Goal: Communication & Community: Answer question/provide support

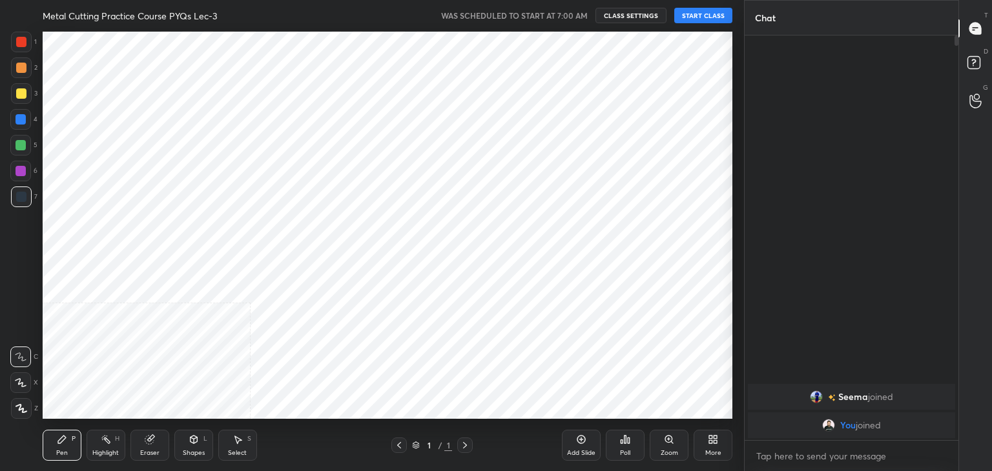
scroll to position [389, 692]
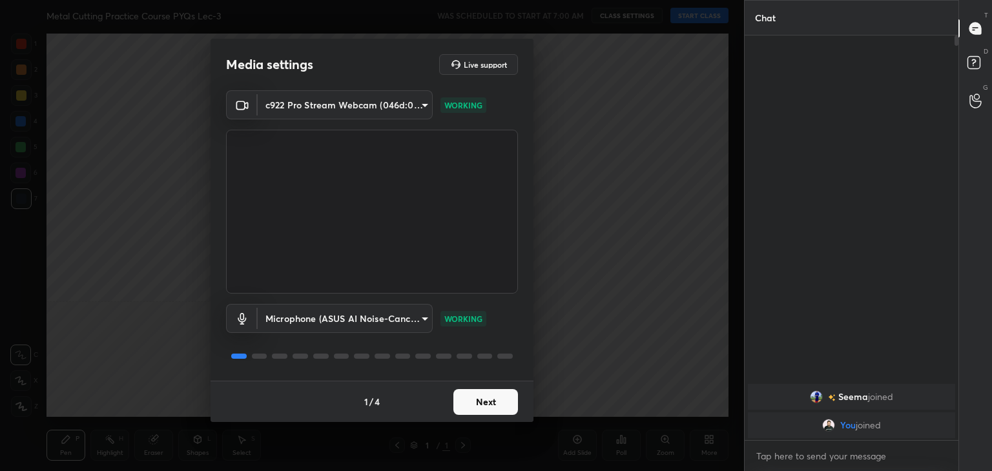
click at [510, 412] on button "Next" at bounding box center [485, 402] width 65 height 26
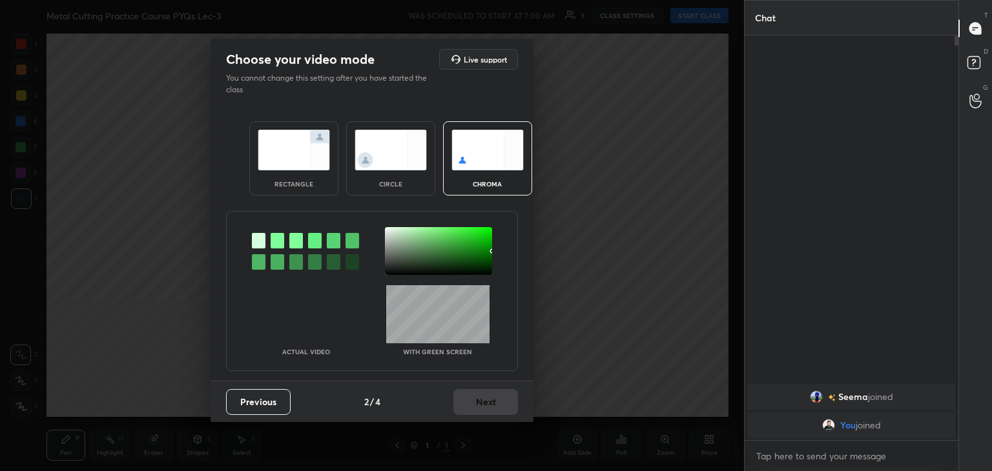
click at [276, 241] on div at bounding box center [278, 241] width 14 height 16
click at [389, 231] on div at bounding box center [438, 251] width 107 height 48
click at [472, 404] on button "Next" at bounding box center [485, 402] width 65 height 26
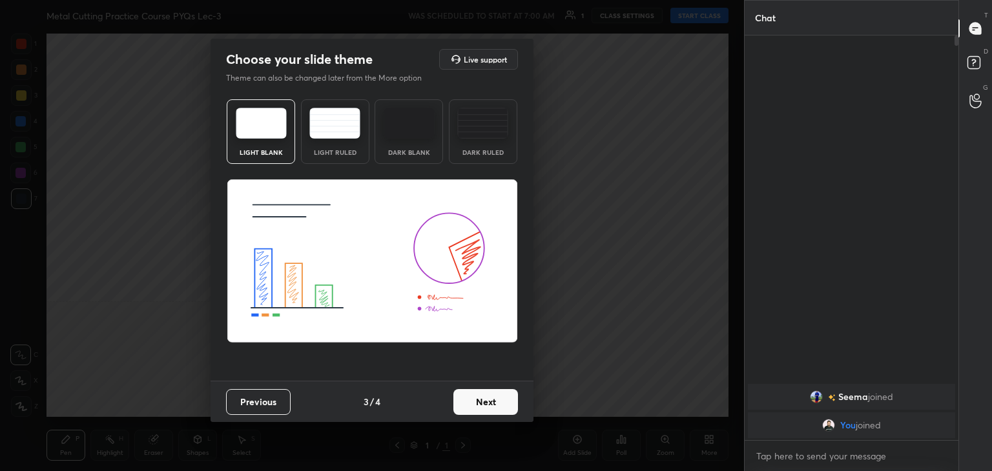
click at [501, 409] on button "Next" at bounding box center [485, 402] width 65 height 26
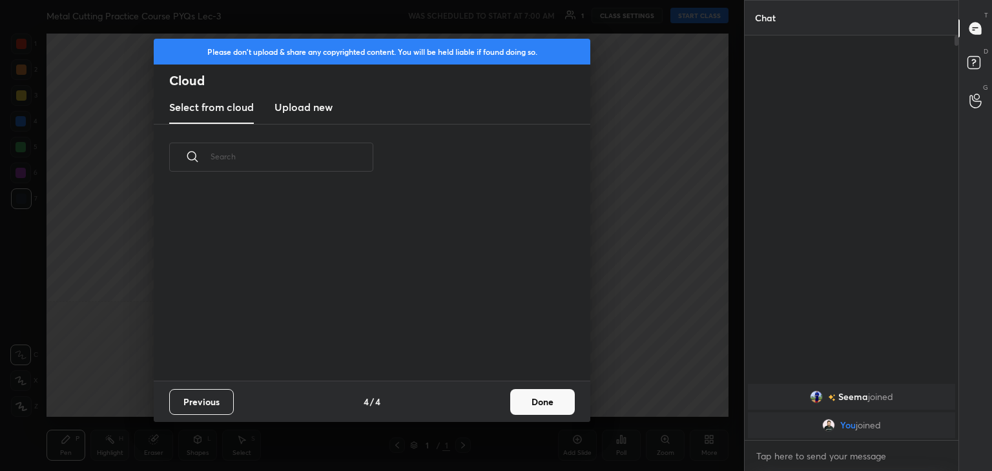
drag, startPoint x: 543, startPoint y: 408, endPoint x: 509, endPoint y: 402, distance: 34.0
click at [542, 408] on button "Done" at bounding box center [542, 402] width 65 height 26
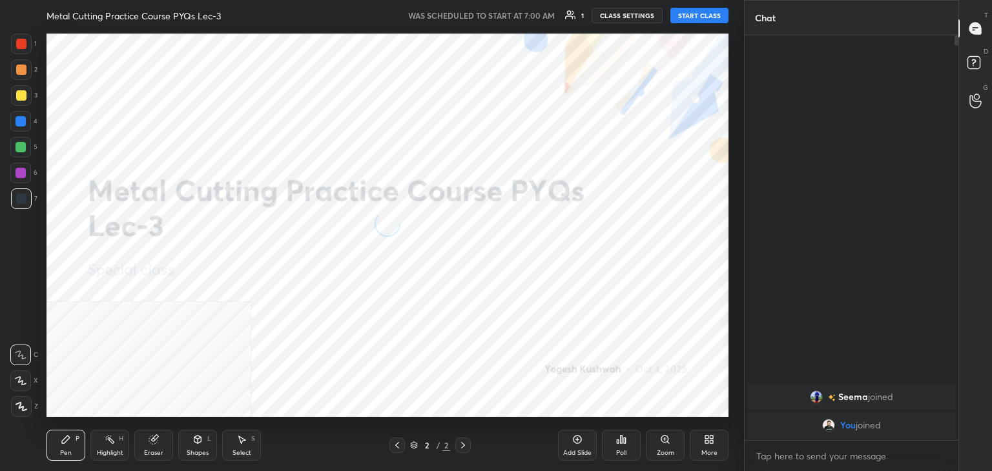
click at [26, 409] on icon at bounding box center [21, 407] width 10 height 8
click at [710, 443] on icon at bounding box center [711, 441] width 3 height 3
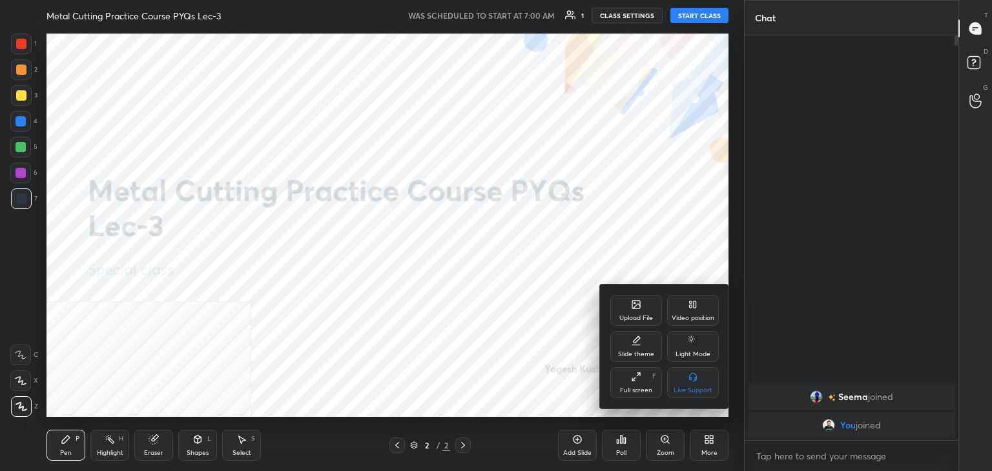
click at [703, 316] on div "Video position" at bounding box center [693, 318] width 43 height 6
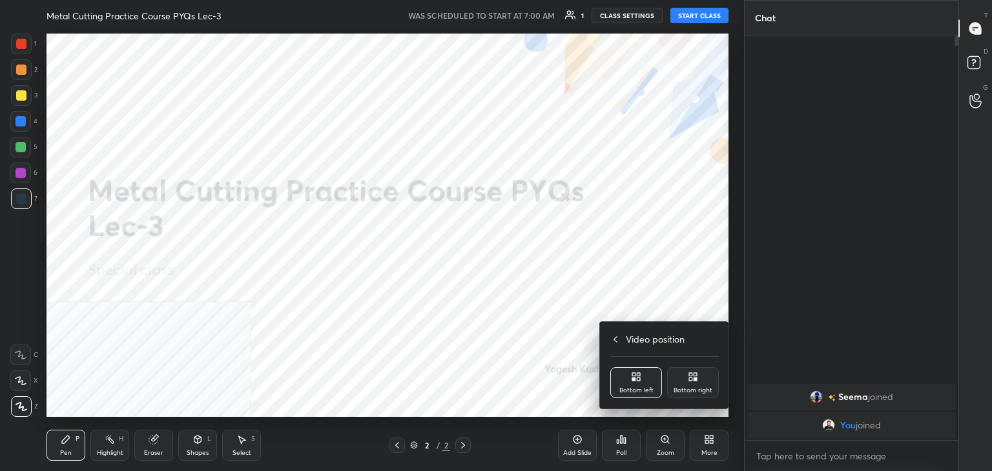
click at [698, 386] on div "Bottom right" at bounding box center [693, 382] width 52 height 31
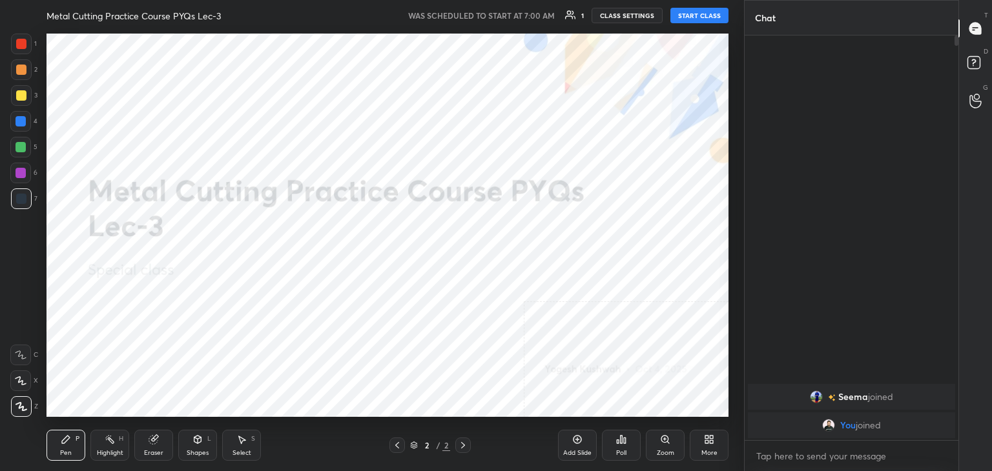
drag, startPoint x: 203, startPoint y: 443, endPoint x: 198, endPoint y: 435, distance: 9.3
click at [202, 442] on div "Shapes L" at bounding box center [197, 445] width 39 height 31
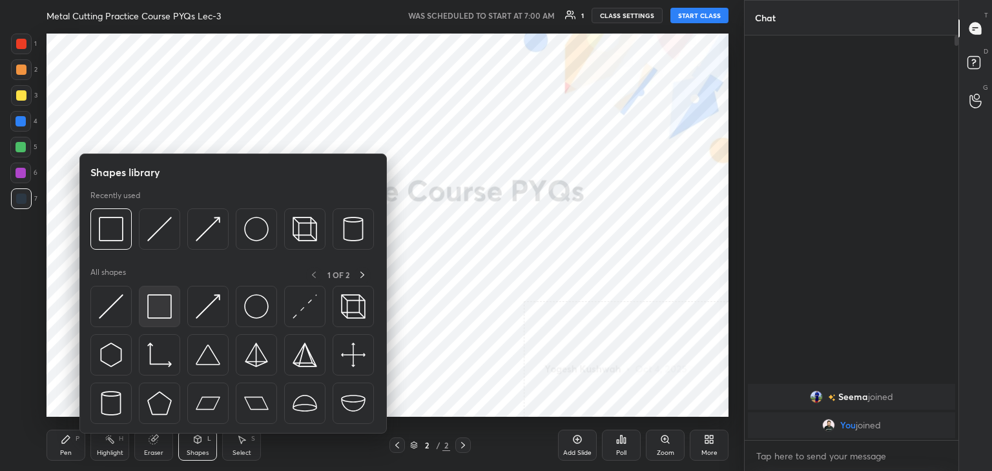
click at [154, 309] on img at bounding box center [159, 307] width 25 height 25
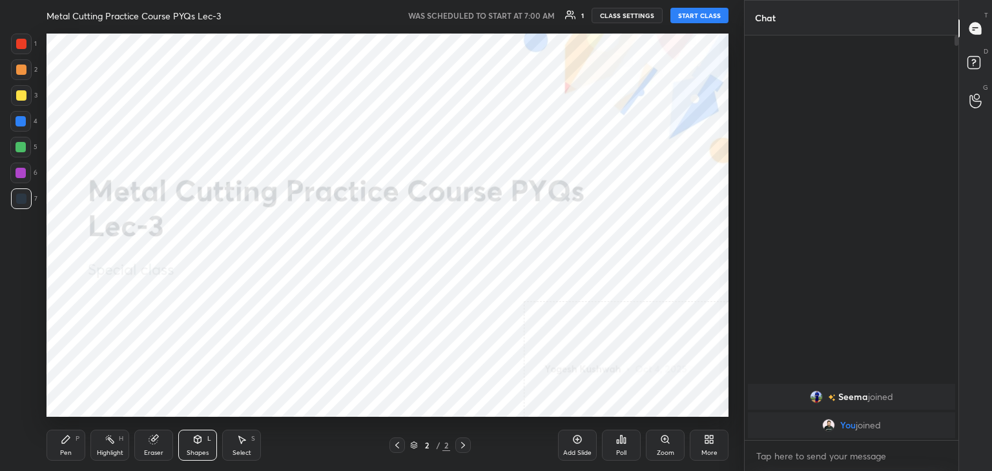
click at [703, 22] on button "START CLASS" at bounding box center [699, 16] width 58 height 16
drag, startPoint x: 571, startPoint y: 16, endPoint x: 564, endPoint y: 23, distance: 9.6
click at [571, 16] on span "mute" at bounding box center [572, 15] width 18 height 9
click at [579, 14] on span "unmute" at bounding box center [571, 15] width 28 height 9
click at [820, 397] on div "grid" at bounding box center [819, 397] width 18 height 13
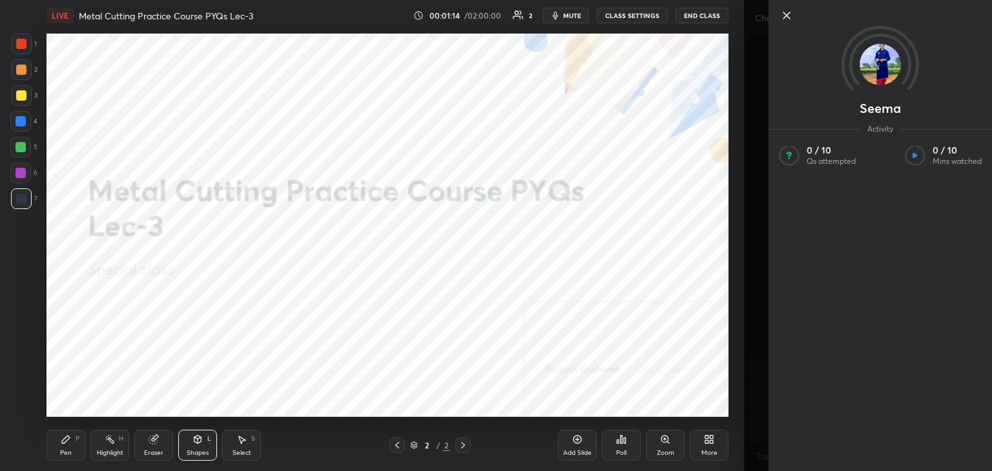
drag, startPoint x: 787, startPoint y: 15, endPoint x: 743, endPoint y: 43, distance: 52.0
click at [787, 15] on icon at bounding box center [786, 15] width 6 height 6
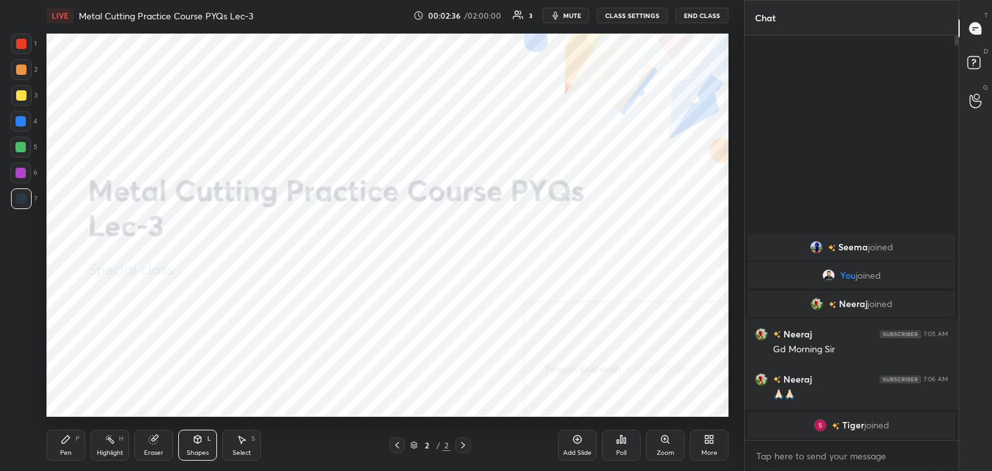
click at [710, 442] on icon at bounding box center [711, 441] width 3 height 3
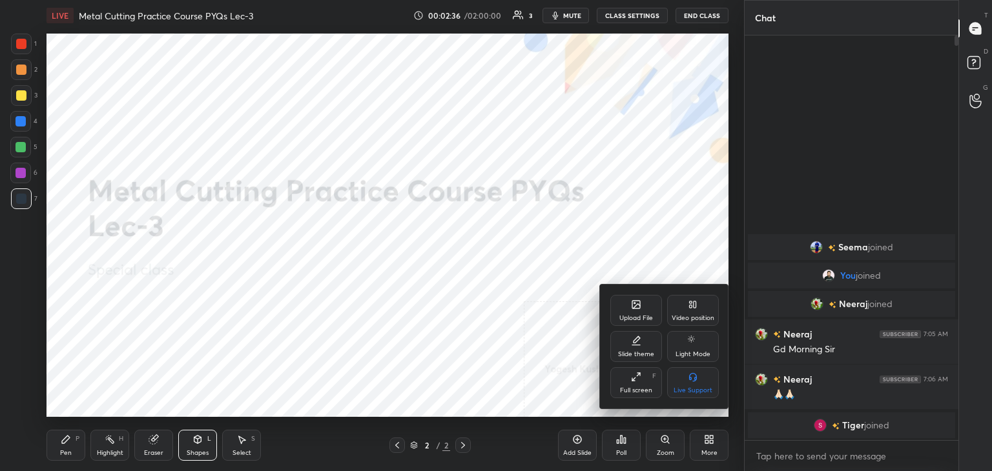
click at [635, 309] on icon at bounding box center [636, 305] width 8 height 8
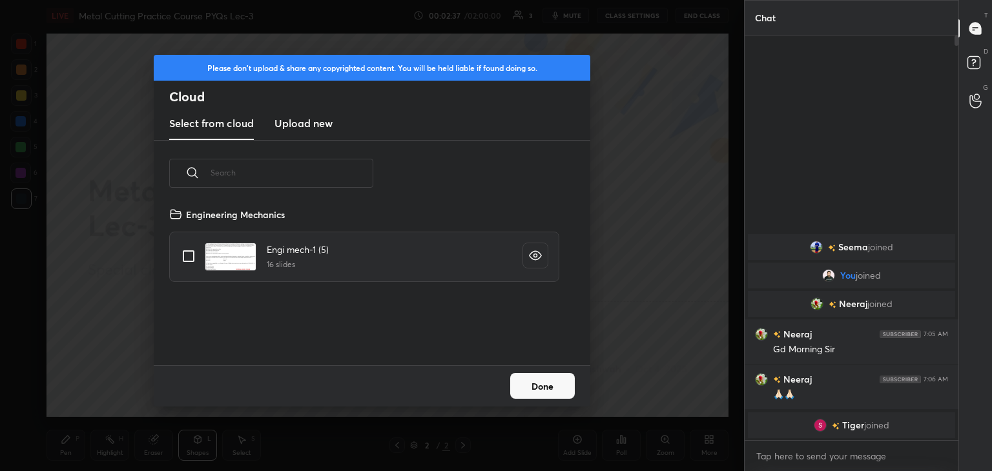
scroll to position [159, 415]
click at [295, 121] on h3 "Upload new" at bounding box center [303, 124] width 58 height 16
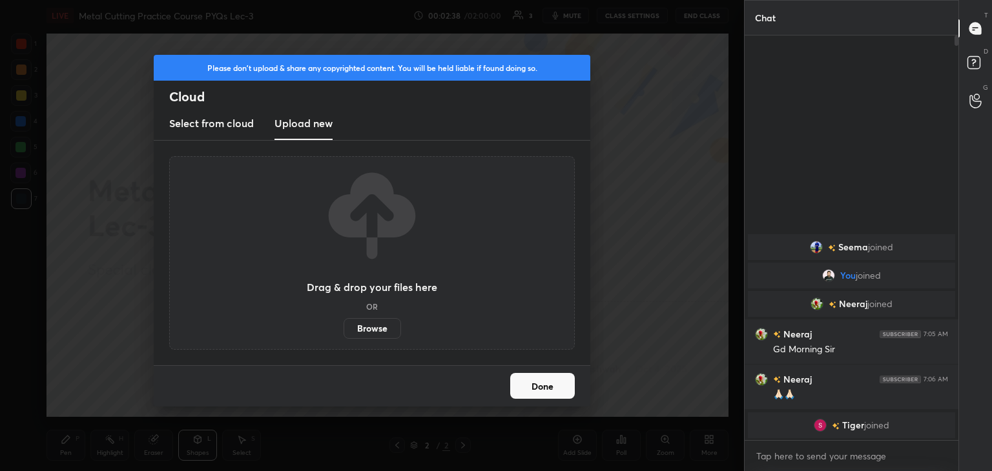
click at [369, 332] on label "Browse" at bounding box center [372, 328] width 57 height 21
click at [344, 332] on input "Browse" at bounding box center [344, 328] width 0 height 21
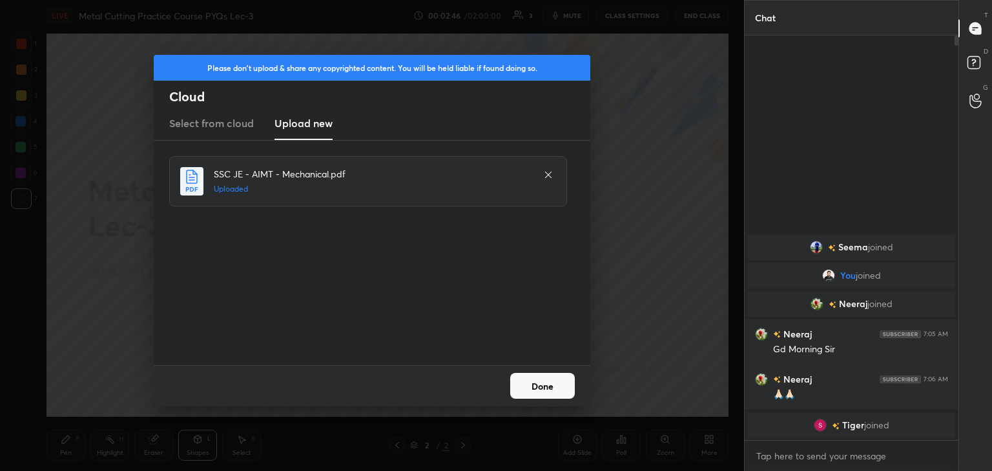
click at [555, 383] on button "Done" at bounding box center [542, 386] width 65 height 26
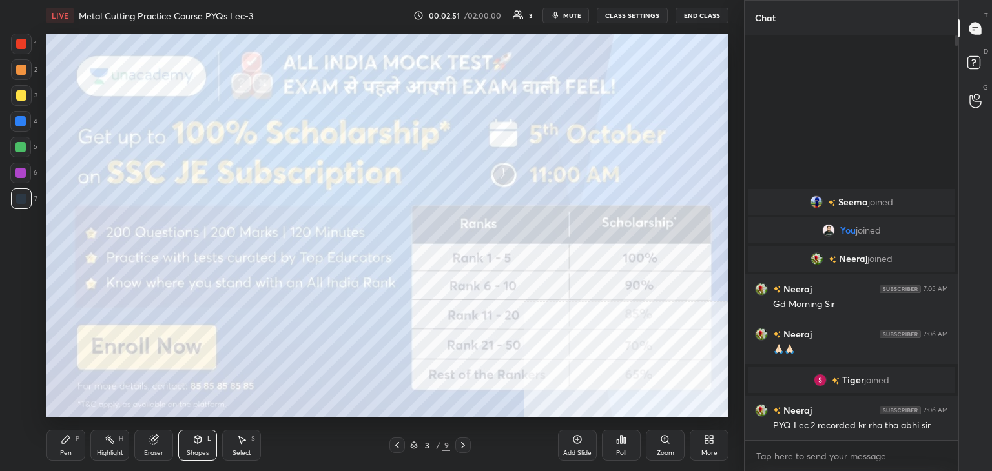
click at [716, 440] on div "More" at bounding box center [709, 445] width 39 height 31
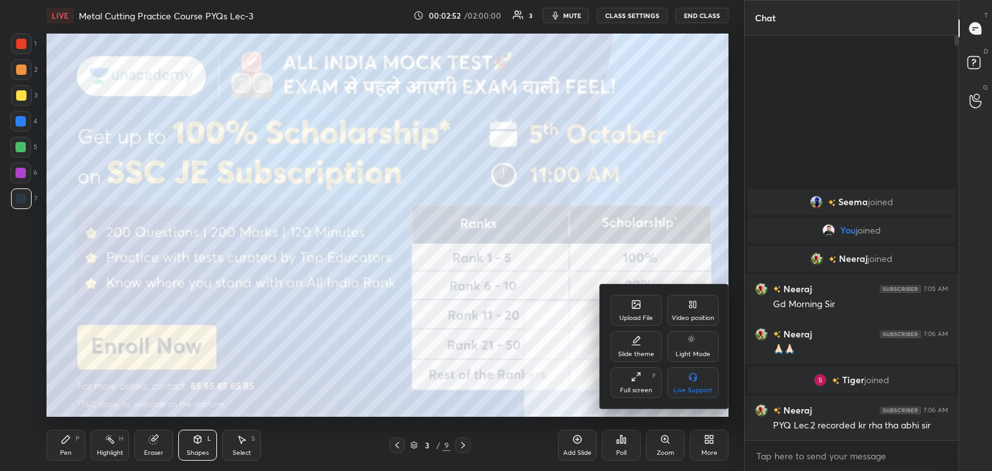
click at [652, 318] on div "Upload File" at bounding box center [636, 318] width 34 height 6
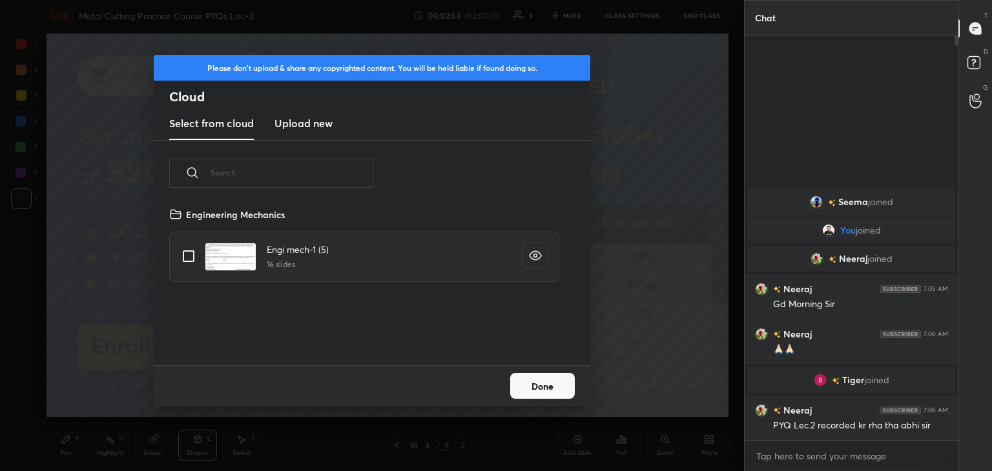
click at [305, 122] on h3 "Upload new" at bounding box center [303, 124] width 58 height 16
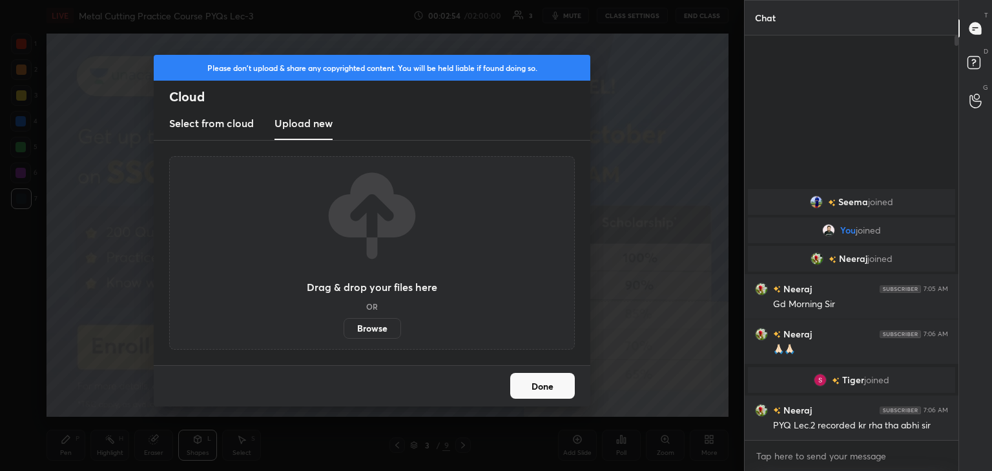
click at [366, 330] on label "Browse" at bounding box center [372, 328] width 57 height 21
click at [344, 330] on input "Browse" at bounding box center [344, 328] width 0 height 21
click at [540, 387] on button "Done" at bounding box center [542, 386] width 65 height 26
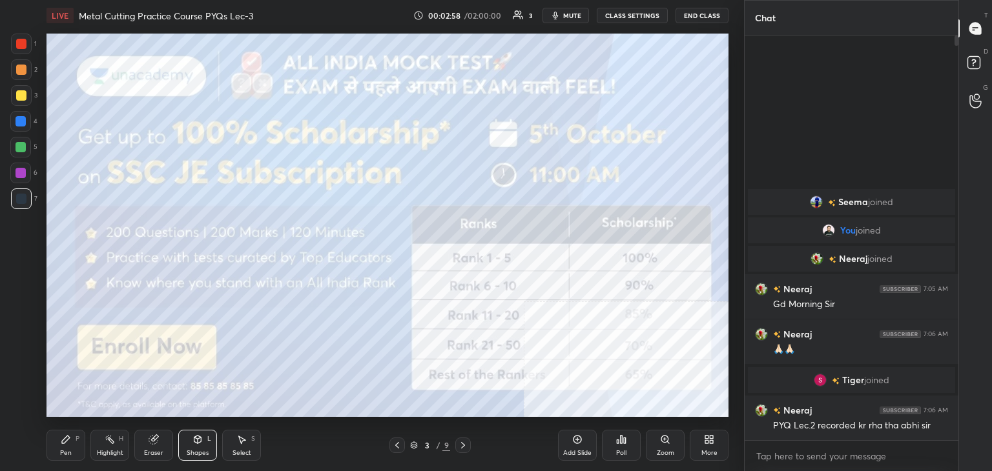
click at [416, 444] on icon at bounding box center [414, 443] width 6 height 3
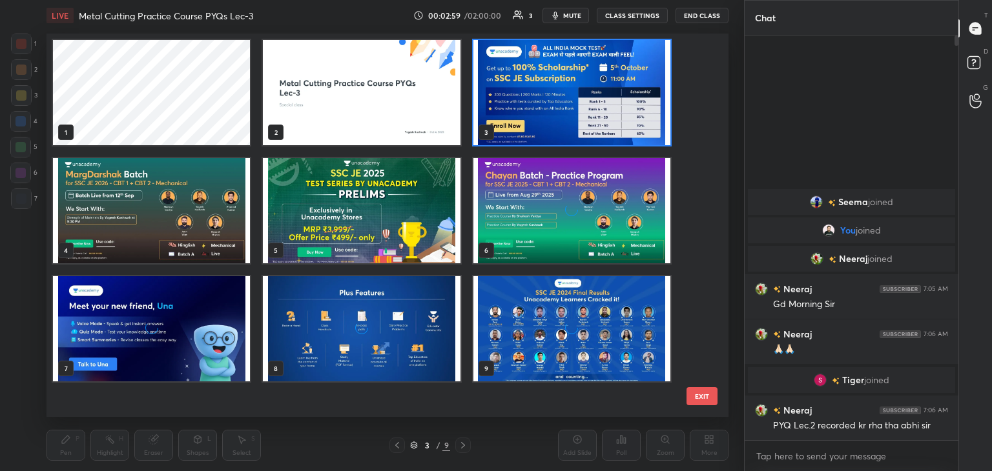
scroll to position [380, 676]
click at [613, 349] on img "grid" at bounding box center [571, 328] width 197 height 105
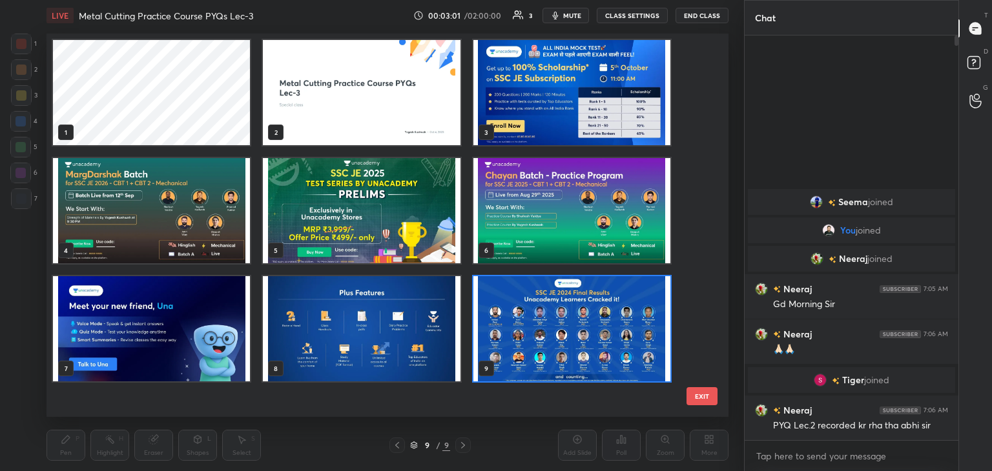
click at [612, 349] on img "grid" at bounding box center [571, 328] width 197 height 105
click at [612, 350] on img "grid" at bounding box center [571, 328] width 197 height 105
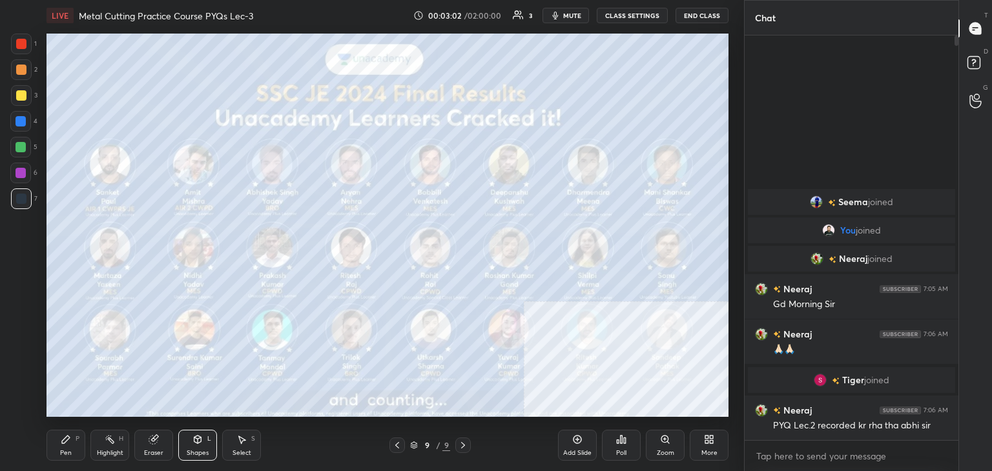
click at [711, 441] on icon at bounding box center [711, 441] width 3 height 3
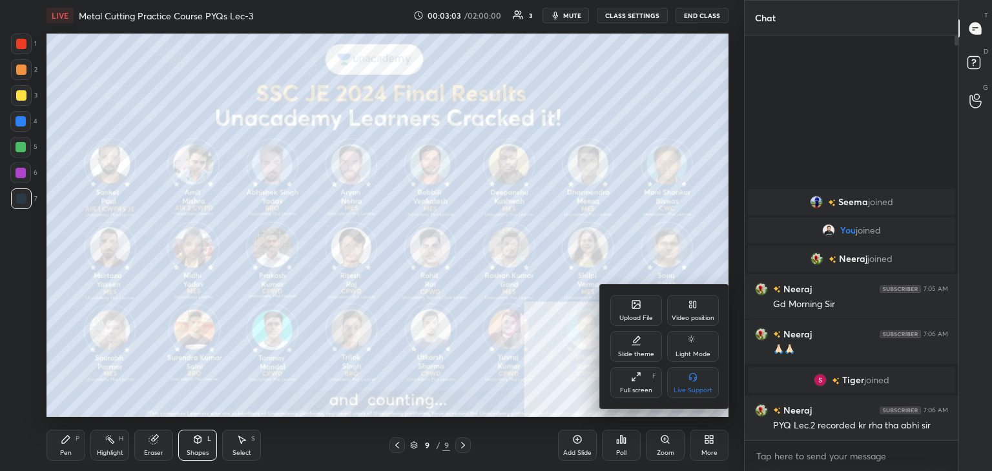
click at [645, 321] on div "Upload File" at bounding box center [636, 318] width 34 height 6
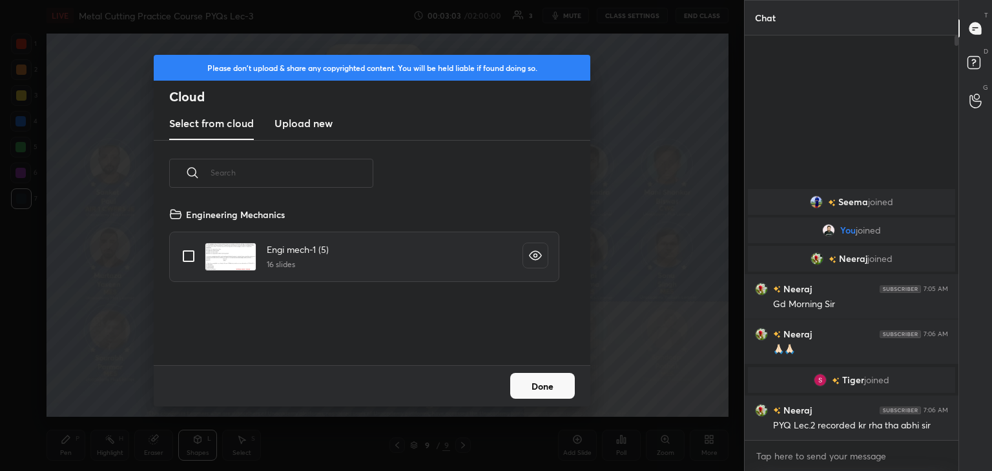
scroll to position [159, 415]
click at [299, 124] on h3 "Upload new" at bounding box center [303, 124] width 58 height 16
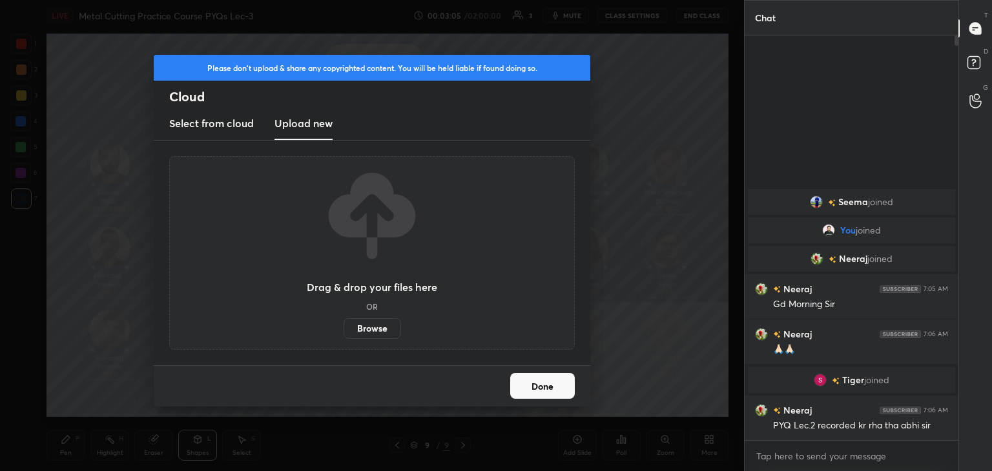
click at [369, 329] on label "Browse" at bounding box center [372, 328] width 57 height 21
click at [344, 329] on input "Browse" at bounding box center [344, 328] width 0 height 21
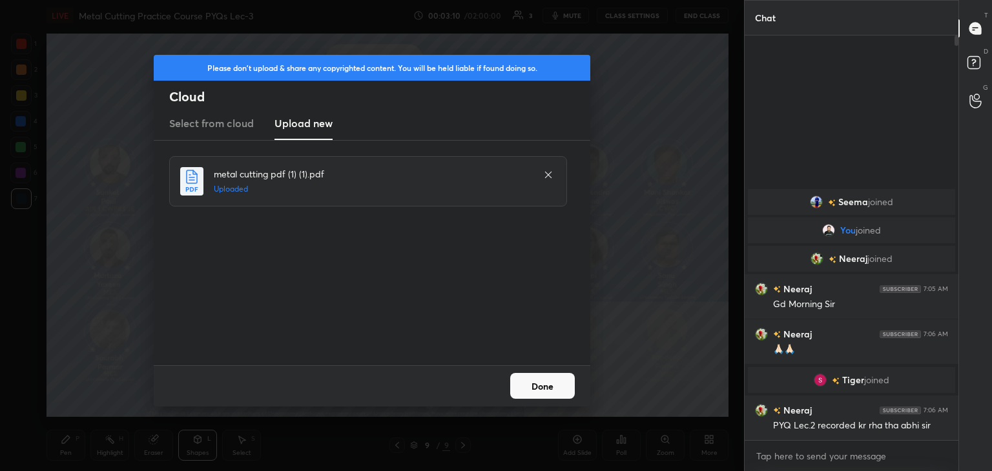
click at [552, 387] on button "Done" at bounding box center [542, 386] width 65 height 26
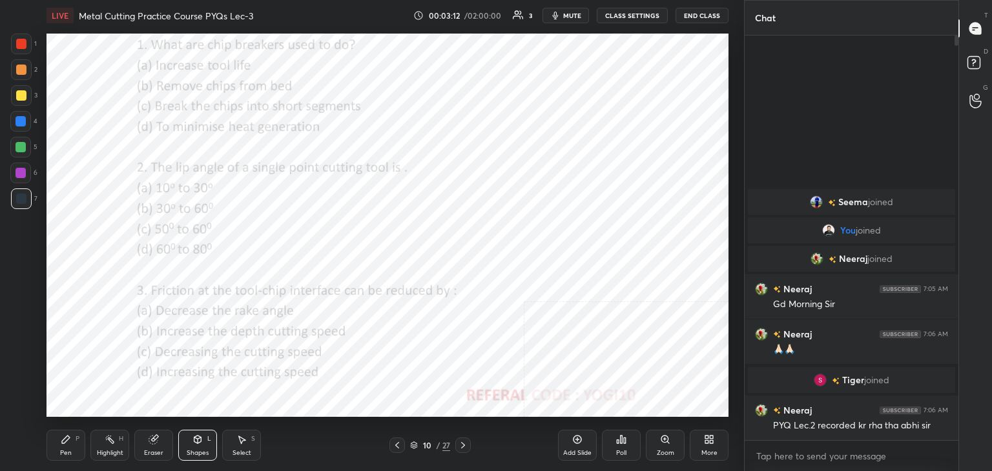
click at [415, 444] on icon at bounding box center [414, 446] width 8 height 8
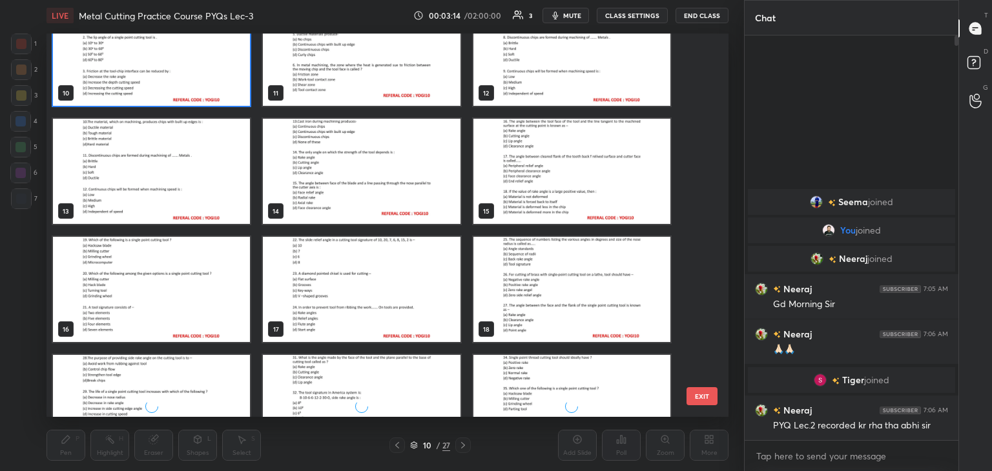
scroll to position [679, 0]
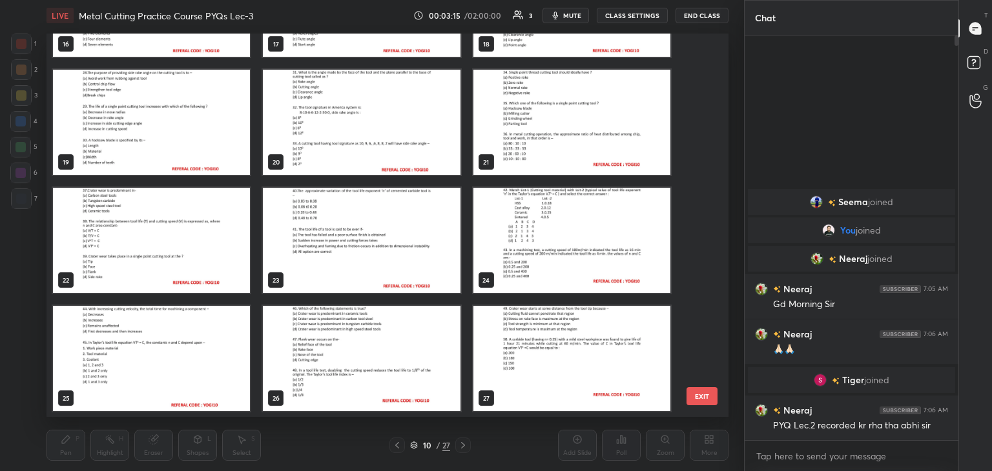
click at [577, 347] on img "grid" at bounding box center [571, 358] width 197 height 105
click at [578, 347] on img "grid" at bounding box center [571, 358] width 197 height 105
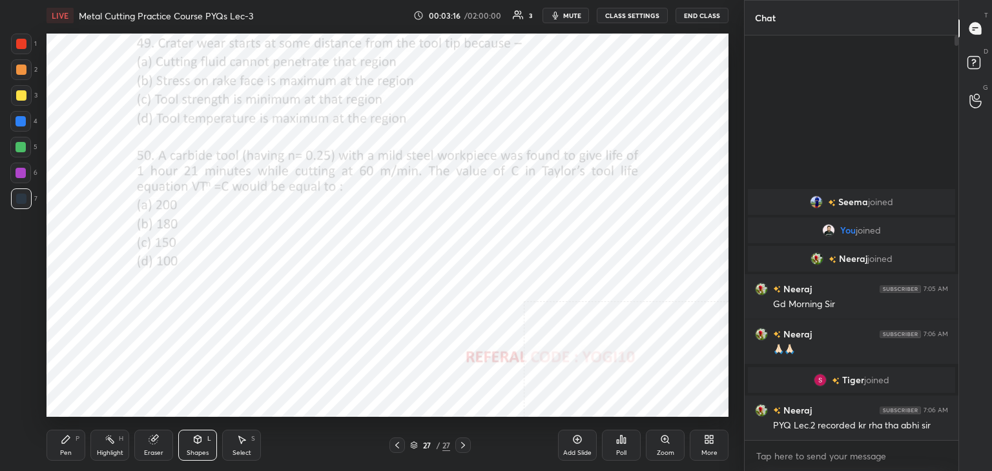
click at [711, 443] on icon at bounding box center [711, 441] width 3 height 3
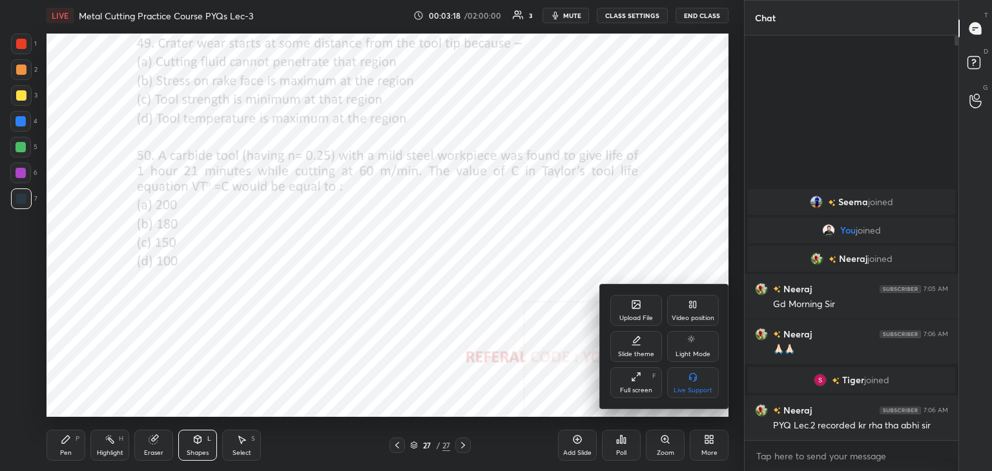
click at [636, 311] on div "Upload File" at bounding box center [636, 310] width 52 height 31
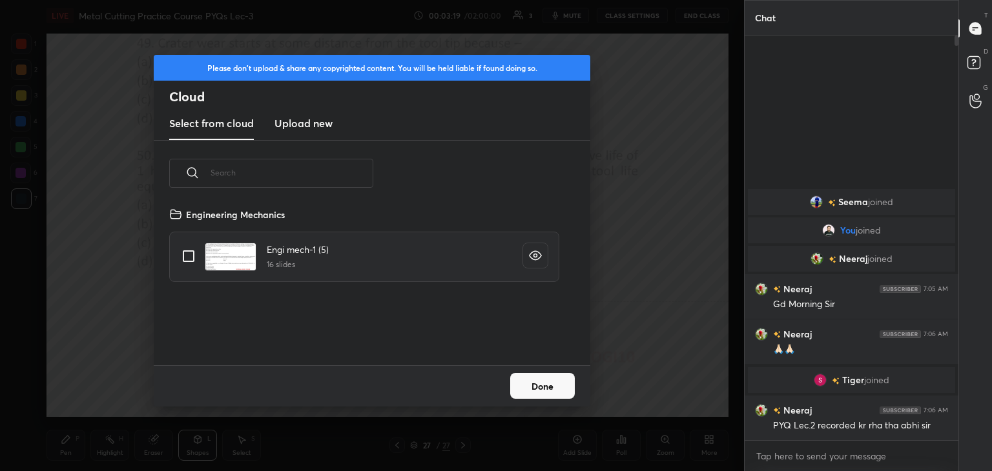
scroll to position [159, 415]
drag, startPoint x: 303, startPoint y: 127, endPoint x: 309, endPoint y: 134, distance: 9.2
click at [304, 127] on h3 "Upload new" at bounding box center [303, 124] width 58 height 16
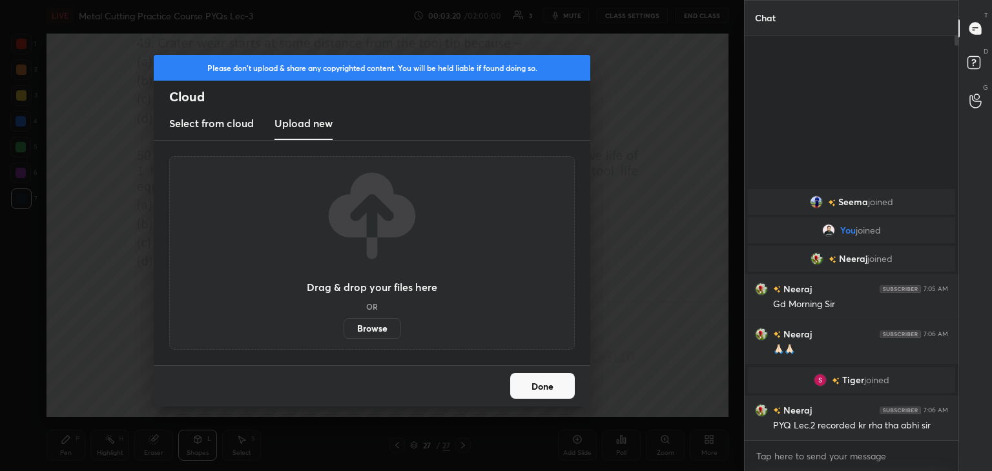
click at [369, 329] on label "Browse" at bounding box center [372, 328] width 57 height 21
click at [344, 329] on input "Browse" at bounding box center [344, 328] width 0 height 21
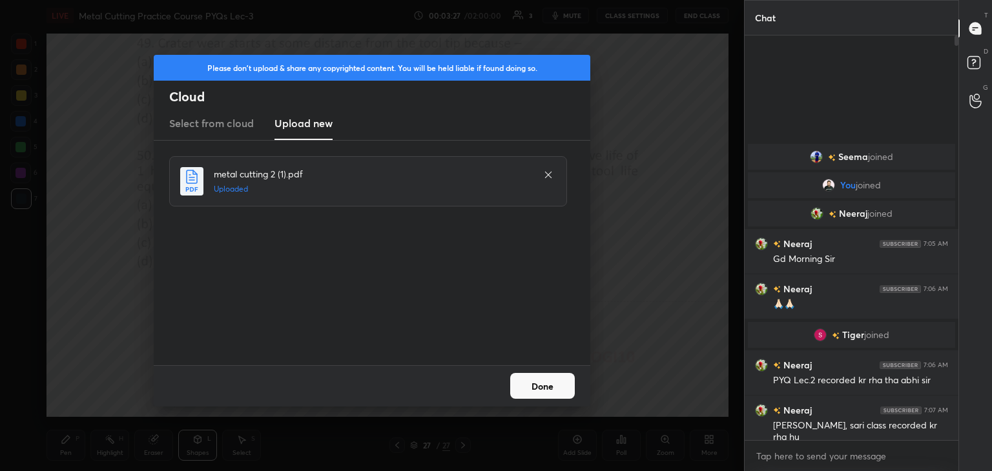
click at [555, 383] on button "Done" at bounding box center [542, 386] width 65 height 26
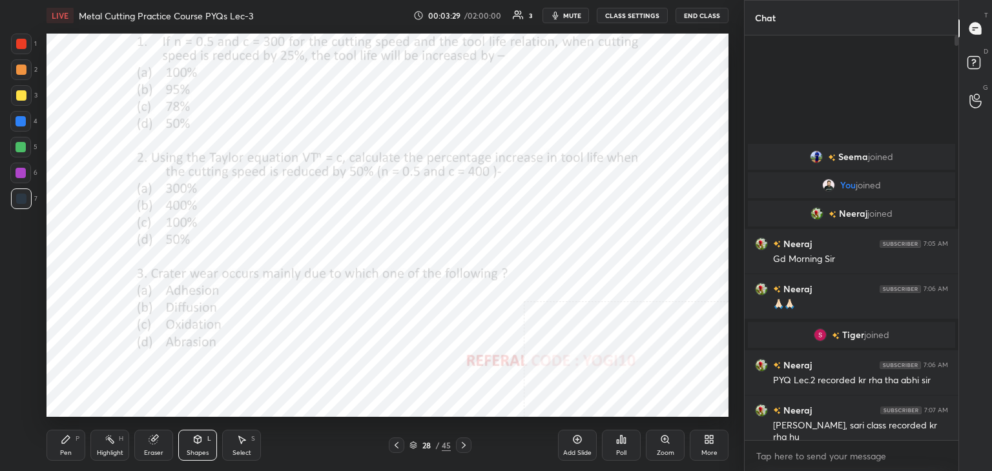
click at [401, 447] on icon at bounding box center [396, 445] width 10 height 10
click at [463, 445] on icon at bounding box center [464, 445] width 10 height 10
click at [398, 442] on icon at bounding box center [396, 445] width 10 height 10
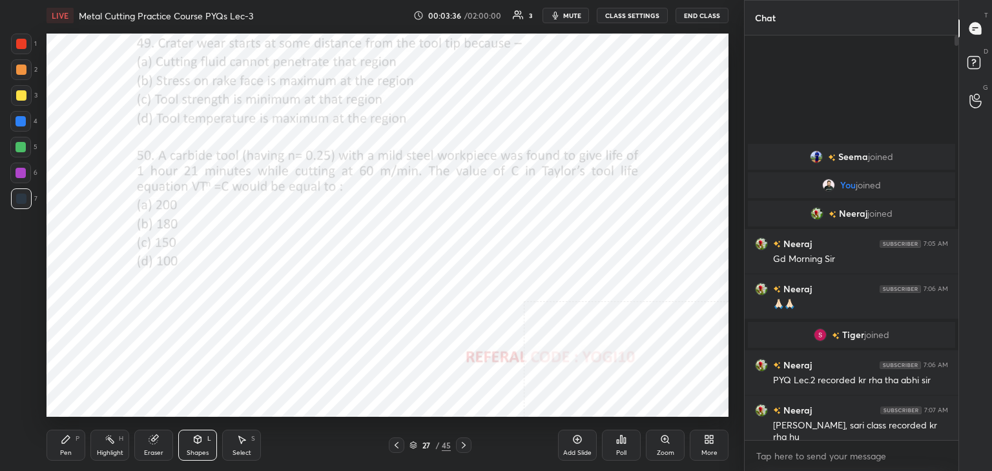
click at [398, 441] on icon at bounding box center [396, 445] width 10 height 10
click at [462, 442] on icon at bounding box center [464, 445] width 10 height 10
click at [462, 444] on icon at bounding box center [464, 445] width 10 height 10
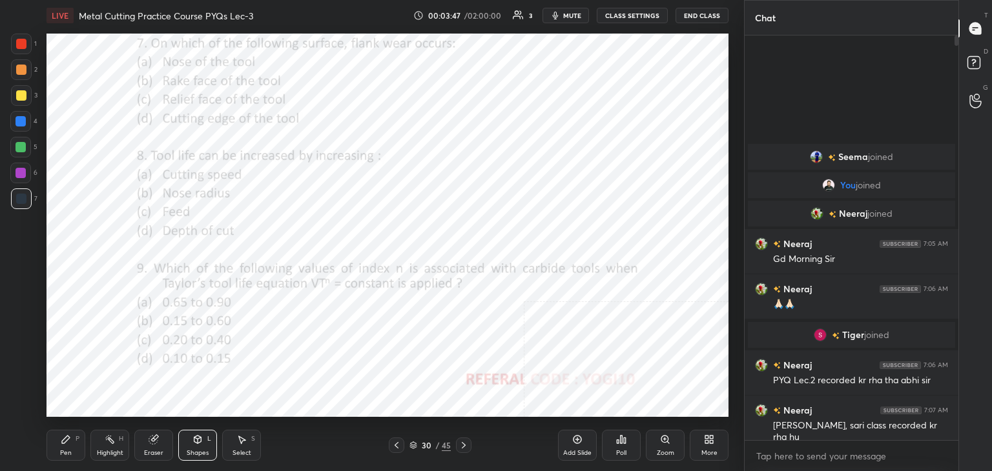
click at [396, 443] on icon at bounding box center [396, 445] width 10 height 10
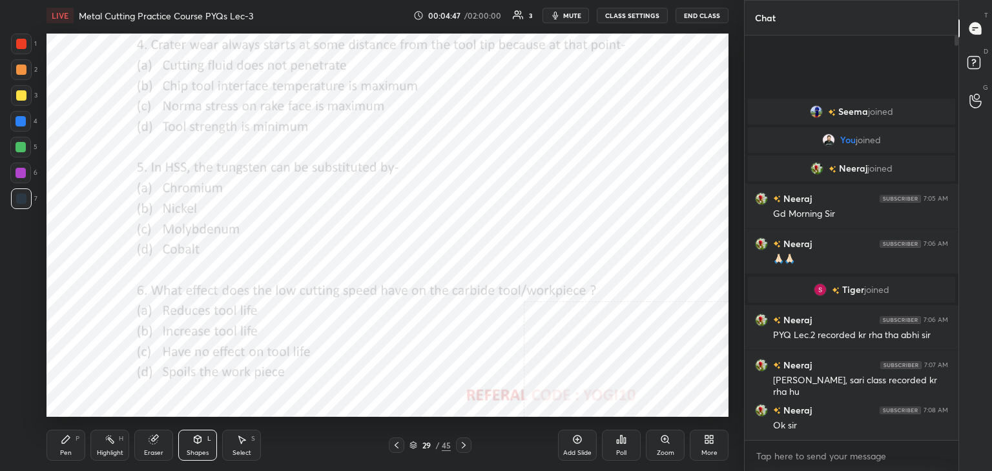
click at [116, 440] on div "Highlight H" at bounding box center [109, 445] width 39 height 31
drag, startPoint x: 200, startPoint y: 450, endPoint x: 196, endPoint y: 443, distance: 7.8
click at [200, 450] on div "Shapes" at bounding box center [198, 453] width 22 height 6
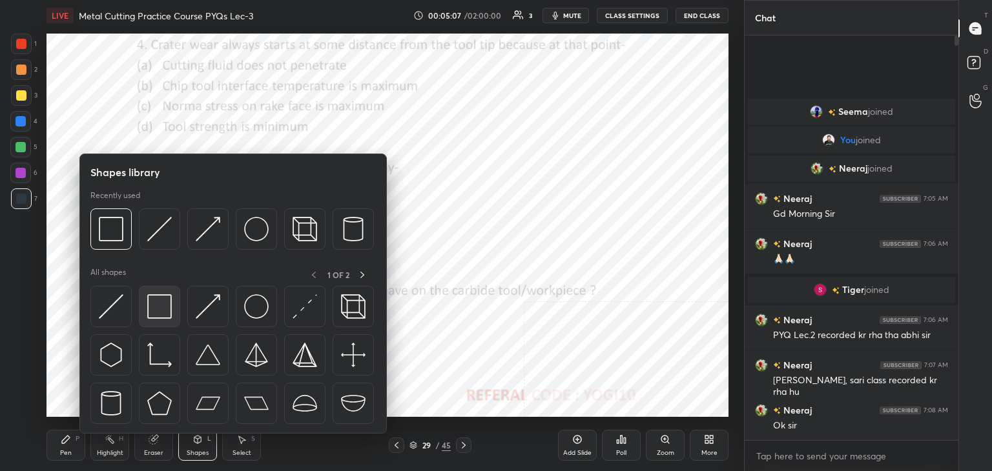
click at [164, 301] on img at bounding box center [159, 307] width 25 height 25
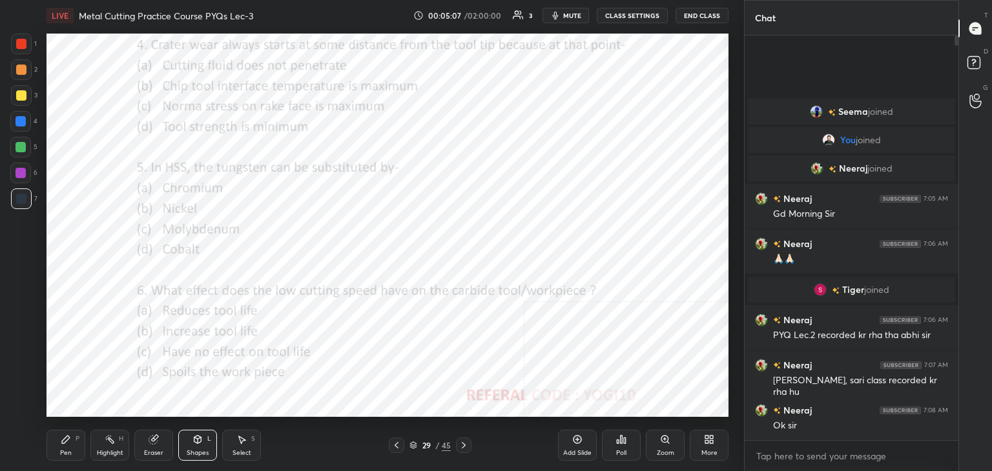
drag, startPoint x: 22, startPoint y: 48, endPoint x: 32, endPoint y: 45, distance: 11.0
click at [23, 47] on div at bounding box center [21, 44] width 10 height 10
click at [622, 450] on div "Poll" at bounding box center [621, 453] width 10 height 6
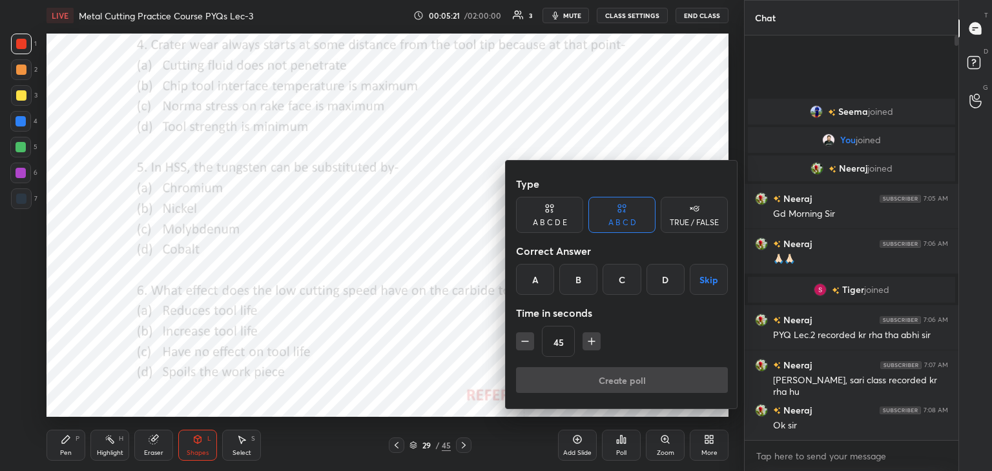
drag, startPoint x: 579, startPoint y: 276, endPoint x: 576, endPoint y: 294, distance: 17.6
click at [579, 277] on div "B" at bounding box center [578, 279] width 38 height 31
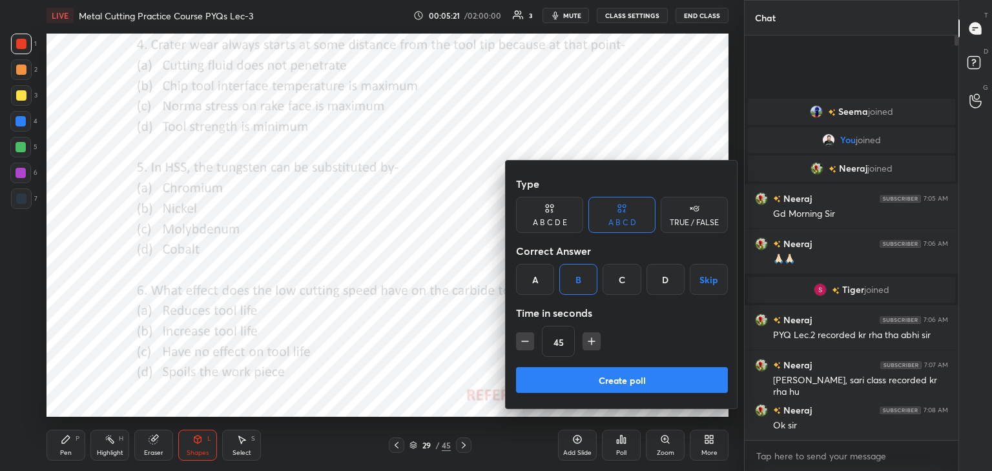
click at [575, 378] on button "Create poll" at bounding box center [622, 380] width 212 height 26
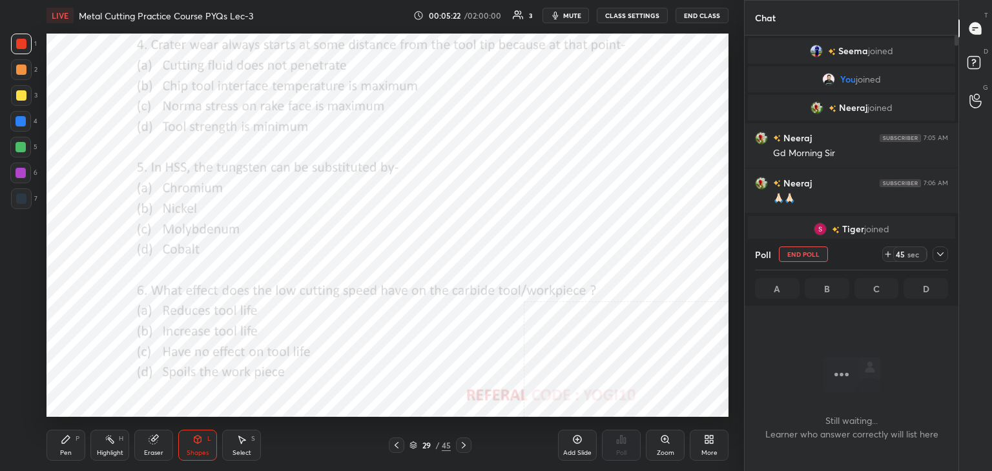
scroll to position [227, 210]
click at [22, 167] on div at bounding box center [20, 173] width 21 height 21
click at [939, 256] on icon at bounding box center [940, 254] width 10 height 10
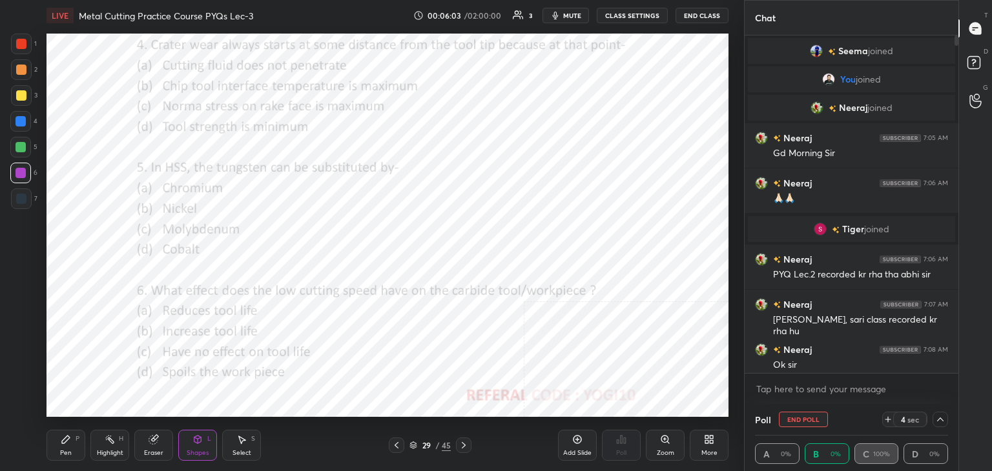
click at [18, 196] on div at bounding box center [21, 199] width 10 height 10
click at [202, 444] on div "Shapes L" at bounding box center [197, 445] width 39 height 31
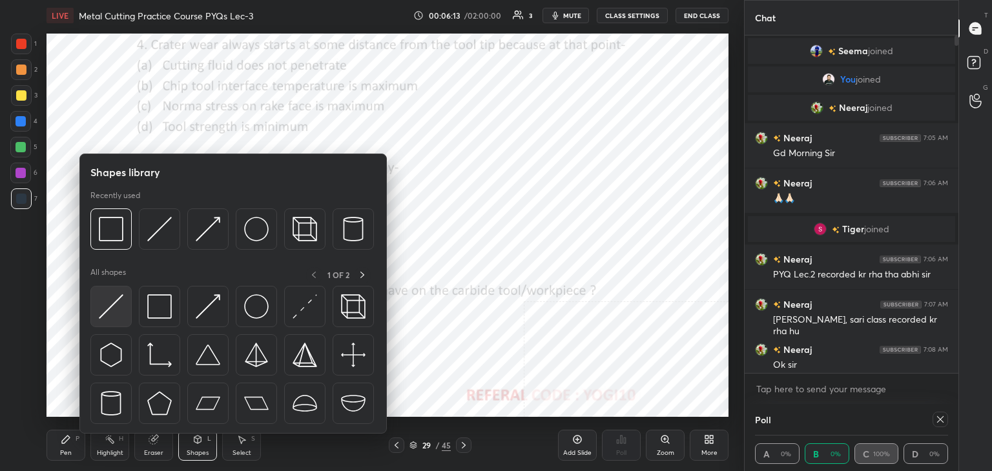
click at [109, 305] on img at bounding box center [111, 307] width 25 height 25
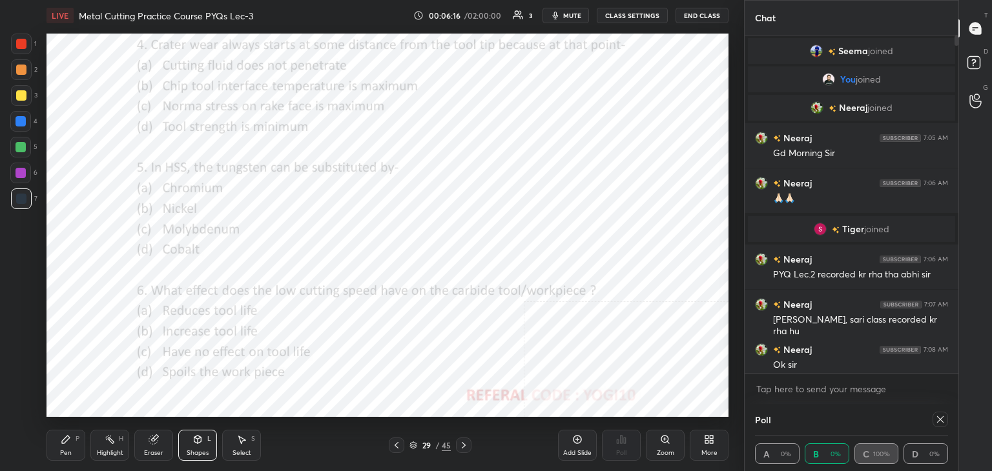
drag, startPoint x: 207, startPoint y: 442, endPoint x: 203, endPoint y: 436, distance: 6.6
click at [207, 440] on div "Shapes L" at bounding box center [197, 445] width 39 height 31
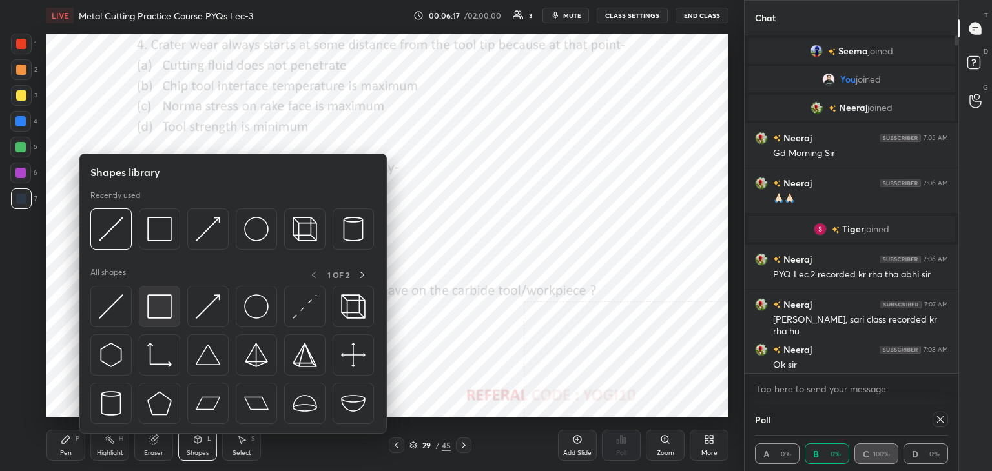
click at [172, 305] on div at bounding box center [159, 306] width 41 height 41
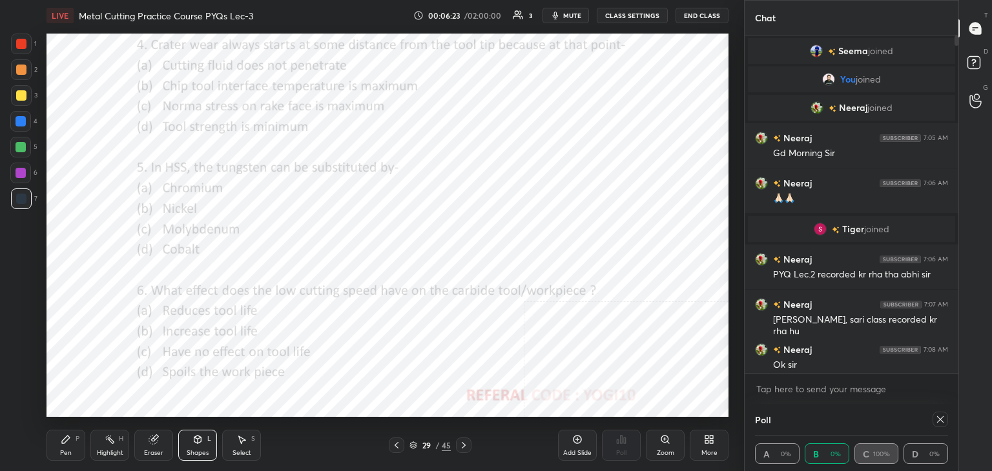
drag, startPoint x: 181, startPoint y: 444, endPoint x: 178, endPoint y: 434, distance: 10.2
click at [180, 444] on div "Shapes L" at bounding box center [197, 445] width 39 height 31
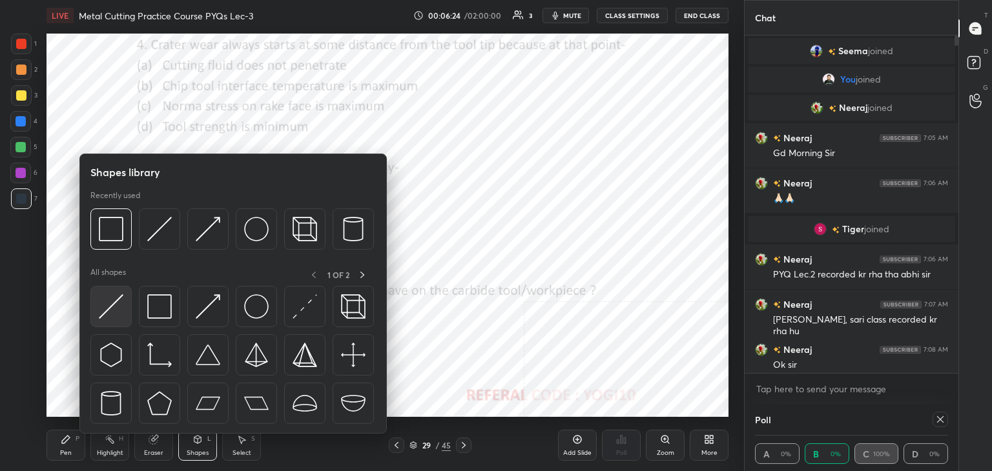
click at [99, 317] on img at bounding box center [111, 307] width 25 height 25
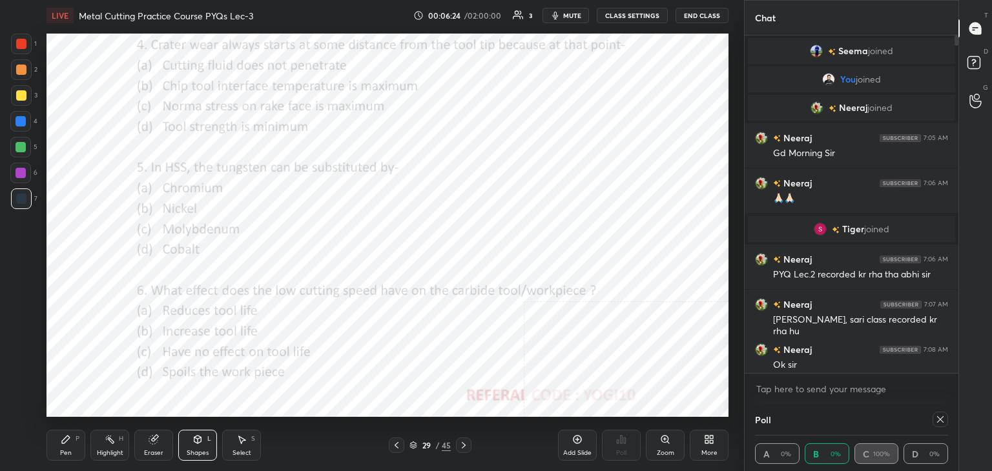
click at [25, 174] on div at bounding box center [21, 173] width 10 height 10
click at [63, 450] on div "Pen" at bounding box center [66, 453] width 12 height 6
drag, startPoint x: 25, startPoint y: 148, endPoint x: 42, endPoint y: 138, distance: 19.9
click at [24, 147] on div at bounding box center [21, 147] width 10 height 10
click at [23, 173] on div at bounding box center [21, 173] width 10 height 10
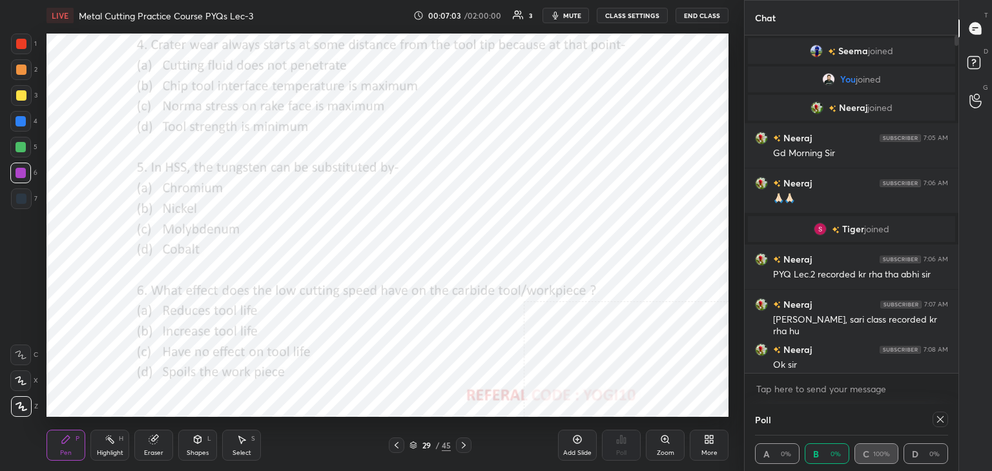
click at [116, 448] on div "Highlight H" at bounding box center [109, 445] width 39 height 31
click at [68, 435] on div "Pen P" at bounding box center [66, 445] width 39 height 31
click at [19, 197] on div at bounding box center [21, 199] width 10 height 10
drag, startPoint x: 193, startPoint y: 448, endPoint x: 186, endPoint y: 438, distance: 12.5
click at [191, 448] on div "Shapes L" at bounding box center [197, 445] width 39 height 31
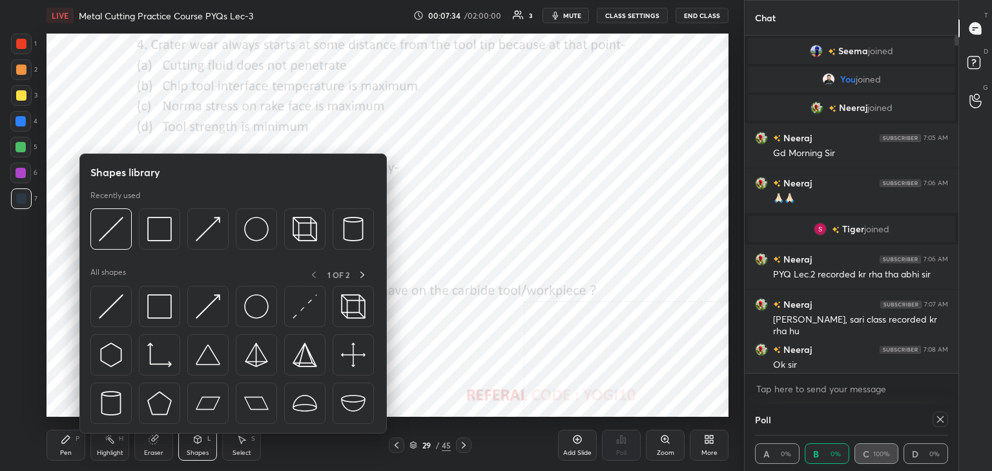
click at [14, 168] on div at bounding box center [20, 173] width 21 height 21
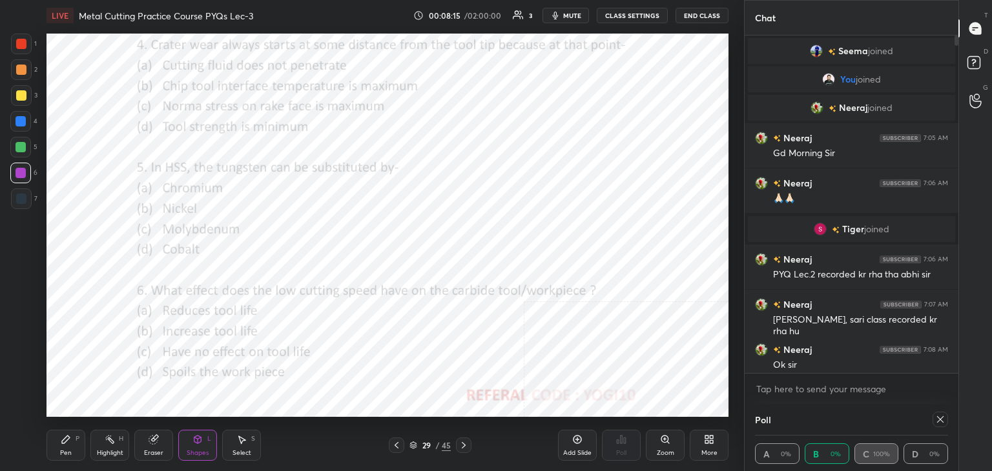
click at [196, 440] on icon at bounding box center [197, 440] width 7 height 8
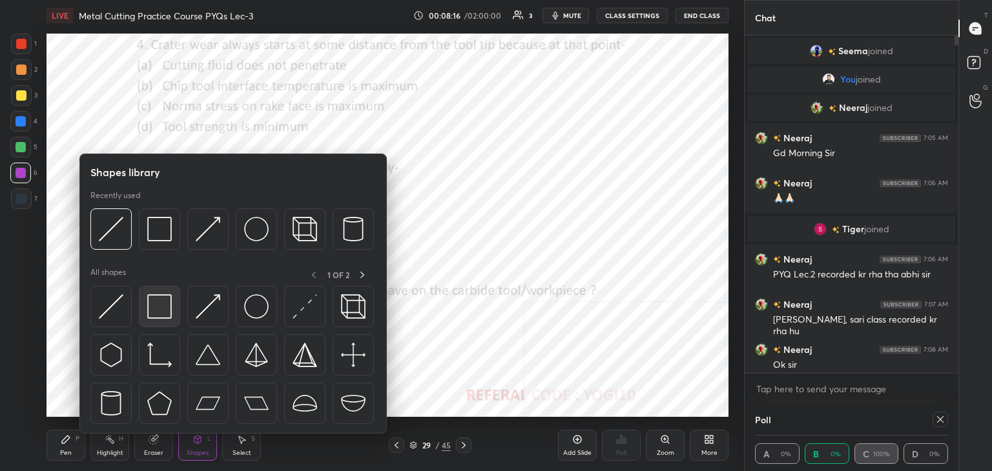
click at [163, 311] on img at bounding box center [159, 307] width 25 height 25
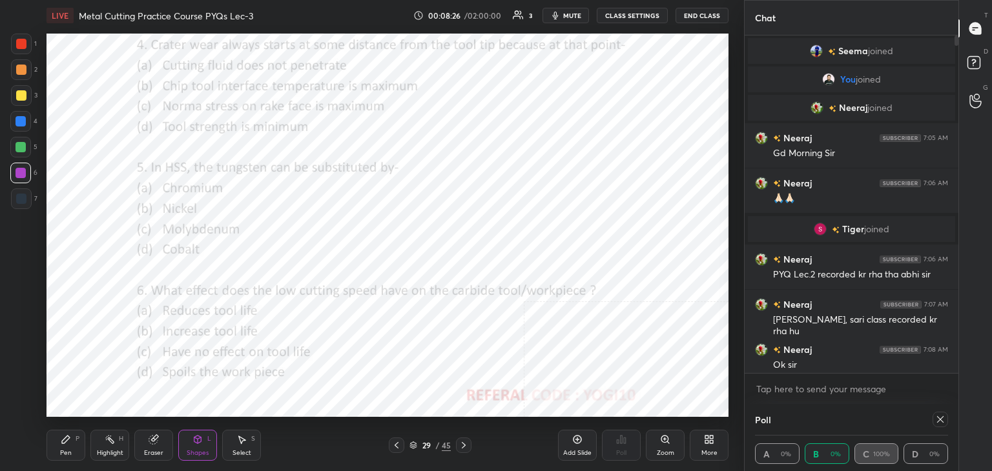
click at [933, 421] on div at bounding box center [941, 420] width 16 height 16
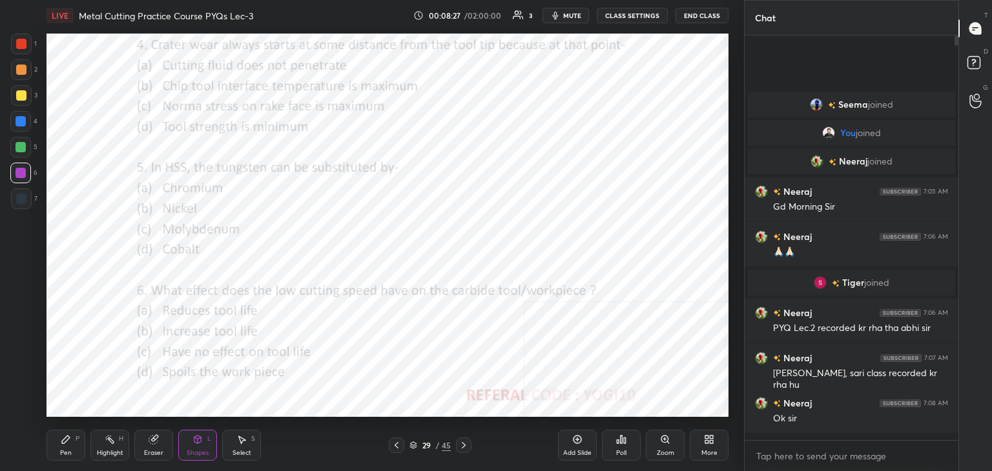
scroll to position [295, 210]
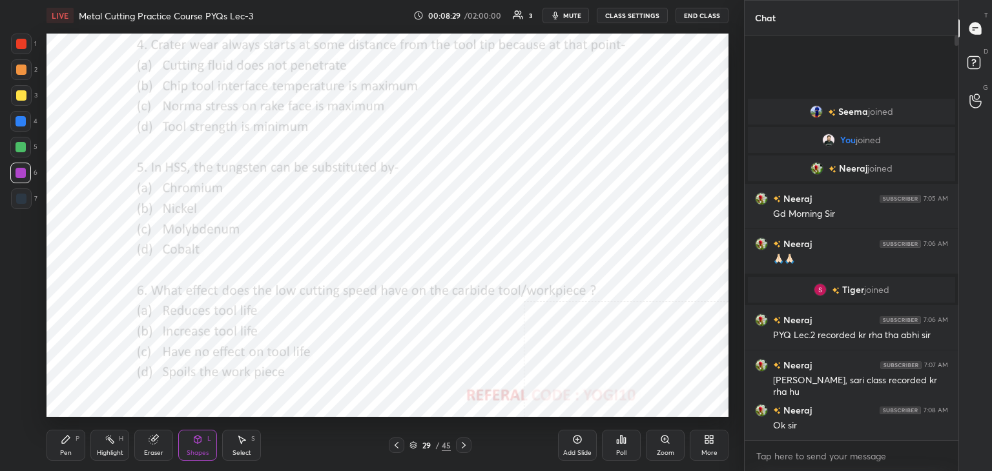
click at [23, 48] on div at bounding box center [21, 44] width 10 height 10
click at [625, 444] on icon at bounding box center [625, 441] width 2 height 6
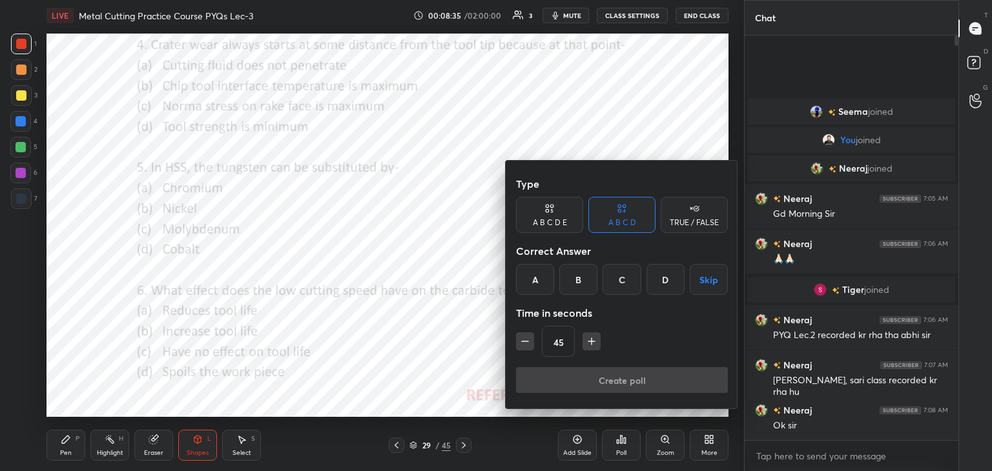
drag, startPoint x: 630, startPoint y: 281, endPoint x: 611, endPoint y: 315, distance: 39.3
click at [630, 282] on div "C" at bounding box center [622, 279] width 38 height 31
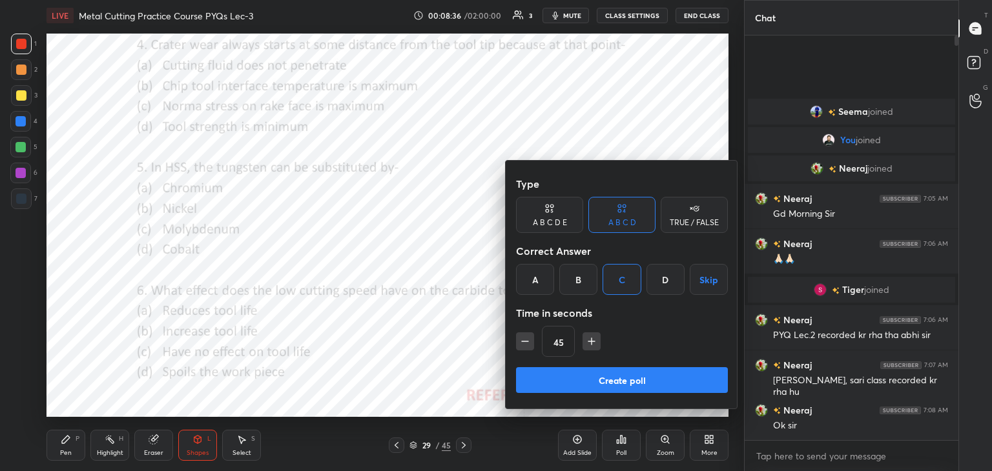
click at [572, 381] on button "Create poll" at bounding box center [622, 380] width 212 height 26
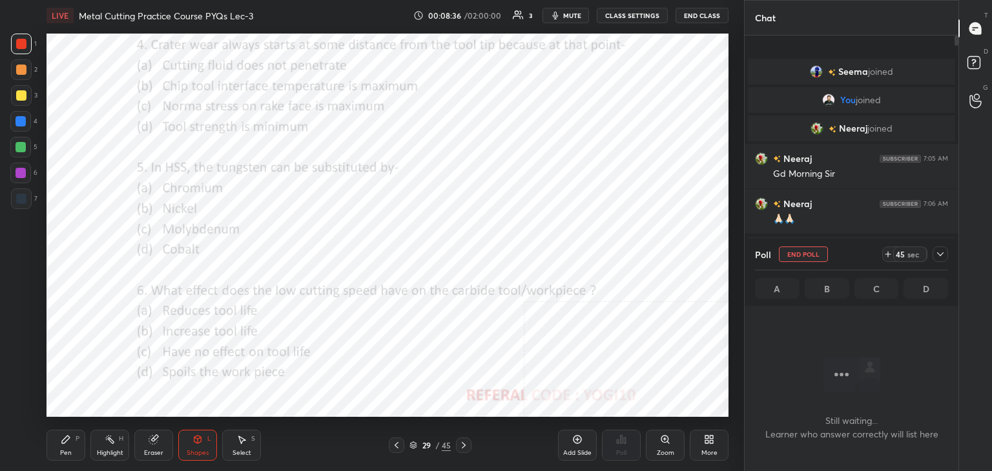
scroll to position [227, 210]
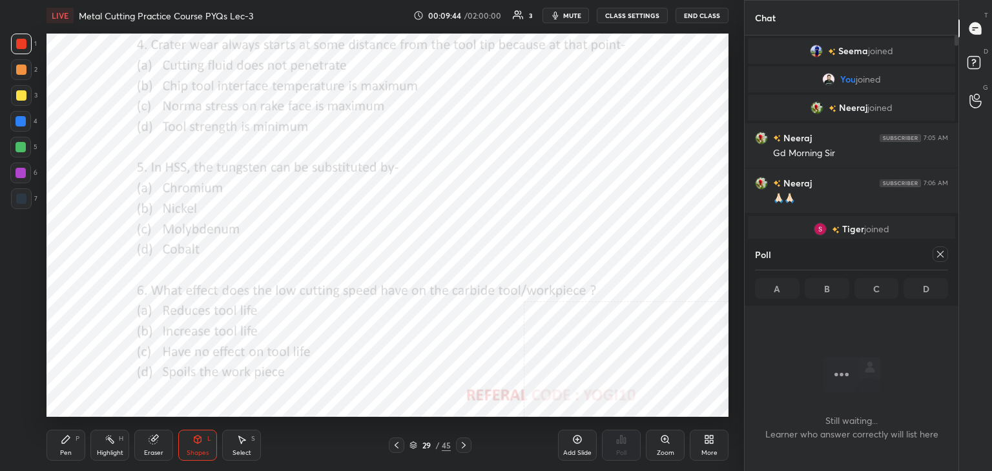
drag, startPoint x: 935, startPoint y: 254, endPoint x: 918, endPoint y: 249, distance: 18.0
click at [936, 254] on icon at bounding box center [940, 254] width 10 height 10
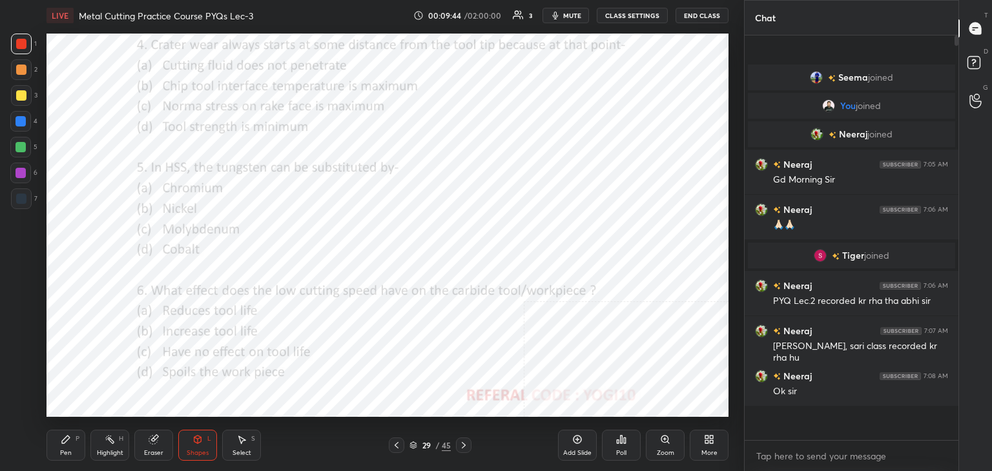
scroll to position [295, 210]
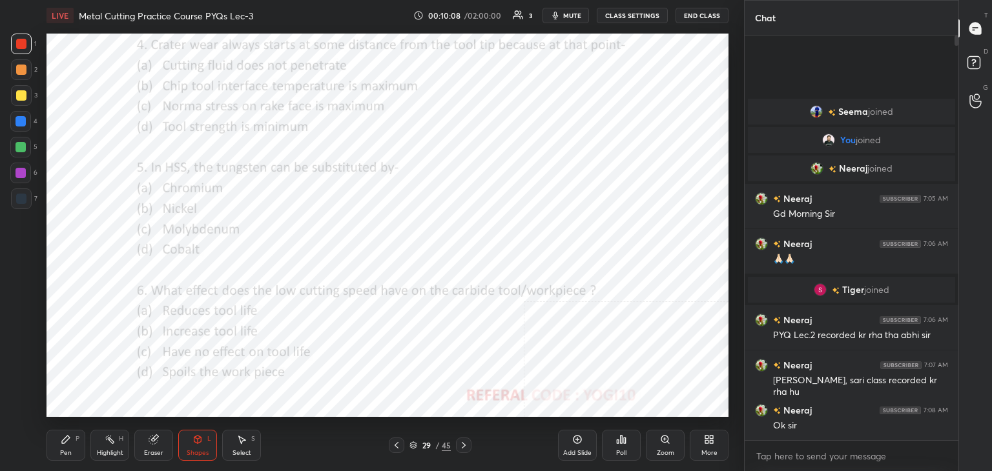
drag, startPoint x: 103, startPoint y: 442, endPoint x: 99, endPoint y: 419, distance: 22.9
click at [103, 441] on div "Highlight H" at bounding box center [109, 445] width 39 height 31
click at [23, 173] on div at bounding box center [21, 173] width 10 height 10
click at [197, 442] on icon at bounding box center [197, 440] width 10 height 10
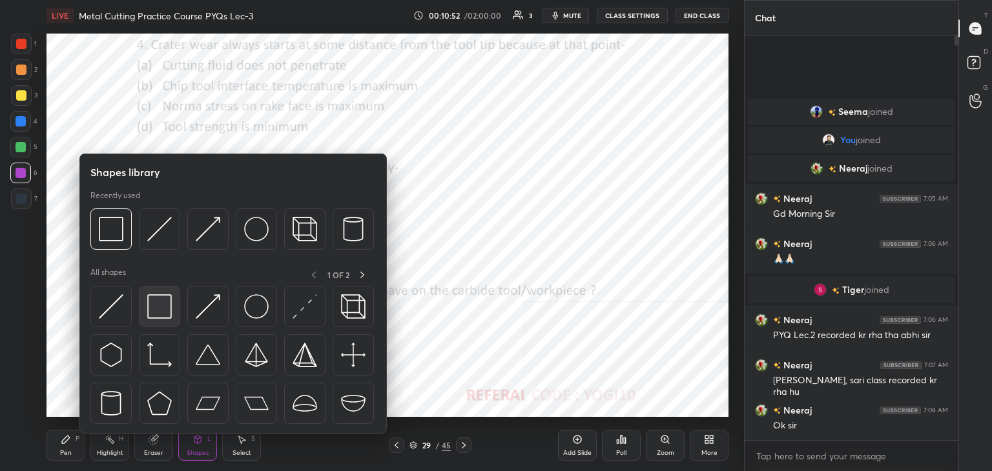
click at [155, 309] on img at bounding box center [159, 307] width 25 height 25
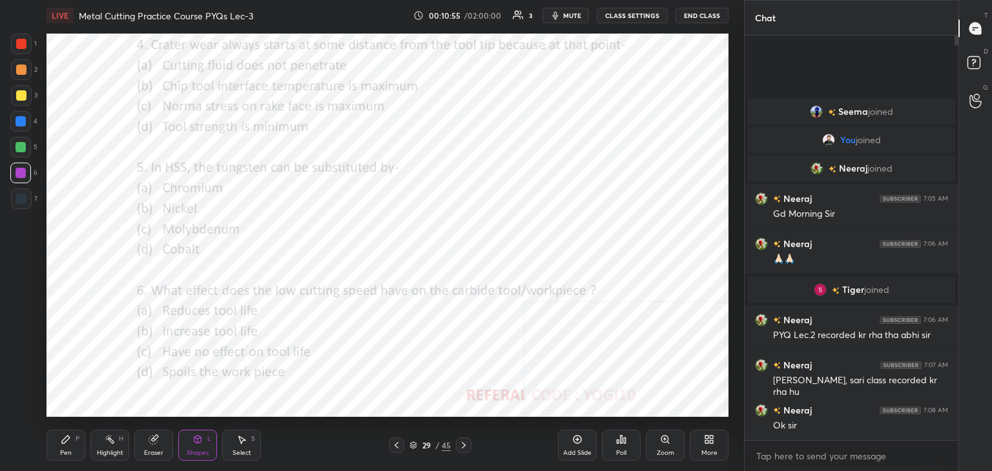
drag, startPoint x: 26, startPoint y: 50, endPoint x: 44, endPoint y: 67, distance: 24.7
click at [26, 50] on div at bounding box center [21, 44] width 21 height 21
click at [619, 451] on div "Poll" at bounding box center [621, 453] width 10 height 6
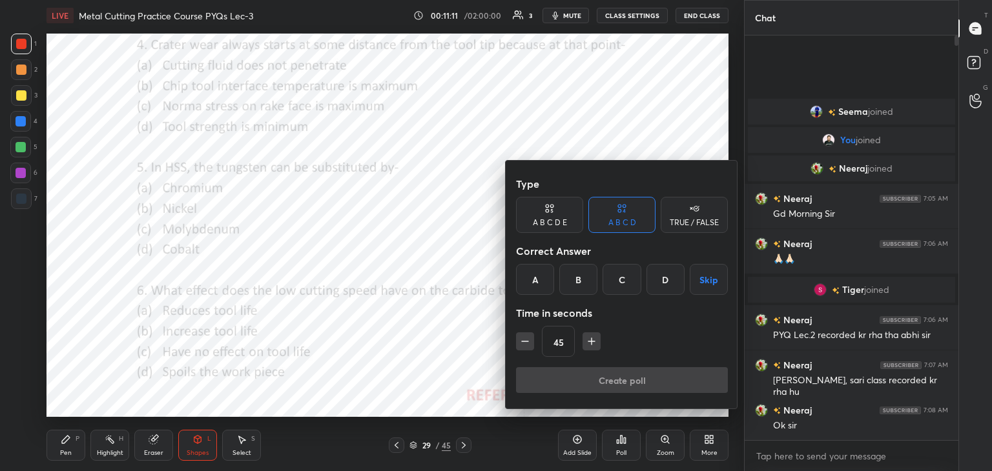
click at [578, 280] on div "B" at bounding box center [578, 279] width 38 height 31
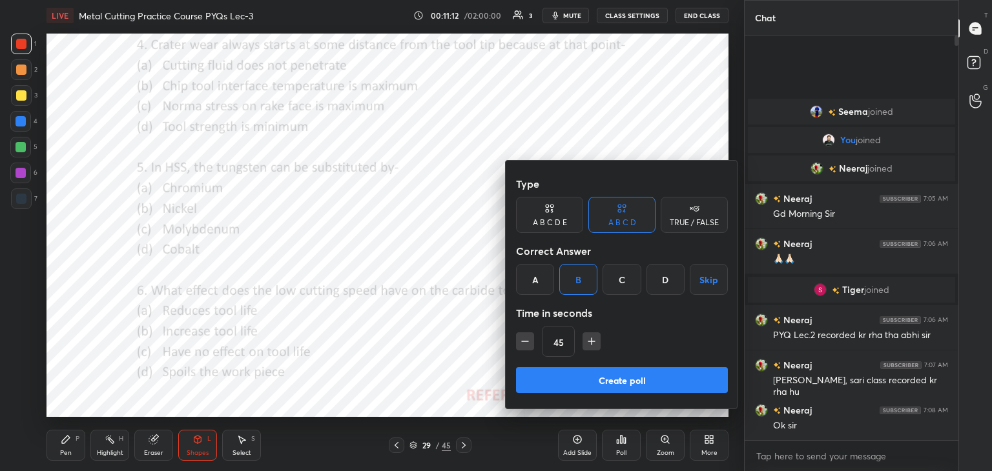
click at [586, 380] on button "Create poll" at bounding box center [622, 380] width 212 height 26
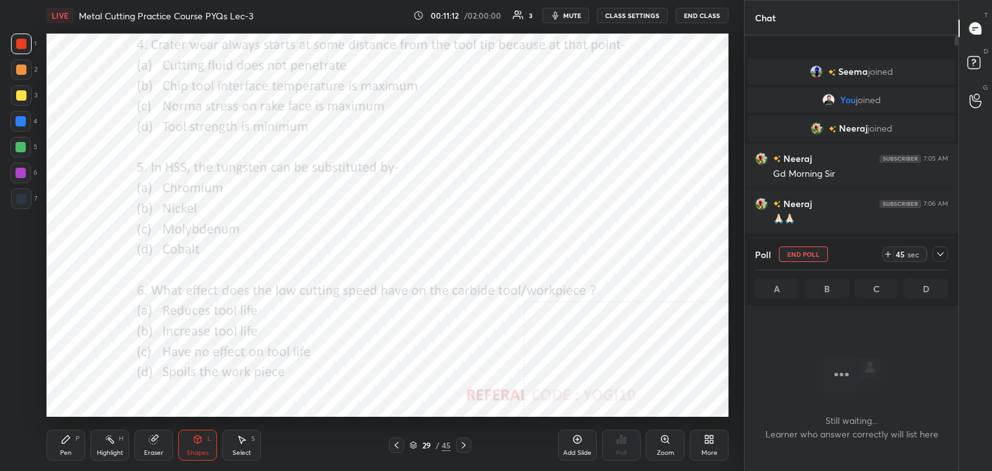
scroll to position [227, 210]
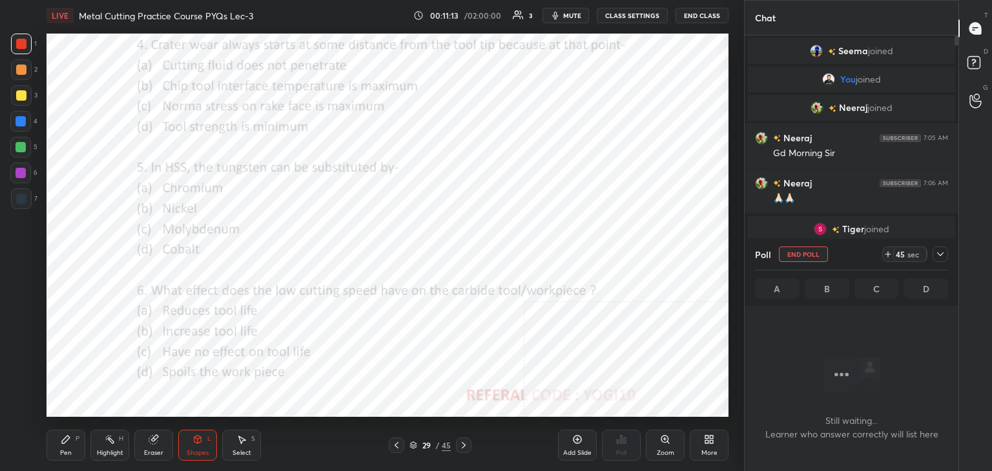
click at [118, 448] on div "Highlight H" at bounding box center [109, 445] width 39 height 31
click at [943, 256] on icon at bounding box center [940, 254] width 6 height 6
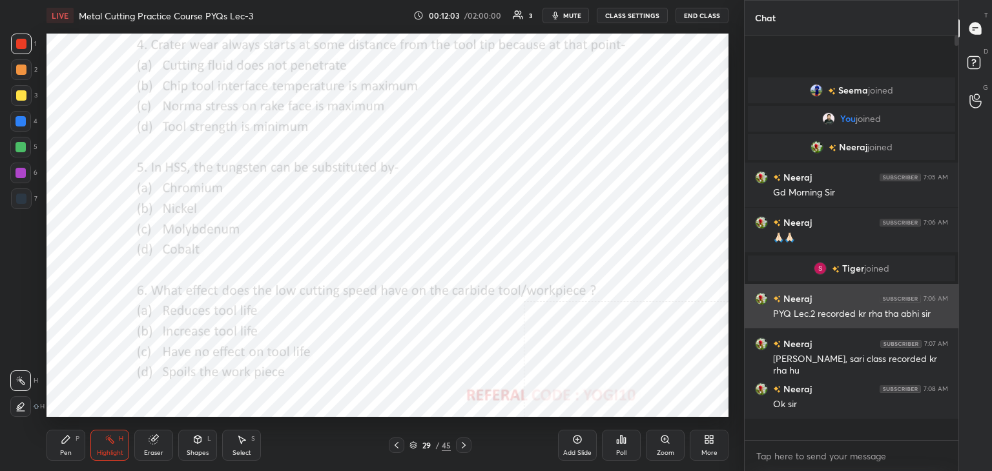
scroll to position [295, 210]
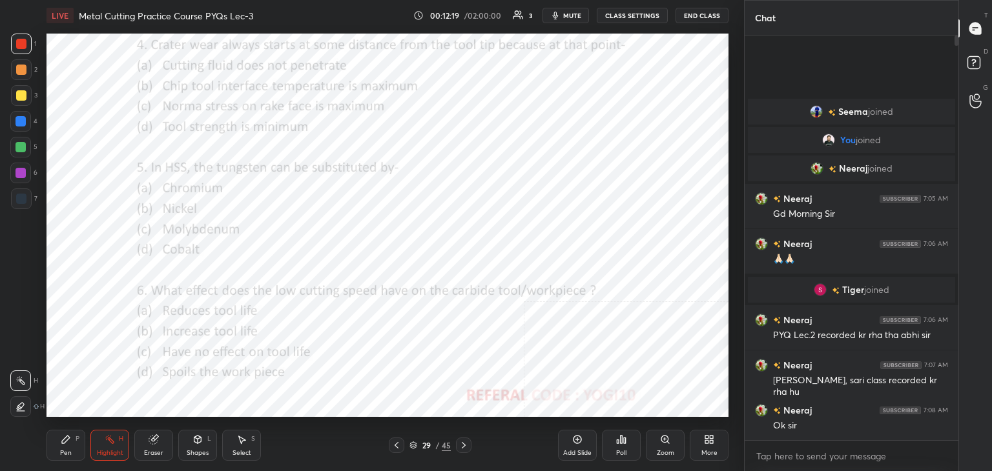
click at [194, 443] on div "Shapes L" at bounding box center [197, 445] width 39 height 31
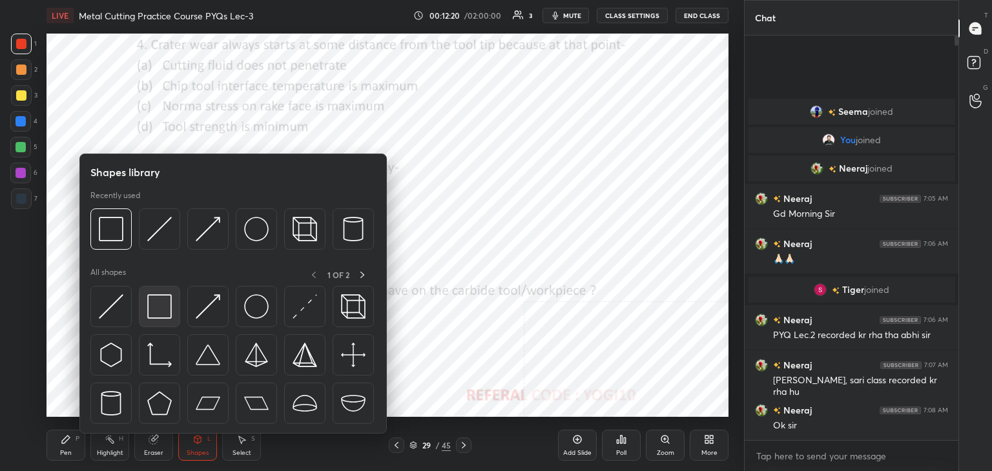
click at [157, 312] on img at bounding box center [159, 307] width 25 height 25
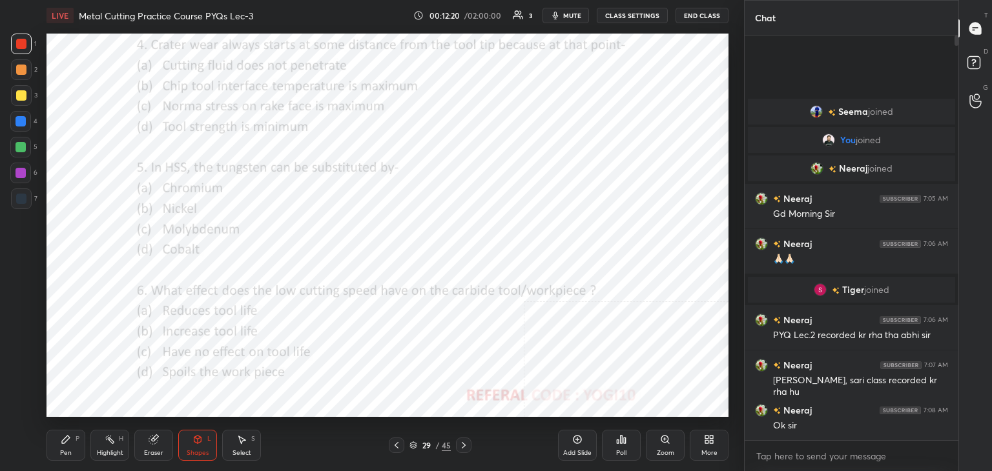
drag, startPoint x: 13, startPoint y: 176, endPoint x: 27, endPoint y: 174, distance: 14.3
click at [16, 175] on div at bounding box center [20, 173] width 21 height 21
click at [113, 451] on div "Highlight" at bounding box center [110, 453] width 26 height 6
click at [463, 444] on icon at bounding box center [464, 445] width 4 height 6
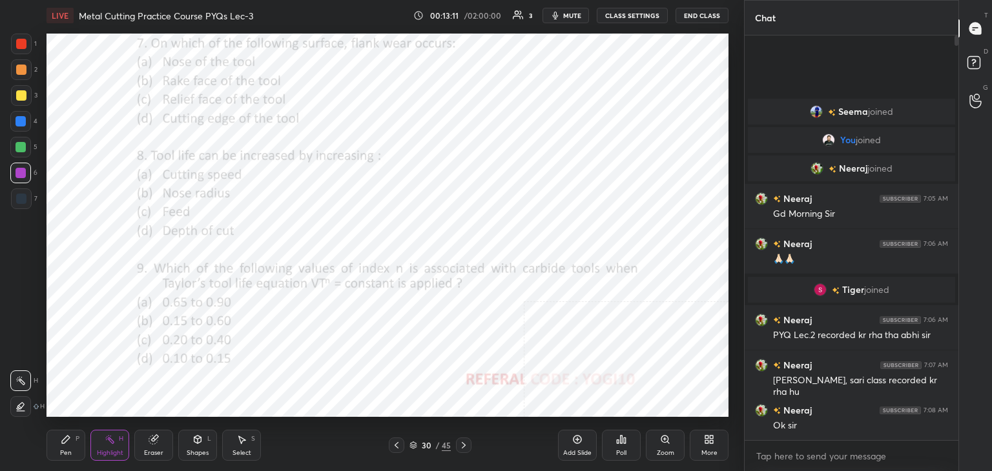
drag, startPoint x: 21, startPoint y: 40, endPoint x: 25, endPoint y: 67, distance: 26.8
click at [21, 41] on div at bounding box center [21, 44] width 10 height 10
drag, startPoint x: 195, startPoint y: 442, endPoint x: 191, endPoint y: 435, distance: 9.0
click at [195, 442] on icon at bounding box center [197, 440] width 7 height 8
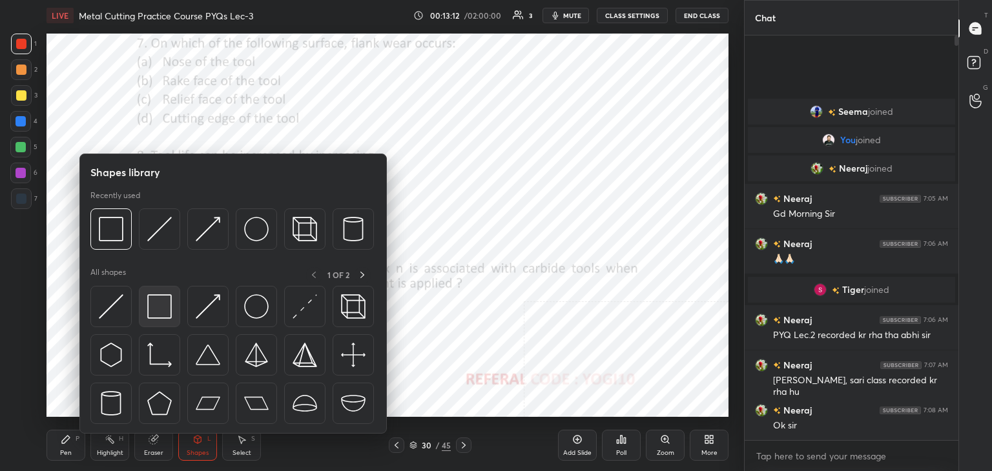
click at [147, 301] on img at bounding box center [159, 307] width 25 height 25
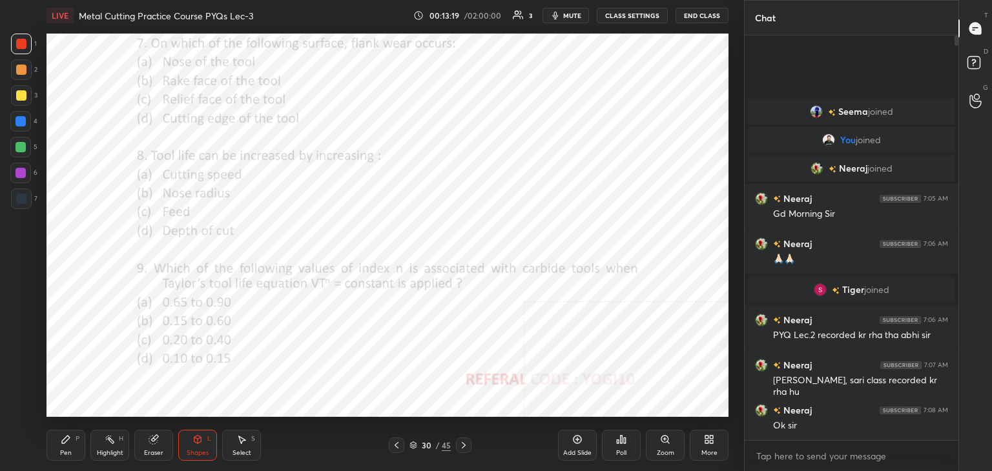
click at [624, 448] on div "Poll" at bounding box center [621, 445] width 39 height 31
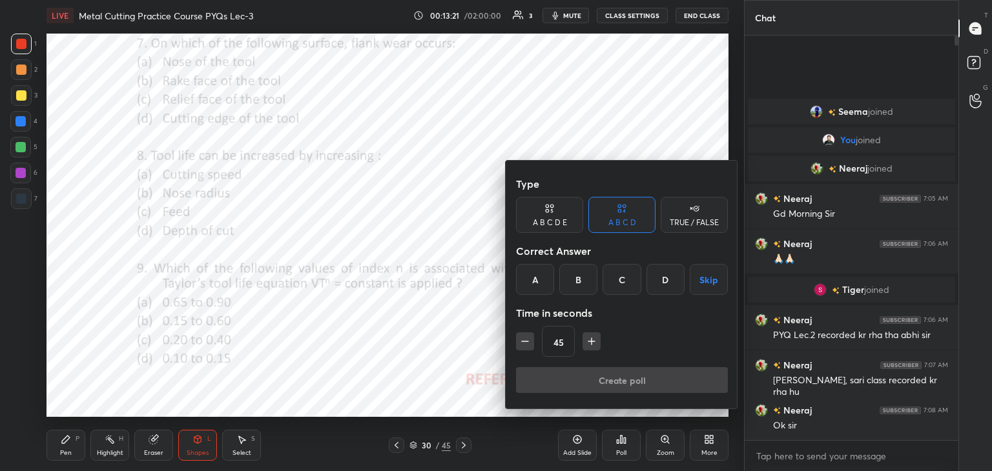
drag, startPoint x: 622, startPoint y: 279, endPoint x: 612, endPoint y: 301, distance: 24.3
click at [622, 280] on div "C" at bounding box center [622, 279] width 38 height 31
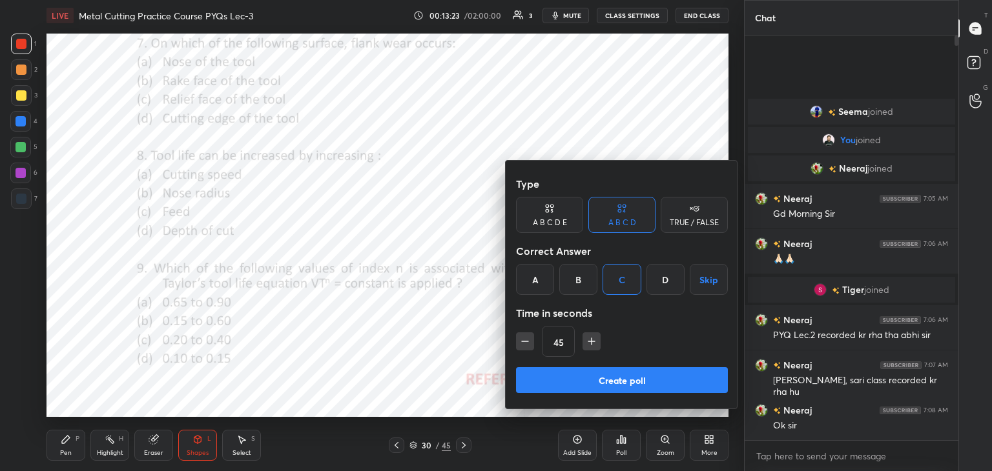
click at [575, 374] on button "Create poll" at bounding box center [622, 380] width 212 height 26
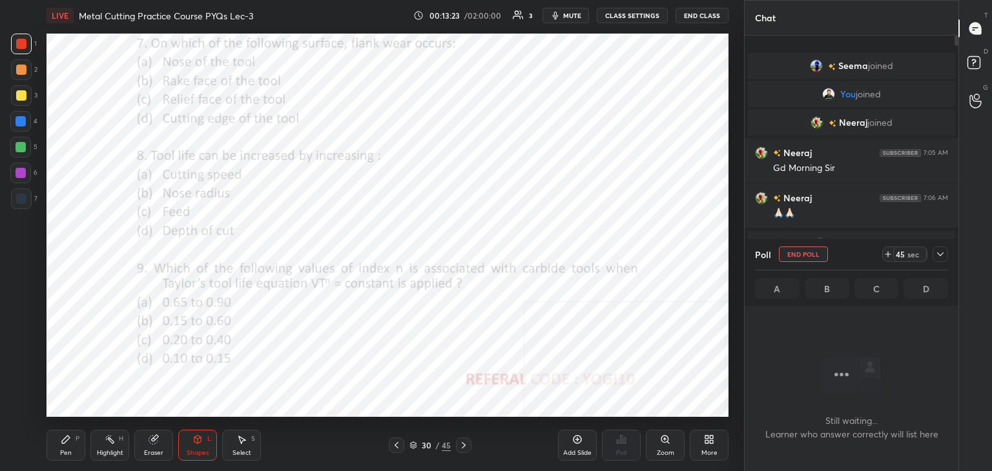
scroll to position [4, 4]
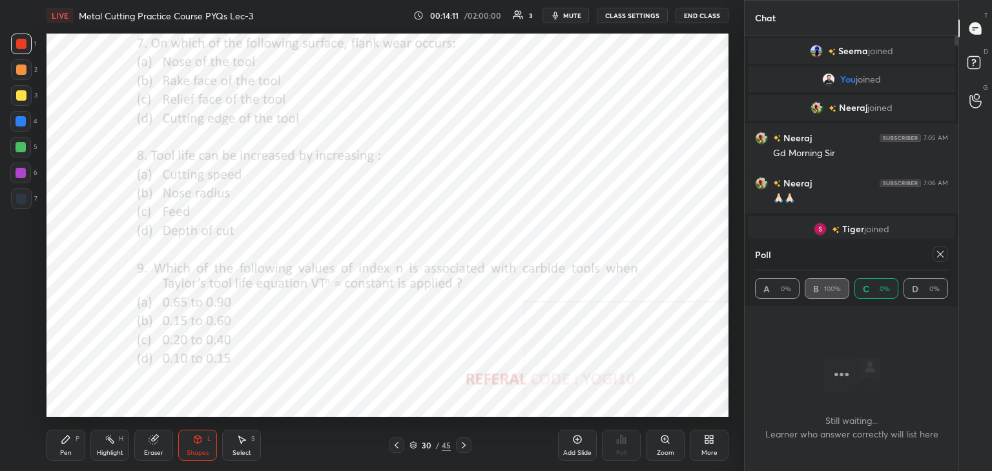
click at [940, 256] on icon at bounding box center [940, 254] width 10 height 10
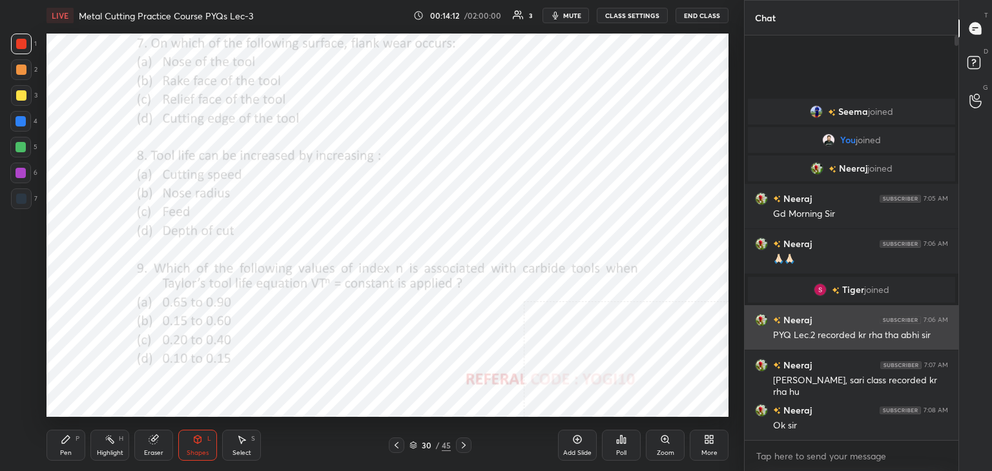
scroll to position [5, 4]
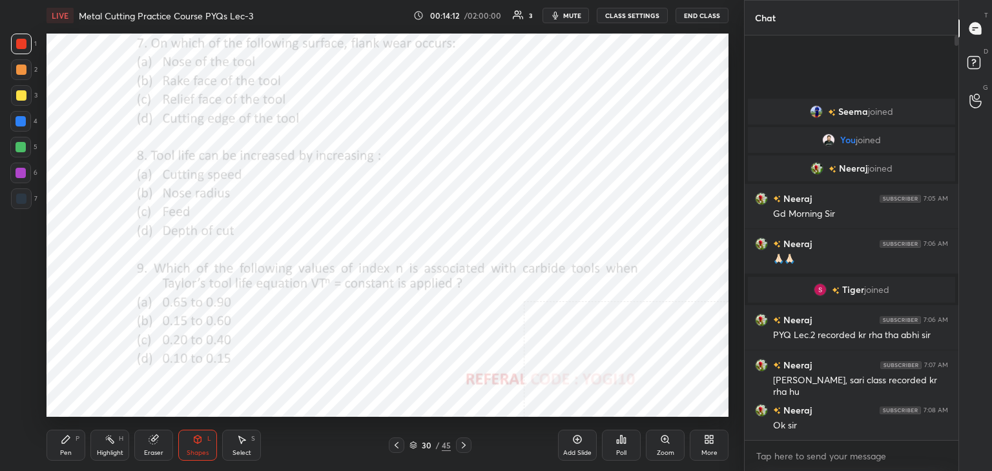
drag, startPoint x: 14, startPoint y: 171, endPoint x: 43, endPoint y: 155, distance: 33.8
click at [14, 171] on div at bounding box center [20, 173] width 21 height 21
click at [393, 445] on icon at bounding box center [396, 445] width 10 height 10
click at [395, 446] on icon at bounding box center [396, 445] width 10 height 10
click at [395, 449] on icon at bounding box center [396, 445] width 10 height 10
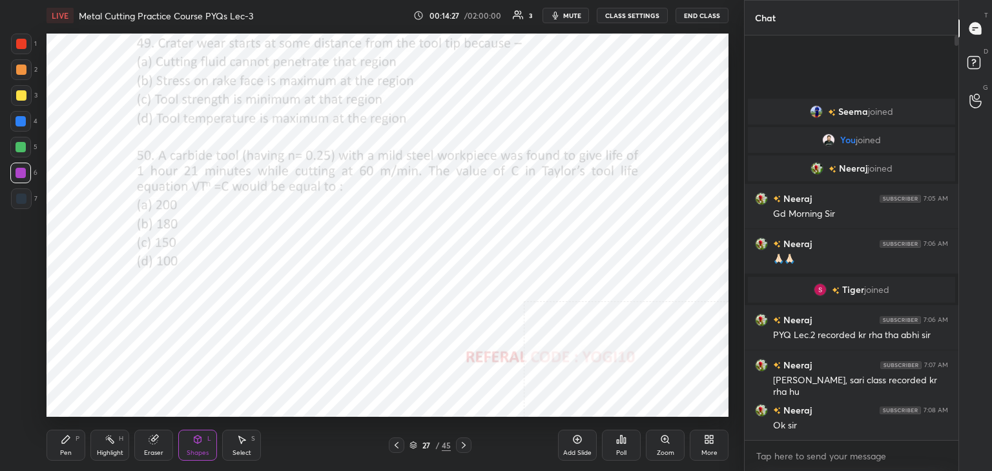
click at [462, 446] on icon at bounding box center [464, 445] width 10 height 10
click at [462, 445] on icon at bounding box center [464, 445] width 10 height 10
click at [464, 447] on icon at bounding box center [464, 445] width 10 height 10
click at [16, 37] on div at bounding box center [21, 44] width 21 height 21
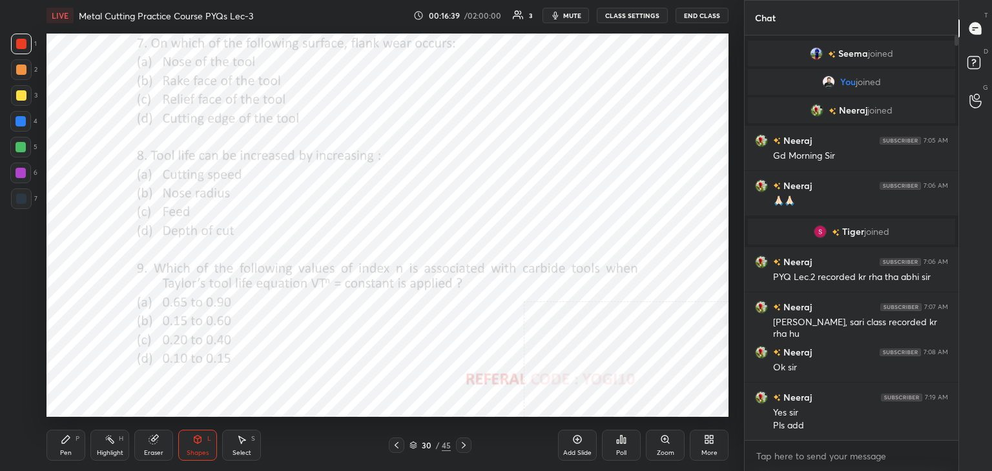
click at [709, 447] on div "More" at bounding box center [709, 445] width 39 height 31
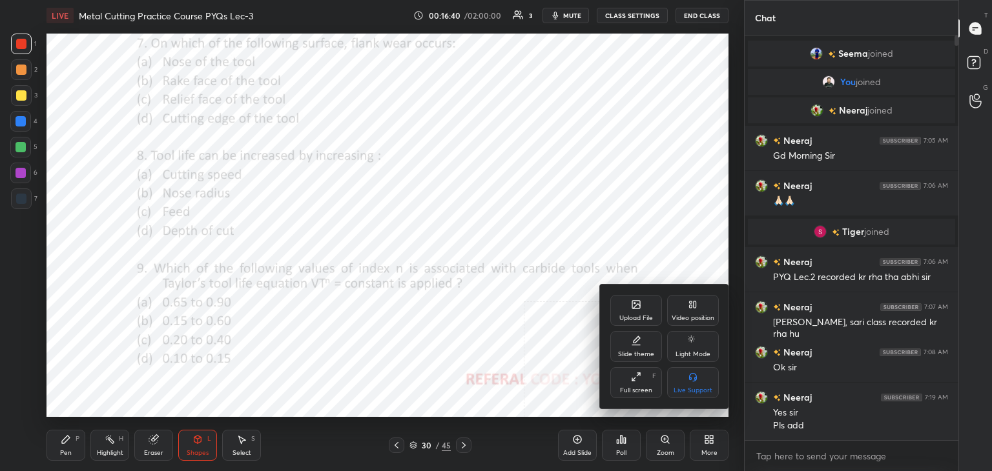
click at [634, 315] on div "Upload File" at bounding box center [636, 318] width 34 height 6
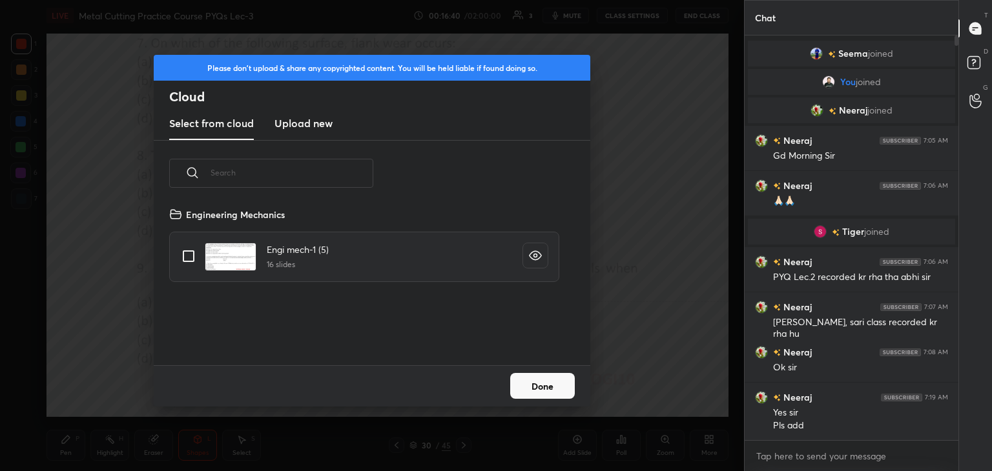
scroll to position [159, 415]
drag, startPoint x: 553, startPoint y: 389, endPoint x: 537, endPoint y: 386, distance: 15.8
click at [551, 391] on button "Done" at bounding box center [542, 386] width 65 height 26
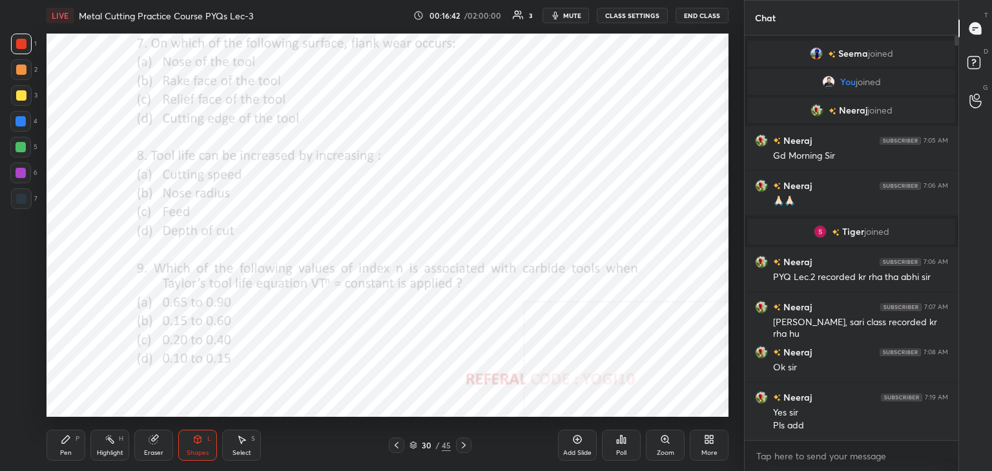
click at [395, 445] on icon at bounding box center [396, 445] width 10 height 10
click at [398, 447] on icon at bounding box center [396, 445] width 10 height 10
click at [400, 448] on icon at bounding box center [396, 445] width 10 height 10
click at [708, 439] on icon at bounding box center [709, 440] width 10 height 10
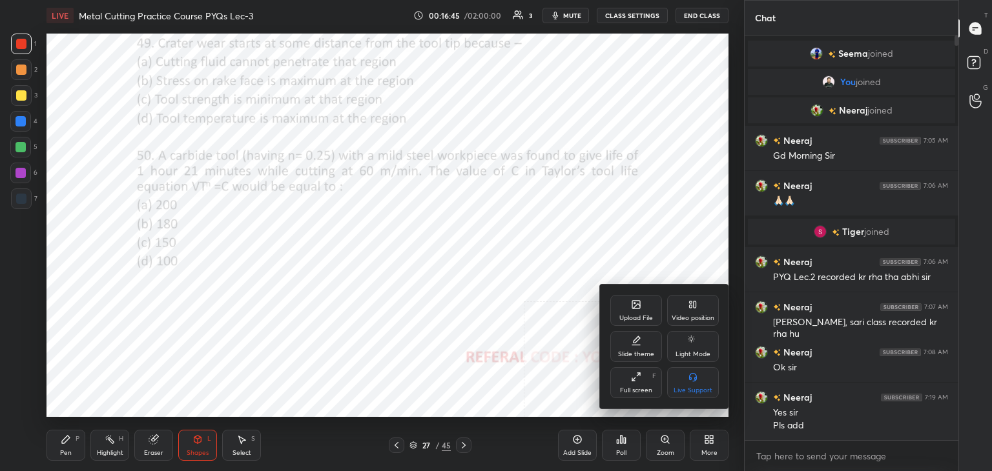
click at [642, 312] on div "Upload File" at bounding box center [636, 310] width 52 height 31
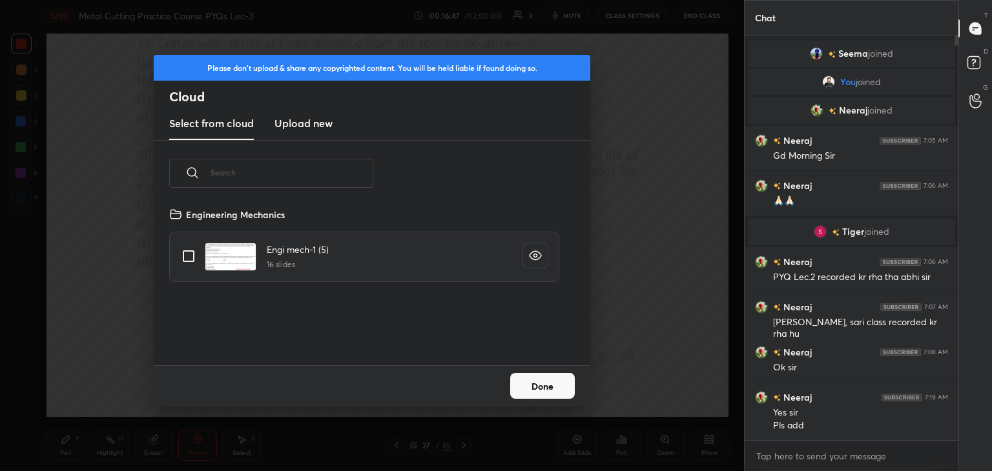
click at [306, 125] on h3 "Upload new" at bounding box center [303, 124] width 58 height 16
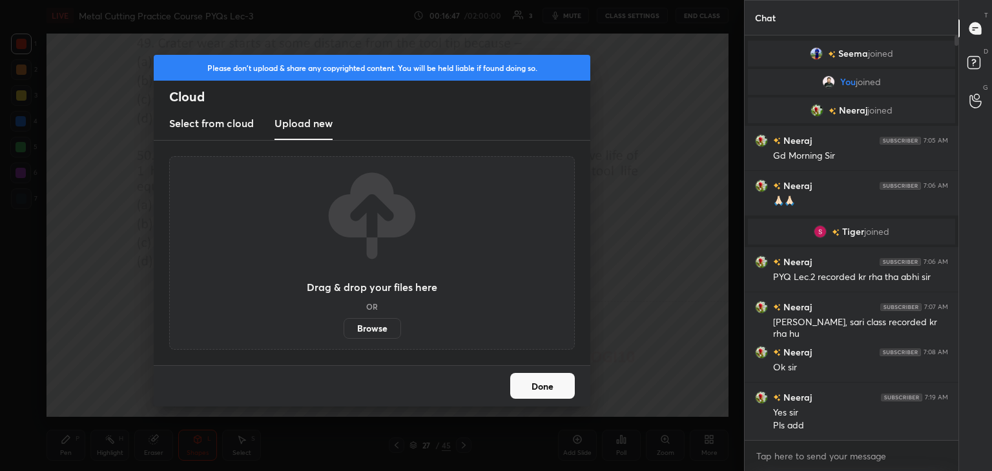
click at [375, 329] on label "Browse" at bounding box center [372, 328] width 57 height 21
click at [344, 329] on input "Browse" at bounding box center [344, 328] width 0 height 21
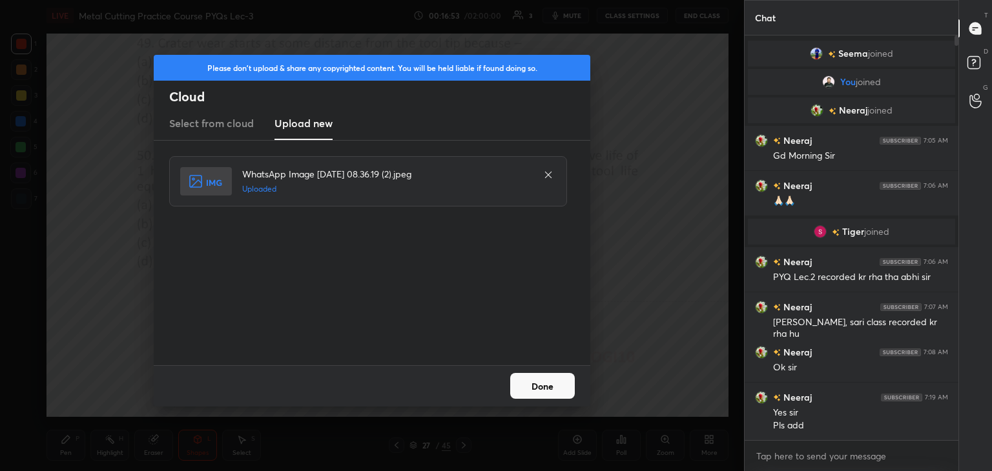
click at [544, 388] on button "Done" at bounding box center [542, 386] width 65 height 26
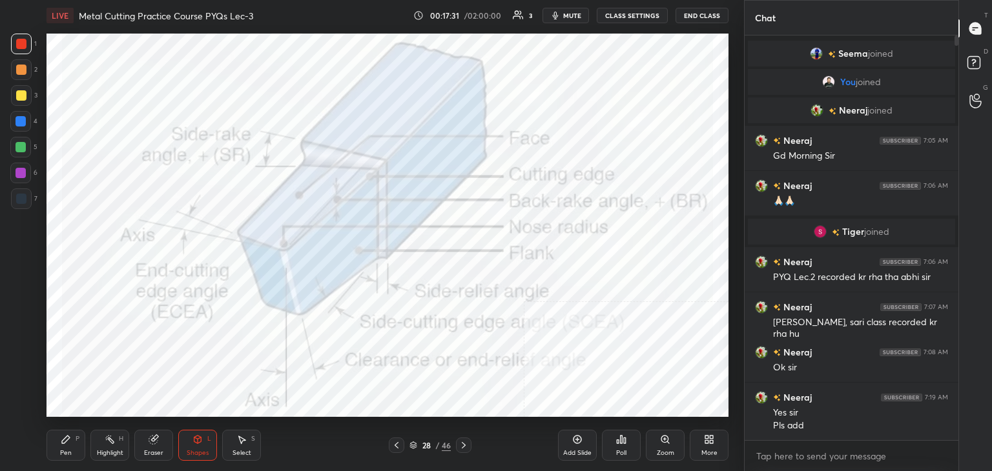
click at [463, 444] on icon at bounding box center [464, 445] width 10 height 10
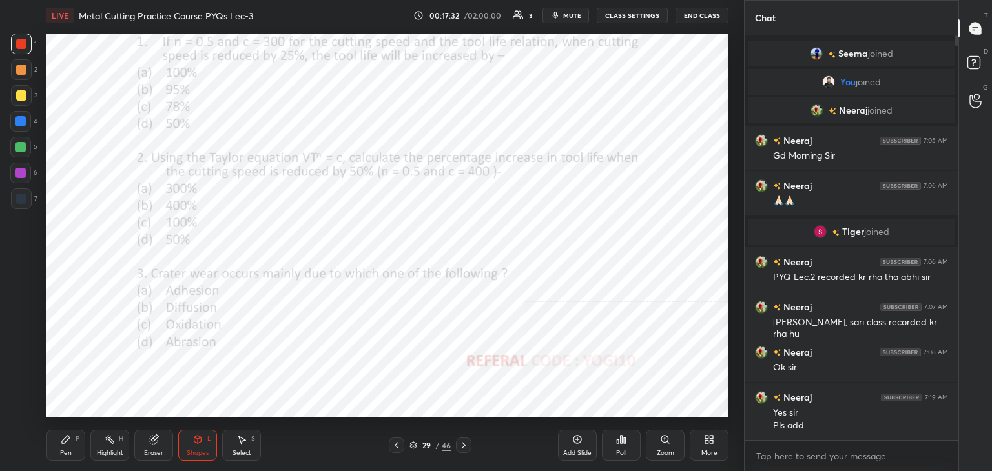
click at [397, 445] on icon at bounding box center [396, 445] width 10 height 10
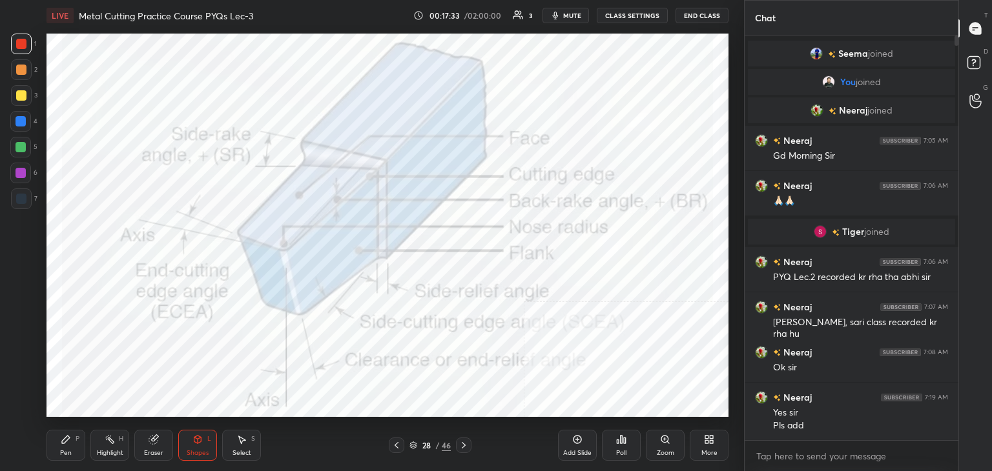
click at [710, 445] on div "More" at bounding box center [709, 445] width 39 height 31
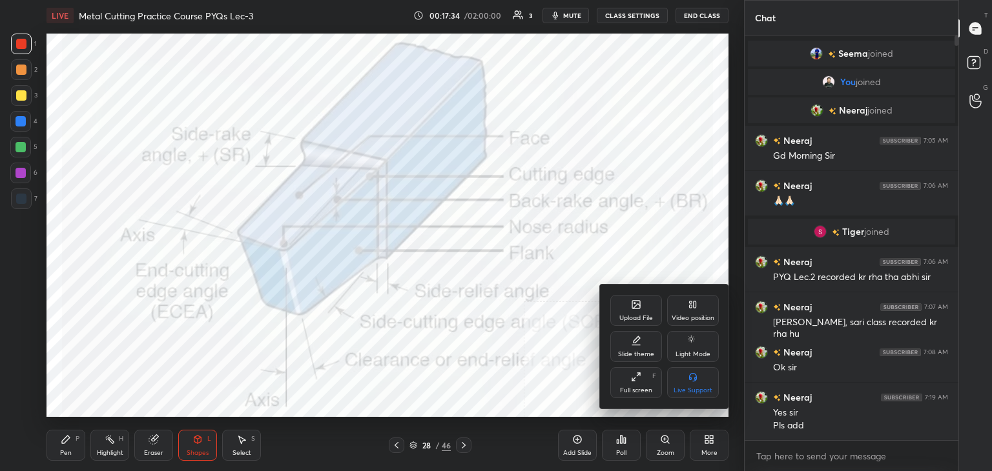
click at [633, 316] on div "Upload File" at bounding box center [636, 318] width 34 height 6
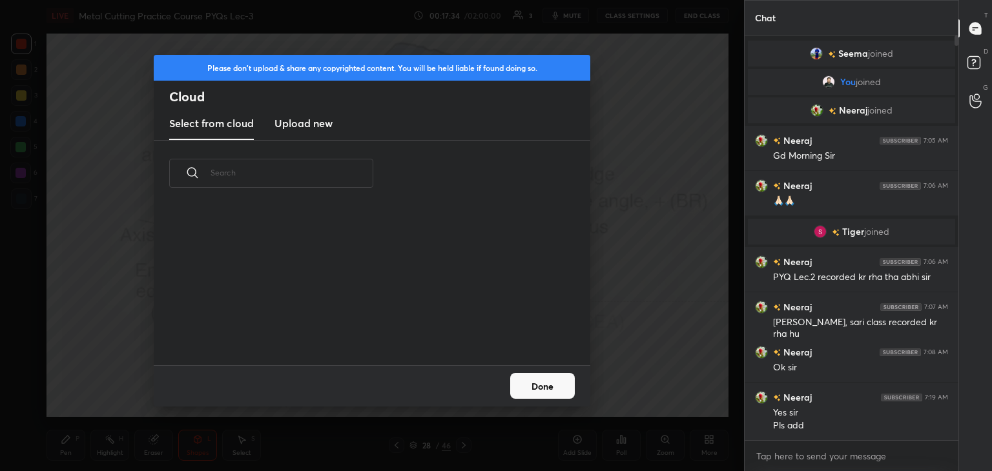
scroll to position [97, 415]
click at [304, 127] on h3 "Upload new" at bounding box center [303, 124] width 58 height 16
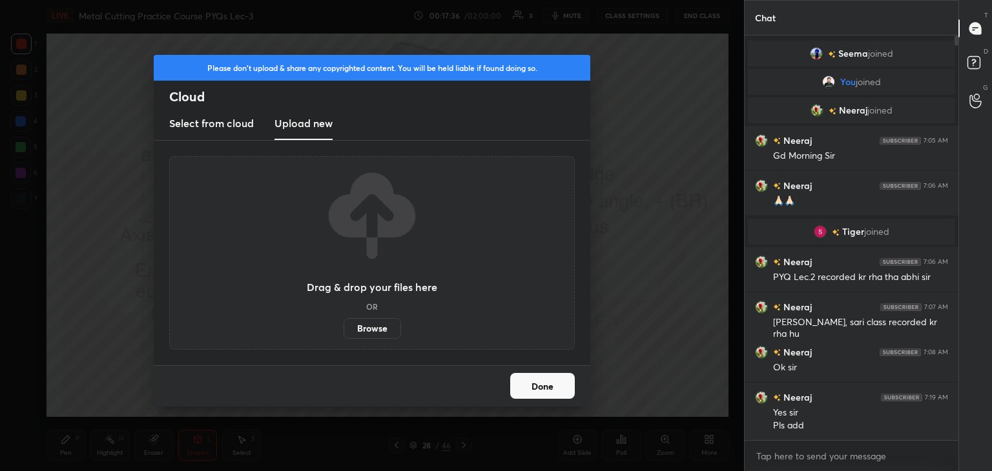
click at [373, 330] on label "Browse" at bounding box center [372, 328] width 57 height 21
click at [344, 330] on input "Browse" at bounding box center [344, 328] width 0 height 21
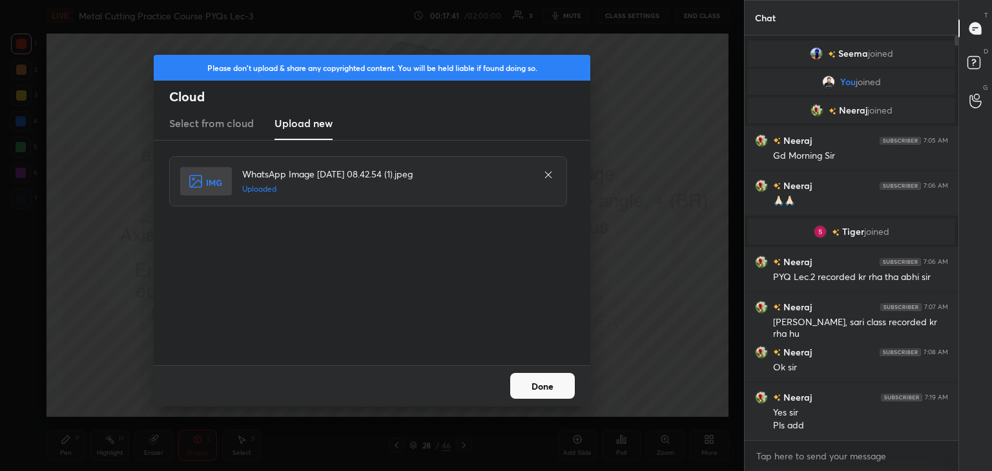
click at [536, 384] on button "Done" at bounding box center [542, 386] width 65 height 26
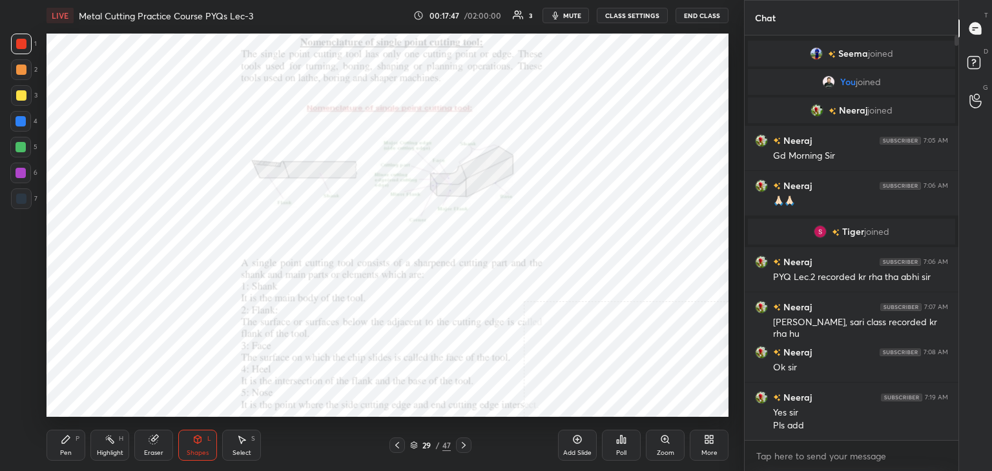
click at [674, 449] on div "Zoom" at bounding box center [665, 445] width 39 height 31
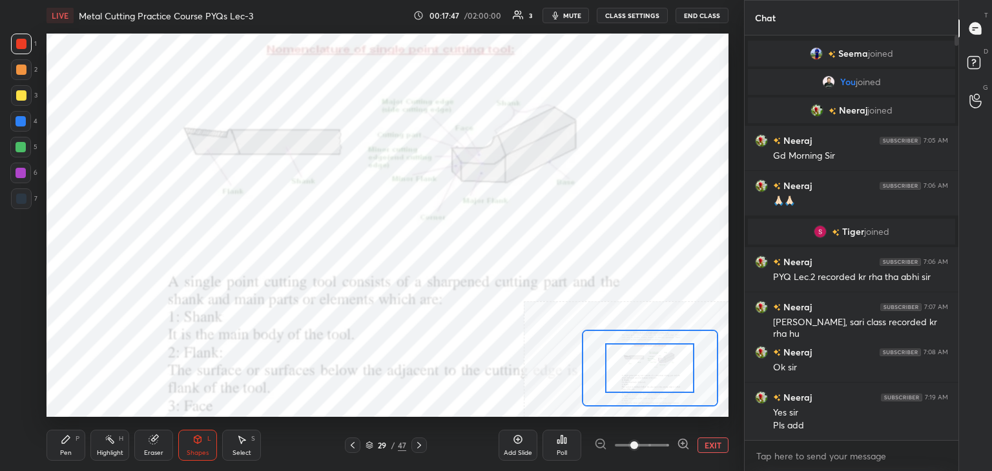
click at [681, 444] on icon at bounding box center [682, 444] width 3 height 0
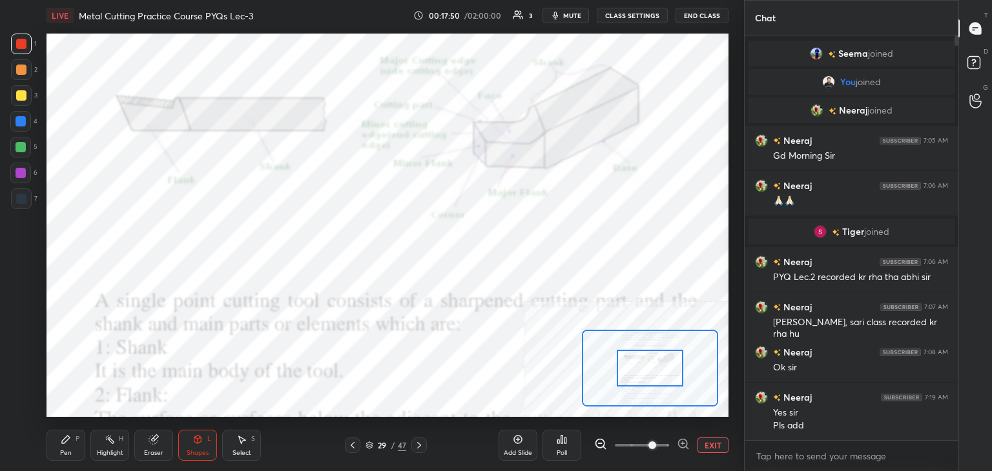
drag, startPoint x: 114, startPoint y: 443, endPoint x: 129, endPoint y: 428, distance: 21.9
click at [114, 443] on icon at bounding box center [110, 440] width 10 height 10
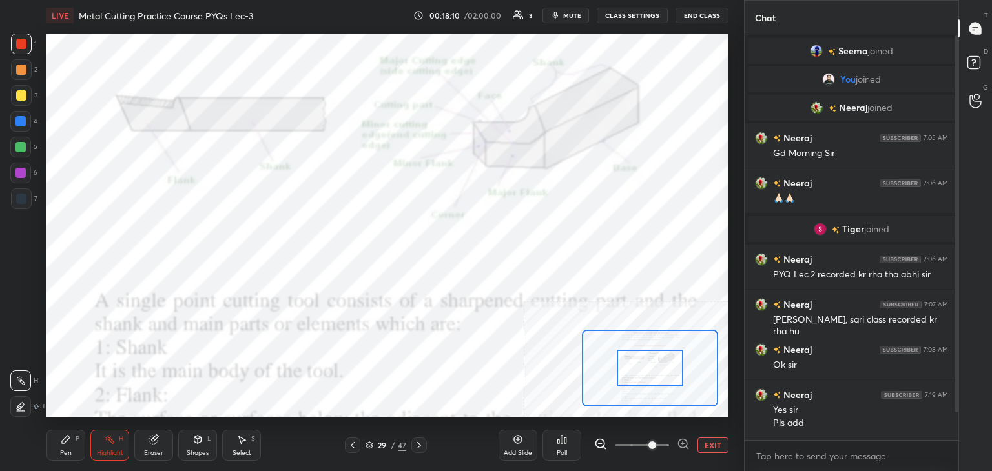
click at [191, 440] on div "Shapes L" at bounding box center [197, 445] width 39 height 31
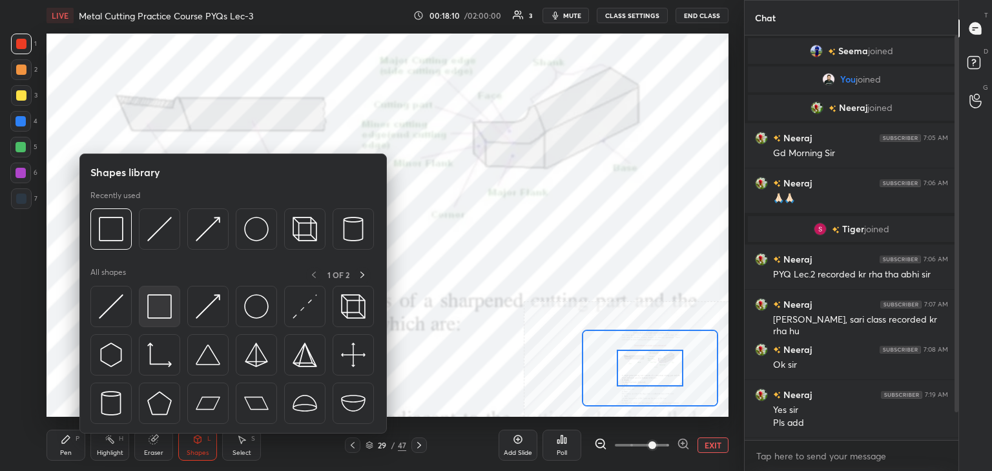
click at [152, 311] on img at bounding box center [159, 307] width 25 height 25
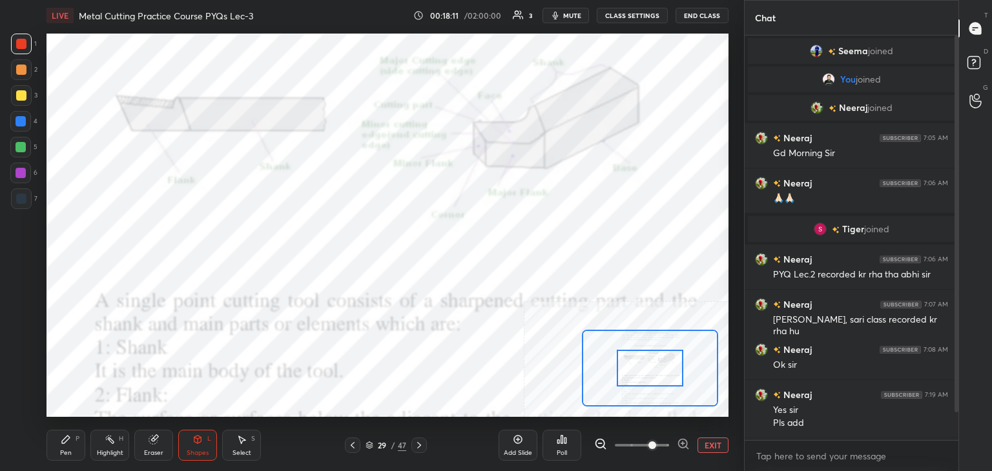
click at [27, 178] on div at bounding box center [20, 173] width 21 height 21
click at [22, 119] on div at bounding box center [21, 121] width 10 height 10
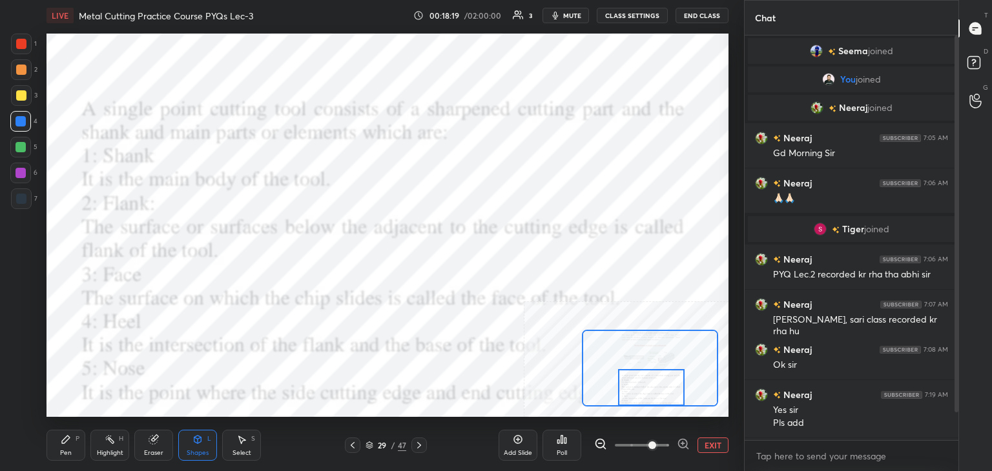
drag, startPoint x: 653, startPoint y: 383, endPoint x: 654, endPoint y: 404, distance: 21.4
click at [654, 404] on div at bounding box center [651, 387] width 67 height 37
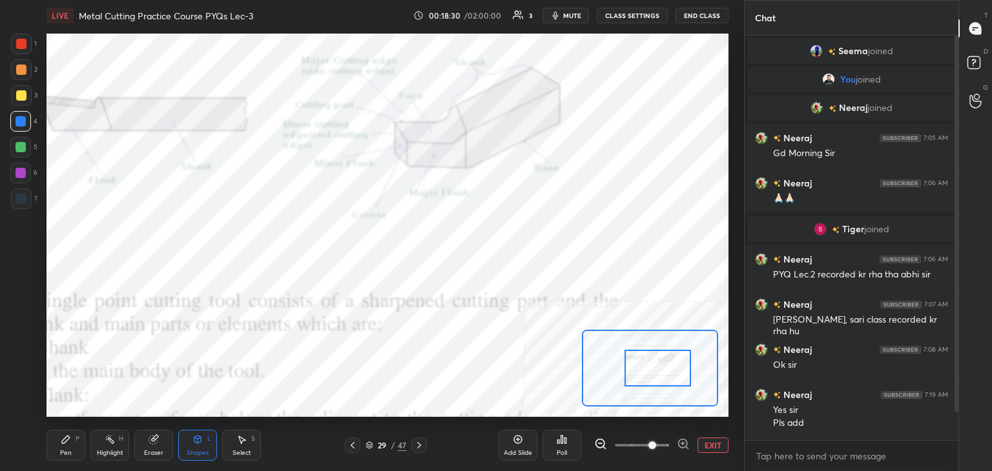
drag, startPoint x: 648, startPoint y: 376, endPoint x: 651, endPoint y: 358, distance: 17.6
click at [652, 358] on div at bounding box center [658, 368] width 67 height 37
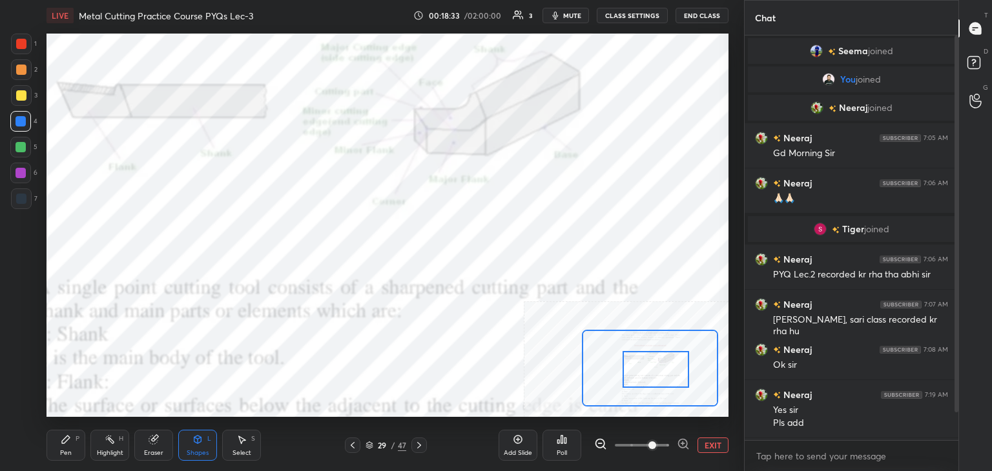
click at [95, 447] on div "Highlight H" at bounding box center [109, 445] width 39 height 31
drag, startPoint x: 21, startPoint y: 171, endPoint x: 37, endPoint y: 168, distance: 17.1
click at [21, 171] on div at bounding box center [21, 173] width 10 height 10
click at [199, 448] on div "Shapes L" at bounding box center [197, 445] width 39 height 31
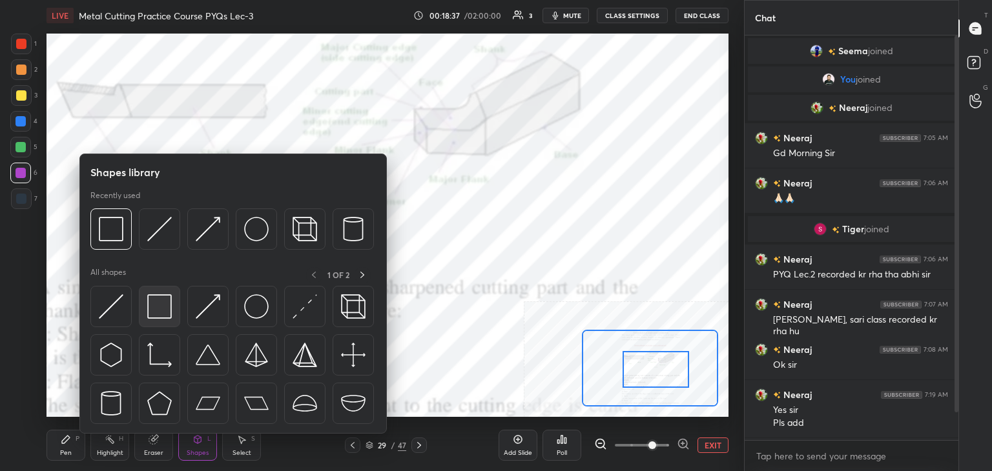
click at [161, 313] on img at bounding box center [159, 307] width 25 height 25
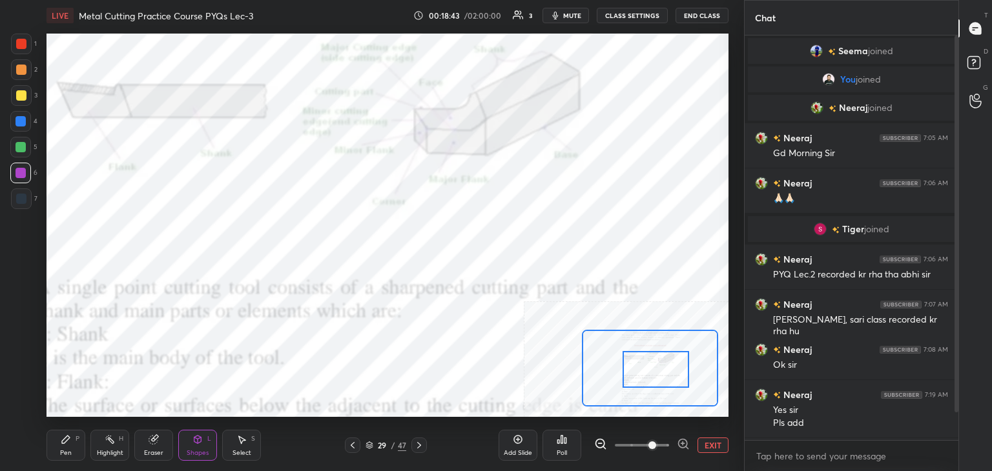
scroll to position [43, 0]
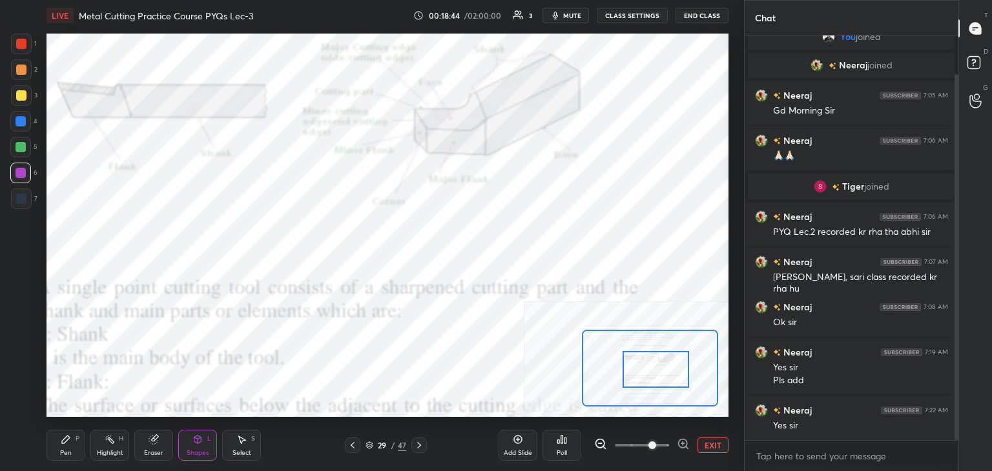
drag, startPoint x: 956, startPoint y: 309, endPoint x: 958, endPoint y: 336, distance: 27.2
click at [958, 336] on div at bounding box center [957, 257] width 4 height 366
click at [703, 442] on button "EXIT" at bounding box center [713, 446] width 31 height 16
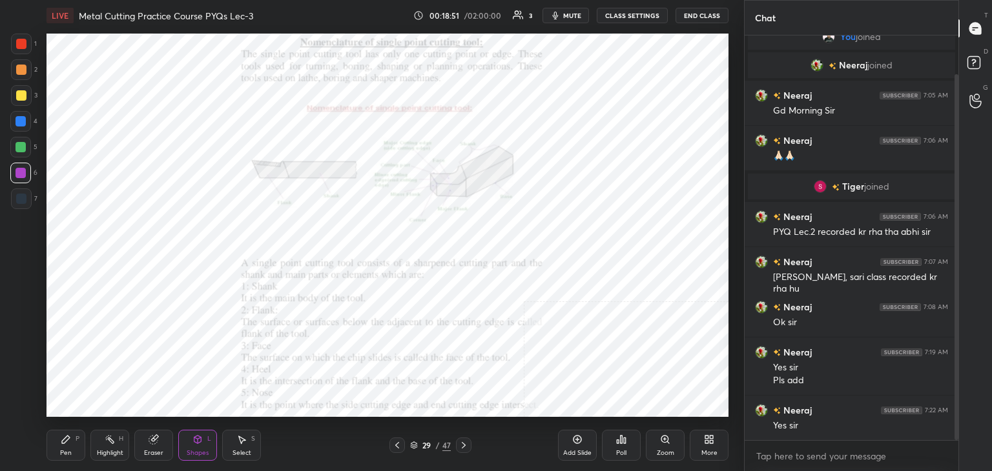
click at [107, 442] on icon at bounding box center [110, 440] width 10 height 10
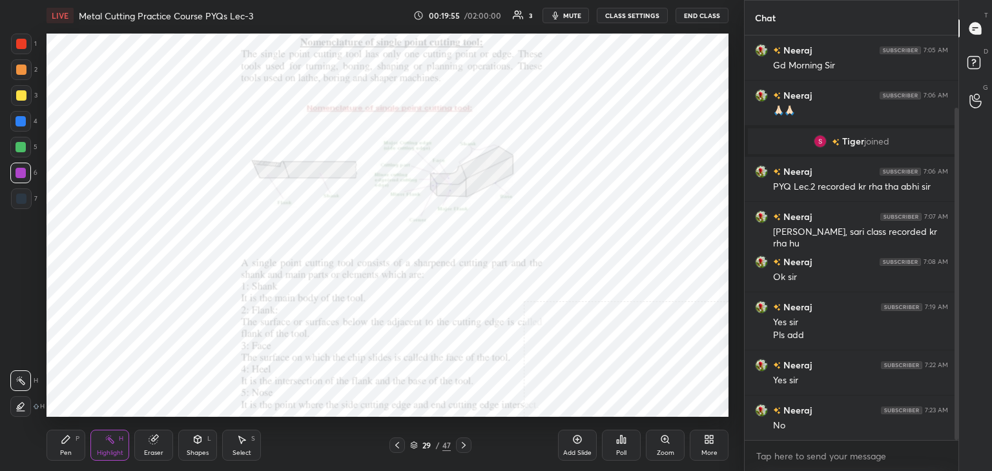
click at [465, 444] on icon at bounding box center [464, 445] width 10 height 10
click at [463, 443] on icon at bounding box center [464, 445] width 10 height 10
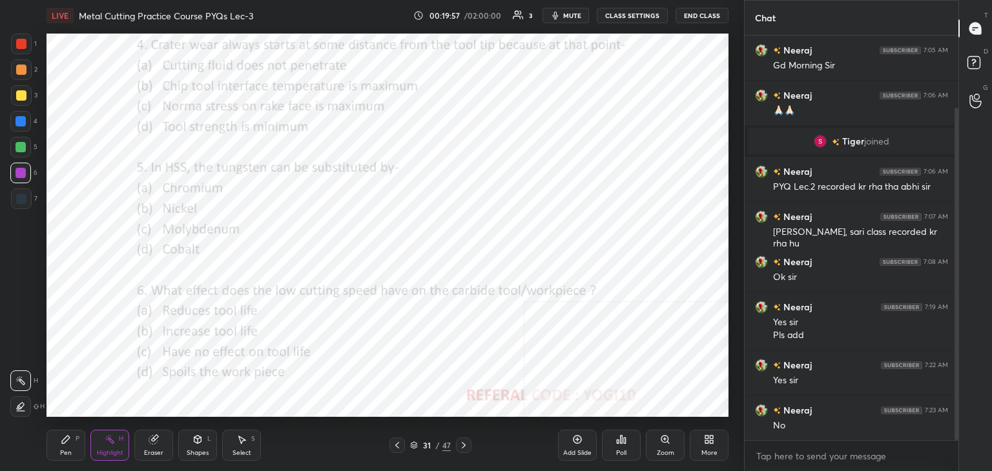
click at [462, 448] on icon at bounding box center [464, 445] width 4 height 6
drag, startPoint x: 199, startPoint y: 446, endPoint x: 196, endPoint y: 439, distance: 7.6
click at [199, 446] on div "Shapes L" at bounding box center [197, 445] width 39 height 31
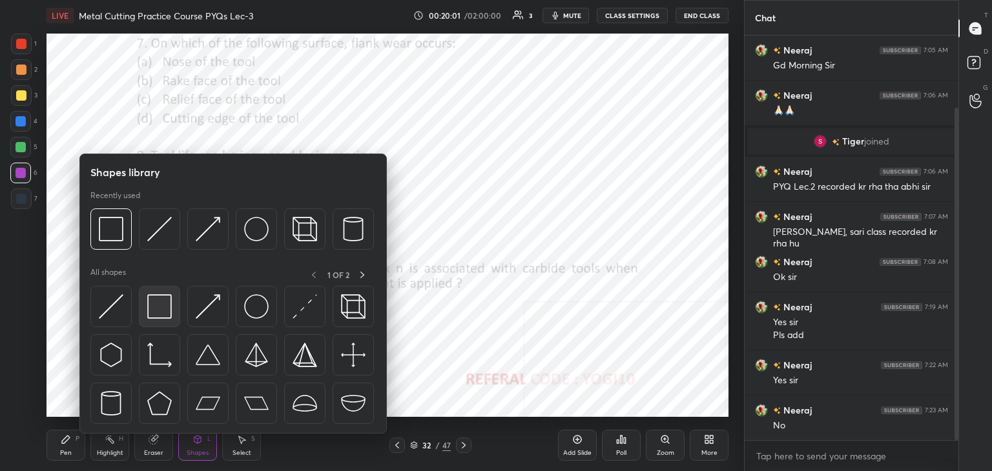
click at [168, 316] on img at bounding box center [159, 307] width 25 height 25
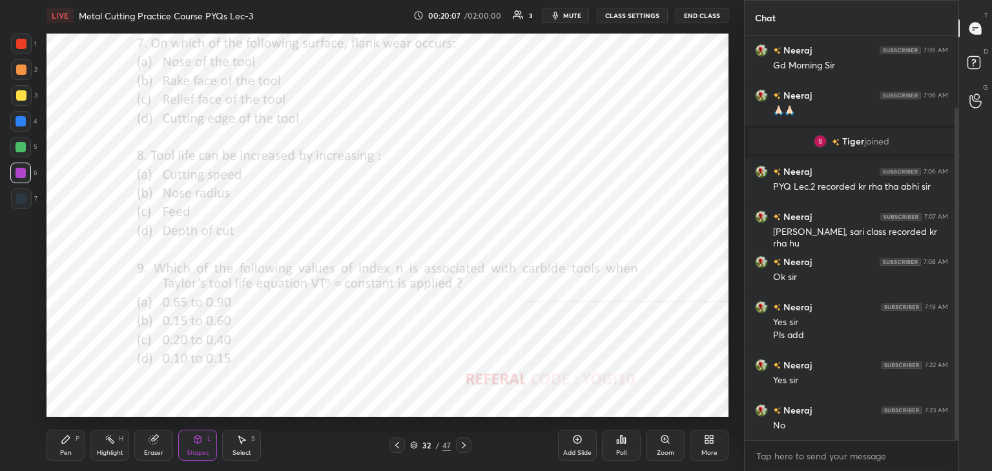
click at [395, 448] on icon at bounding box center [397, 445] width 10 height 10
click at [395, 447] on icon at bounding box center [397, 445] width 10 height 10
click at [398, 446] on icon at bounding box center [397, 445] width 10 height 10
click at [398, 448] on icon at bounding box center [397, 445] width 10 height 10
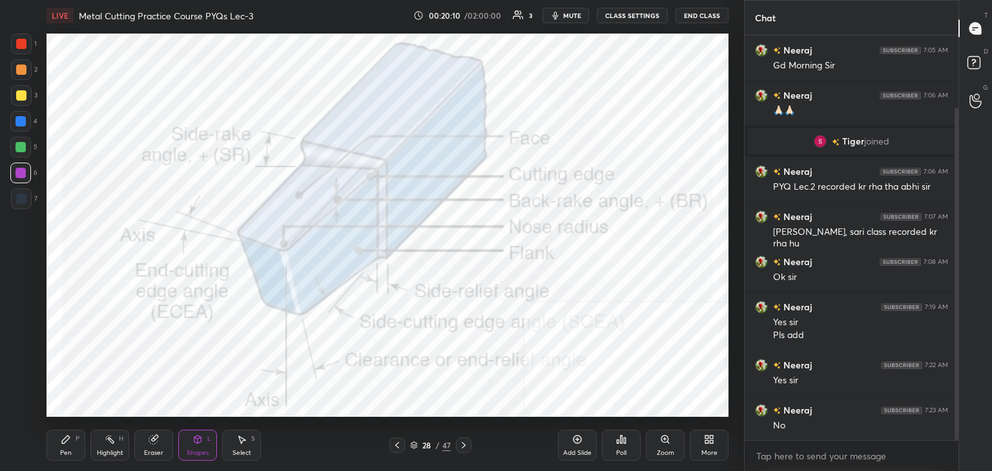
click at [114, 442] on icon at bounding box center [110, 440] width 10 height 10
drag, startPoint x: 200, startPoint y: 443, endPoint x: 196, endPoint y: 436, distance: 8.1
click at [199, 442] on icon at bounding box center [197, 440] width 10 height 10
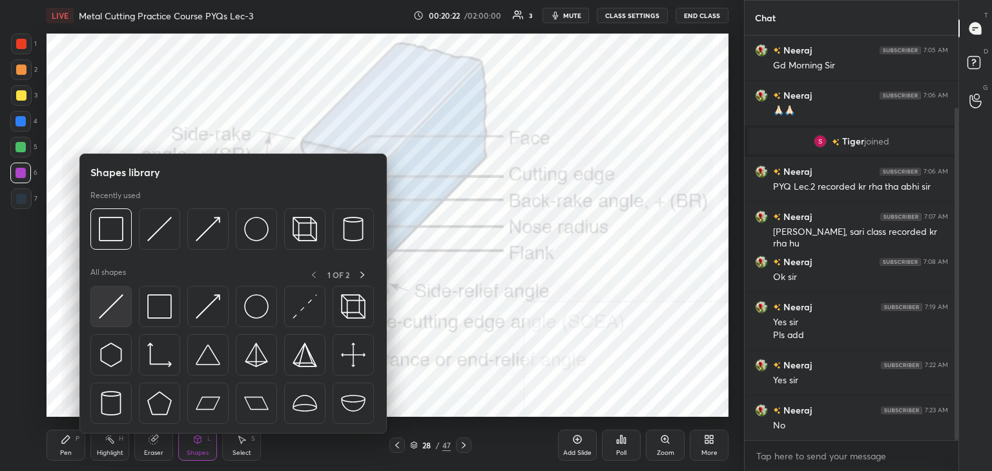
click at [125, 315] on div at bounding box center [110, 306] width 41 height 41
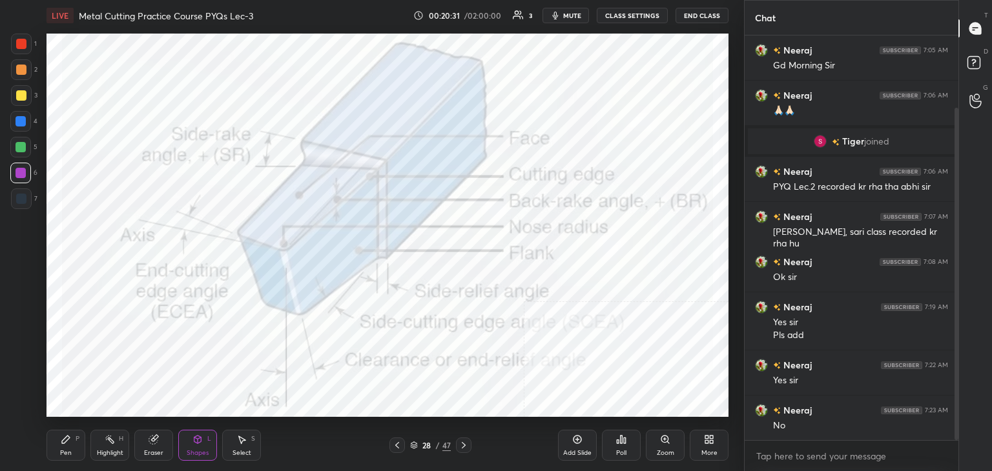
click at [18, 125] on div at bounding box center [21, 121] width 10 height 10
drag, startPoint x: 101, startPoint y: 449, endPoint x: 96, endPoint y: 424, distance: 25.2
click at [101, 447] on div "Highlight H" at bounding box center [109, 445] width 39 height 31
click at [187, 444] on div "Shapes L" at bounding box center [197, 445] width 39 height 31
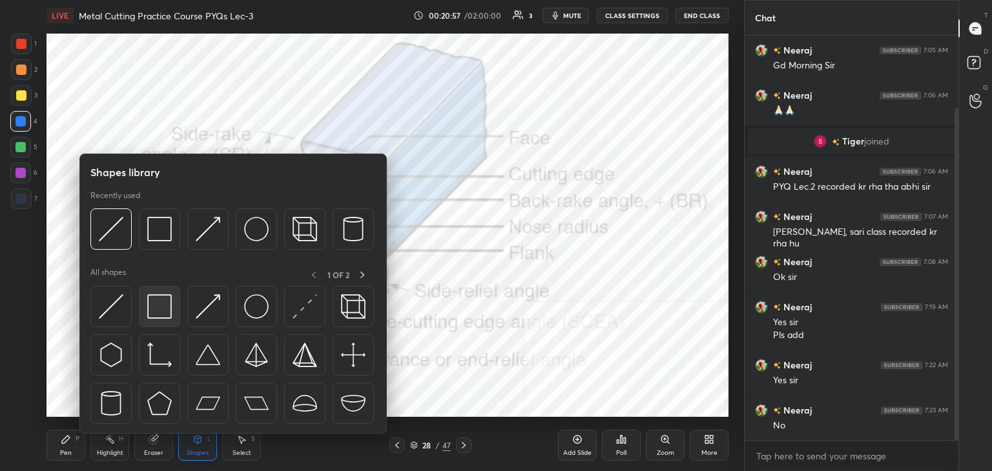
click at [145, 304] on div at bounding box center [159, 306] width 41 height 41
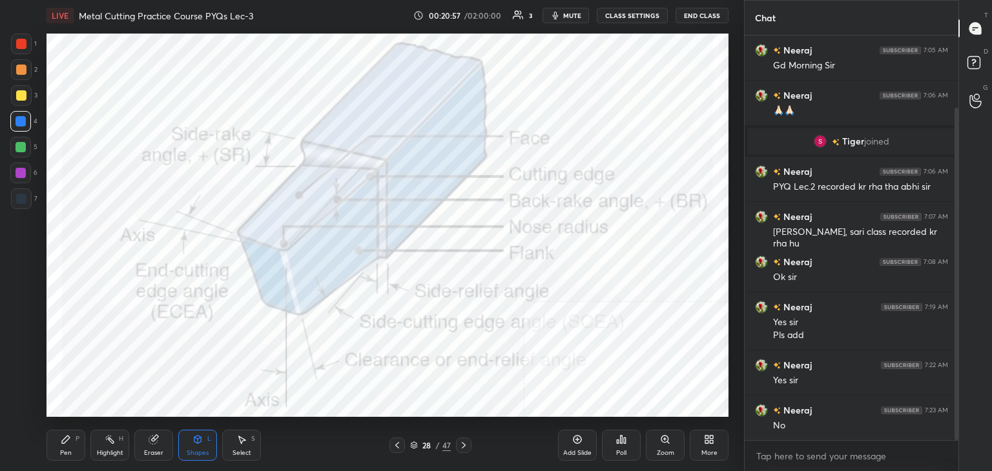
drag, startPoint x: 27, startPoint y: 197, endPoint x: 45, endPoint y: 180, distance: 24.7
click at [27, 197] on div at bounding box center [21, 199] width 21 height 21
click at [67, 443] on icon at bounding box center [66, 440] width 10 height 10
click at [25, 171] on div at bounding box center [21, 173] width 10 height 10
drag, startPoint x: 247, startPoint y: 444, endPoint x: 244, endPoint y: 428, distance: 16.5
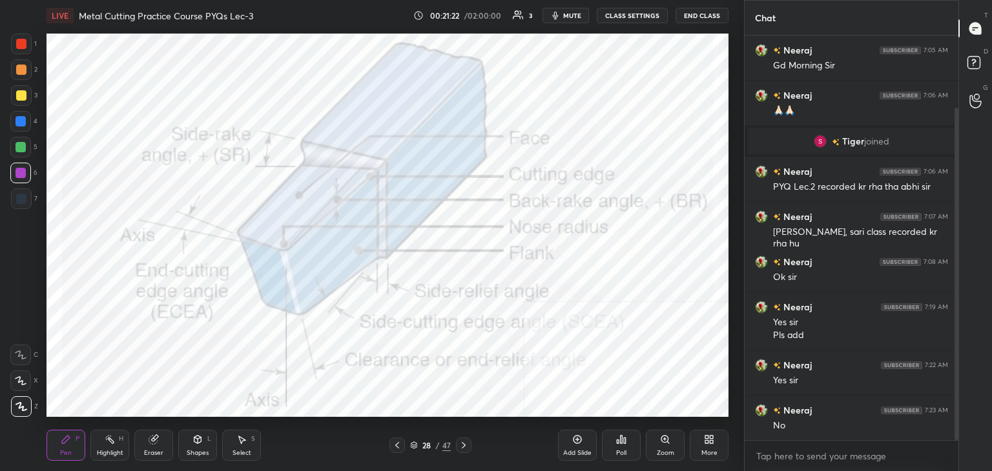
click at [245, 442] on div "Select S" at bounding box center [241, 445] width 39 height 31
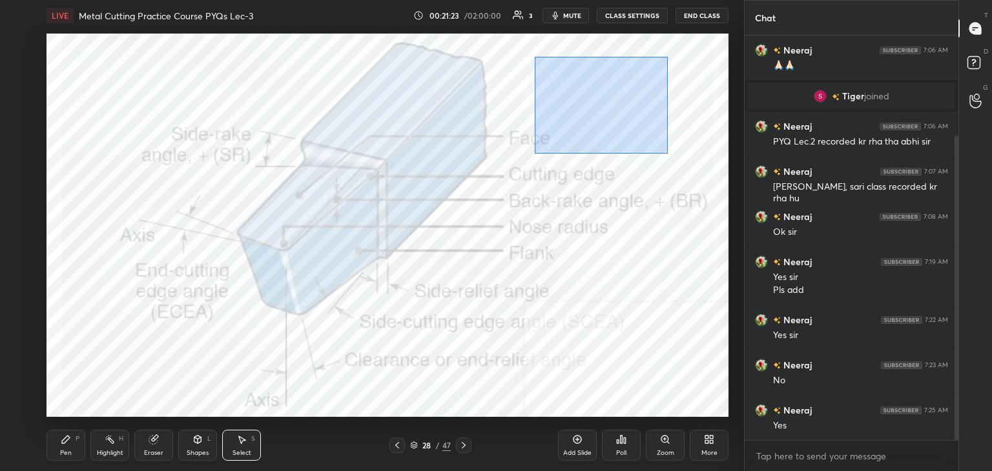
drag, startPoint x: 535, startPoint y: 57, endPoint x: 686, endPoint y: 160, distance: 183.1
click at [686, 160] on div "0 ° Undo Copy Duplicate Duplicate to new slide Delete" at bounding box center [388, 226] width 682 height 384
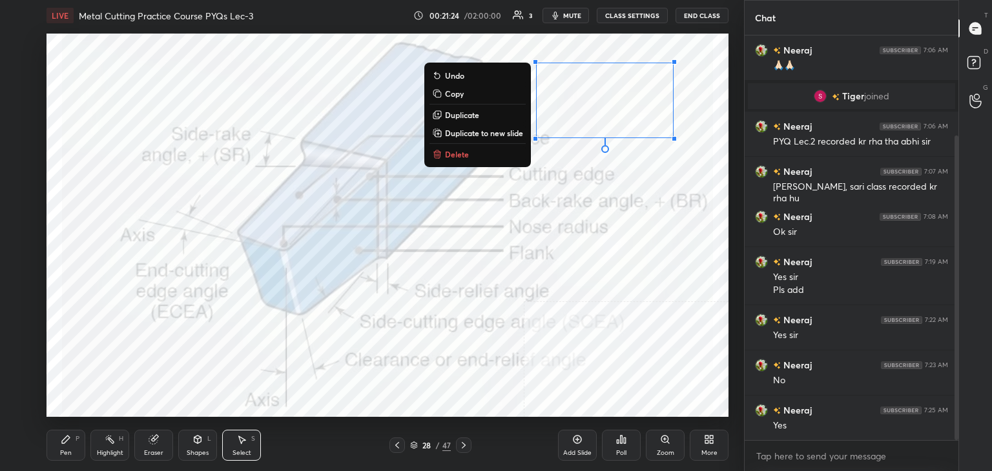
click at [481, 158] on button "Delete" at bounding box center [477, 155] width 96 height 16
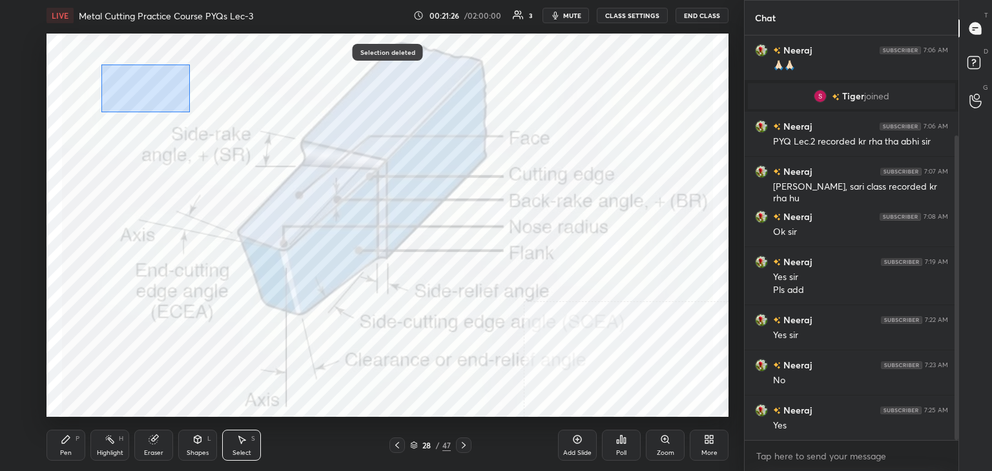
drag, startPoint x: 105, startPoint y: 63, endPoint x: 190, endPoint y: 112, distance: 98.4
click at [190, 112] on div "0 ° Undo Copy Duplicate Duplicate to new slide Delete" at bounding box center [388, 226] width 682 height 384
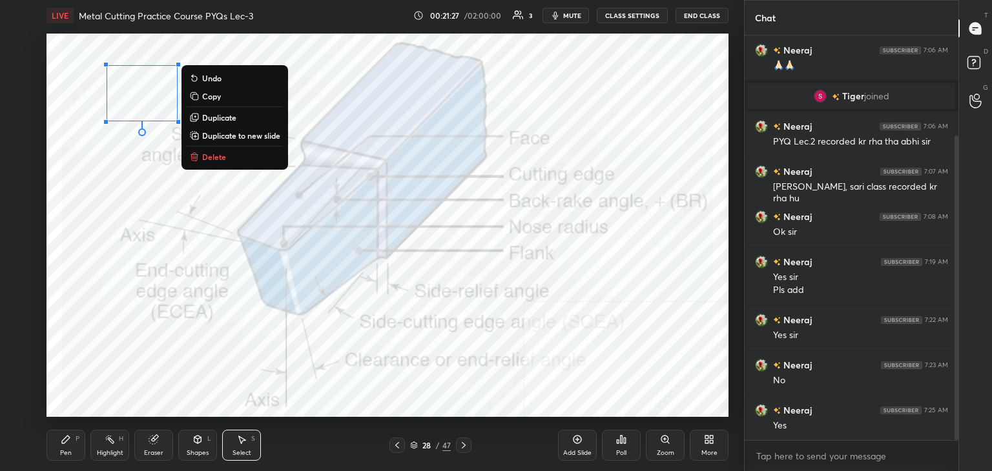
click at [214, 156] on p "Delete" at bounding box center [214, 157] width 24 height 10
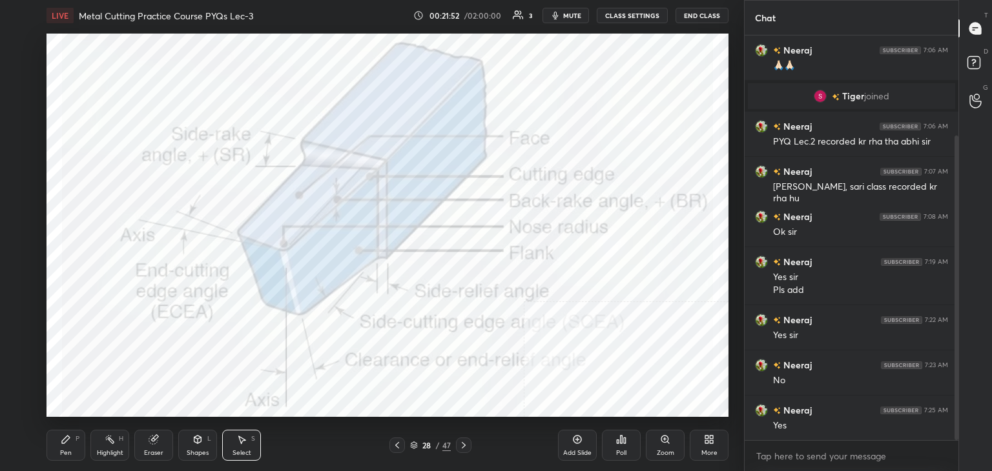
click at [465, 450] on icon at bounding box center [464, 445] width 10 height 10
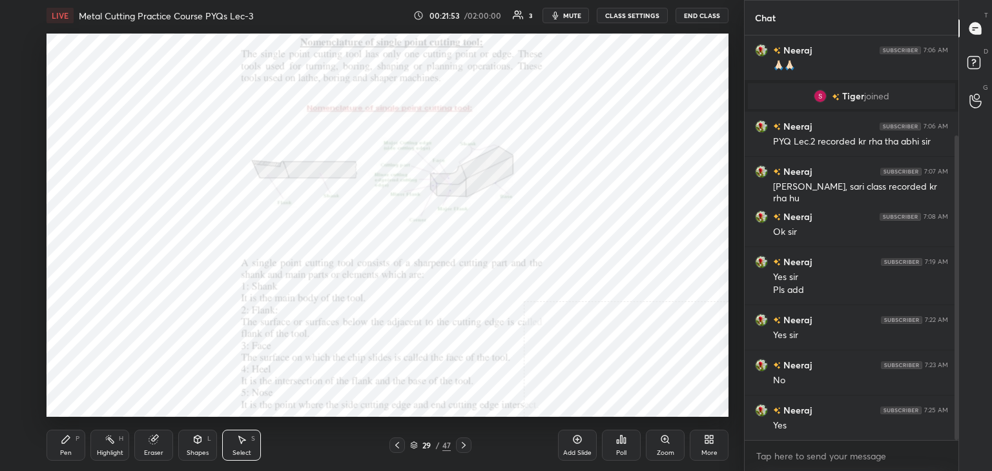
click at [463, 449] on icon at bounding box center [464, 445] width 10 height 10
click at [462, 447] on icon at bounding box center [464, 445] width 10 height 10
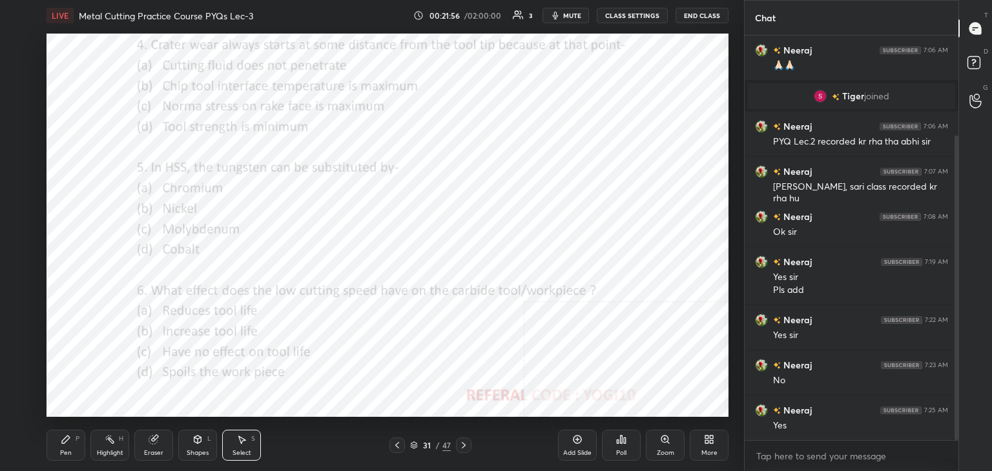
drag, startPoint x: 462, startPoint y: 446, endPoint x: 442, endPoint y: 429, distance: 26.6
click at [461, 446] on icon at bounding box center [464, 445] width 10 height 10
drag, startPoint x: 114, startPoint y: 442, endPoint x: 114, endPoint y: 434, distance: 8.4
click at [114, 440] on icon at bounding box center [110, 440] width 10 height 10
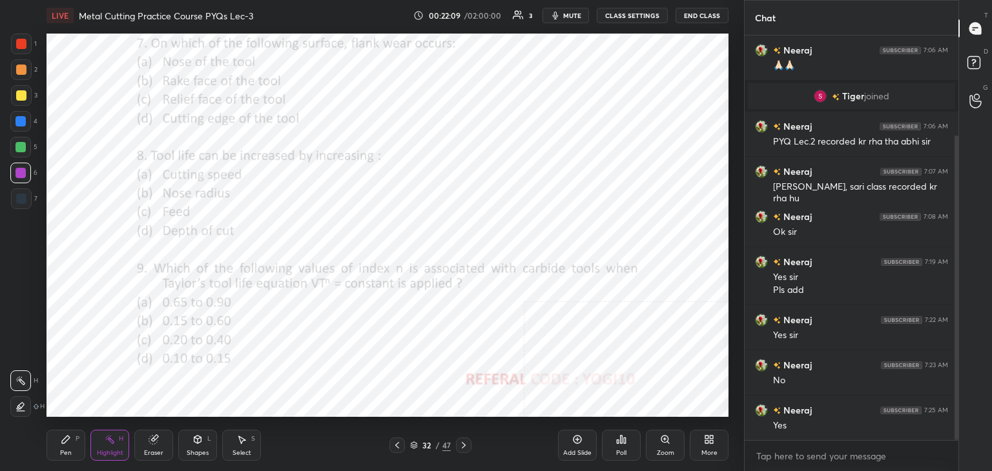
click at [205, 448] on div "Shapes L" at bounding box center [197, 445] width 39 height 31
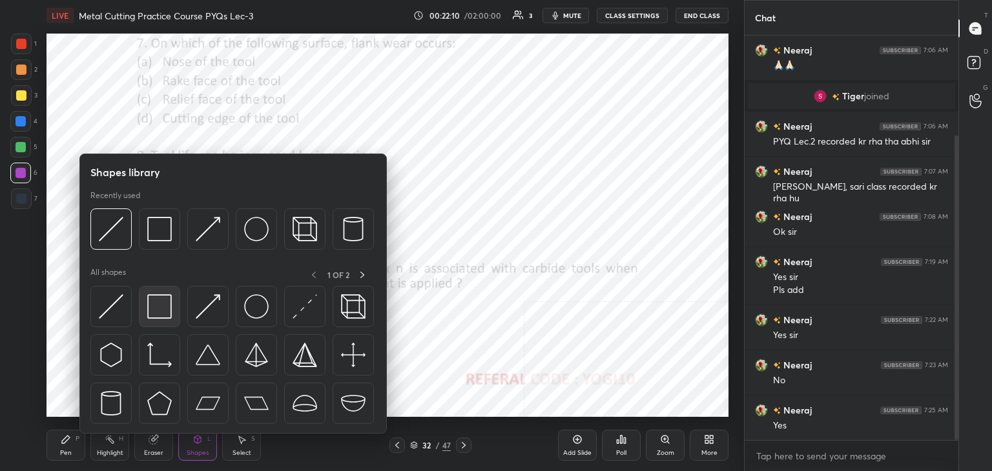
click at [165, 320] on div at bounding box center [159, 306] width 41 height 41
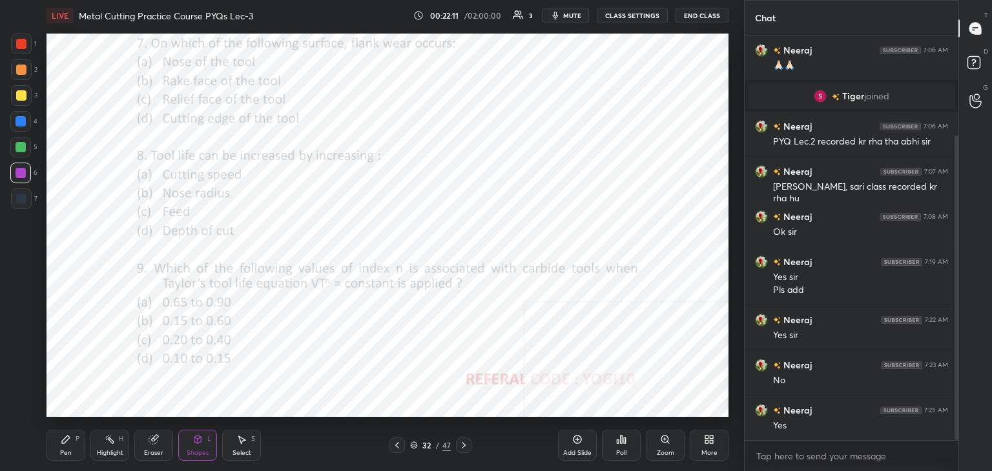
click at [16, 49] on div at bounding box center [21, 44] width 21 height 21
click at [617, 446] on div "Poll" at bounding box center [621, 445] width 39 height 31
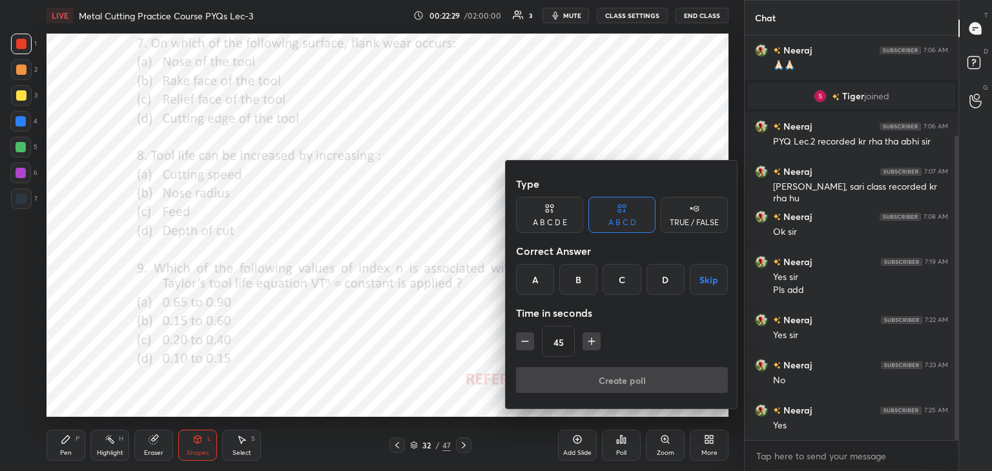
drag, startPoint x: 626, startPoint y: 277, endPoint x: 625, endPoint y: 291, distance: 14.3
click at [626, 277] on div "C" at bounding box center [622, 279] width 38 height 31
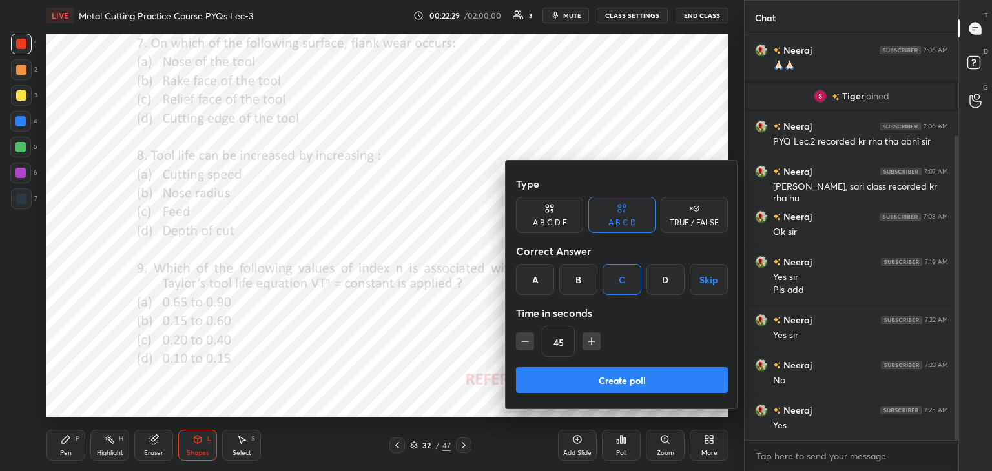
drag, startPoint x: 596, startPoint y: 378, endPoint x: 581, endPoint y: 374, distance: 15.5
click at [596, 379] on button "Create poll" at bounding box center [622, 380] width 212 height 26
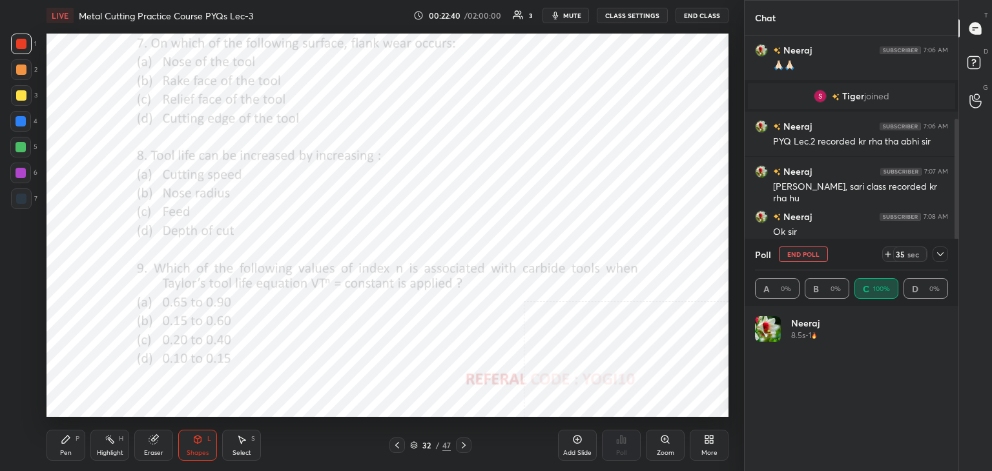
scroll to position [151, 189]
click at [23, 171] on div at bounding box center [21, 173] width 10 height 10
click at [65, 448] on div "Pen P" at bounding box center [66, 445] width 39 height 31
click at [24, 70] on div at bounding box center [21, 70] width 10 height 10
click at [940, 256] on icon at bounding box center [940, 254] width 10 height 10
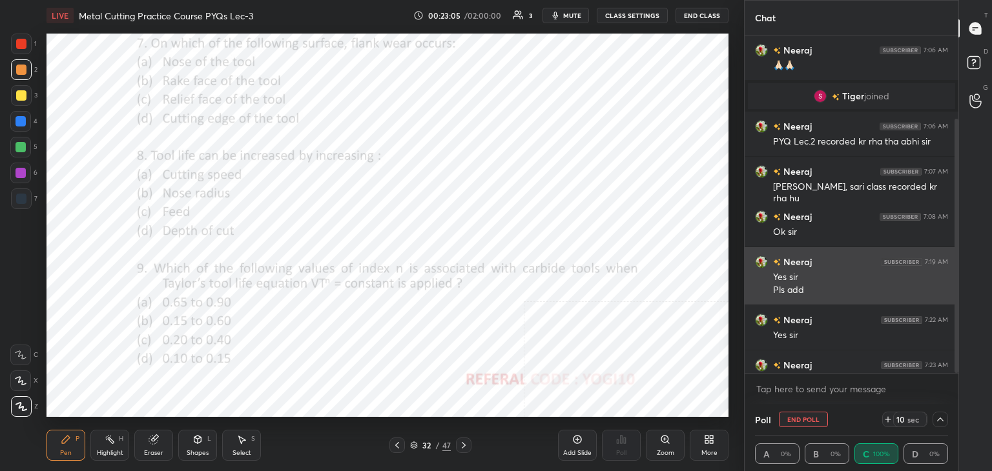
scroll to position [0, 4]
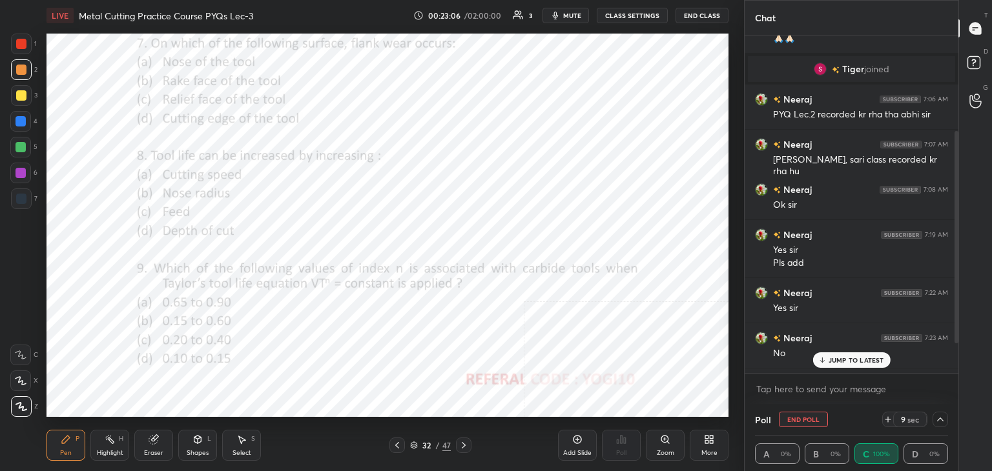
drag, startPoint x: 955, startPoint y: 285, endPoint x: 952, endPoint y: 299, distance: 14.6
click at [953, 295] on div at bounding box center [955, 205] width 8 height 338
drag, startPoint x: 952, startPoint y: 299, endPoint x: 951, endPoint y: 326, distance: 27.2
click at [955, 329] on div at bounding box center [955, 205] width 8 height 338
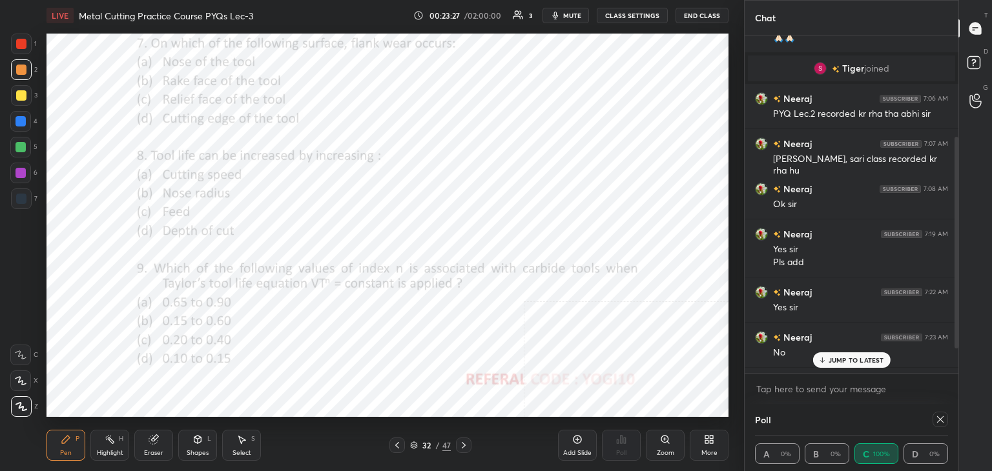
click at [195, 450] on div "Shapes" at bounding box center [198, 453] width 22 height 6
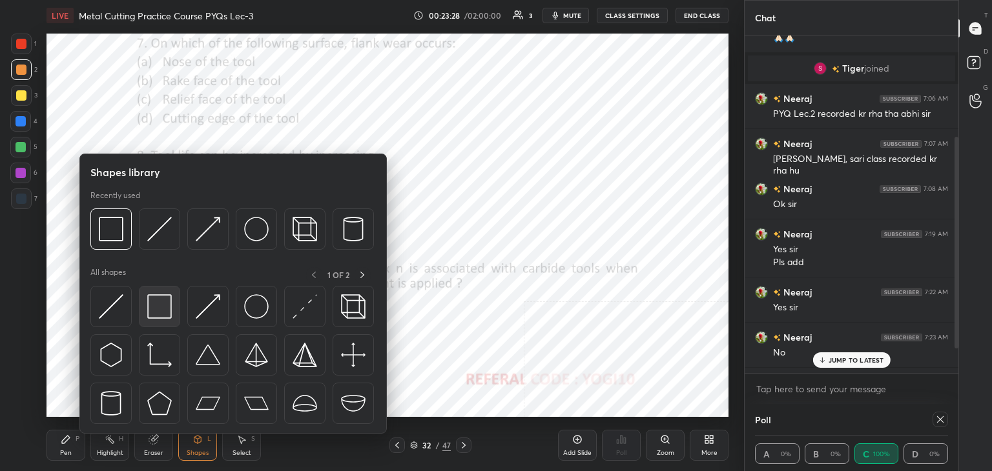
click at [163, 307] on img at bounding box center [159, 307] width 25 height 25
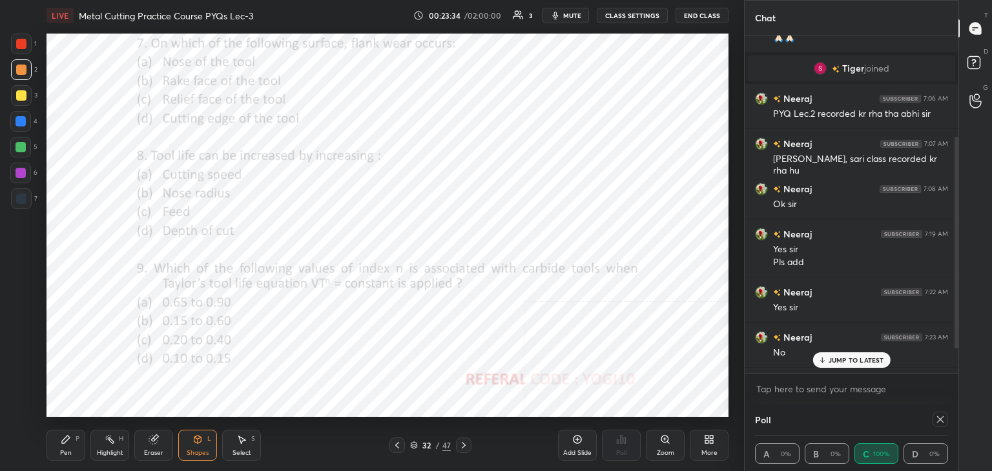
click at [78, 450] on div "Pen P" at bounding box center [66, 445] width 39 height 31
click at [25, 173] on div at bounding box center [20, 173] width 21 height 21
click at [942, 422] on icon at bounding box center [940, 420] width 10 height 10
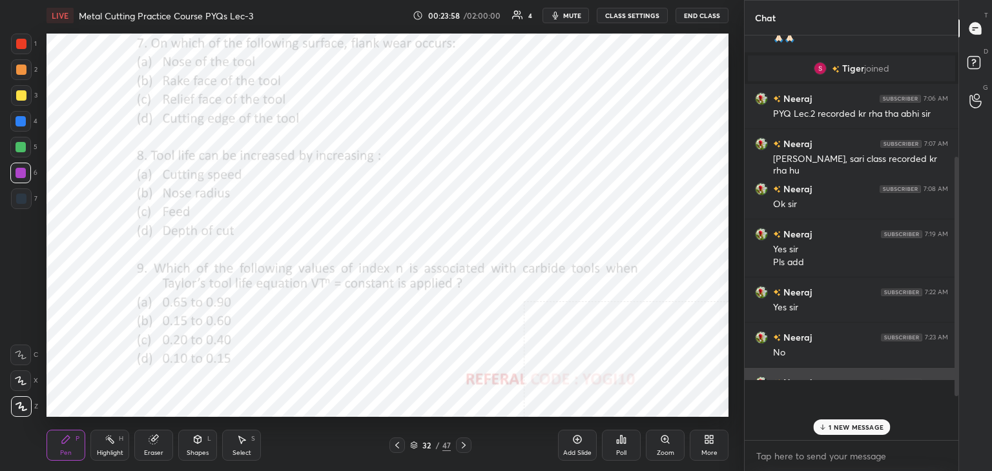
scroll to position [5, 4]
click at [851, 428] on p "1 NEW MESSAGE" at bounding box center [856, 428] width 55 height 8
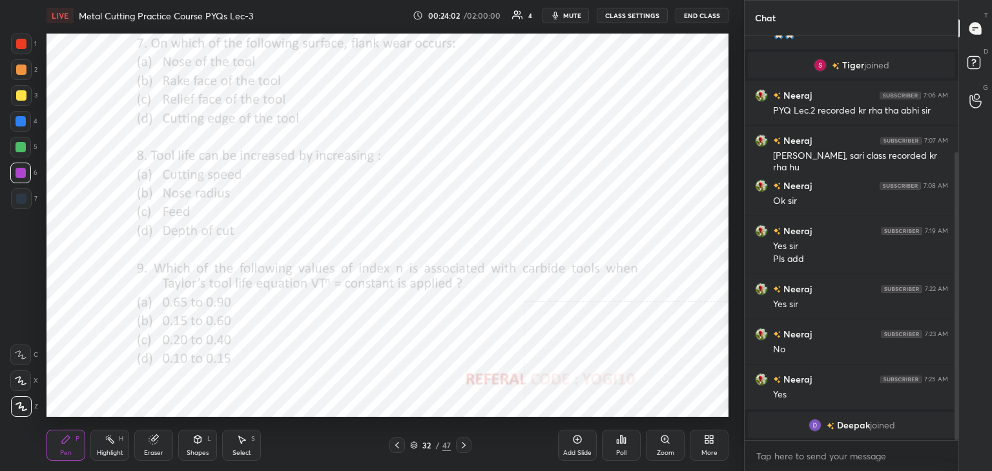
drag, startPoint x: 103, startPoint y: 455, endPoint x: 160, endPoint y: 426, distance: 64.1
click at [104, 455] on div "Highlight" at bounding box center [110, 453] width 26 height 6
click at [153, 451] on div "Eraser" at bounding box center [153, 453] width 19 height 6
drag, startPoint x: 76, startPoint y: 447, endPoint x: 127, endPoint y: 427, distance: 54.8
click at [74, 448] on div "Pen P" at bounding box center [66, 445] width 39 height 31
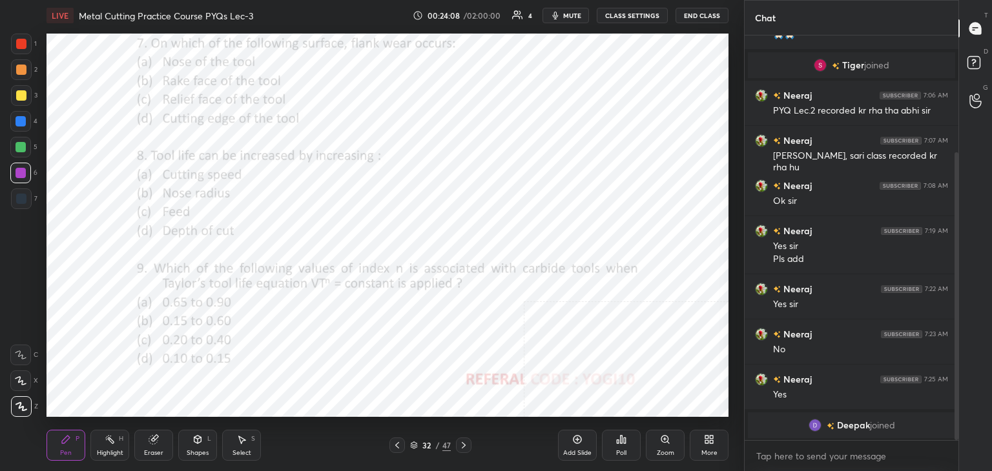
click at [117, 446] on div "Highlight H" at bounding box center [109, 445] width 39 height 31
drag, startPoint x: 462, startPoint y: 446, endPoint x: 435, endPoint y: 440, distance: 27.9
click at [462, 446] on icon at bounding box center [464, 445] width 10 height 10
click at [21, 34] on div at bounding box center [21, 44] width 21 height 21
click at [204, 437] on div "Shapes L" at bounding box center [197, 445] width 39 height 31
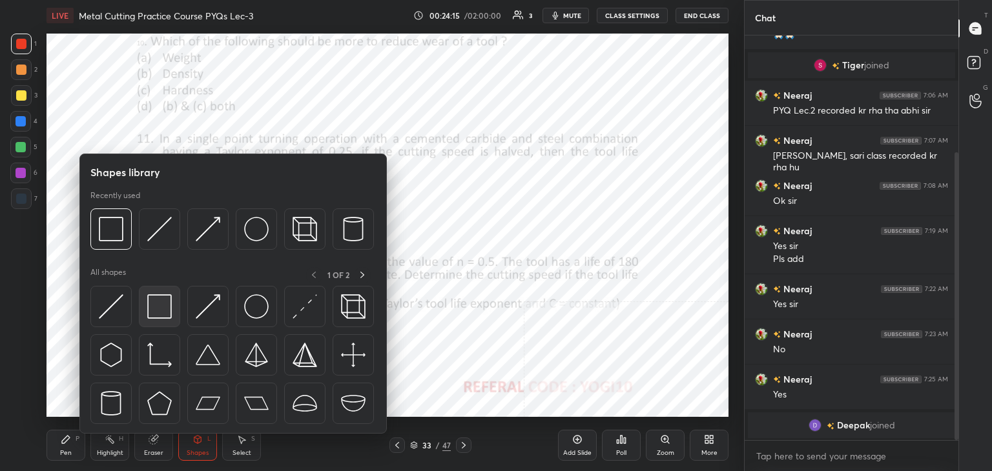
click at [165, 307] on img at bounding box center [159, 307] width 25 height 25
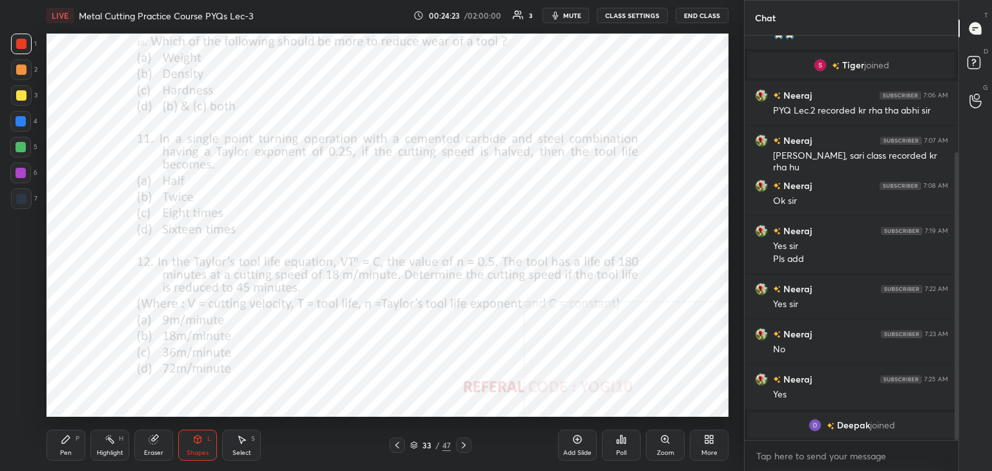
click at [625, 446] on div "Poll" at bounding box center [621, 445] width 39 height 31
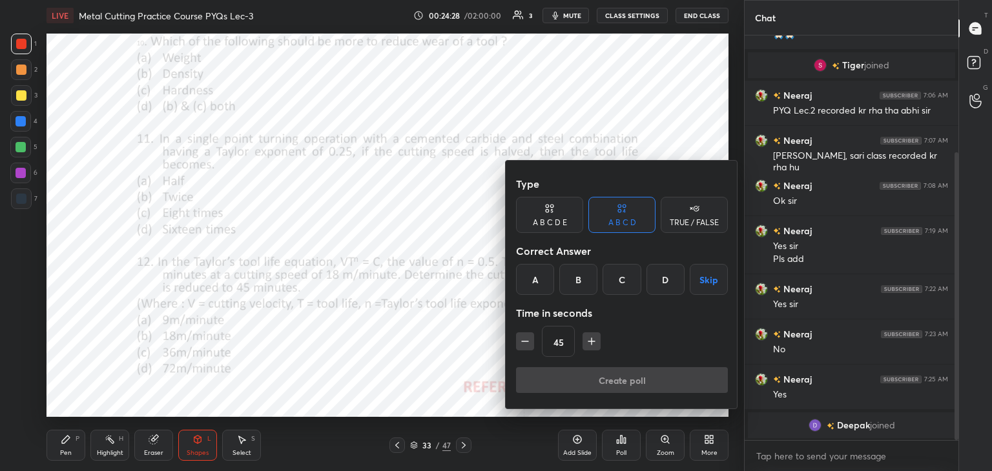
click at [665, 277] on div "D" at bounding box center [665, 279] width 38 height 31
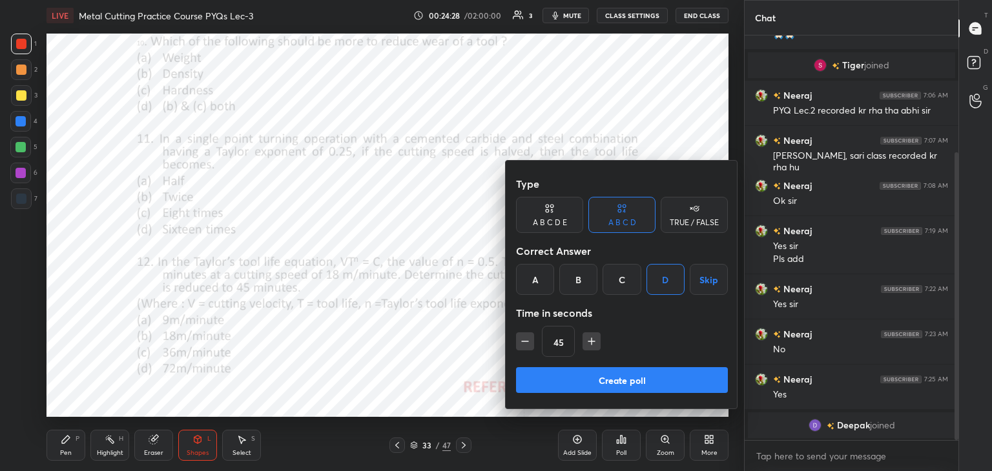
drag, startPoint x: 620, startPoint y: 379, endPoint x: 612, endPoint y: 377, distance: 8.0
click at [620, 381] on button "Create poll" at bounding box center [622, 380] width 212 height 26
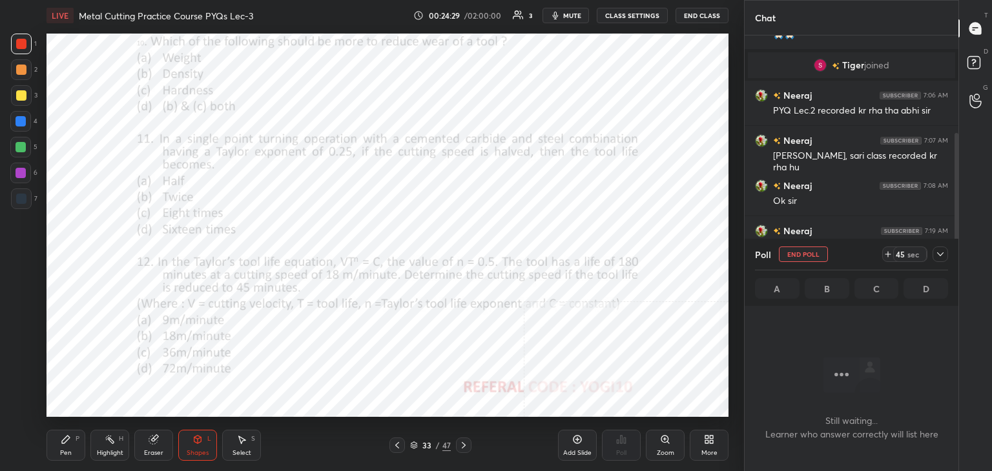
scroll to position [5, 4]
click at [20, 174] on div at bounding box center [21, 173] width 10 height 10
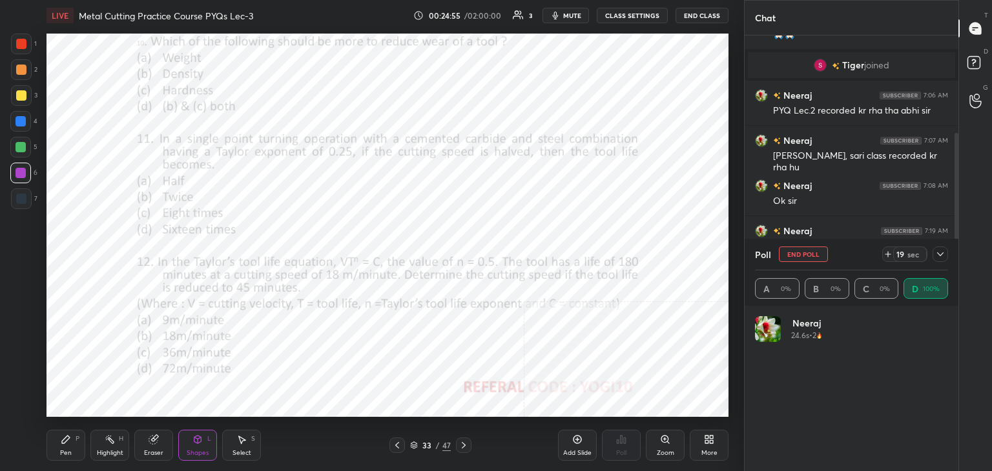
scroll to position [151, 189]
drag, startPoint x: 938, startPoint y: 253, endPoint x: 925, endPoint y: 268, distance: 19.7
click at [936, 254] on icon at bounding box center [940, 254] width 10 height 10
type textarea "x"
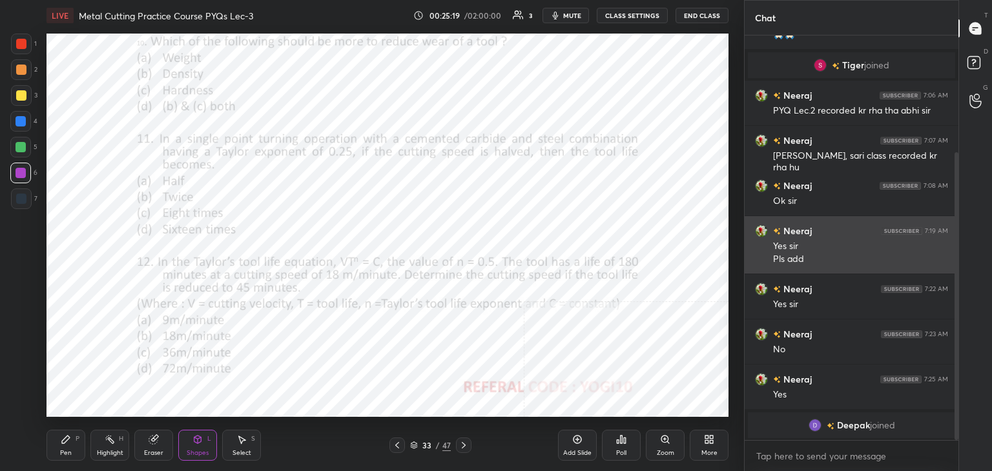
scroll to position [295, 210]
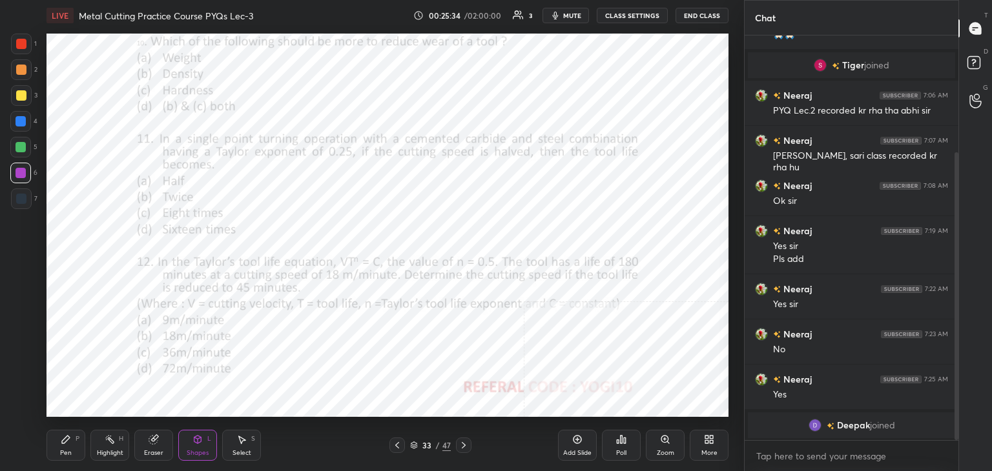
click at [16, 42] on div at bounding box center [21, 44] width 21 height 21
click at [625, 443] on icon at bounding box center [621, 440] width 10 height 10
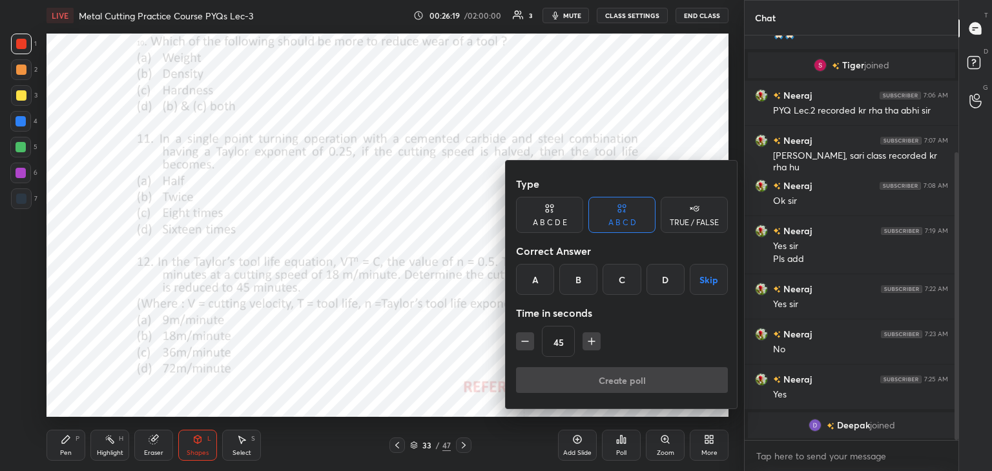
click at [588, 342] on icon "button" at bounding box center [591, 341] width 13 height 13
drag, startPoint x: 597, startPoint y: 338, endPoint x: 604, endPoint y: 331, distance: 9.6
click at [597, 338] on button "button" at bounding box center [592, 342] width 18 height 18
type input "90"
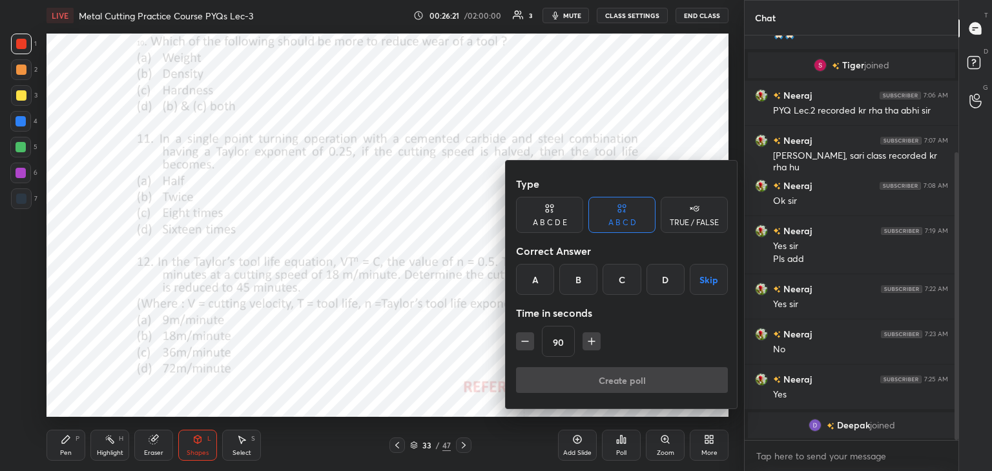
click at [666, 275] on div "D" at bounding box center [665, 279] width 38 height 31
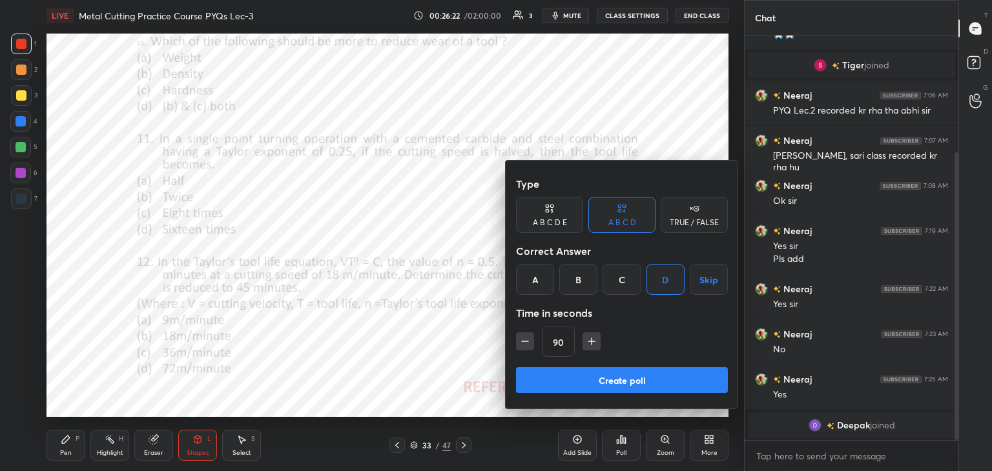
drag, startPoint x: 636, startPoint y: 377, endPoint x: 602, endPoint y: 345, distance: 46.6
click at [635, 377] on button "Create poll" at bounding box center [622, 380] width 212 height 26
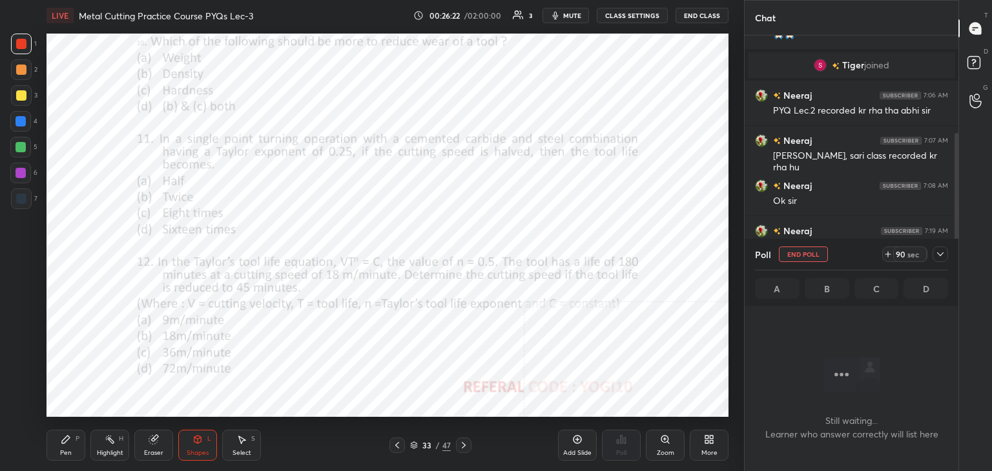
scroll to position [227, 210]
click at [22, 174] on div at bounding box center [21, 173] width 10 height 10
drag, startPoint x: 99, startPoint y: 447, endPoint x: 92, endPoint y: 440, distance: 10.5
click at [99, 446] on div "Highlight H" at bounding box center [109, 445] width 39 height 31
drag, startPoint x: 77, startPoint y: 440, endPoint x: 70, endPoint y: 427, distance: 14.7
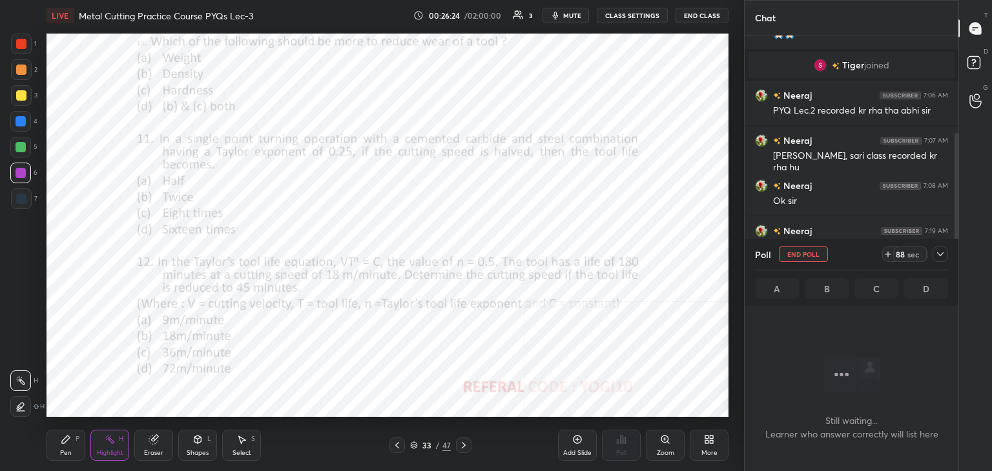
click at [78, 440] on div "P" at bounding box center [78, 439] width 4 height 6
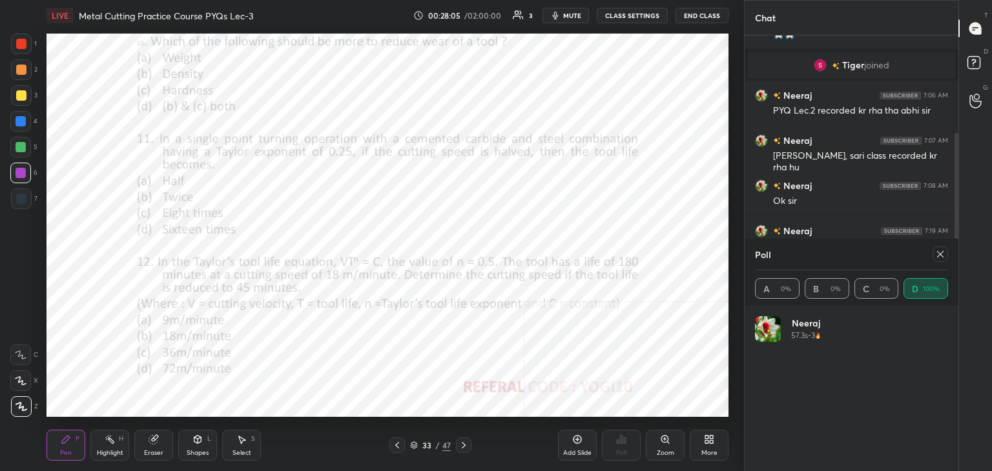
click at [940, 255] on icon at bounding box center [940, 254] width 10 height 10
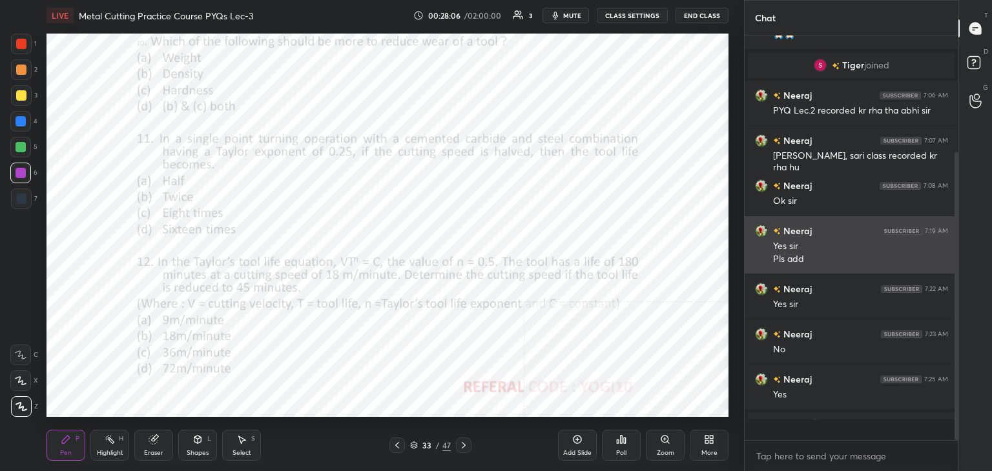
scroll to position [290, 210]
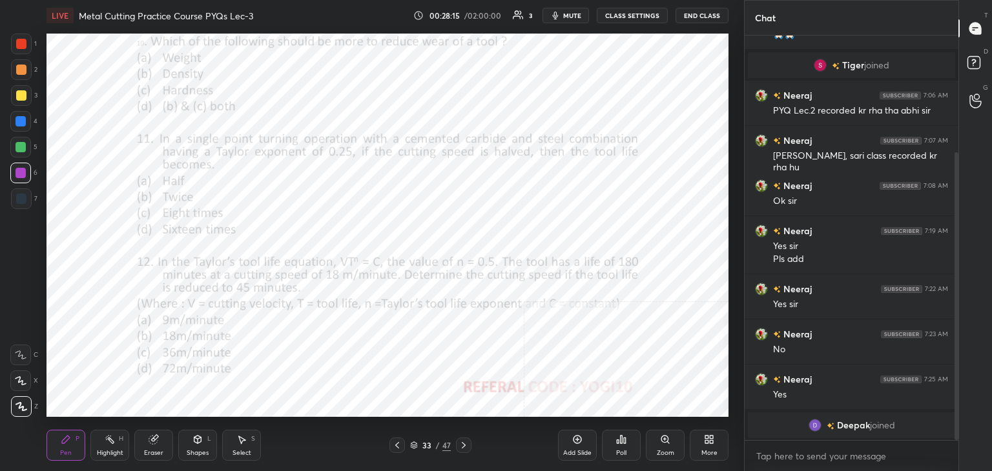
click at [107, 446] on div "Highlight H" at bounding box center [109, 445] width 39 height 31
click at [75, 450] on div "Pen P" at bounding box center [66, 445] width 39 height 31
drag, startPoint x: 23, startPoint y: 68, endPoint x: 26, endPoint y: 83, distance: 15.1
click at [23, 69] on div at bounding box center [21, 70] width 10 height 10
click at [665, 445] on icon at bounding box center [665, 440] width 10 height 10
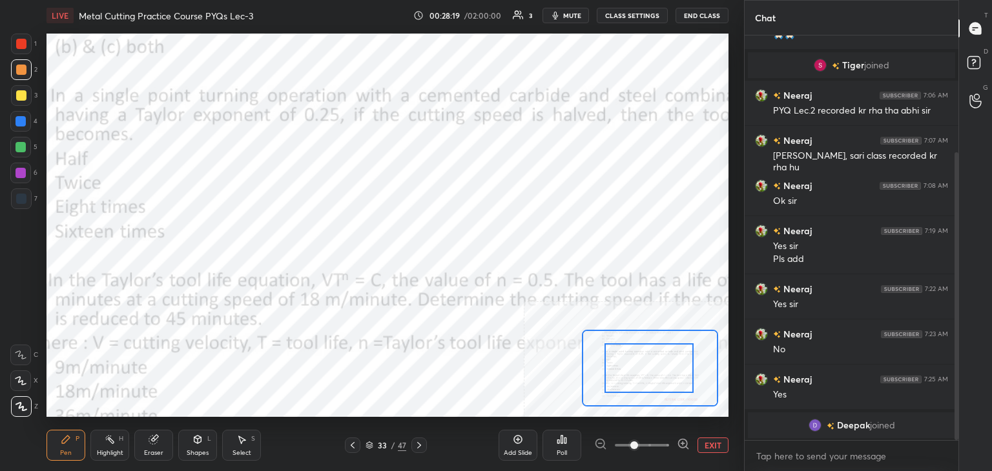
drag, startPoint x: 626, startPoint y: 355, endPoint x: 612, endPoint y: 357, distance: 13.8
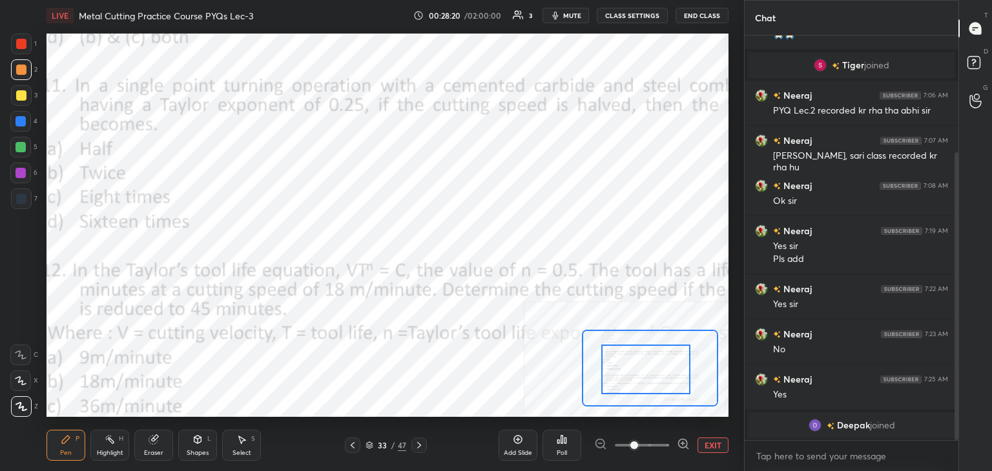
click at [609, 362] on div at bounding box center [645, 370] width 89 height 50
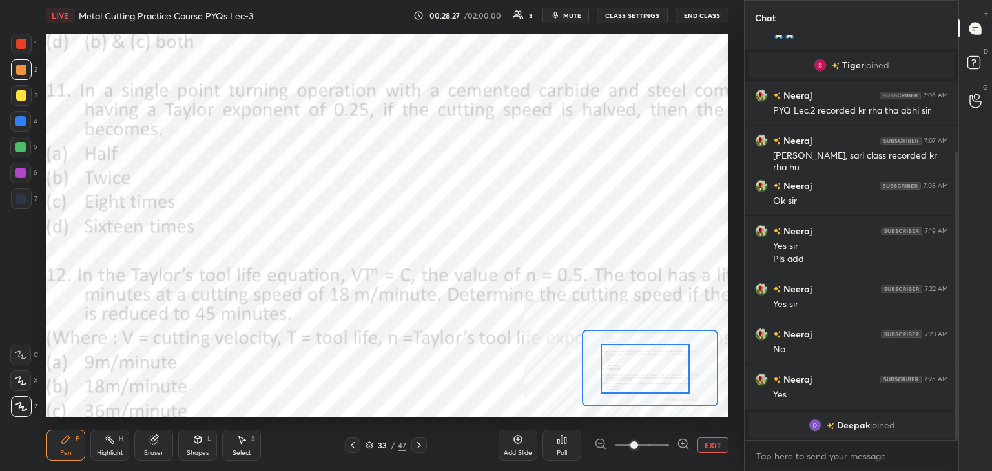
click at [23, 148] on div at bounding box center [21, 147] width 10 height 10
click at [22, 70] on div at bounding box center [21, 70] width 10 height 10
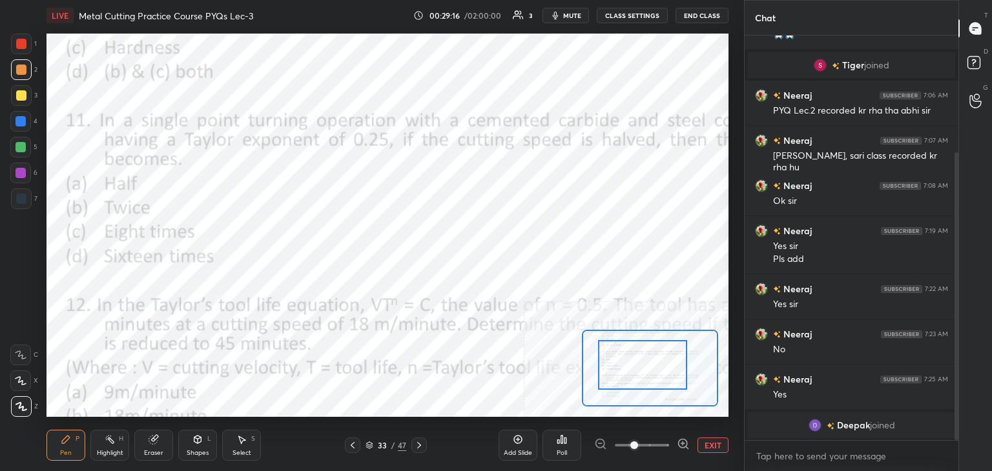
click at [679, 383] on div at bounding box center [642, 365] width 89 height 50
click at [22, 172] on div at bounding box center [21, 173] width 10 height 10
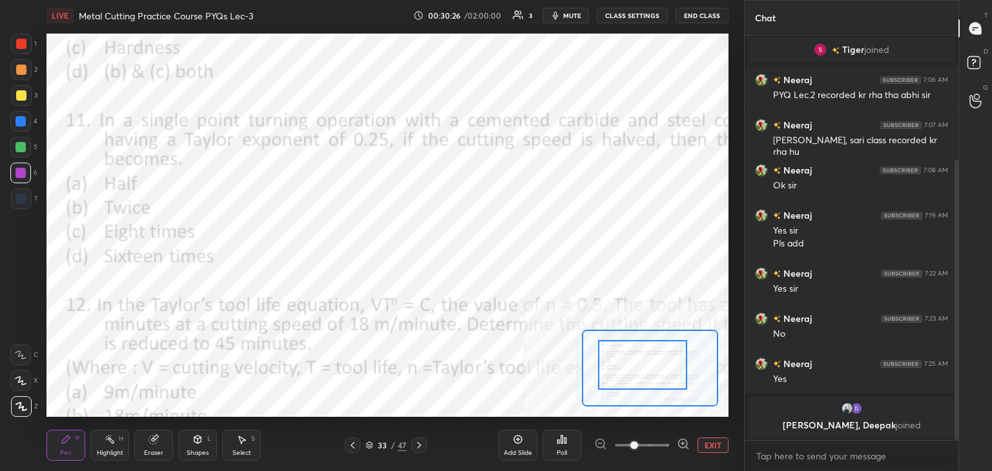
drag, startPoint x: 211, startPoint y: 446, endPoint x: 206, endPoint y: 434, distance: 12.7
click at [211, 445] on div "Shapes L" at bounding box center [197, 445] width 39 height 31
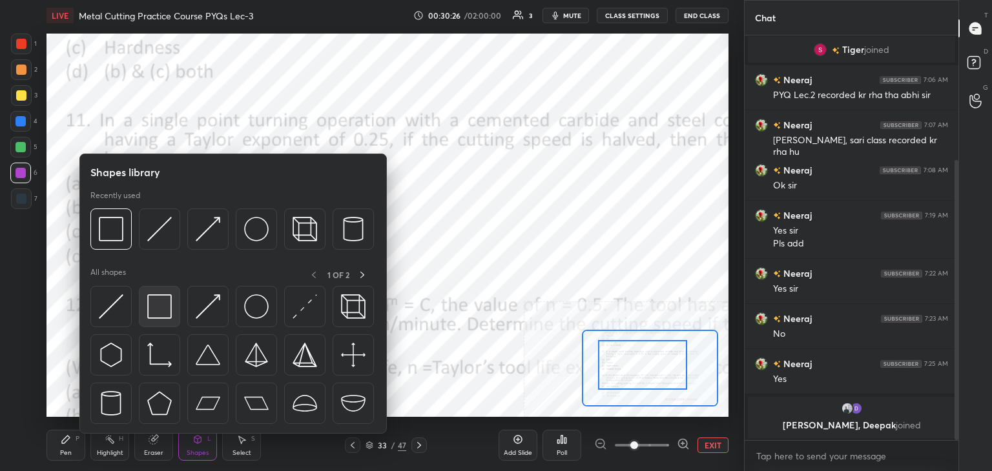
click at [161, 318] on img at bounding box center [159, 307] width 25 height 25
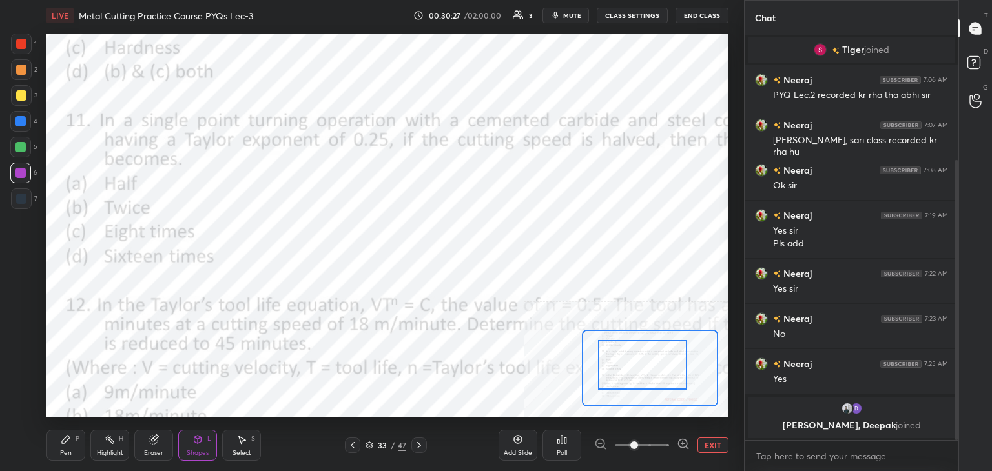
click at [22, 150] on div at bounding box center [21, 147] width 10 height 10
click at [26, 167] on div at bounding box center [20, 173] width 21 height 21
click at [78, 443] on div "Pen P" at bounding box center [66, 445] width 39 height 31
click at [19, 144] on div at bounding box center [21, 147] width 10 height 10
drag, startPoint x: 243, startPoint y: 444, endPoint x: 260, endPoint y: 419, distance: 31.2
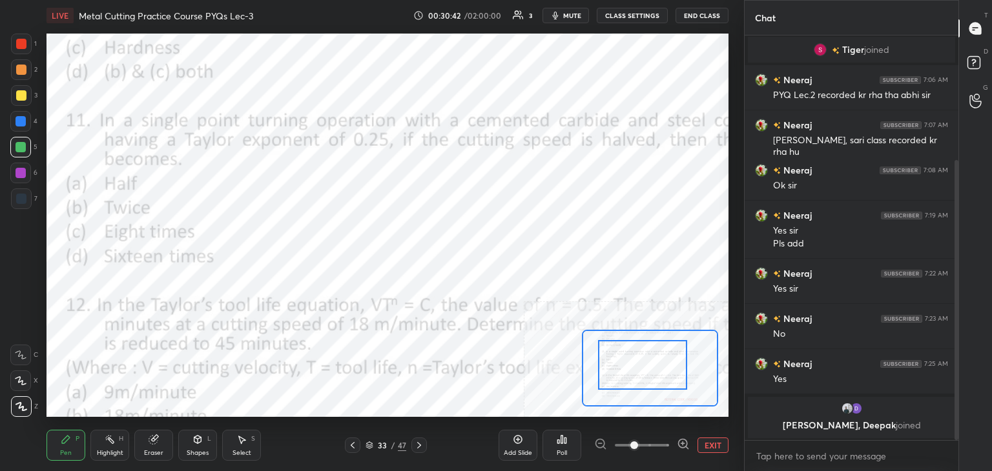
click at [243, 444] on icon at bounding box center [241, 440] width 10 height 10
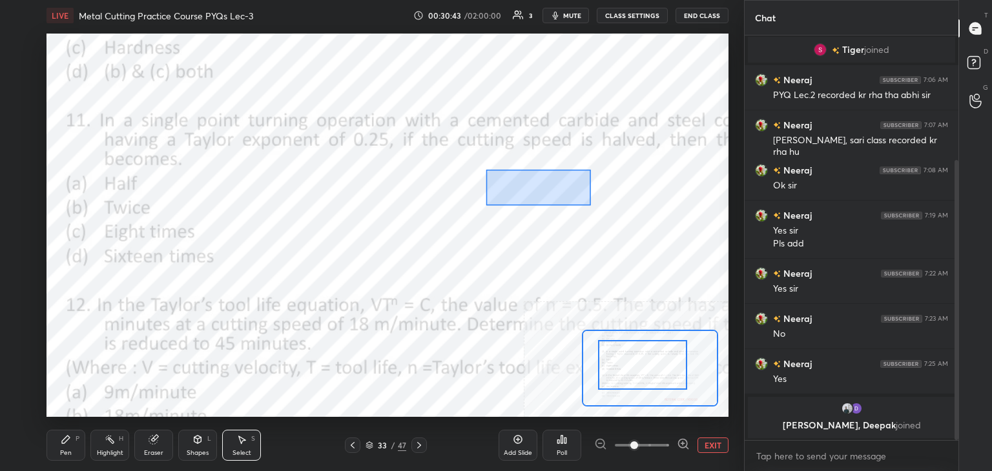
drag, startPoint x: 486, startPoint y: 169, endPoint x: 603, endPoint y: 205, distance: 122.8
click at [603, 205] on div "0 ° Undo Copy Duplicate Duplicate to new slide Delete" at bounding box center [441, 250] width 1023 height 575
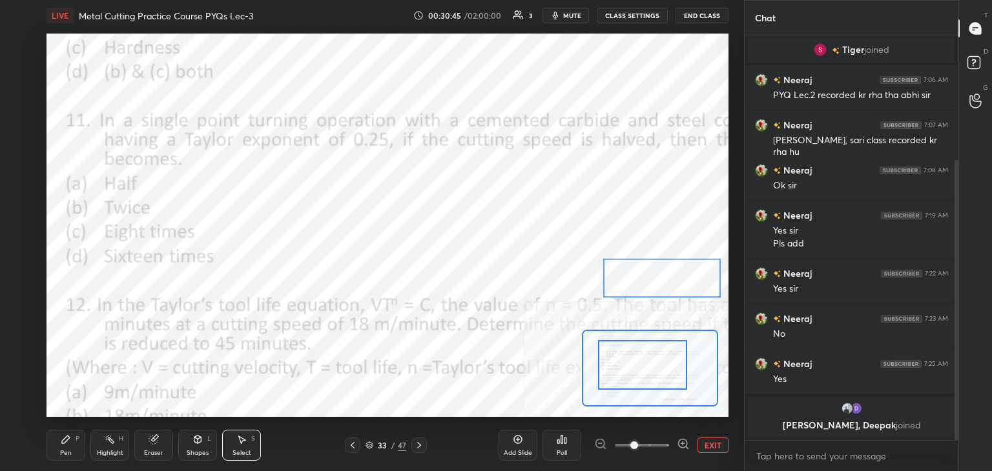
drag, startPoint x: 567, startPoint y: 196, endPoint x: 671, endPoint y: 291, distance: 140.8
click at [685, 288] on div "0 ° Undo Copy Duplicate Duplicate to new slide Delete" at bounding box center [441, 250] width 1023 height 575
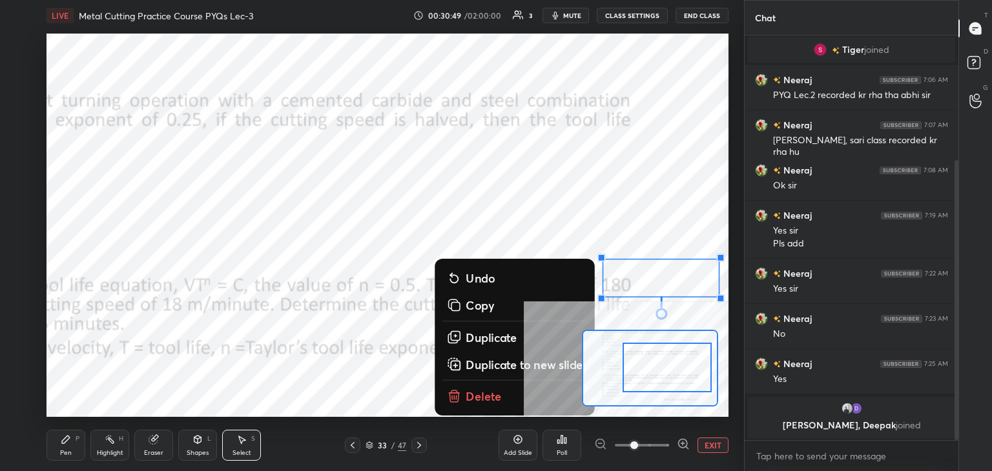
drag, startPoint x: 687, startPoint y: 367, endPoint x: 708, endPoint y: 367, distance: 22.0
click at [712, 370] on div at bounding box center [667, 368] width 89 height 50
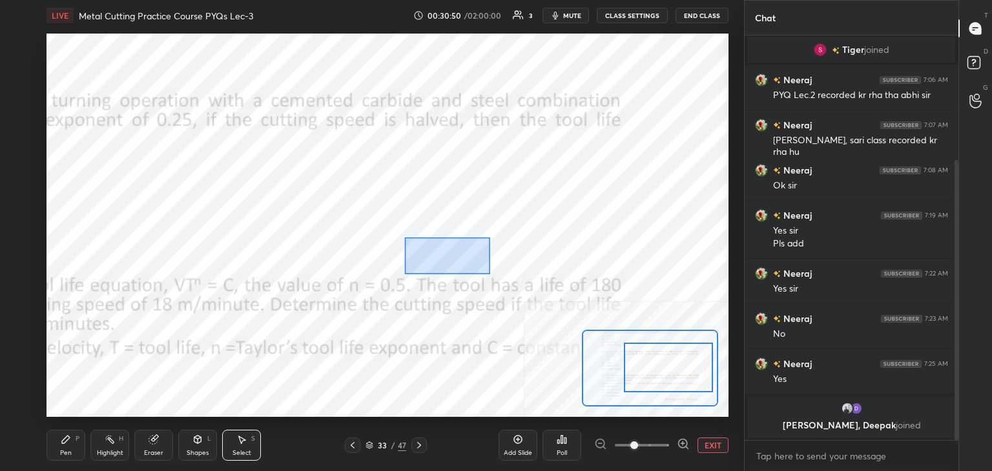
drag, startPoint x: 426, startPoint y: 258, endPoint x: 521, endPoint y: 277, distance: 96.3
click at [521, 277] on div "0 ° Undo Copy Duplicate Duplicate to new slide Delete" at bounding box center [441, 250] width 1023 height 575
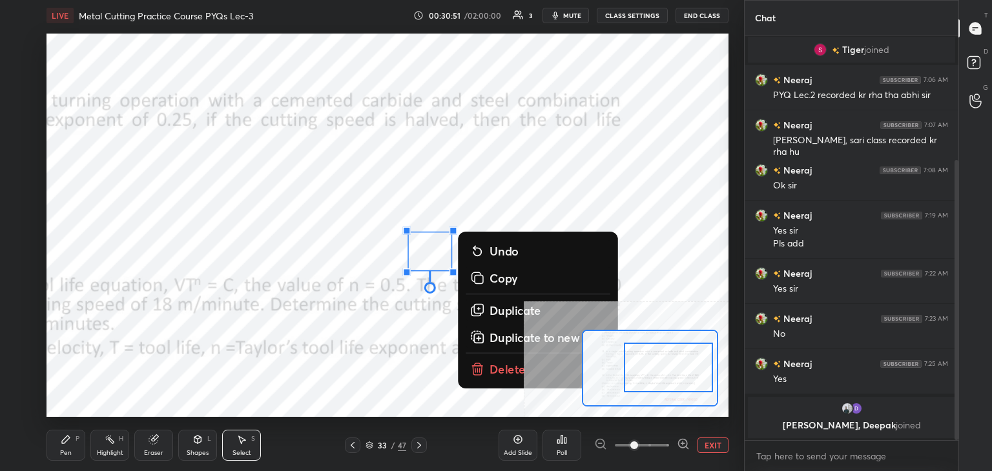
click at [396, 205] on div "0 ° Undo Copy Duplicate Duplicate to new slide Delete" at bounding box center [441, 250] width 1023 height 575
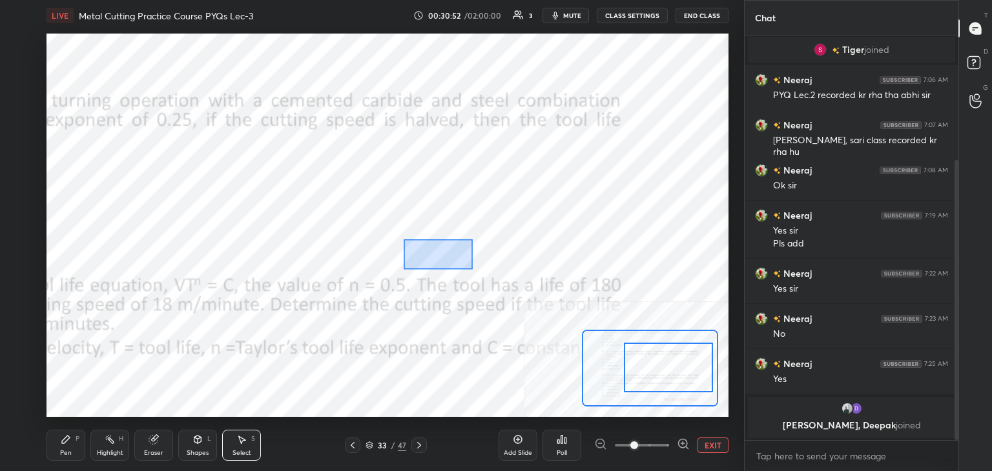
drag, startPoint x: 404, startPoint y: 240, endPoint x: 532, endPoint y: 274, distance: 132.5
click at [537, 278] on div "0 ° Undo Copy Duplicate Duplicate to new slide Delete" at bounding box center [441, 250] width 1023 height 575
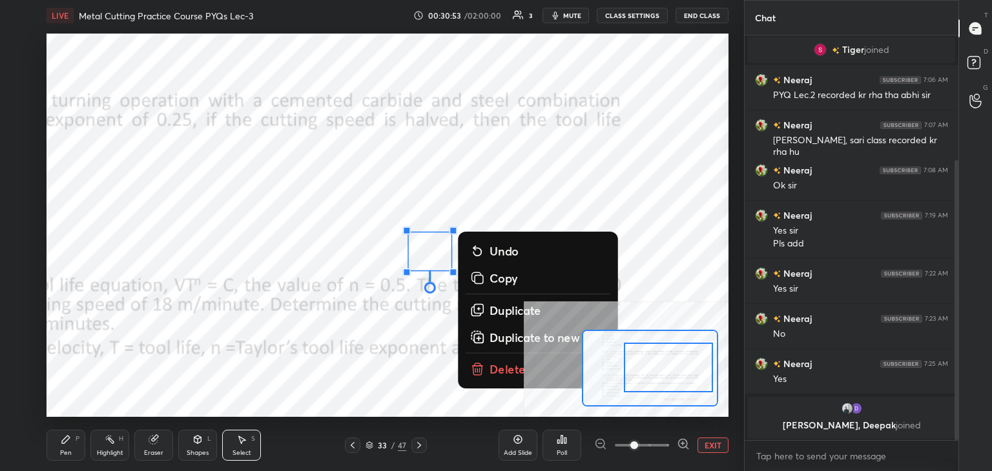
click at [451, 209] on div "0 ° Undo Copy Duplicate Duplicate to new slide Delete" at bounding box center [441, 250] width 1023 height 575
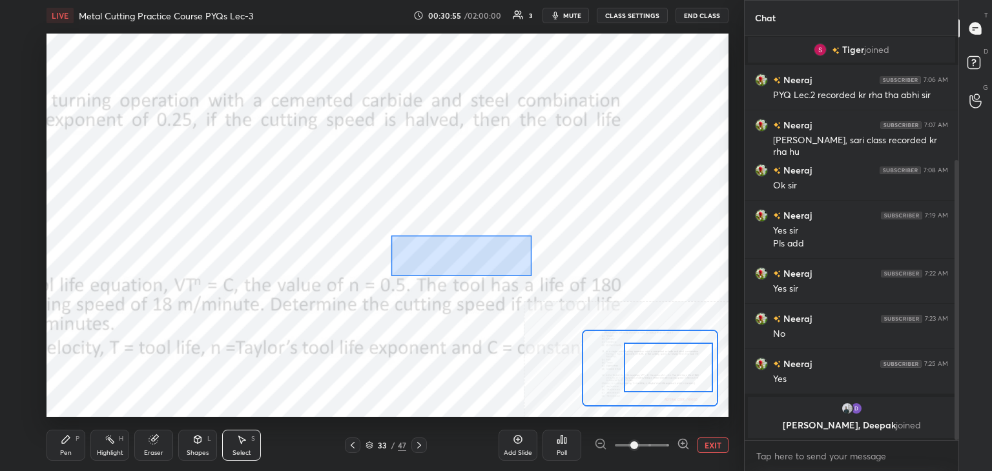
drag, startPoint x: 530, startPoint y: 276, endPoint x: 437, endPoint y: 234, distance: 102.0
click at [391, 236] on div "0 ° Undo Copy Duplicate Duplicate to new slide Delete" at bounding box center [441, 250] width 1023 height 575
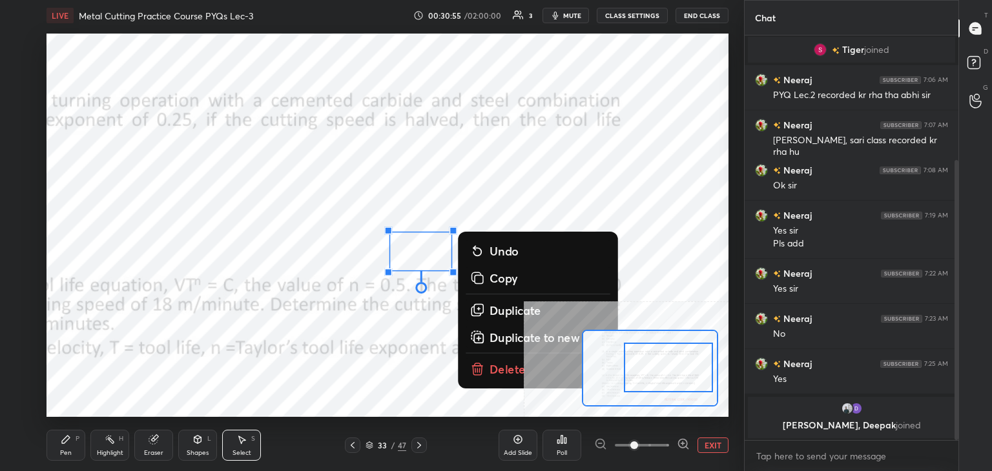
click at [436, 210] on div "0 ° Undo Copy Duplicate Duplicate to new slide Delete" at bounding box center [441, 250] width 1023 height 575
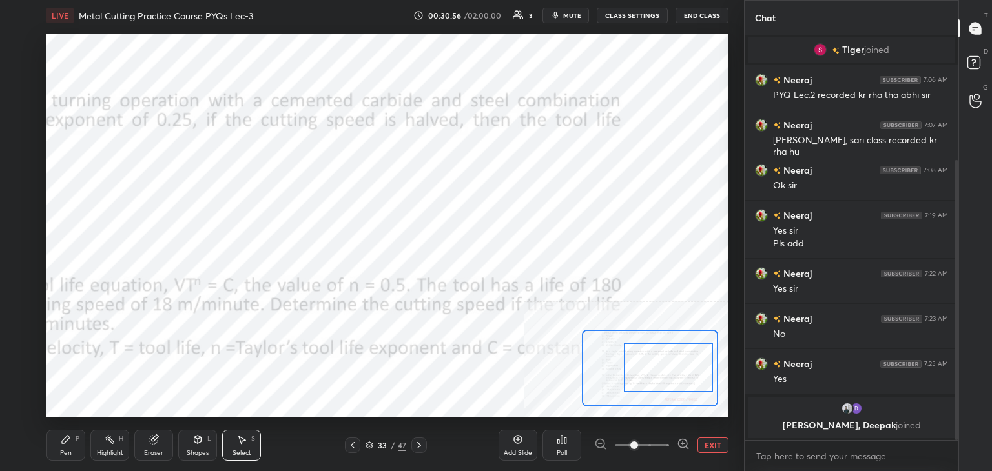
click at [106, 439] on circle at bounding box center [105, 438] width 1 height 1
click at [68, 445] on div "Pen P" at bounding box center [66, 445] width 39 height 31
click at [705, 446] on button "EXIT" at bounding box center [713, 446] width 31 height 16
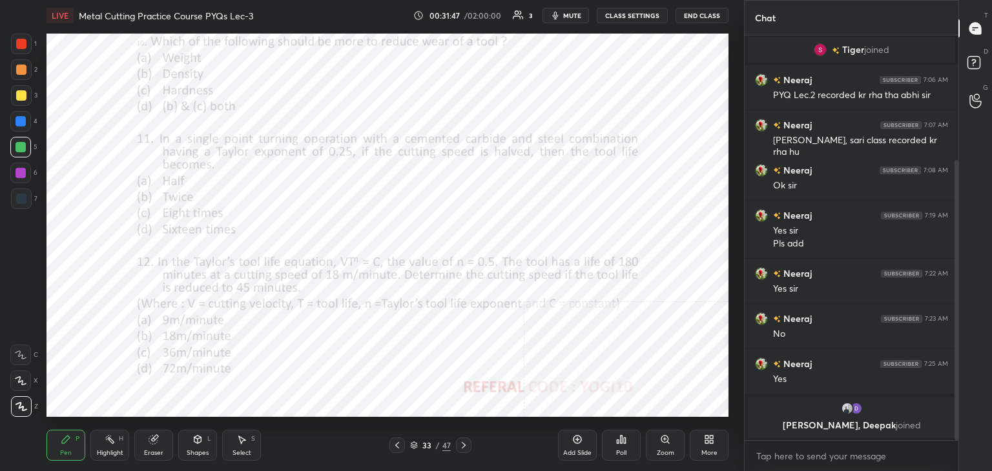
click at [205, 446] on div "Shapes L" at bounding box center [197, 445] width 39 height 31
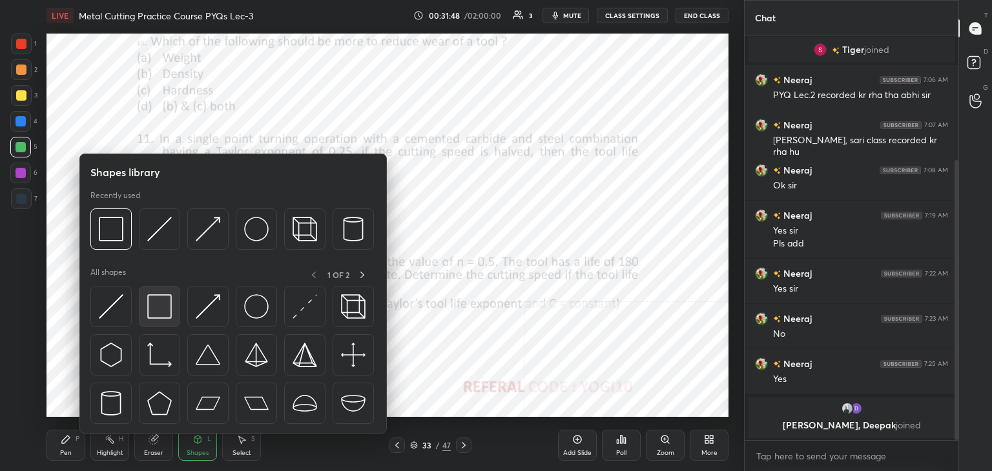
click at [162, 309] on img at bounding box center [159, 307] width 25 height 25
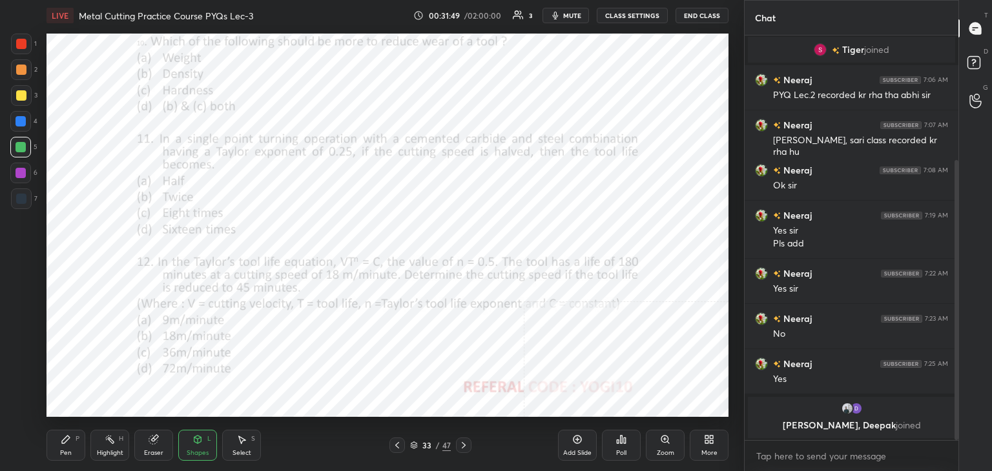
click at [20, 168] on div at bounding box center [21, 173] width 10 height 10
drag, startPoint x: 19, startPoint y: 42, endPoint x: 27, endPoint y: 54, distance: 14.3
click at [18, 45] on div at bounding box center [21, 44] width 10 height 10
click at [626, 443] on div "Poll" at bounding box center [621, 445] width 39 height 31
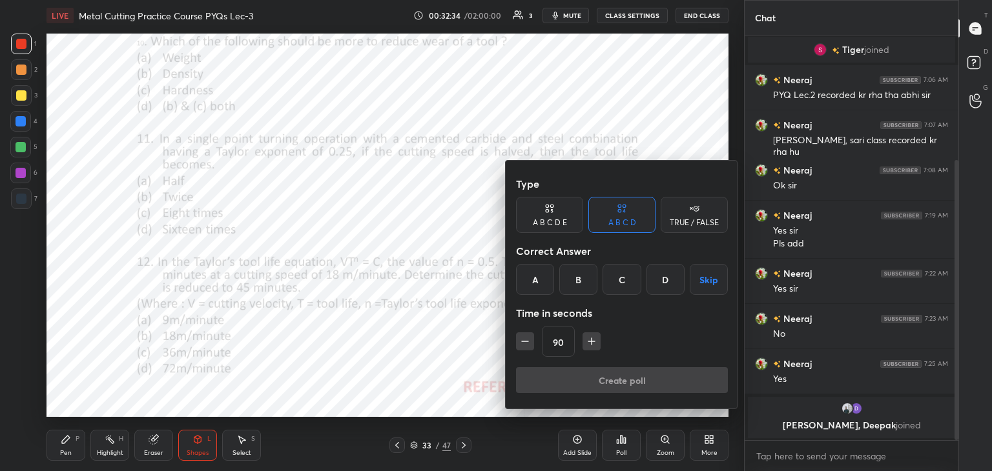
click at [629, 278] on div "C" at bounding box center [622, 279] width 38 height 31
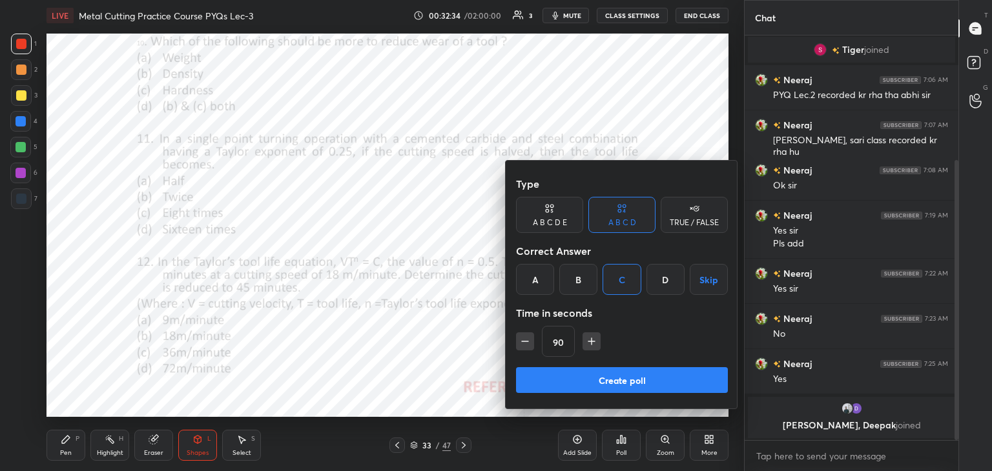
click at [590, 375] on button "Create poll" at bounding box center [622, 380] width 212 height 26
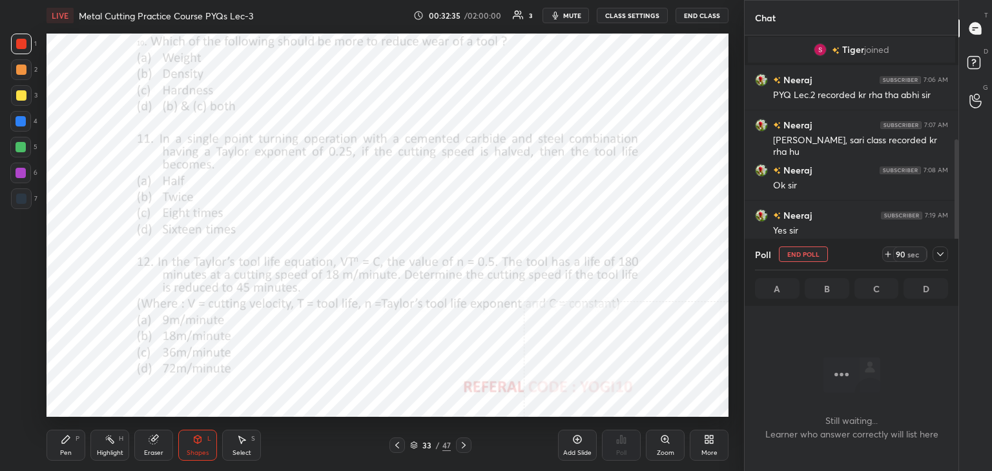
scroll to position [5, 4]
click at [32, 167] on div "6" at bounding box center [23, 173] width 27 height 21
click at [103, 440] on div "Highlight H" at bounding box center [109, 445] width 39 height 31
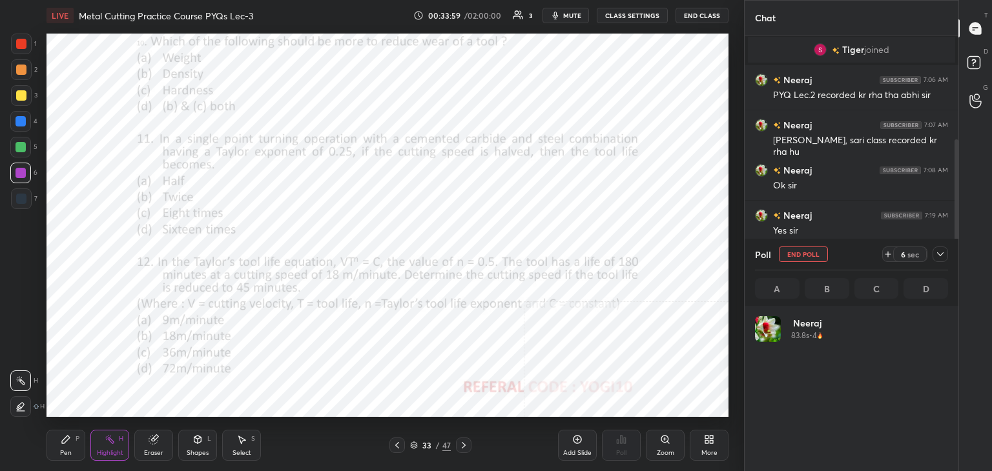
scroll to position [151, 189]
click at [940, 256] on icon at bounding box center [940, 254] width 10 height 10
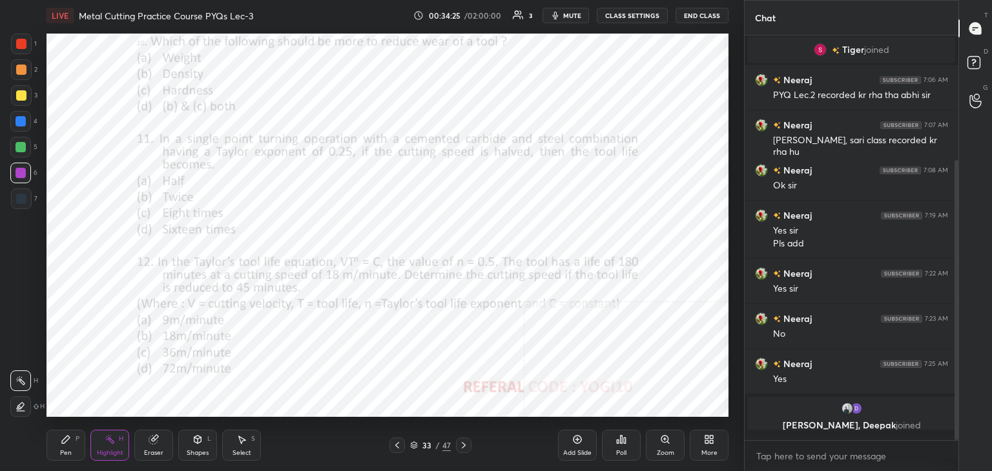
scroll to position [290, 210]
drag, startPoint x: 111, startPoint y: 448, endPoint x: 125, endPoint y: 434, distance: 19.2
click at [112, 448] on div "Highlight H" at bounding box center [109, 445] width 39 height 31
click at [18, 174] on div at bounding box center [21, 173] width 10 height 10
click at [669, 442] on icon at bounding box center [665, 440] width 10 height 10
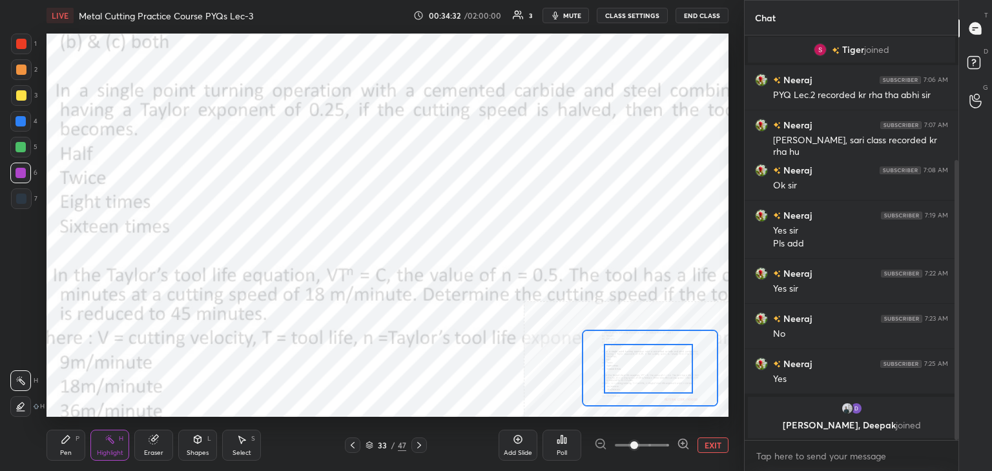
drag, startPoint x: 630, startPoint y: 381, endPoint x: 627, endPoint y: 391, distance: 10.8
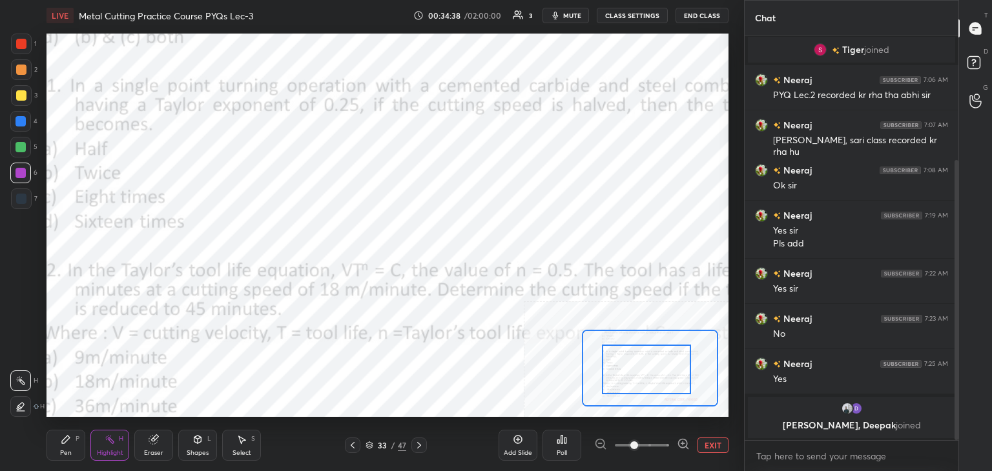
click at [611, 382] on div at bounding box center [646, 370] width 89 height 50
drag, startPoint x: 955, startPoint y: 358, endPoint x: 969, endPoint y: 395, distance: 39.5
click at [971, 395] on div "Chat Neeraj 7:06 AM 🙏🏻🙏🏻 Tiger joined Neeraj 7:06 AM PYQ Lec.2 recorded kr rha …" at bounding box center [868, 235] width 248 height 471
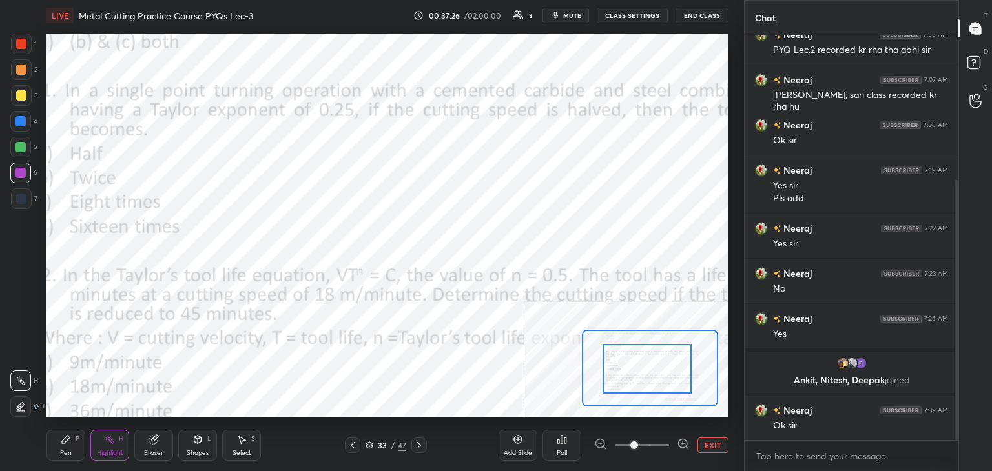
click at [716, 444] on button "EXIT" at bounding box center [713, 446] width 31 height 16
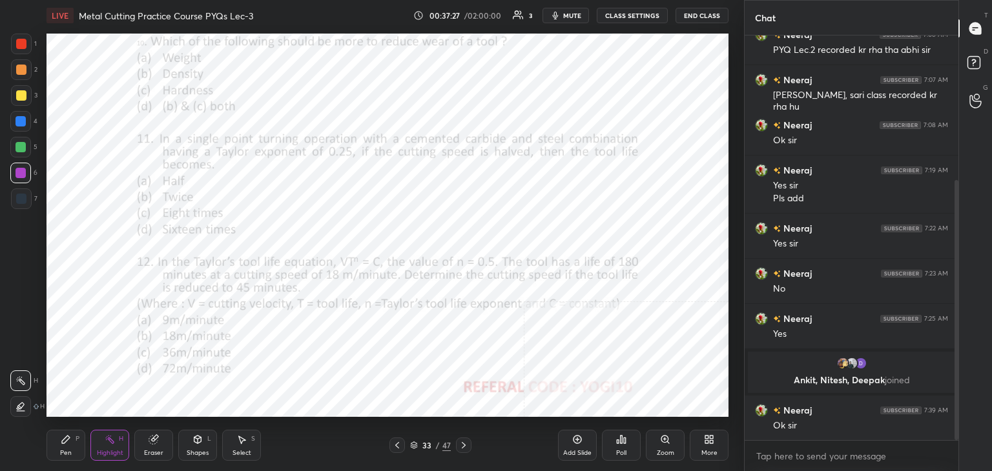
click at [674, 446] on div "Zoom" at bounding box center [665, 445] width 39 height 31
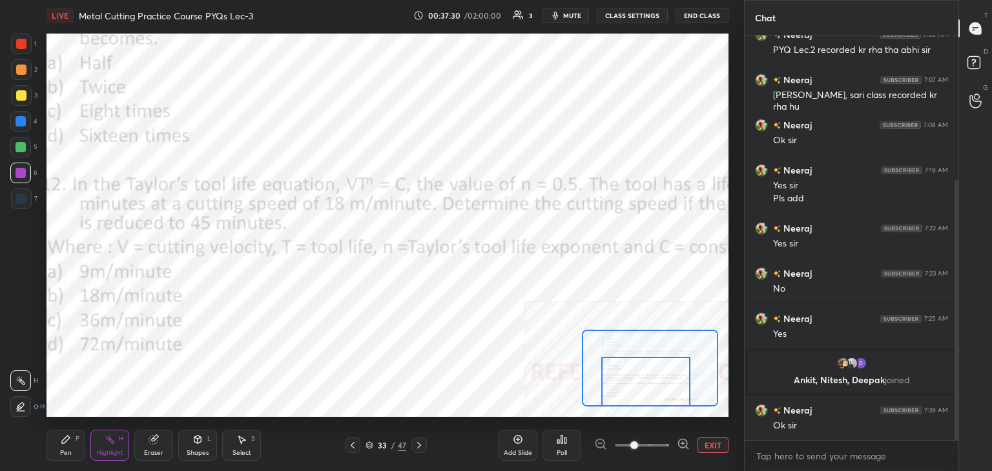
click at [615, 407] on div "Setting up your live class Poll for secs No correct answer Start poll" at bounding box center [388, 226] width 682 height 384
click at [72, 444] on div "Pen P" at bounding box center [66, 445] width 39 height 31
drag, startPoint x: 23, startPoint y: 68, endPoint x: 28, endPoint y: 78, distance: 11.3
click at [23, 69] on div at bounding box center [21, 70] width 10 height 10
click at [19, 174] on div at bounding box center [21, 173] width 10 height 10
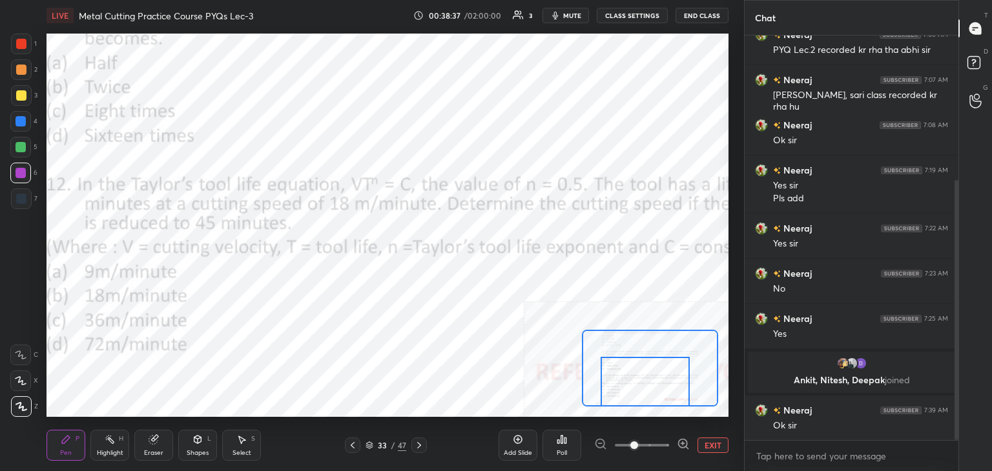
click at [200, 445] on div "Shapes L" at bounding box center [197, 445] width 39 height 31
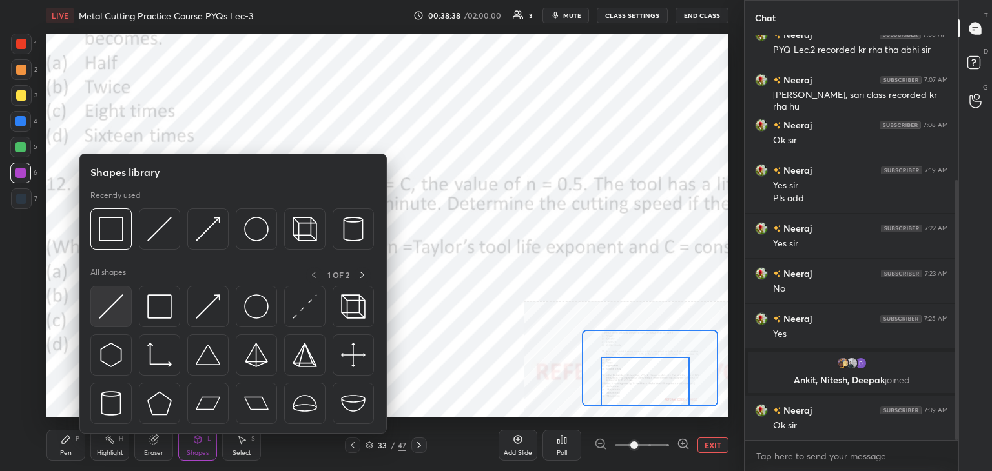
click at [110, 322] on div at bounding box center [110, 306] width 41 height 41
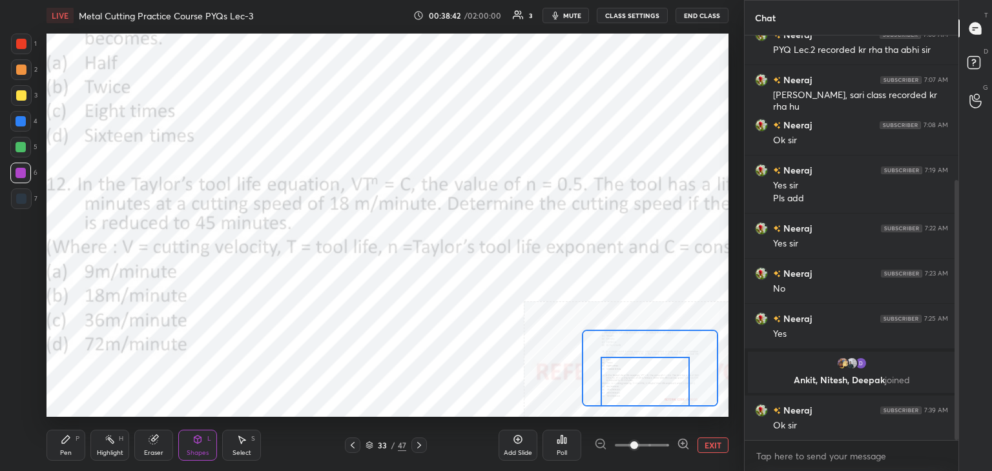
drag, startPoint x: 59, startPoint y: 450, endPoint x: 98, endPoint y: 422, distance: 48.1
click at [59, 450] on div "Pen P" at bounding box center [66, 445] width 39 height 31
click at [193, 450] on div "Shapes" at bounding box center [198, 453] width 22 height 6
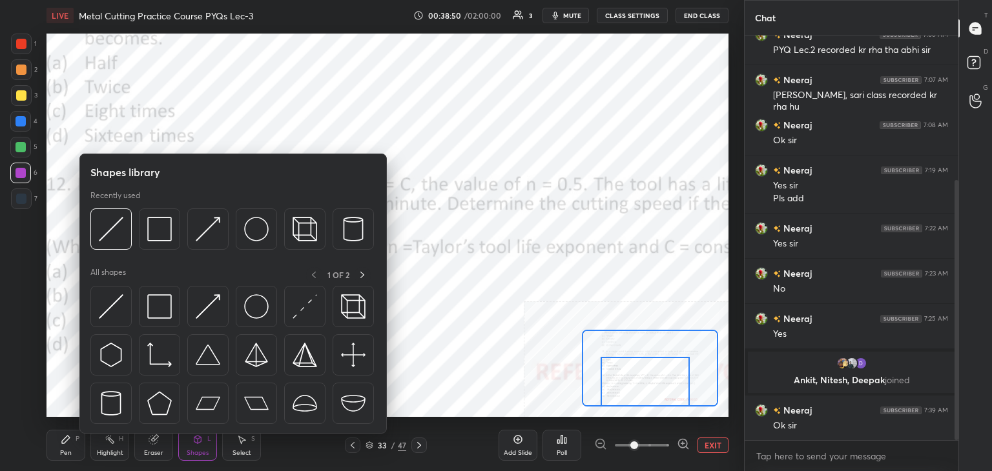
click at [63, 439] on icon at bounding box center [66, 440] width 10 height 10
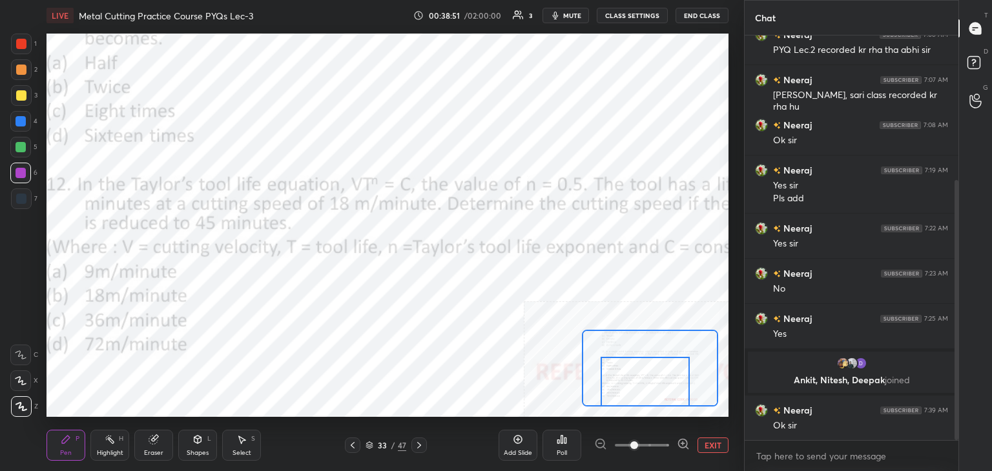
click at [23, 156] on div at bounding box center [20, 147] width 21 height 21
click at [161, 450] on div "Eraser" at bounding box center [153, 453] width 19 height 6
drag, startPoint x: 72, startPoint y: 437, endPoint x: 96, endPoint y: 422, distance: 27.6
click at [72, 437] on div "Pen P" at bounding box center [66, 445] width 39 height 31
drag, startPoint x: 205, startPoint y: 451, endPoint x: 200, endPoint y: 440, distance: 12.4
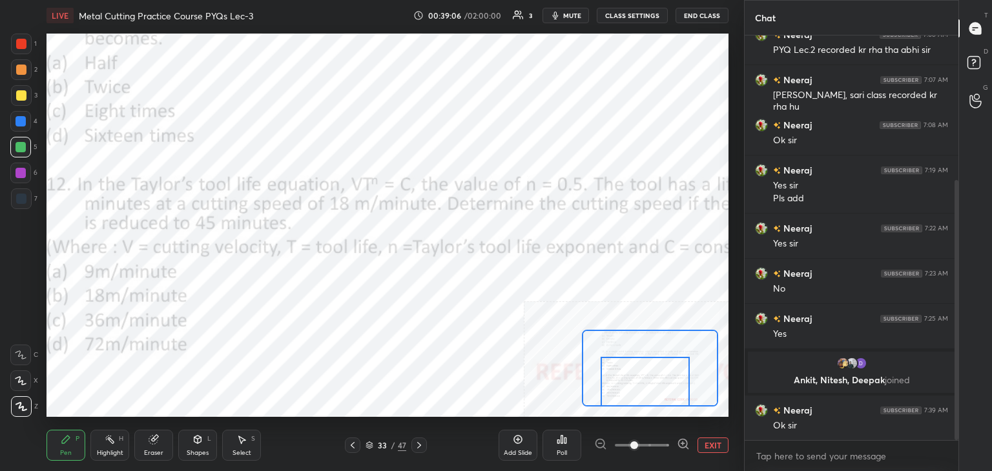
click at [205, 450] on div "Shapes" at bounding box center [198, 453] width 22 height 6
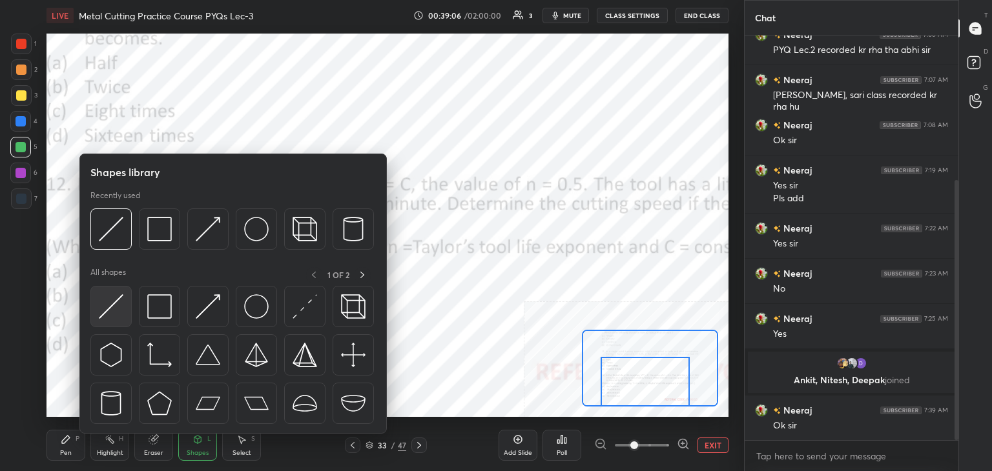
click at [117, 318] on img at bounding box center [111, 307] width 25 height 25
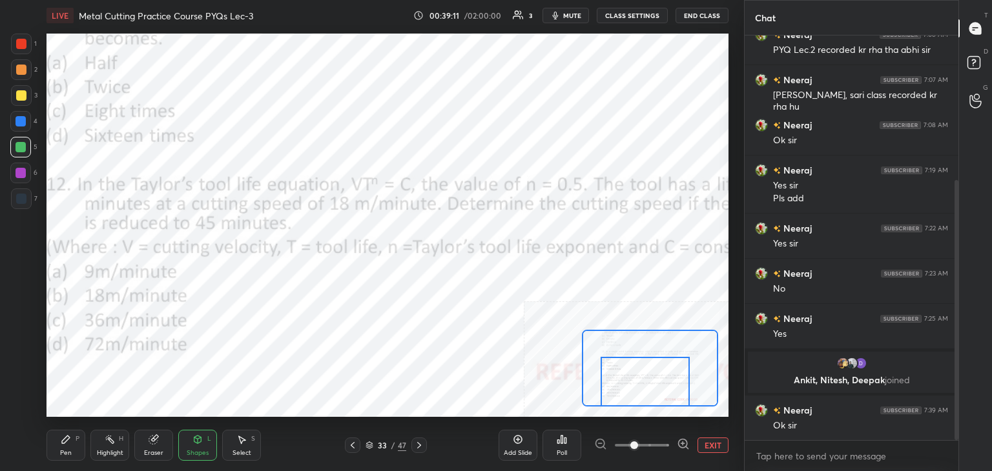
click at [70, 442] on icon at bounding box center [66, 440] width 10 height 10
click at [199, 448] on div "Shapes L" at bounding box center [197, 445] width 39 height 31
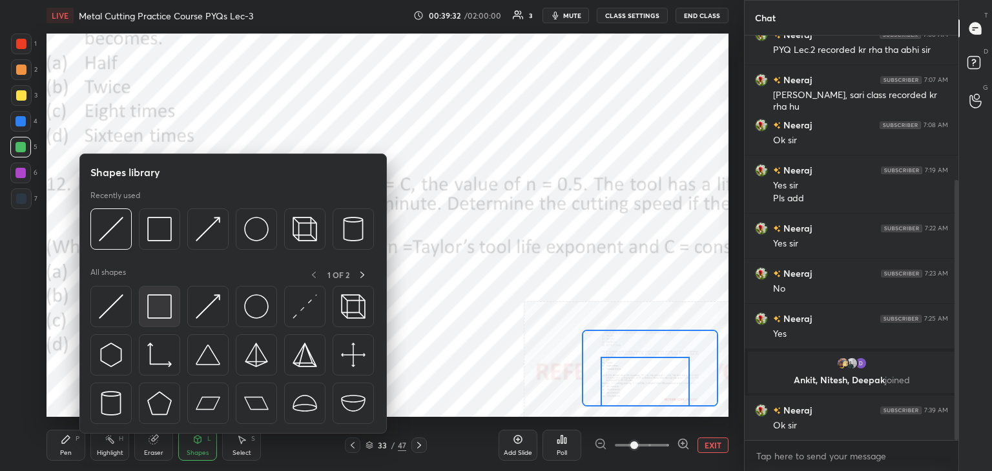
click at [160, 305] on img at bounding box center [159, 307] width 25 height 25
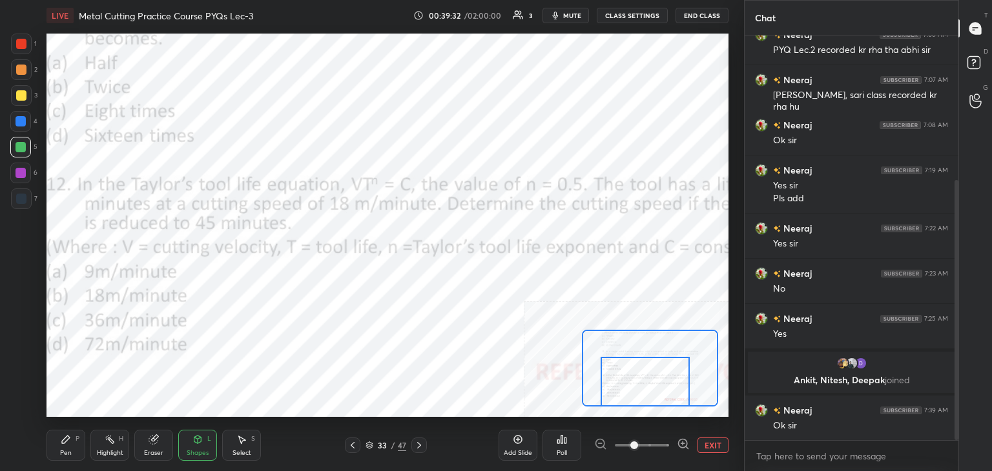
drag, startPoint x: 25, startPoint y: 174, endPoint x: 32, endPoint y: 188, distance: 16.2
click at [25, 174] on div at bounding box center [20, 173] width 21 height 21
click at [708, 442] on button "EXIT" at bounding box center [713, 446] width 31 height 16
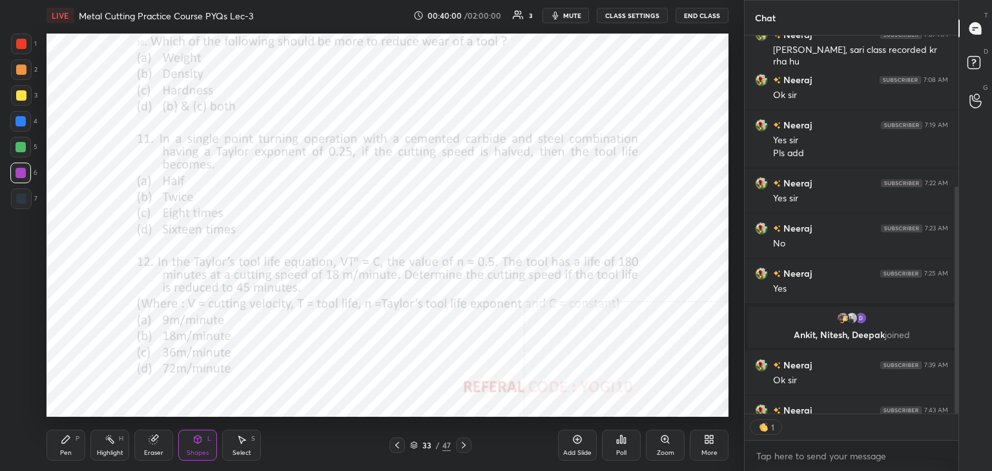
scroll to position [5, 4]
click at [460, 442] on icon at bounding box center [464, 445] width 10 height 10
click at [22, 47] on div at bounding box center [21, 44] width 10 height 10
type textarea "x"
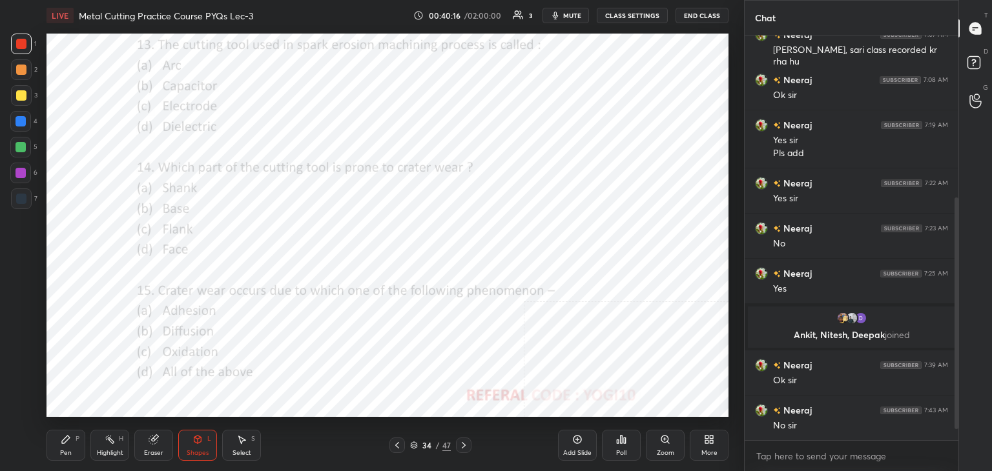
click at [625, 443] on div "Poll" at bounding box center [621, 445] width 39 height 31
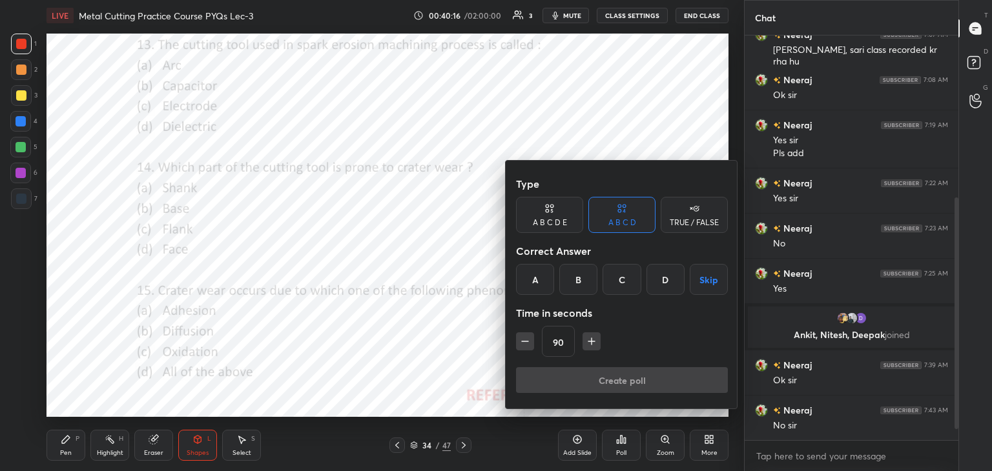
drag, startPoint x: 627, startPoint y: 280, endPoint x: 626, endPoint y: 290, distance: 10.4
click at [627, 280] on div "C" at bounding box center [622, 279] width 38 height 31
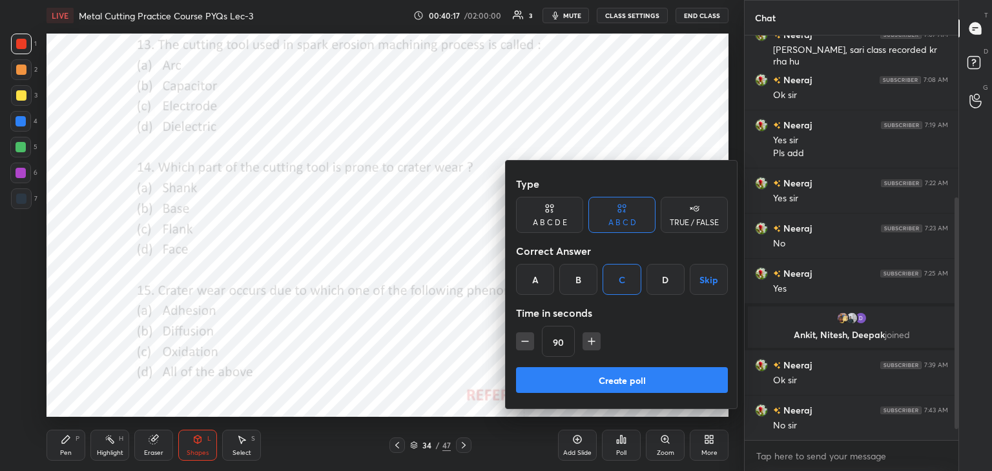
click at [524, 340] on icon "button" at bounding box center [525, 341] width 13 height 13
click at [522, 341] on icon "button" at bounding box center [525, 341] width 13 height 13
click at [524, 340] on icon "button" at bounding box center [525, 341] width 13 height 13
type input "45"
click at [558, 383] on button "Create poll" at bounding box center [622, 380] width 212 height 26
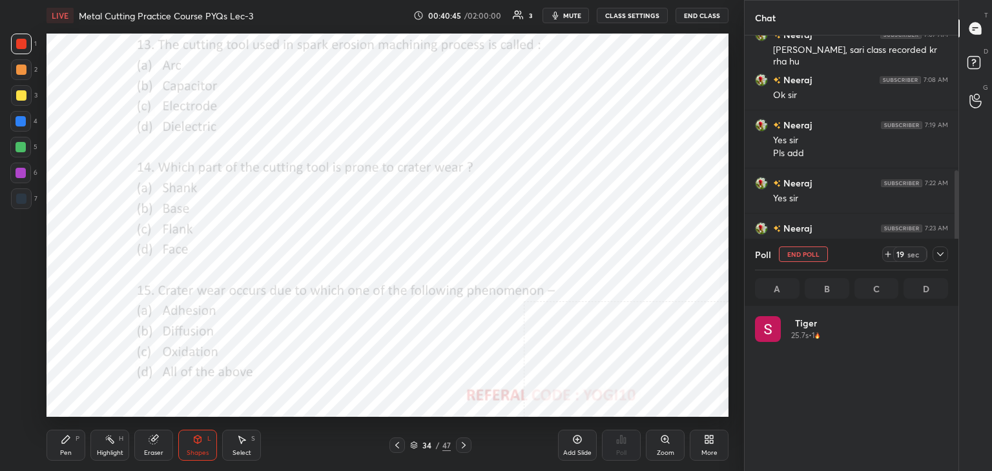
scroll to position [151, 189]
click at [25, 170] on div at bounding box center [20, 173] width 21 height 21
drag, startPoint x: 940, startPoint y: 251, endPoint x: 931, endPoint y: 253, distance: 8.5
click at [938, 253] on icon at bounding box center [940, 254] width 10 height 10
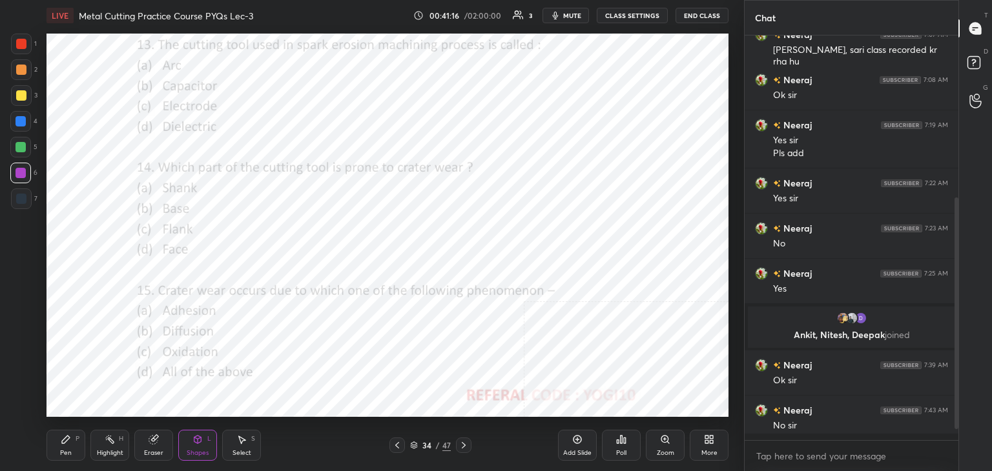
scroll to position [4, 4]
click at [14, 46] on div at bounding box center [21, 44] width 21 height 21
click at [621, 437] on icon at bounding box center [621, 440] width 10 height 10
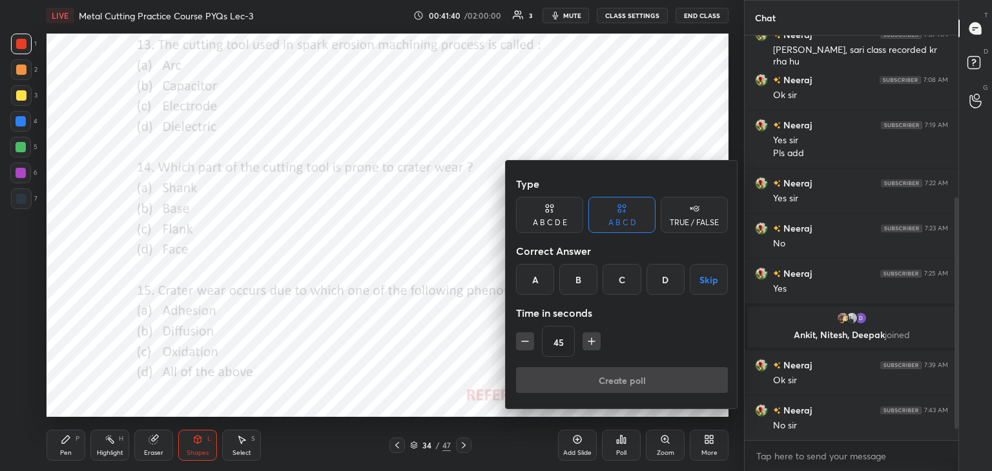
click at [667, 278] on div "D" at bounding box center [665, 279] width 38 height 31
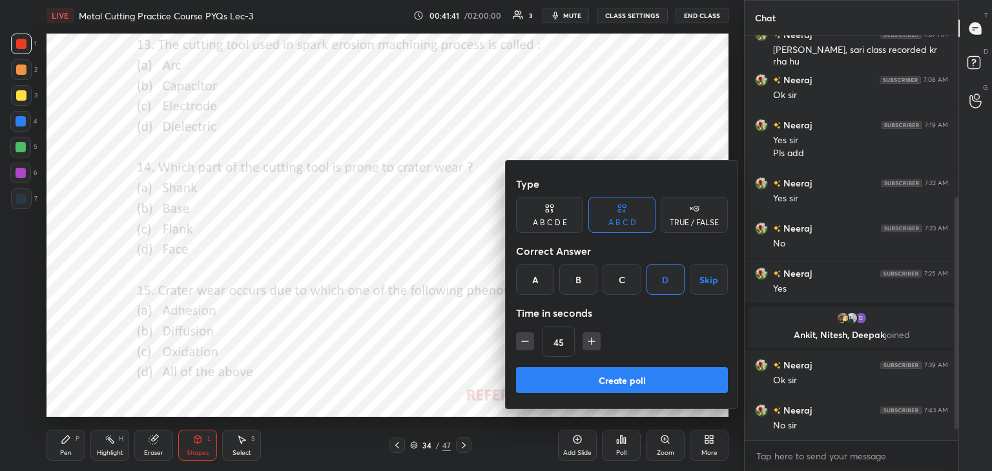
drag, startPoint x: 597, startPoint y: 384, endPoint x: 579, endPoint y: 366, distance: 24.7
click at [595, 384] on button "Create poll" at bounding box center [622, 380] width 212 height 26
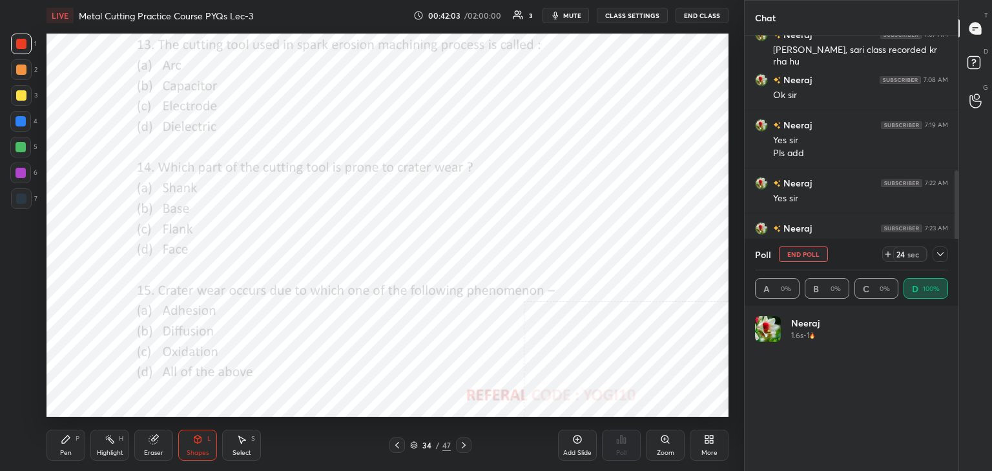
click at [25, 173] on div at bounding box center [21, 173] width 10 height 10
click at [26, 45] on div at bounding box center [21, 44] width 10 height 10
drag, startPoint x: 938, startPoint y: 253, endPoint x: 900, endPoint y: 282, distance: 48.8
click at [938, 253] on icon at bounding box center [940, 254] width 6 height 6
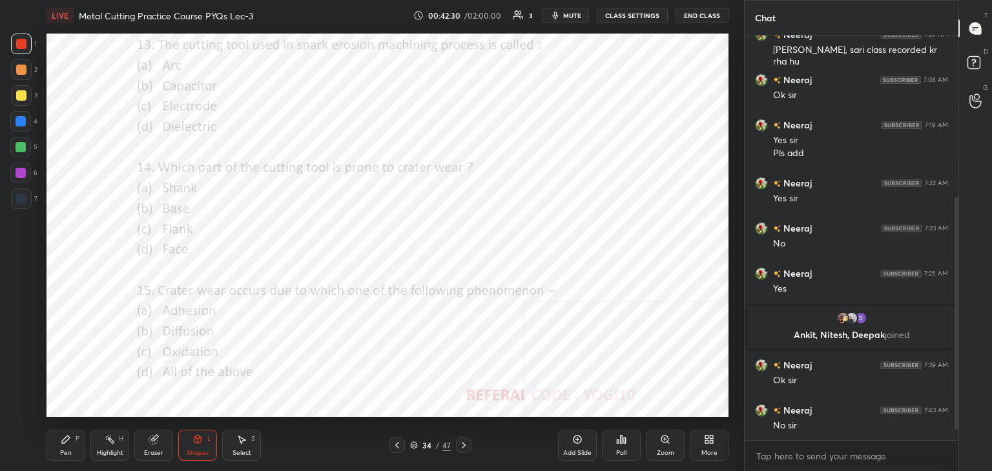
scroll to position [295, 210]
click at [628, 445] on div "Poll" at bounding box center [621, 445] width 39 height 31
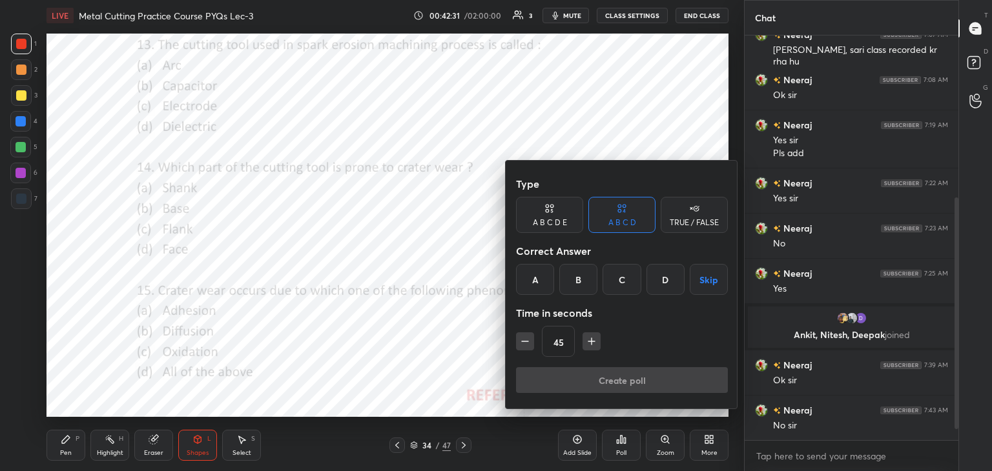
drag, startPoint x: 579, startPoint y: 280, endPoint x: 579, endPoint y: 290, distance: 10.3
click at [579, 281] on div "B" at bounding box center [578, 279] width 38 height 31
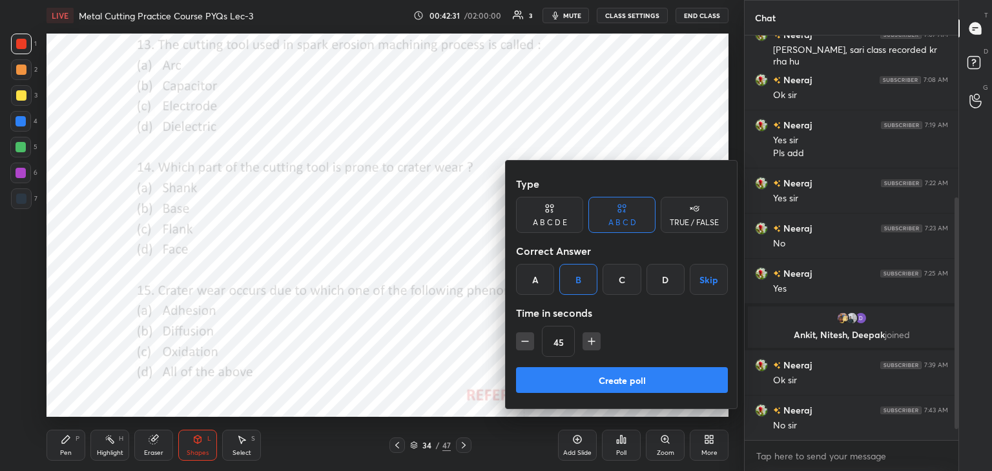
click at [574, 386] on button "Create poll" at bounding box center [622, 380] width 212 height 26
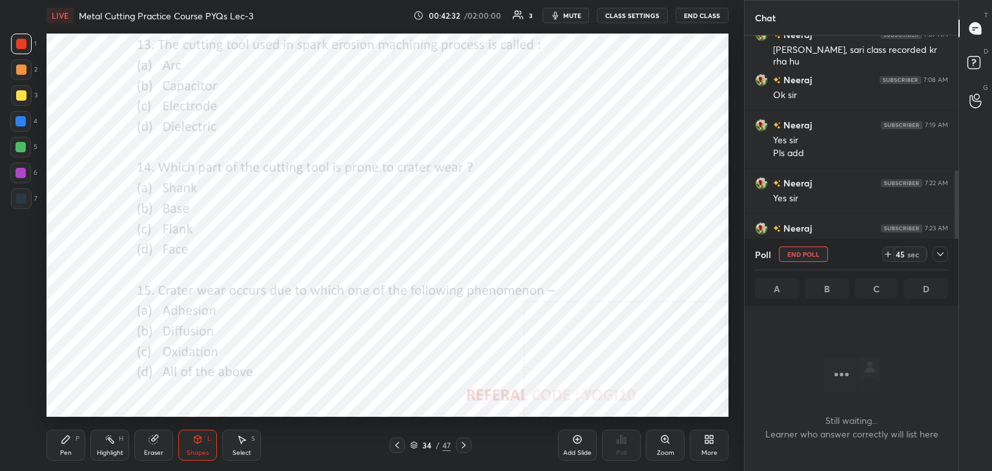
scroll to position [338, 210]
click at [10, 171] on div at bounding box center [20, 173] width 21 height 21
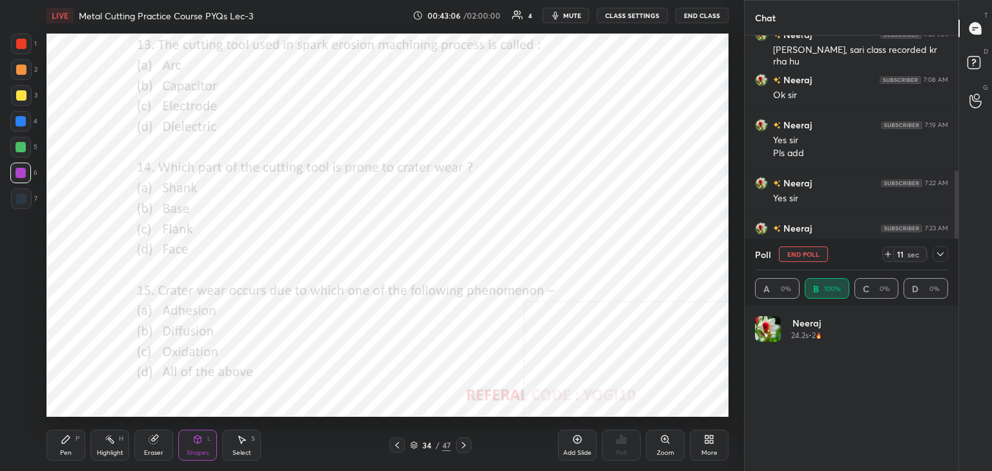
scroll to position [368, 0]
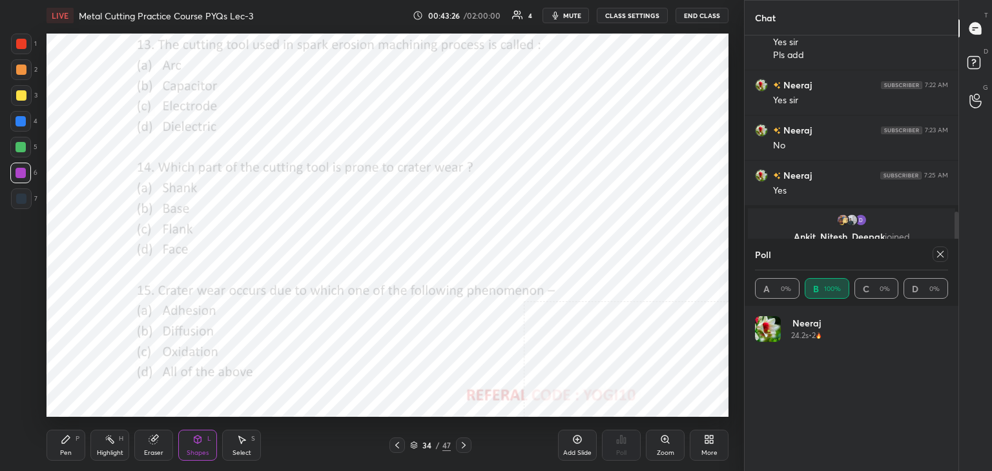
drag, startPoint x: 943, startPoint y: 251, endPoint x: 936, endPoint y: 253, distance: 6.6
click at [942, 251] on icon at bounding box center [940, 254] width 10 height 10
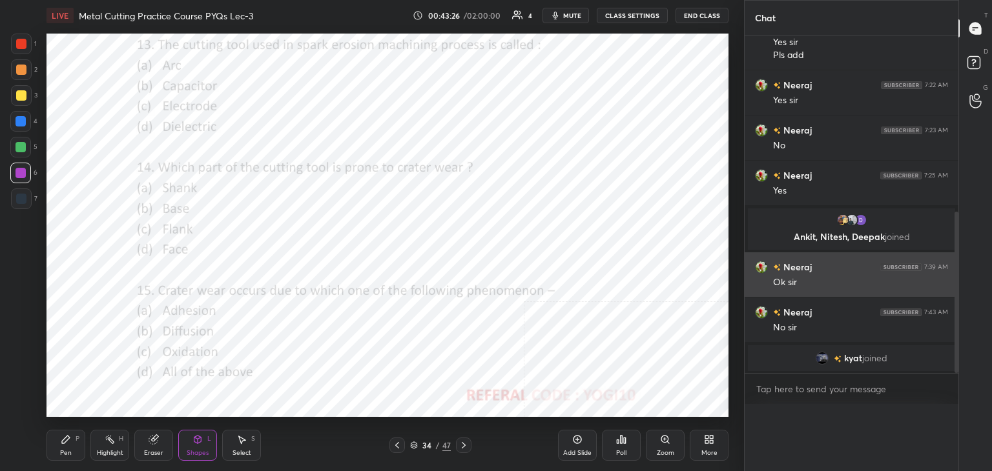
scroll to position [0, 4]
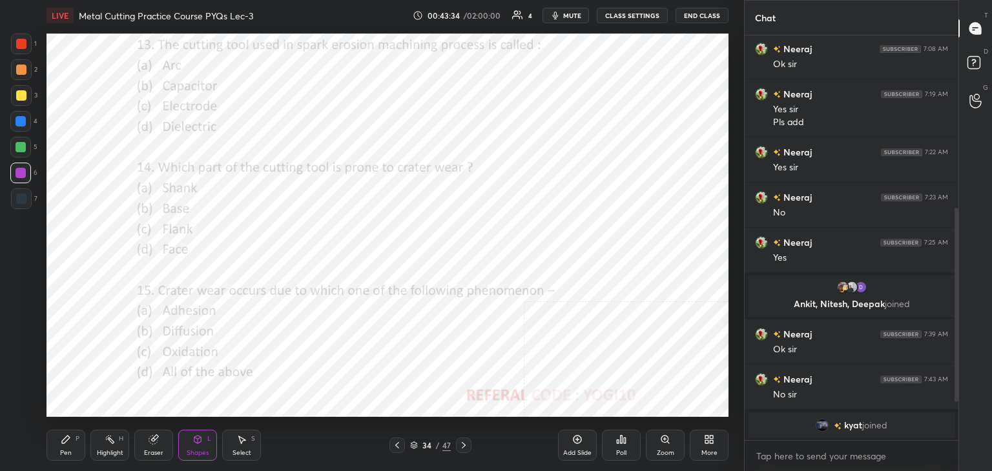
drag, startPoint x: 462, startPoint y: 445, endPoint x: 455, endPoint y: 439, distance: 9.6
click at [462, 444] on icon at bounding box center [464, 445] width 10 height 10
drag, startPoint x: 13, startPoint y: 39, endPoint x: 34, endPoint y: 56, distance: 26.6
click at [13, 40] on div at bounding box center [21, 44] width 21 height 21
click at [621, 437] on icon at bounding box center [622, 440] width 2 height 8
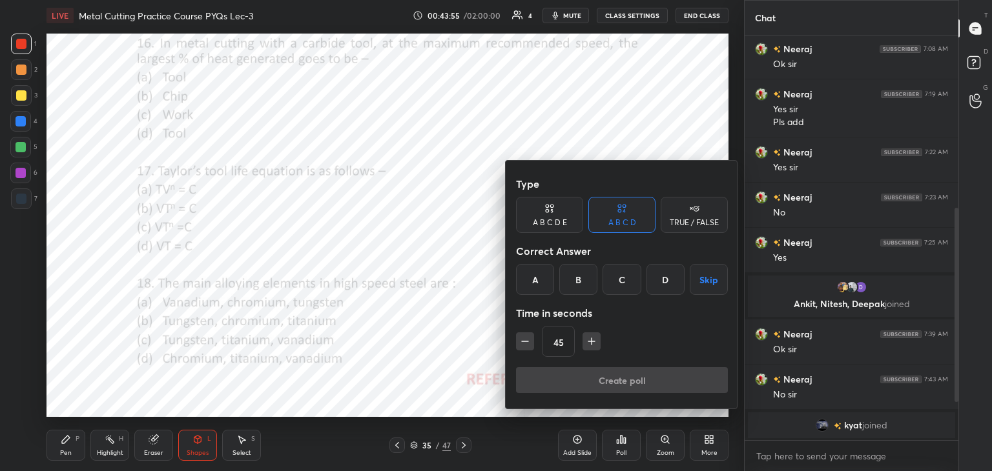
click at [582, 278] on div "B" at bounding box center [578, 279] width 38 height 31
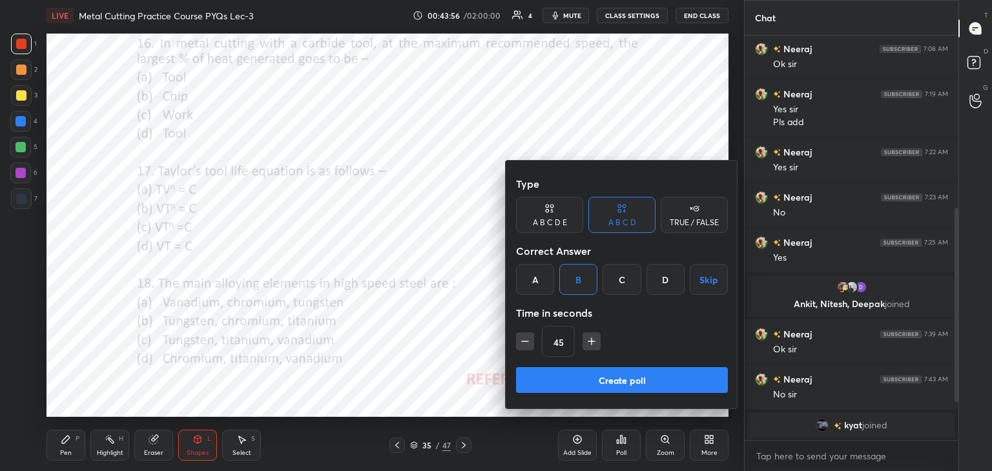
click at [579, 371] on button "Create poll" at bounding box center [622, 380] width 212 height 26
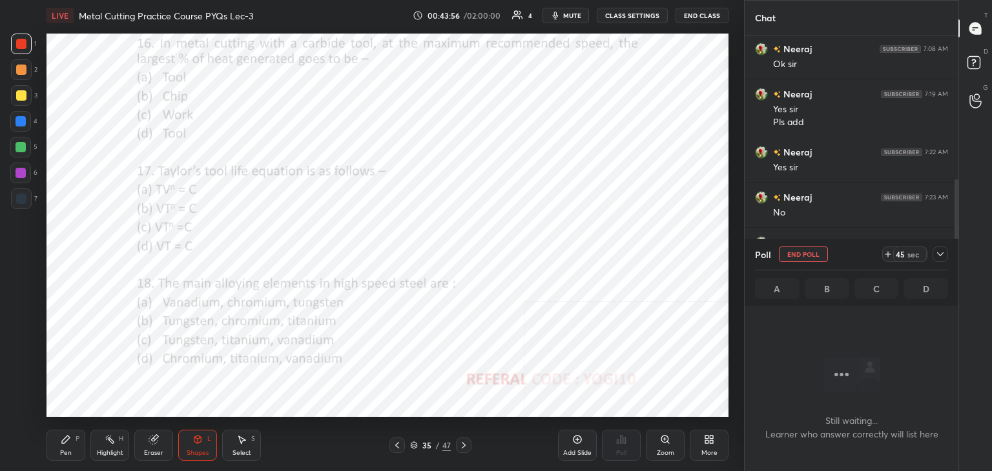
scroll to position [227, 210]
click at [17, 174] on div at bounding box center [21, 173] width 10 height 10
drag, startPoint x: 953, startPoint y: 226, endPoint x: 951, endPoint y: 240, distance: 13.8
click at [951, 242] on div "Chat [PERSON_NAME] joined You joined [PERSON_NAME] joined Neeraj 7:05 AM Gd Mor…" at bounding box center [851, 235] width 214 height 471
click at [940, 254] on icon at bounding box center [940, 254] width 10 height 10
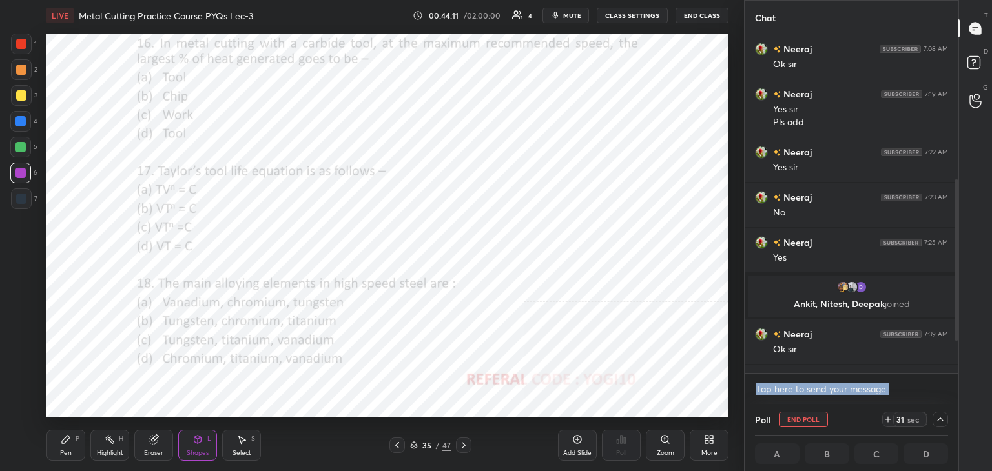
click at [920, 393] on textarea at bounding box center [851, 389] width 193 height 21
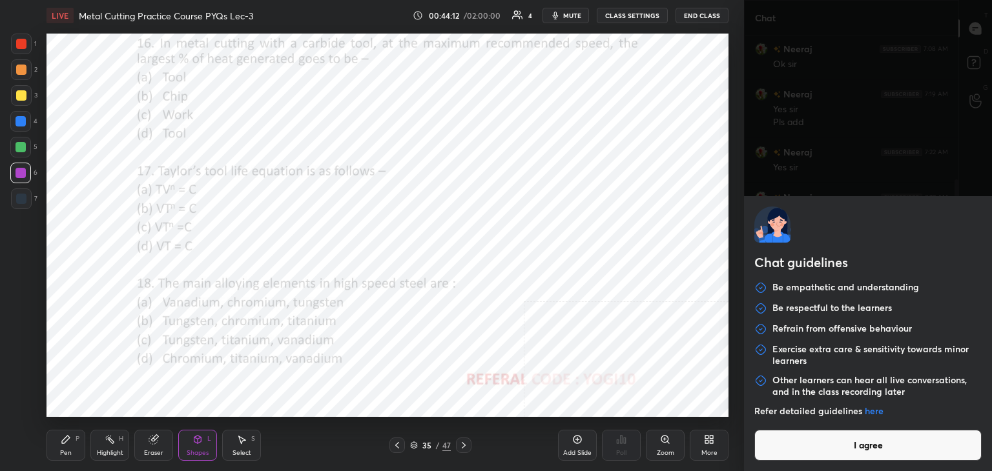
drag, startPoint x: 847, startPoint y: 442, endPoint x: 807, endPoint y: 428, distance: 41.9
click at [847, 440] on button "I agree" at bounding box center [867, 445] width 227 height 31
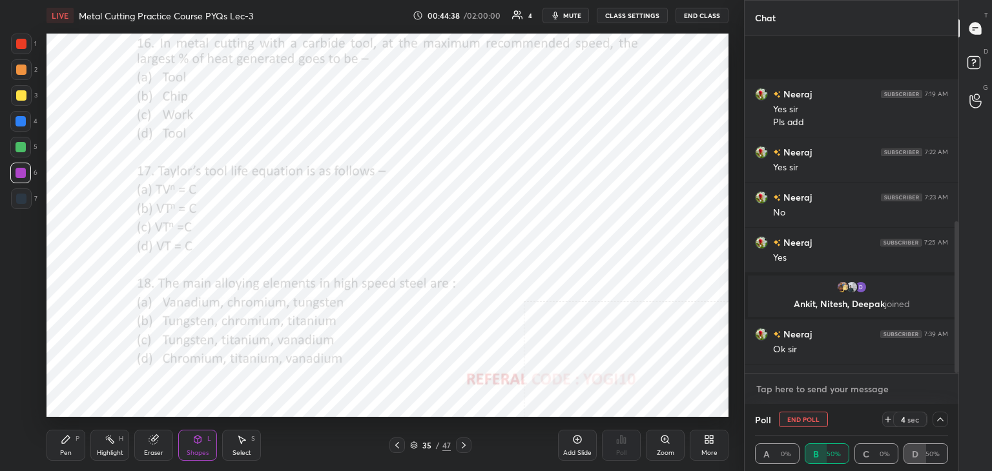
scroll to position [413, 0]
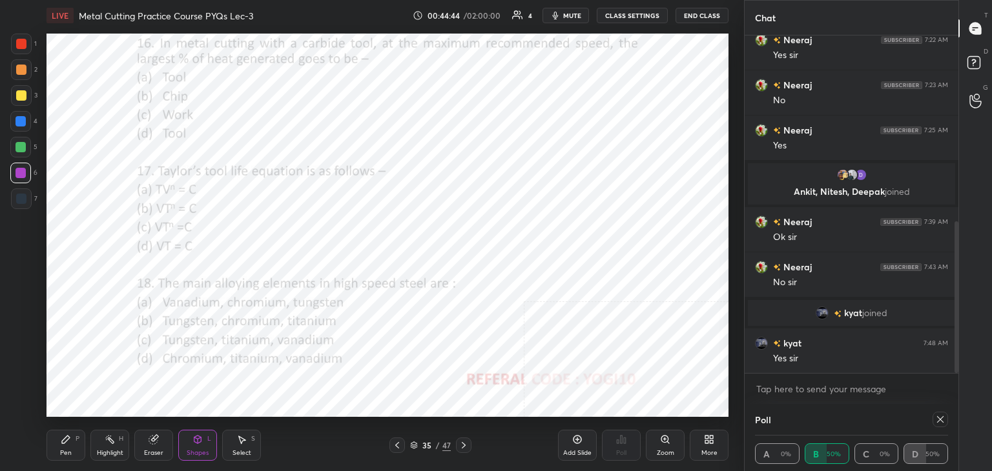
click at [941, 419] on icon at bounding box center [940, 420] width 10 height 10
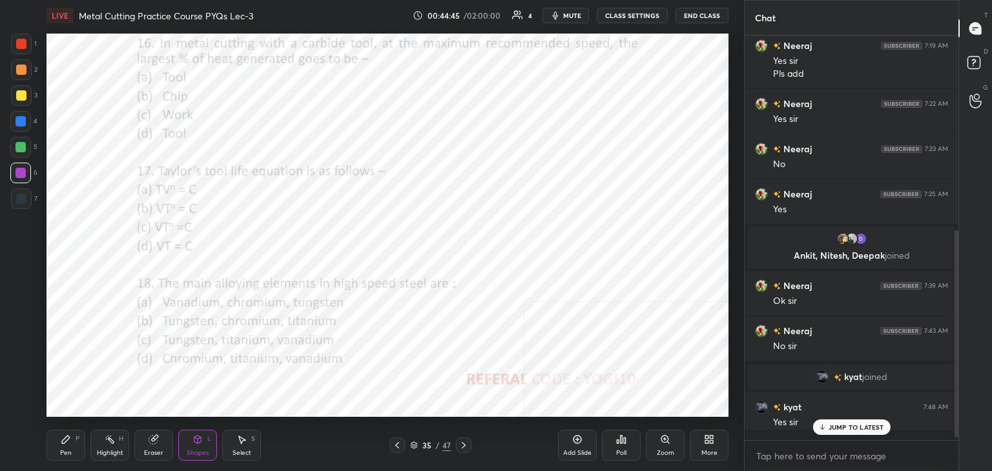
scroll to position [4, 4]
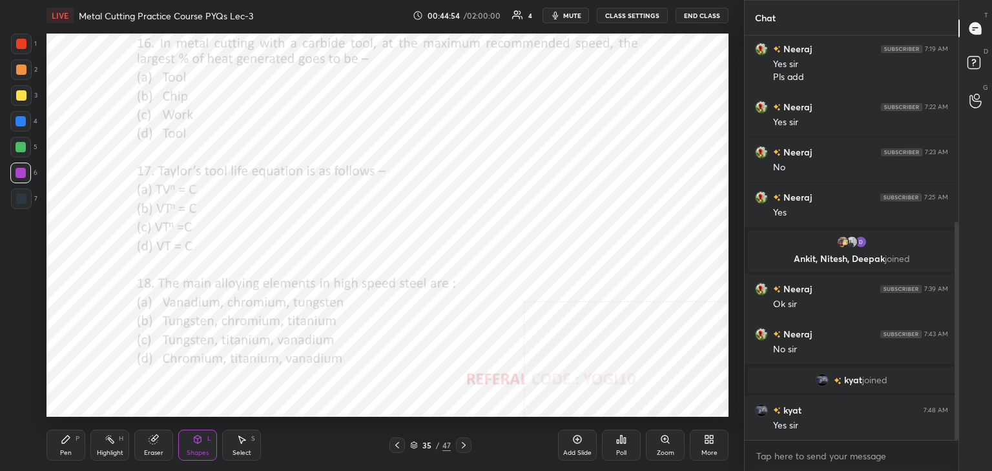
click at [16, 47] on div at bounding box center [21, 44] width 21 height 21
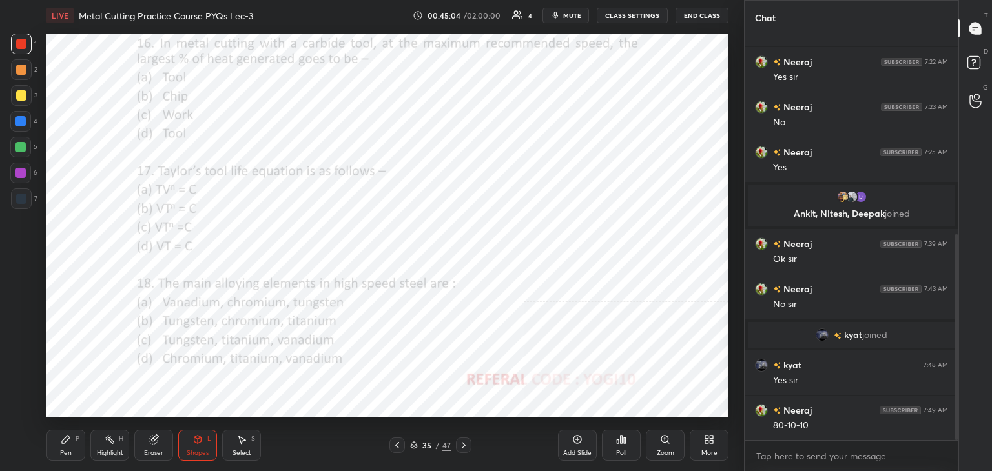
click at [621, 442] on icon at bounding box center [622, 440] width 2 height 8
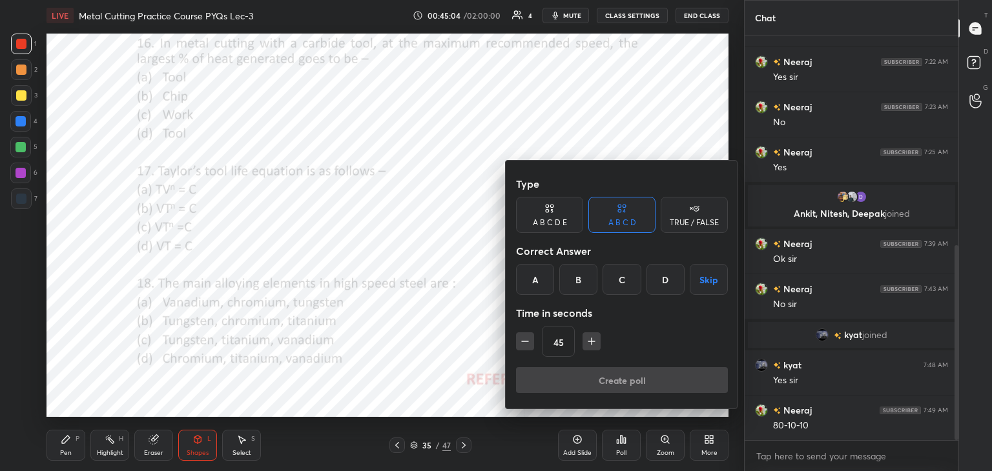
scroll to position [437, 0]
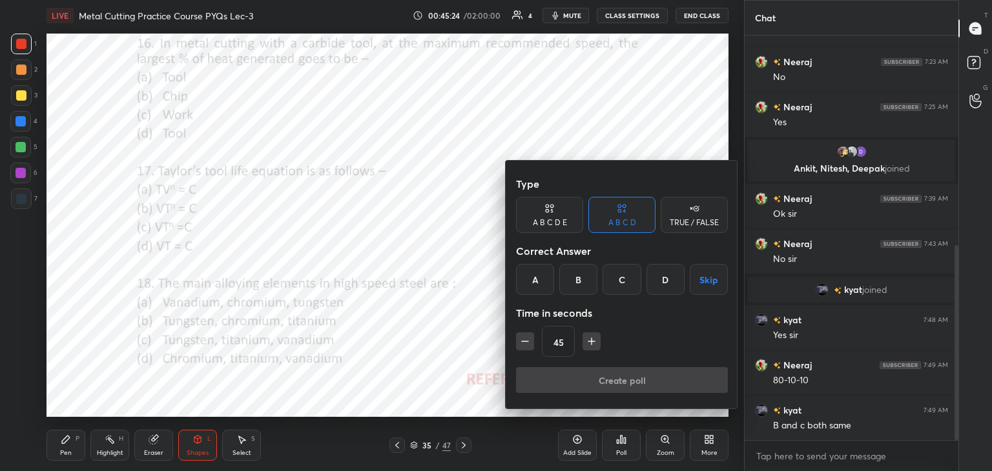
drag, startPoint x: 76, startPoint y: 442, endPoint x: 65, endPoint y: 414, distance: 30.5
click at [75, 442] on div at bounding box center [496, 235] width 992 height 471
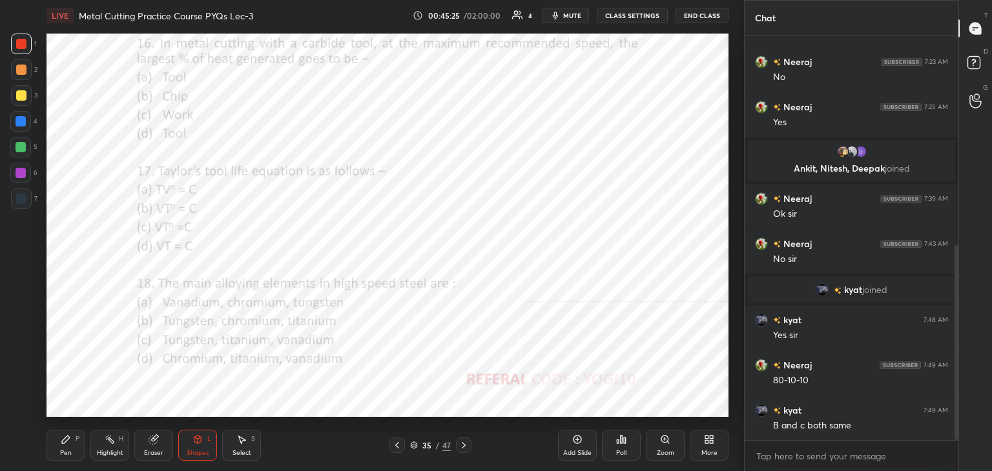
click at [20, 172] on div at bounding box center [21, 173] width 10 height 10
click at [70, 440] on icon at bounding box center [66, 440] width 10 height 10
click at [621, 437] on icon at bounding box center [622, 440] width 2 height 8
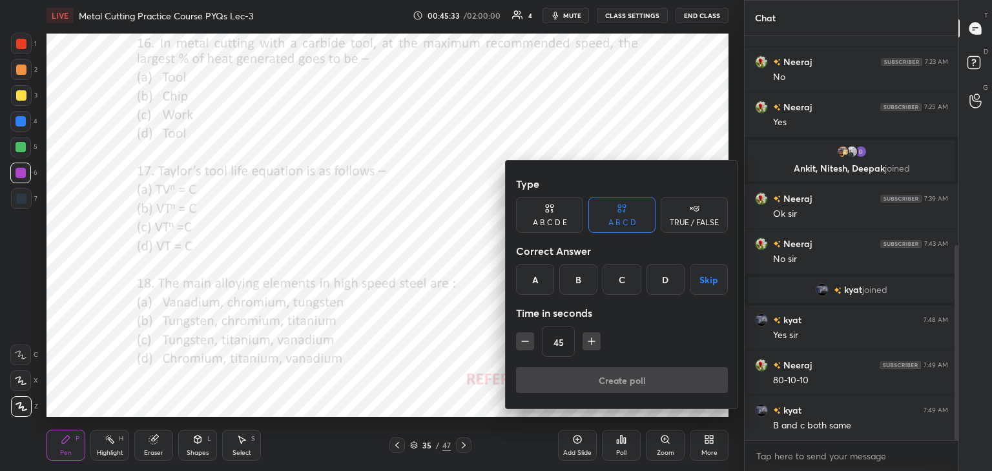
click at [583, 277] on div "B" at bounding box center [578, 279] width 38 height 31
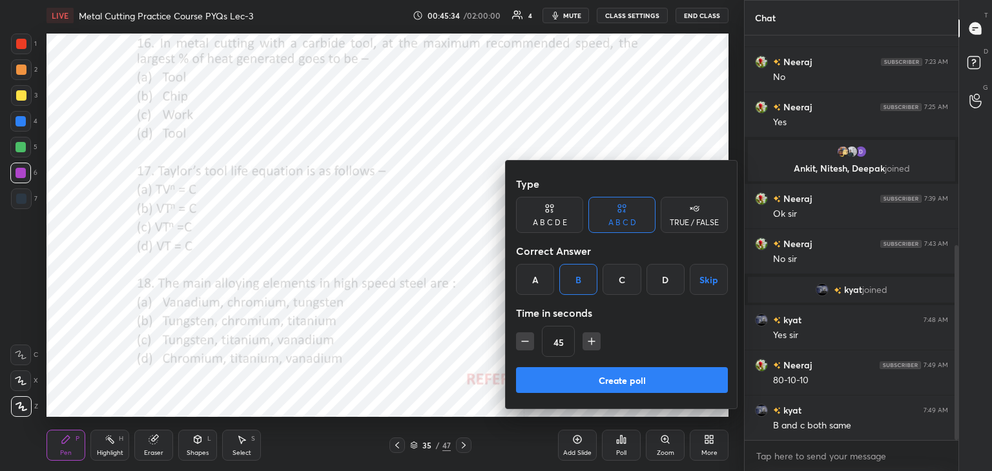
click at [565, 375] on button "Create poll" at bounding box center [622, 380] width 212 height 26
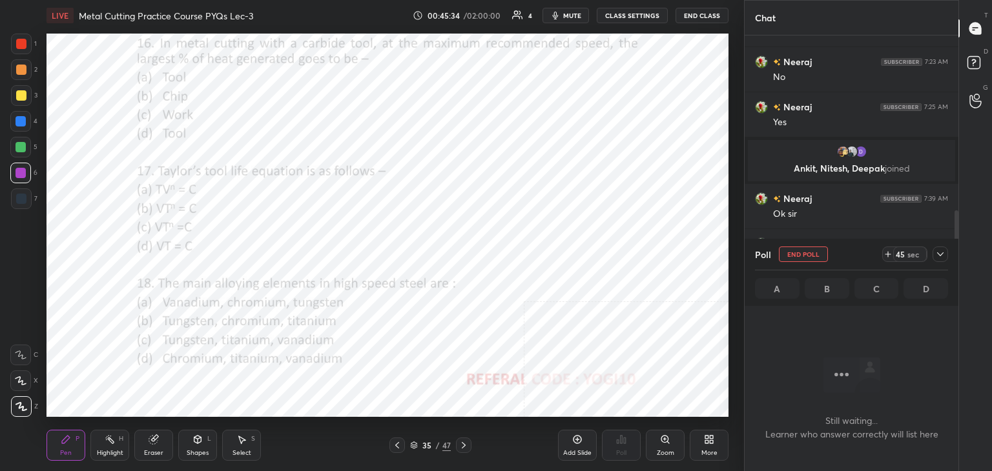
scroll to position [4, 4]
click at [194, 440] on icon at bounding box center [197, 440] width 7 height 8
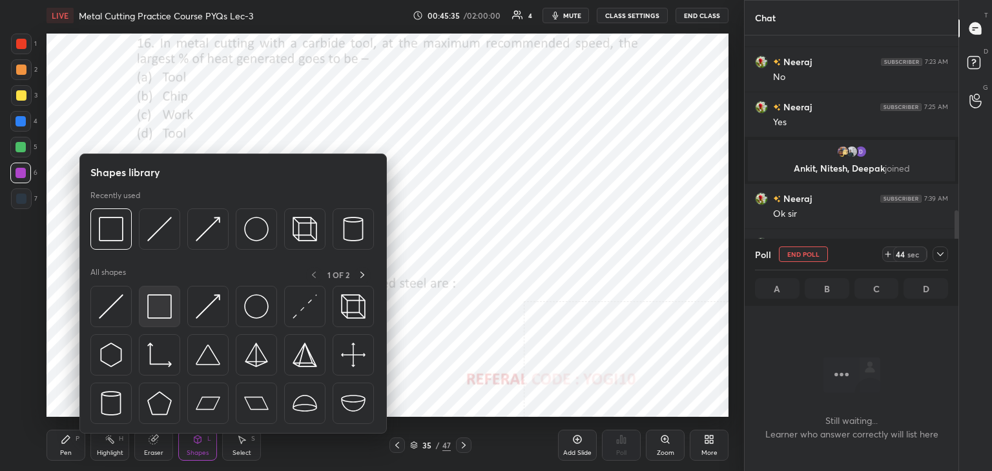
click at [166, 295] on img at bounding box center [159, 307] width 25 height 25
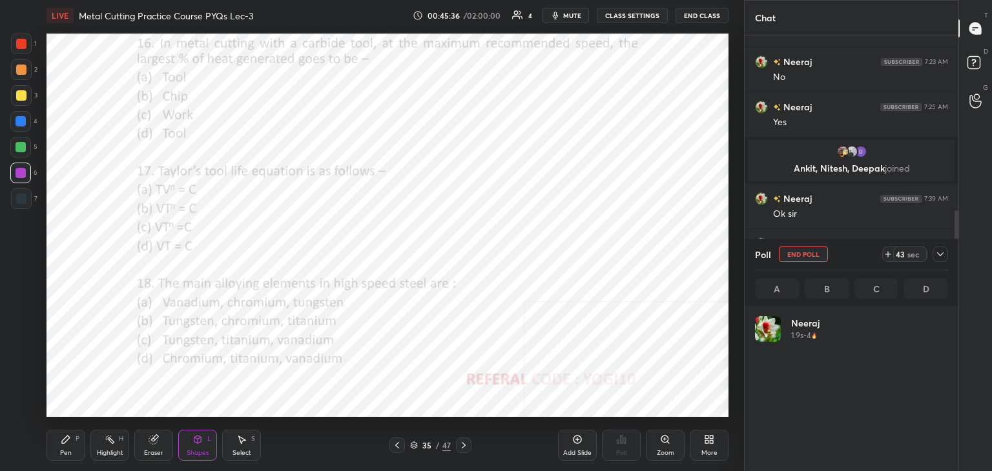
scroll to position [151, 189]
drag, startPoint x: 9, startPoint y: 43, endPoint x: 23, endPoint y: 41, distance: 14.4
click at [10, 43] on div "1 2 3 4 5 6 7 C X Z C X Z E E Erase all H H" at bounding box center [20, 226] width 41 height 384
click at [23, 43] on div at bounding box center [21, 44] width 10 height 10
click at [23, 174] on div at bounding box center [20, 173] width 21 height 21
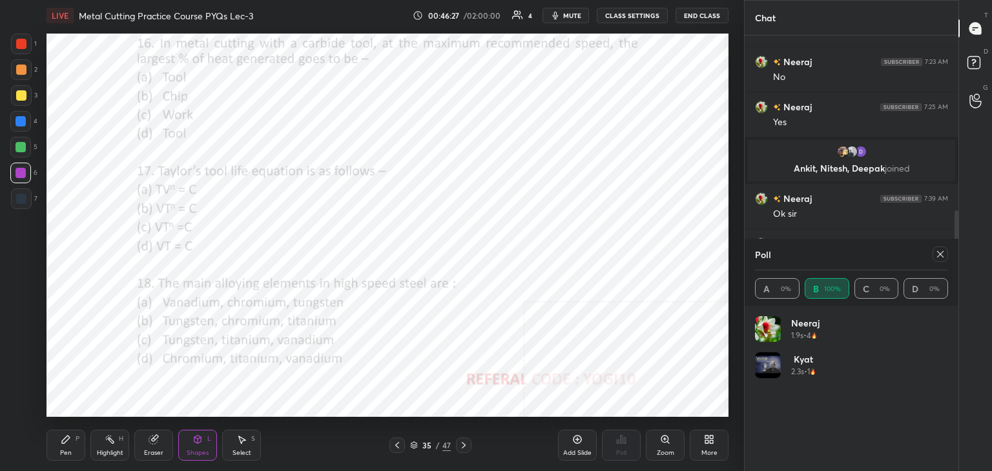
click at [940, 254] on icon at bounding box center [940, 254] width 10 height 10
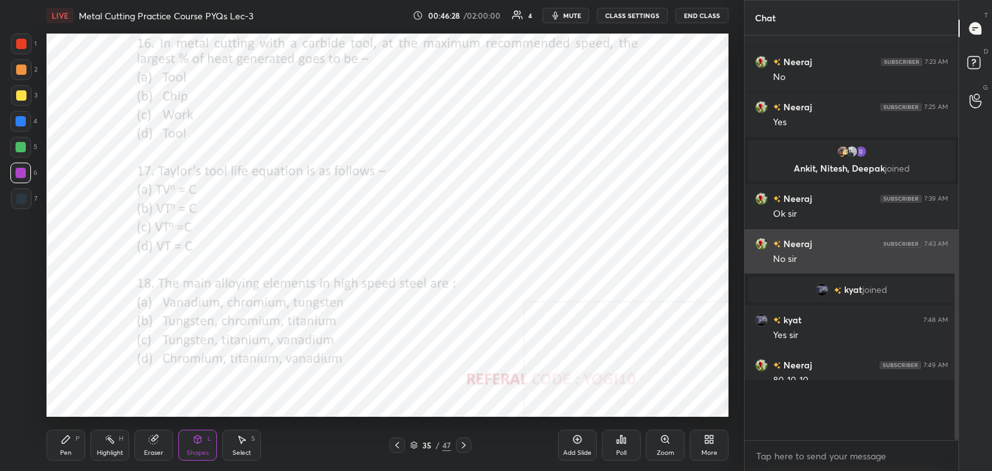
scroll to position [4, 4]
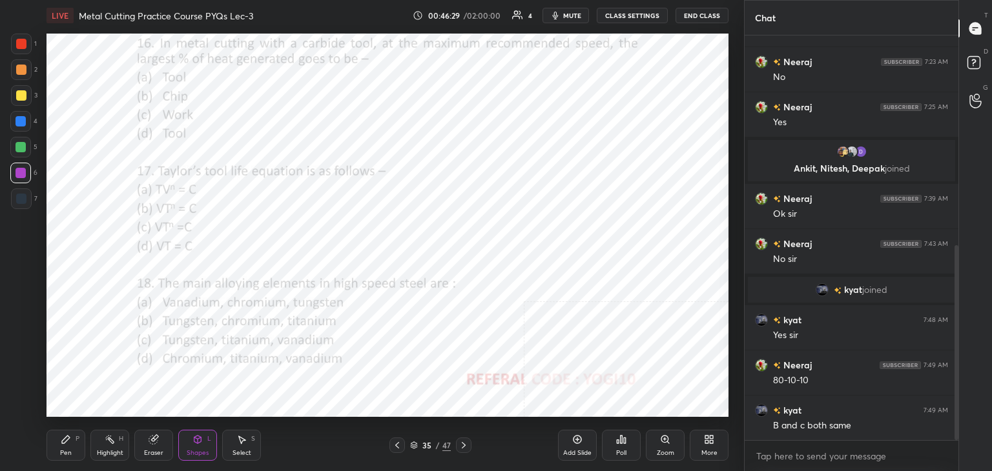
drag, startPoint x: 669, startPoint y: 446, endPoint x: 651, endPoint y: 435, distance: 21.5
click at [669, 448] on div "Zoom" at bounding box center [665, 445] width 39 height 31
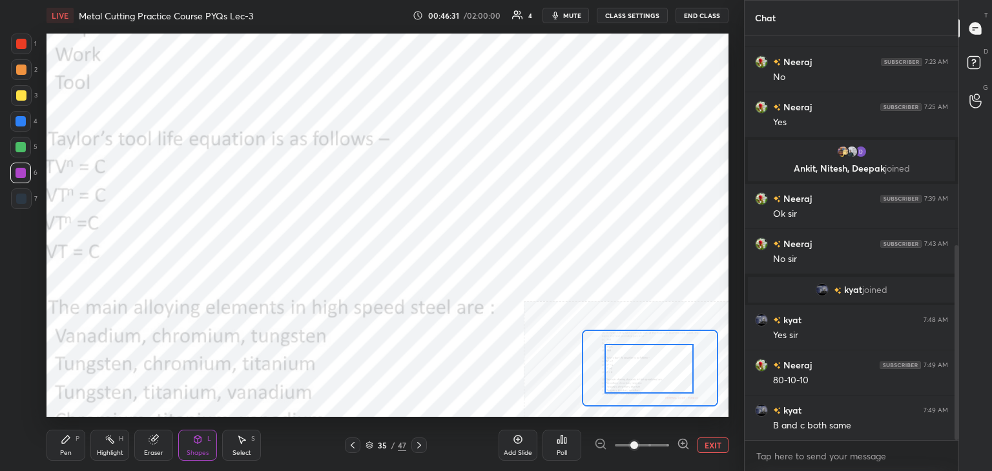
drag, startPoint x: 616, startPoint y: 361, endPoint x: 605, endPoint y: 364, distance: 12.1
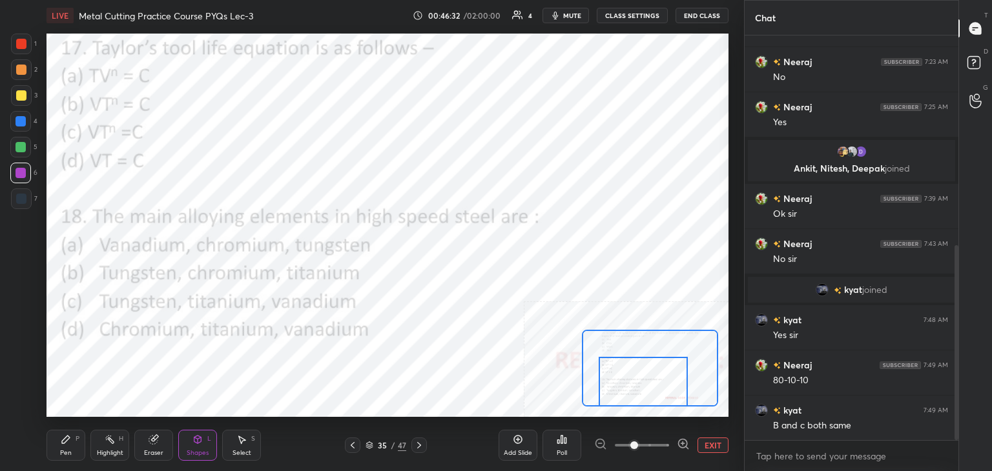
drag, startPoint x: 610, startPoint y: 366, endPoint x: 607, endPoint y: 380, distance: 14.6
click at [607, 380] on div at bounding box center [643, 382] width 89 height 50
click at [60, 448] on div "Pen P" at bounding box center [66, 445] width 39 height 31
click at [21, 146] on div at bounding box center [21, 147] width 10 height 10
click at [196, 454] on div "Shapes" at bounding box center [198, 453] width 22 height 6
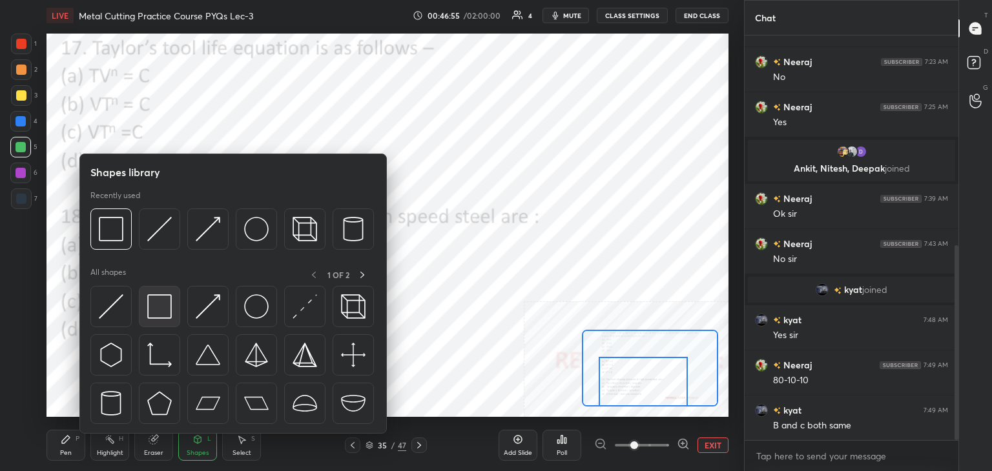
click at [161, 302] on img at bounding box center [159, 307] width 25 height 25
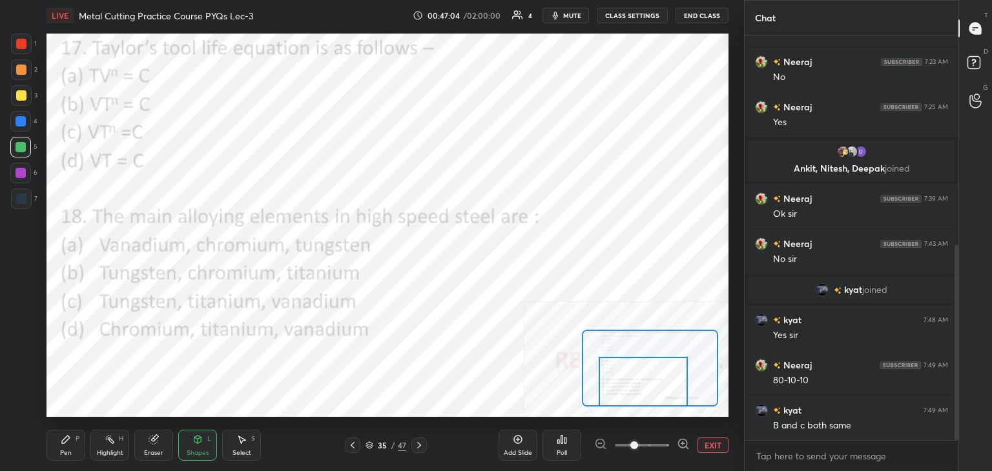
click at [18, 171] on div at bounding box center [21, 173] width 10 height 10
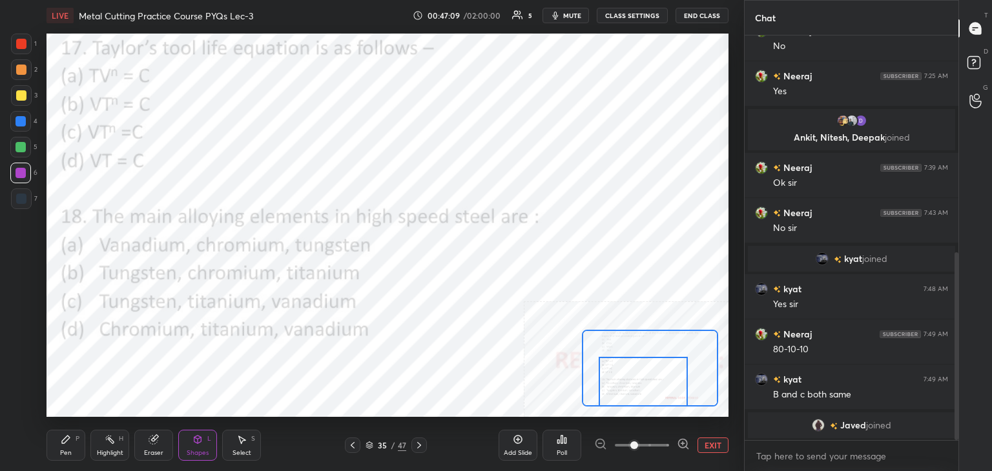
drag, startPoint x: 419, startPoint y: 445, endPoint x: 387, endPoint y: 448, distance: 32.5
click at [420, 445] on icon at bounding box center [419, 445] width 10 height 10
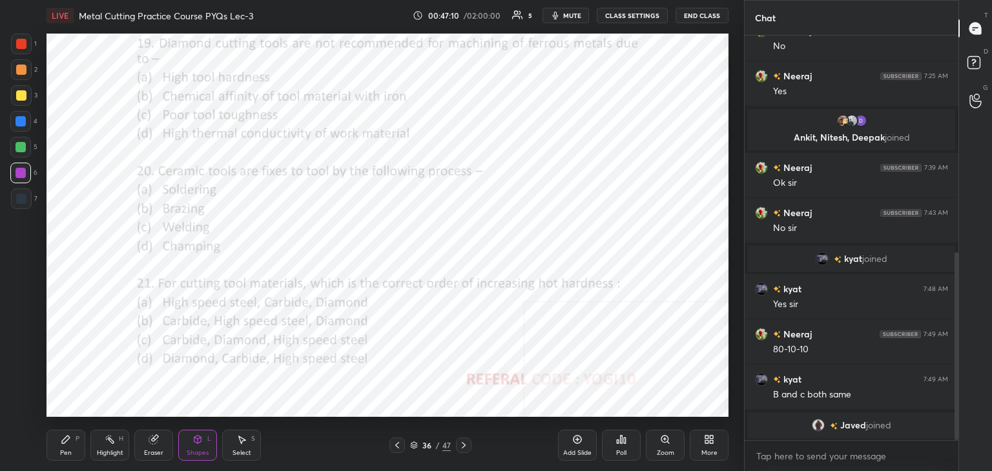
click at [19, 42] on div at bounding box center [21, 44] width 10 height 10
click at [630, 448] on div "Poll" at bounding box center [621, 445] width 39 height 31
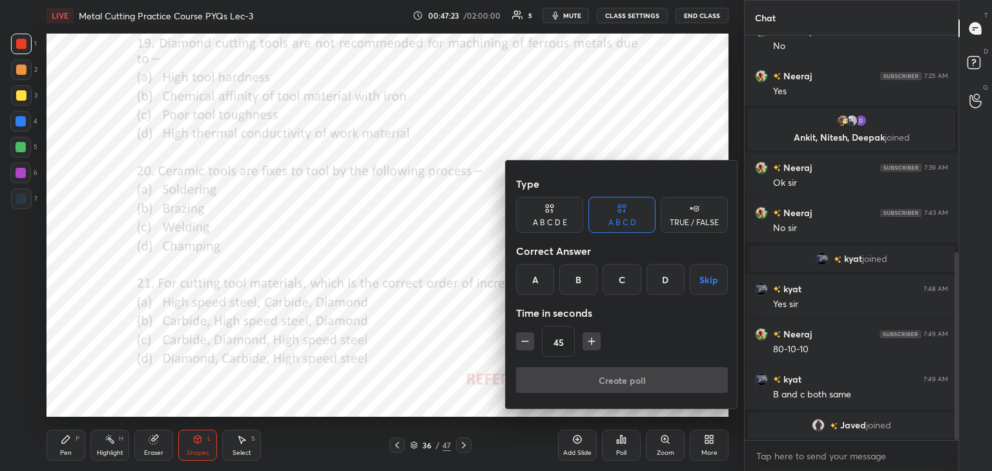
click at [577, 278] on div "B" at bounding box center [578, 279] width 38 height 31
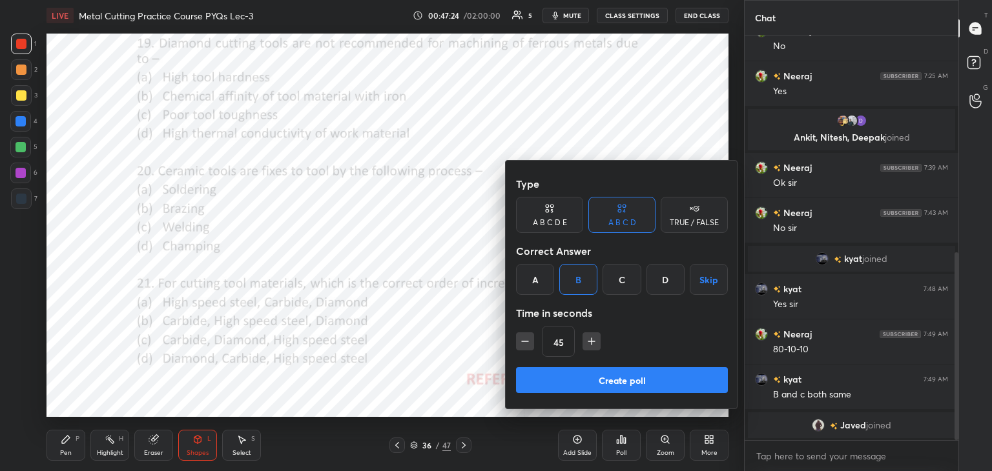
drag, startPoint x: 583, startPoint y: 377, endPoint x: 553, endPoint y: 358, distance: 35.5
click at [583, 378] on button "Create poll" at bounding box center [622, 380] width 212 height 26
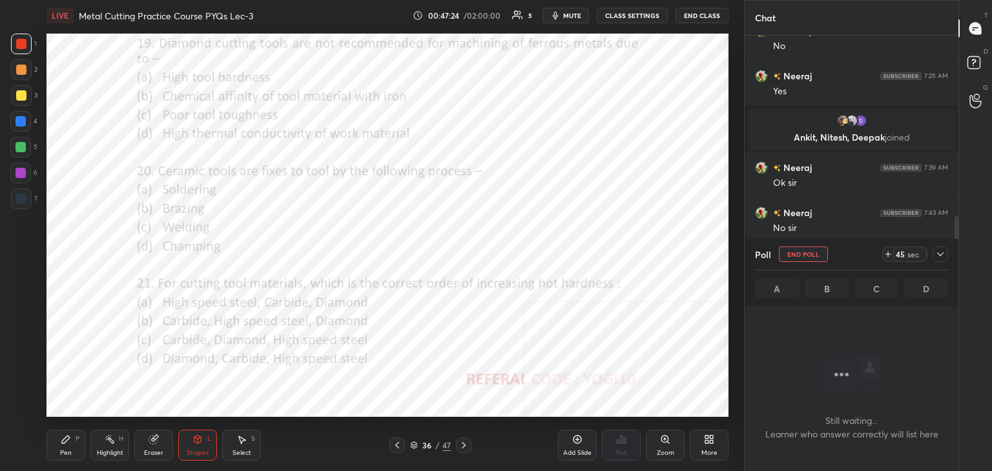
scroll to position [227, 210]
click at [23, 174] on div at bounding box center [21, 173] width 10 height 10
click at [22, 174] on div at bounding box center [21, 173] width 10 height 10
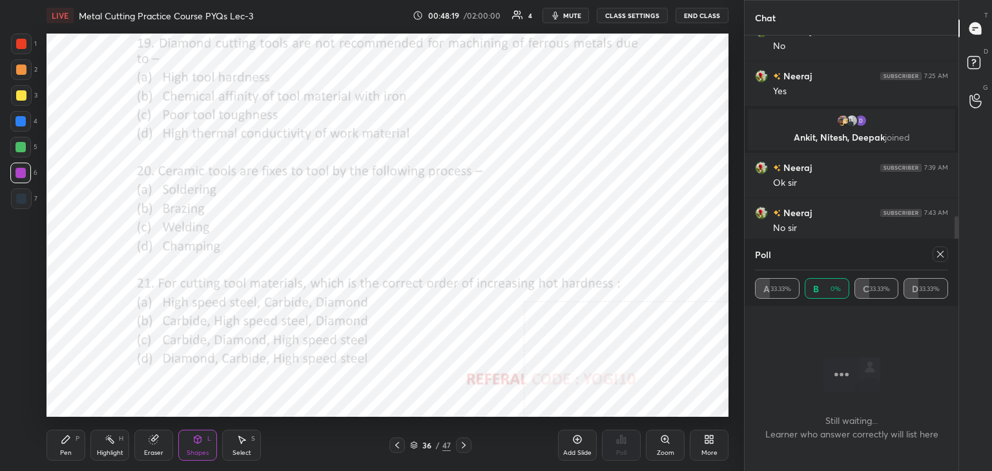
click at [938, 256] on icon at bounding box center [940, 254] width 6 height 6
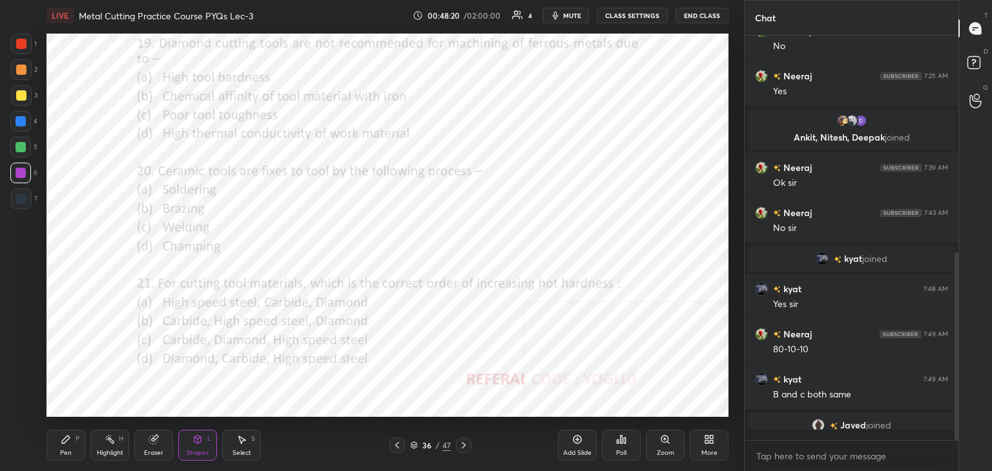
scroll to position [295, 210]
drag, startPoint x: 112, startPoint y: 448, endPoint x: 127, endPoint y: 420, distance: 31.5
click at [112, 447] on div "Highlight H" at bounding box center [109, 445] width 39 height 31
click at [198, 440] on icon at bounding box center [197, 440] width 10 height 10
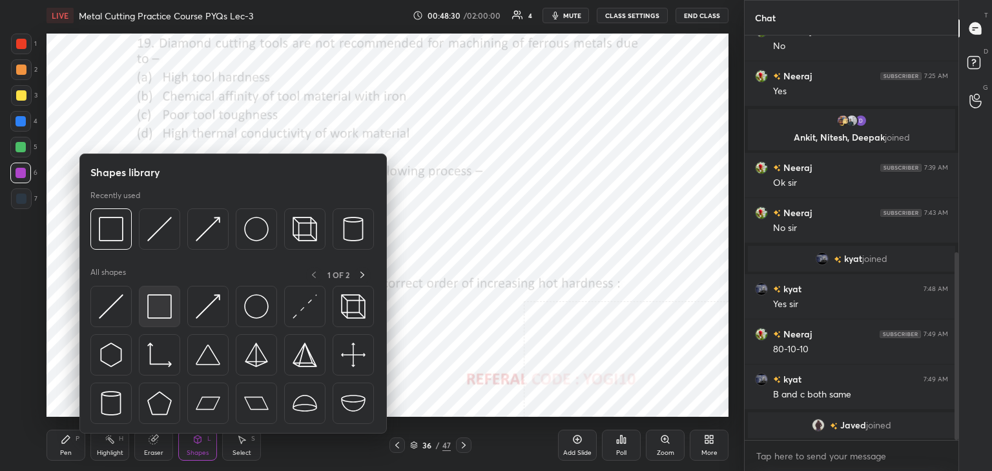
click at [147, 302] on div at bounding box center [159, 306] width 41 height 41
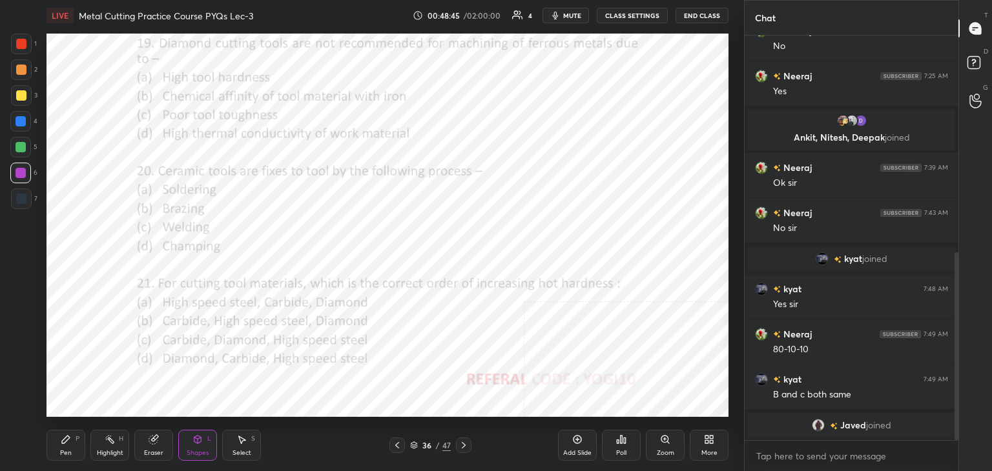
drag, startPoint x: 109, startPoint y: 445, endPoint x: 110, endPoint y: 420, distance: 25.3
click at [109, 442] on div "Highlight H" at bounding box center [109, 445] width 39 height 31
click at [22, 47] on div at bounding box center [21, 44] width 10 height 10
click at [200, 442] on div "Shapes L" at bounding box center [197, 445] width 39 height 31
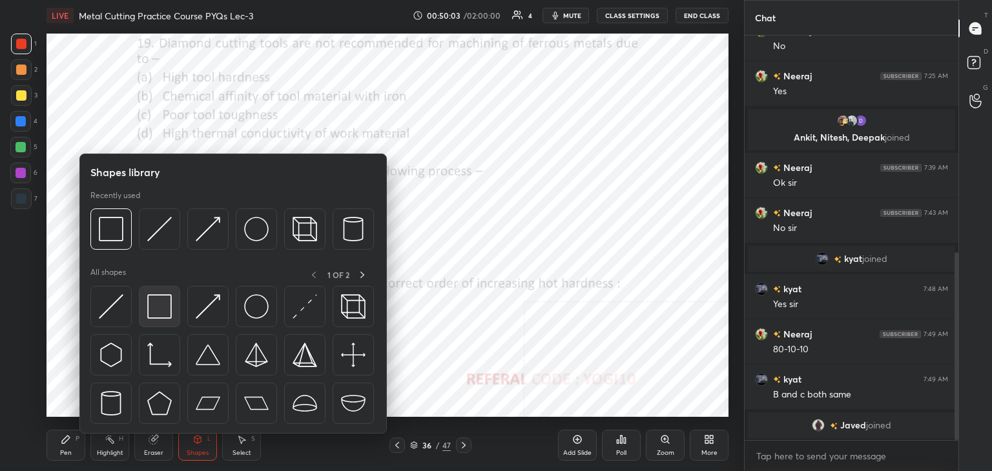
click at [156, 305] on img at bounding box center [159, 307] width 25 height 25
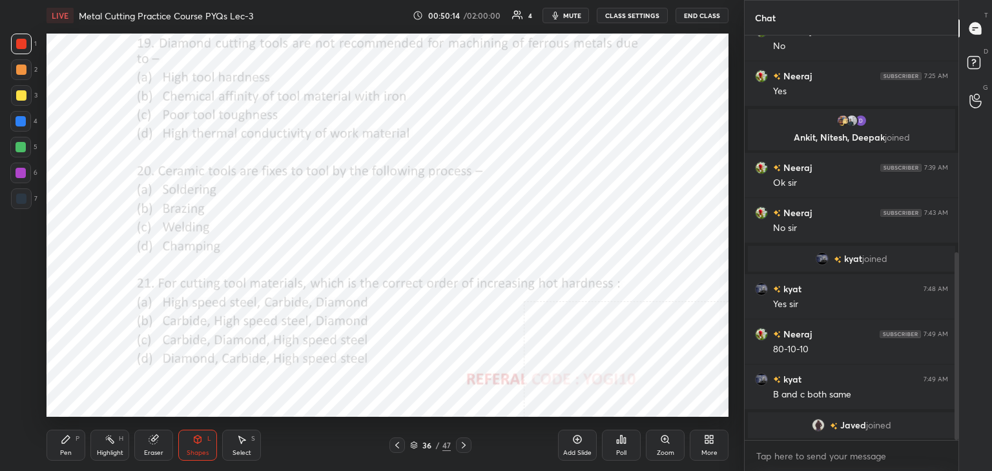
click at [621, 439] on icon at bounding box center [622, 440] width 2 height 8
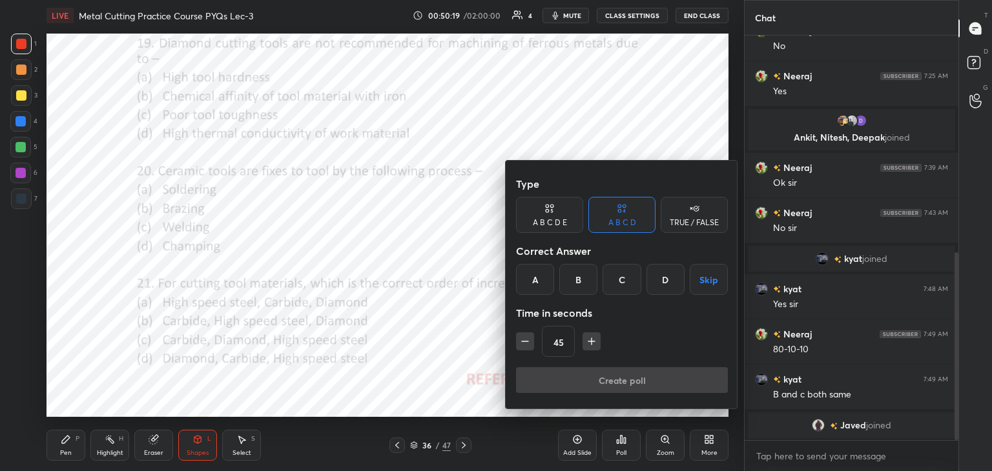
click at [574, 284] on div "B" at bounding box center [578, 279] width 38 height 31
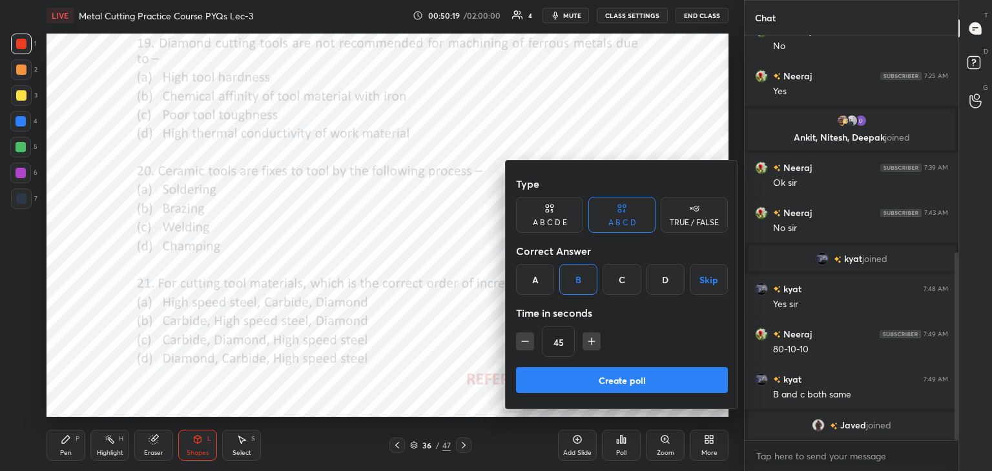
click at [581, 388] on button "Create poll" at bounding box center [622, 380] width 212 height 26
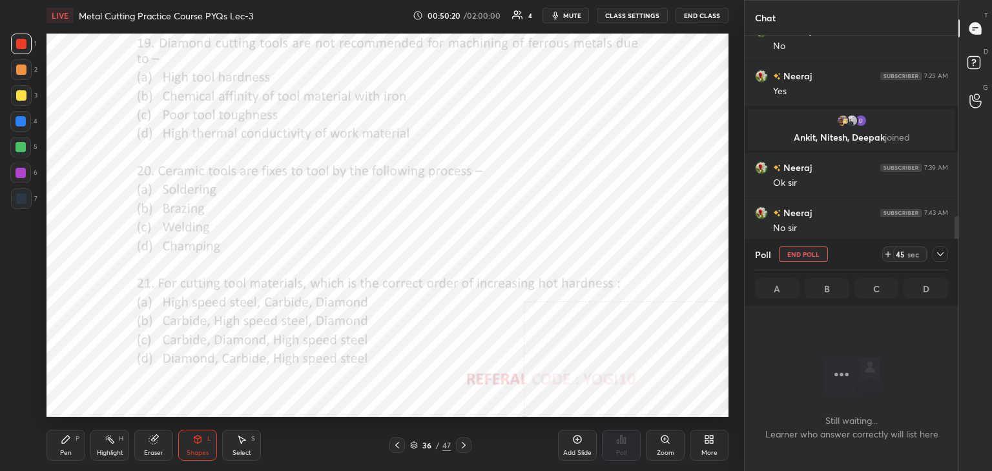
scroll to position [227, 210]
click at [23, 174] on div at bounding box center [21, 173] width 10 height 10
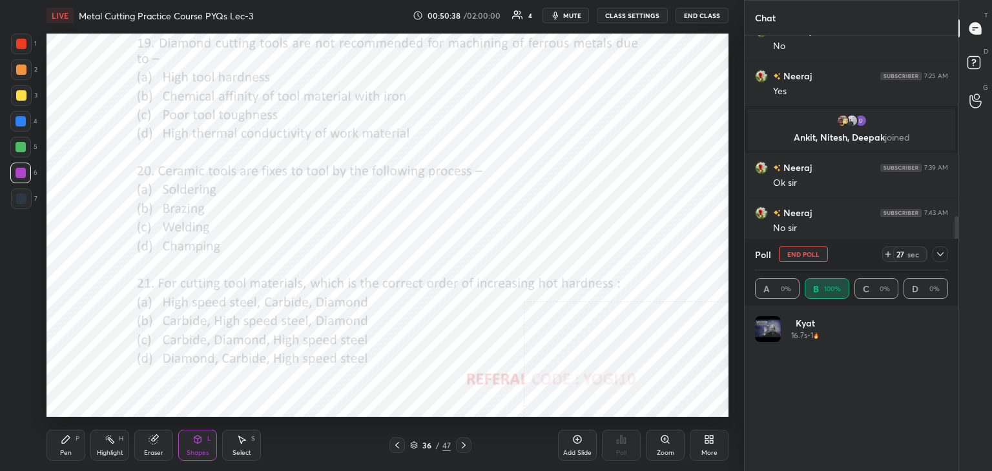
scroll to position [151, 189]
drag, startPoint x: 943, startPoint y: 256, endPoint x: 925, endPoint y: 258, distance: 18.1
click at [943, 256] on icon at bounding box center [940, 254] width 10 height 10
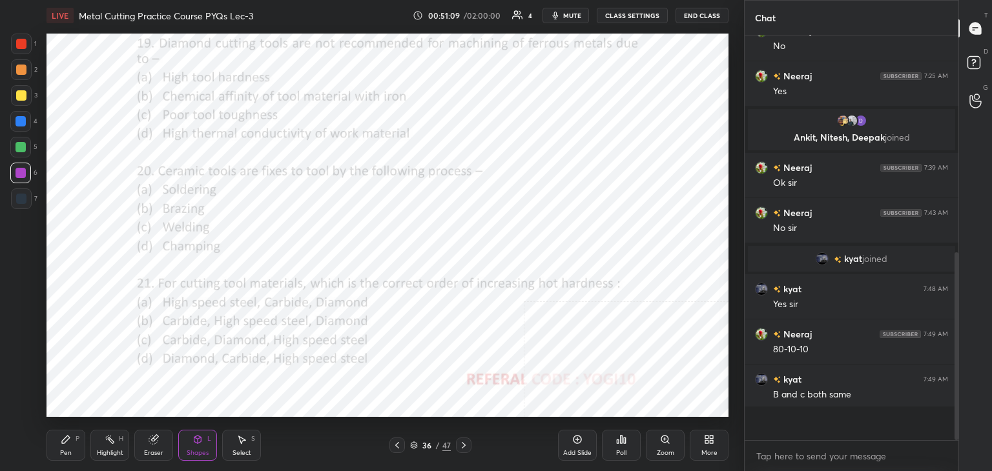
scroll to position [290, 210]
drag, startPoint x: 25, startPoint y: 42, endPoint x: 28, endPoint y: 64, distance: 22.2
click at [23, 43] on div at bounding box center [21, 44] width 10 height 10
click at [617, 450] on div "Poll" at bounding box center [621, 445] width 39 height 31
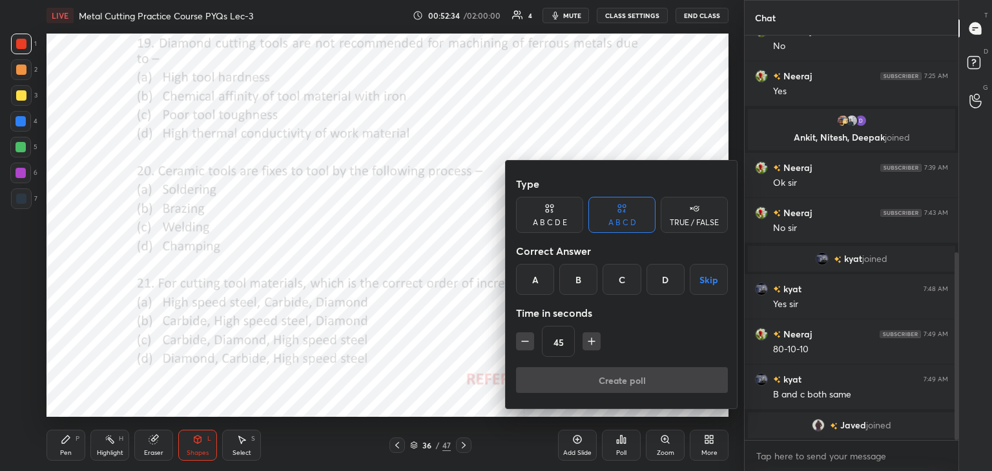
click at [110, 455] on div at bounding box center [496, 235] width 992 height 471
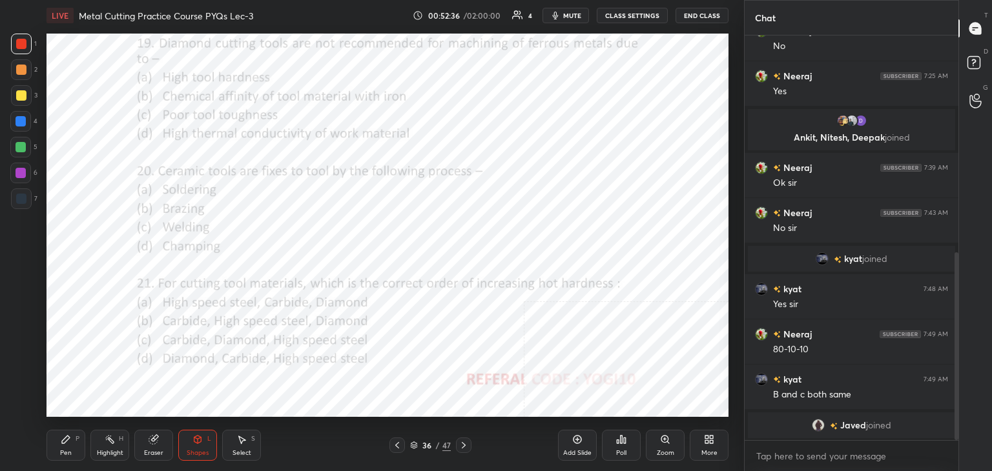
click at [120, 446] on div "Highlight H" at bounding box center [109, 445] width 39 height 31
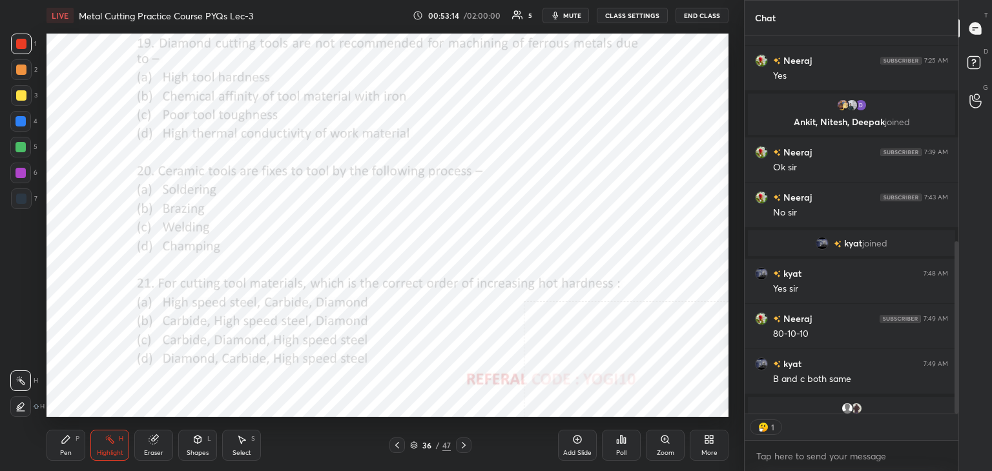
scroll to position [5, 4]
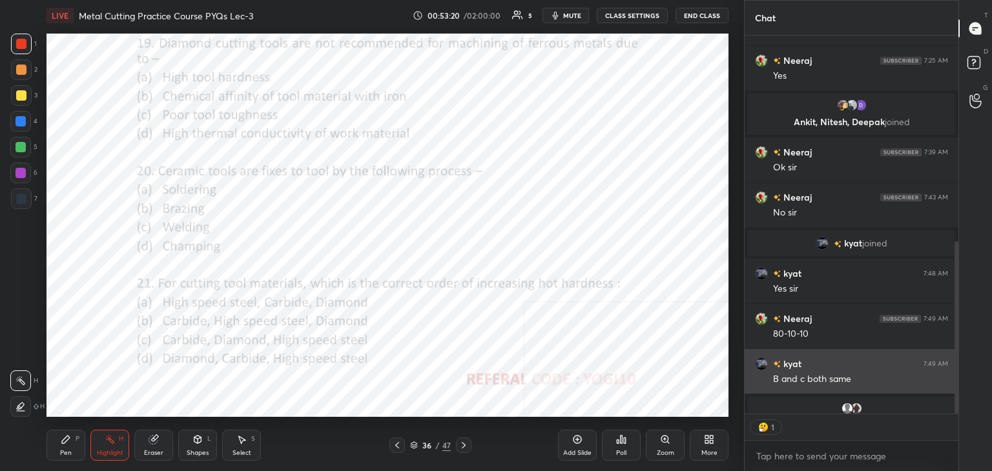
click at [807, 367] on div "kyat 7:49 AM" at bounding box center [851, 364] width 193 height 14
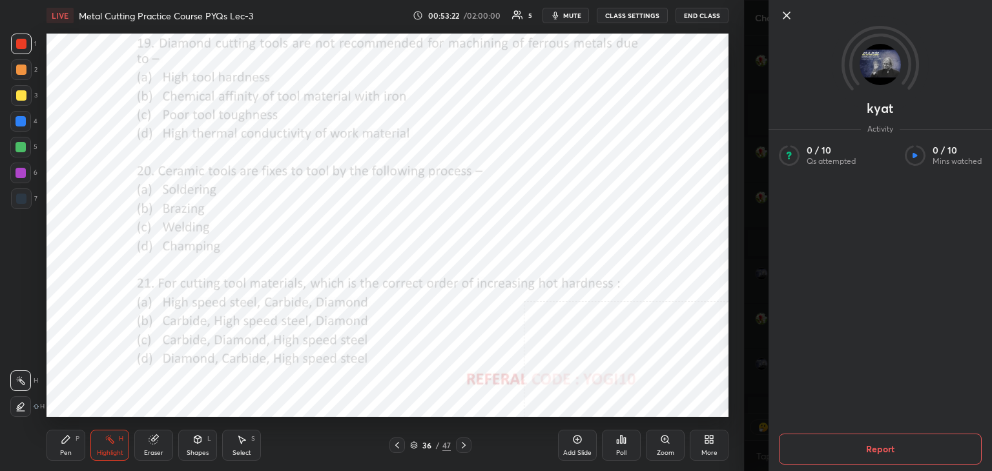
click at [780, 14] on icon at bounding box center [787, 16] width 16 height 16
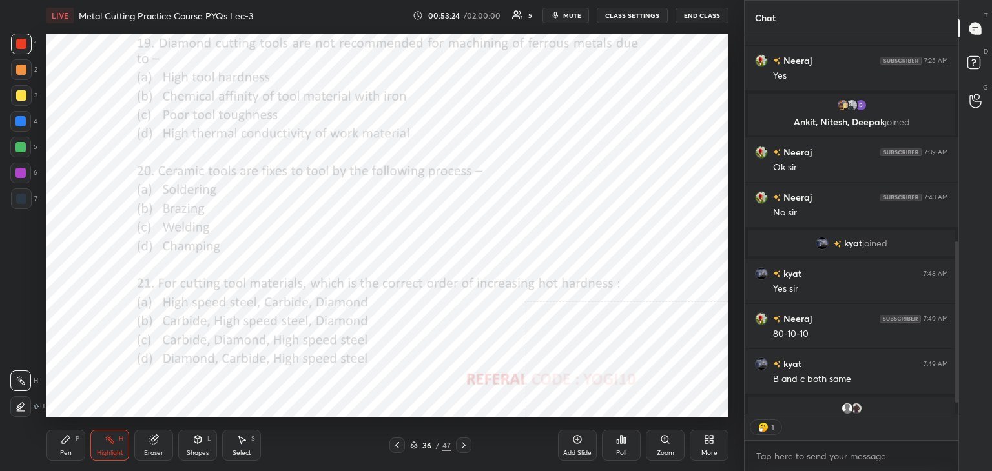
scroll to position [483, 0]
drag, startPoint x: 956, startPoint y: 328, endPoint x: 954, endPoint y: 344, distance: 16.4
click at [955, 344] on div at bounding box center [957, 348] width 4 height 185
click at [112, 442] on rect at bounding box center [111, 441] width 6 height 6
click at [23, 175] on div at bounding box center [21, 173] width 10 height 10
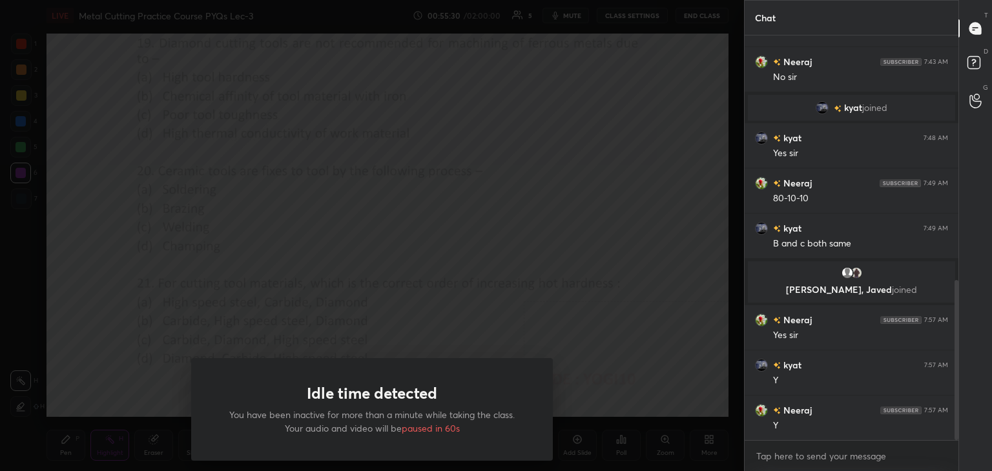
scroll to position [665, 0]
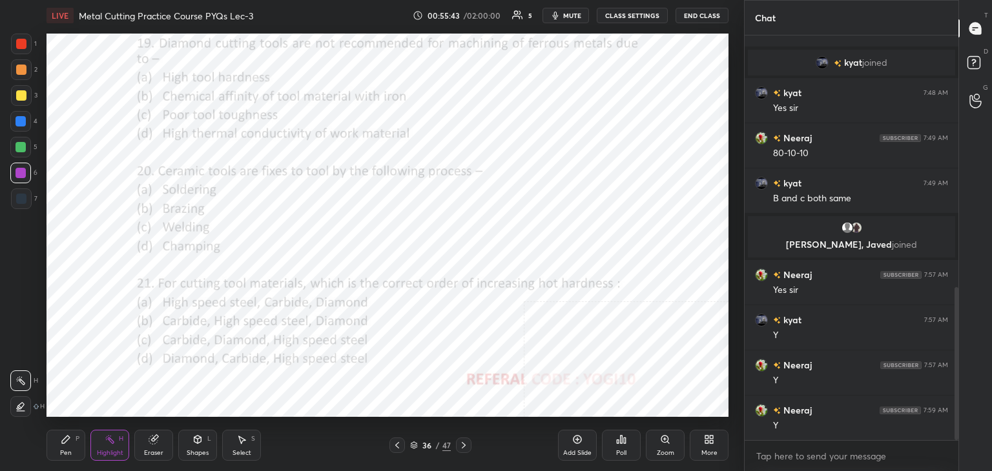
click at [70, 452] on div "Pen" at bounding box center [66, 453] width 12 height 6
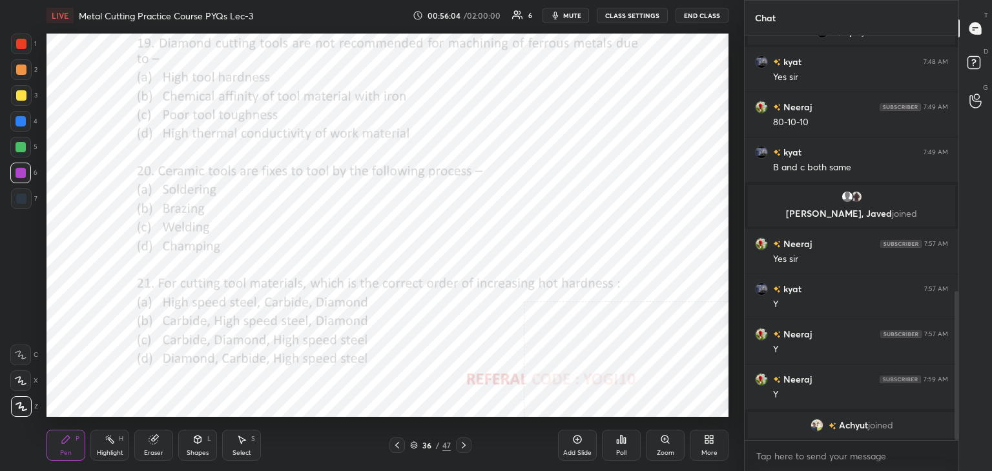
drag, startPoint x: 191, startPoint y: 443, endPoint x: 191, endPoint y: 437, distance: 6.5
click at [191, 441] on div "Shapes L" at bounding box center [197, 445] width 39 height 31
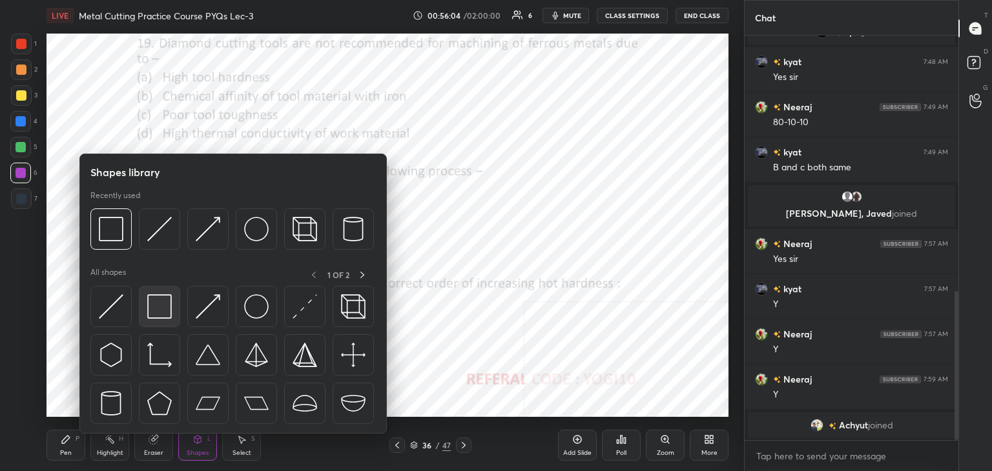
click at [149, 293] on div at bounding box center [159, 306] width 41 height 41
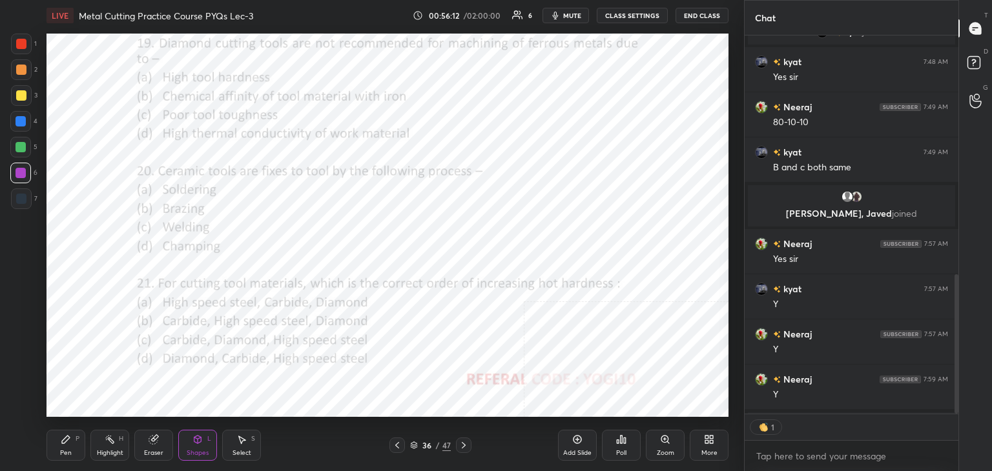
scroll to position [5, 4]
click at [464, 443] on icon at bounding box center [464, 445] width 10 height 10
drag, startPoint x: 203, startPoint y: 449, endPoint x: 201, endPoint y: 437, distance: 12.4
click at [202, 448] on div "Shapes L" at bounding box center [197, 445] width 39 height 31
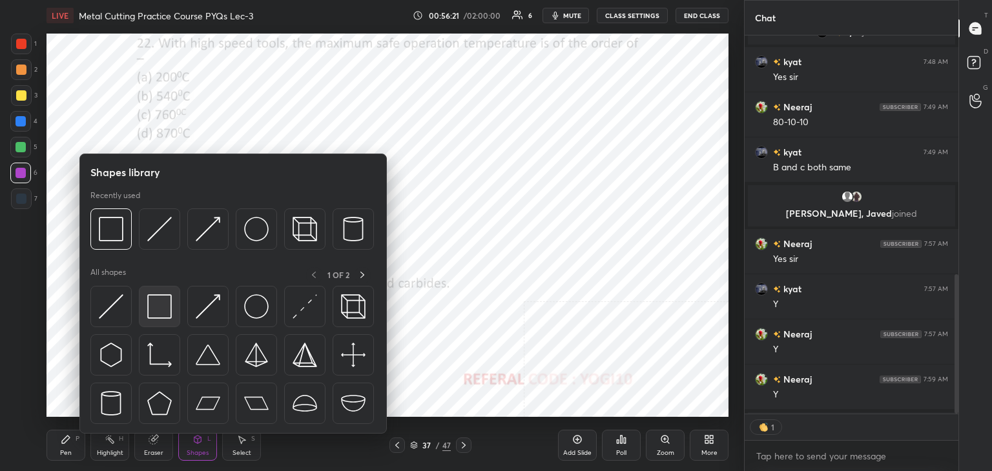
click at [161, 305] on img at bounding box center [159, 307] width 25 height 25
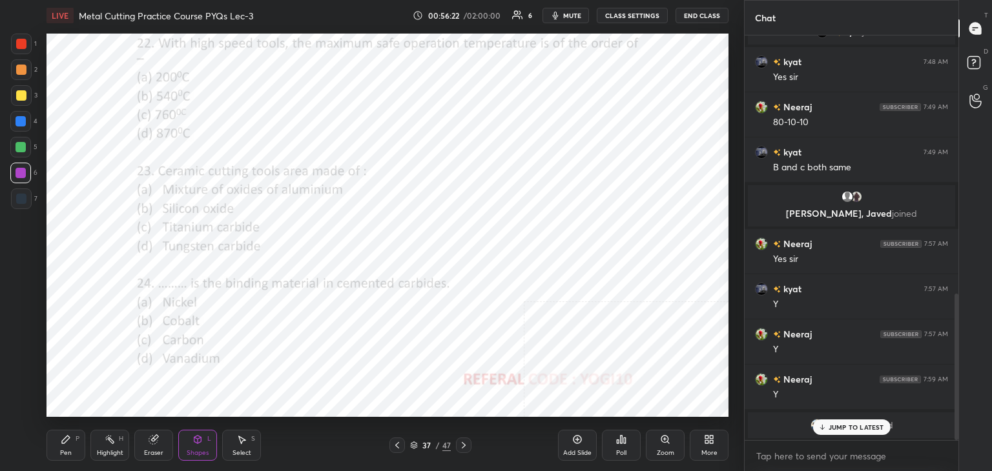
scroll to position [401, 210]
click at [21, 47] on div at bounding box center [21, 44] width 10 height 10
click at [626, 448] on div "Poll" at bounding box center [621, 445] width 39 height 31
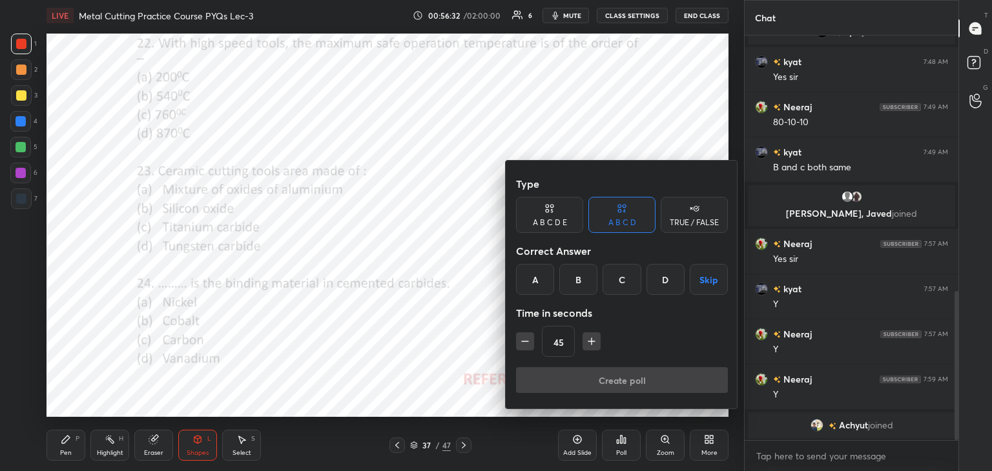
click at [582, 277] on div "B" at bounding box center [578, 279] width 38 height 31
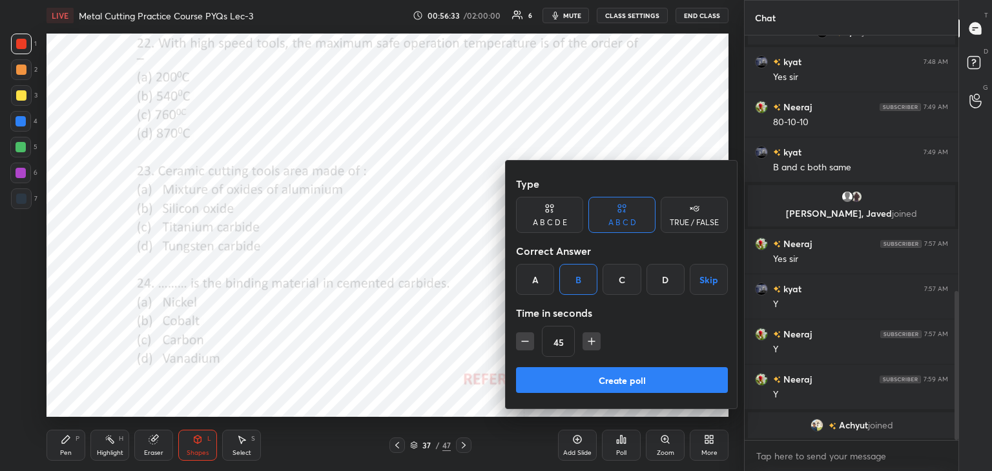
click at [568, 380] on button "Create poll" at bounding box center [622, 380] width 212 height 26
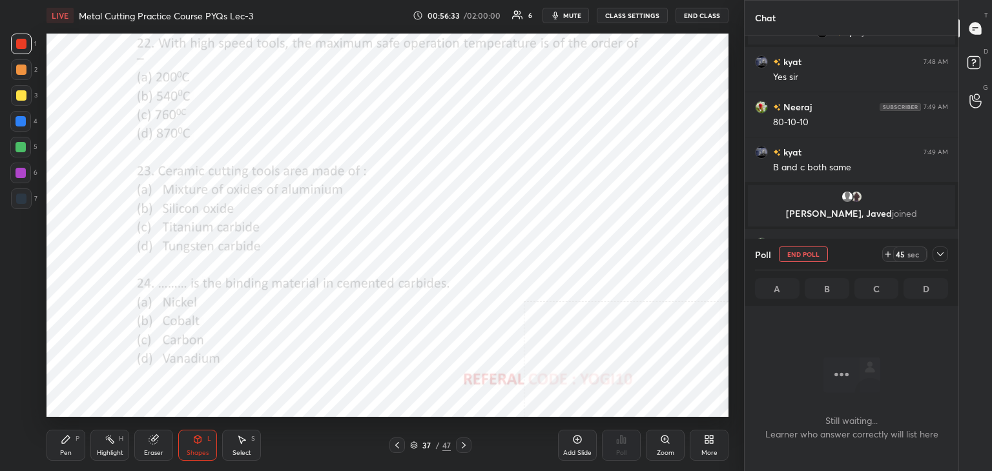
scroll to position [4, 4]
click at [24, 174] on div at bounding box center [21, 173] width 10 height 10
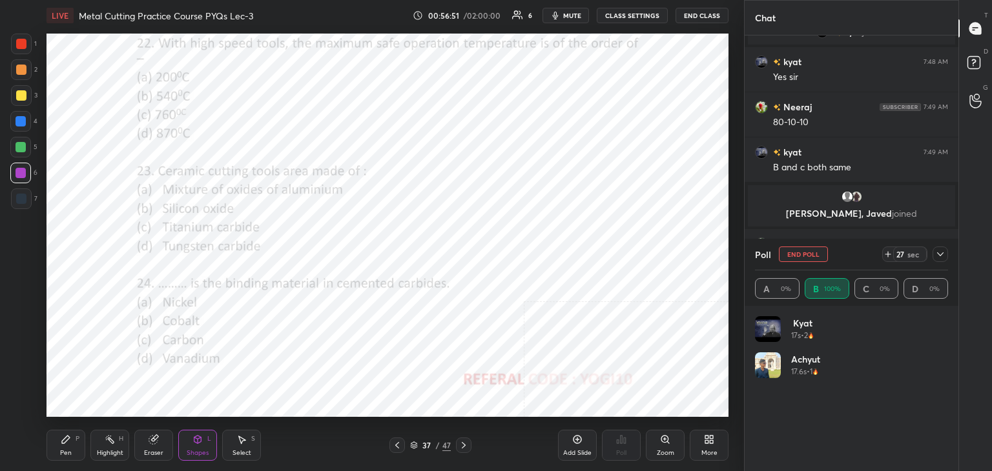
scroll to position [151, 189]
click at [938, 259] on icon at bounding box center [940, 254] width 10 height 10
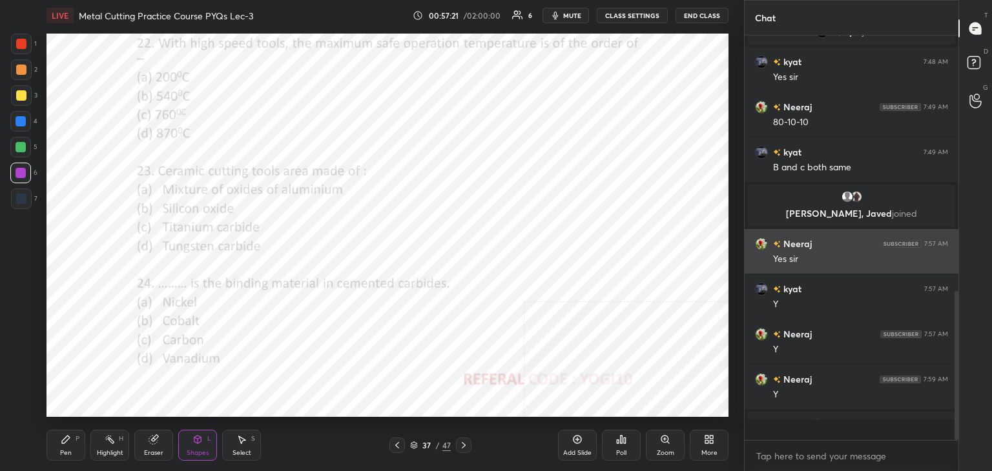
scroll to position [290, 210]
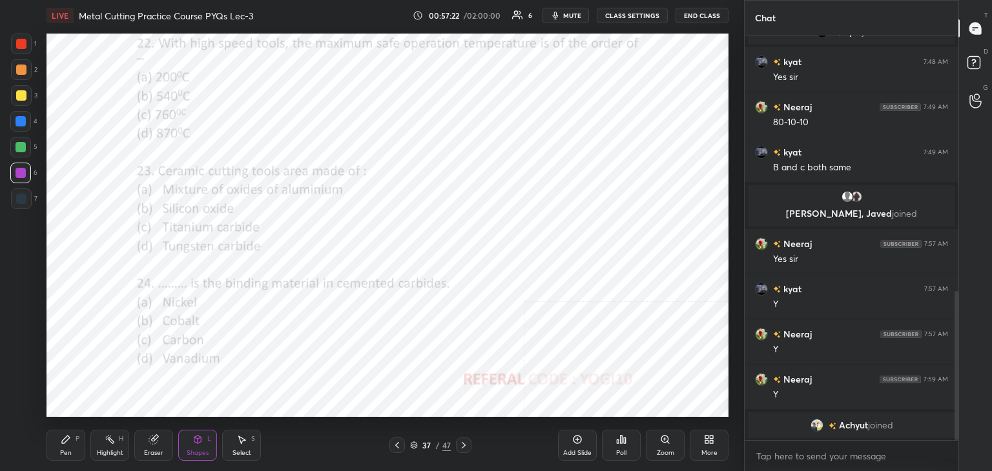
drag, startPoint x: 114, startPoint y: 439, endPoint x: 108, endPoint y: 424, distance: 16.6
click at [114, 438] on icon at bounding box center [110, 440] width 10 height 10
click at [668, 442] on icon at bounding box center [668, 443] width 2 height 2
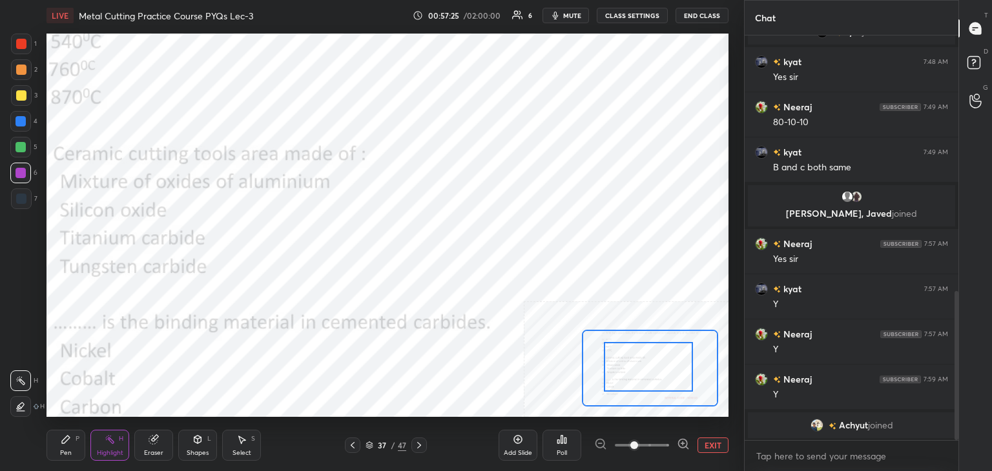
drag, startPoint x: 620, startPoint y: 358, endPoint x: 612, endPoint y: 349, distance: 12.3
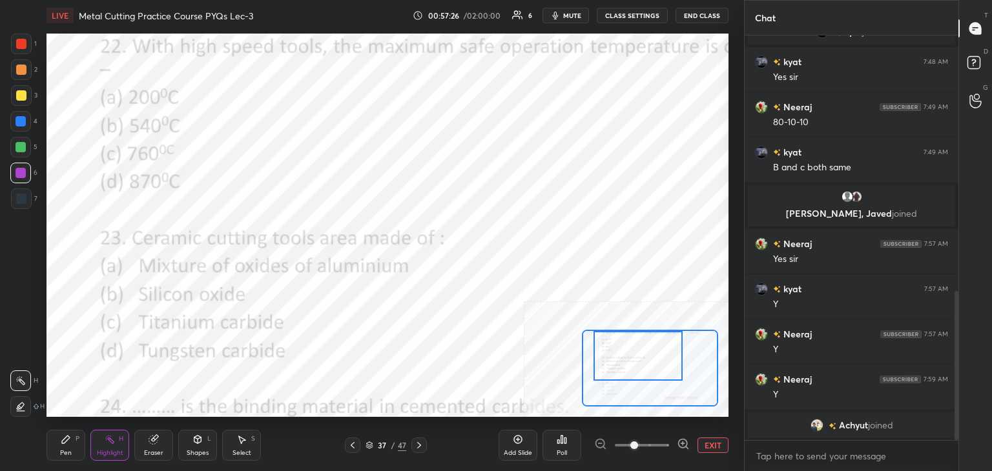
drag, startPoint x: 612, startPoint y: 357, endPoint x: 597, endPoint y: 336, distance: 25.8
click at [605, 336] on div at bounding box center [638, 356] width 89 height 50
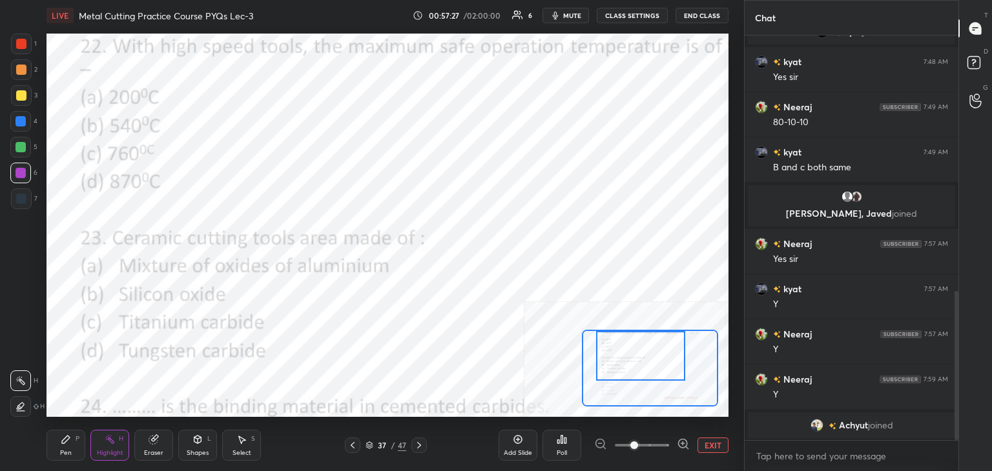
drag, startPoint x: 64, startPoint y: 448, endPoint x: 67, endPoint y: 424, distance: 23.5
click at [65, 448] on div "Pen P" at bounding box center [66, 445] width 39 height 31
click at [23, 68] on div at bounding box center [21, 70] width 10 height 10
click at [205, 440] on div "Shapes L" at bounding box center [197, 445] width 39 height 31
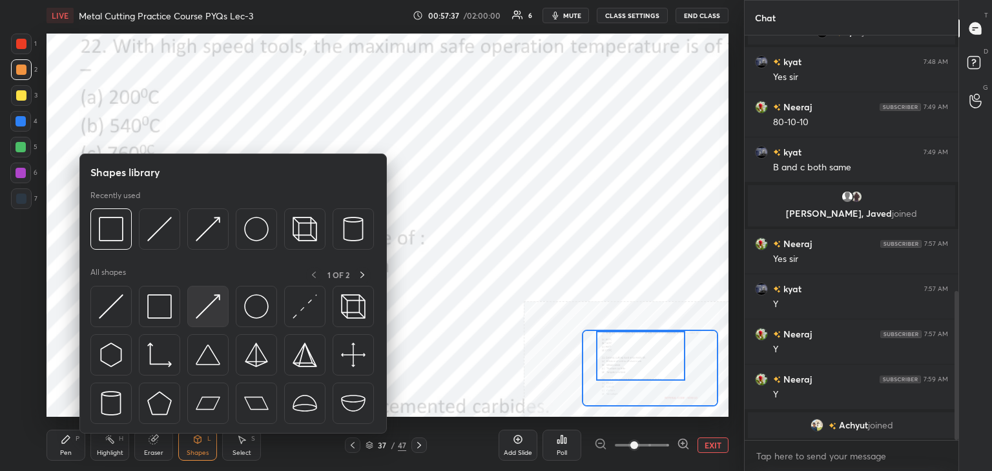
click at [205, 311] on img at bounding box center [208, 307] width 25 height 25
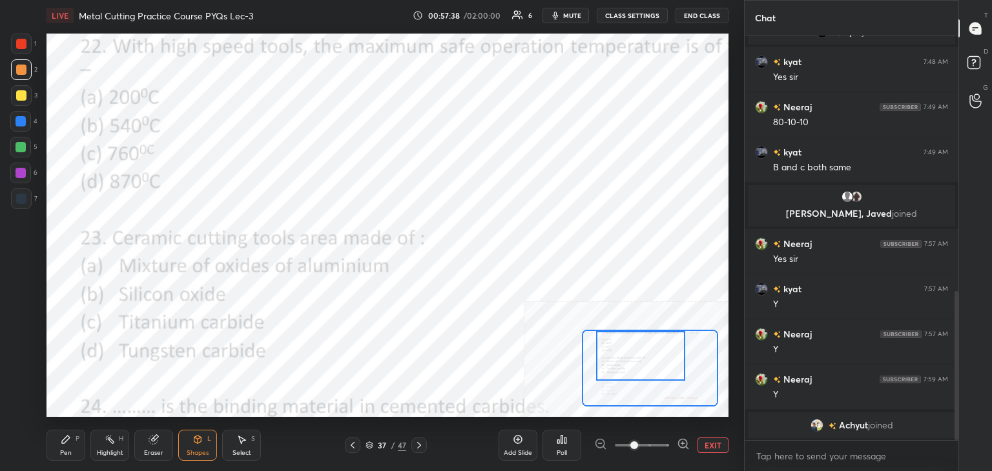
click at [17, 146] on div at bounding box center [21, 147] width 10 height 10
click at [72, 440] on div "Pen P" at bounding box center [66, 445] width 39 height 31
click at [23, 171] on div at bounding box center [21, 173] width 10 height 10
click at [78, 432] on div "Pen P" at bounding box center [66, 445] width 39 height 31
click at [25, 52] on div at bounding box center [21, 44] width 21 height 21
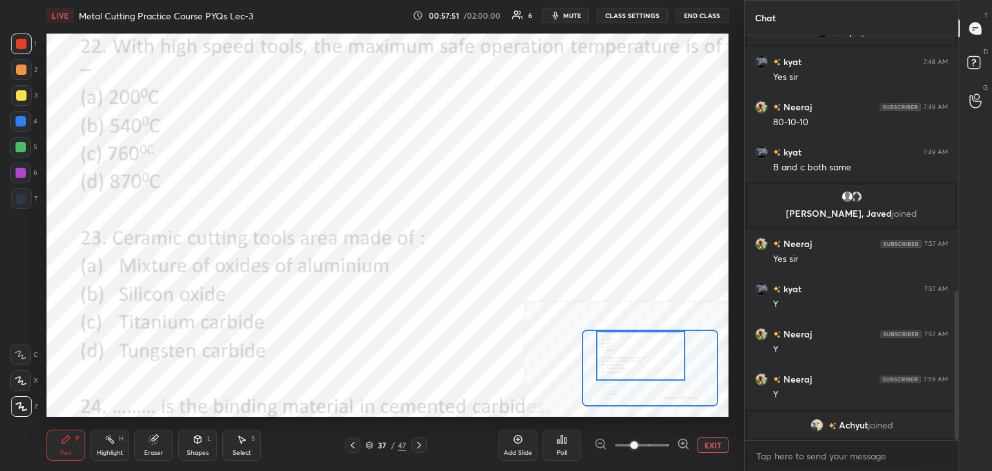
click at [707, 441] on button "EXIT" at bounding box center [713, 446] width 31 height 16
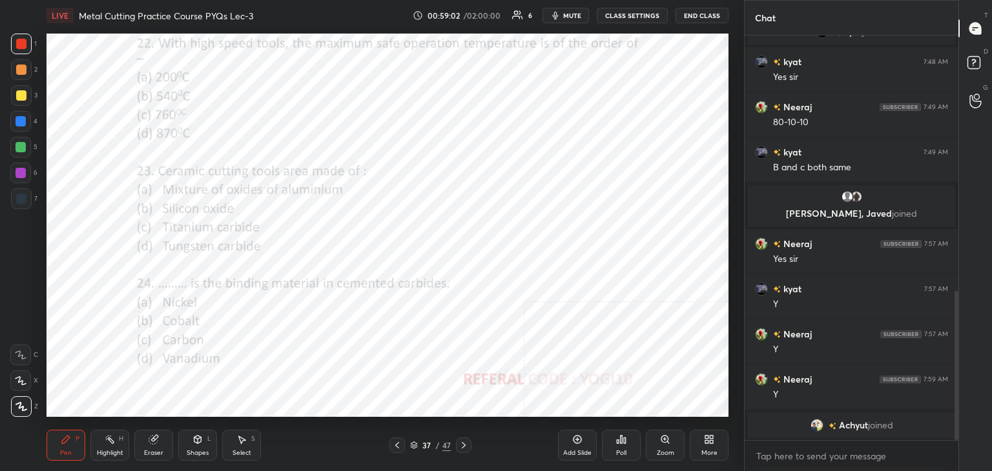
click at [197, 440] on icon at bounding box center [197, 440] width 10 height 10
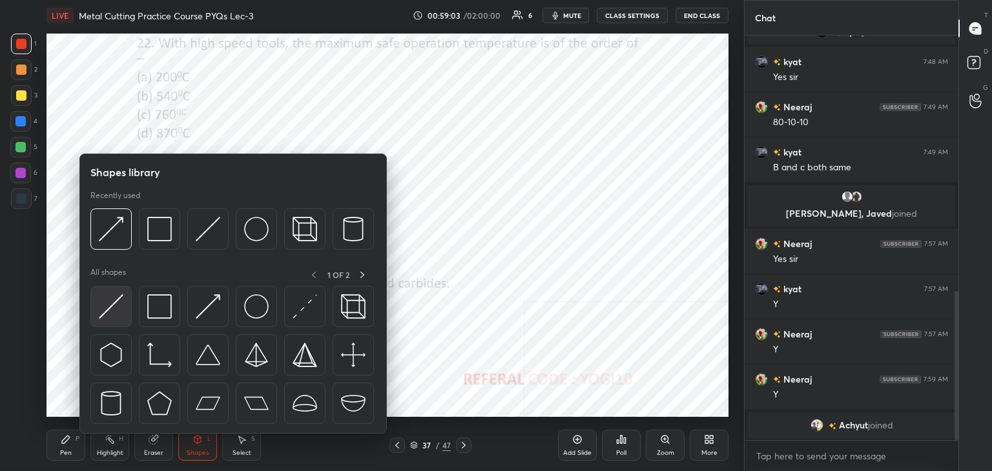
click at [106, 313] on img at bounding box center [111, 307] width 25 height 25
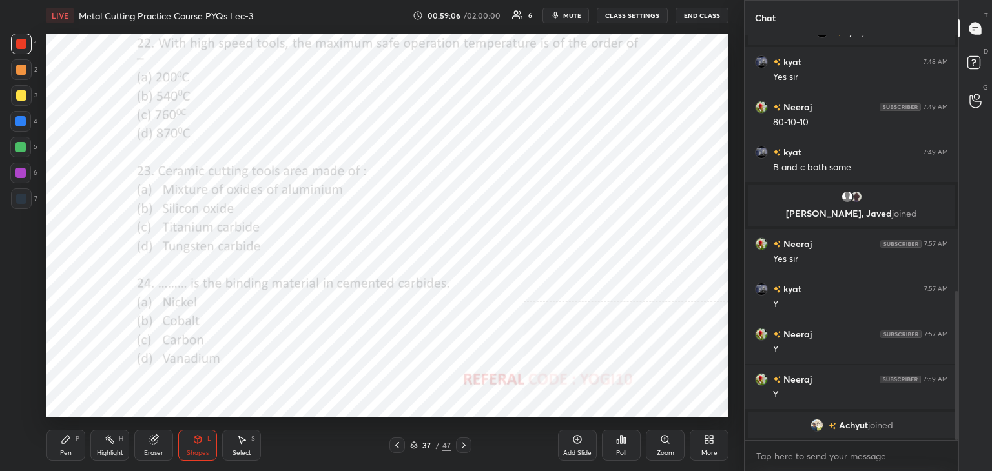
click at [72, 453] on div "Pen P" at bounding box center [66, 445] width 39 height 31
click at [209, 439] on div "L" at bounding box center [209, 439] width 4 height 6
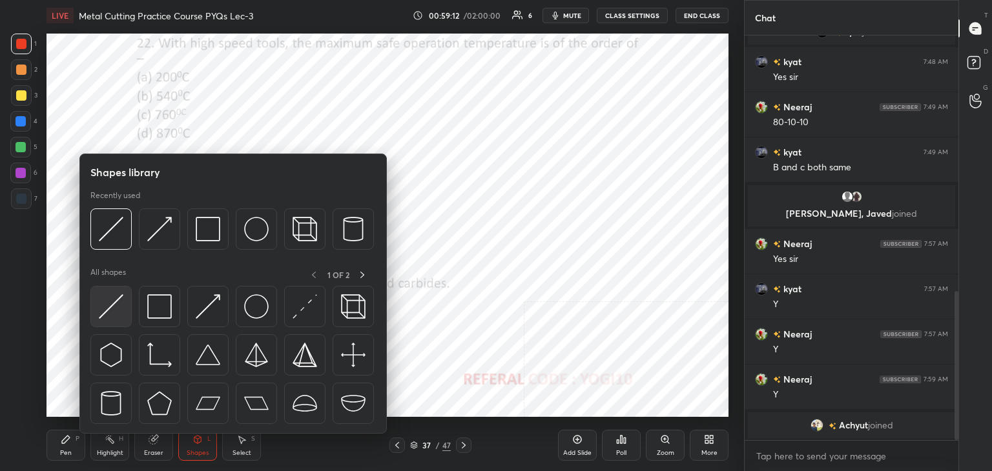
click at [107, 310] on img at bounding box center [111, 307] width 25 height 25
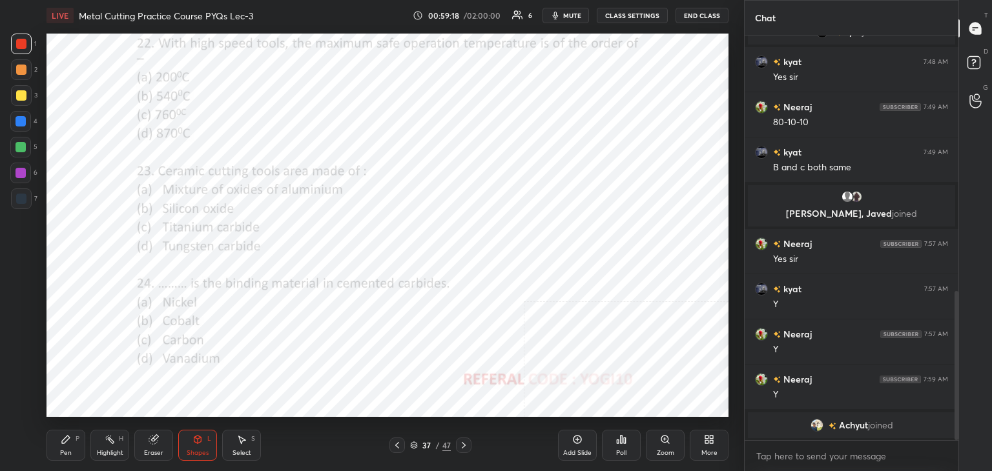
click at [150, 440] on icon at bounding box center [153, 440] width 8 height 8
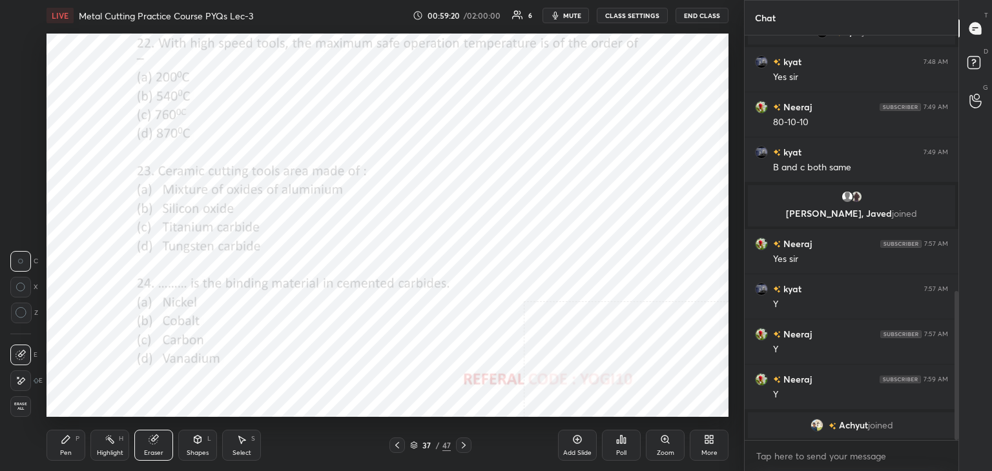
drag, startPoint x: 74, startPoint y: 446, endPoint x: 72, endPoint y: 426, distance: 20.8
click at [75, 446] on div "Pen P" at bounding box center [66, 445] width 39 height 31
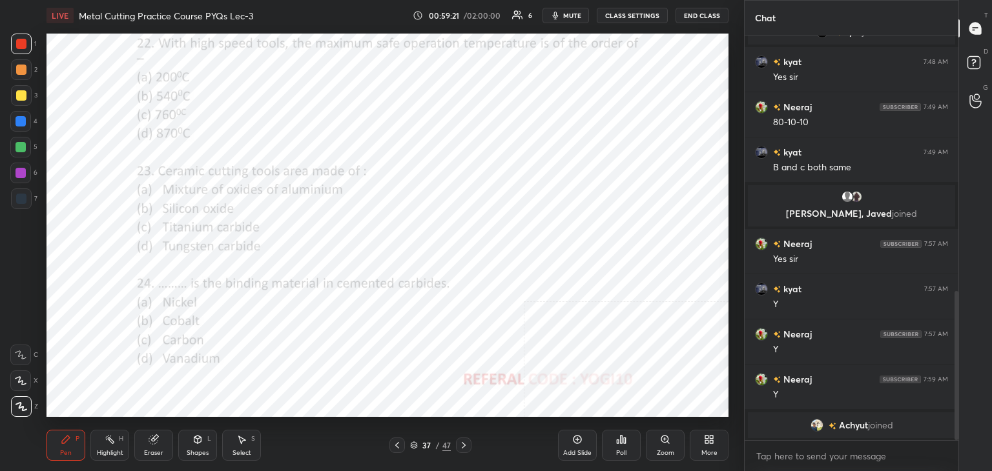
click at [25, 170] on div at bounding box center [21, 173] width 10 height 10
click at [194, 442] on icon at bounding box center [197, 440] width 10 height 10
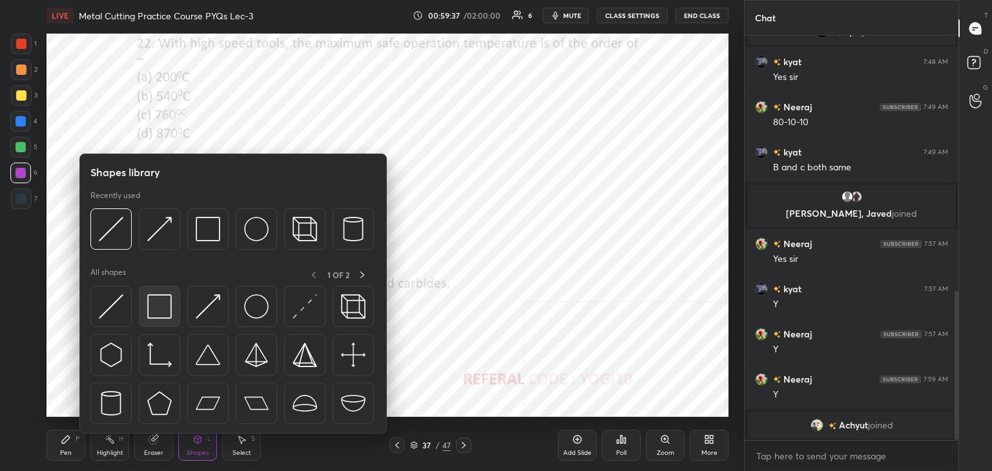
click at [146, 307] on div at bounding box center [159, 306] width 41 height 41
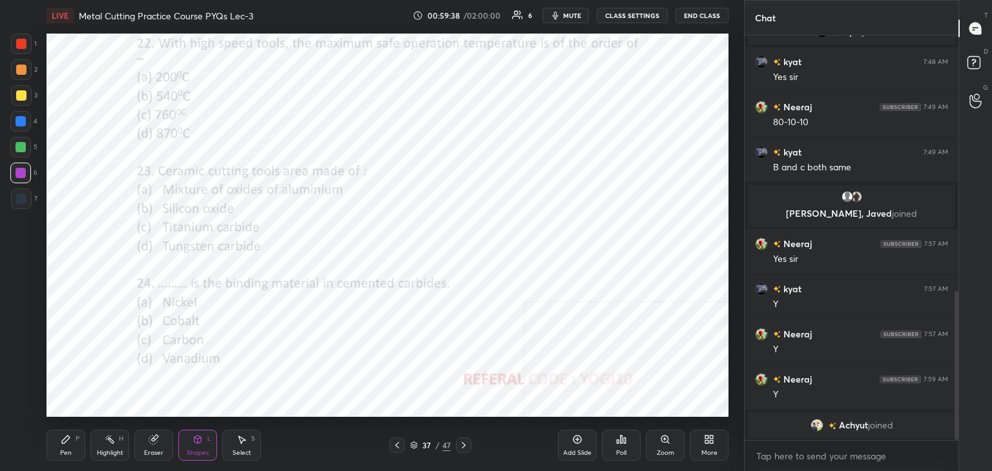
click at [26, 201] on div at bounding box center [21, 199] width 10 height 10
drag, startPoint x: 55, startPoint y: 445, endPoint x: 66, endPoint y: 429, distance: 19.5
click at [57, 446] on div "Pen P" at bounding box center [66, 445] width 39 height 31
drag, startPoint x: 209, startPoint y: 448, endPoint x: 205, endPoint y: 437, distance: 10.8
click at [209, 448] on div "Shapes L" at bounding box center [197, 445] width 39 height 31
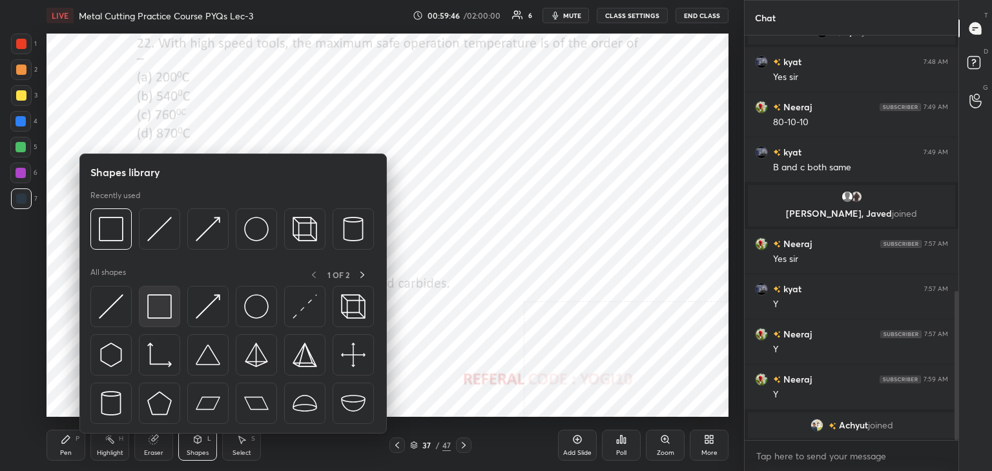
click at [160, 313] on img at bounding box center [159, 307] width 25 height 25
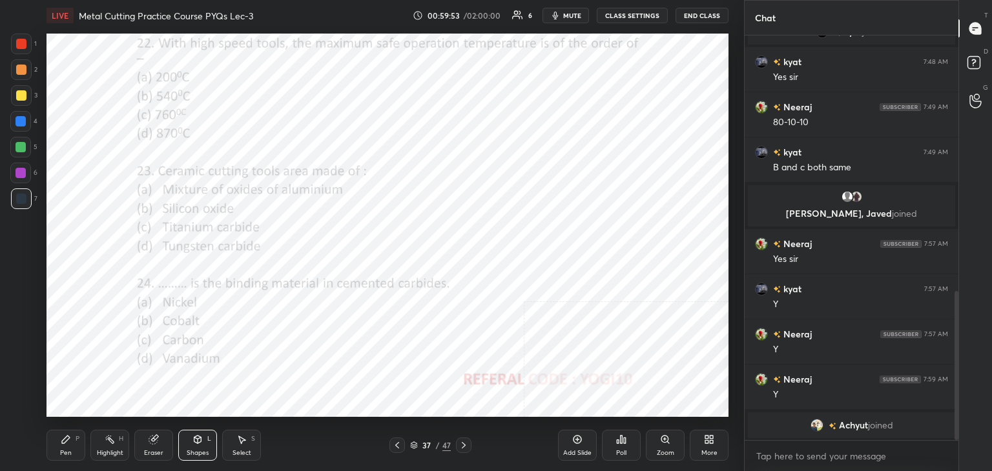
click at [78, 439] on div "P" at bounding box center [78, 439] width 4 height 6
drag, startPoint x: 25, startPoint y: 174, endPoint x: 45, endPoint y: 170, distance: 20.4
click at [24, 174] on div at bounding box center [21, 173] width 10 height 10
drag, startPoint x: 240, startPoint y: 442, endPoint x: 241, endPoint y: 425, distance: 17.5
click at [239, 441] on icon at bounding box center [241, 440] width 10 height 10
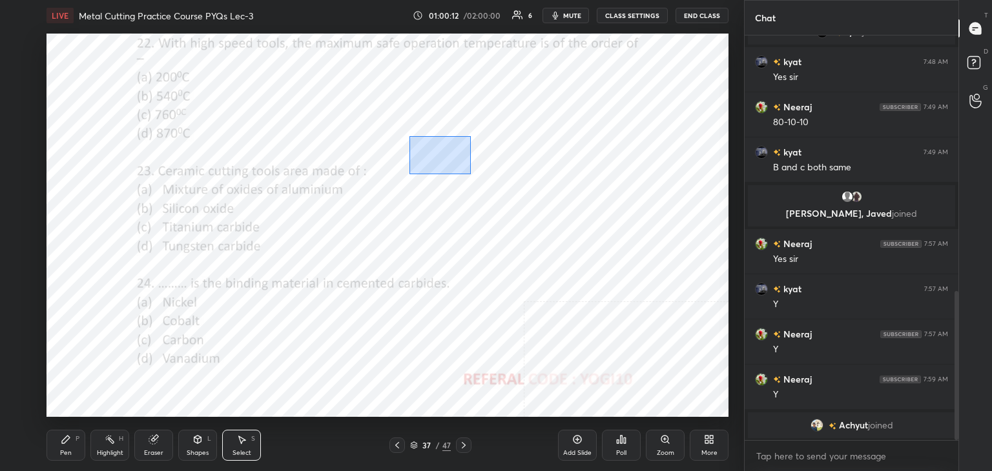
drag, startPoint x: 418, startPoint y: 148, endPoint x: 636, endPoint y: 204, distance: 224.8
click at [636, 204] on div "0 ° Undo Copy Duplicate Duplicate to new slide Delete" at bounding box center [388, 226] width 682 height 384
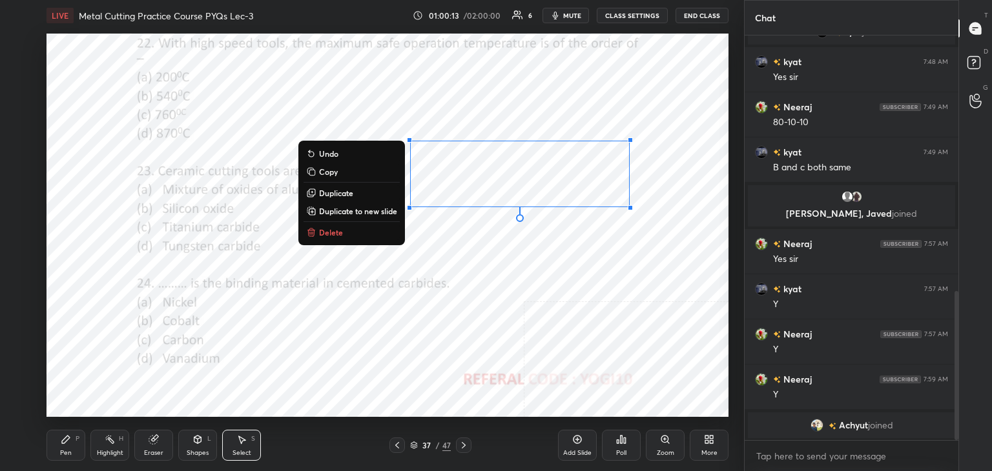
click at [349, 236] on button "Delete" at bounding box center [352, 233] width 96 height 16
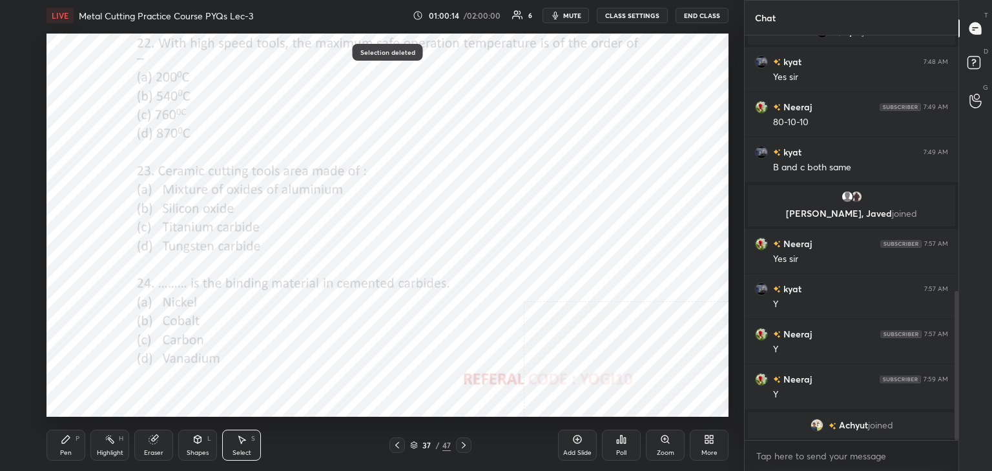
click at [116, 448] on div "Highlight H" at bounding box center [109, 445] width 39 height 31
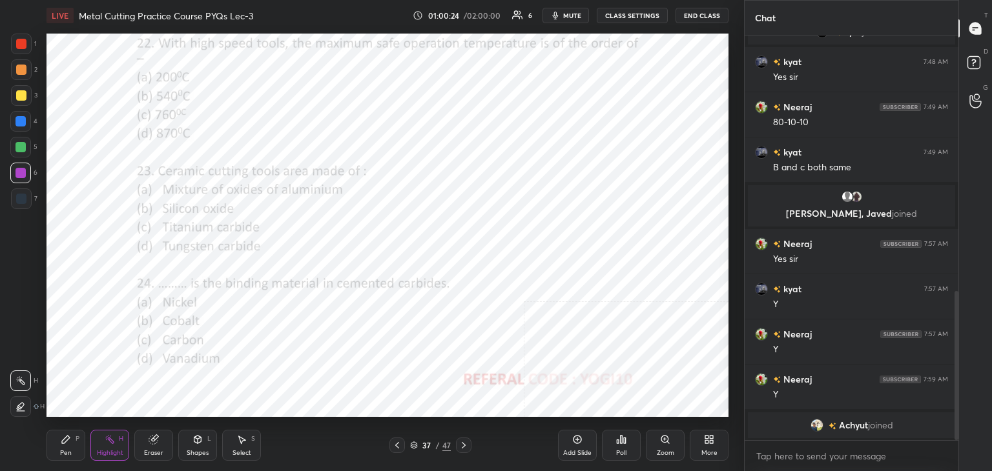
drag, startPoint x: 236, startPoint y: 437, endPoint x: 234, endPoint y: 422, distance: 15.6
click at [235, 437] on div "Select S" at bounding box center [241, 445] width 39 height 31
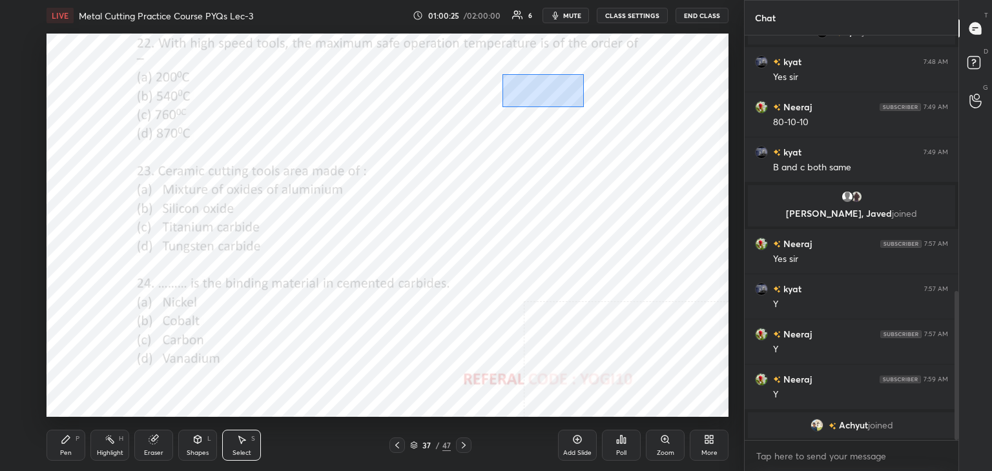
drag, startPoint x: 502, startPoint y: 74, endPoint x: 575, endPoint y: 118, distance: 85.2
click at [584, 107] on div "0 ° Undo Copy Duplicate Duplicate to new slide Delete" at bounding box center [388, 226] width 682 height 384
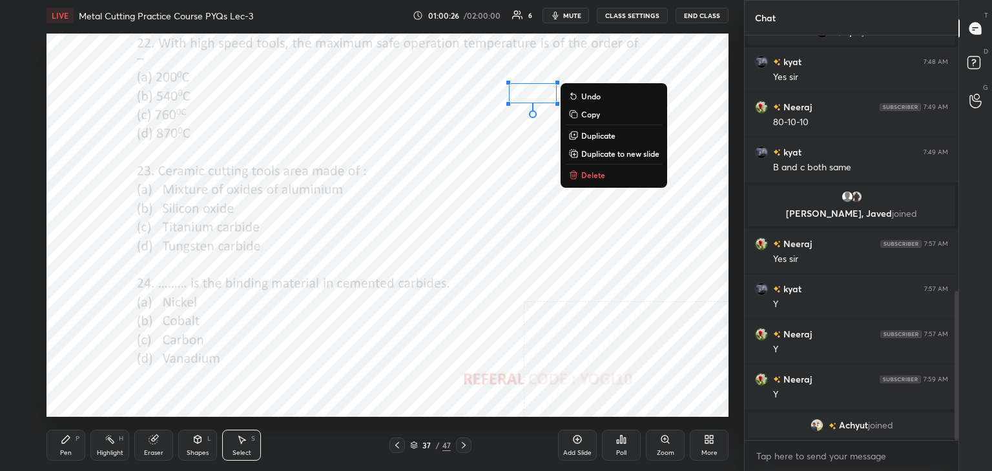
click at [585, 174] on p "Delete" at bounding box center [593, 175] width 24 height 10
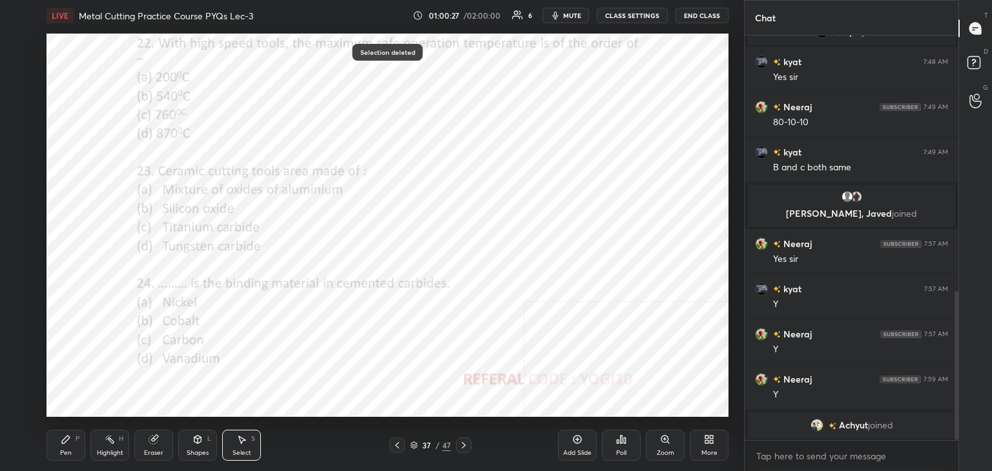
click at [200, 444] on icon at bounding box center [197, 440] width 10 height 10
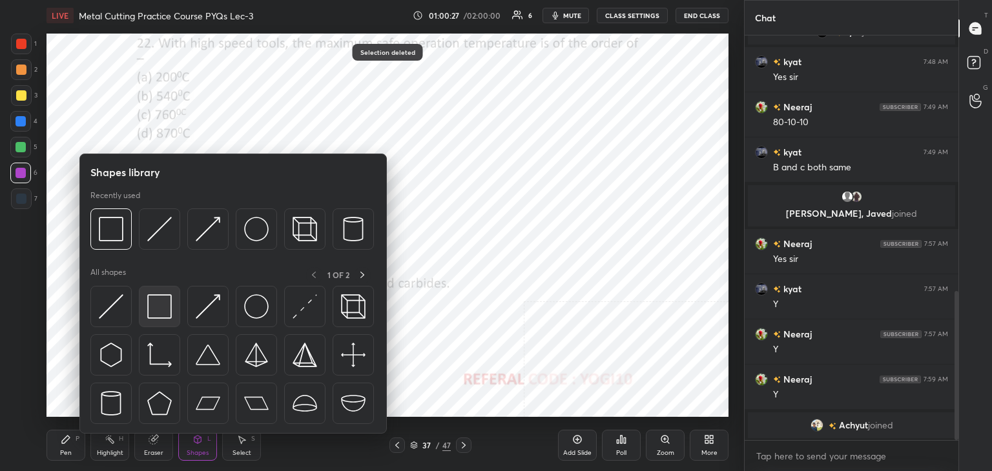
click at [167, 297] on img at bounding box center [159, 307] width 25 height 25
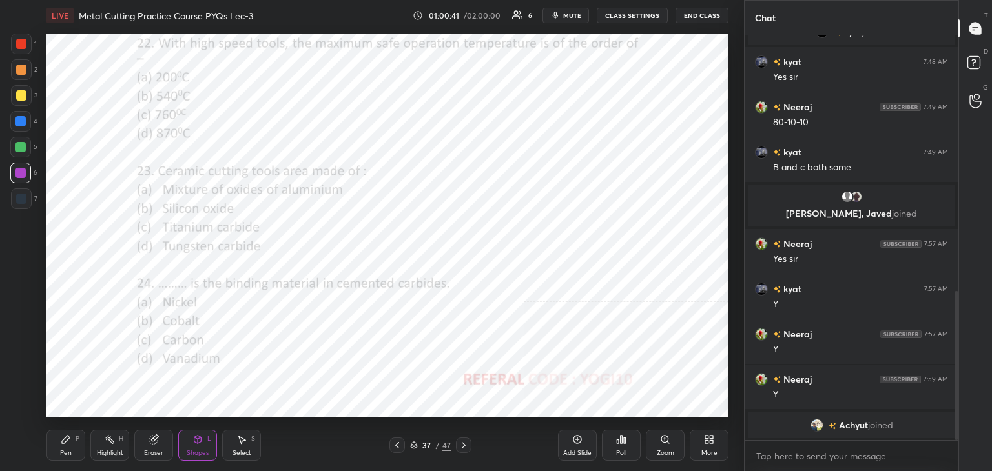
click at [18, 45] on div at bounding box center [21, 44] width 10 height 10
click at [621, 442] on icon at bounding box center [622, 440] width 2 height 8
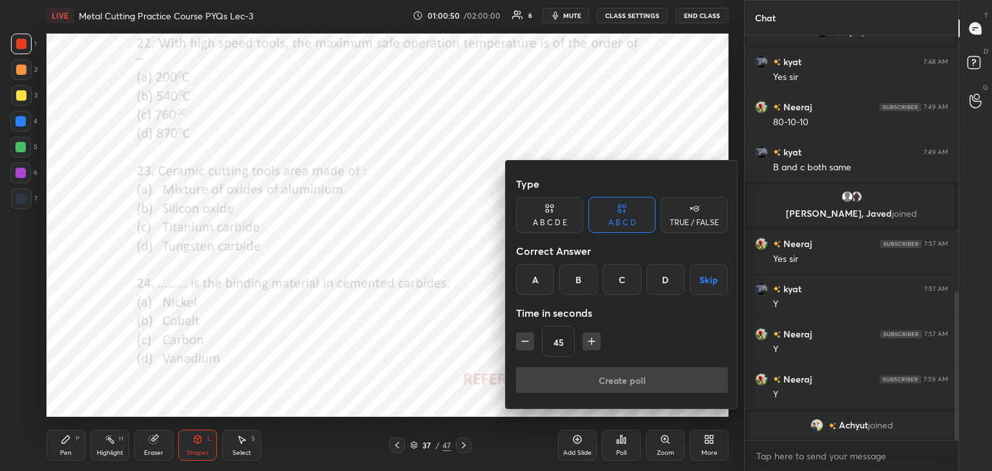
drag, startPoint x: 546, startPoint y: 269, endPoint x: 548, endPoint y: 281, distance: 11.7
click at [546, 270] on div "A" at bounding box center [535, 279] width 38 height 31
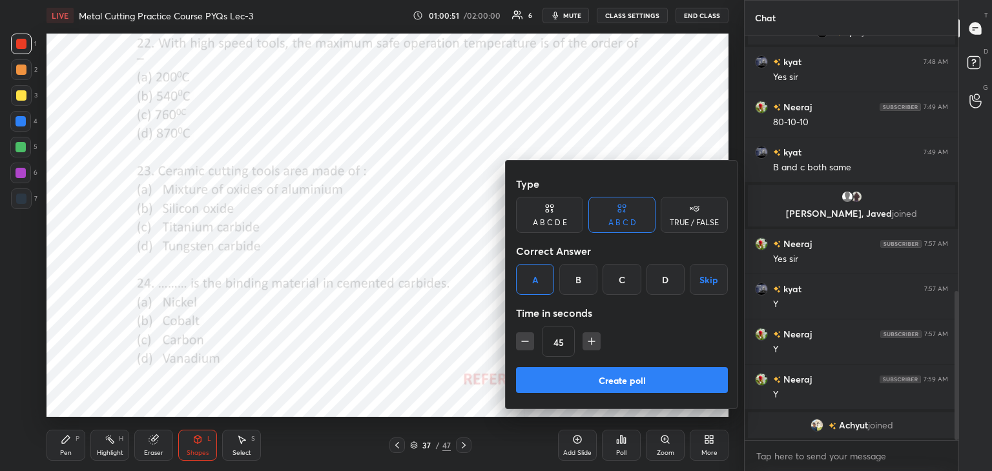
click at [548, 362] on div "Type A B C D E A B C D TRUE / FALSE Correct Answer A B C D Skip Time in seconds…" at bounding box center [622, 269] width 212 height 196
drag, startPoint x: 543, startPoint y: 374, endPoint x: 524, endPoint y: 363, distance: 21.2
click at [544, 375] on button "Create poll" at bounding box center [622, 380] width 212 height 26
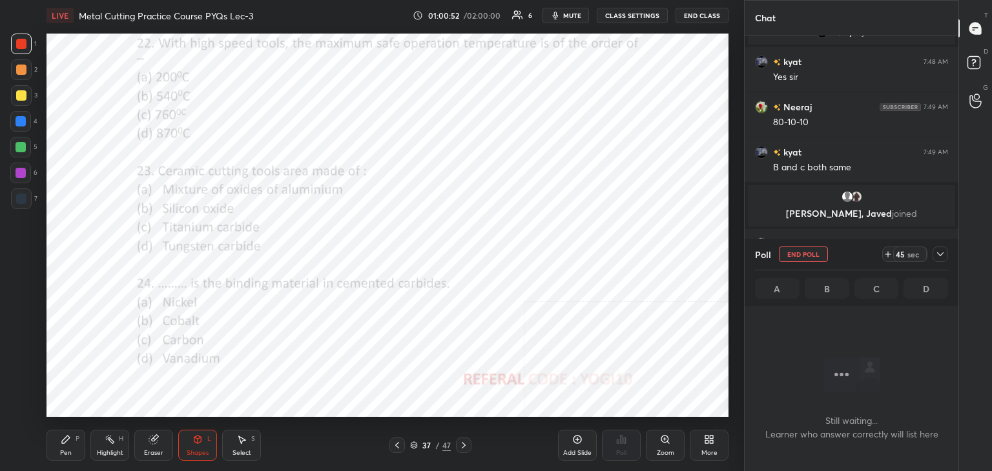
scroll to position [227, 210]
click at [18, 171] on div at bounding box center [21, 173] width 10 height 10
drag, startPoint x: 940, startPoint y: 255, endPoint x: 928, endPoint y: 256, distance: 11.6
click at [939, 256] on icon at bounding box center [940, 254] width 6 height 6
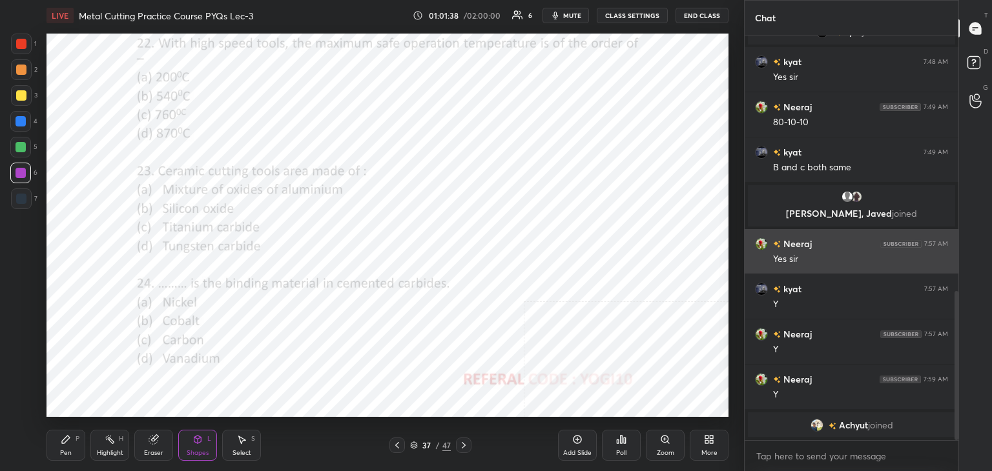
scroll to position [5, 4]
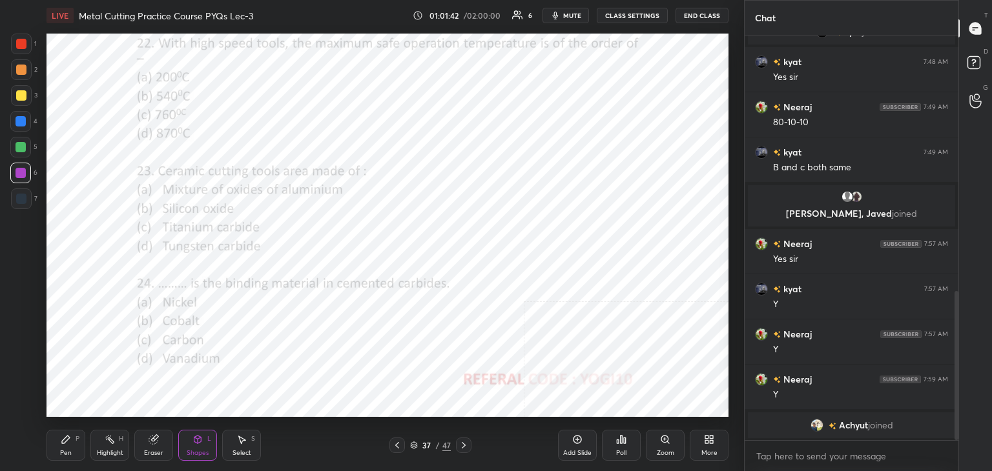
click at [72, 438] on div "Pen P" at bounding box center [66, 445] width 39 height 31
click at [17, 45] on div at bounding box center [21, 44] width 21 height 21
click at [191, 446] on div "Shapes L" at bounding box center [197, 445] width 39 height 31
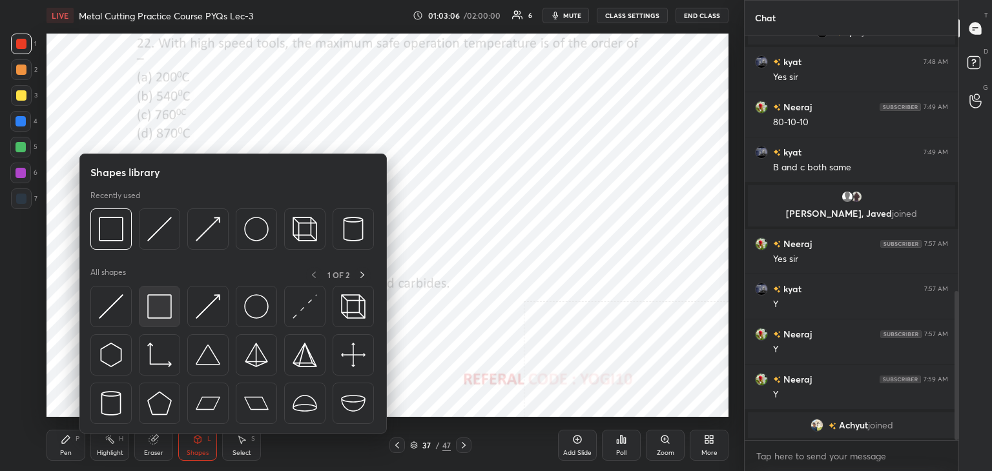
click at [157, 307] on img at bounding box center [159, 307] width 25 height 25
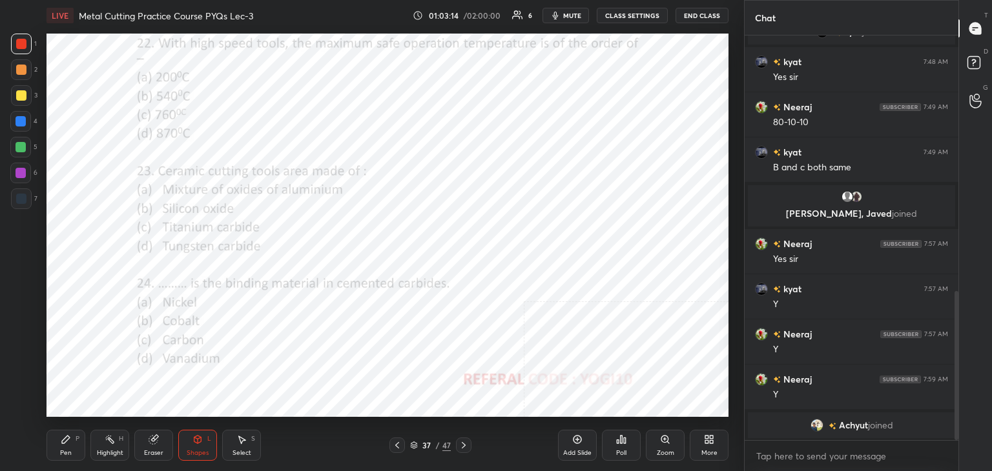
click at [620, 446] on div "Poll" at bounding box center [621, 445] width 39 height 31
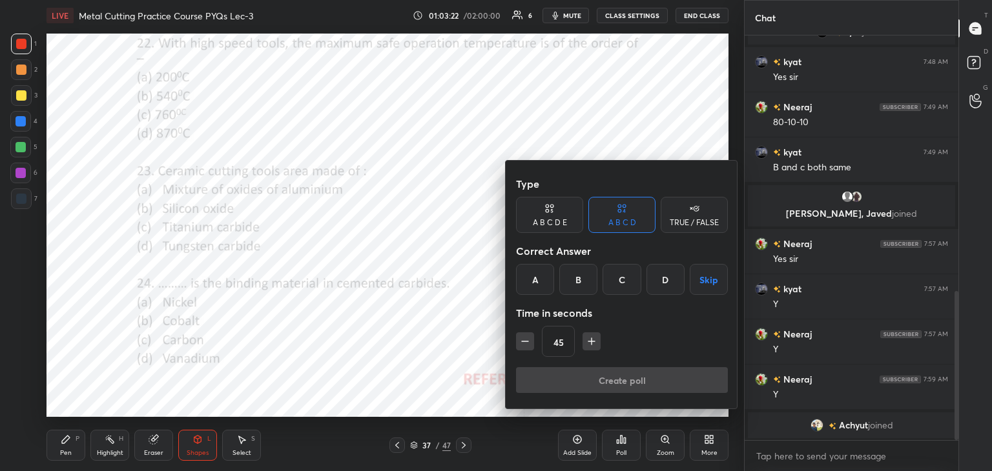
drag, startPoint x: 579, startPoint y: 276, endPoint x: 574, endPoint y: 293, distance: 17.6
click at [579, 277] on div "B" at bounding box center [578, 279] width 38 height 31
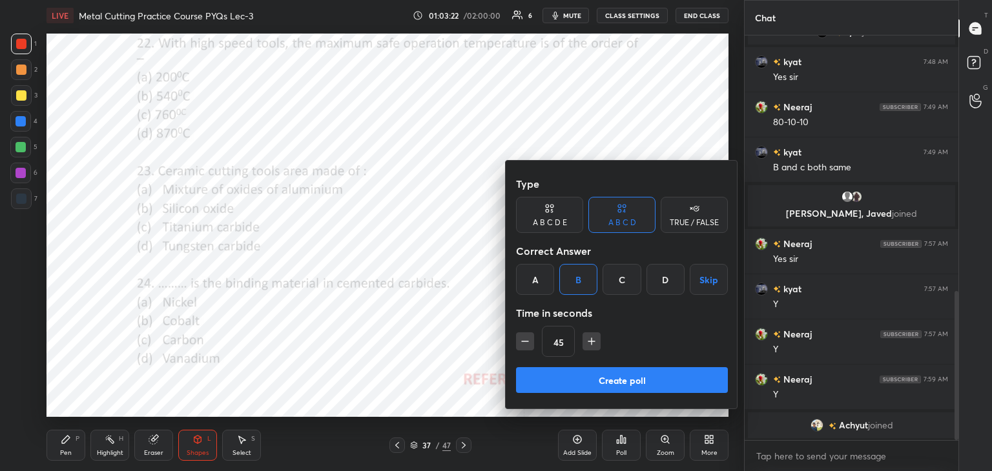
drag, startPoint x: 566, startPoint y: 376, endPoint x: 526, endPoint y: 360, distance: 42.6
click at [566, 376] on button "Create poll" at bounding box center [622, 380] width 212 height 26
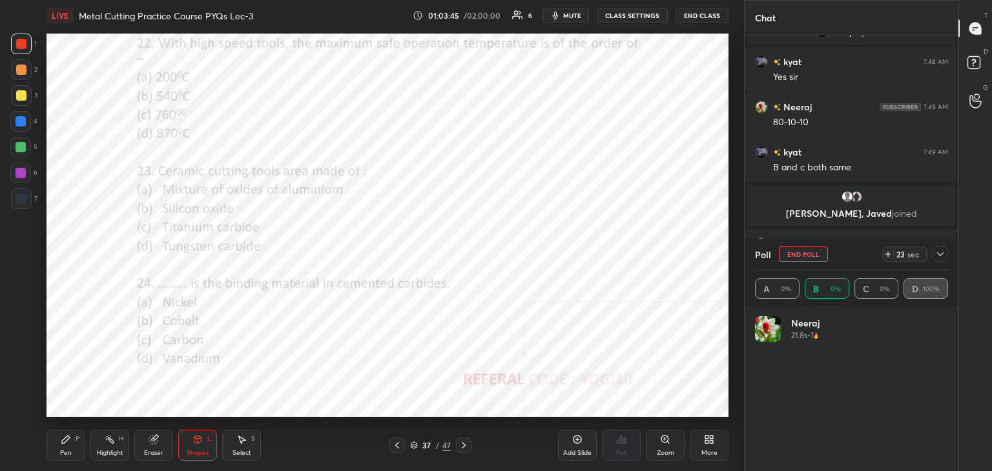
scroll to position [151, 189]
click at [941, 254] on icon at bounding box center [940, 254] width 10 height 10
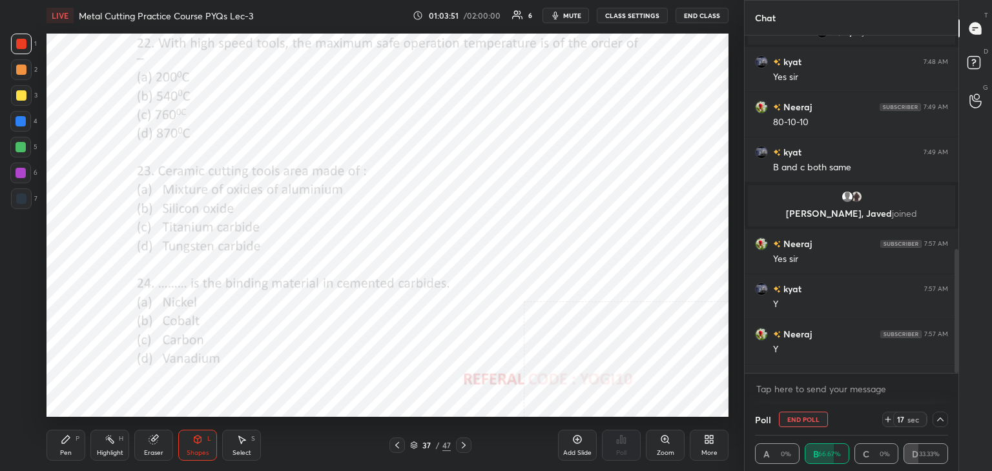
scroll to position [0, 4]
drag, startPoint x: 28, startPoint y: 176, endPoint x: 44, endPoint y: 187, distance: 18.6
click at [28, 174] on div at bounding box center [20, 173] width 21 height 21
click at [463, 445] on icon at bounding box center [464, 445] width 4 height 6
click at [22, 45] on div at bounding box center [21, 44] width 10 height 10
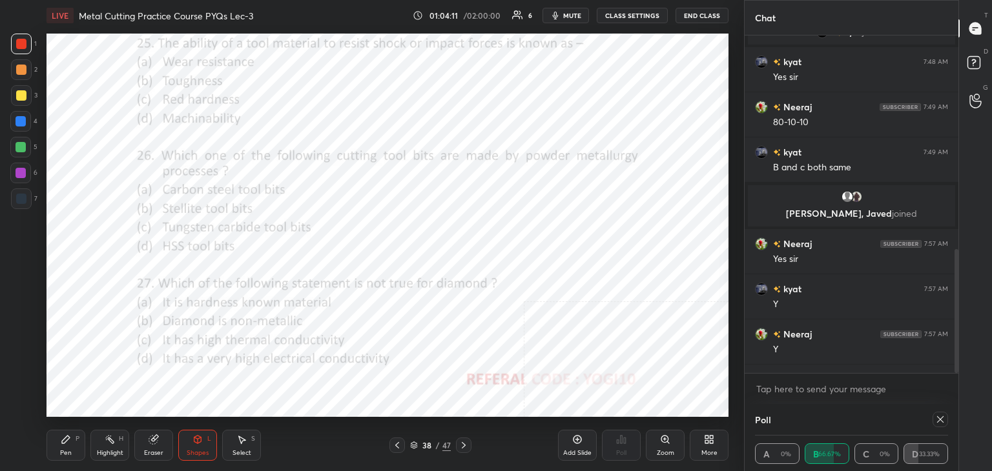
drag, startPoint x: 936, startPoint y: 419, endPoint x: 890, endPoint y: 408, distance: 47.8
click at [935, 418] on icon at bounding box center [940, 420] width 10 height 10
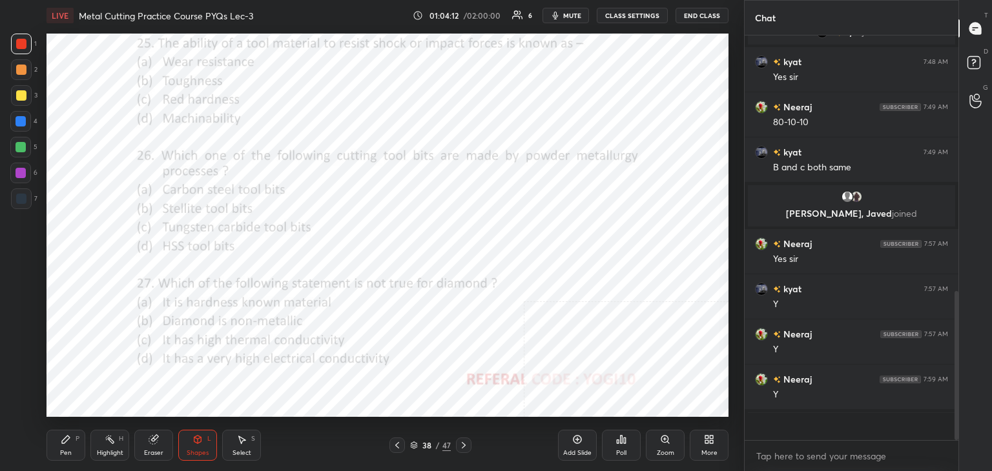
scroll to position [4, 4]
click at [624, 442] on icon at bounding box center [625, 441] width 2 height 6
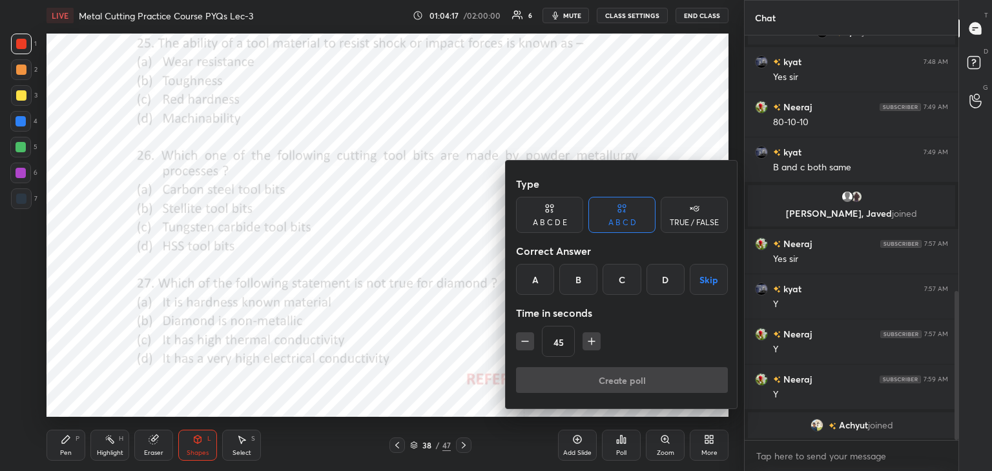
click at [581, 280] on div "B" at bounding box center [578, 279] width 38 height 31
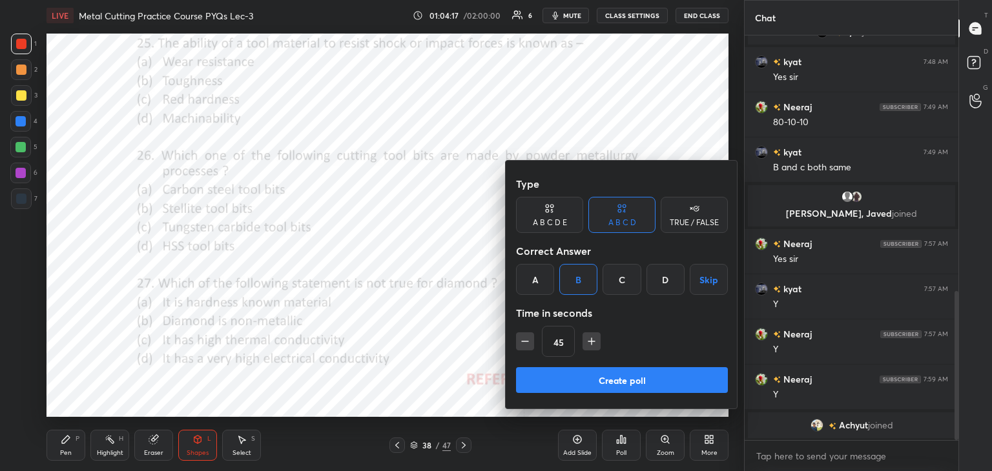
click at [564, 385] on button "Create poll" at bounding box center [622, 380] width 212 height 26
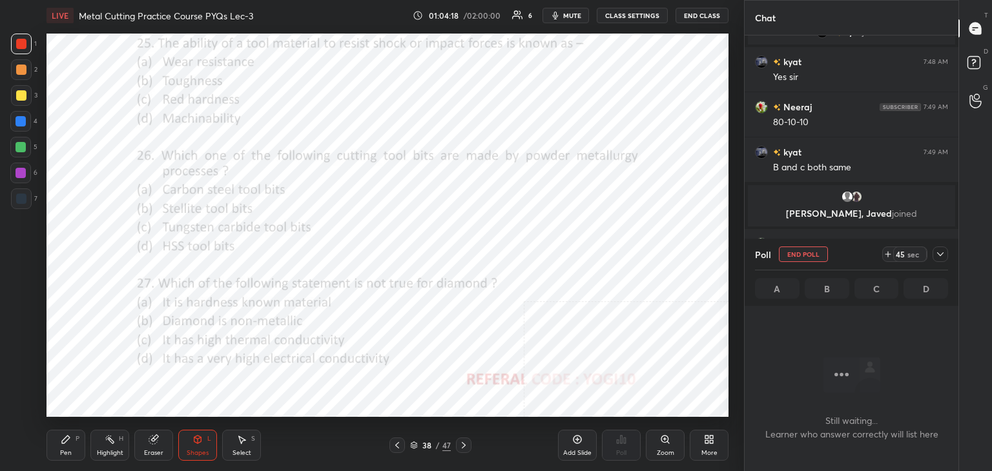
scroll to position [5, 4]
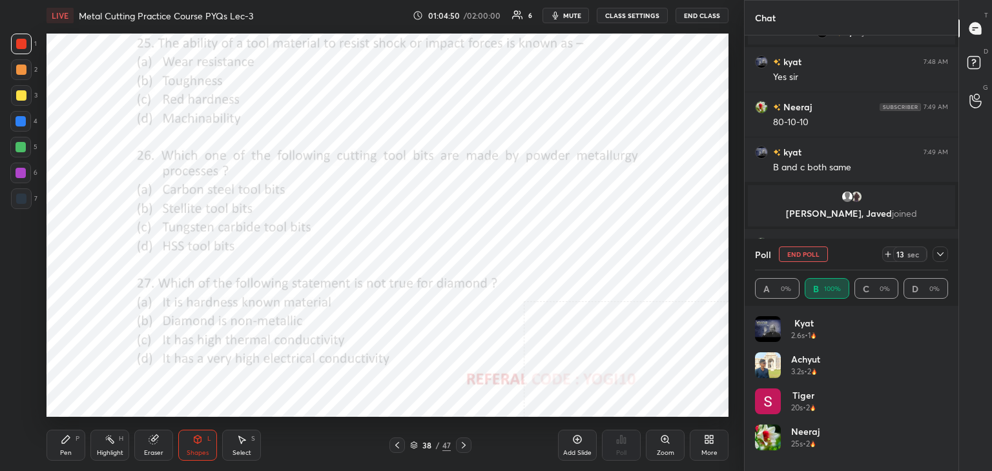
click at [940, 251] on icon at bounding box center [940, 254] width 10 height 10
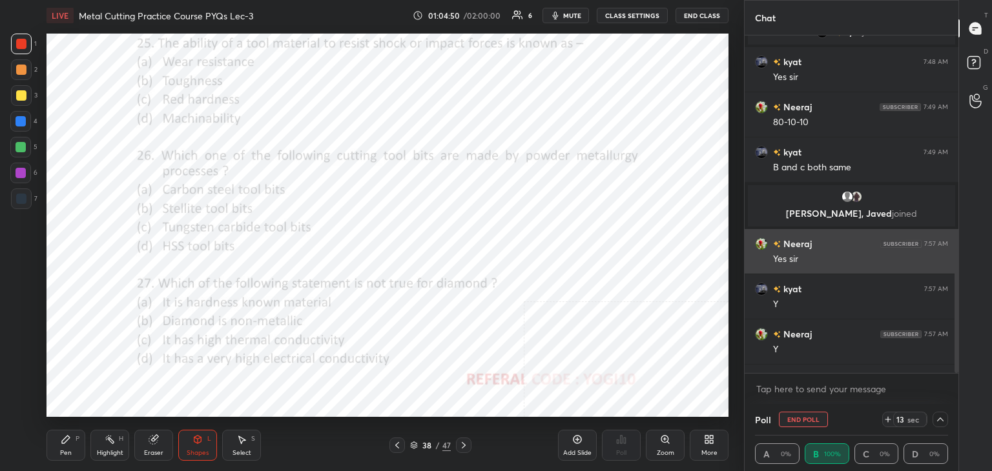
scroll to position [0, 4]
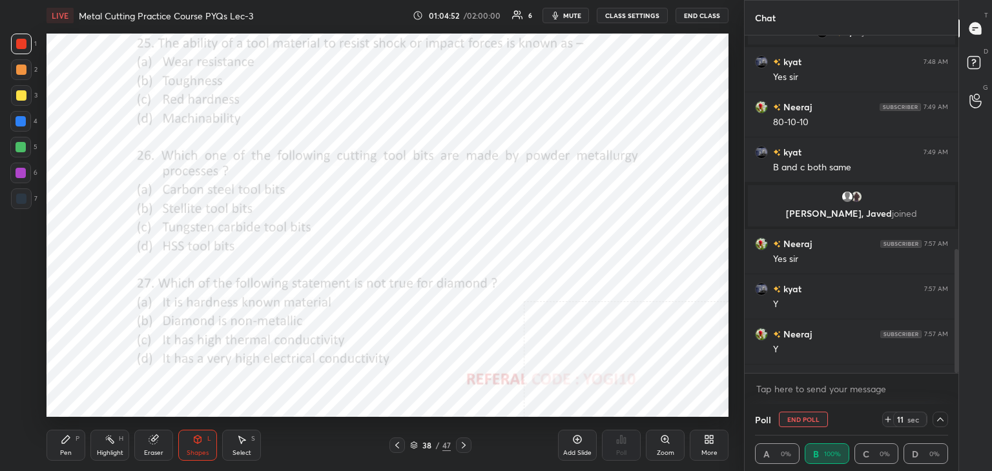
click at [23, 169] on div at bounding box center [21, 173] width 10 height 10
click at [25, 48] on div at bounding box center [21, 44] width 10 height 10
drag, startPoint x: 939, startPoint y: 420, endPoint x: 918, endPoint y: 409, distance: 23.7
click at [936, 419] on icon at bounding box center [940, 420] width 10 height 10
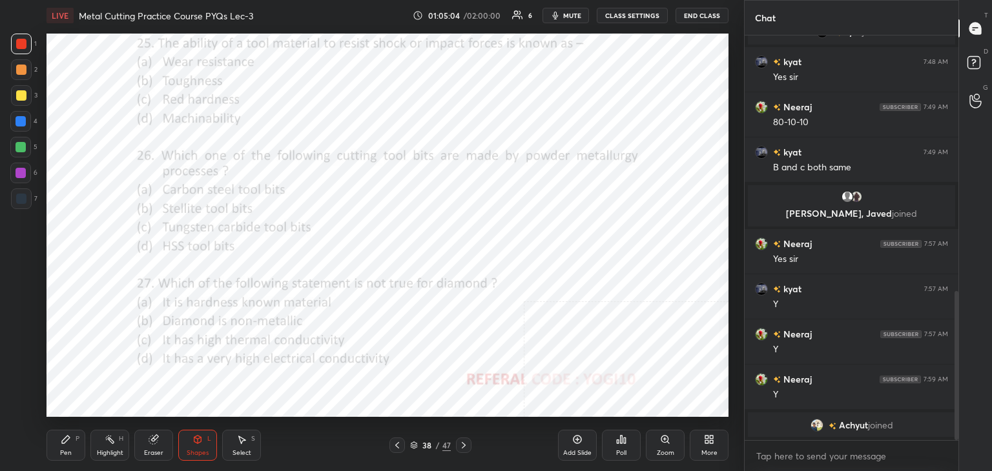
scroll to position [5, 4]
click at [21, 45] on div at bounding box center [21, 44] width 10 height 10
click at [630, 448] on div "Poll" at bounding box center [621, 445] width 39 height 31
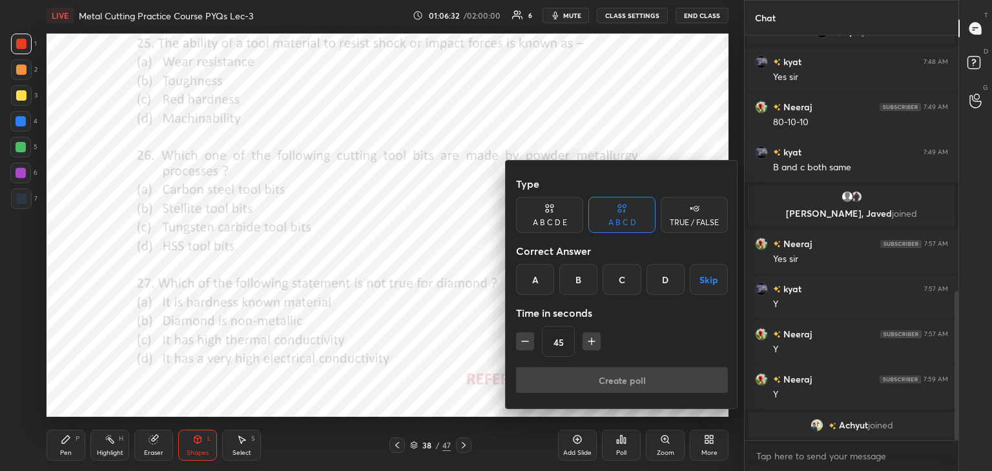
click at [623, 278] on div "C" at bounding box center [622, 279] width 38 height 31
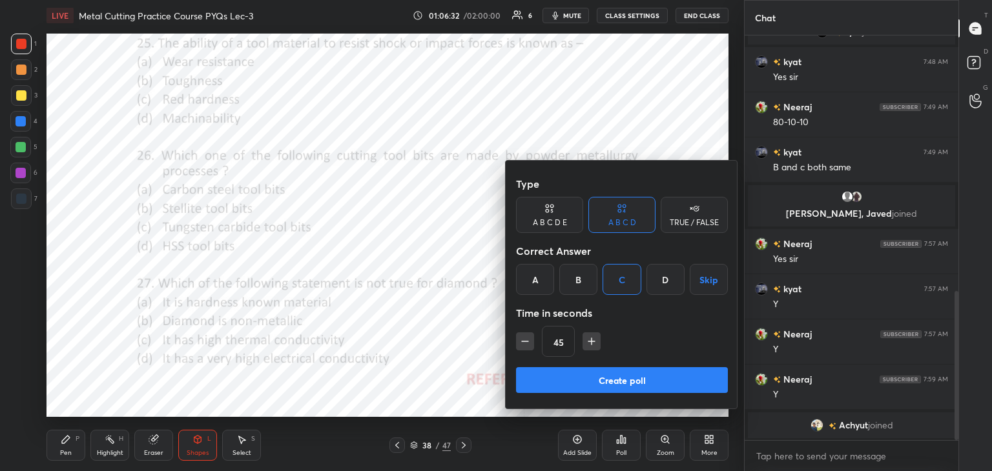
click at [574, 382] on button "Create poll" at bounding box center [622, 380] width 212 height 26
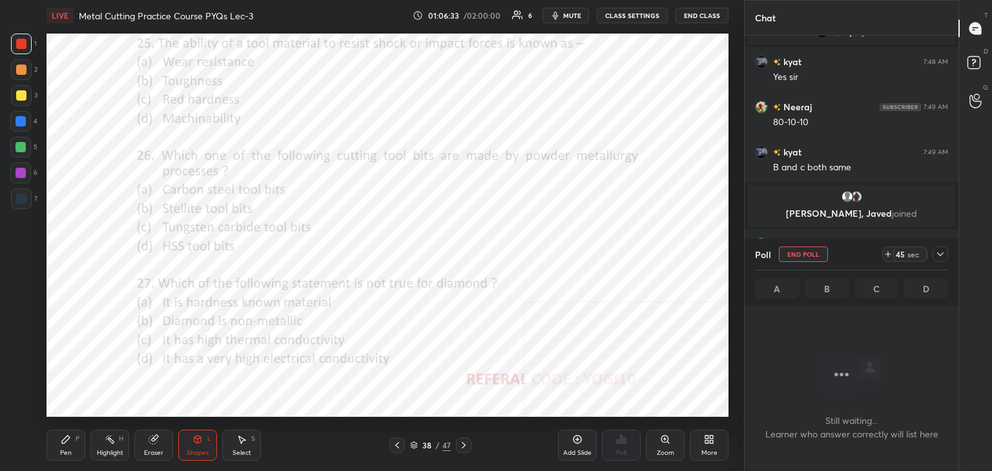
scroll to position [227, 210]
click at [26, 171] on div at bounding box center [20, 173] width 21 height 21
click at [74, 445] on div "Pen P" at bounding box center [66, 445] width 39 height 31
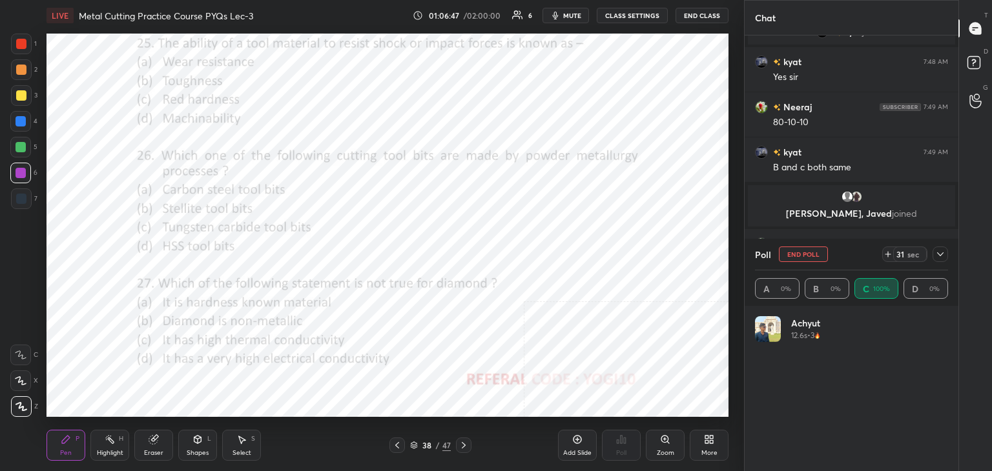
scroll to position [151, 189]
click at [198, 444] on div "Shapes L" at bounding box center [197, 445] width 39 height 31
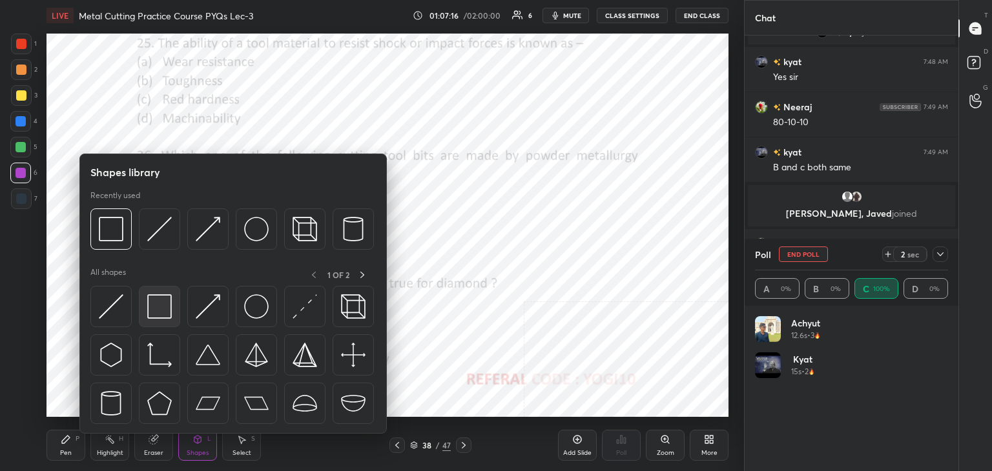
click at [163, 298] on img at bounding box center [159, 307] width 25 height 25
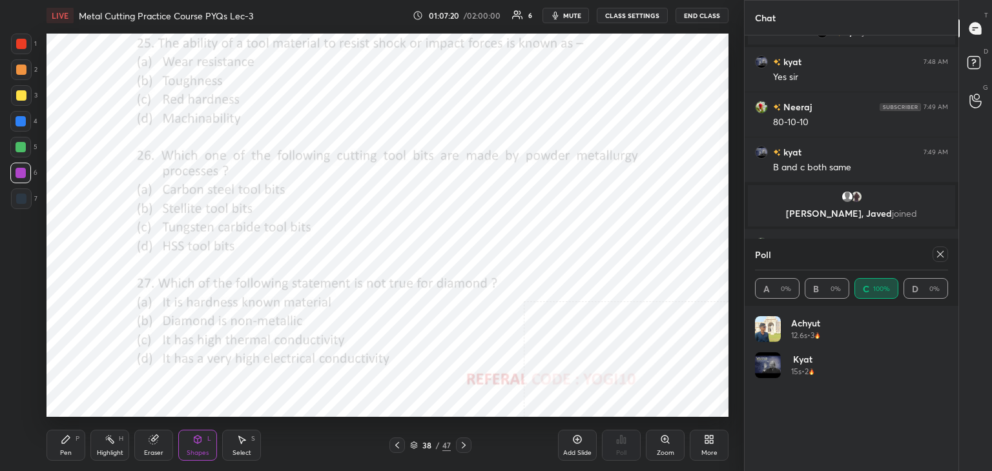
click at [940, 252] on icon at bounding box center [940, 254] width 10 height 10
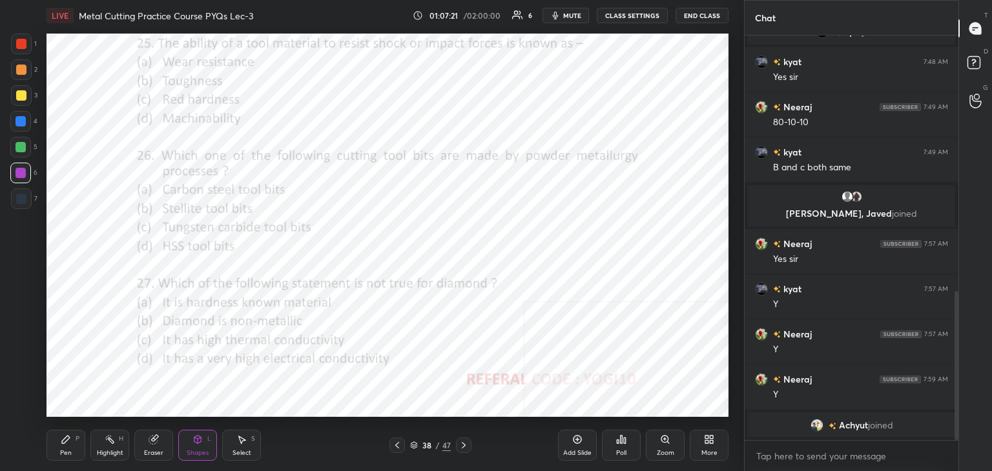
scroll to position [4, 4]
drag, startPoint x: 18, startPoint y: 45, endPoint x: 23, endPoint y: 56, distance: 12.1
click at [18, 45] on div at bounding box center [21, 44] width 10 height 10
click at [619, 445] on div "Poll" at bounding box center [621, 445] width 39 height 31
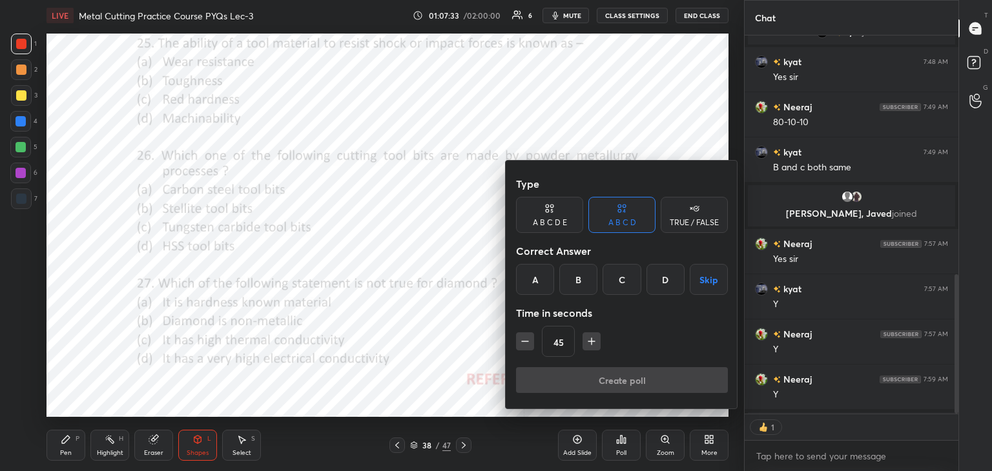
scroll to position [5, 4]
click at [669, 278] on div "D" at bounding box center [665, 279] width 38 height 31
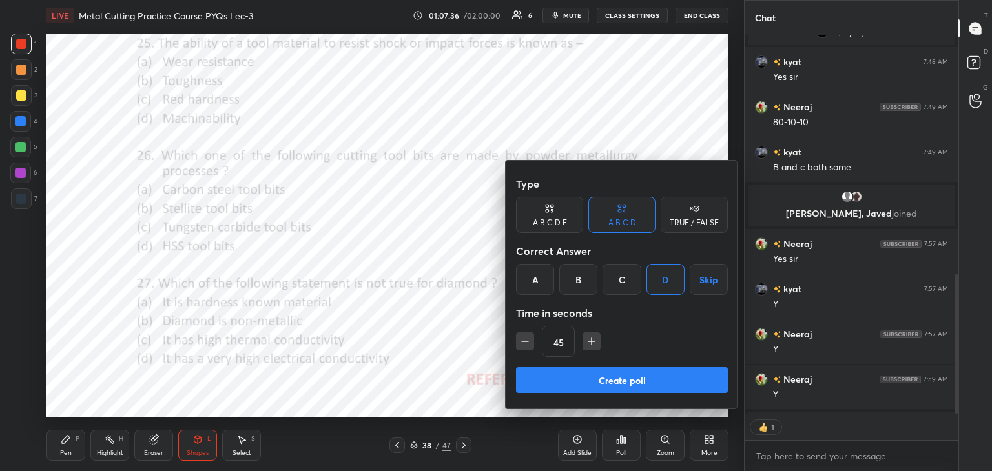
drag, startPoint x: 614, startPoint y: 380, endPoint x: 592, endPoint y: 367, distance: 25.2
click at [613, 380] on button "Create poll" at bounding box center [622, 380] width 212 height 26
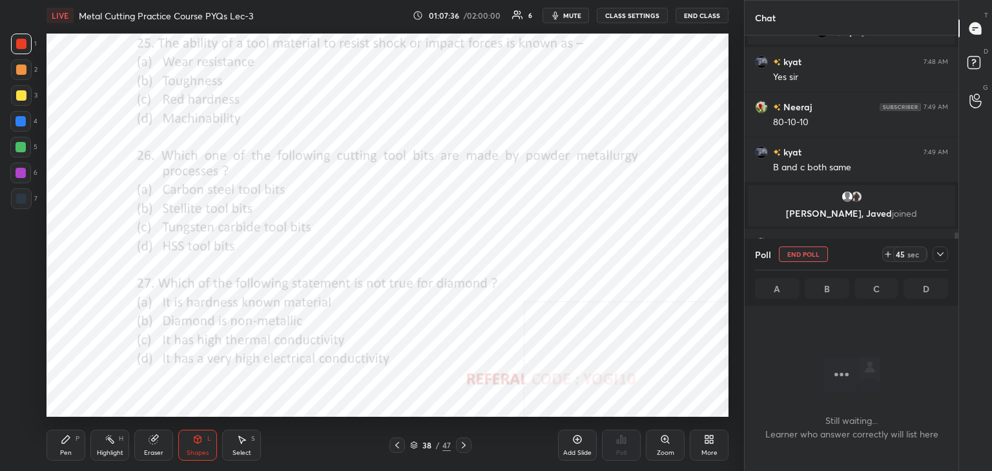
scroll to position [227, 210]
click at [23, 178] on div at bounding box center [20, 173] width 21 height 21
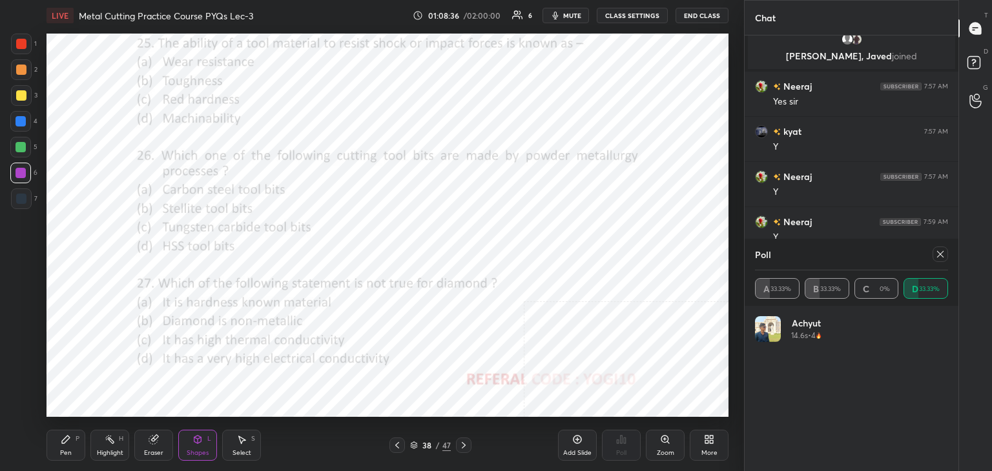
scroll to position [334, 210]
click at [940, 254] on icon at bounding box center [940, 254] width 6 height 6
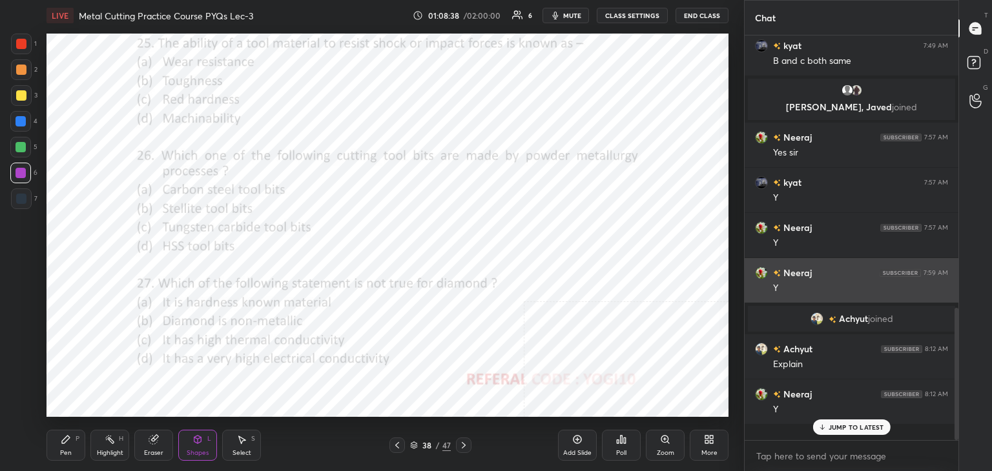
scroll to position [290, 210]
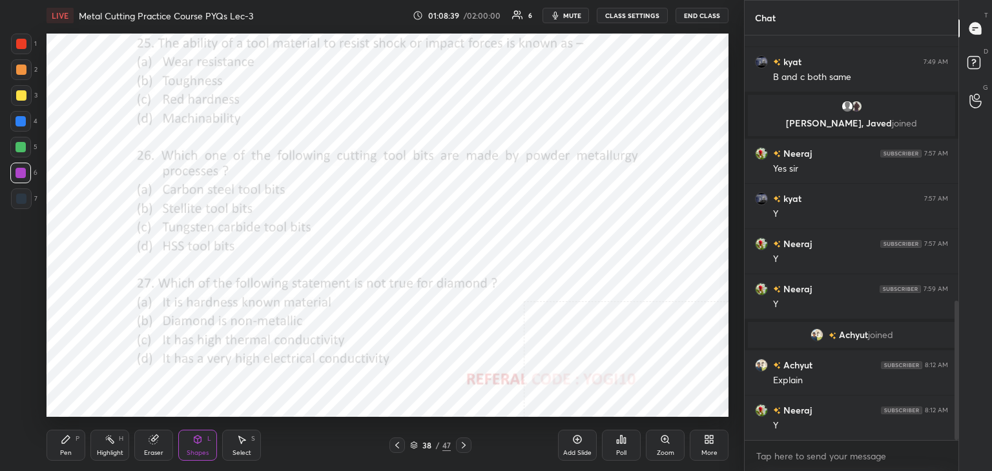
click at [74, 440] on div "Pen P" at bounding box center [66, 445] width 39 height 31
click at [21, 42] on div at bounding box center [21, 44] width 10 height 10
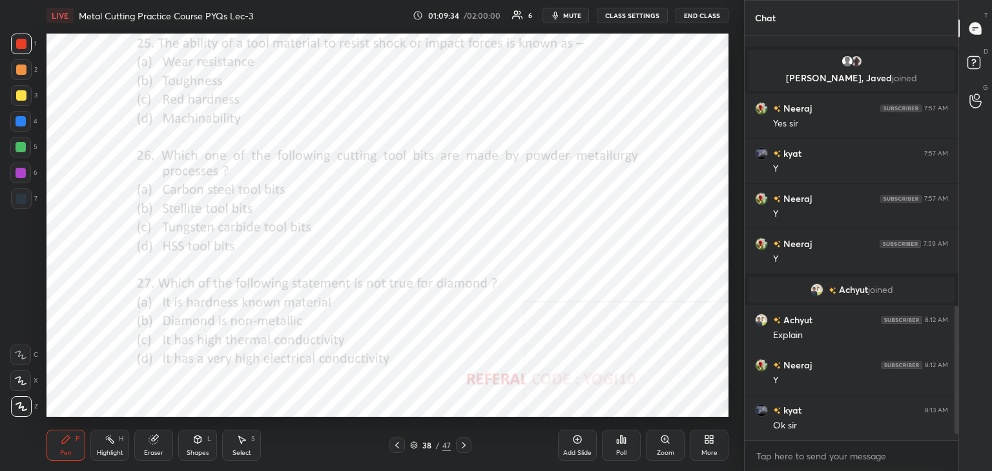
scroll to position [828, 0]
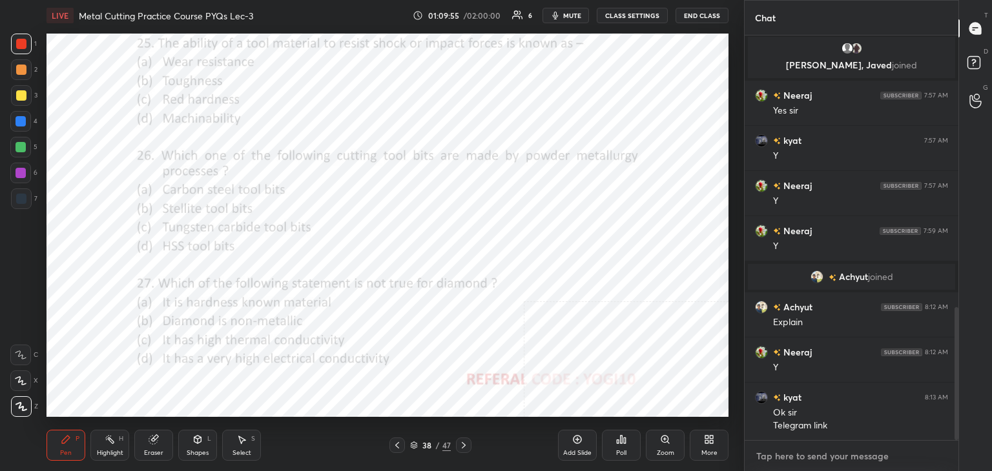
type textarea "x"
click at [820, 453] on textarea at bounding box center [851, 456] width 193 height 21
paste textarea "[URL][DOMAIN_NAME]"
type textarea "[URL][DOMAIN_NAME]"
type textarea "x"
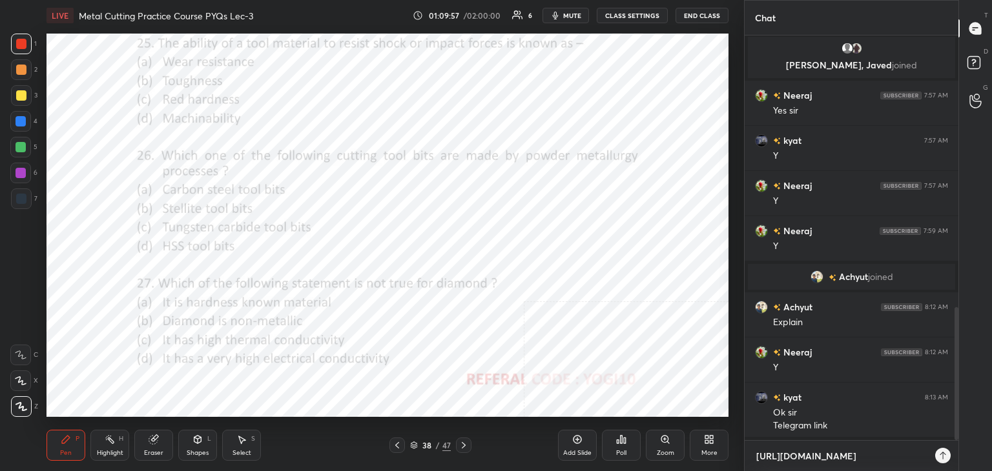
scroll to position [295, 210]
type textarea "[URL][DOMAIN_NAME]"
type textarea "x"
click at [936, 453] on icon at bounding box center [938, 456] width 10 height 10
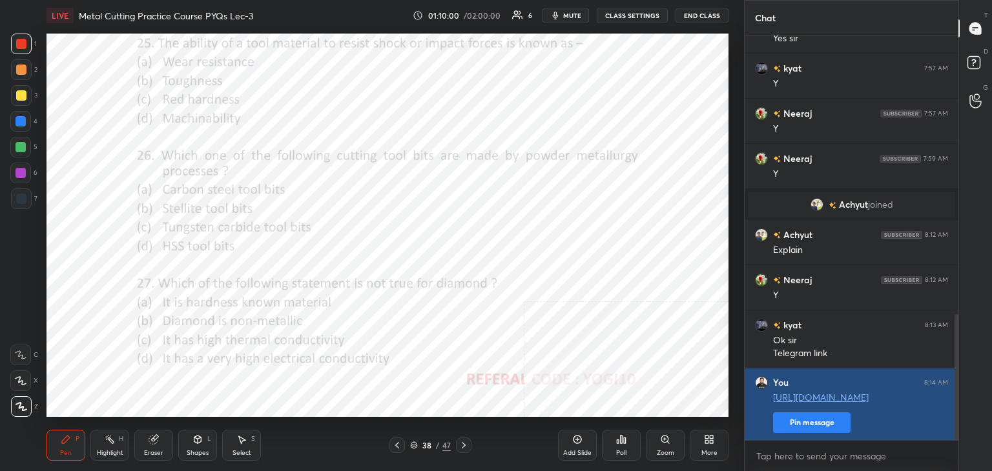
click at [828, 427] on button "Pin message" at bounding box center [812, 423] width 78 height 21
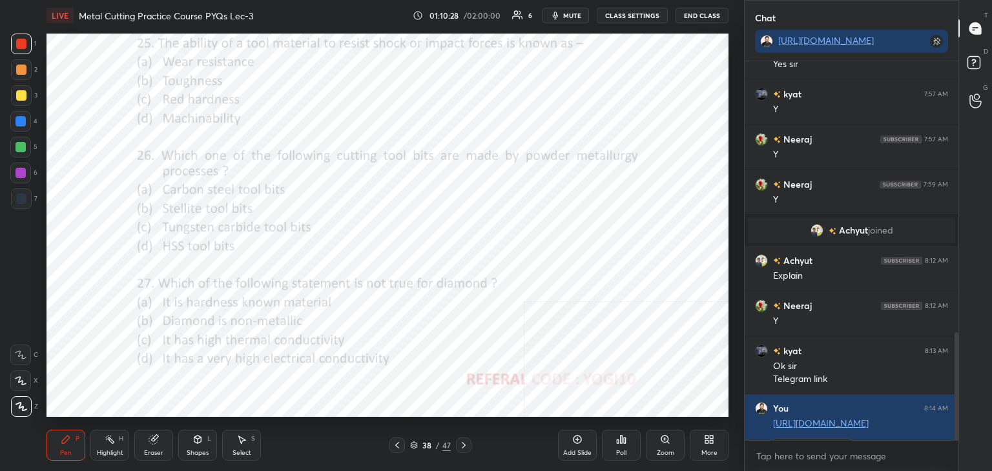
scroll to position [957, 0]
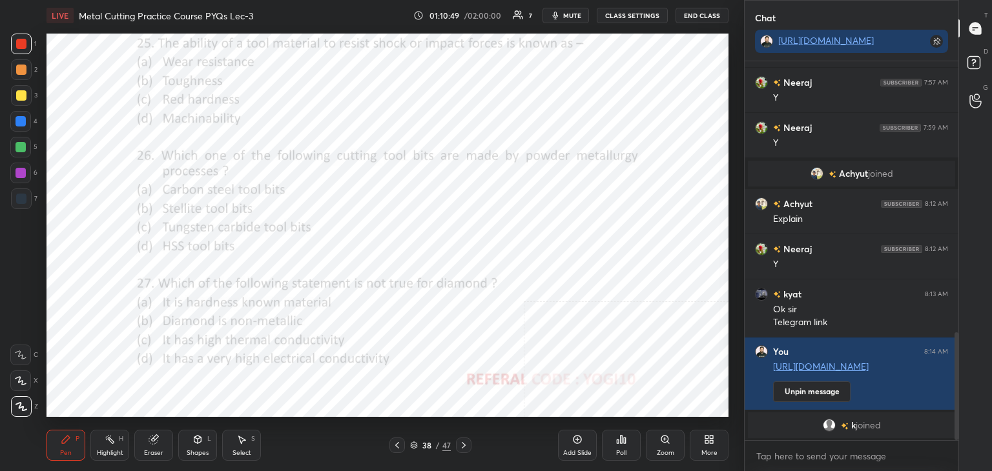
drag, startPoint x: 195, startPoint y: 452, endPoint x: 194, endPoint y: 435, distance: 17.5
click at [196, 452] on div "Shapes" at bounding box center [198, 453] width 22 height 6
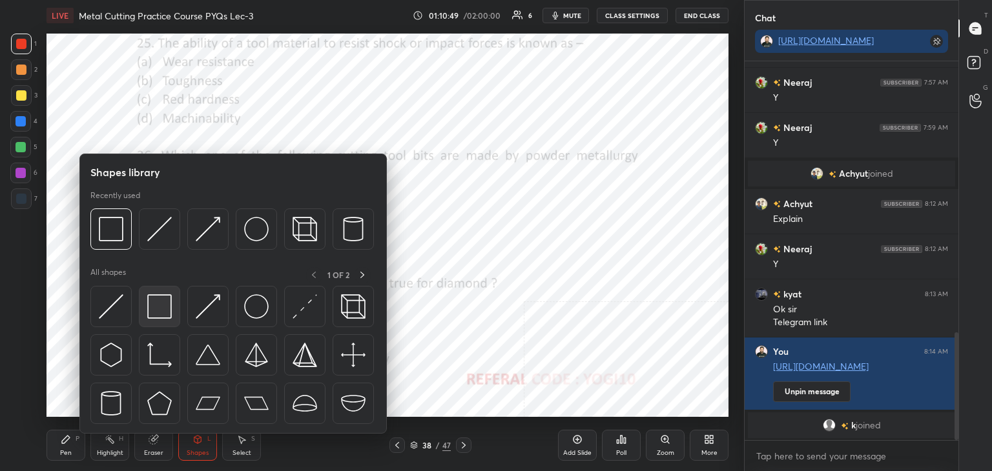
click at [155, 309] on img at bounding box center [159, 307] width 25 height 25
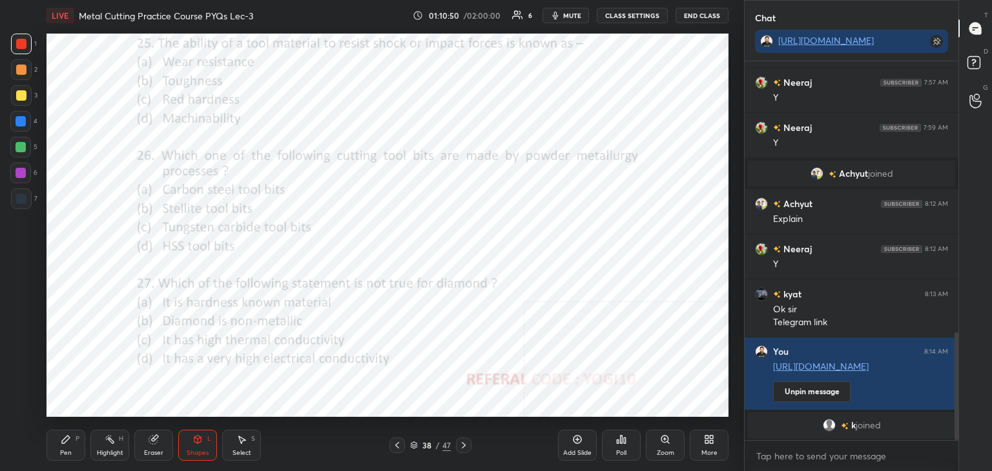
click at [23, 171] on div at bounding box center [21, 173] width 10 height 10
drag, startPoint x: 110, startPoint y: 443, endPoint x: 109, endPoint y: 429, distance: 13.7
click at [110, 442] on icon at bounding box center [110, 440] width 10 height 10
click at [200, 441] on icon at bounding box center [197, 440] width 7 height 8
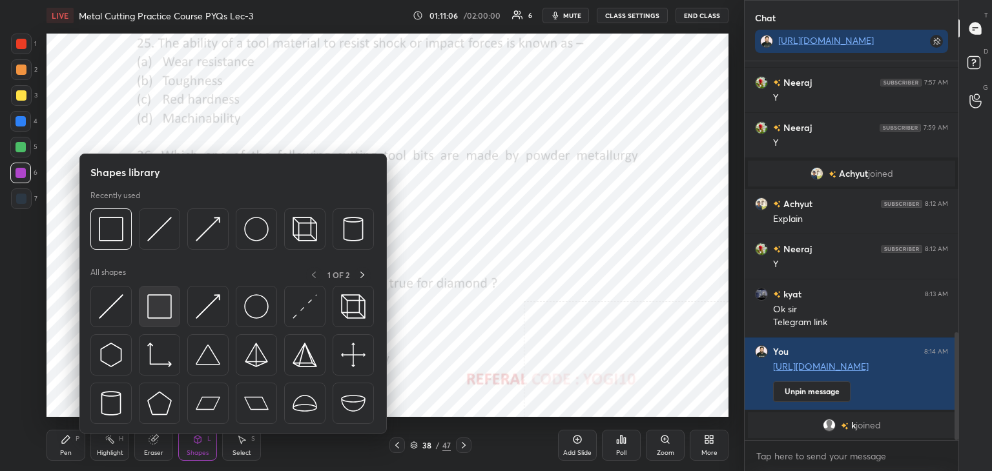
click at [171, 293] on div at bounding box center [159, 306] width 41 height 41
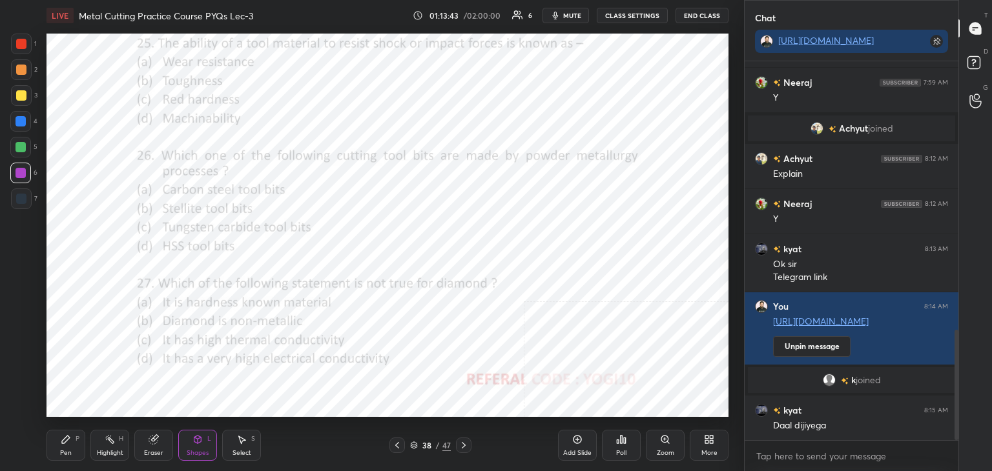
scroll to position [956, 0]
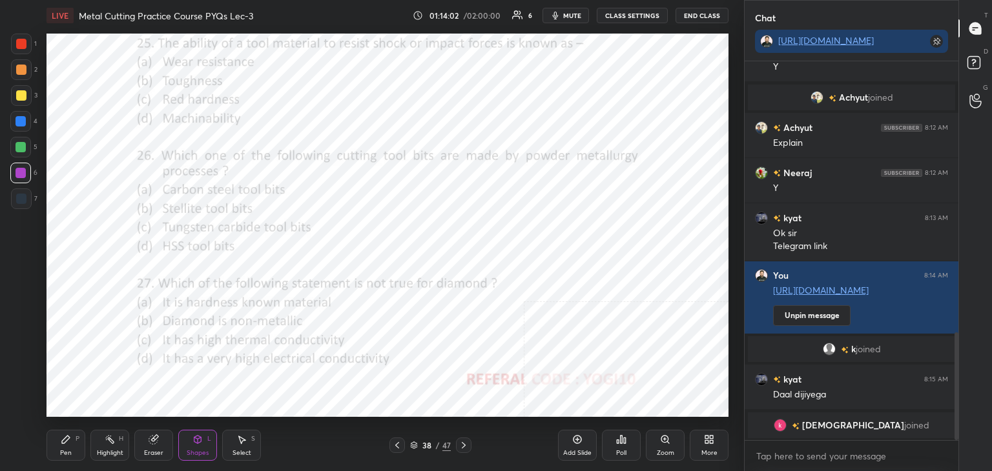
click at [462, 442] on icon at bounding box center [464, 445] width 10 height 10
click at [16, 42] on div at bounding box center [21, 44] width 10 height 10
click at [630, 445] on div "Poll" at bounding box center [621, 445] width 39 height 31
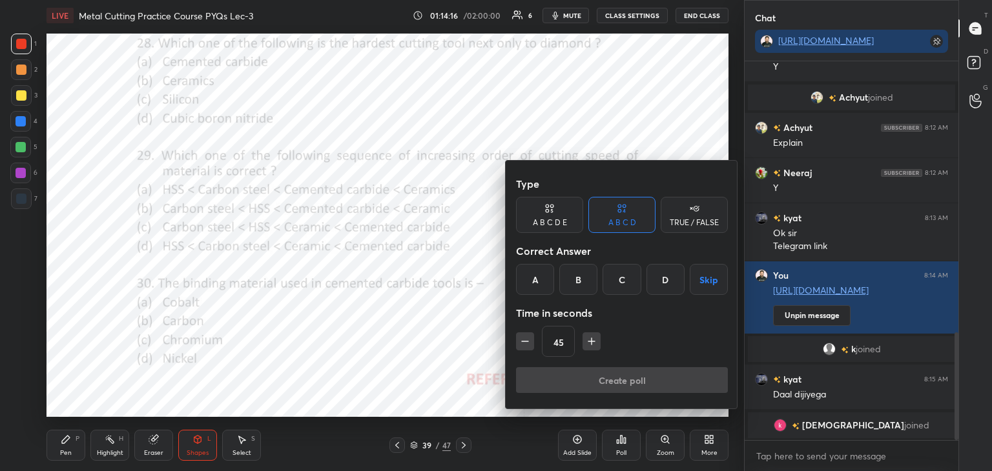
click at [657, 282] on div "D" at bounding box center [665, 279] width 38 height 31
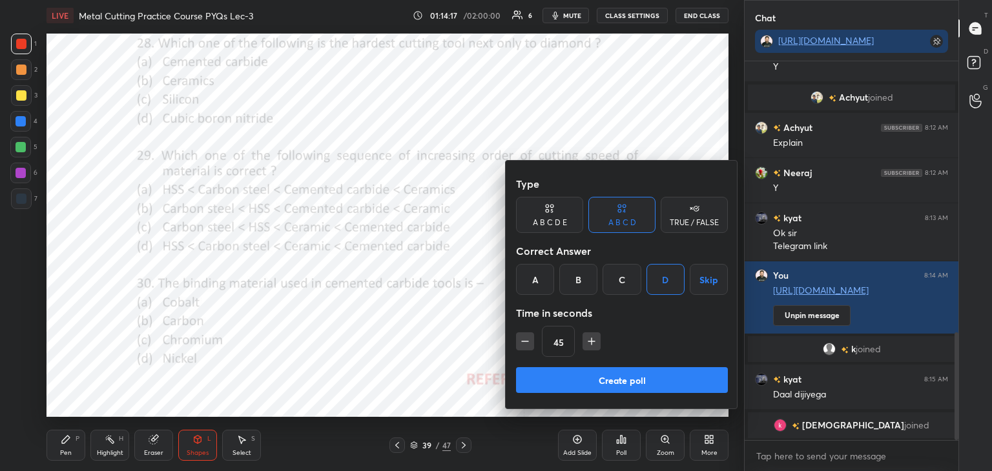
click at [612, 372] on button "Create poll" at bounding box center [622, 380] width 212 height 26
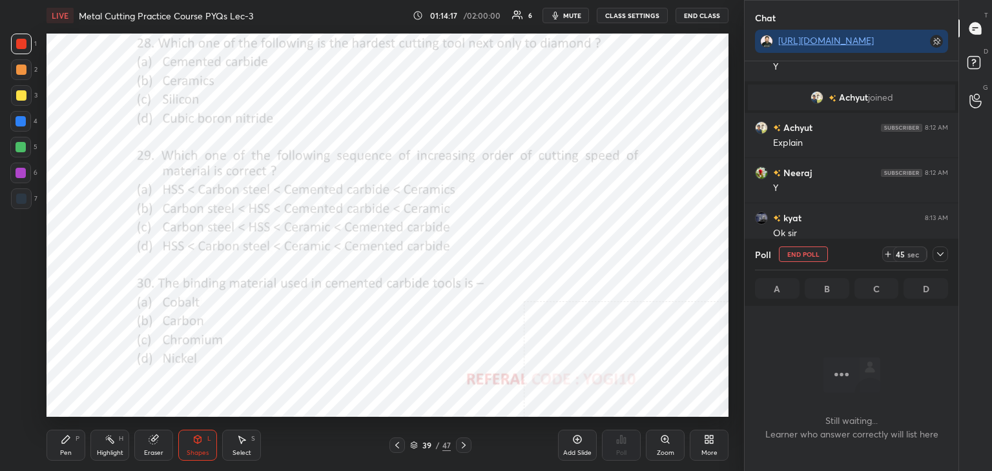
scroll to position [202, 210]
click at [21, 171] on div at bounding box center [21, 173] width 10 height 10
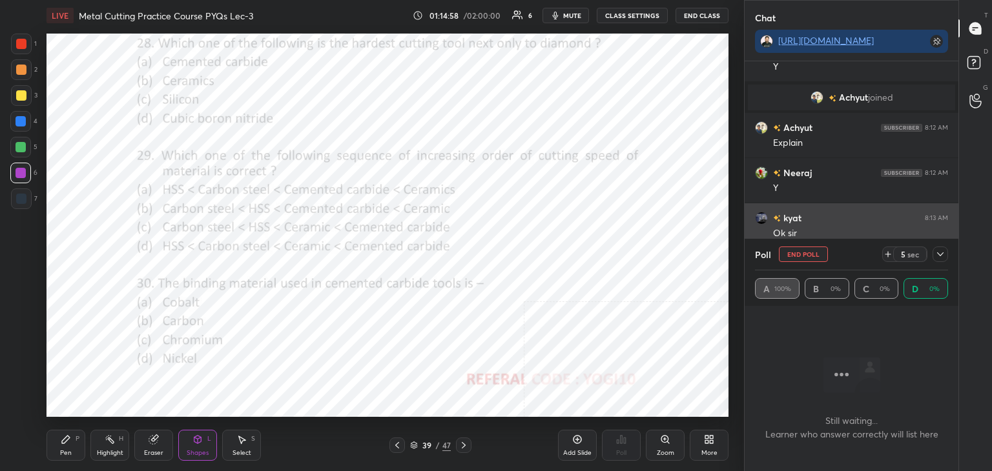
drag, startPoint x: 939, startPoint y: 254, endPoint x: 915, endPoint y: 258, distance: 24.2
click at [938, 256] on icon at bounding box center [940, 254] width 10 height 10
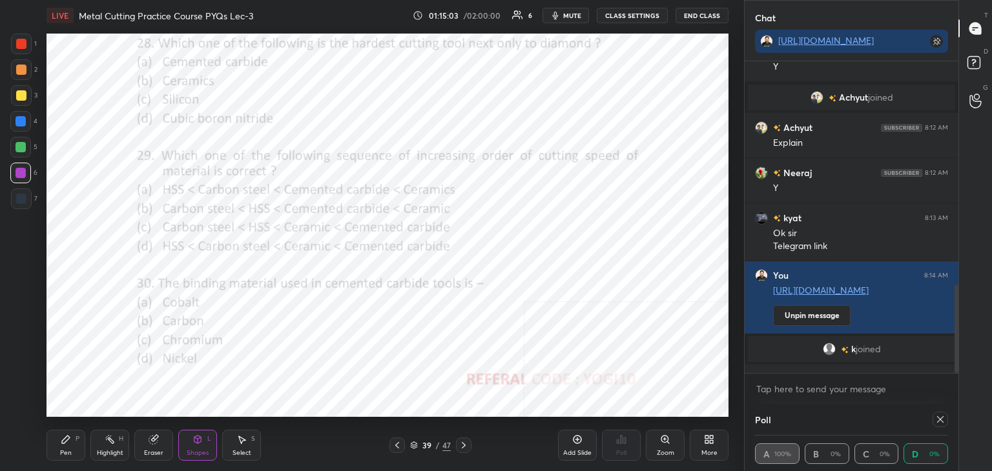
click at [940, 419] on icon at bounding box center [940, 420] width 10 height 10
type textarea "x"
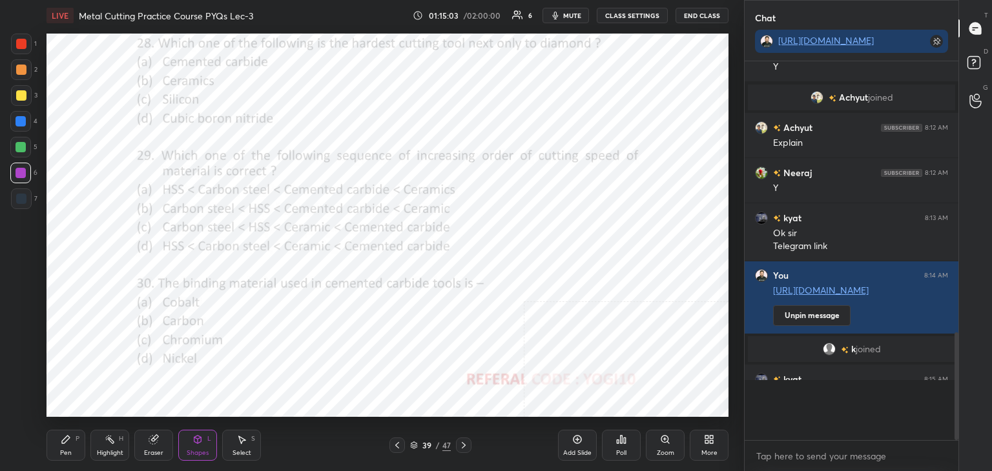
scroll to position [5, 4]
click at [575, 16] on span "mute" at bounding box center [572, 15] width 18 height 9
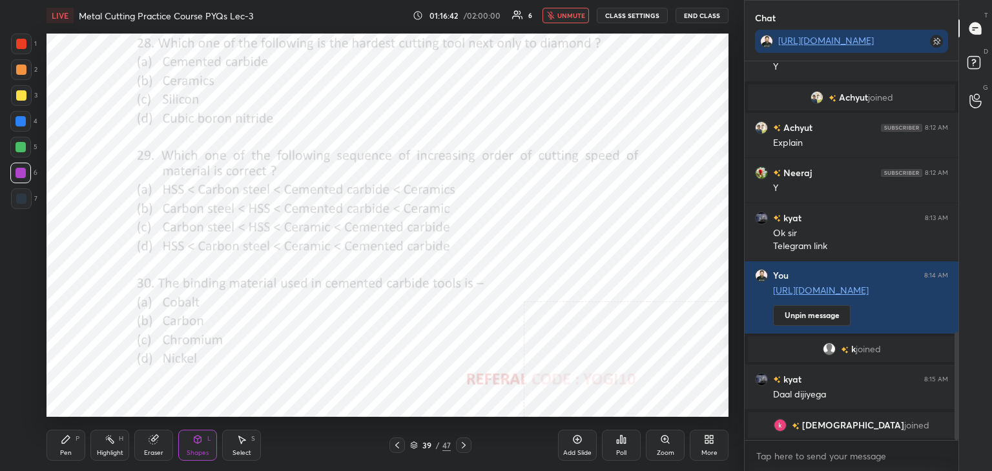
click at [109, 447] on div "Highlight H" at bounding box center [109, 445] width 39 height 31
click at [575, 11] on span "unmute" at bounding box center [571, 15] width 28 height 9
click at [114, 442] on icon at bounding box center [110, 440] width 10 height 10
click at [624, 435] on icon at bounding box center [621, 440] width 10 height 10
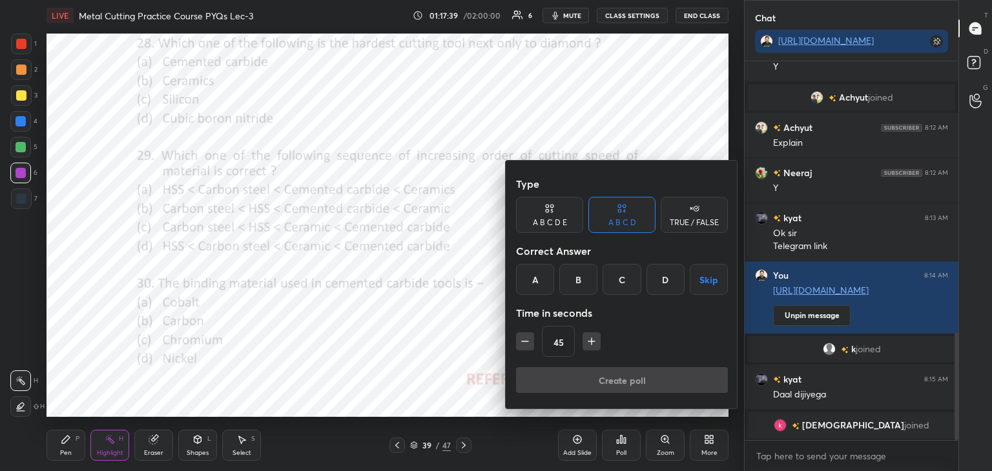
click at [592, 343] on icon "button" at bounding box center [591, 341] width 13 height 13
click at [592, 342] on icon "button" at bounding box center [591, 341] width 13 height 13
click at [591, 342] on icon "button" at bounding box center [591, 341] width 13 height 13
click at [591, 344] on icon "button" at bounding box center [591, 341] width 13 height 13
click at [591, 344] on icon "button" at bounding box center [597, 341] width 13 height 13
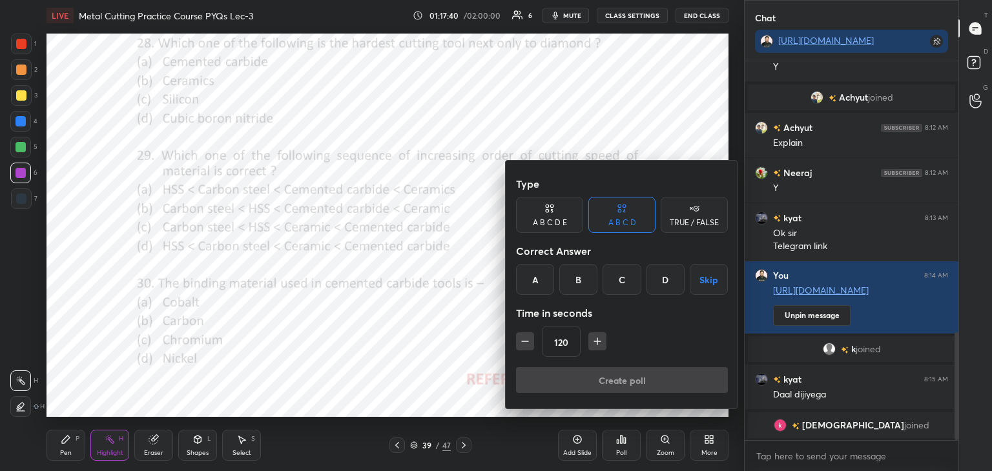
click at [591, 344] on icon "button" at bounding box center [597, 341] width 13 height 13
click at [592, 344] on icon "button" at bounding box center [597, 341] width 13 height 13
click at [593, 344] on icon "button" at bounding box center [597, 341] width 13 height 13
click at [594, 344] on icon "button" at bounding box center [597, 341] width 13 height 13
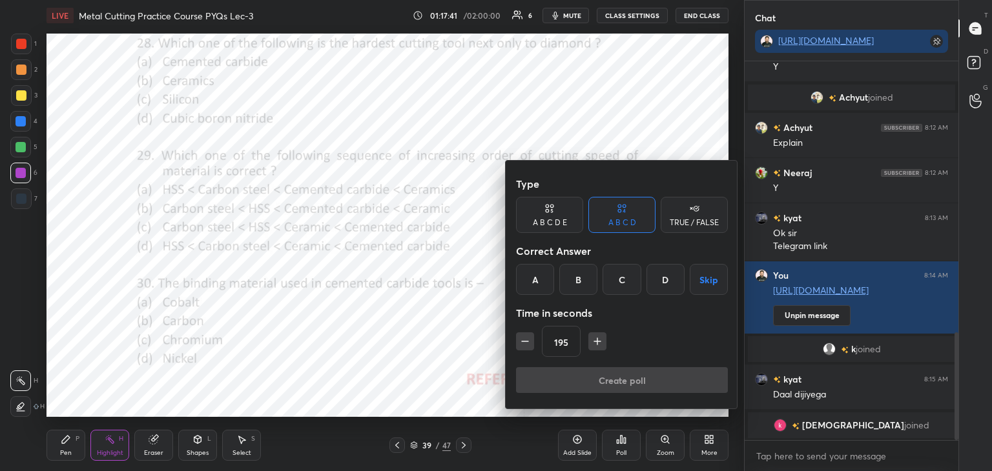
click at [594, 344] on icon "button" at bounding box center [597, 341] width 13 height 13
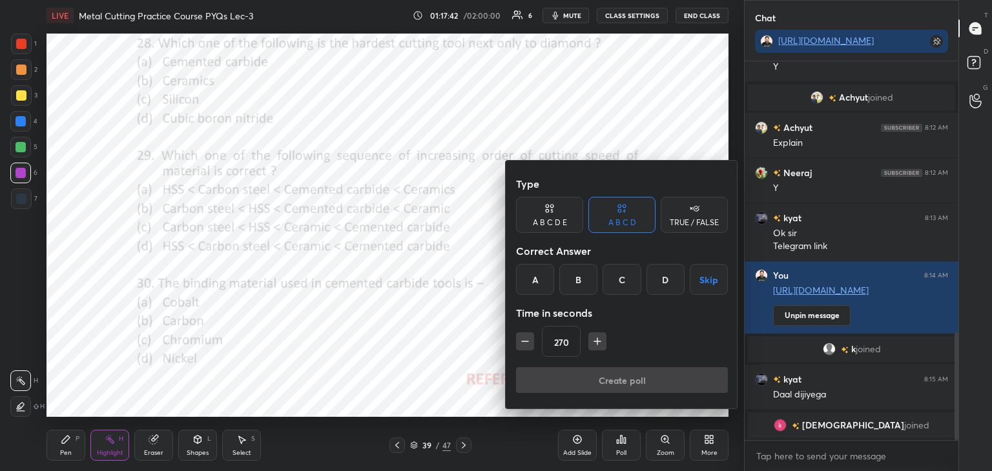
click at [594, 344] on icon "button" at bounding box center [597, 341] width 13 height 13
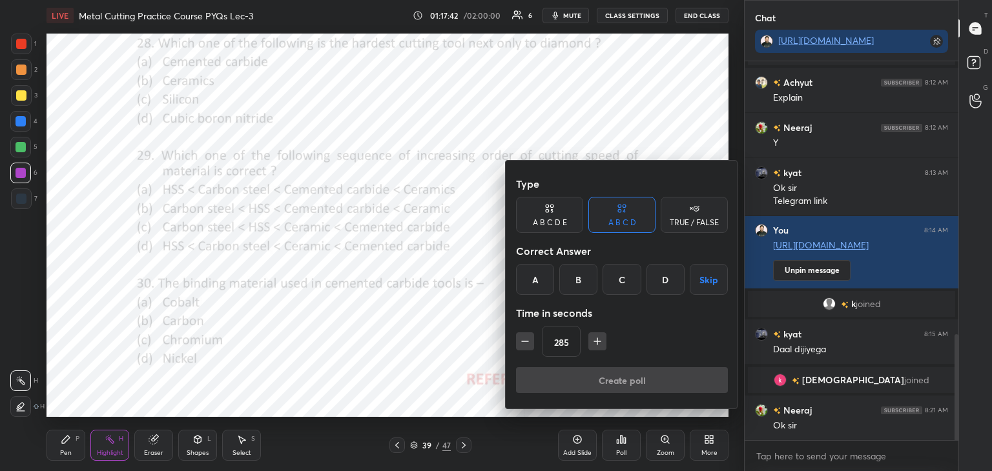
click at [594, 344] on icon "button" at bounding box center [597, 341] width 13 height 13
type input "300"
click at [670, 277] on div "D" at bounding box center [665, 279] width 38 height 31
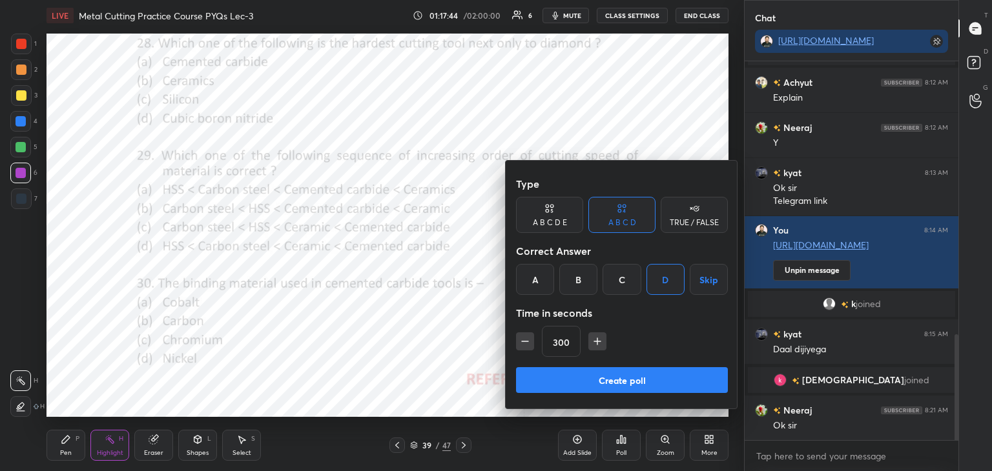
click at [643, 378] on button "Create poll" at bounding box center [622, 380] width 212 height 26
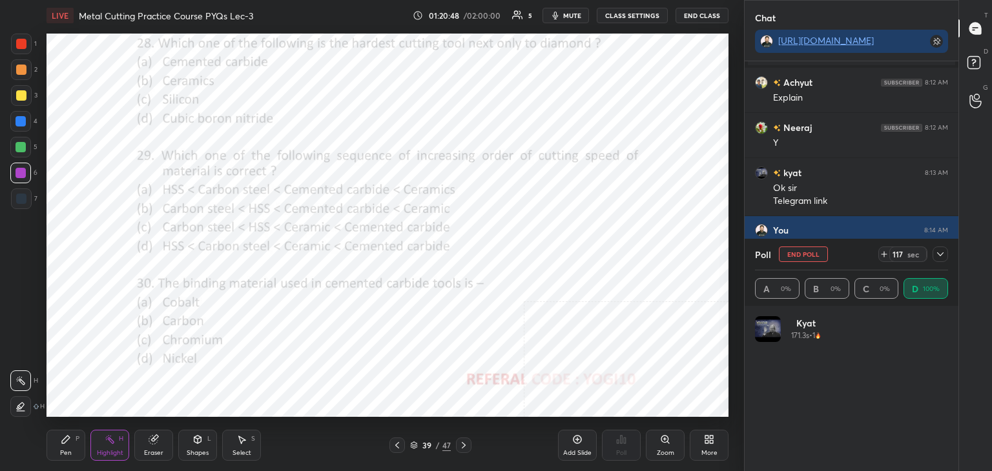
scroll to position [4, 4]
drag, startPoint x: 943, startPoint y: 253, endPoint x: 917, endPoint y: 263, distance: 27.8
click at [942, 254] on icon at bounding box center [940, 254] width 10 height 10
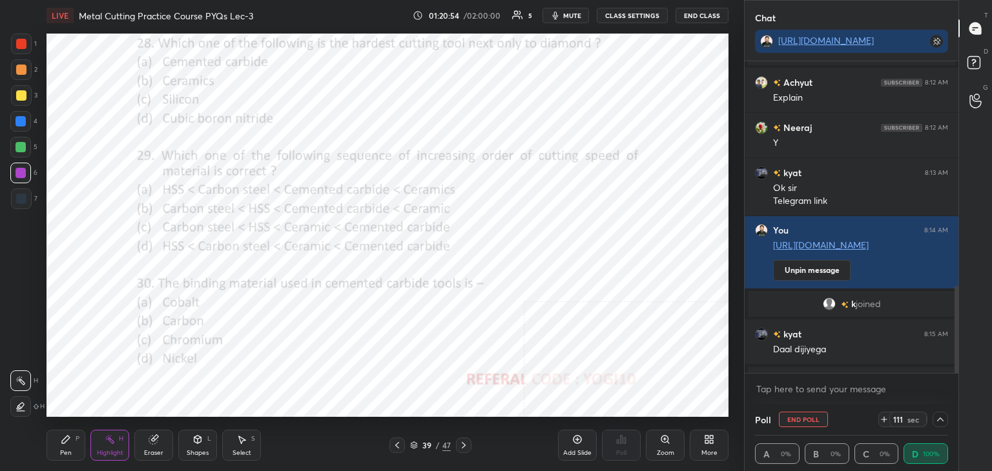
scroll to position [0, 4]
click at [802, 419] on button "End Poll" at bounding box center [803, 420] width 49 height 16
type textarea "x"
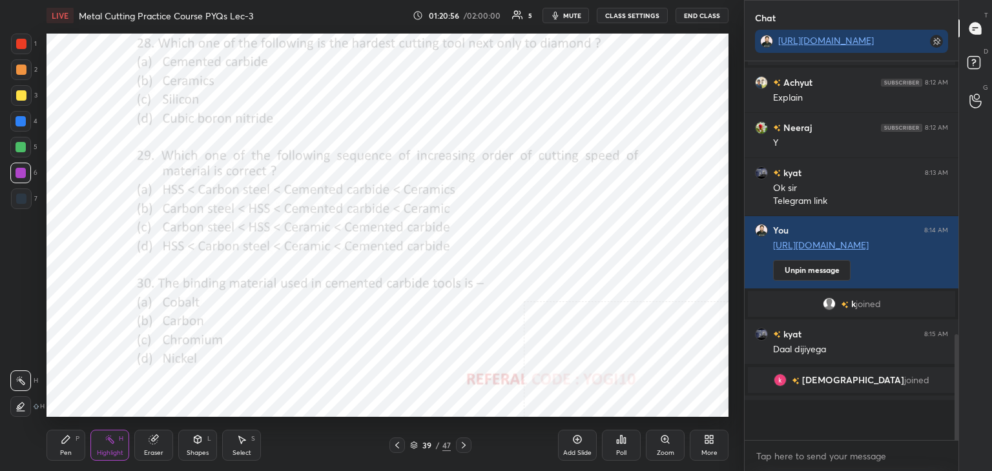
scroll to position [269, 210]
click at [95, 445] on div "Highlight H" at bounding box center [109, 445] width 39 height 31
drag, startPoint x: 15, startPoint y: 192, endPoint x: 12, endPoint y: 185, distance: 7.2
click at [14, 192] on div at bounding box center [21, 199] width 21 height 21
click at [17, 168] on div at bounding box center [21, 173] width 10 height 10
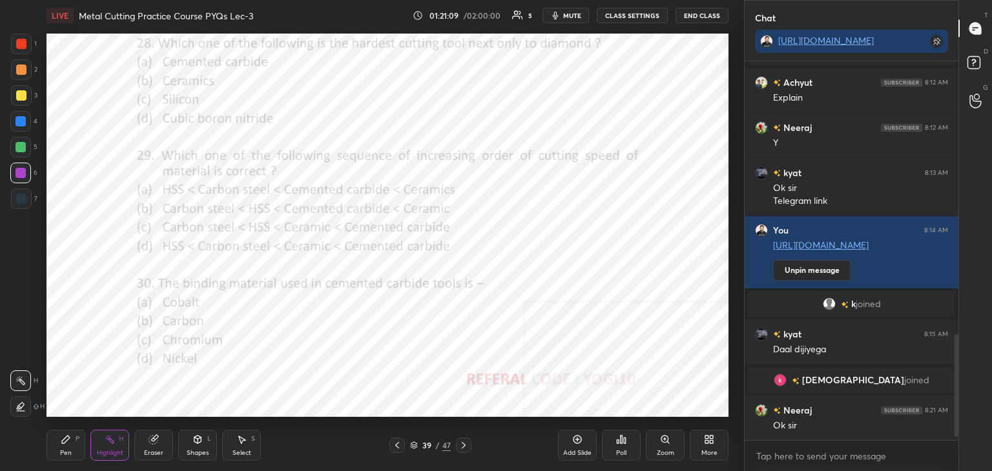
scroll to position [1020, 0]
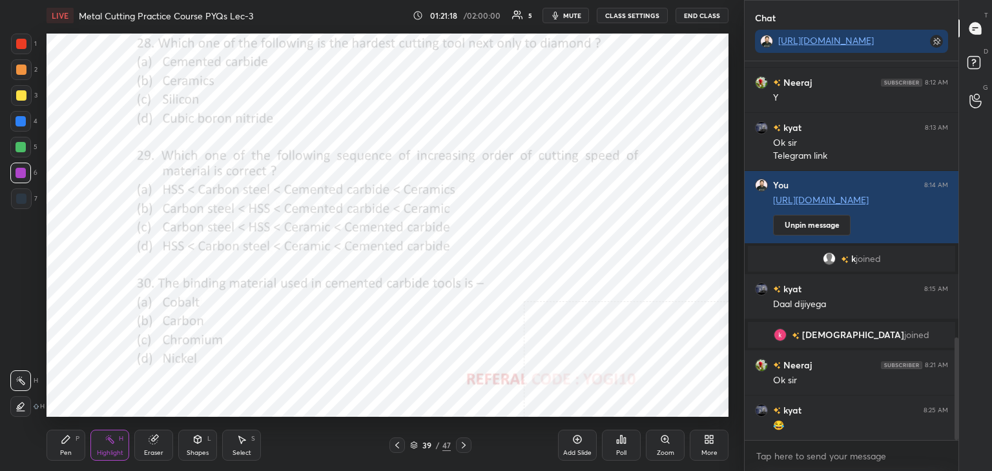
click at [21, 46] on div at bounding box center [21, 44] width 10 height 10
click at [207, 443] on div "Shapes L" at bounding box center [197, 445] width 39 height 31
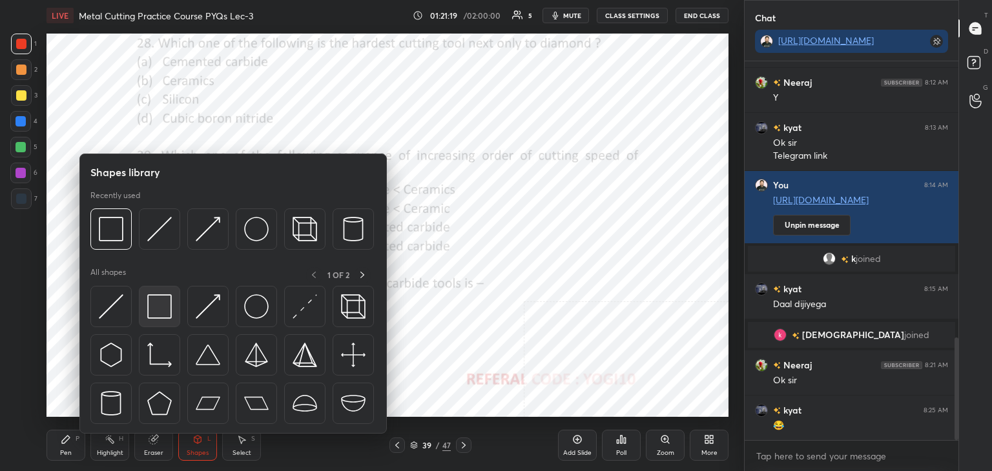
click at [168, 309] on img at bounding box center [159, 307] width 25 height 25
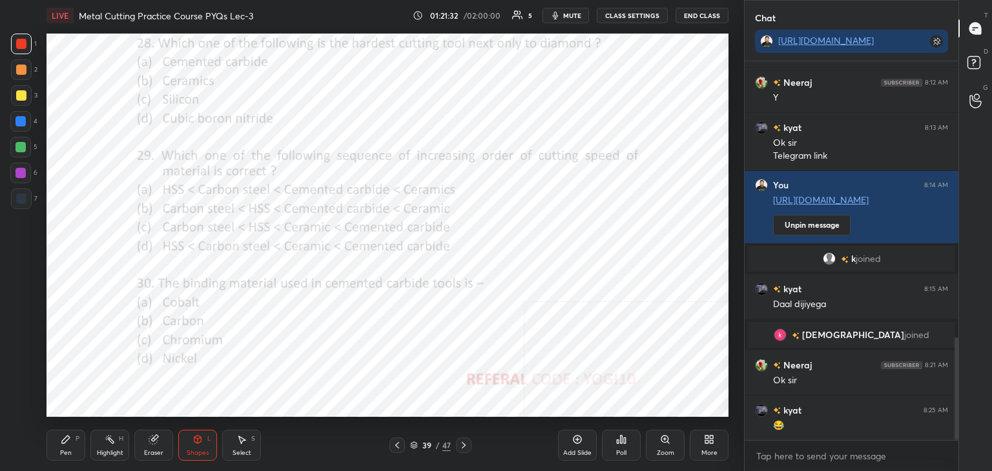
click at [626, 448] on div "Poll" at bounding box center [621, 445] width 39 height 31
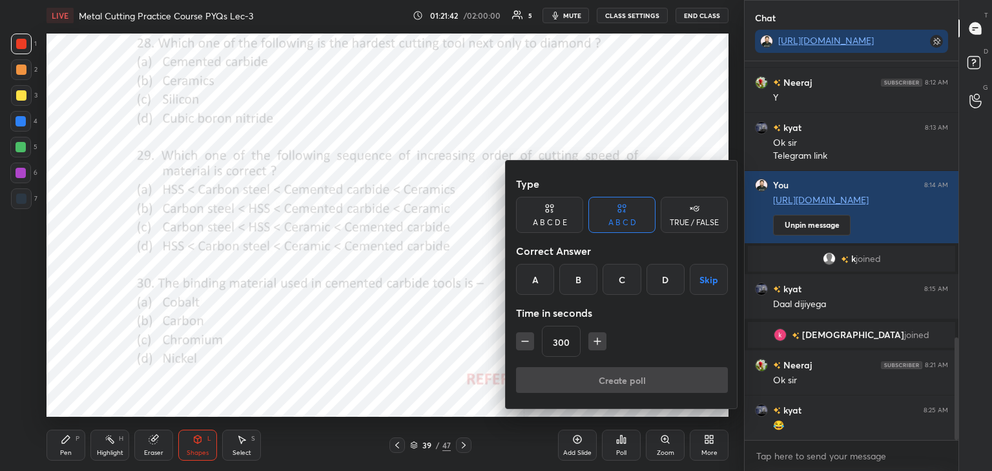
click at [581, 278] on div "B" at bounding box center [578, 279] width 38 height 31
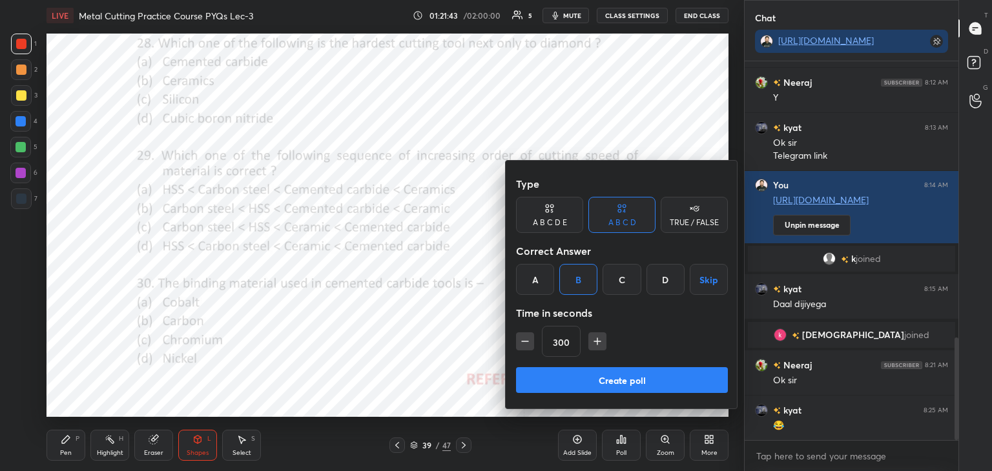
click at [525, 342] on icon "button" at bounding box center [525, 341] width 13 height 13
click at [524, 340] on icon "button" at bounding box center [525, 341] width 13 height 13
click at [525, 339] on icon "button" at bounding box center [525, 341] width 13 height 13
click at [526, 340] on icon "button" at bounding box center [525, 341] width 13 height 13
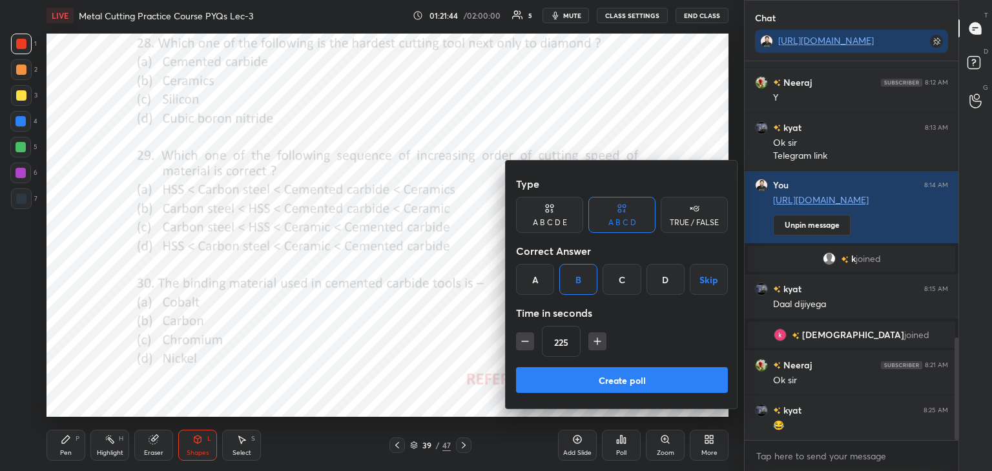
click at [527, 340] on icon "button" at bounding box center [525, 341] width 13 height 13
click at [527, 339] on icon "button" at bounding box center [525, 341] width 13 height 13
click at [526, 340] on icon "button" at bounding box center [525, 341] width 13 height 13
click at [527, 340] on icon "button" at bounding box center [525, 341] width 13 height 13
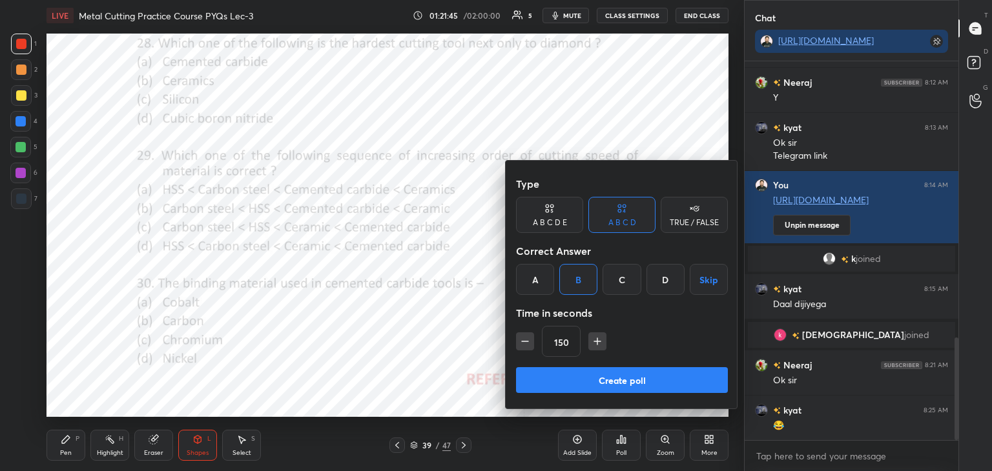
click at [527, 340] on icon "button" at bounding box center [525, 341] width 13 height 13
click at [527, 342] on icon "button" at bounding box center [525, 341] width 13 height 13
click at [527, 342] on icon "button" at bounding box center [525, 342] width 6 height 0
click at [527, 342] on icon "button" at bounding box center [525, 341] width 13 height 13
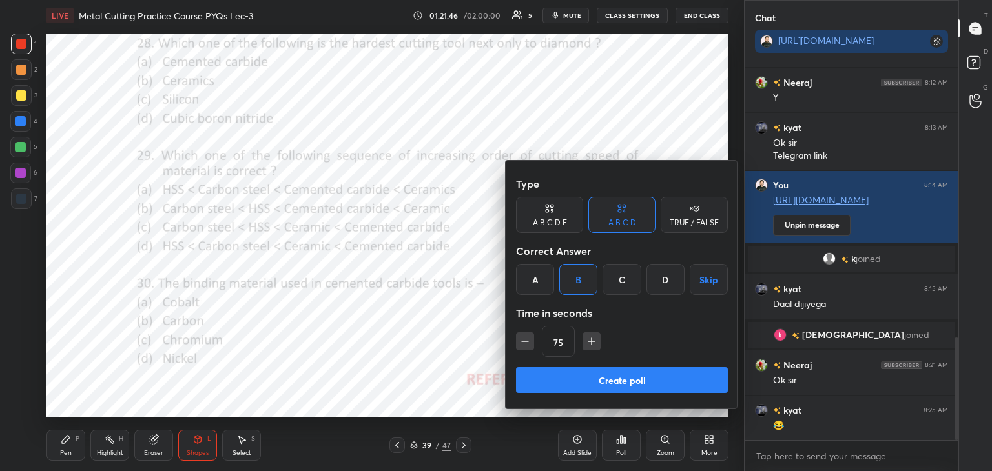
click at [527, 343] on icon "button" at bounding box center [525, 341] width 13 height 13
click at [528, 342] on icon "button" at bounding box center [525, 341] width 13 height 13
type input "45"
click at [573, 380] on button "Create poll" at bounding box center [622, 380] width 212 height 26
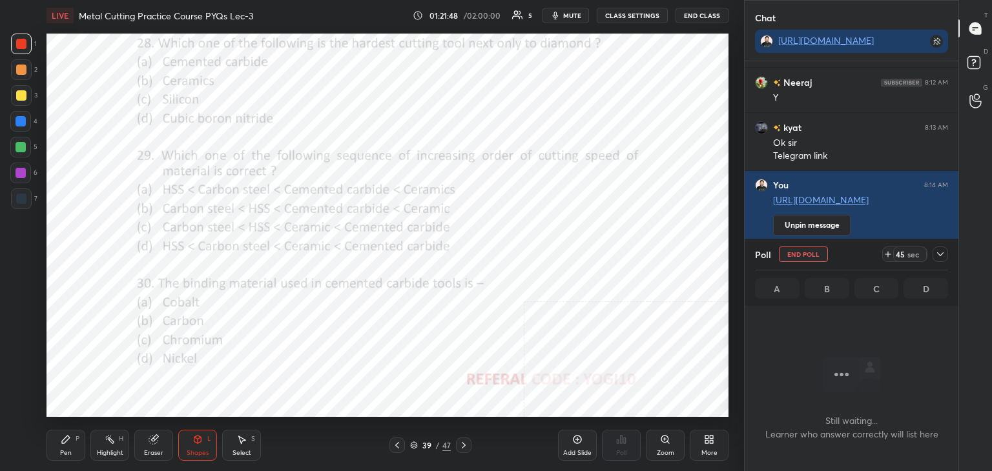
scroll to position [5, 4]
click at [18, 175] on div at bounding box center [21, 173] width 10 height 10
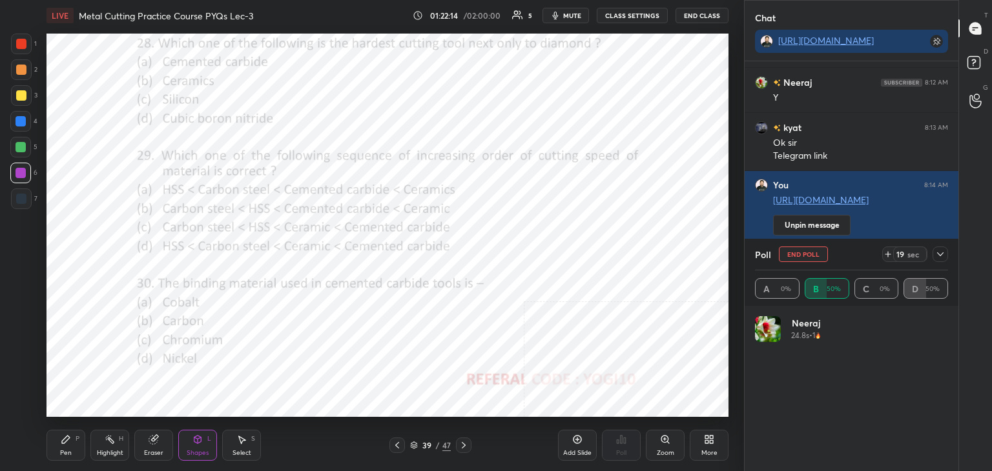
scroll to position [151, 189]
drag, startPoint x: 23, startPoint y: 46, endPoint x: 18, endPoint y: 56, distance: 11.6
click at [23, 46] on div at bounding box center [21, 44] width 10 height 10
drag, startPoint x: 937, startPoint y: 256, endPoint x: 920, endPoint y: 261, distance: 18.0
click at [938, 256] on icon at bounding box center [940, 254] width 10 height 10
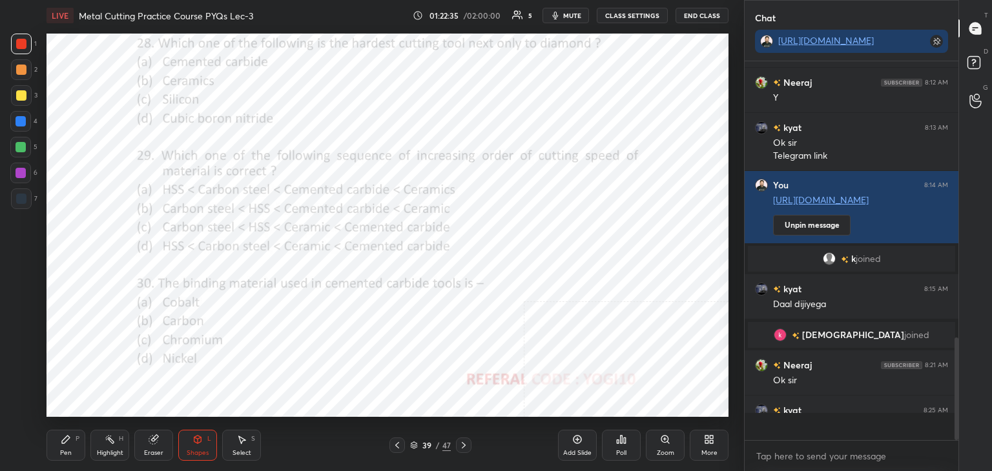
scroll to position [264, 210]
click at [24, 171] on div at bounding box center [20, 173] width 21 height 21
click at [615, 444] on div "Poll" at bounding box center [621, 445] width 39 height 31
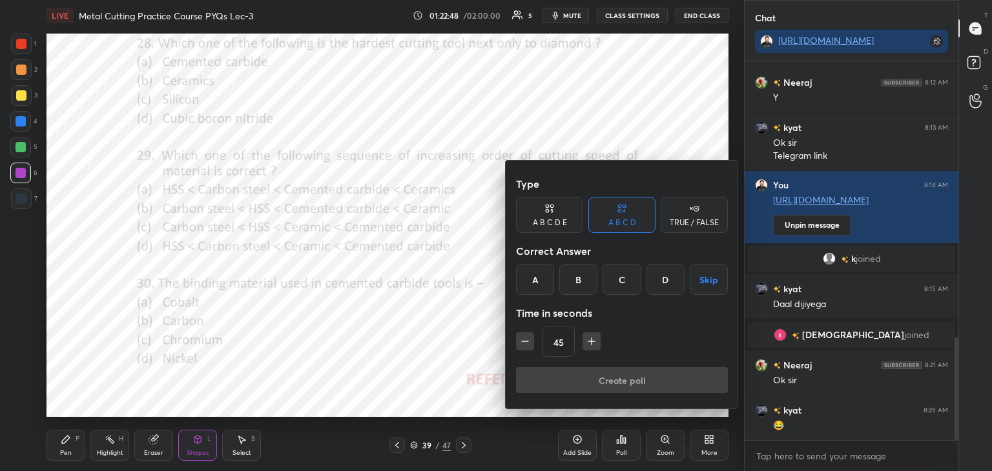
click at [535, 278] on div "A" at bounding box center [535, 279] width 38 height 31
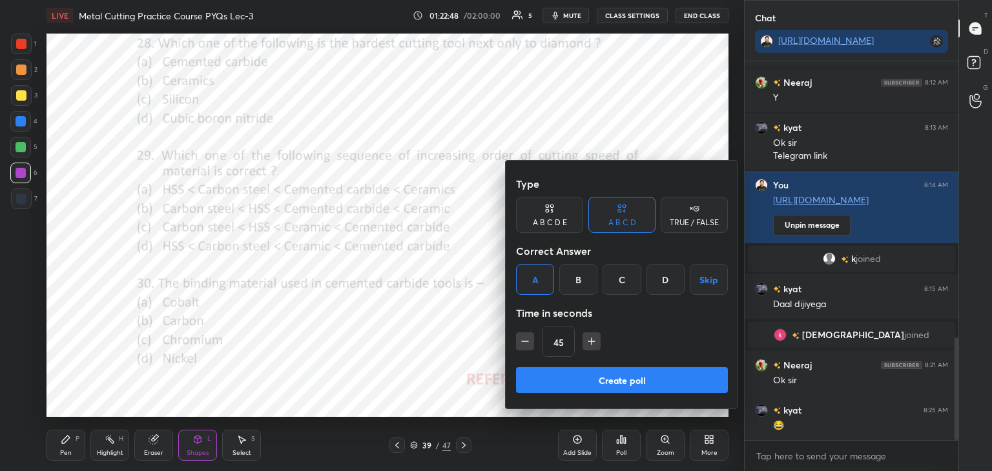
click at [555, 380] on button "Create poll" at bounding box center [622, 380] width 212 height 26
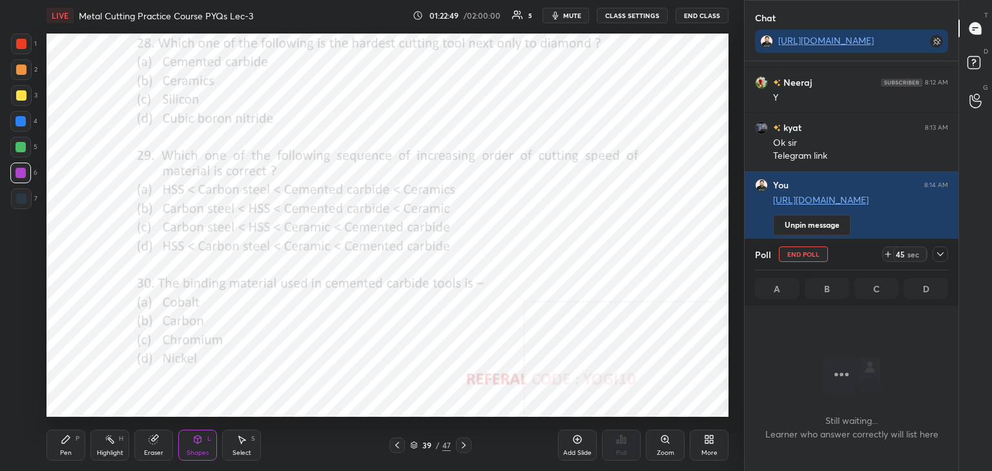
scroll to position [202, 210]
drag, startPoint x: 99, startPoint y: 450, endPoint x: 121, endPoint y: 418, distance: 39.4
click at [101, 450] on div "Highlight" at bounding box center [110, 453] width 26 height 6
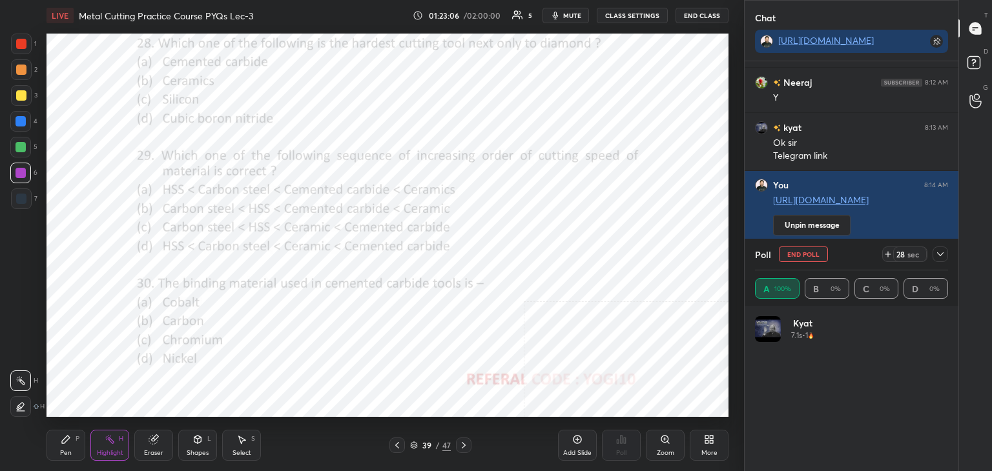
click at [395, 446] on icon at bounding box center [397, 445] width 10 height 10
click at [397, 446] on icon at bounding box center [397, 445] width 10 height 10
click at [463, 444] on icon at bounding box center [464, 445] width 10 height 10
click at [462, 445] on icon at bounding box center [464, 445] width 10 height 10
click at [194, 442] on icon at bounding box center [197, 440] width 10 height 10
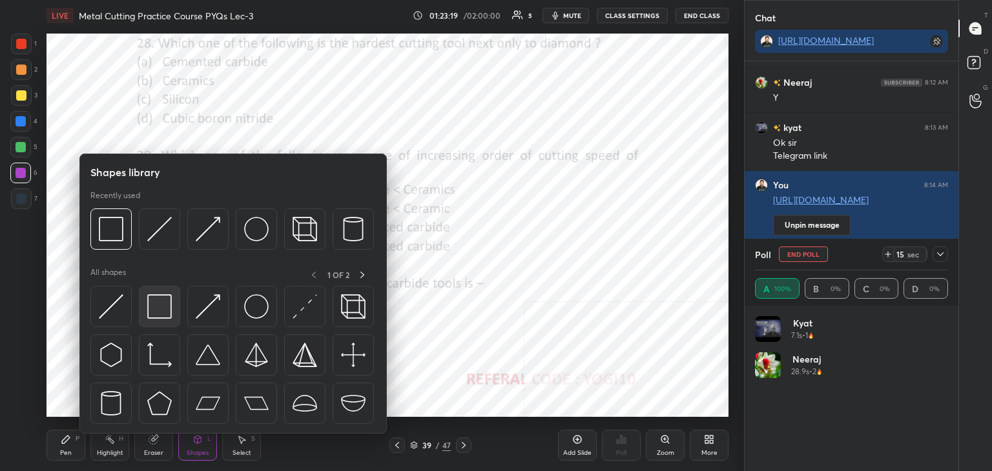
click at [163, 311] on img at bounding box center [159, 307] width 25 height 25
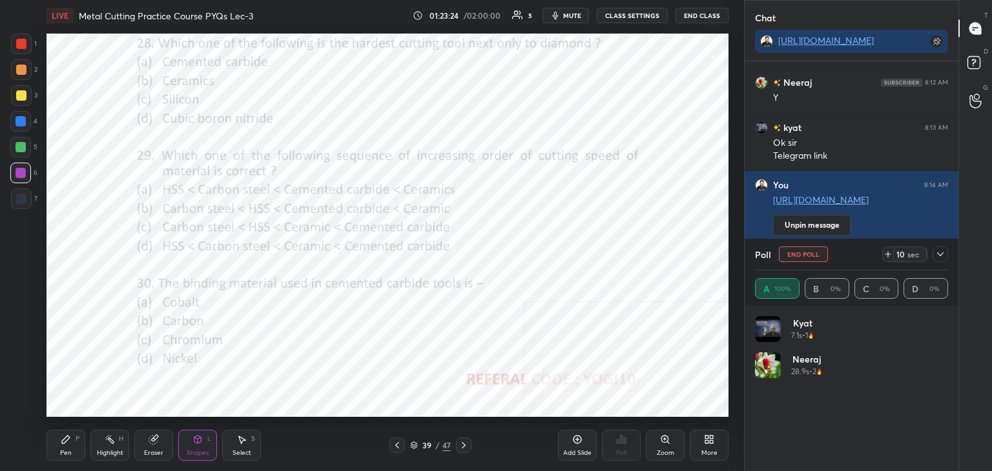
drag, startPoint x: 237, startPoint y: 440, endPoint x: 236, endPoint y: 424, distance: 15.6
click at [235, 438] on div "Select S" at bounding box center [241, 445] width 39 height 31
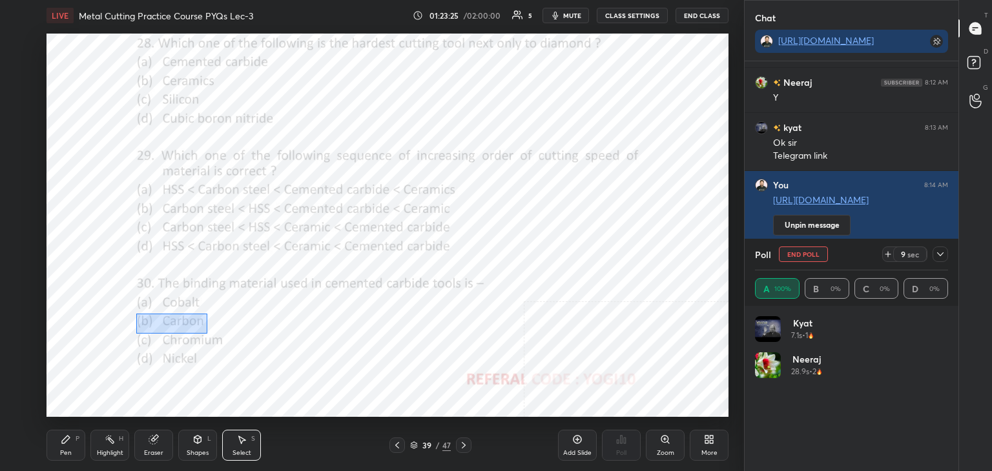
drag, startPoint x: 136, startPoint y: 314, endPoint x: 208, endPoint y: 330, distance: 73.5
click at [210, 331] on div "0 ° Undo Copy Duplicate Duplicate to new slide Delete" at bounding box center [388, 226] width 682 height 384
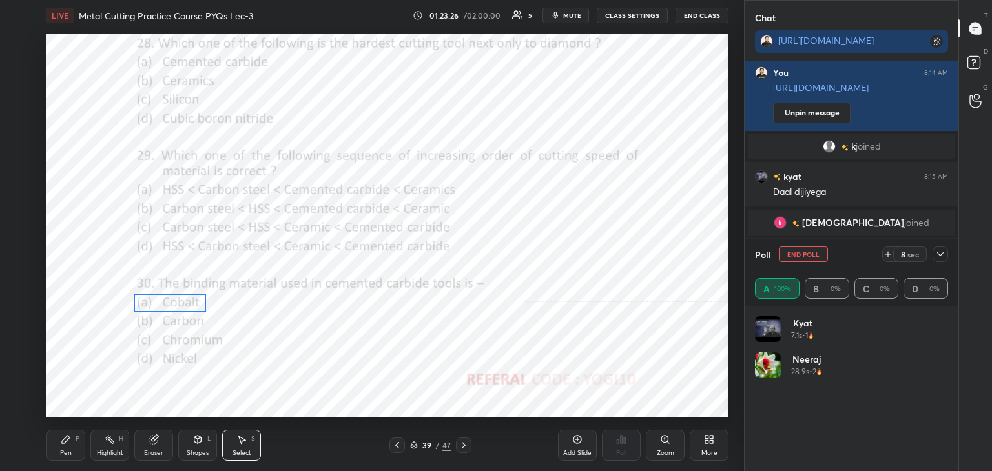
drag, startPoint x: 189, startPoint y: 326, endPoint x: 187, endPoint y: 308, distance: 18.2
click at [187, 308] on div "0 ° Undo Copy Duplicate Duplicate to new slide Delete" at bounding box center [388, 226] width 682 height 384
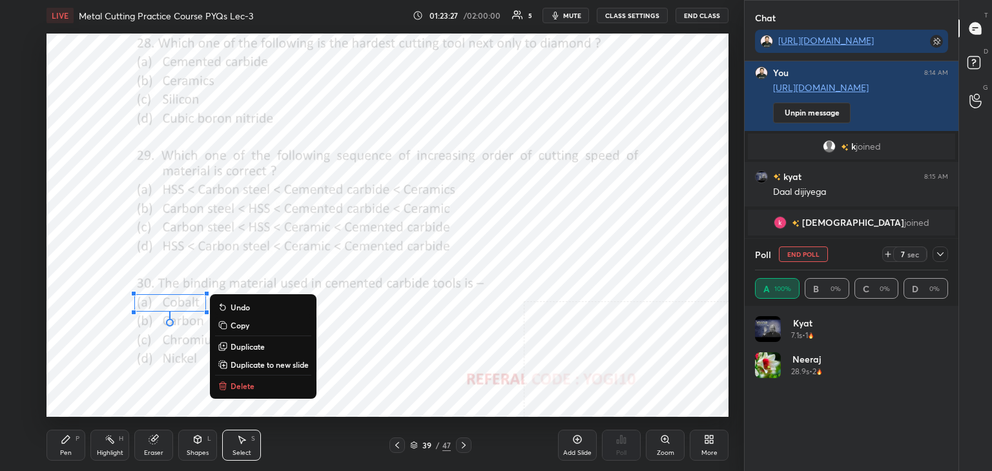
drag, startPoint x: 945, startPoint y: 249, endPoint x: 911, endPoint y: 277, distance: 44.1
click at [943, 251] on icon at bounding box center [940, 254] width 10 height 10
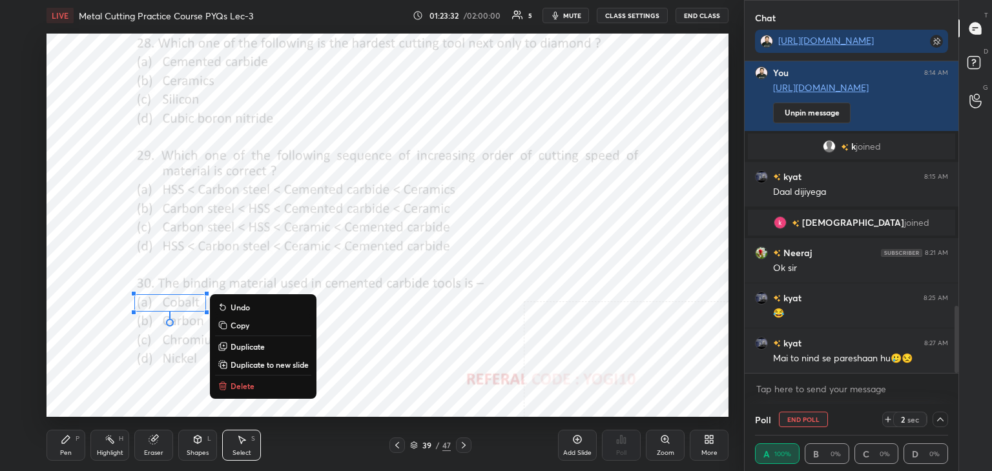
click at [467, 360] on div "0 ° Undo Copy Duplicate Duplicate to new slide Delete" at bounding box center [388, 226] width 682 height 384
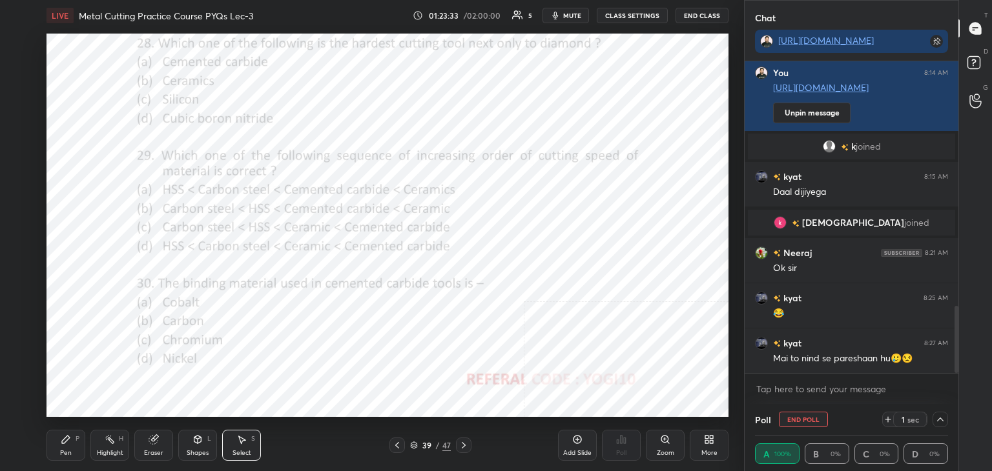
click at [107, 448] on div "Highlight H" at bounding box center [109, 445] width 39 height 31
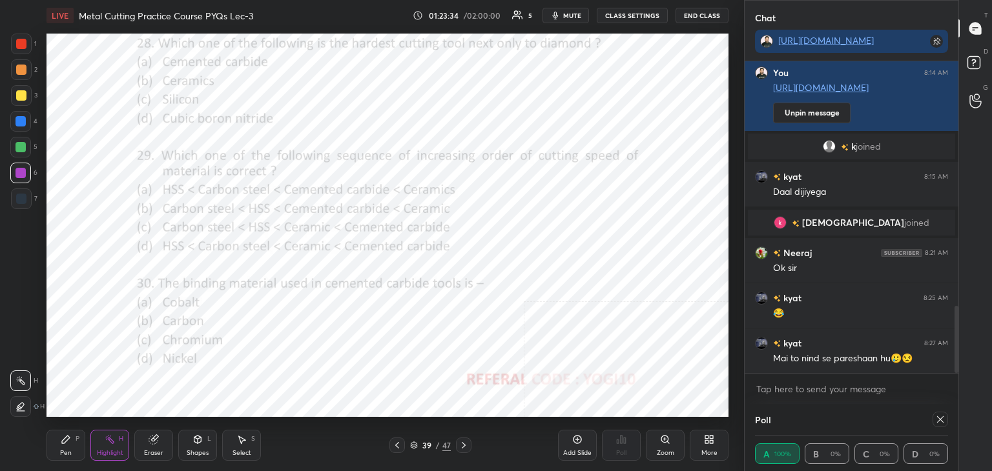
click at [92, 442] on div "Highlight H" at bounding box center [109, 445] width 39 height 31
click at [24, 202] on div at bounding box center [21, 199] width 10 height 10
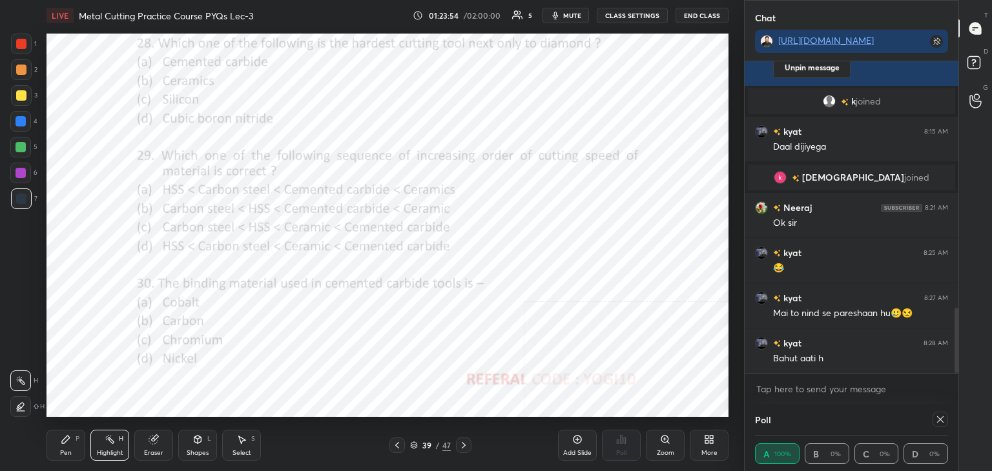
click at [937, 420] on icon at bounding box center [940, 420] width 10 height 10
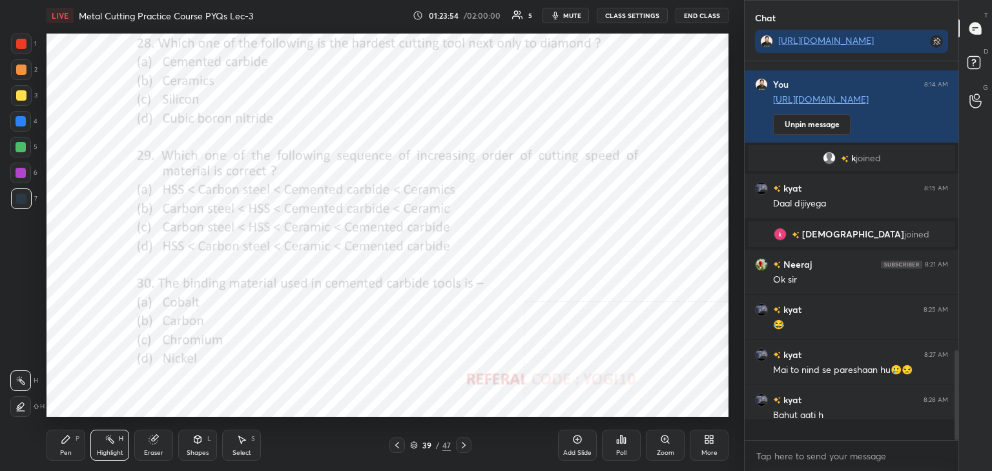
scroll to position [375, 210]
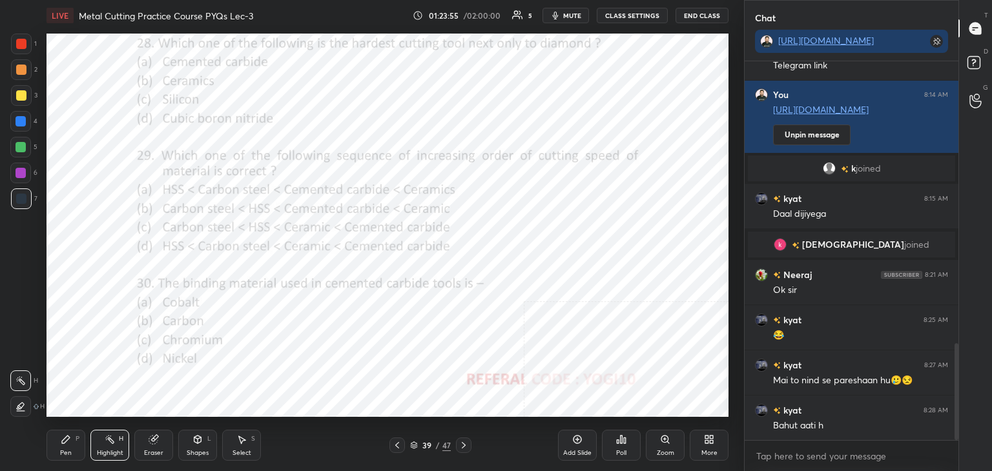
click at [116, 438] on div "Highlight H" at bounding box center [109, 445] width 39 height 31
click at [16, 176] on div at bounding box center [21, 173] width 10 height 10
click at [460, 445] on icon at bounding box center [464, 445] width 10 height 10
click at [24, 43] on div at bounding box center [21, 44] width 10 height 10
drag, startPoint x: 199, startPoint y: 444, endPoint x: 194, endPoint y: 436, distance: 9.3
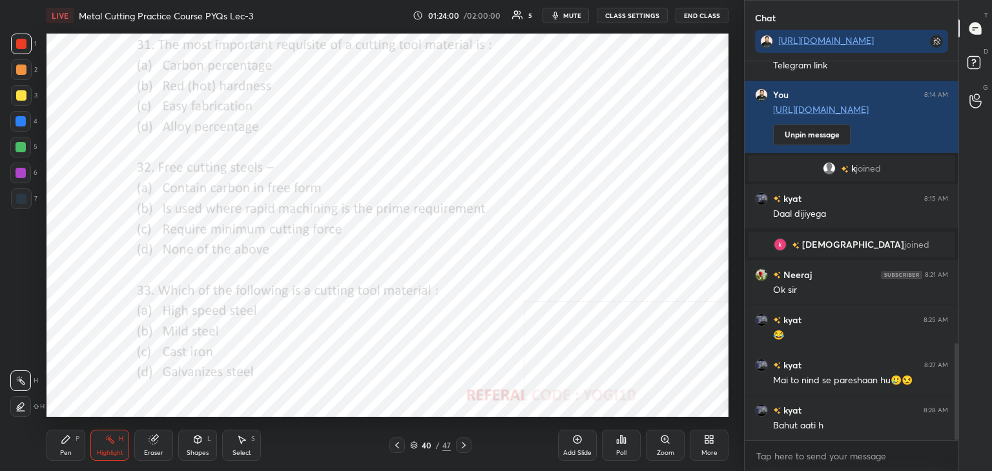
click at [198, 444] on icon at bounding box center [197, 440] width 10 height 10
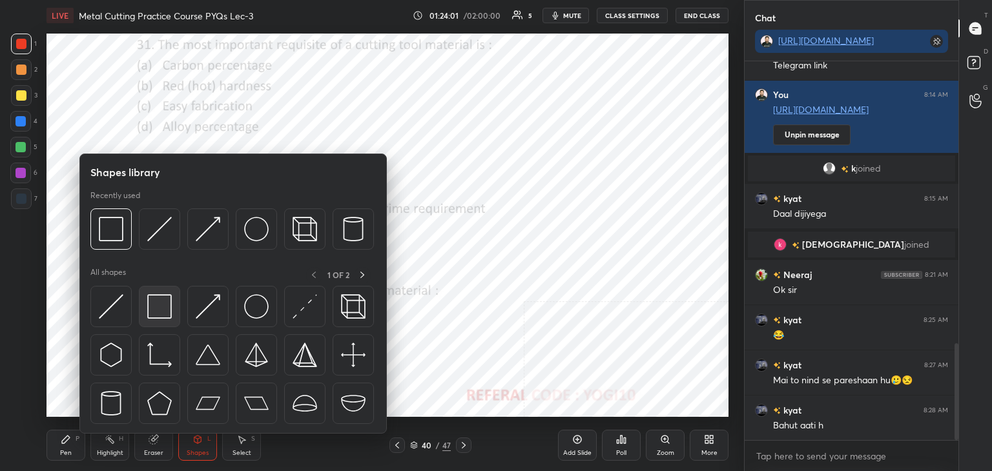
click at [163, 296] on img at bounding box center [159, 307] width 25 height 25
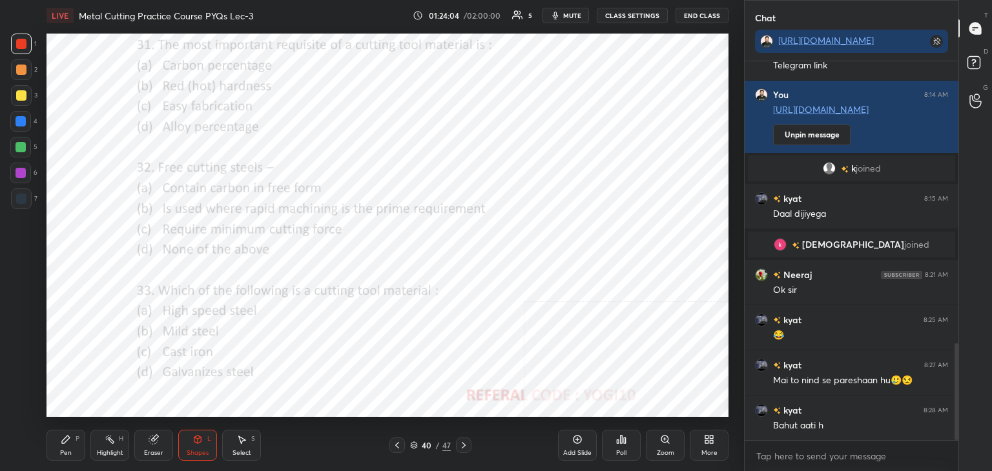
drag, startPoint x: 120, startPoint y: 451, endPoint x: 124, endPoint y: 423, distance: 28.7
click at [119, 450] on div "Highlight" at bounding box center [110, 453] width 26 height 6
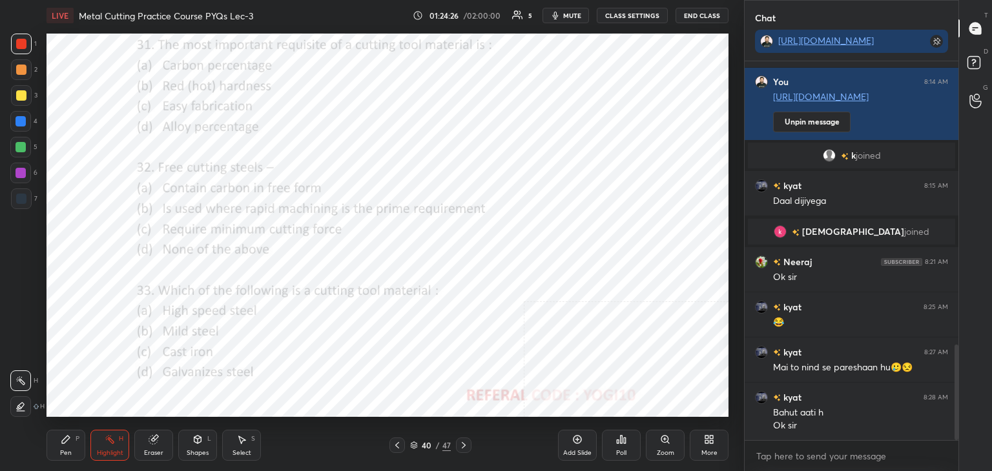
click at [198, 448] on div "Shapes L" at bounding box center [197, 445] width 39 height 31
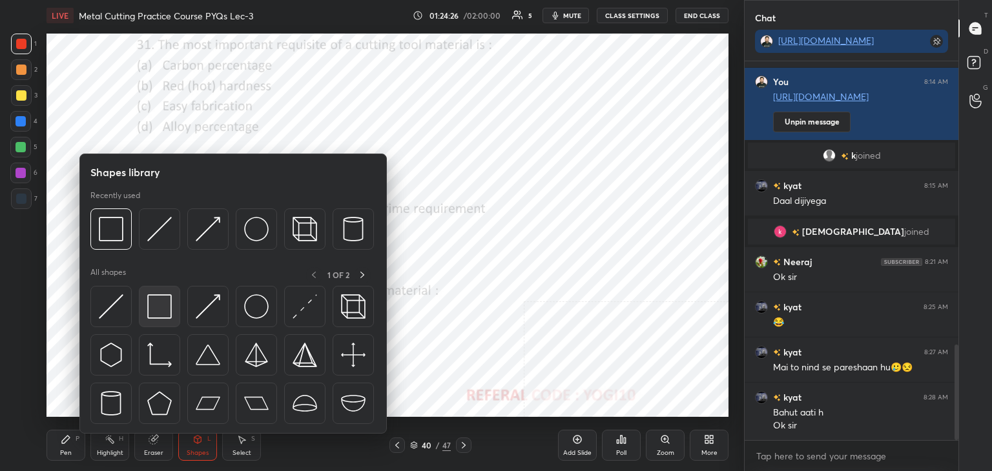
click at [156, 315] on img at bounding box center [159, 307] width 25 height 25
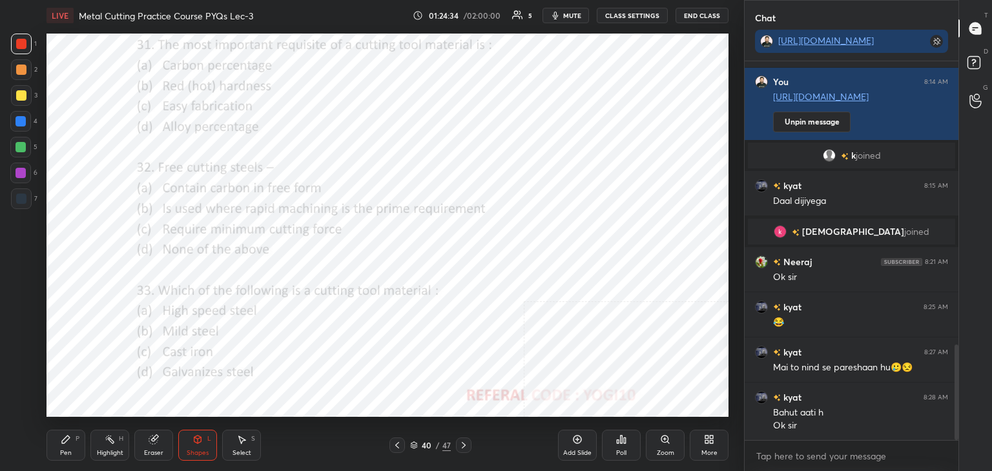
click at [610, 444] on div "Poll" at bounding box center [621, 445] width 39 height 31
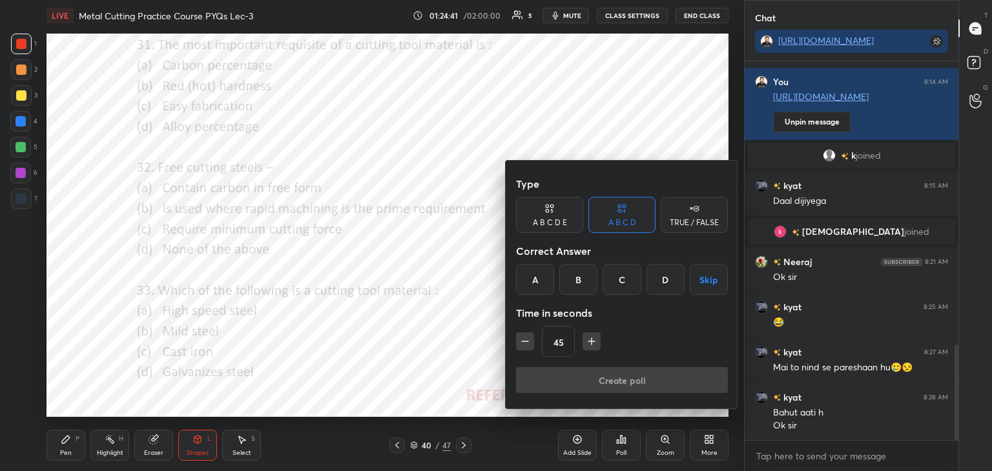
drag, startPoint x: 579, startPoint y: 279, endPoint x: 579, endPoint y: 300, distance: 20.7
click at [579, 280] on div "B" at bounding box center [578, 279] width 38 height 31
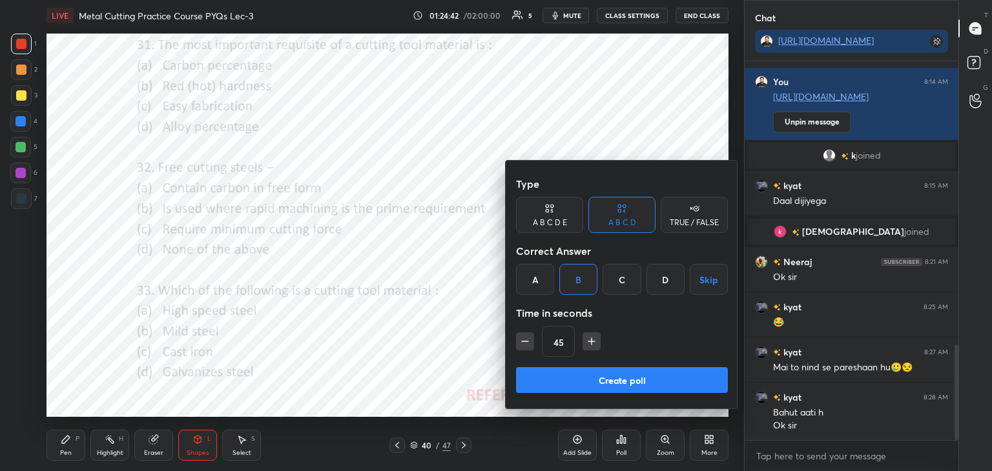
click at [568, 382] on button "Create poll" at bounding box center [622, 380] width 212 height 26
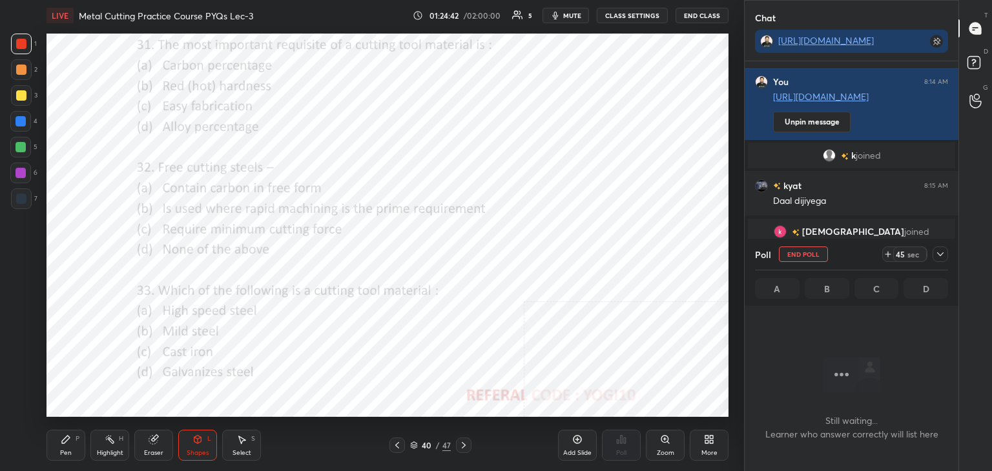
scroll to position [202, 210]
click at [21, 169] on div at bounding box center [20, 173] width 21 height 21
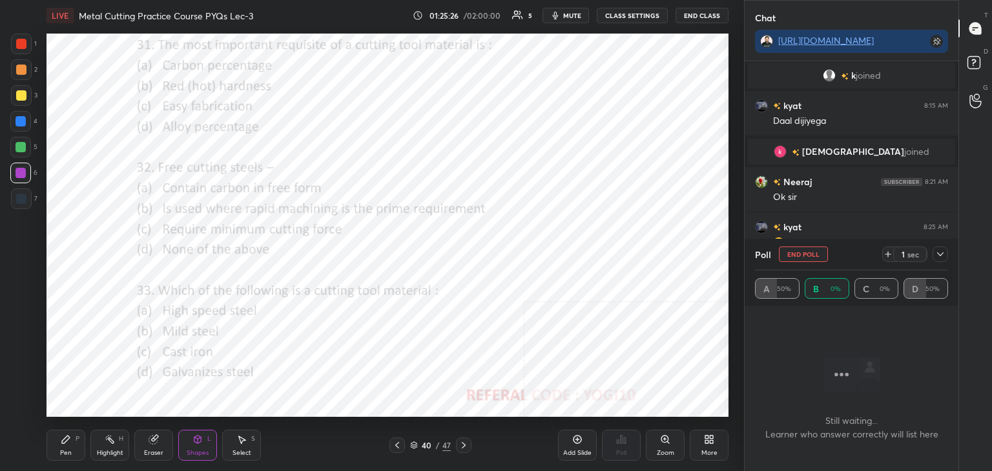
scroll to position [1249, 0]
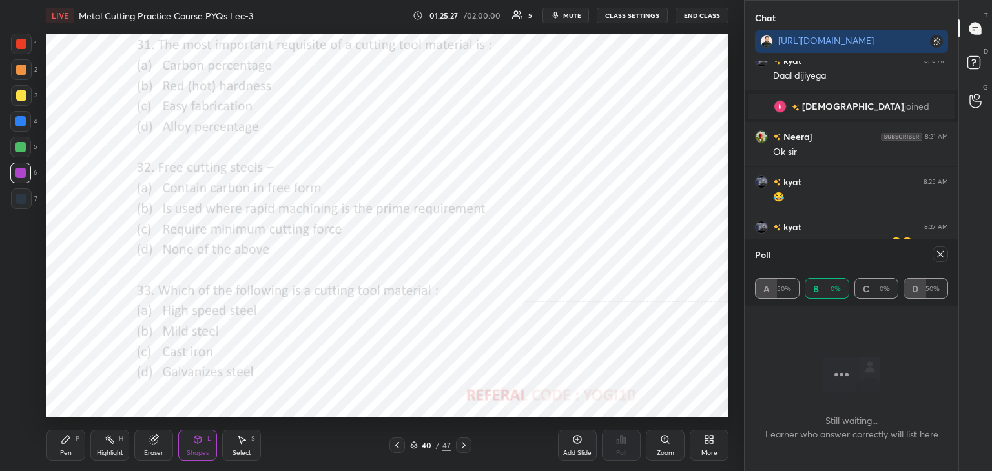
drag, startPoint x: 935, startPoint y: 254, endPoint x: 922, endPoint y: 276, distance: 25.8
click at [936, 254] on icon at bounding box center [940, 254] width 10 height 10
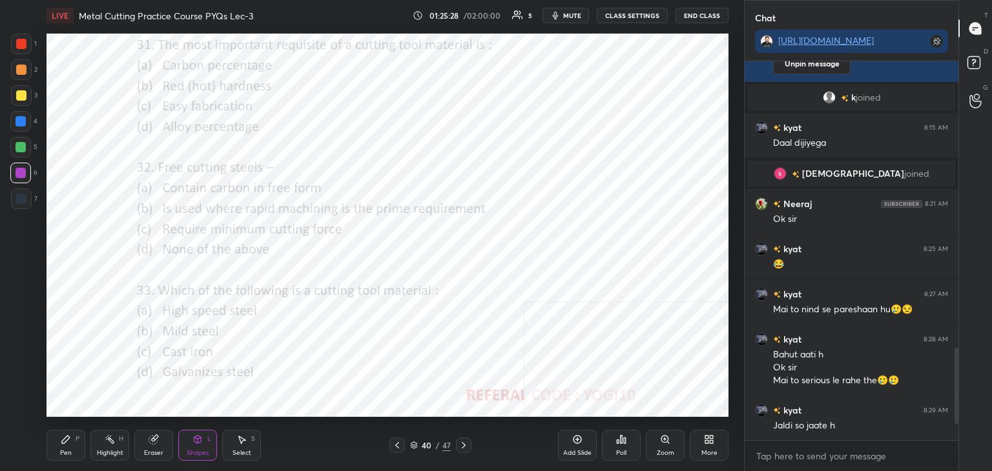
scroll to position [5, 4]
drag, startPoint x: 64, startPoint y: 451, endPoint x: 81, endPoint y: 433, distance: 25.1
click at [65, 451] on div "Pen" at bounding box center [66, 453] width 12 height 6
click at [22, 47] on div at bounding box center [21, 44] width 10 height 10
click at [191, 439] on div "Shapes L" at bounding box center [197, 445] width 39 height 31
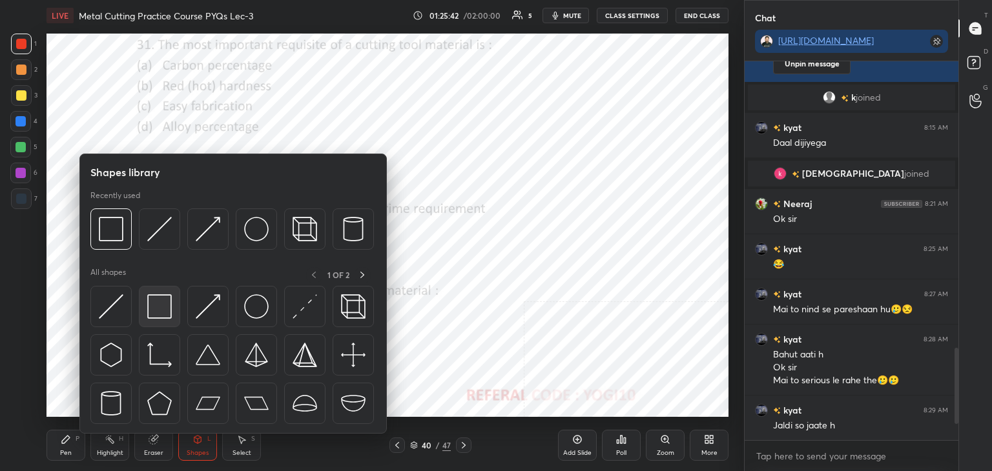
click at [147, 305] on div at bounding box center [159, 306] width 41 height 41
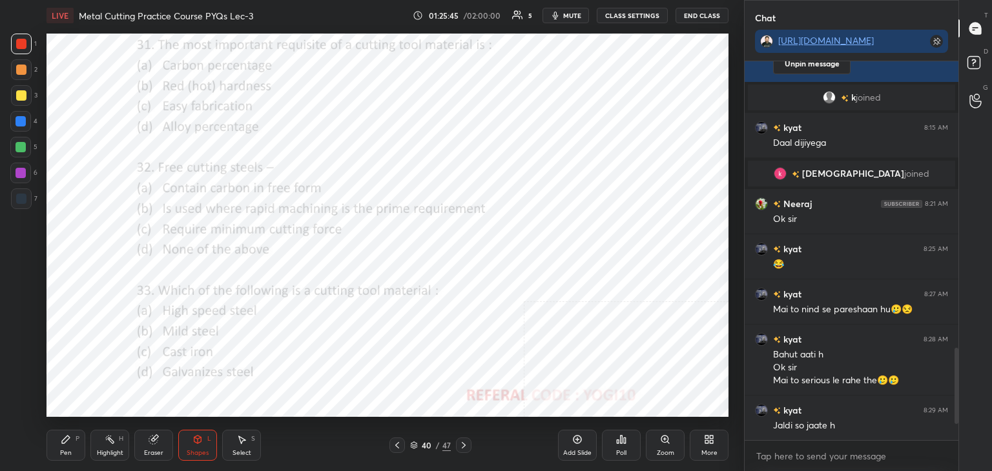
click at [20, 171] on div at bounding box center [21, 173] width 10 height 10
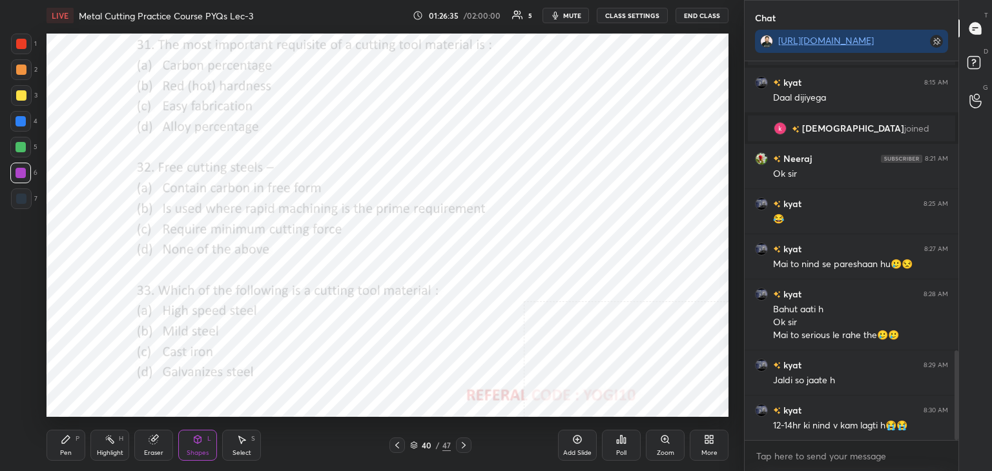
drag, startPoint x: 20, startPoint y: 43, endPoint x: 16, endPoint y: 50, distance: 7.9
click at [19, 43] on div at bounding box center [21, 44] width 10 height 10
click at [617, 442] on icon at bounding box center [621, 440] width 10 height 10
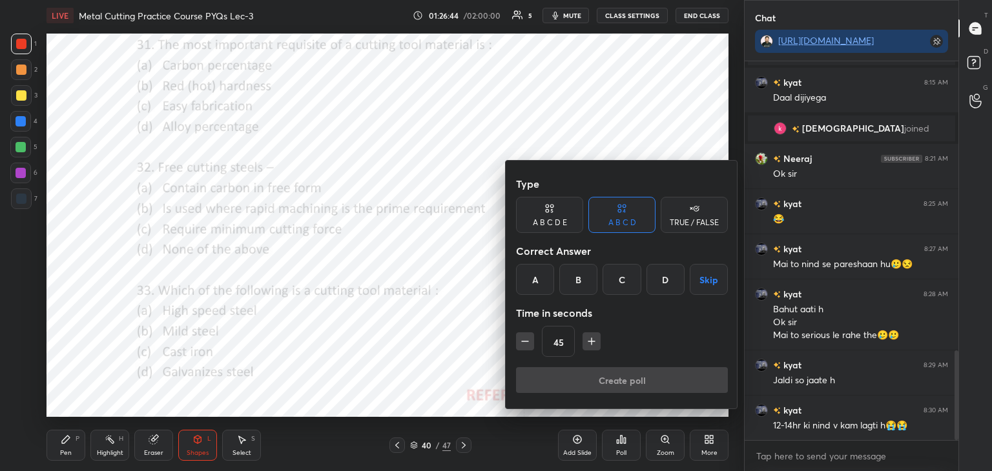
click at [575, 280] on div "B" at bounding box center [578, 279] width 38 height 31
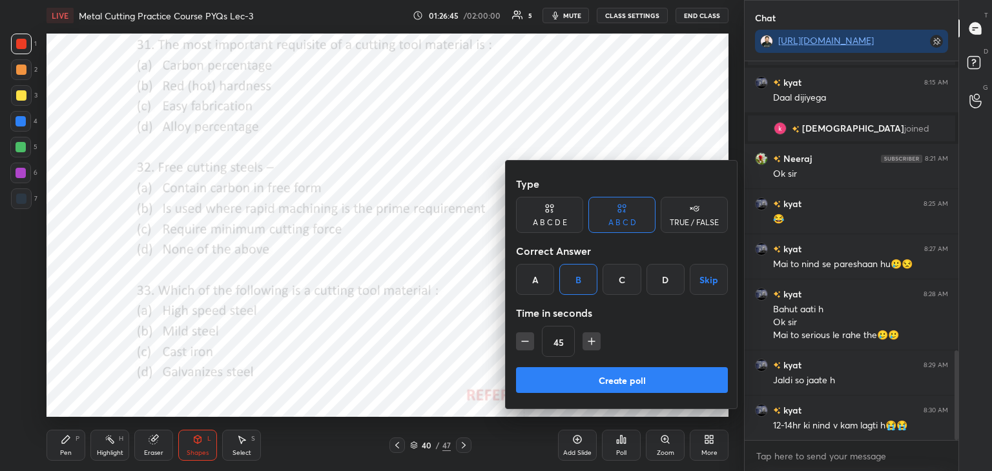
drag, startPoint x: 571, startPoint y: 382, endPoint x: 524, endPoint y: 351, distance: 55.9
click at [568, 382] on button "Create poll" at bounding box center [622, 380] width 212 height 26
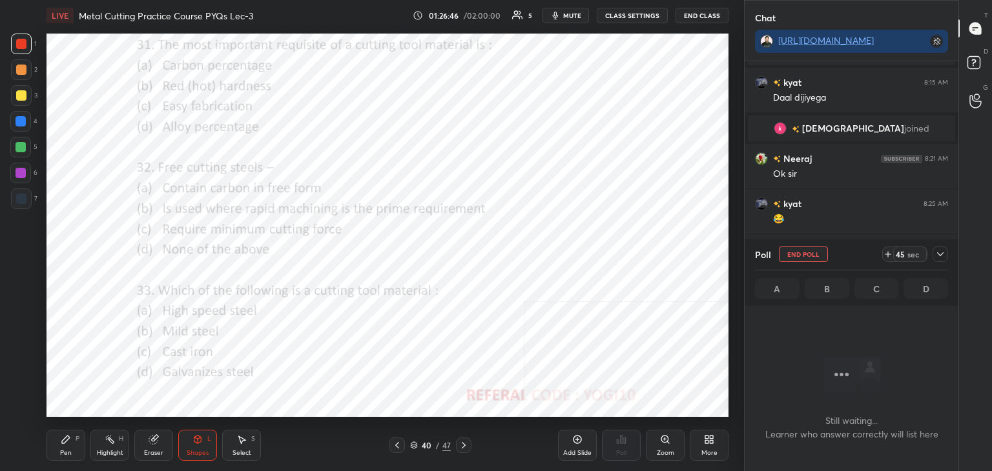
scroll to position [202, 210]
click at [23, 172] on div at bounding box center [21, 173] width 10 height 10
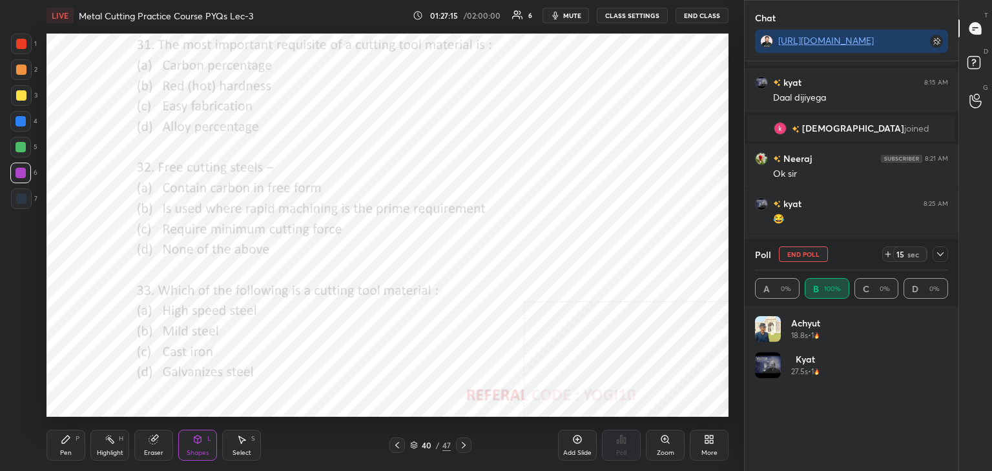
scroll to position [1339, 0]
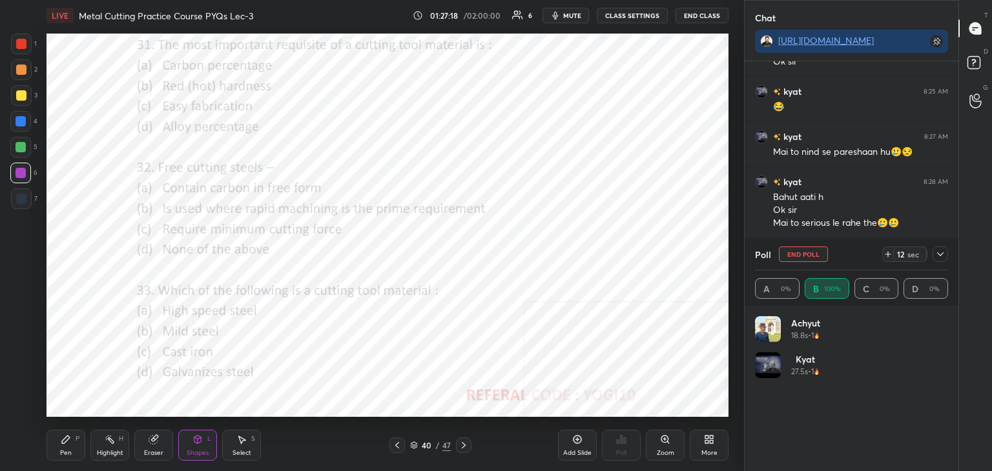
click at [940, 255] on icon at bounding box center [940, 255] width 6 height 4
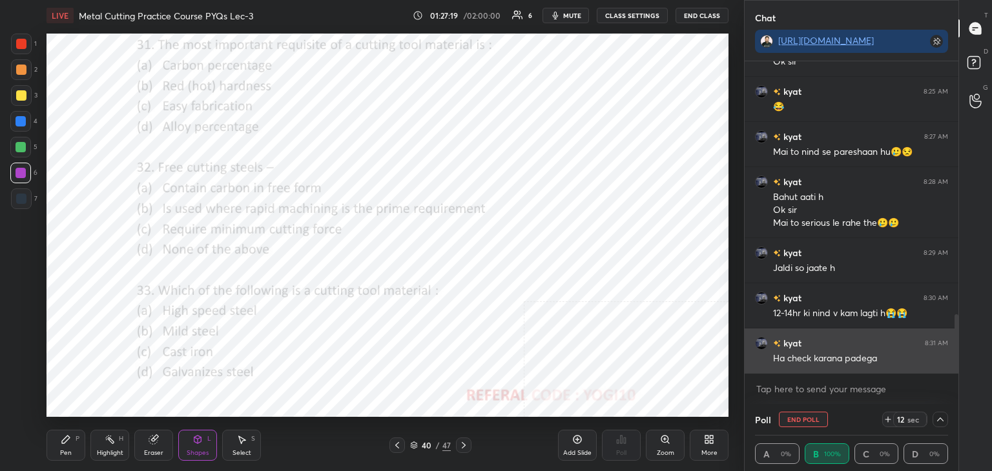
scroll to position [0, 4]
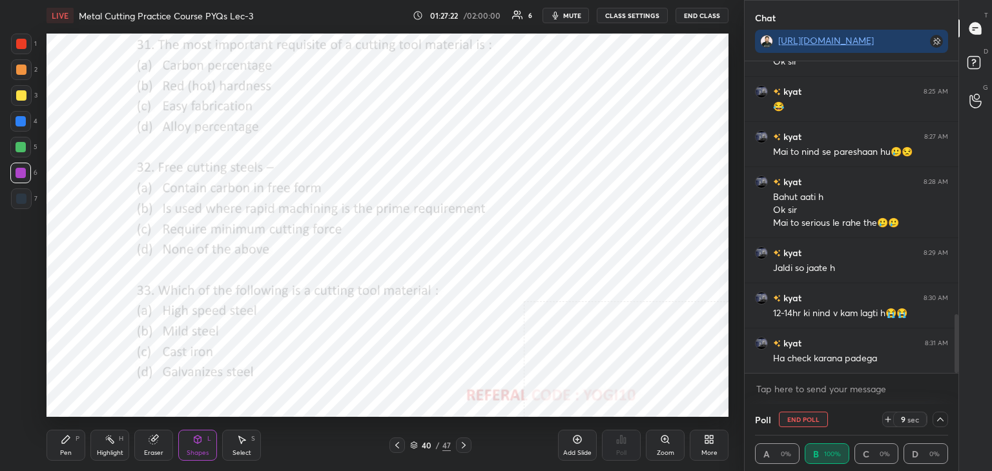
click at [101, 448] on div "Highlight H" at bounding box center [109, 445] width 39 height 31
drag, startPoint x: 937, startPoint y: 419, endPoint x: 806, endPoint y: 379, distance: 137.1
click at [935, 419] on icon at bounding box center [940, 420] width 10 height 10
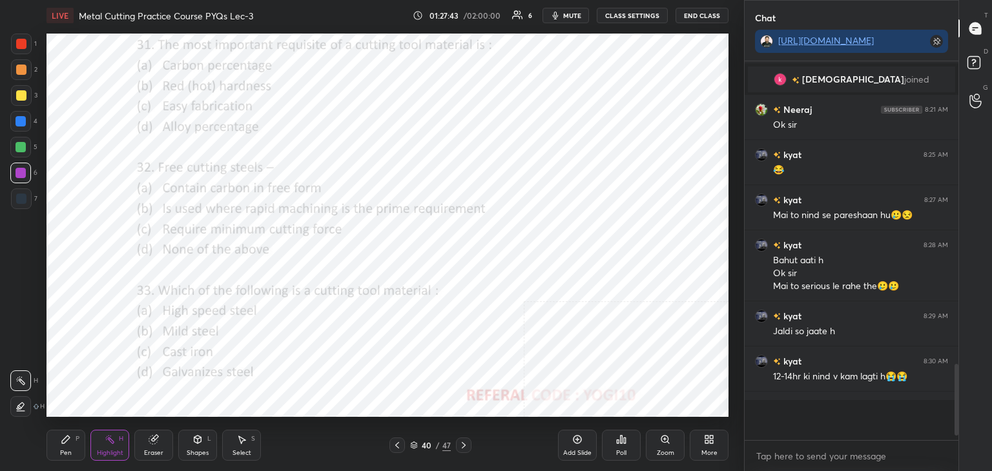
scroll to position [4, 4]
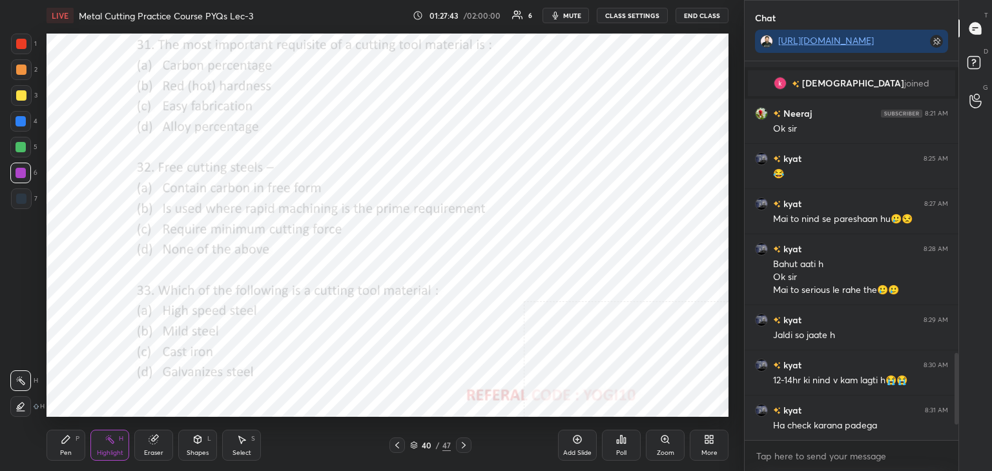
click at [195, 440] on icon at bounding box center [197, 440] width 7 height 8
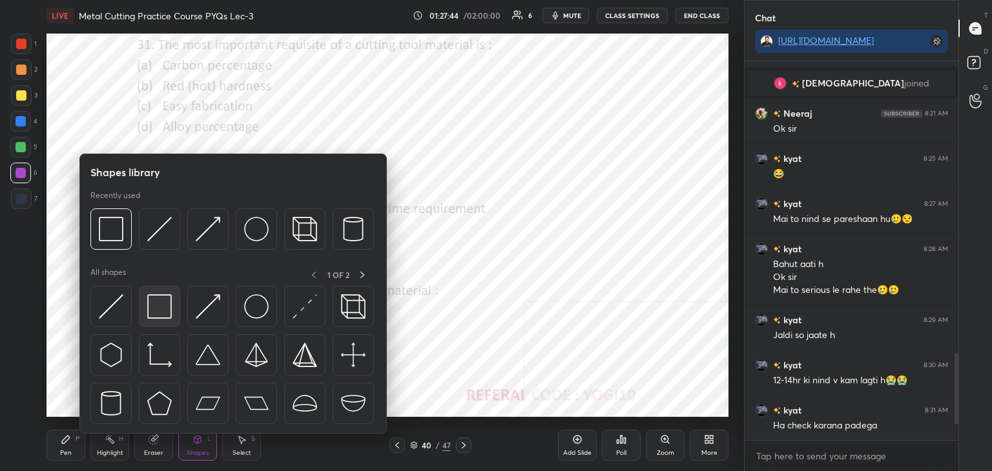
click at [157, 304] on img at bounding box center [159, 307] width 25 height 25
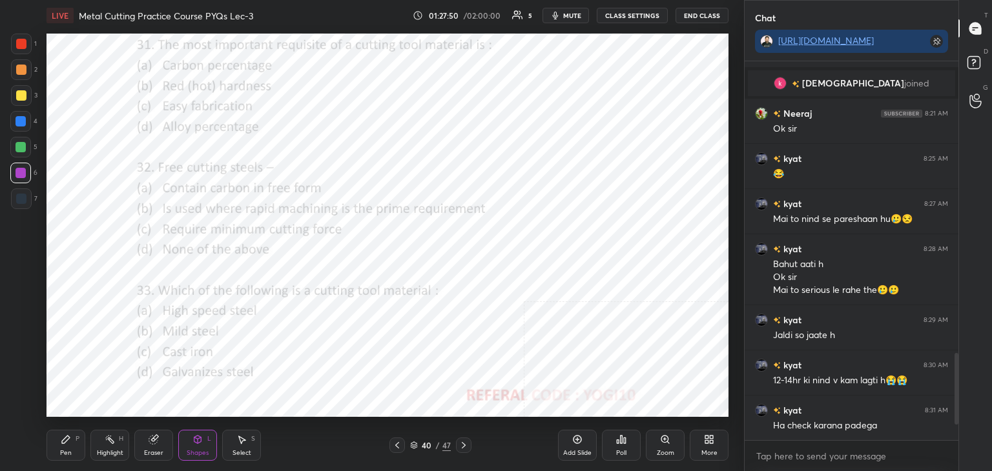
drag, startPoint x: 19, startPoint y: 39, endPoint x: 27, endPoint y: 50, distance: 13.8
click at [19, 39] on div at bounding box center [21, 44] width 10 height 10
click at [619, 448] on div "Poll" at bounding box center [621, 445] width 39 height 31
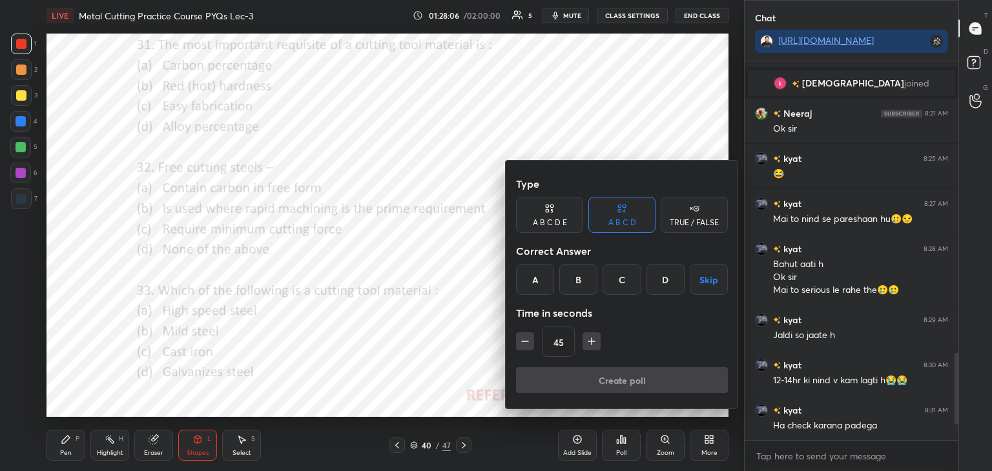
click at [537, 277] on div "A" at bounding box center [535, 279] width 38 height 31
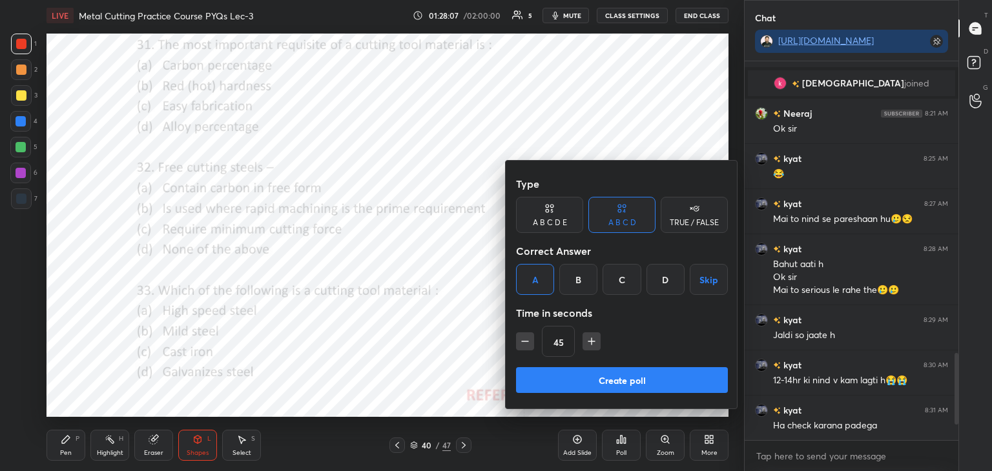
click at [559, 377] on button "Create poll" at bounding box center [622, 380] width 212 height 26
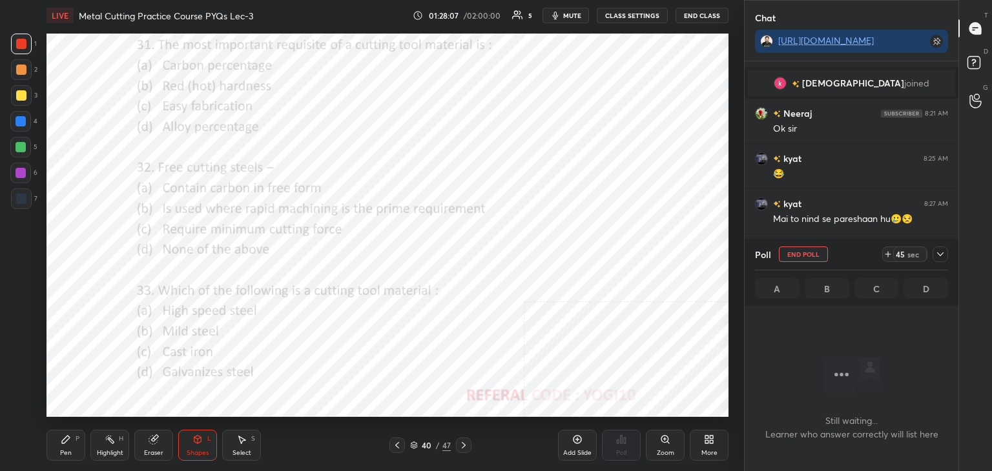
scroll to position [308, 210]
click at [23, 176] on div at bounding box center [21, 173] width 10 height 10
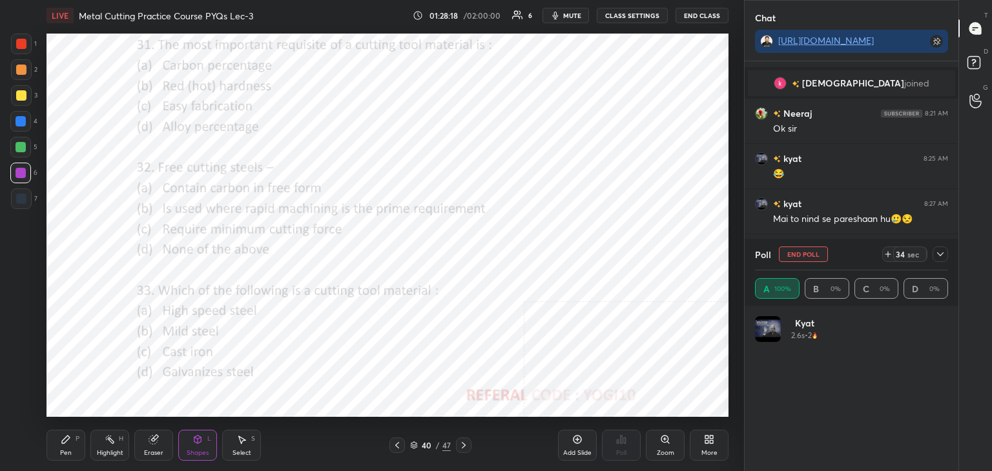
drag, startPoint x: 119, startPoint y: 442, endPoint x: 124, endPoint y: 424, distance: 19.4
click at [119, 440] on div "H" at bounding box center [121, 439] width 5 height 6
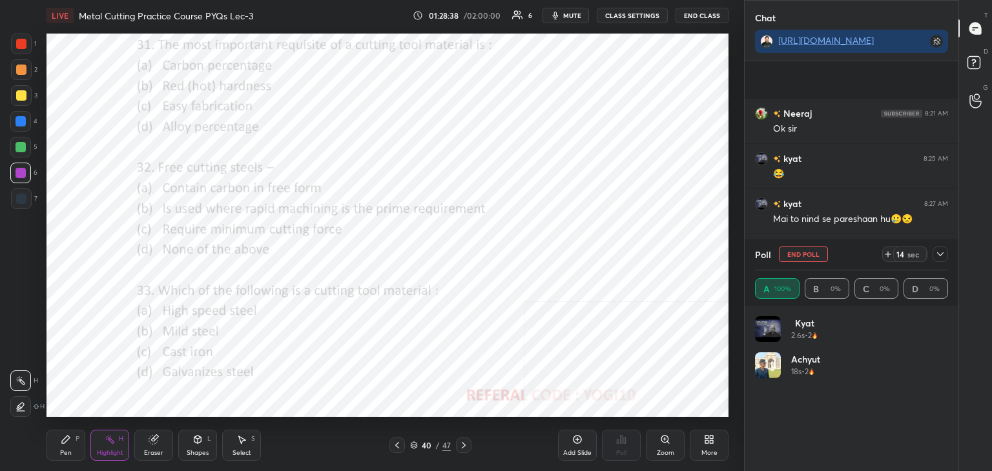
scroll to position [1385, 0]
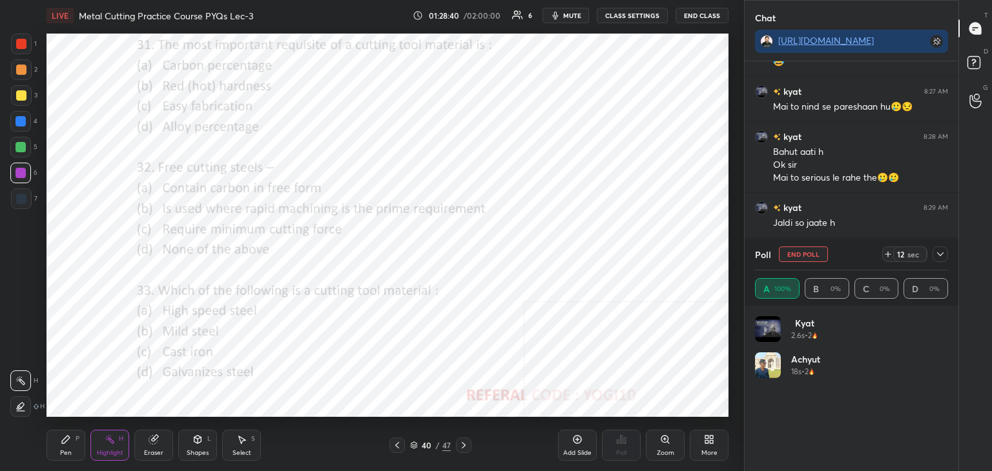
drag, startPoint x: 938, startPoint y: 251, endPoint x: 915, endPoint y: 273, distance: 31.1
click at [938, 251] on icon at bounding box center [940, 254] width 10 height 10
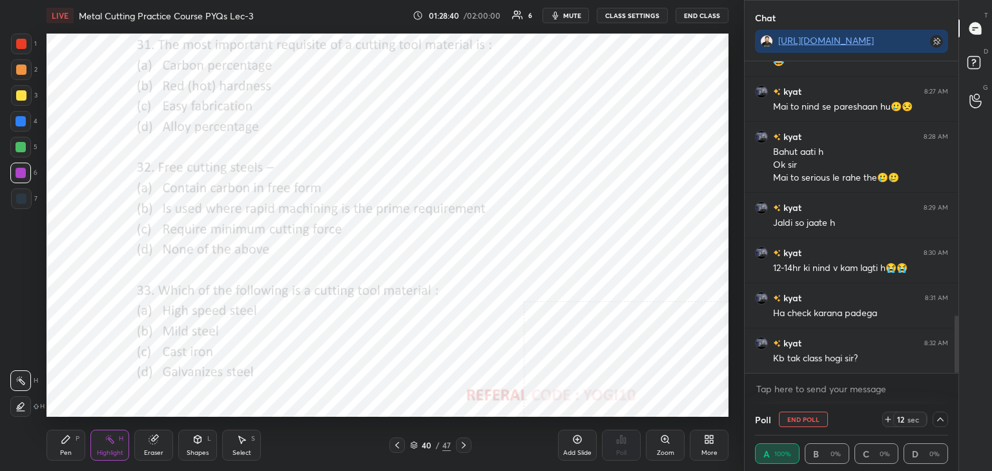
scroll to position [0, 4]
drag, startPoint x: 119, startPoint y: 448, endPoint x: 129, endPoint y: 444, distance: 11.0
click at [117, 450] on div "Highlight H" at bounding box center [109, 445] width 39 height 31
click at [21, 41] on div at bounding box center [21, 44] width 10 height 10
click at [195, 447] on div "Shapes L" at bounding box center [197, 445] width 39 height 31
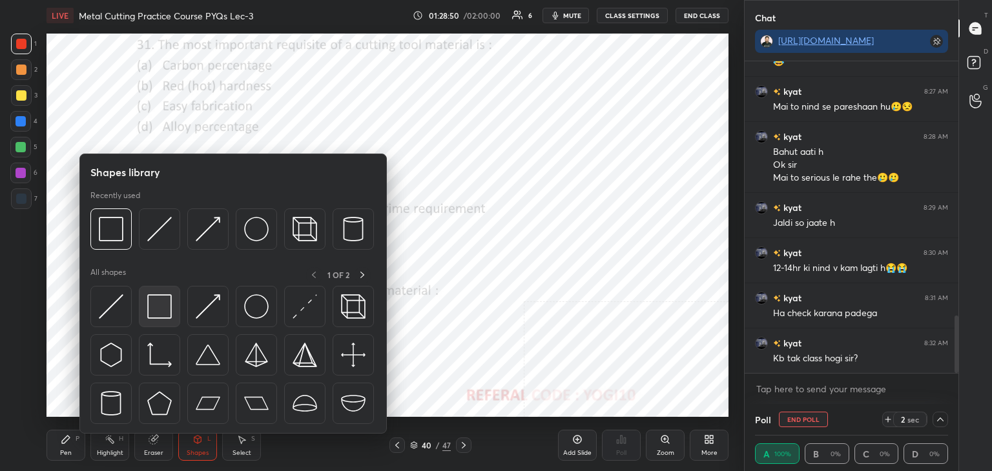
click at [155, 300] on img at bounding box center [159, 307] width 25 height 25
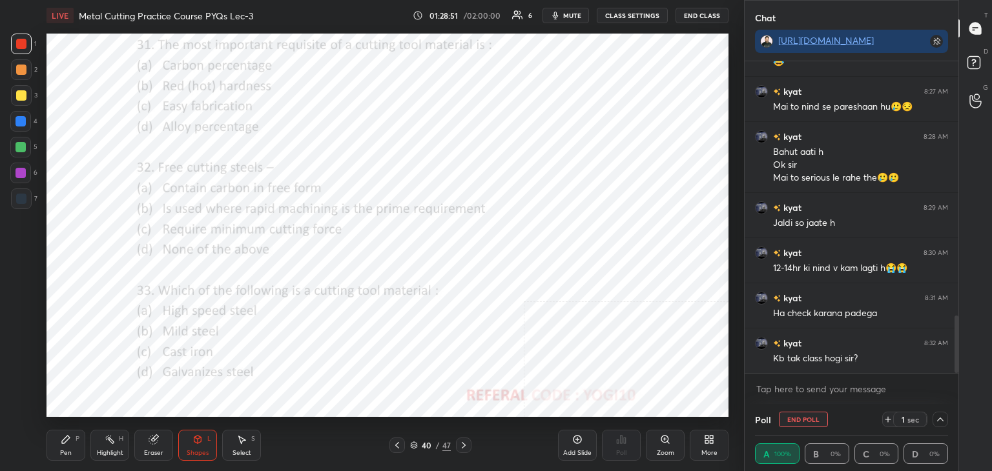
drag, startPoint x: 25, startPoint y: 167, endPoint x: 16, endPoint y: 167, distance: 9.7
click at [26, 167] on div at bounding box center [20, 173] width 21 height 21
drag, startPoint x: 942, startPoint y: 417, endPoint x: 917, endPoint y: 409, distance: 25.9
click at [940, 417] on icon at bounding box center [940, 420] width 10 height 10
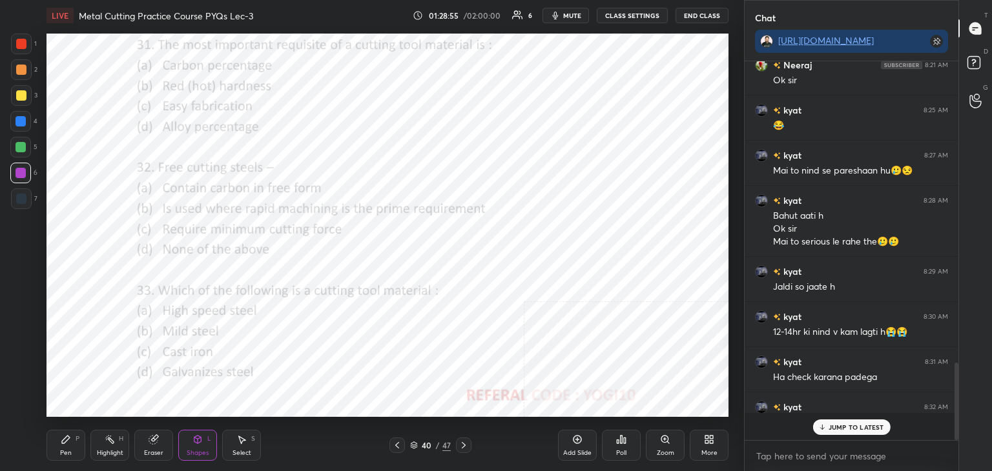
scroll to position [4, 4]
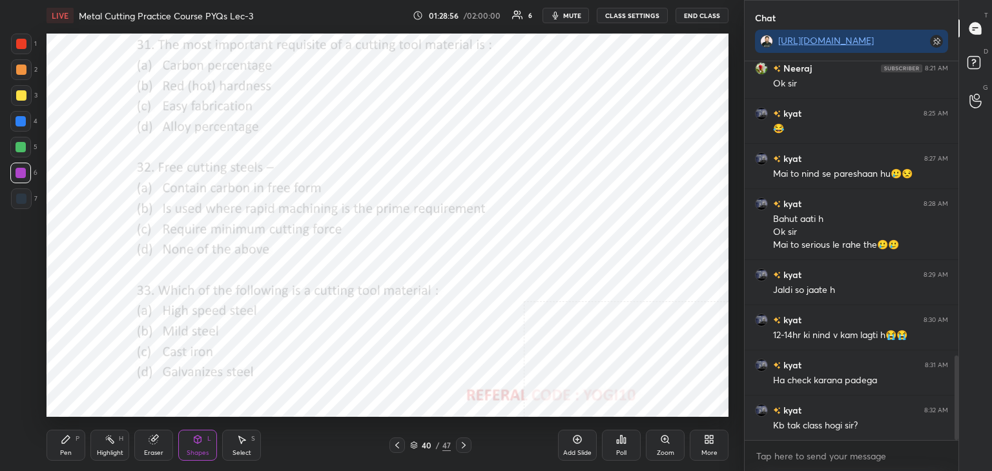
click at [463, 444] on icon at bounding box center [464, 445] width 10 height 10
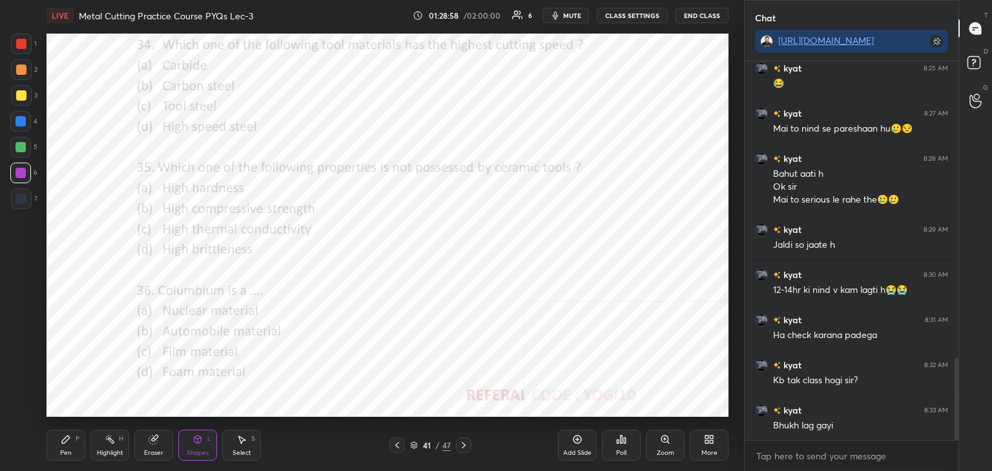
click at [28, 45] on div at bounding box center [21, 44] width 21 height 21
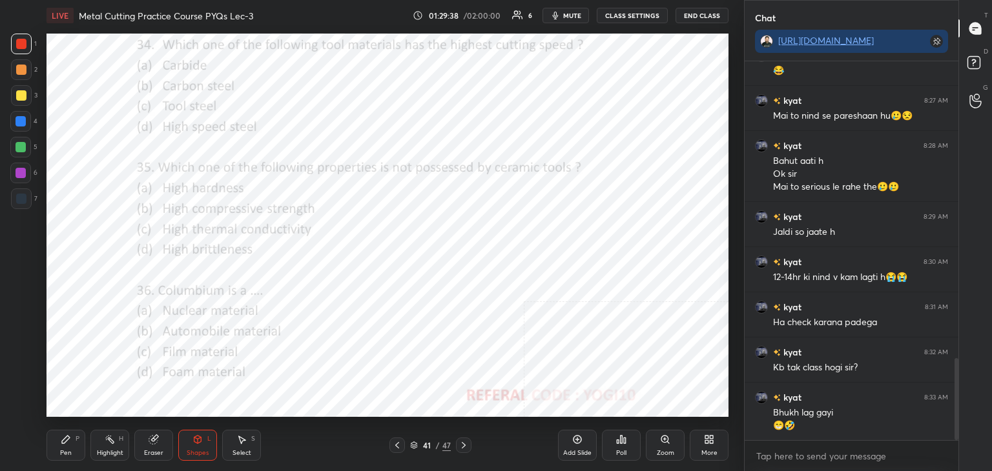
scroll to position [1407, 0]
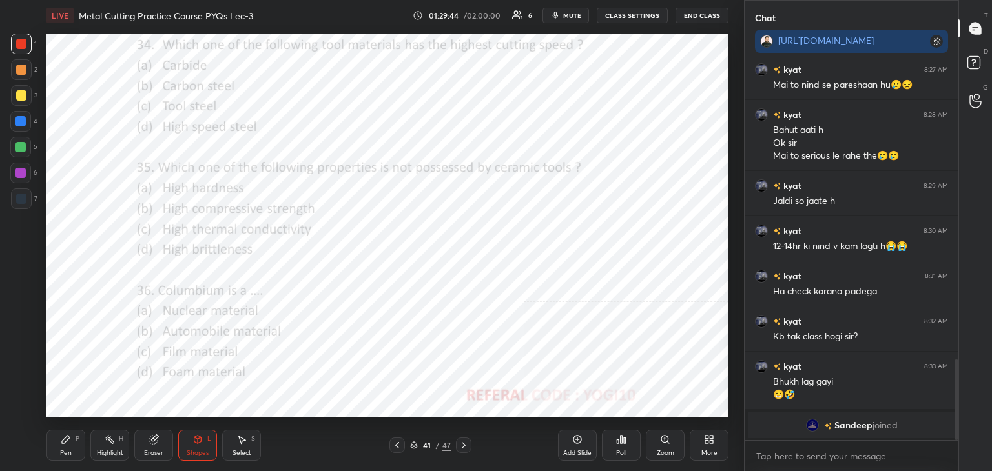
click at [616, 443] on icon at bounding box center [621, 440] width 10 height 10
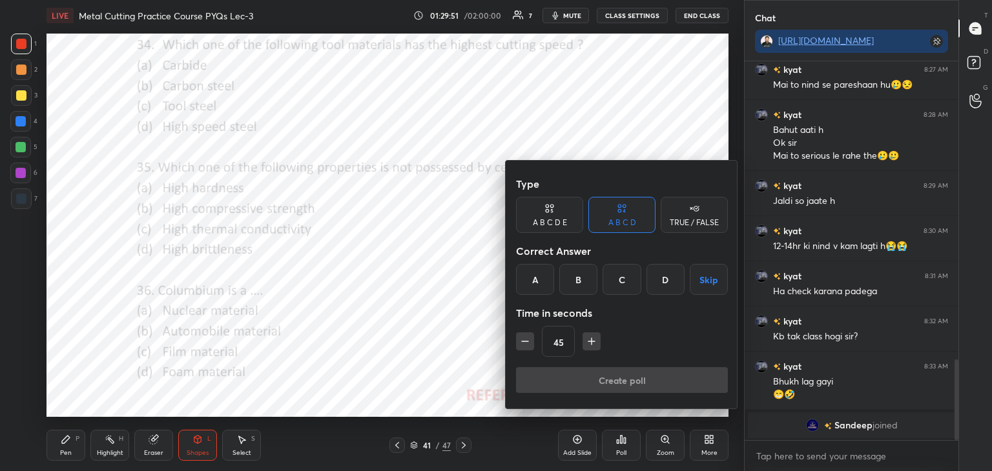
click at [530, 276] on div "A" at bounding box center [535, 279] width 38 height 31
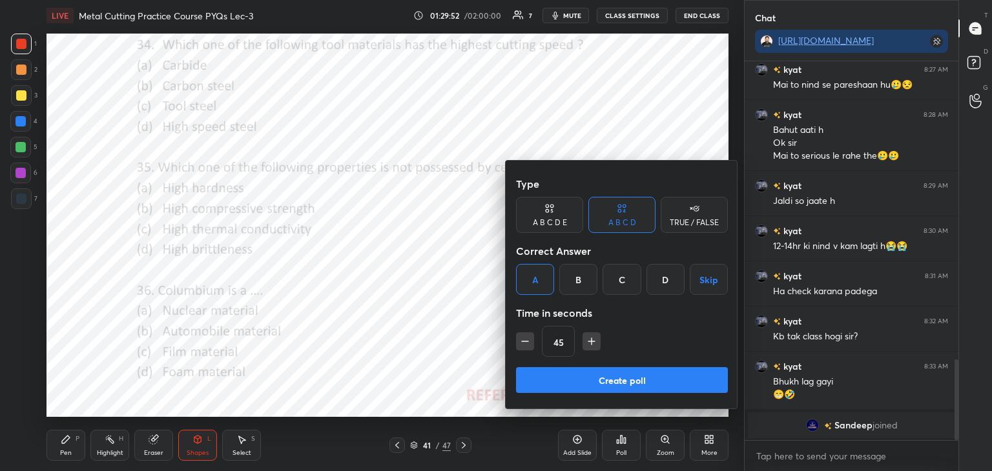
drag, startPoint x: 553, startPoint y: 388, endPoint x: 541, endPoint y: 378, distance: 14.7
click at [553, 388] on button "Create poll" at bounding box center [622, 380] width 212 height 26
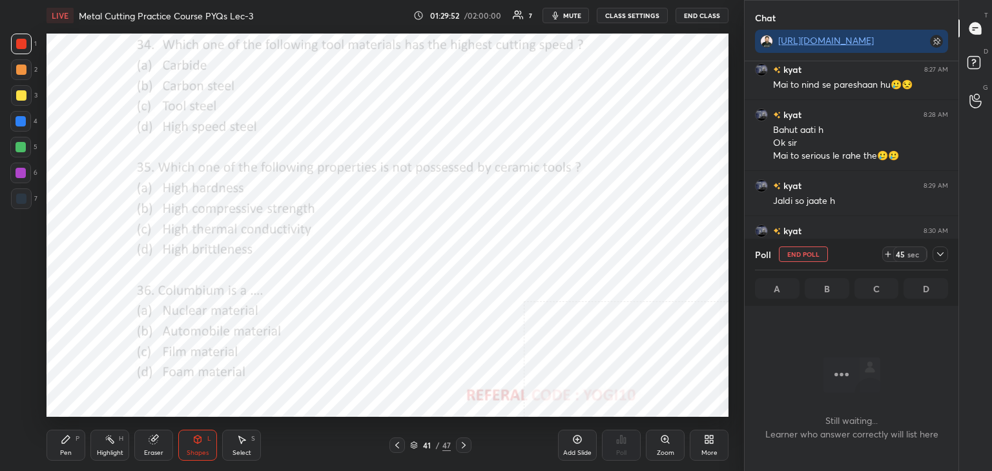
scroll to position [202, 210]
drag, startPoint x: 28, startPoint y: 172, endPoint x: 38, endPoint y: 178, distance: 11.3
click at [28, 172] on div at bounding box center [20, 173] width 21 height 21
click at [939, 253] on icon at bounding box center [940, 254] width 10 height 10
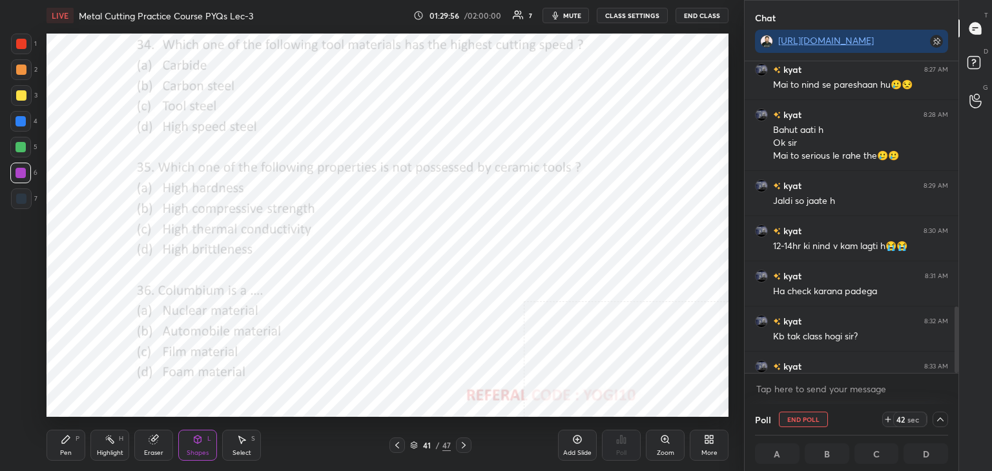
scroll to position [1474, 0]
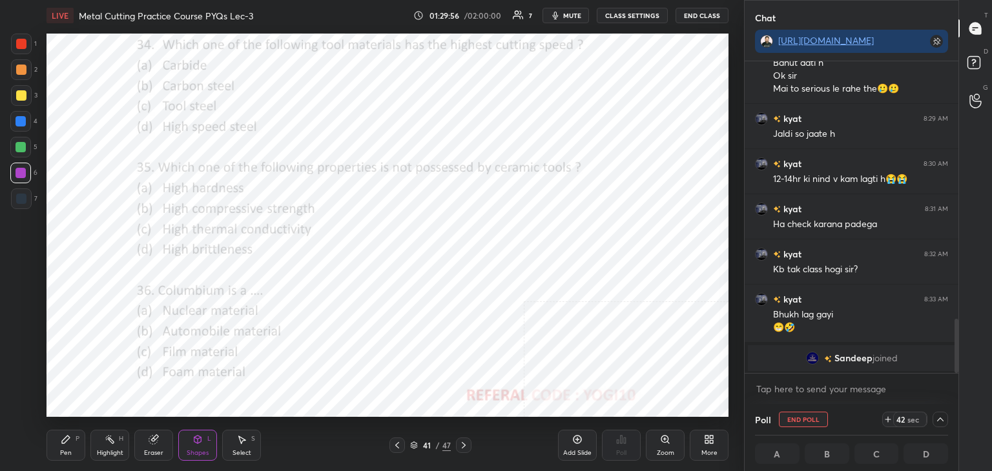
drag, startPoint x: 956, startPoint y: 352, endPoint x: 906, endPoint y: 355, distance: 50.5
click at [953, 373] on div at bounding box center [955, 217] width 8 height 312
drag, startPoint x: 101, startPoint y: 445, endPoint x: 98, endPoint y: 428, distance: 17.1
click at [103, 445] on div "Highlight H" at bounding box center [109, 445] width 39 height 31
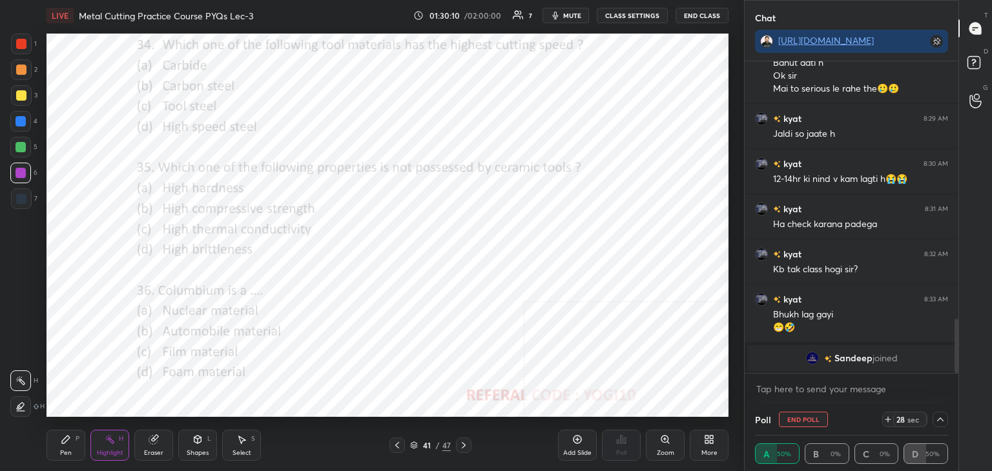
click at [21, 147] on div at bounding box center [21, 147] width 10 height 10
click at [670, 443] on icon at bounding box center [665, 440] width 10 height 10
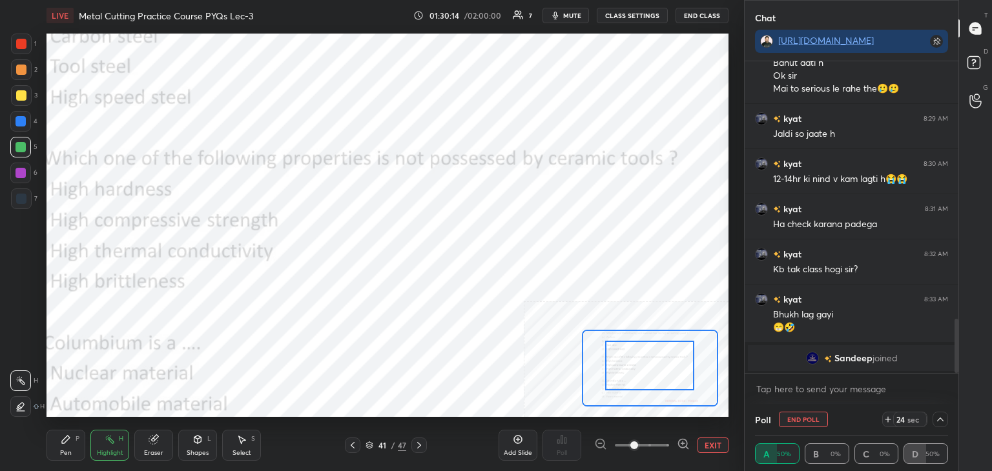
drag, startPoint x: 618, startPoint y: 355, endPoint x: 614, endPoint y: 348, distance: 8.4
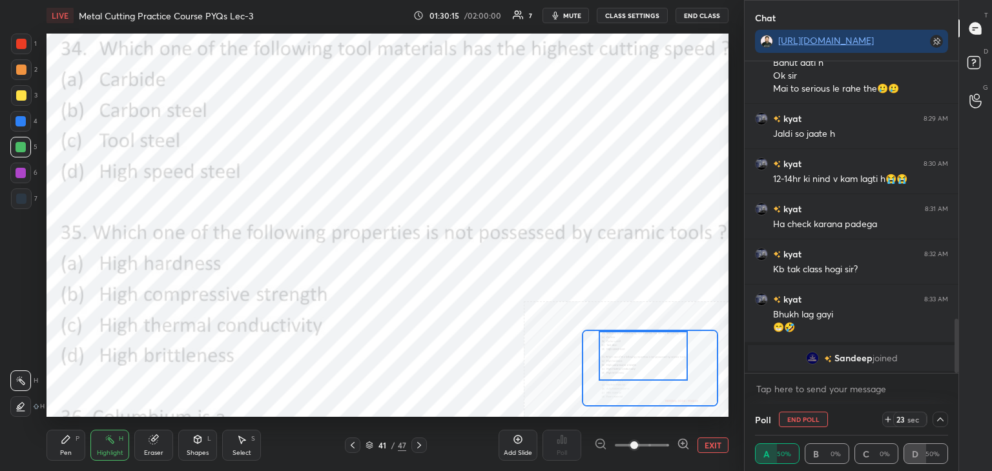
drag, startPoint x: 614, startPoint y: 348, endPoint x: 610, endPoint y: 333, distance: 15.4
click at [608, 335] on div at bounding box center [643, 356] width 89 height 50
click at [61, 442] on icon at bounding box center [66, 440] width 10 height 10
click at [16, 68] on div at bounding box center [21, 70] width 10 height 10
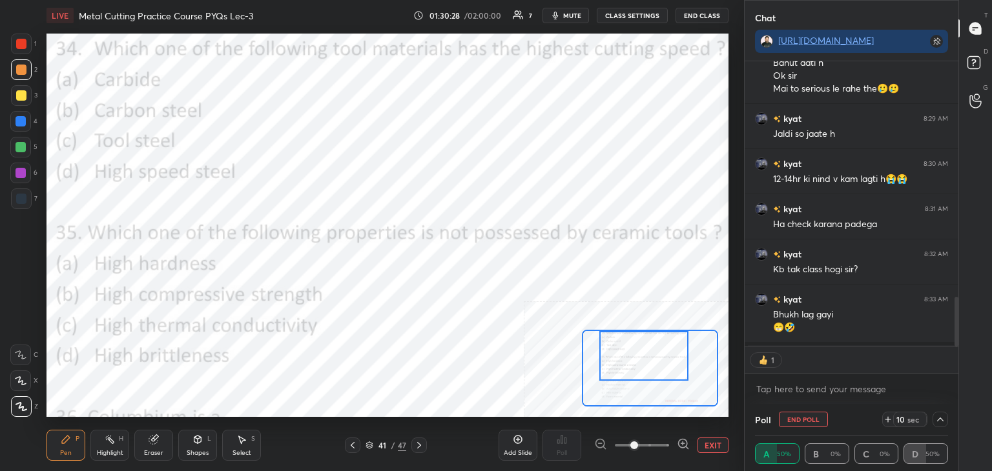
click at [201, 437] on div "Shapes L" at bounding box center [197, 445] width 39 height 31
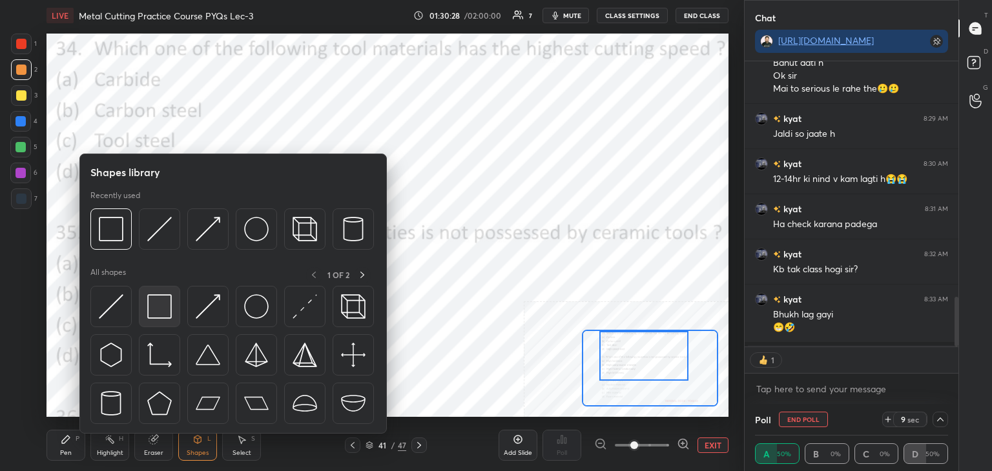
click at [154, 311] on img at bounding box center [159, 307] width 25 height 25
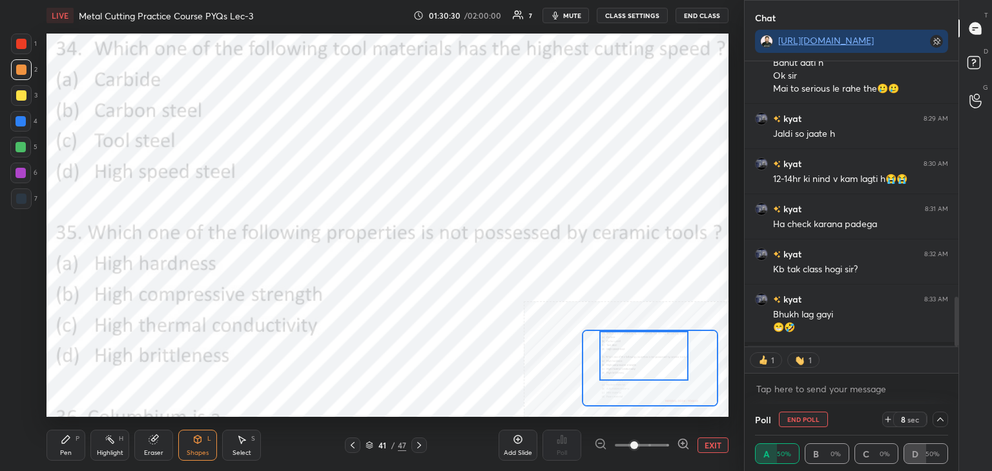
scroll to position [1402, 0]
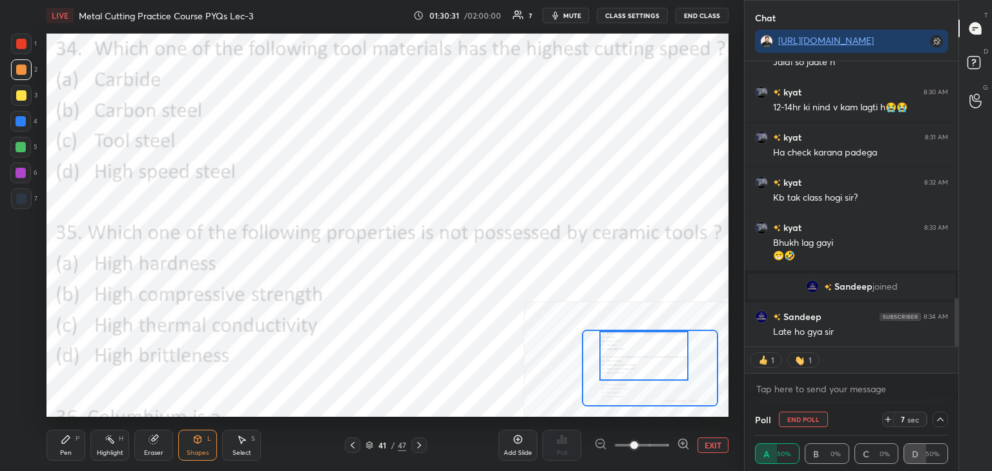
click at [65, 442] on icon at bounding box center [66, 440] width 8 height 8
click at [202, 437] on div "Shapes L" at bounding box center [197, 445] width 39 height 31
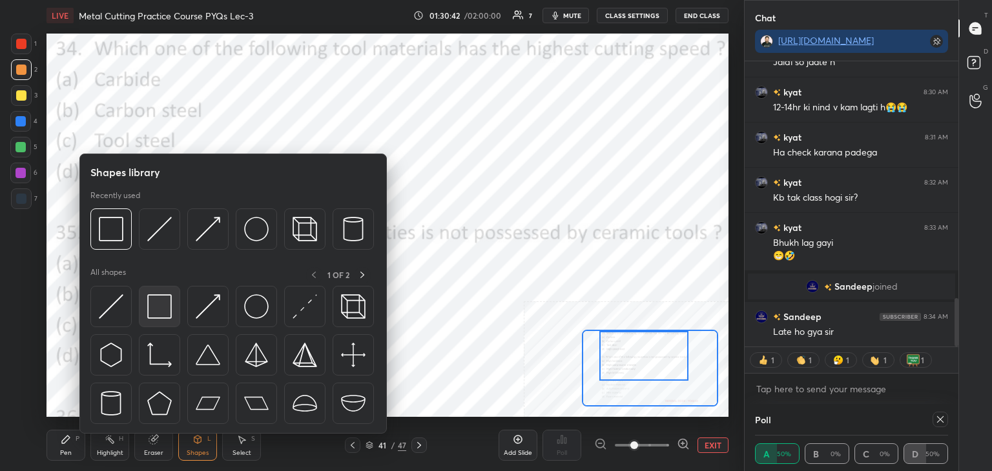
click at [166, 319] on div at bounding box center [159, 306] width 41 height 41
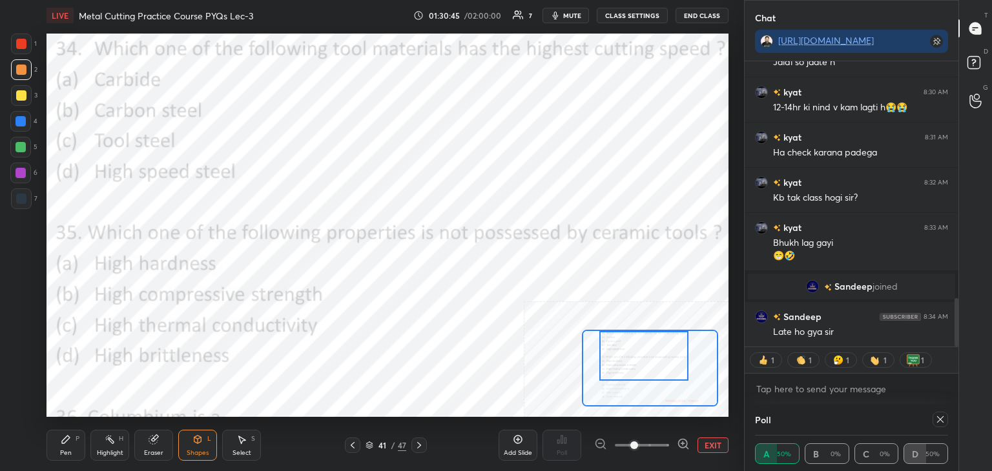
drag, startPoint x: 940, startPoint y: 418, endPoint x: 918, endPoint y: 406, distance: 24.8
click at [938, 417] on icon at bounding box center [940, 420] width 10 height 10
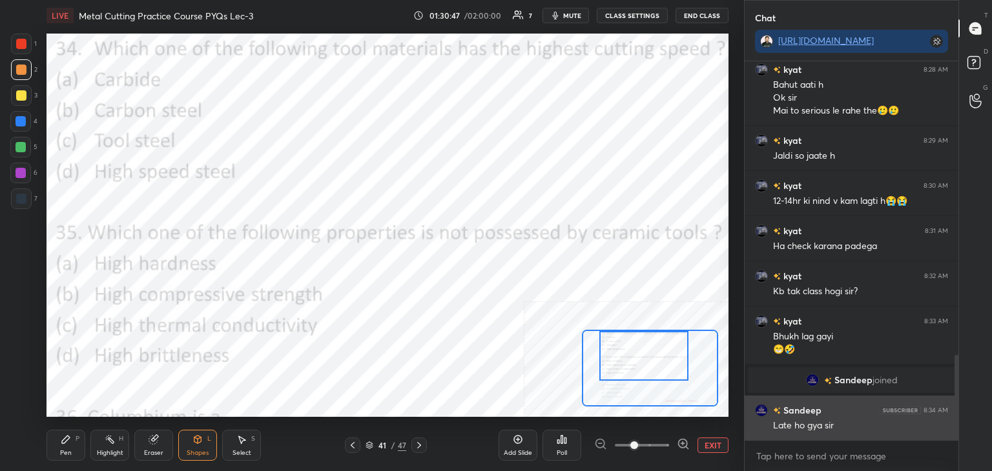
scroll to position [375, 210]
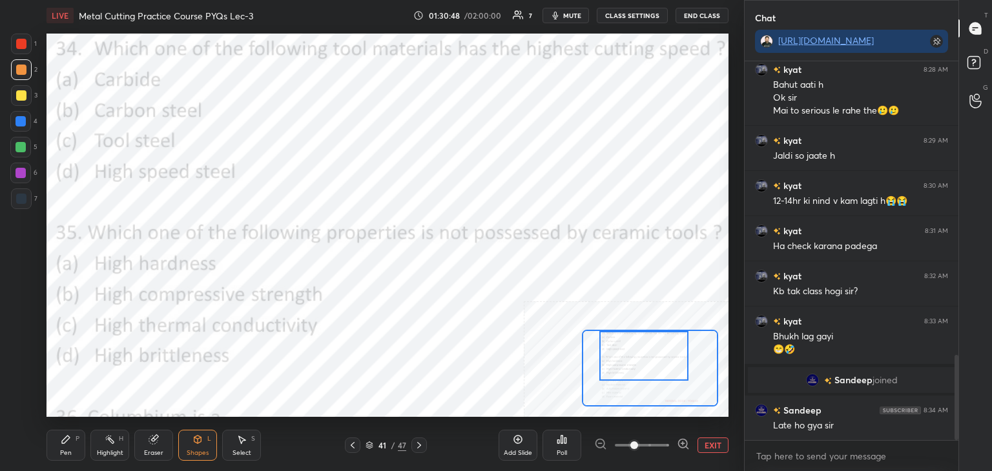
click at [23, 174] on div at bounding box center [21, 173] width 10 height 10
click at [23, 149] on div at bounding box center [21, 147] width 10 height 10
drag, startPoint x: 67, startPoint y: 439, endPoint x: 68, endPoint y: 427, distance: 12.4
click at [67, 439] on icon at bounding box center [66, 440] width 8 height 8
drag, startPoint x: 146, startPoint y: 447, endPoint x: 148, endPoint y: 425, distance: 22.0
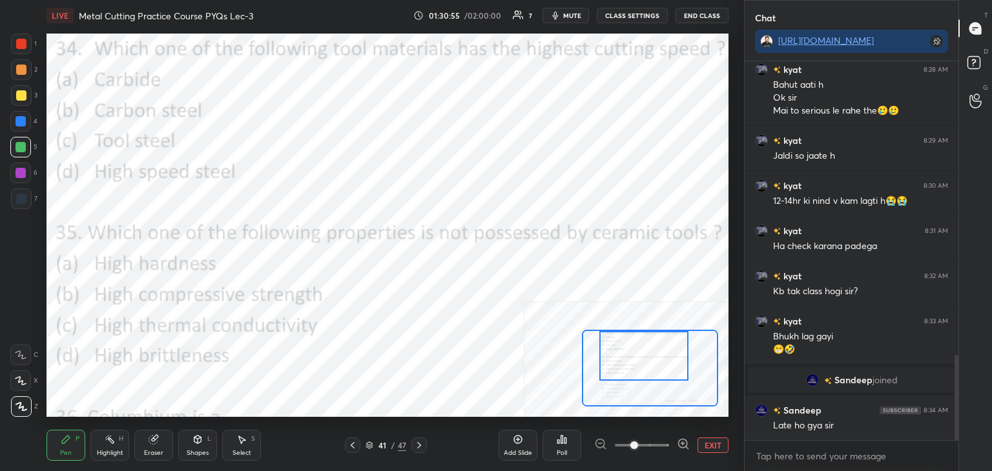
click at [146, 446] on div "Eraser" at bounding box center [153, 445] width 39 height 31
click at [70, 433] on div "Pen P" at bounding box center [66, 445] width 39 height 31
drag, startPoint x: 28, startPoint y: 172, endPoint x: 29, endPoint y: 185, distance: 12.9
click at [28, 172] on div at bounding box center [20, 173] width 21 height 21
drag, startPoint x: 152, startPoint y: 446, endPoint x: 163, endPoint y: 433, distance: 16.5
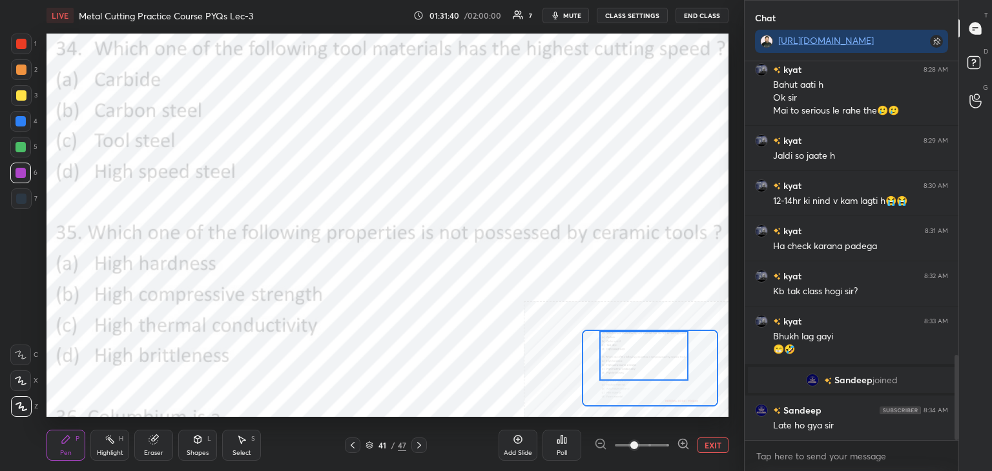
click at [152, 444] on div "Eraser" at bounding box center [153, 445] width 39 height 31
drag, startPoint x: 67, startPoint y: 436, endPoint x: 81, endPoint y: 423, distance: 18.7
click at [68, 435] on icon at bounding box center [66, 440] width 10 height 10
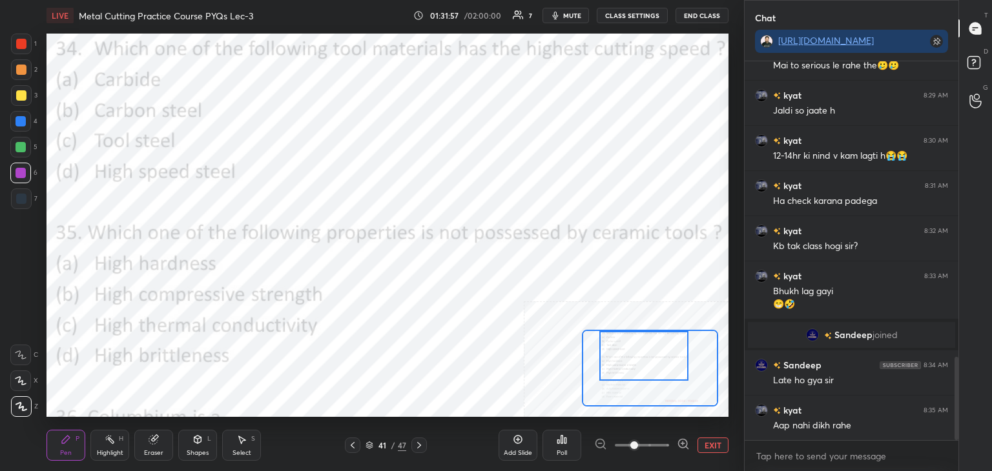
click at [709, 442] on button "EXIT" at bounding box center [713, 446] width 31 height 16
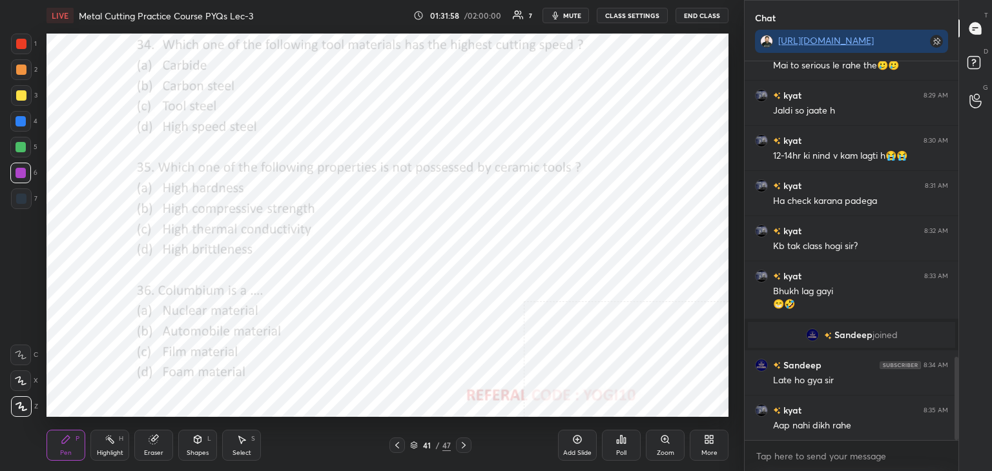
click at [110, 448] on div "Highlight H" at bounding box center [109, 445] width 39 height 31
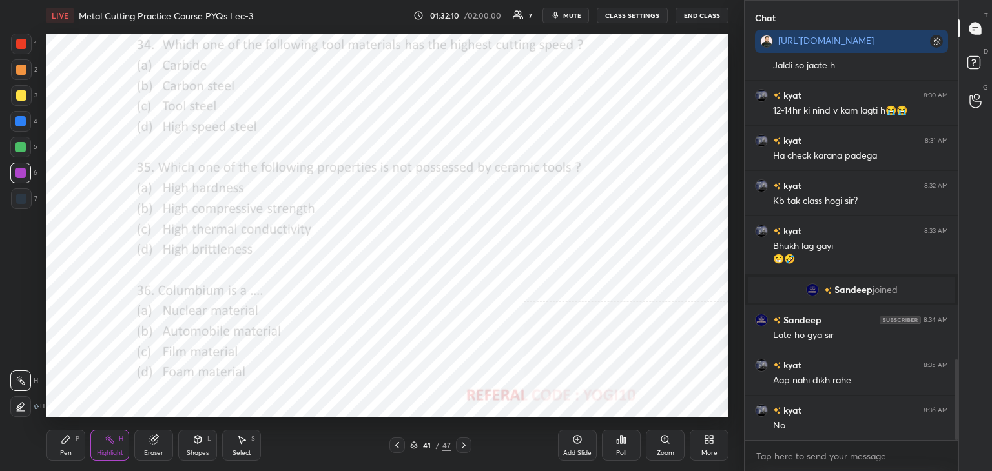
drag, startPoint x: 111, startPoint y: 440, endPoint x: 103, endPoint y: 421, distance: 20.5
click at [111, 440] on rect at bounding box center [111, 441] width 6 height 6
drag, startPoint x: 21, startPoint y: 174, endPoint x: 26, endPoint y: 160, distance: 15.5
click at [21, 175] on div at bounding box center [21, 173] width 10 height 10
click at [25, 144] on div at bounding box center [21, 147] width 10 height 10
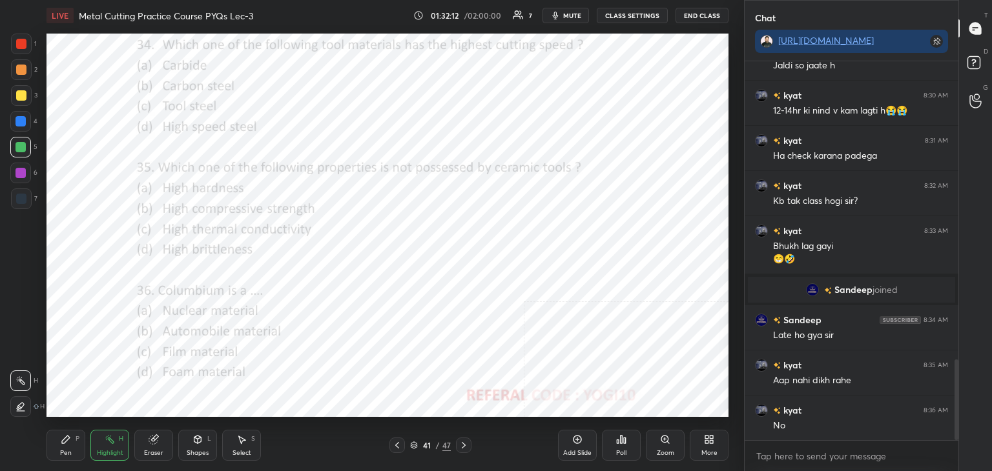
click at [21, 112] on div at bounding box center [20, 121] width 21 height 21
drag, startPoint x: 23, startPoint y: 91, endPoint x: 22, endPoint y: 72, distance: 19.4
click at [21, 91] on div at bounding box center [21, 95] width 10 height 10
click at [20, 65] on div at bounding box center [21, 70] width 10 height 10
click at [24, 45] on div at bounding box center [21, 44] width 10 height 10
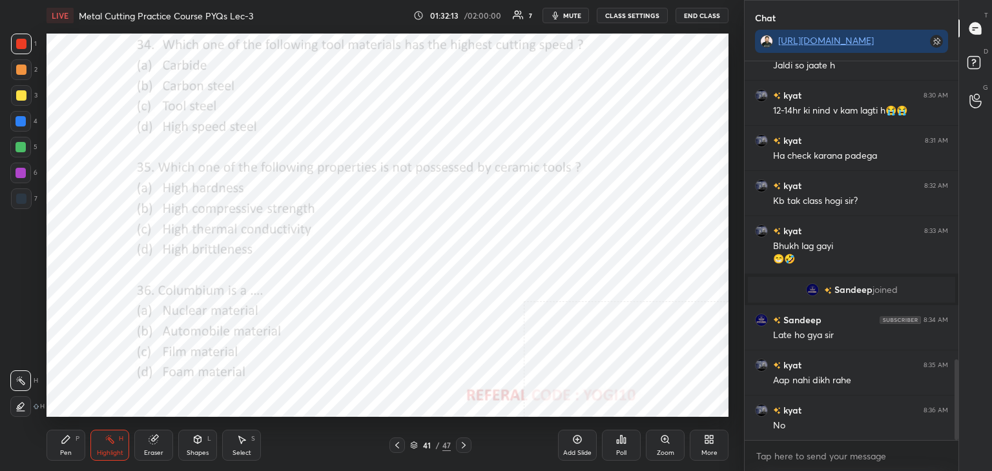
drag, startPoint x: 21, startPoint y: 73, endPoint x: 23, endPoint y: 81, distance: 8.6
click at [21, 71] on div at bounding box center [21, 70] width 10 height 10
drag, startPoint x: 21, startPoint y: 93, endPoint x: 14, endPoint y: 109, distance: 17.9
click at [21, 94] on div at bounding box center [21, 95] width 10 height 10
click at [19, 125] on div at bounding box center [21, 121] width 10 height 10
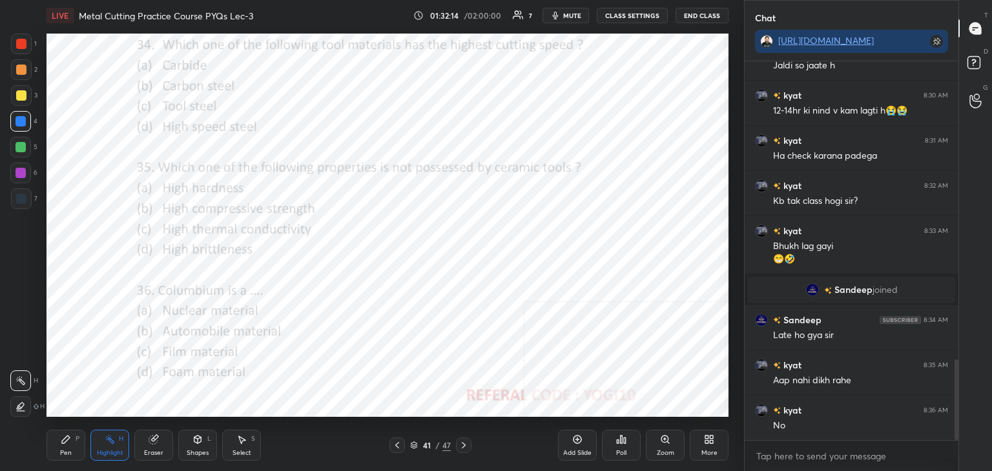
click at [23, 156] on div "5" at bounding box center [23, 150] width 27 height 26
click at [21, 176] on div at bounding box center [21, 173] width 10 height 10
click at [192, 442] on icon at bounding box center [197, 440] width 10 height 10
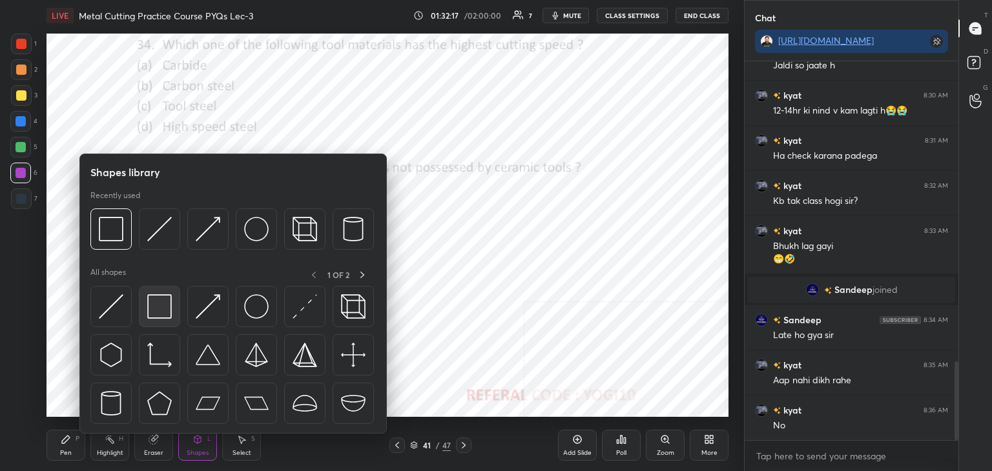
scroll to position [1444, 0]
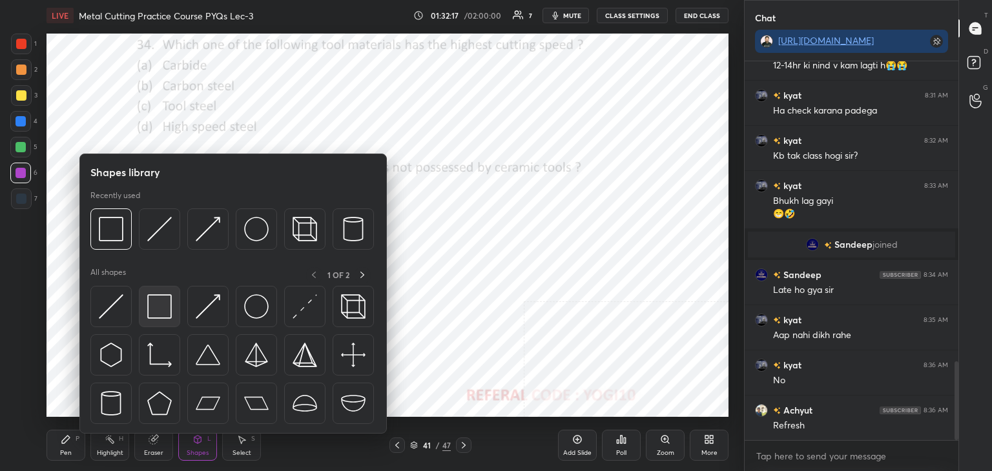
click at [163, 315] on img at bounding box center [159, 307] width 25 height 25
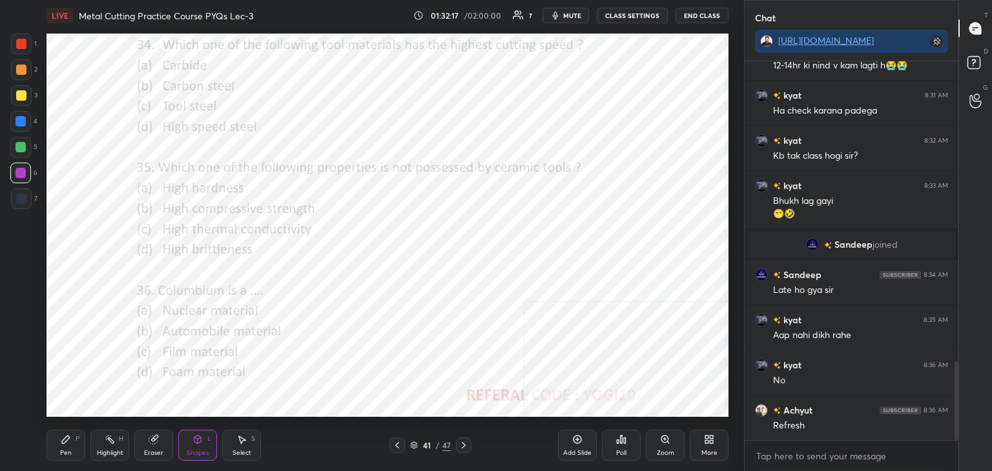
click at [25, 39] on div at bounding box center [21, 44] width 10 height 10
click at [619, 446] on div "Poll" at bounding box center [621, 445] width 39 height 31
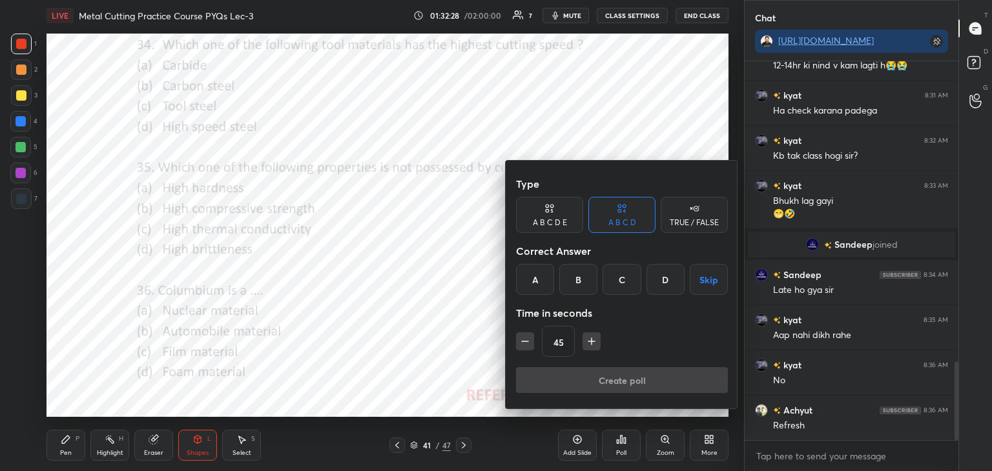
drag, startPoint x: 627, startPoint y: 277, endPoint x: 621, endPoint y: 298, distance: 21.5
click at [626, 277] on div "C" at bounding box center [622, 279] width 38 height 31
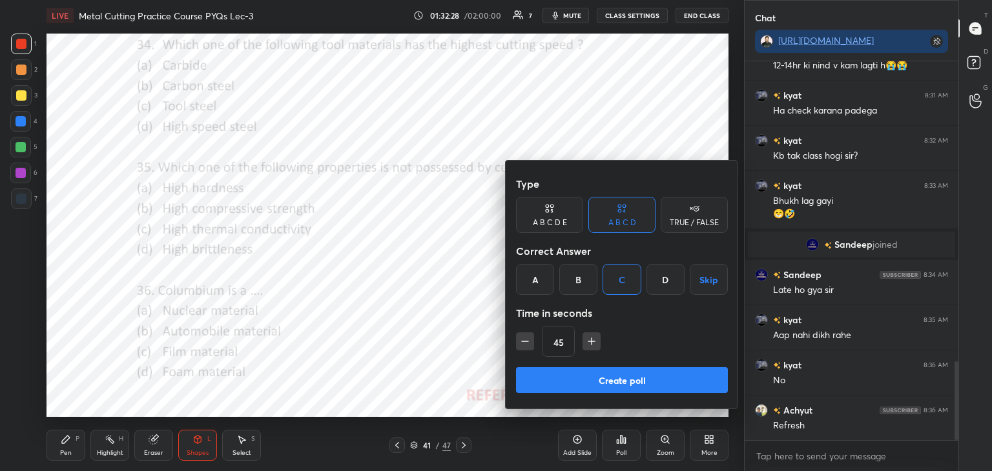
drag, startPoint x: 597, startPoint y: 373, endPoint x: 565, endPoint y: 349, distance: 39.7
click at [594, 375] on button "Create poll" at bounding box center [622, 380] width 212 height 26
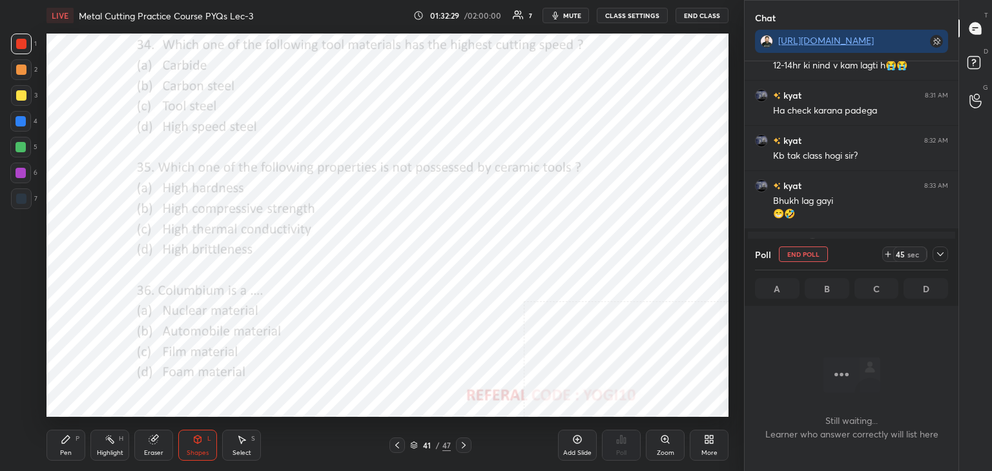
scroll to position [202, 210]
click at [14, 172] on div at bounding box center [20, 173] width 21 height 21
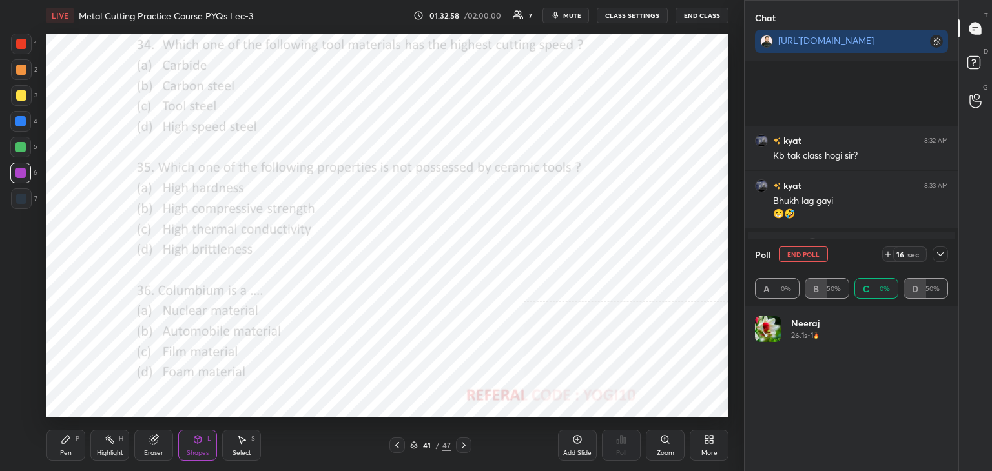
scroll to position [1556, 0]
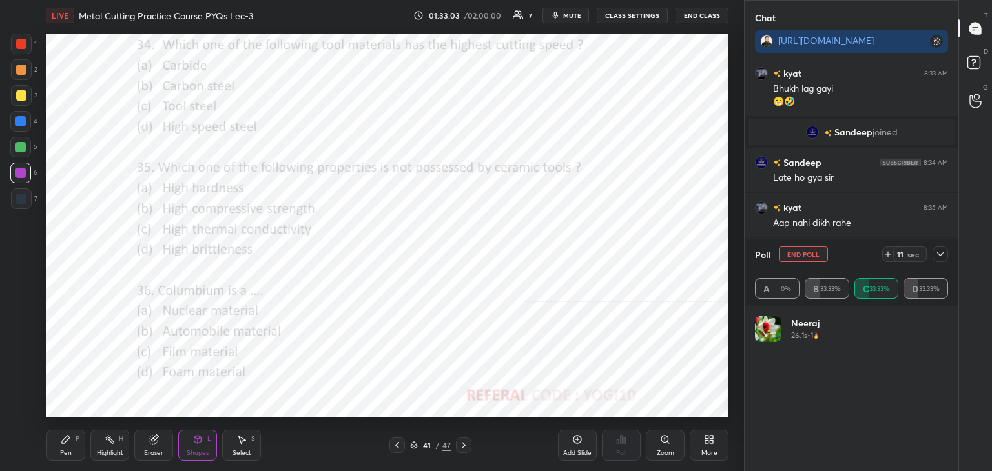
click at [940, 257] on icon at bounding box center [940, 254] width 10 height 10
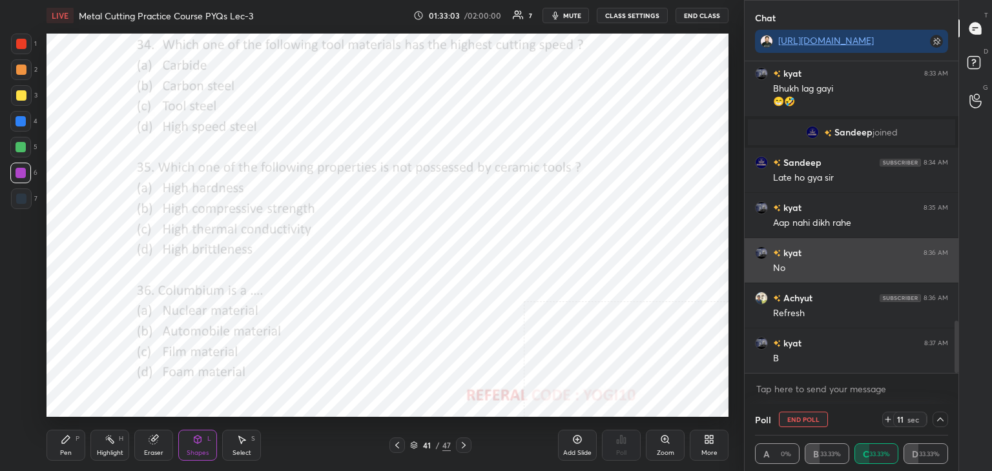
scroll to position [0, 4]
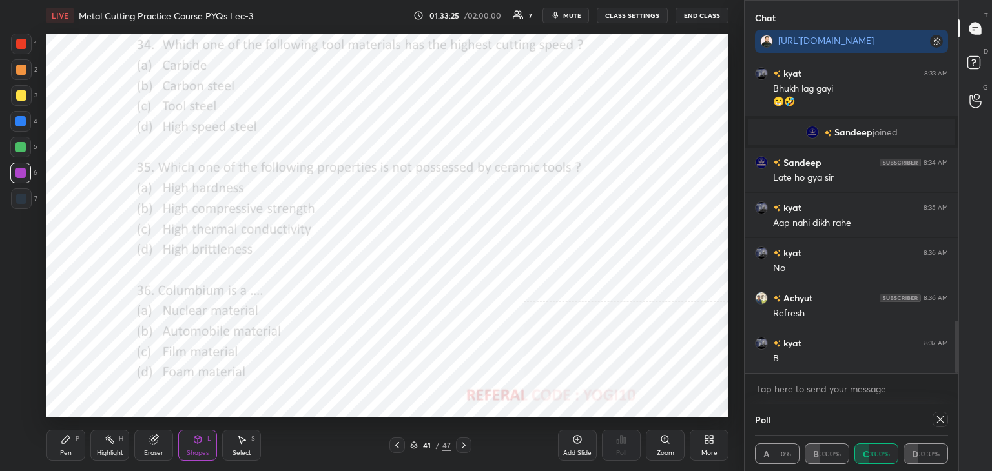
drag, startPoint x: 938, startPoint y: 419, endPoint x: 909, endPoint y: 404, distance: 32.9
click at [936, 419] on icon at bounding box center [940, 420] width 10 height 10
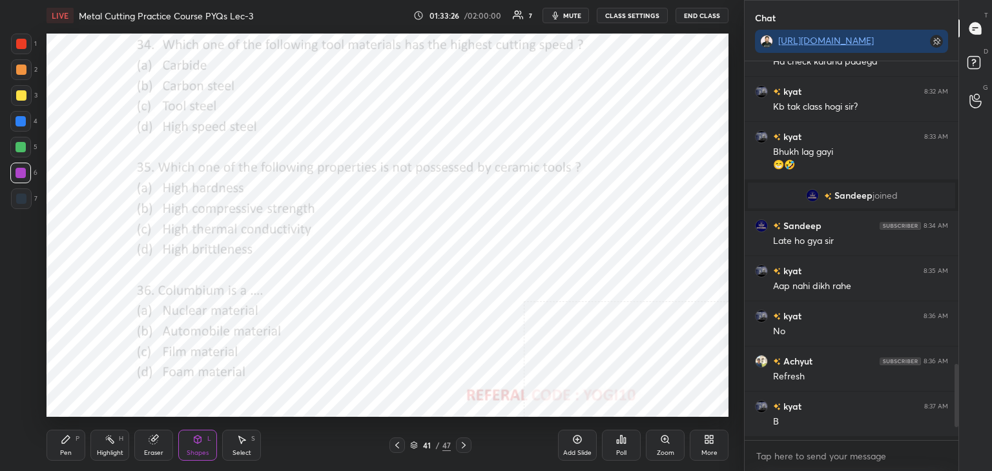
scroll to position [5, 4]
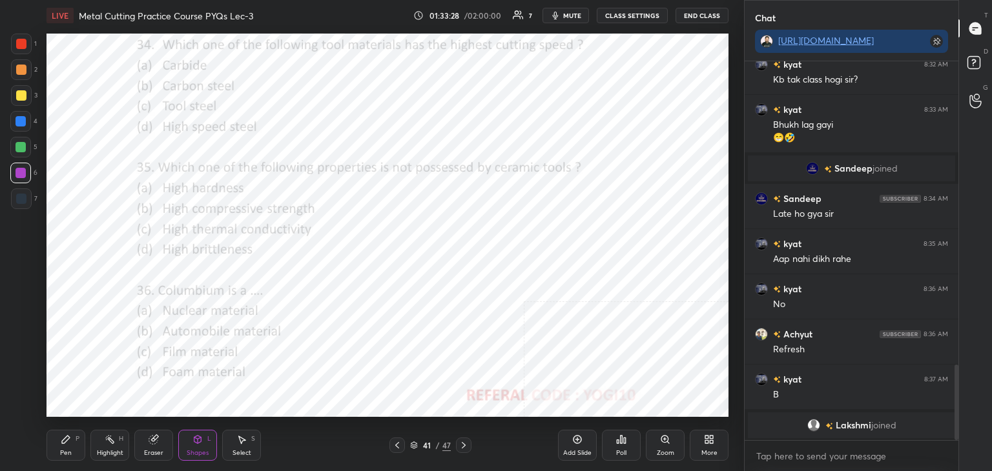
drag, startPoint x: 112, startPoint y: 442, endPoint x: 117, endPoint y: 435, distance: 9.3
click at [116, 440] on div "Highlight H" at bounding box center [109, 445] width 39 height 31
click at [198, 445] on icon at bounding box center [197, 440] width 10 height 10
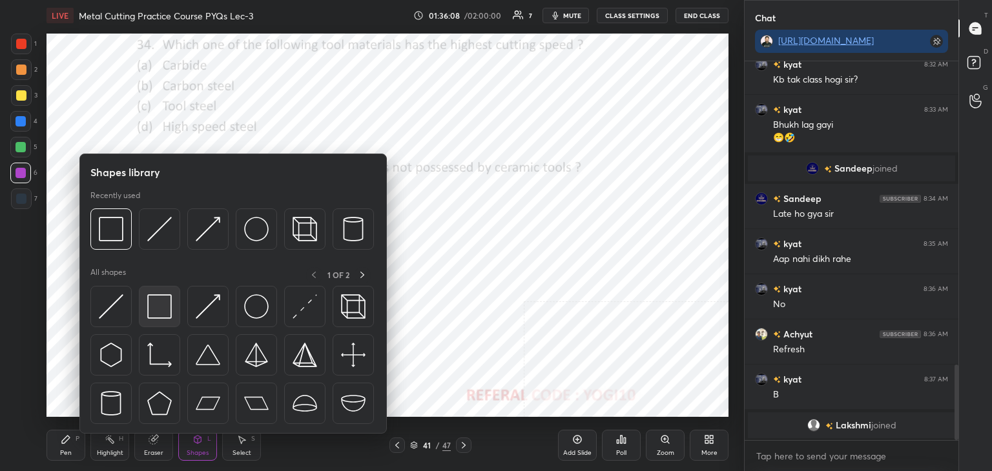
click at [161, 303] on img at bounding box center [159, 307] width 25 height 25
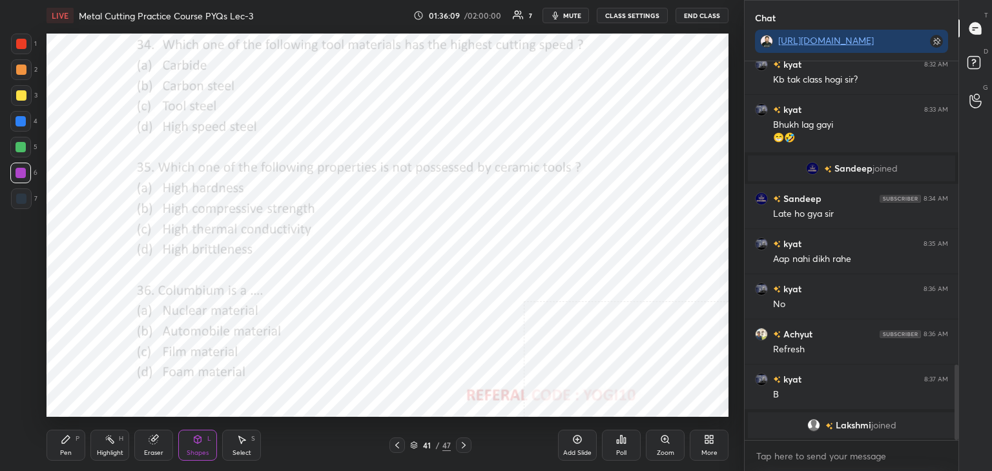
click at [19, 49] on div at bounding box center [21, 44] width 21 height 21
click at [626, 442] on div "Poll" at bounding box center [621, 445] width 39 height 31
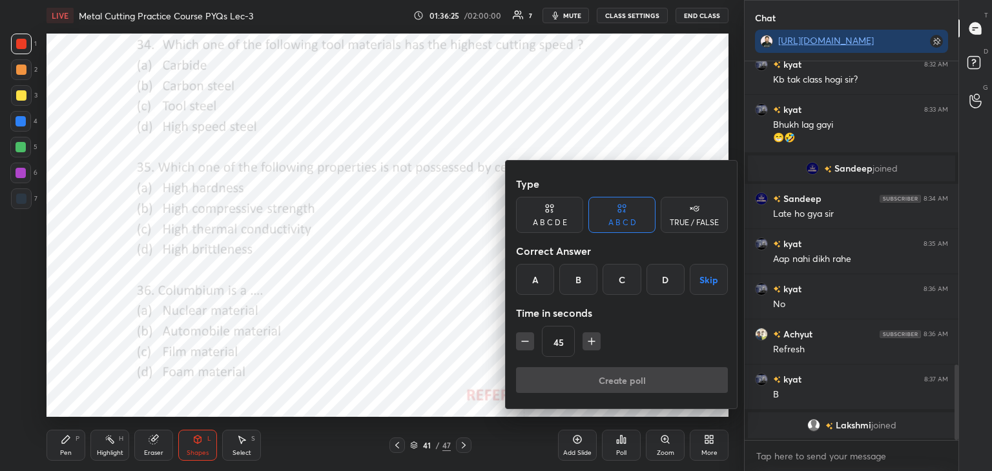
drag, startPoint x: 537, startPoint y: 280, endPoint x: 545, endPoint y: 340, distance: 61.2
click at [537, 280] on div "A" at bounding box center [535, 279] width 38 height 31
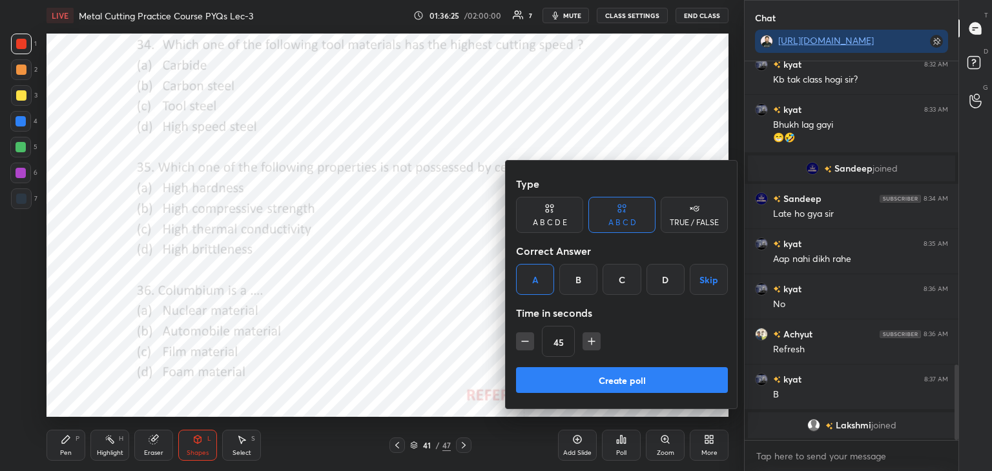
click at [563, 386] on button "Create poll" at bounding box center [622, 380] width 212 height 26
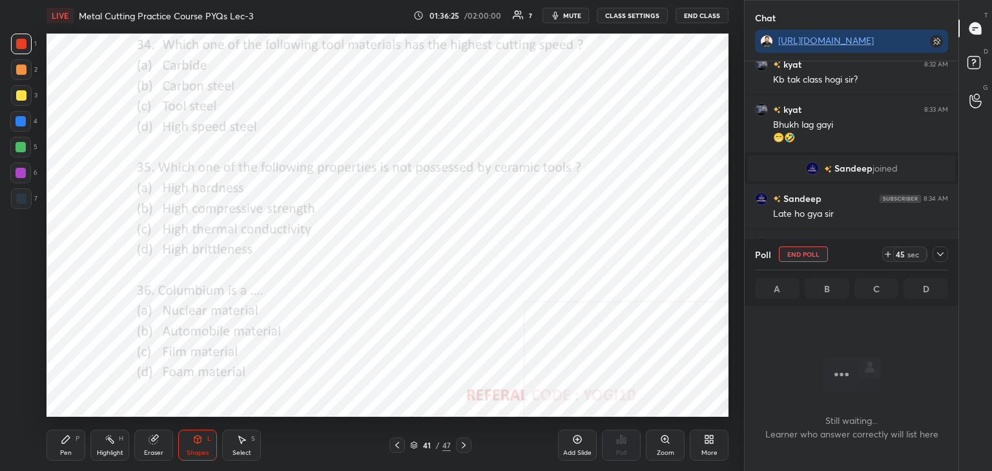
scroll to position [202, 210]
drag, startPoint x: 111, startPoint y: 451, endPoint x: 117, endPoint y: 428, distance: 23.3
click at [111, 450] on div "Highlight" at bounding box center [110, 453] width 26 height 6
click at [14, 174] on div at bounding box center [20, 173] width 21 height 21
drag, startPoint x: 194, startPoint y: 448, endPoint x: 194, endPoint y: 437, distance: 11.0
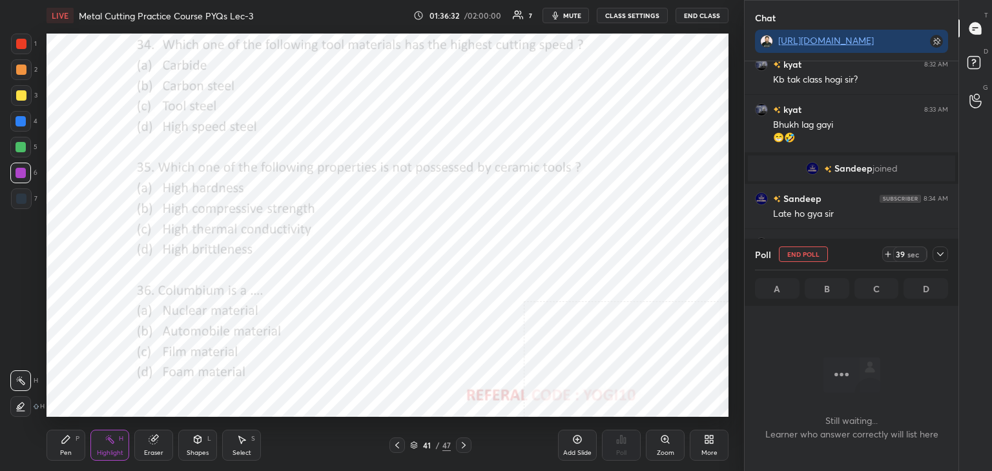
click at [194, 447] on div "Shapes L" at bounding box center [197, 445] width 39 height 31
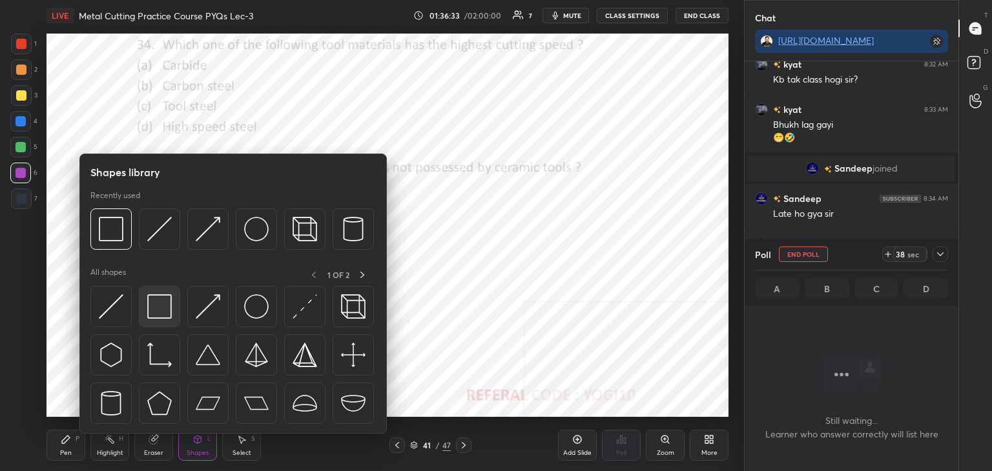
click at [164, 298] on img at bounding box center [159, 307] width 25 height 25
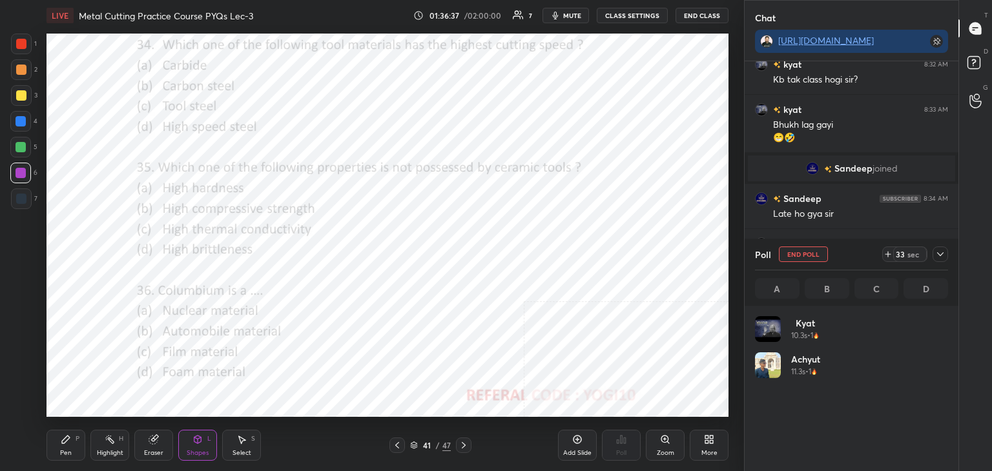
scroll to position [151, 189]
drag, startPoint x: 938, startPoint y: 256, endPoint x: 897, endPoint y: 267, distance: 42.0
click at [940, 254] on icon at bounding box center [940, 254] width 10 height 10
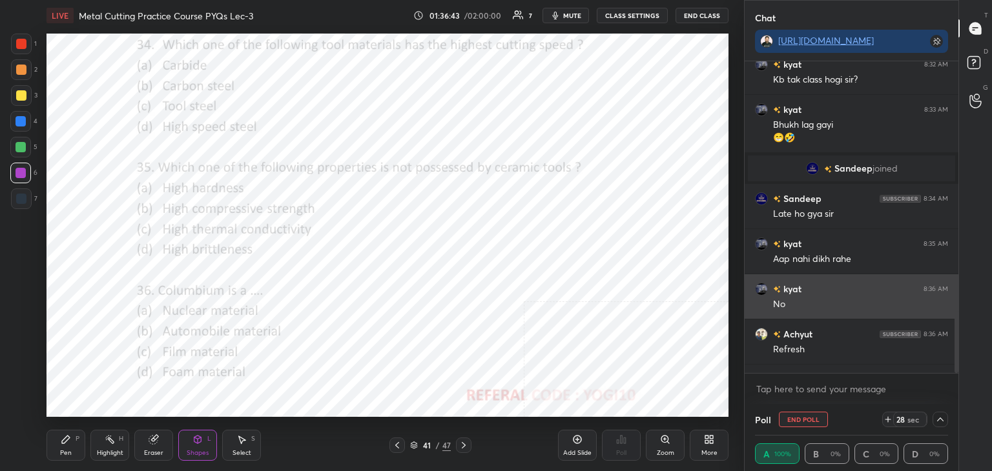
scroll to position [0, 4]
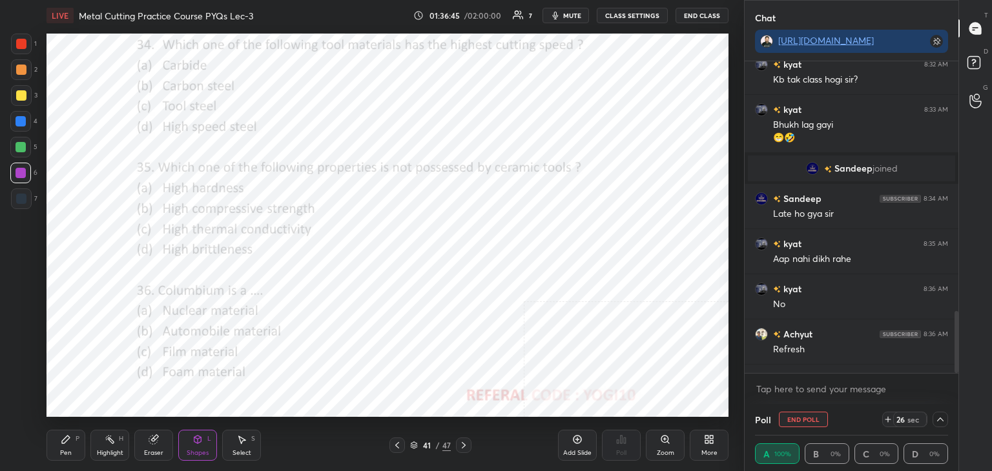
drag, startPoint x: 792, startPoint y: 420, endPoint x: 770, endPoint y: 408, distance: 25.2
click at [790, 420] on button "End Poll" at bounding box center [803, 420] width 49 height 16
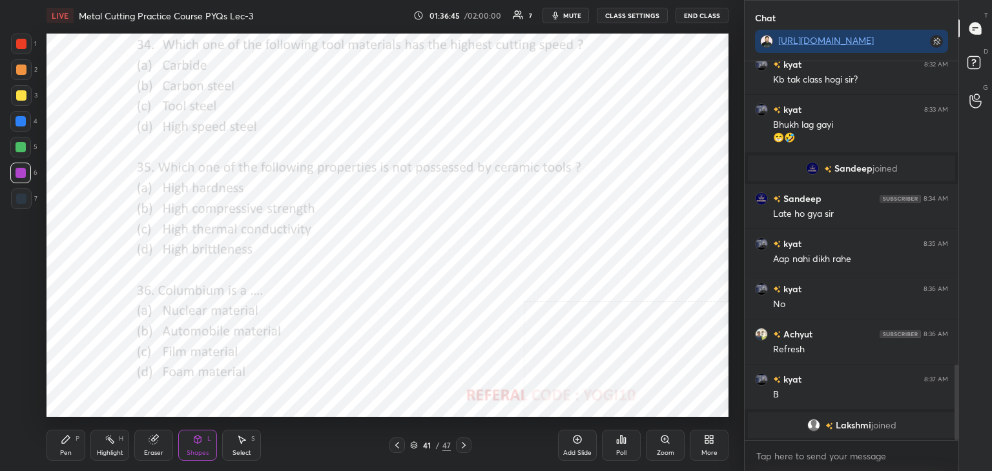
scroll to position [5, 4]
drag, startPoint x: 101, startPoint y: 450, endPoint x: 106, endPoint y: 417, distance: 32.6
click at [100, 450] on div "Highlight" at bounding box center [110, 453] width 26 height 6
click at [463, 445] on icon at bounding box center [464, 445] width 10 height 10
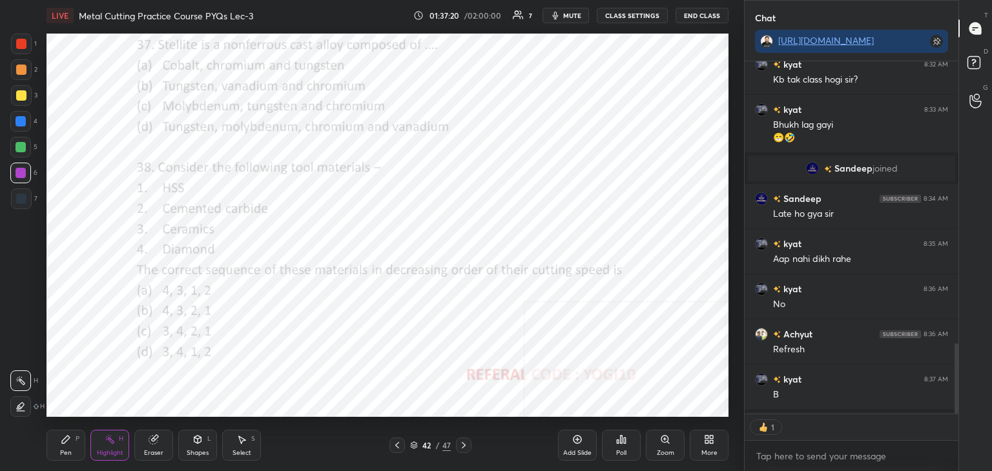
drag, startPoint x: 17, startPoint y: 45, endPoint x: 26, endPoint y: 57, distance: 16.1
click at [18, 45] on div at bounding box center [21, 44] width 10 height 10
click at [198, 440] on icon at bounding box center [197, 440] width 7 height 8
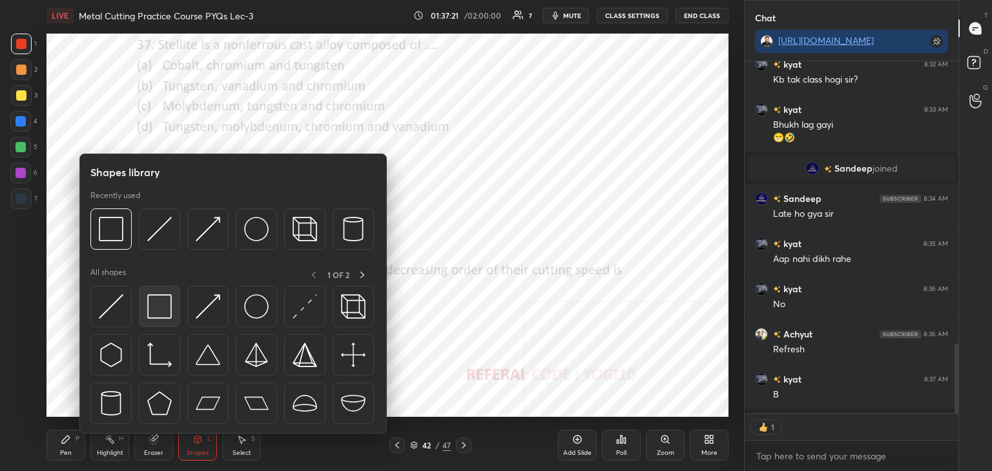
click at [161, 303] on img at bounding box center [159, 307] width 25 height 25
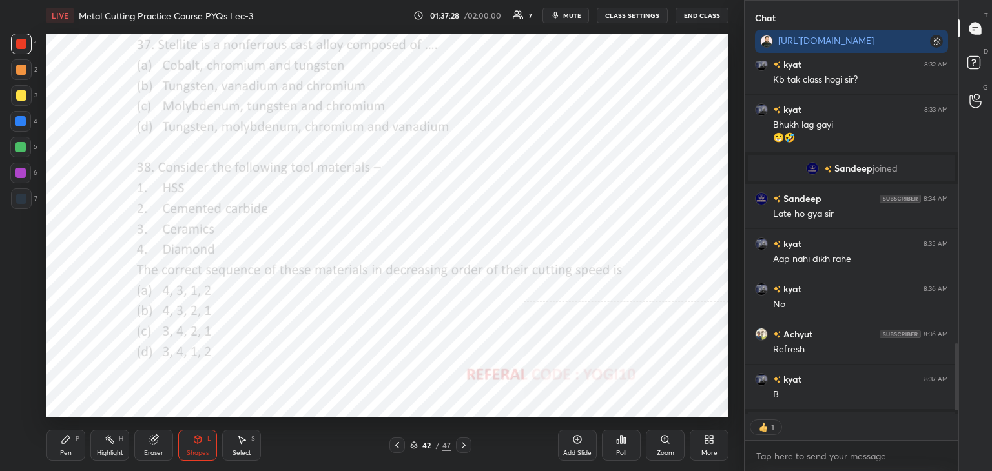
click at [626, 448] on div "Poll" at bounding box center [621, 445] width 39 height 31
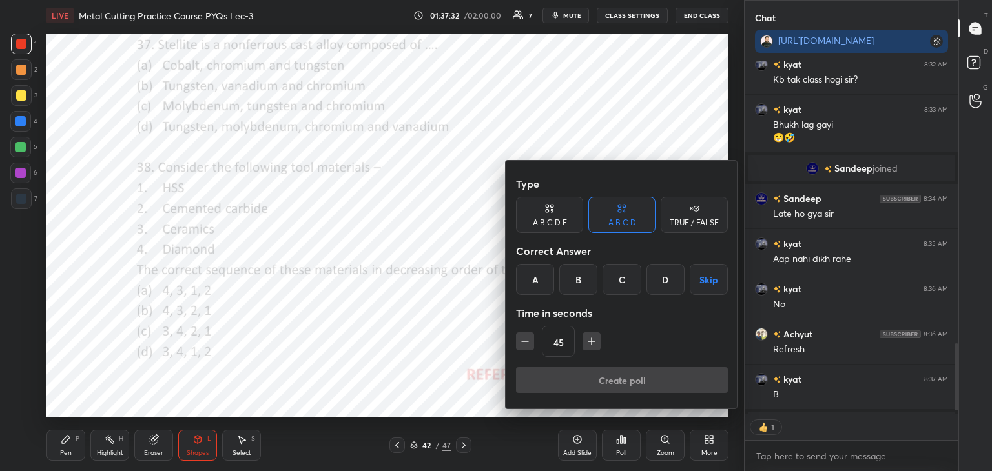
click at [533, 277] on div "A" at bounding box center [535, 279] width 38 height 31
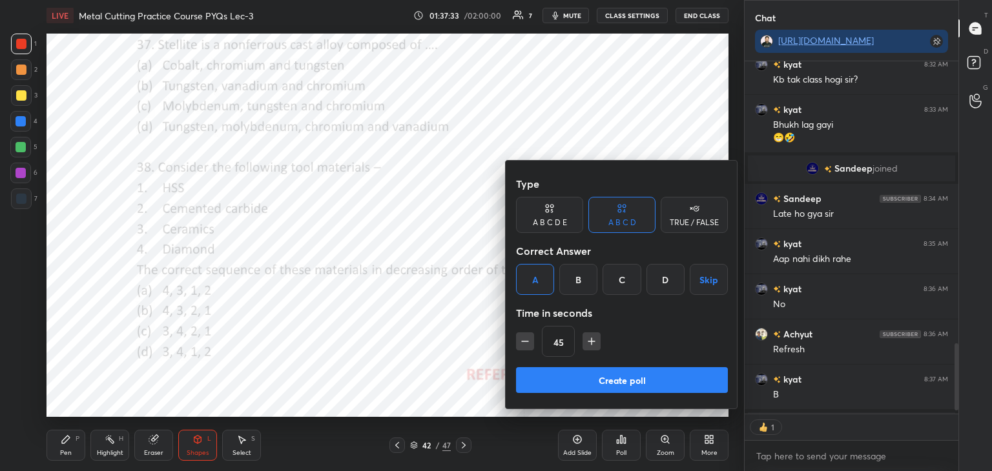
drag, startPoint x: 553, startPoint y: 377, endPoint x: 512, endPoint y: 339, distance: 55.7
click at [551, 377] on button "Create poll" at bounding box center [622, 380] width 212 height 26
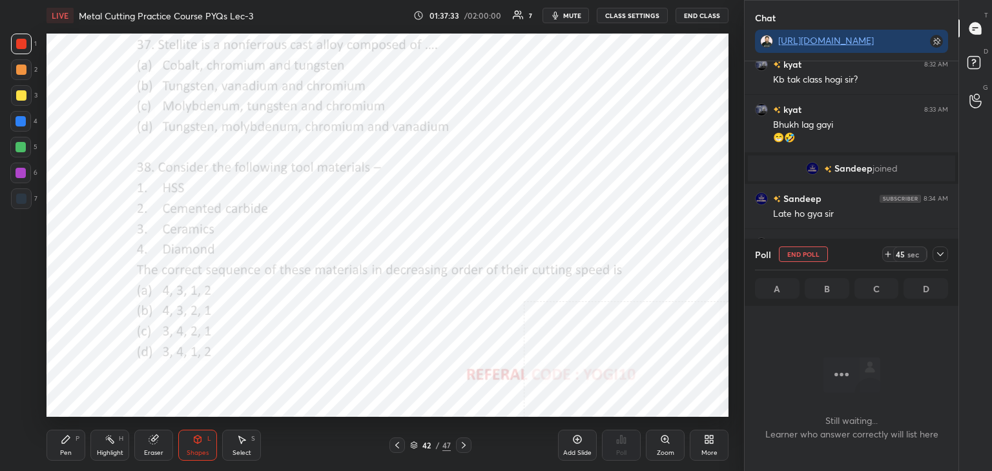
scroll to position [4, 4]
click at [18, 172] on div at bounding box center [21, 173] width 10 height 10
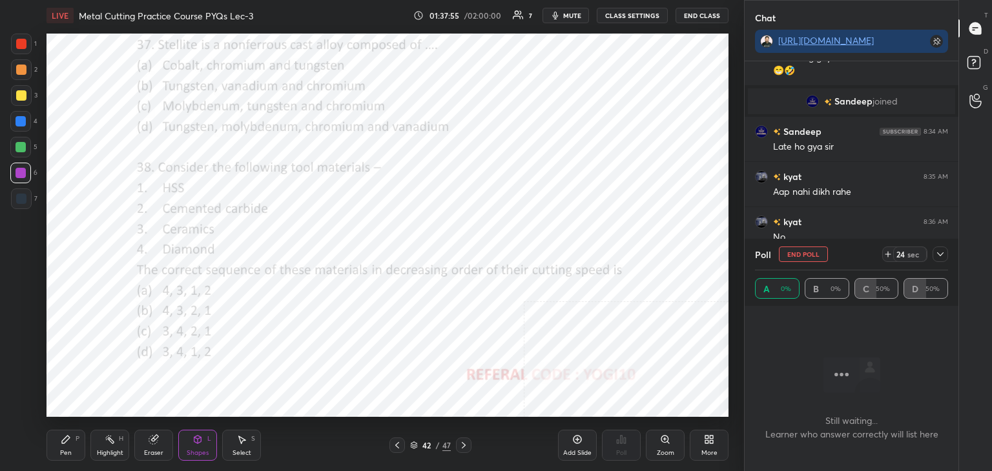
drag, startPoint x: 103, startPoint y: 448, endPoint x: 103, endPoint y: 432, distance: 15.5
click at [103, 448] on div "Highlight H" at bounding box center [109, 445] width 39 height 31
drag, startPoint x: 938, startPoint y: 256, endPoint x: 927, endPoint y: 255, distance: 11.1
click at [936, 256] on icon at bounding box center [940, 254] width 10 height 10
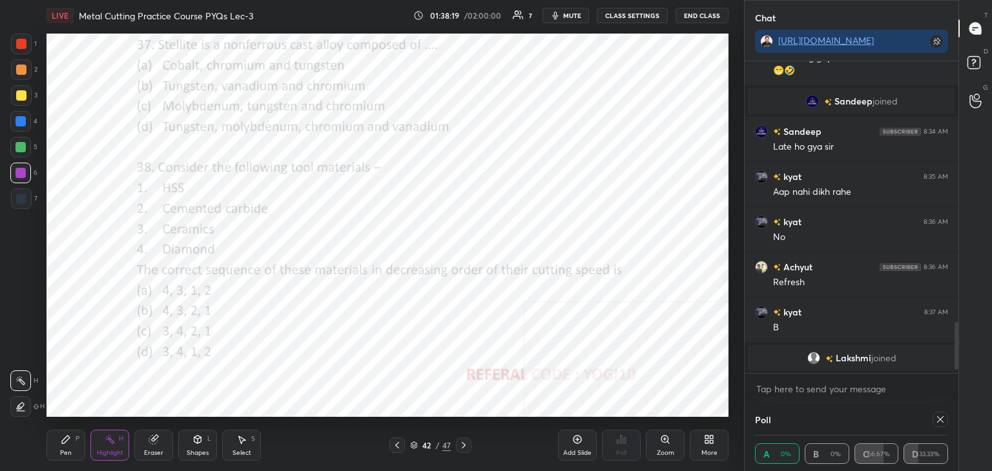
drag, startPoint x: 940, startPoint y: 419, endPoint x: 892, endPoint y: 375, distance: 65.3
click at [939, 419] on icon at bounding box center [940, 420] width 6 height 6
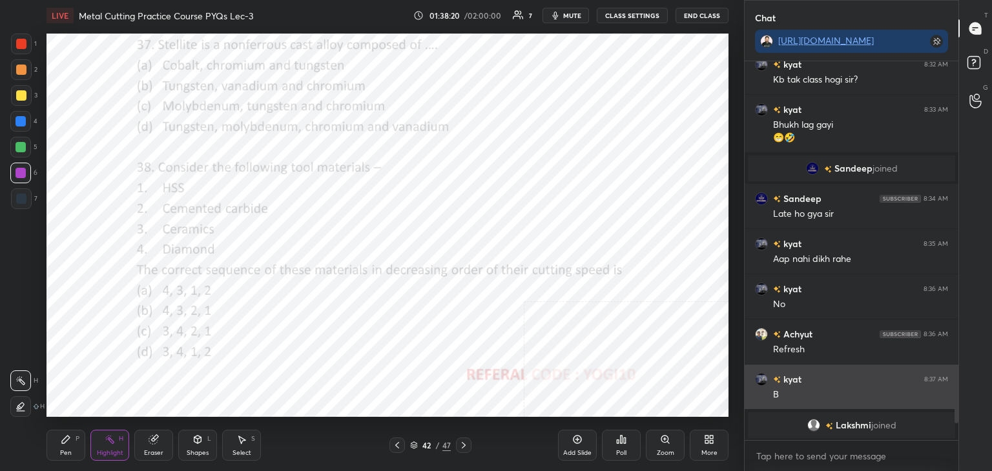
scroll to position [5, 4]
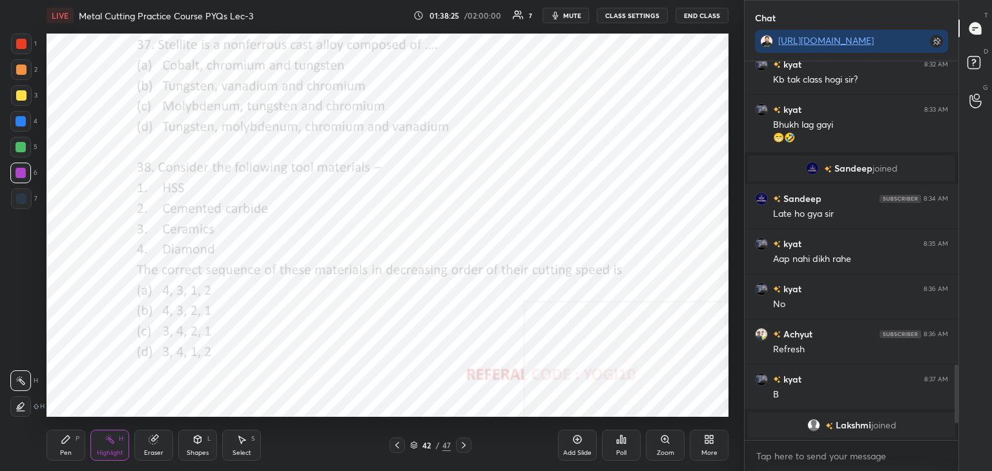
drag, startPoint x: 199, startPoint y: 442, endPoint x: 192, endPoint y: 437, distance: 8.7
click at [198, 440] on icon at bounding box center [197, 440] width 7 height 8
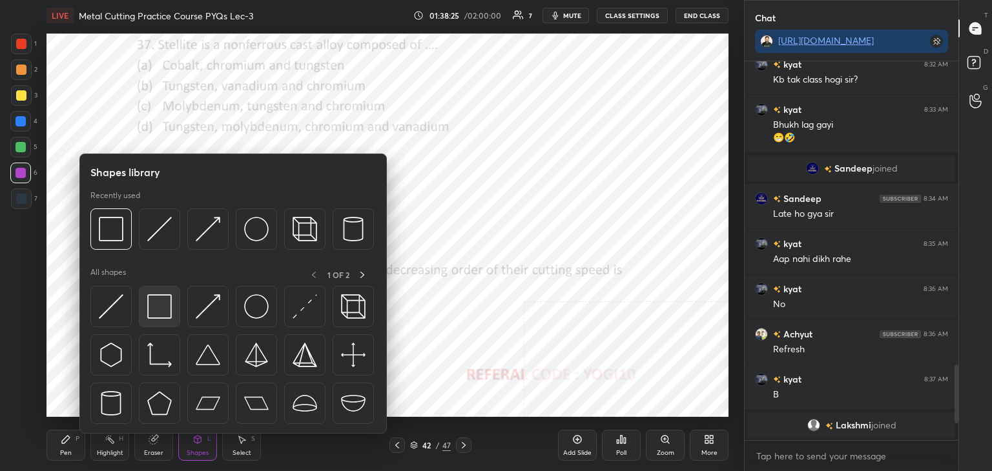
click at [154, 299] on img at bounding box center [159, 307] width 25 height 25
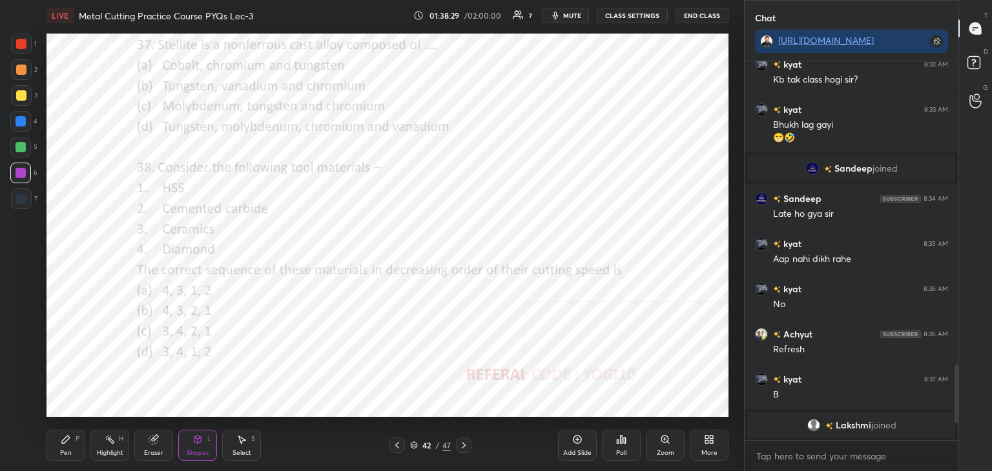
click at [66, 442] on icon at bounding box center [66, 440] width 8 height 8
click at [30, 50] on div "1" at bounding box center [24, 44] width 26 height 21
click at [204, 448] on div "Shapes L" at bounding box center [197, 445] width 39 height 31
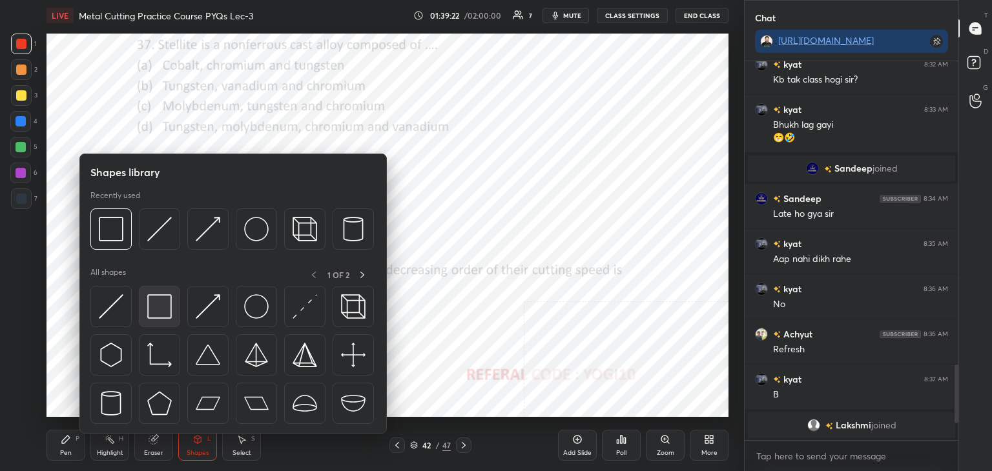
click at [158, 315] on img at bounding box center [159, 307] width 25 height 25
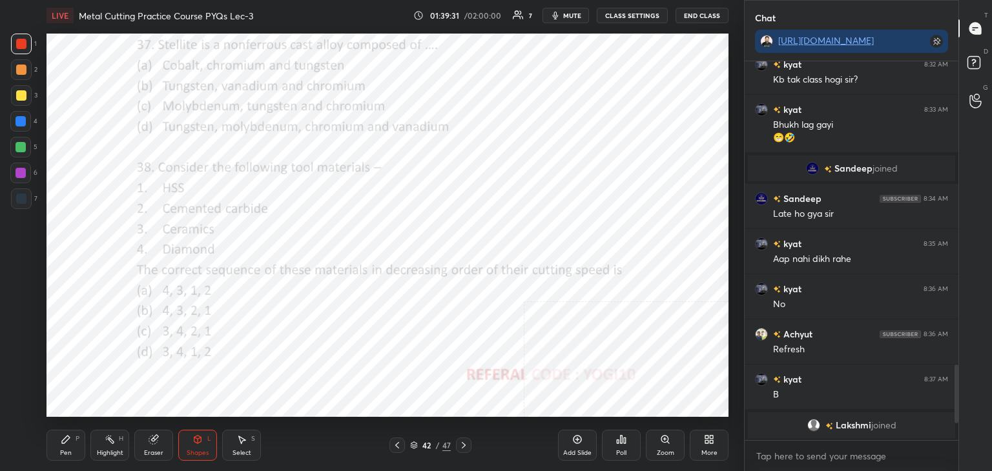
click at [619, 448] on div "Poll" at bounding box center [621, 445] width 39 height 31
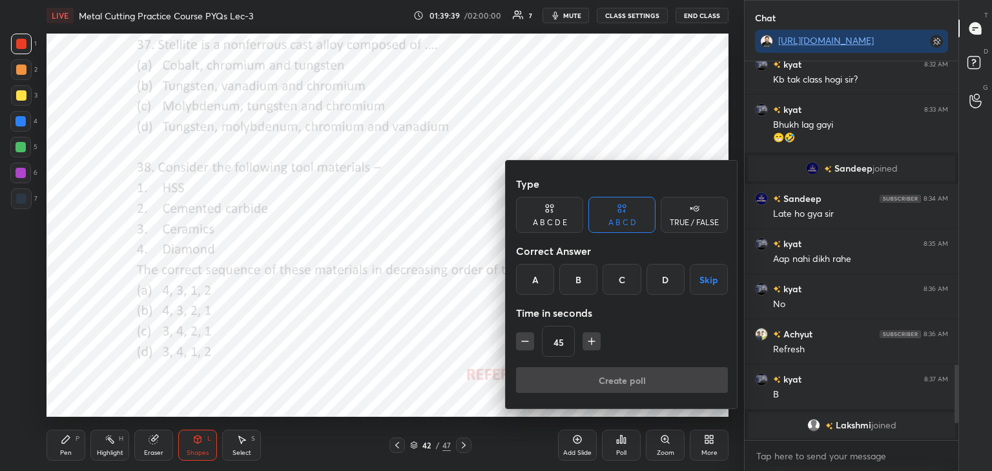
click at [584, 276] on div "B" at bounding box center [578, 279] width 38 height 31
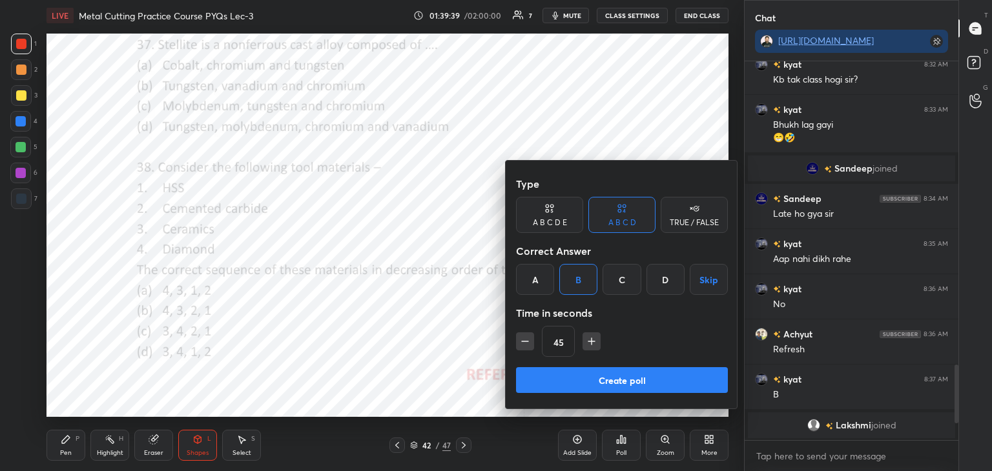
drag, startPoint x: 566, startPoint y: 381, endPoint x: 560, endPoint y: 377, distance: 7.5
click at [565, 381] on button "Create poll" at bounding box center [622, 380] width 212 height 26
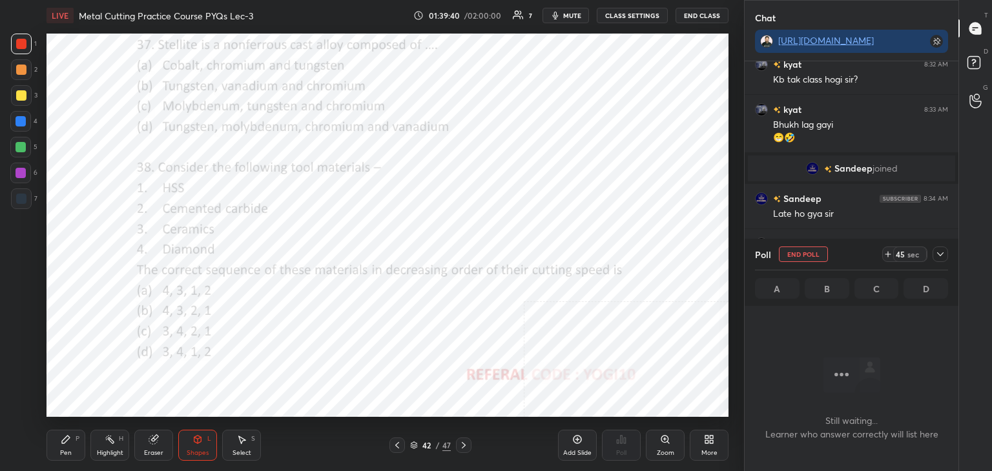
scroll to position [202, 210]
click at [106, 453] on div "Highlight" at bounding box center [110, 453] width 26 height 6
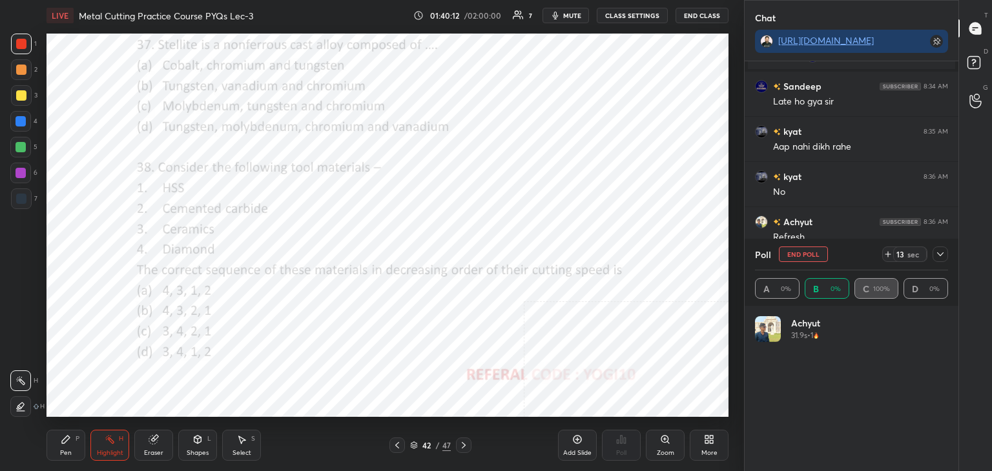
scroll to position [151, 189]
drag, startPoint x: 935, startPoint y: 256, endPoint x: 903, endPoint y: 278, distance: 38.7
click at [935, 256] on icon at bounding box center [940, 254] width 10 height 10
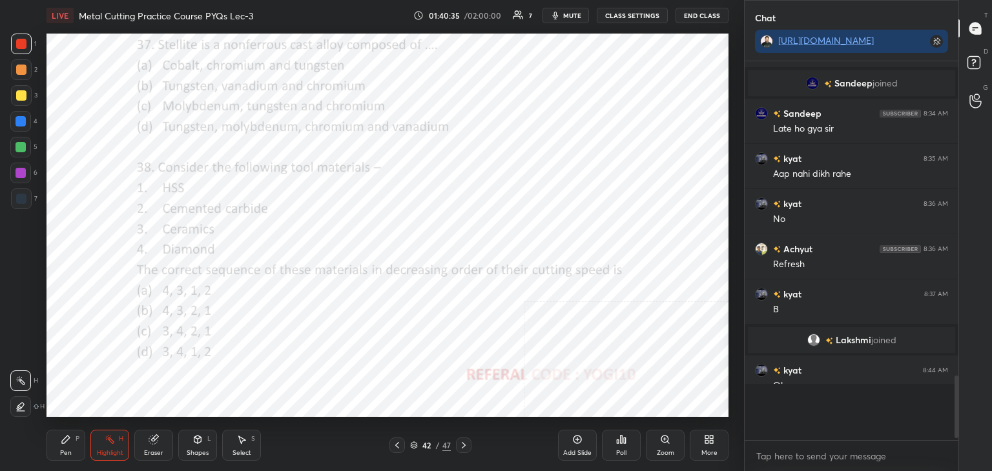
scroll to position [264, 210]
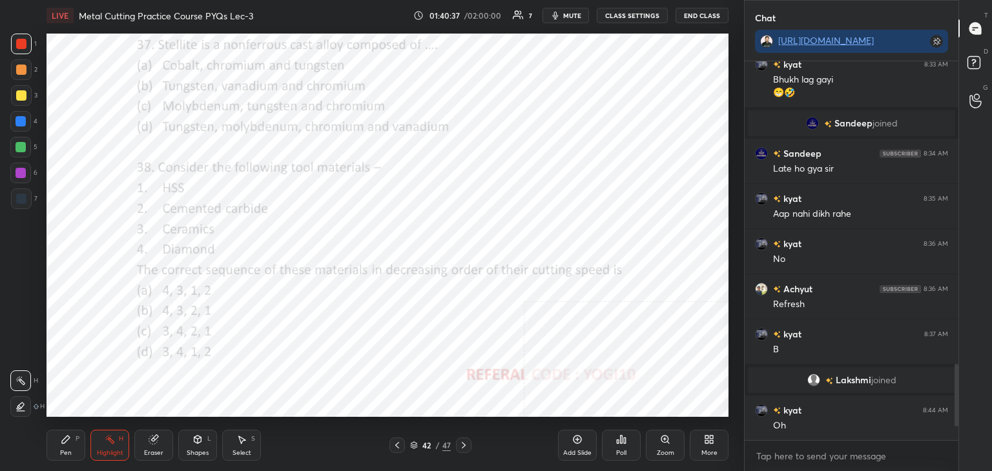
click at [24, 174] on div at bounding box center [21, 173] width 10 height 10
click at [205, 442] on div "Shapes L" at bounding box center [197, 445] width 39 height 31
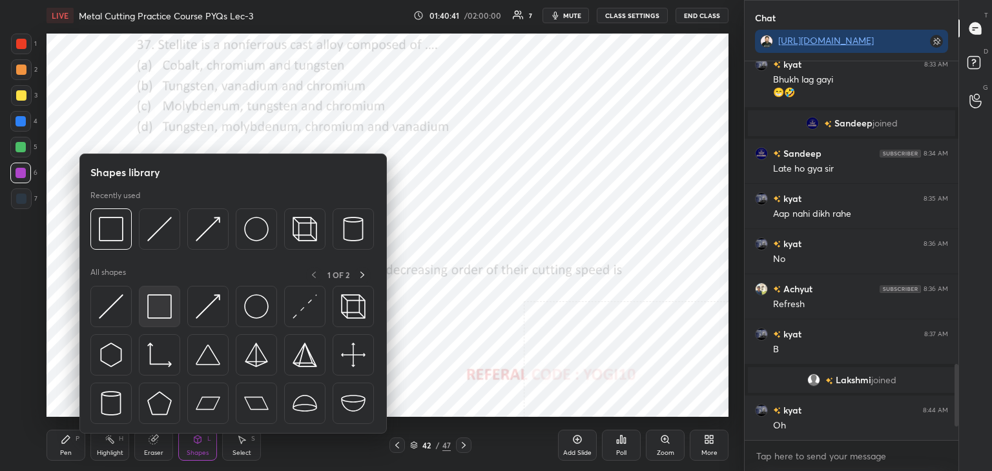
click at [146, 304] on div at bounding box center [159, 306] width 41 height 41
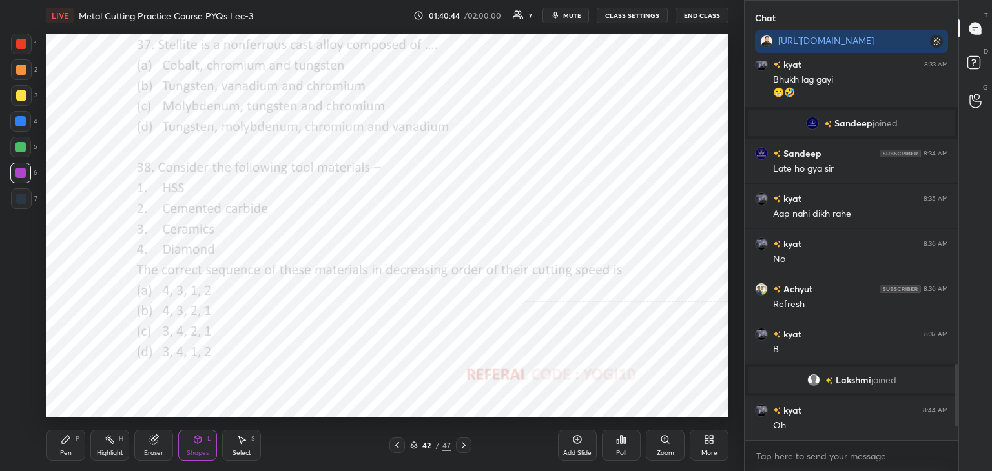
click at [21, 47] on div at bounding box center [21, 44] width 10 height 10
drag, startPoint x: 462, startPoint y: 446, endPoint x: 435, endPoint y: 435, distance: 29.9
click at [462, 445] on icon at bounding box center [464, 445] width 10 height 10
click at [623, 445] on div "Poll" at bounding box center [621, 445] width 39 height 31
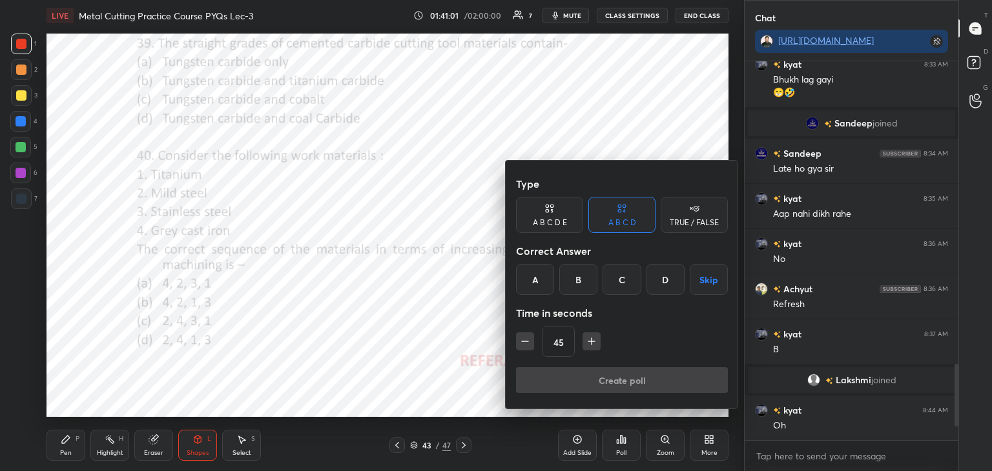
drag, startPoint x: 627, startPoint y: 277, endPoint x: 615, endPoint y: 292, distance: 19.3
click at [626, 278] on div "C" at bounding box center [622, 279] width 38 height 31
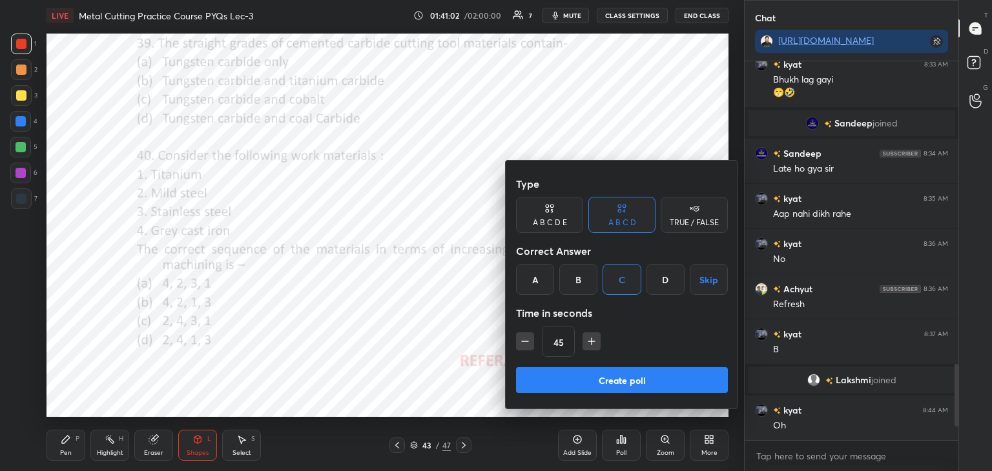
click at [583, 383] on button "Create poll" at bounding box center [622, 380] width 212 height 26
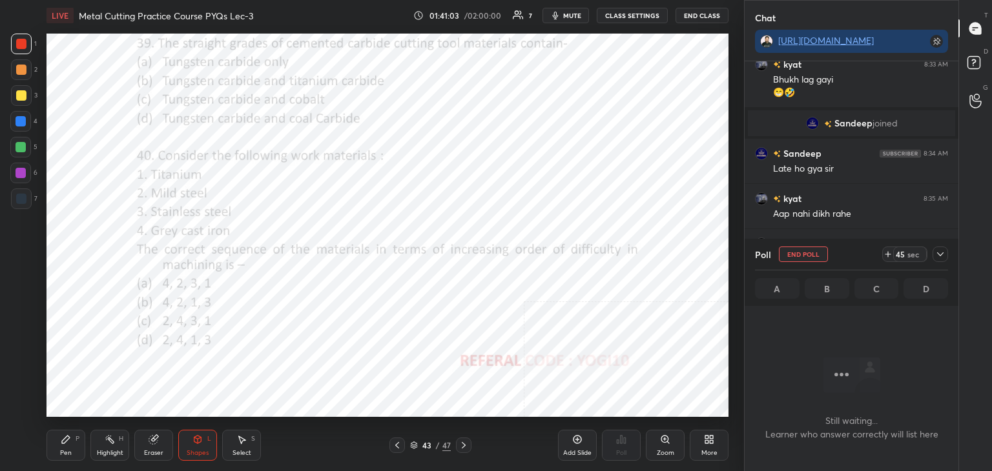
scroll to position [202, 210]
click at [20, 169] on div at bounding box center [21, 173] width 10 height 10
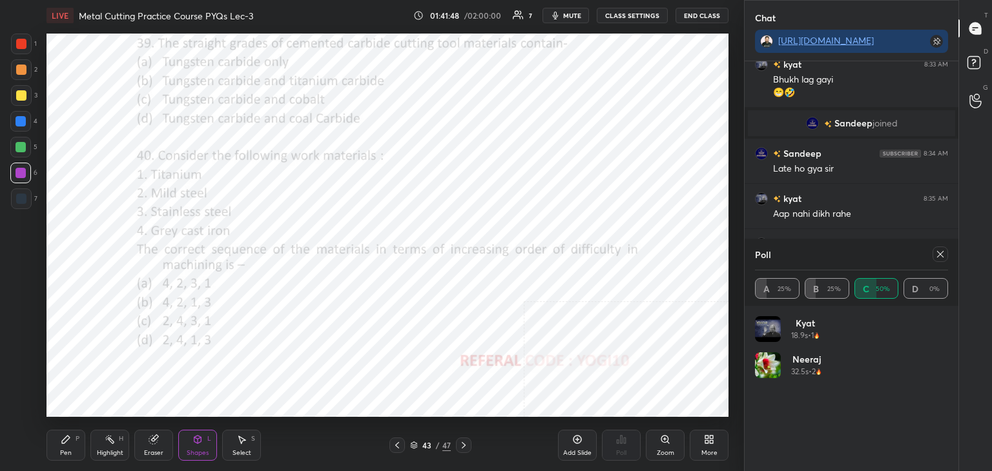
drag, startPoint x: 940, startPoint y: 254, endPoint x: 932, endPoint y: 253, distance: 8.5
click at [940, 254] on icon at bounding box center [940, 254] width 10 height 10
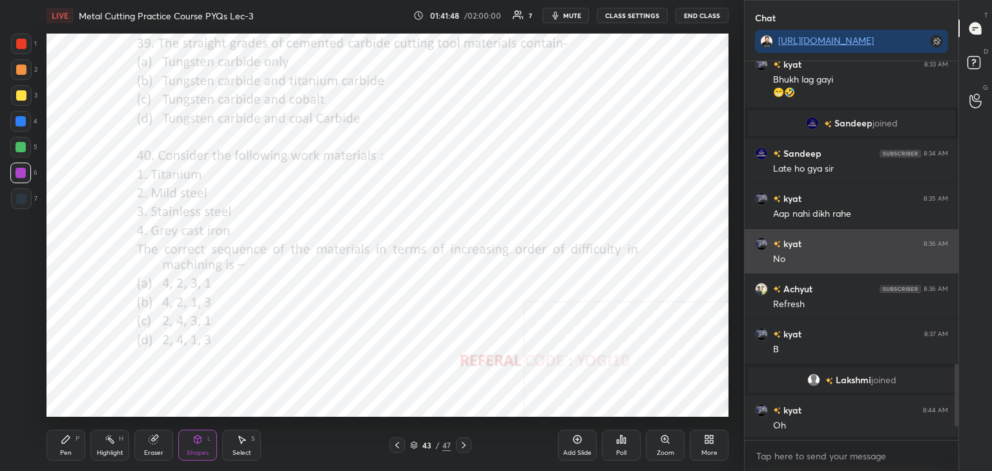
scroll to position [4, 4]
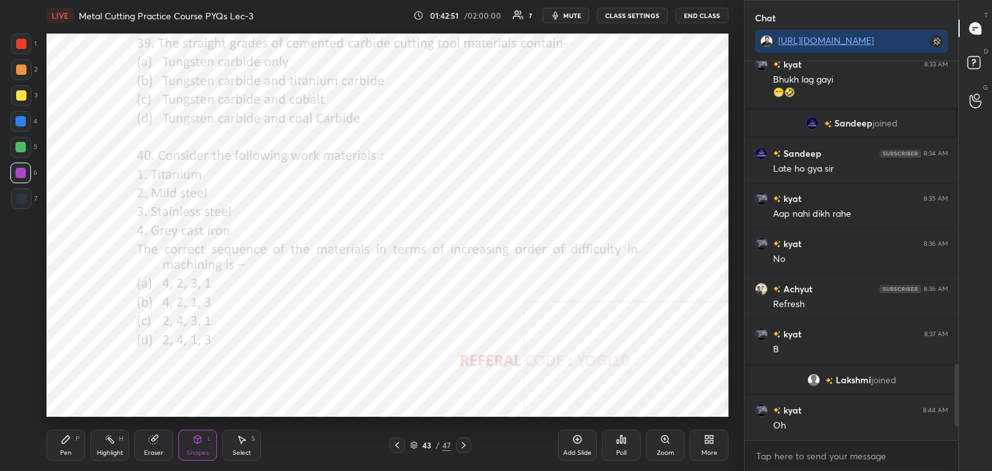
click at [21, 42] on div at bounding box center [21, 44] width 10 height 10
drag, startPoint x: 72, startPoint y: 445, endPoint x: 74, endPoint y: 428, distance: 17.5
click at [72, 445] on div "Pen P" at bounding box center [66, 445] width 39 height 31
click at [196, 437] on icon at bounding box center [197, 440] width 7 height 8
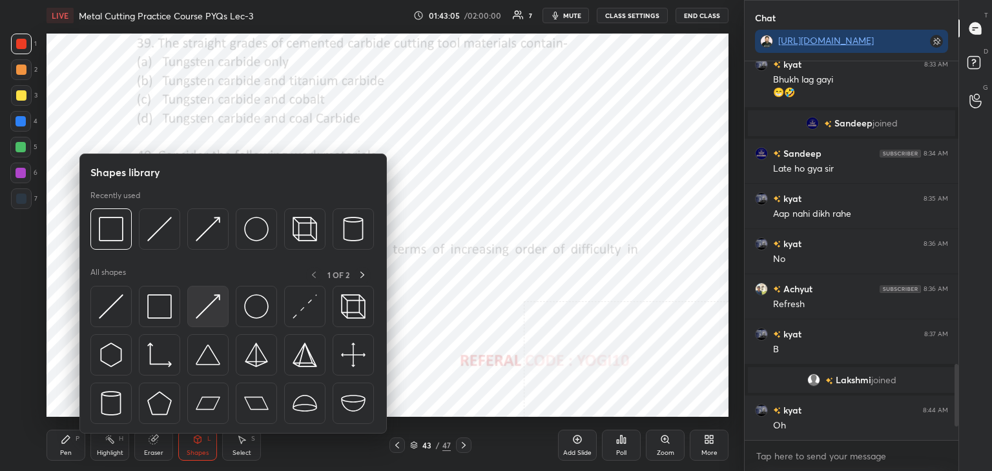
click at [193, 312] on div at bounding box center [207, 306] width 41 height 41
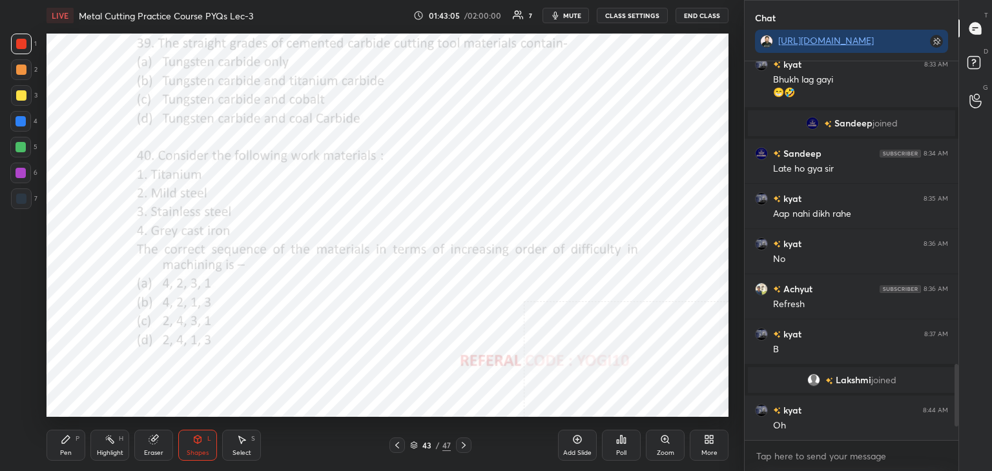
click at [23, 171] on div at bounding box center [21, 173] width 10 height 10
drag, startPoint x: 61, startPoint y: 444, endPoint x: 69, endPoint y: 420, distance: 24.5
click at [61, 444] on icon at bounding box center [66, 440] width 10 height 10
drag, startPoint x: 198, startPoint y: 444, endPoint x: 196, endPoint y: 437, distance: 6.6
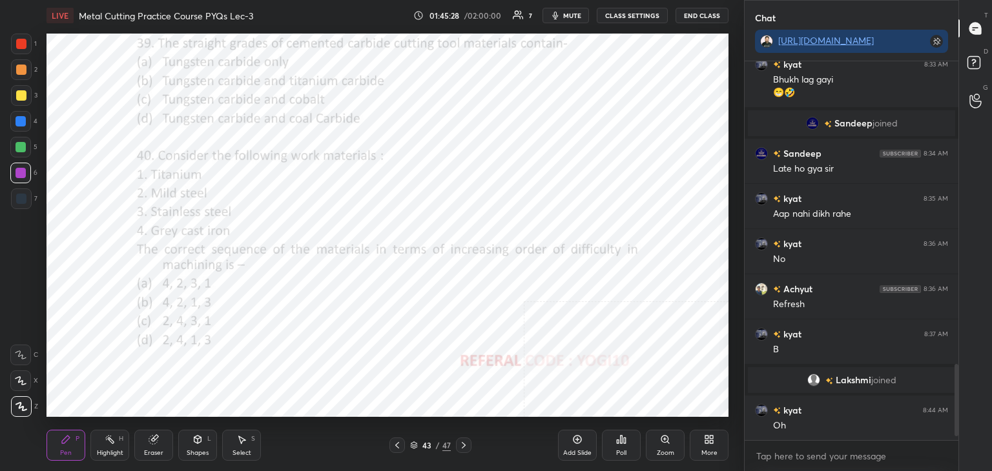
click at [198, 444] on icon at bounding box center [197, 440] width 10 height 10
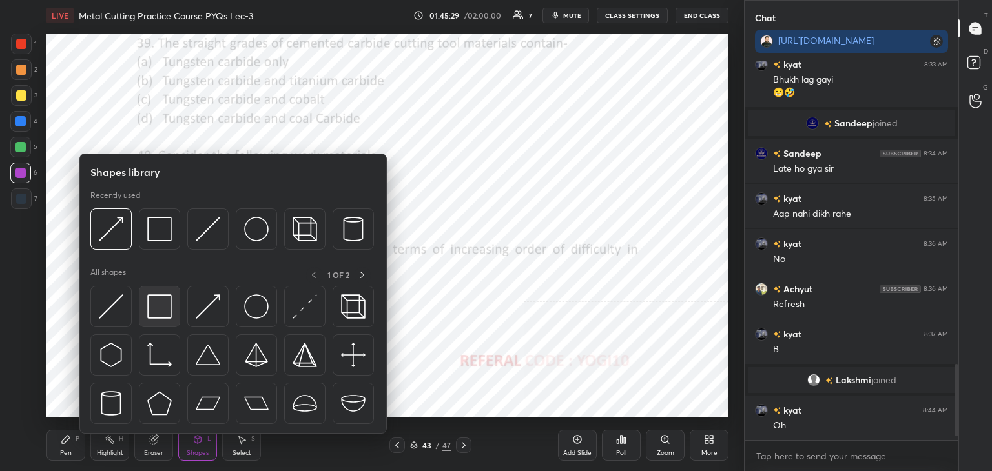
click at [160, 305] on img at bounding box center [159, 307] width 25 height 25
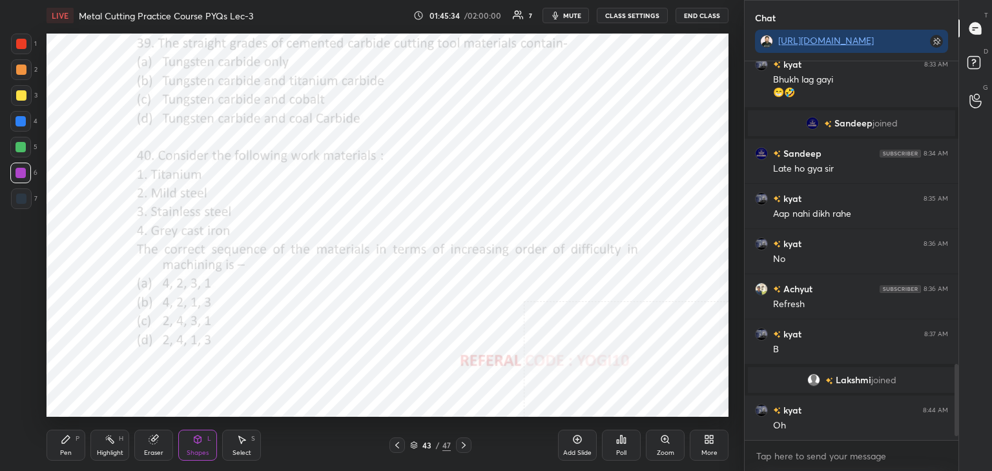
drag, startPoint x: 101, startPoint y: 445, endPoint x: 105, endPoint y: 432, distance: 13.7
click at [101, 445] on div "Highlight H" at bounding box center [109, 445] width 39 height 31
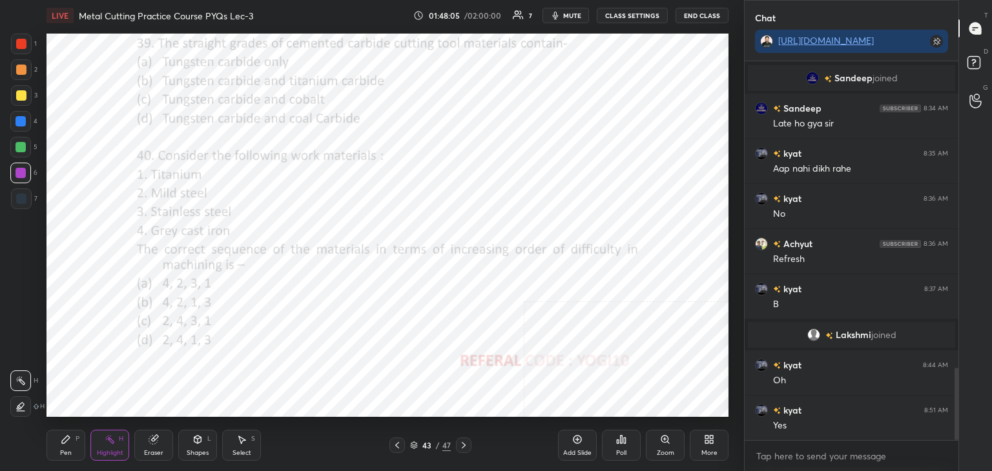
scroll to position [1606, 0]
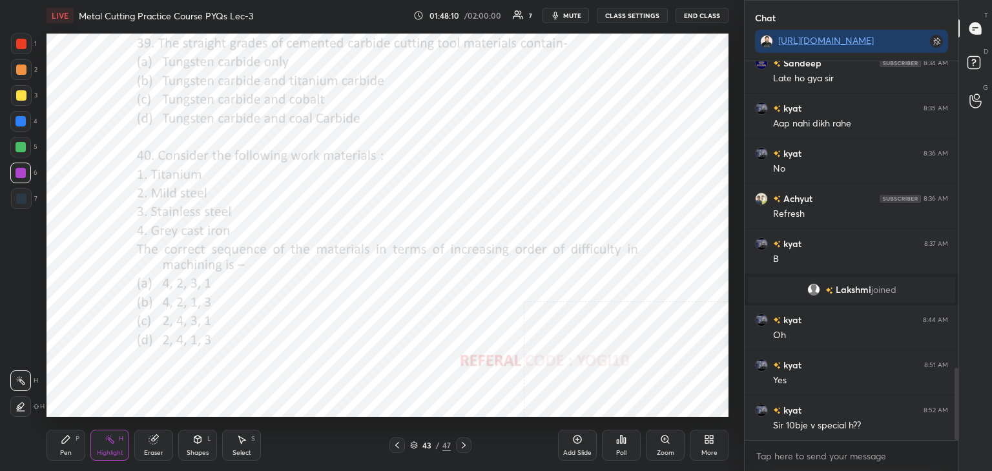
click at [106, 435] on icon at bounding box center [110, 440] width 10 height 10
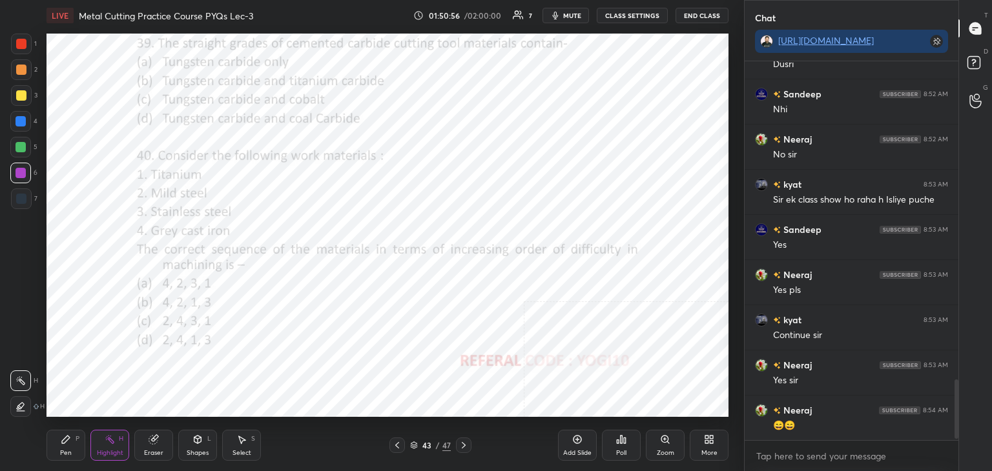
scroll to position [2025, 0]
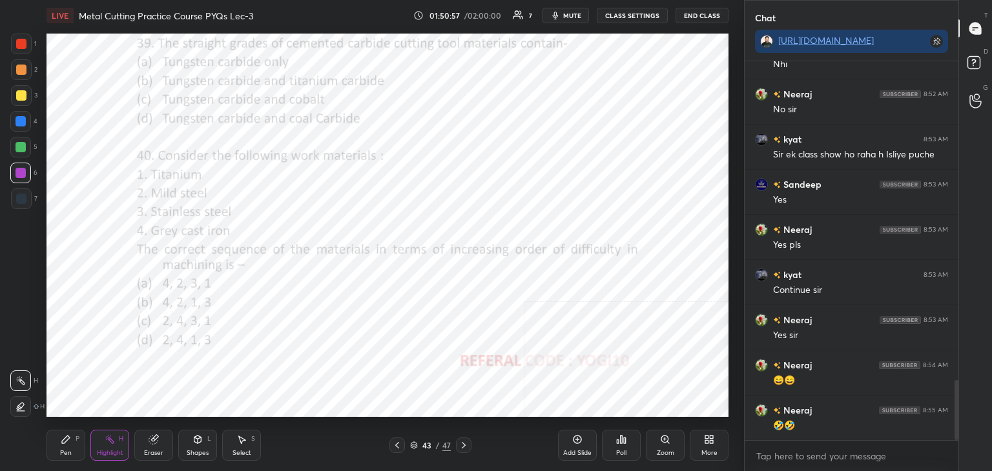
click at [114, 444] on div "Highlight H" at bounding box center [109, 445] width 39 height 31
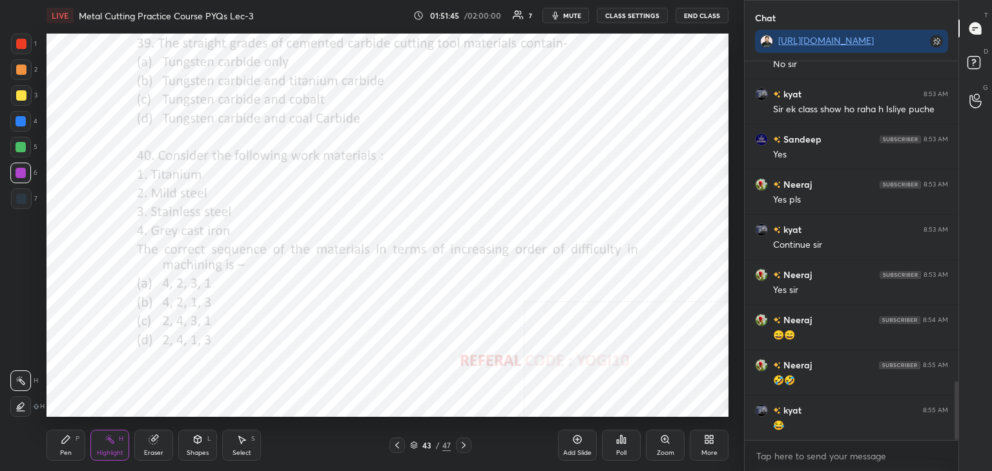
click at [21, 67] on div at bounding box center [21, 70] width 10 height 10
click at [46, 442] on div "LIVE Metal Cutting Practice Course PYQs Lec-3 01:51:46 / 02:00:00 7 mute CLASS …" at bounding box center [387, 235] width 692 height 471
click at [74, 440] on div "Pen P" at bounding box center [66, 445] width 39 height 31
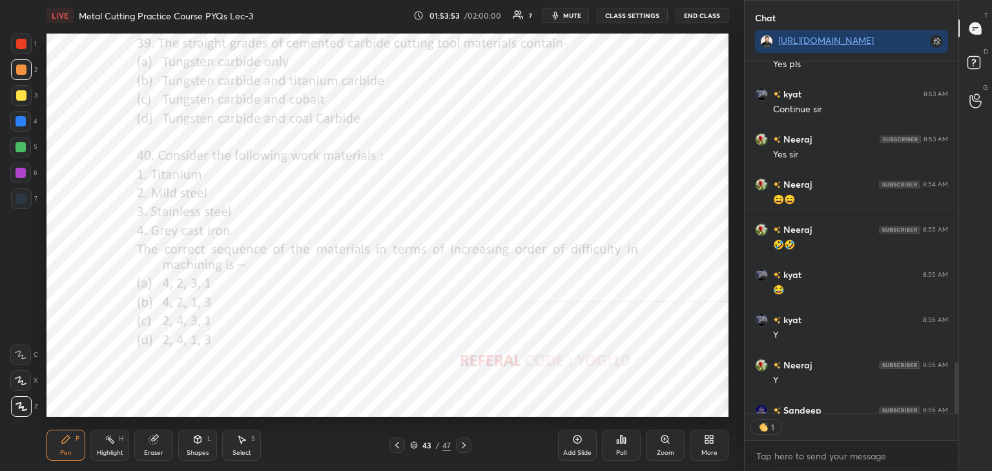
scroll to position [2206, 0]
click at [397, 445] on icon at bounding box center [397, 445] width 10 height 10
click at [397, 446] on icon at bounding box center [397, 445] width 10 height 10
click at [396, 447] on icon at bounding box center [397, 445] width 4 height 6
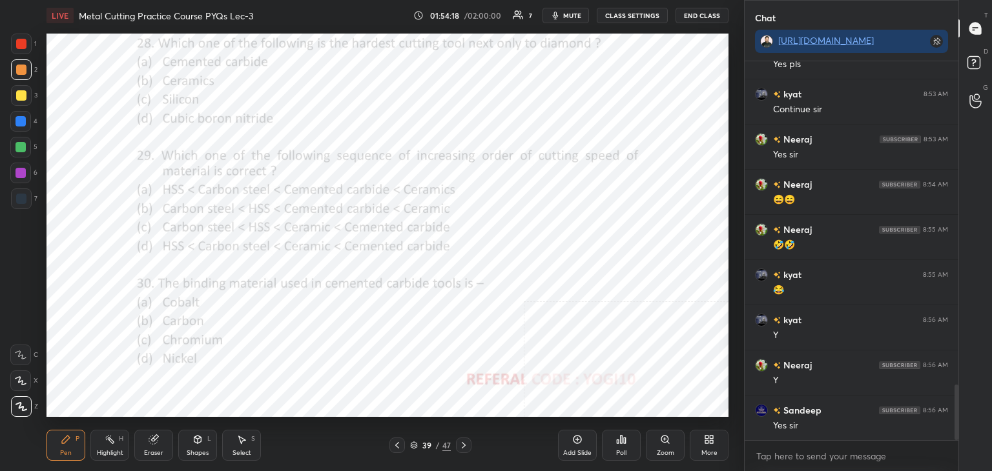
click at [396, 445] on icon at bounding box center [397, 445] width 10 height 10
click at [395, 446] on icon at bounding box center [397, 445] width 4 height 6
click at [395, 445] on icon at bounding box center [397, 445] width 4 height 6
click at [395, 446] on icon at bounding box center [397, 445] width 4 height 6
click at [118, 450] on div "Highlight" at bounding box center [110, 453] width 26 height 6
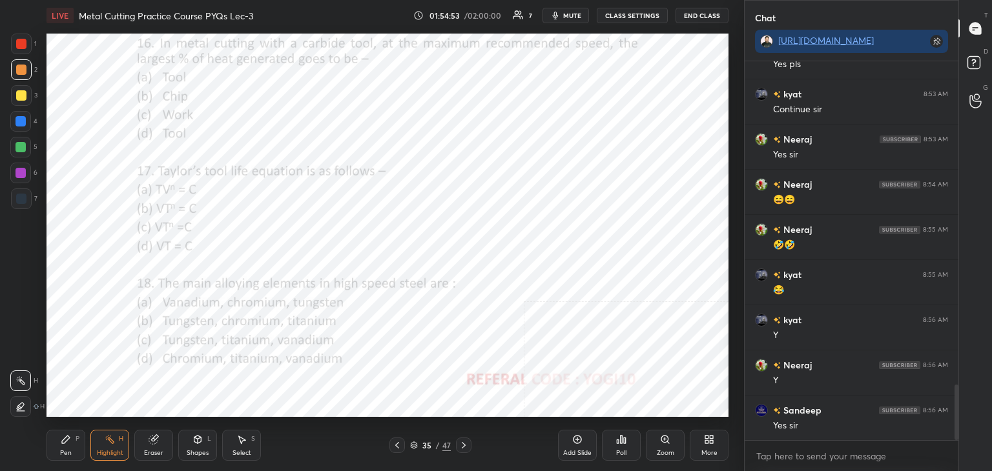
scroll to position [2237, 0]
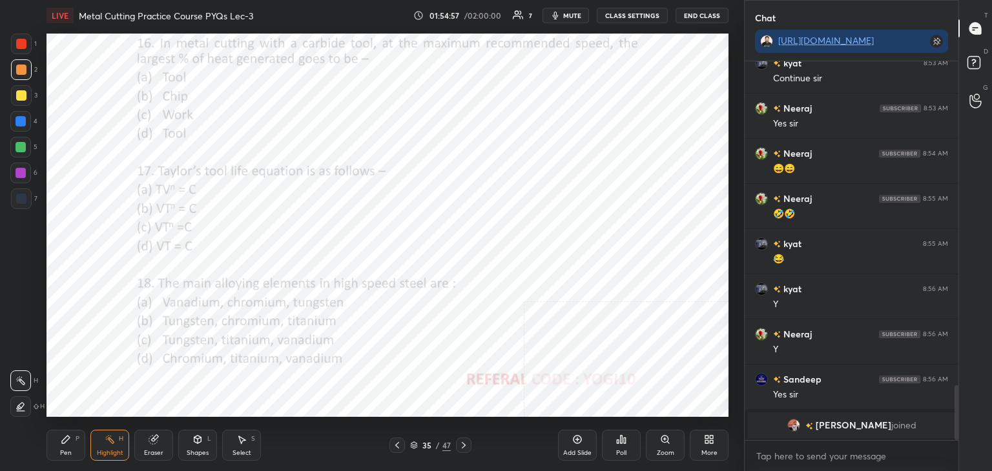
click at [800, 425] on img "grid" at bounding box center [793, 425] width 13 height 13
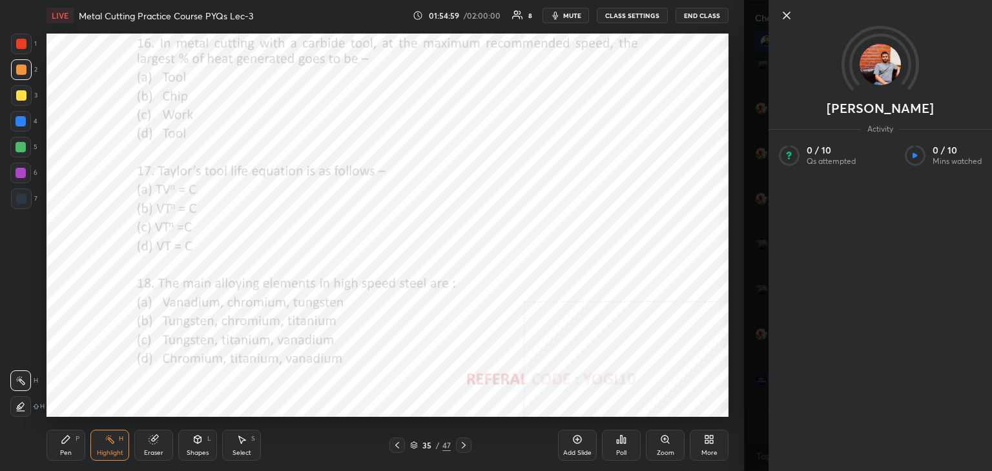
drag, startPoint x: 787, startPoint y: 16, endPoint x: 779, endPoint y: 37, distance: 22.1
click at [787, 16] on icon at bounding box center [787, 16] width 16 height 16
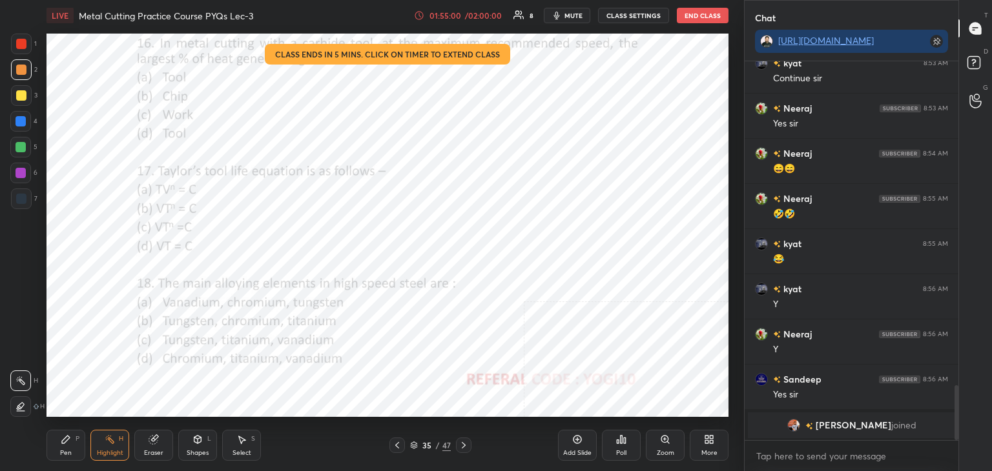
click at [464, 442] on icon at bounding box center [464, 445] width 10 height 10
click at [465, 442] on icon at bounding box center [464, 445] width 10 height 10
click at [463, 443] on icon at bounding box center [464, 445] width 10 height 10
click at [465, 442] on icon at bounding box center [464, 445] width 10 height 10
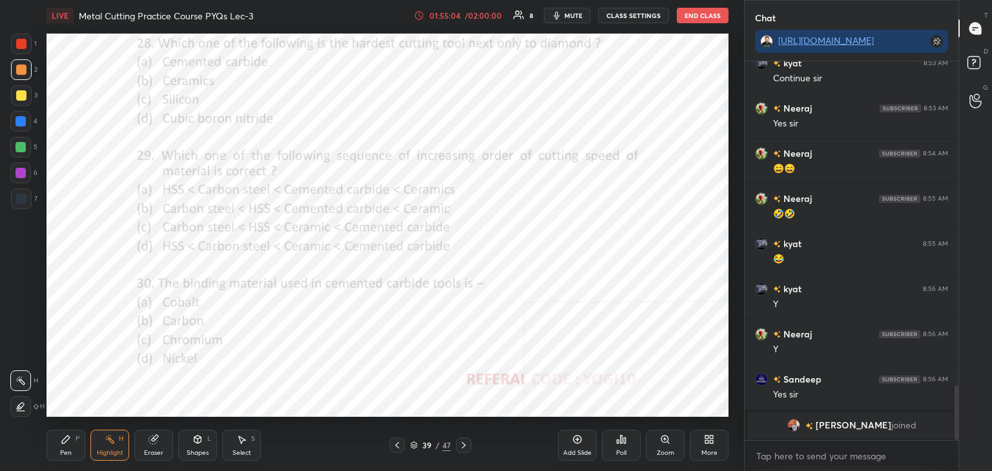
click at [464, 442] on icon at bounding box center [464, 445] width 10 height 10
click at [72, 439] on div "Pen P" at bounding box center [66, 445] width 39 height 31
click at [31, 173] on div "6" at bounding box center [23, 173] width 27 height 21
drag, startPoint x: 21, startPoint y: 65, endPoint x: 26, endPoint y: 81, distance: 16.3
click at [21, 65] on div at bounding box center [21, 70] width 10 height 10
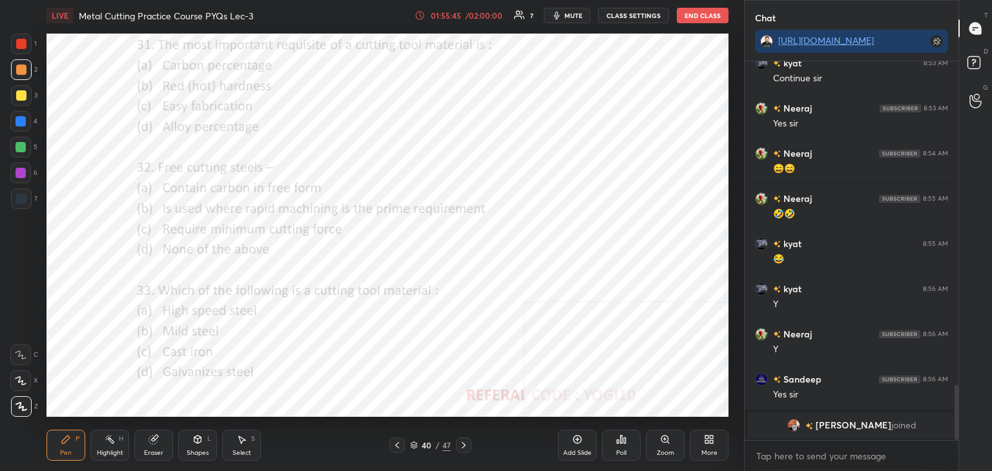
click at [46, 437] on div "LIVE Metal Cutting Practice Course PYQs Lec-3 01:55:45 / 02:00:00 7 mute CLASS …" at bounding box center [387, 235] width 692 height 471
click at [30, 170] on div "6" at bounding box center [23, 173] width 27 height 21
drag, startPoint x: 115, startPoint y: 445, endPoint x: 138, endPoint y: 437, distance: 24.1
click at [114, 445] on div "Highlight H" at bounding box center [109, 445] width 39 height 31
click at [57, 448] on div "Pen P" at bounding box center [66, 445] width 39 height 31
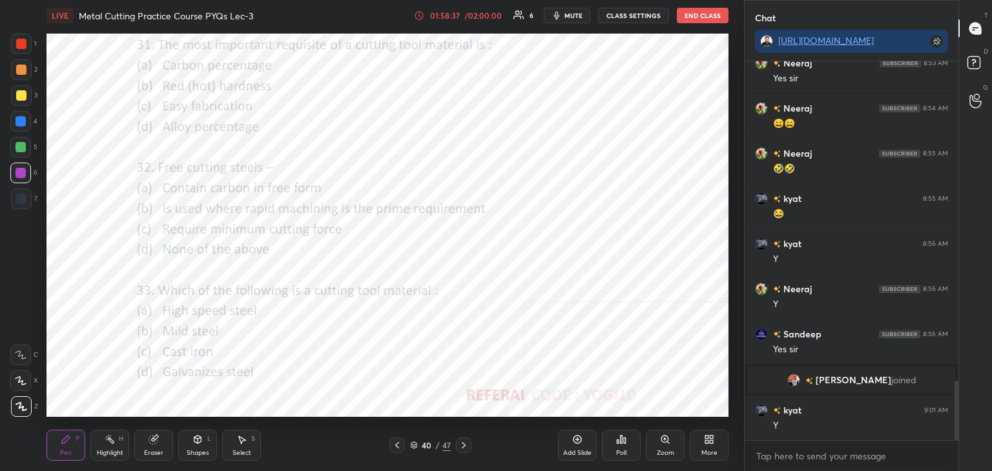
scroll to position [2071, 0]
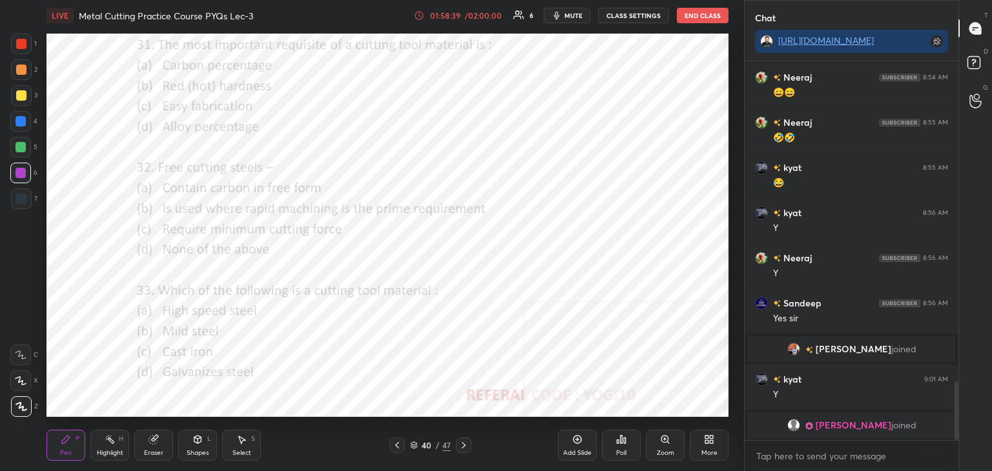
drag, startPoint x: 417, startPoint y: 448, endPoint x: 426, endPoint y: 442, distance: 10.7
click at [417, 447] on icon at bounding box center [414, 446] width 8 height 8
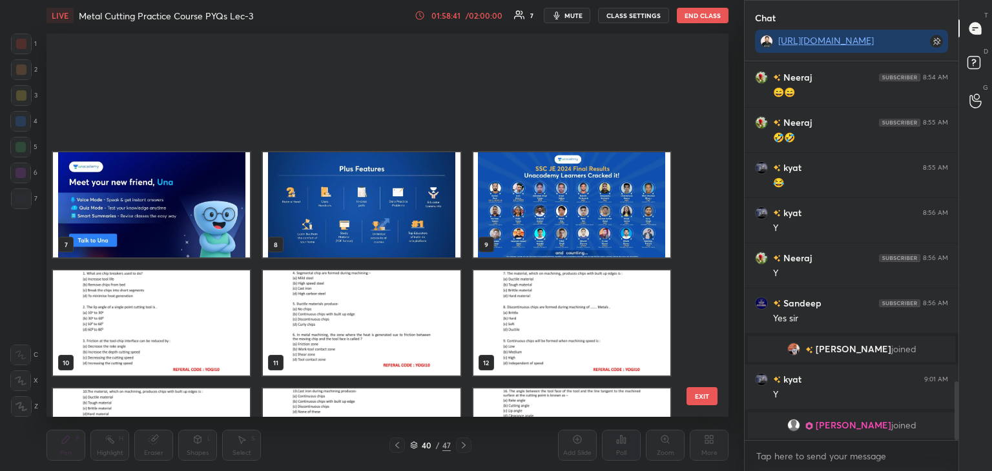
scroll to position [291, 0]
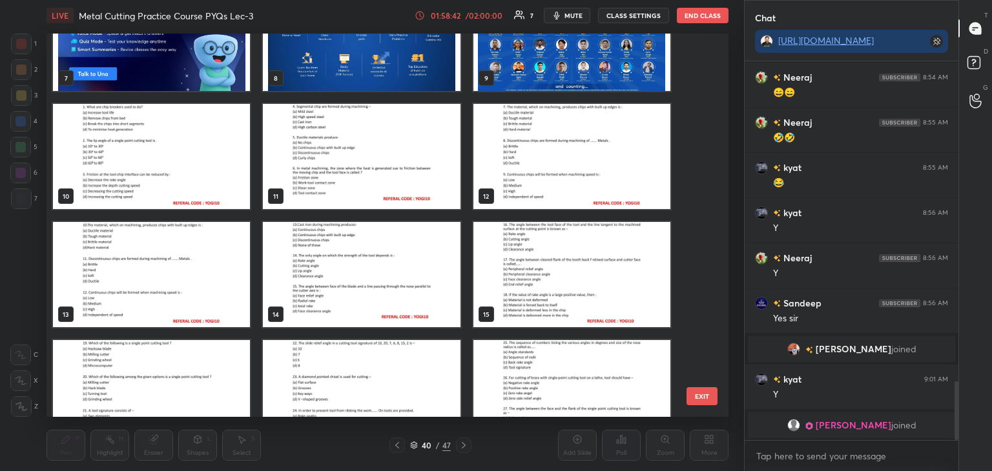
click at [170, 172] on img "grid" at bounding box center [151, 156] width 197 height 105
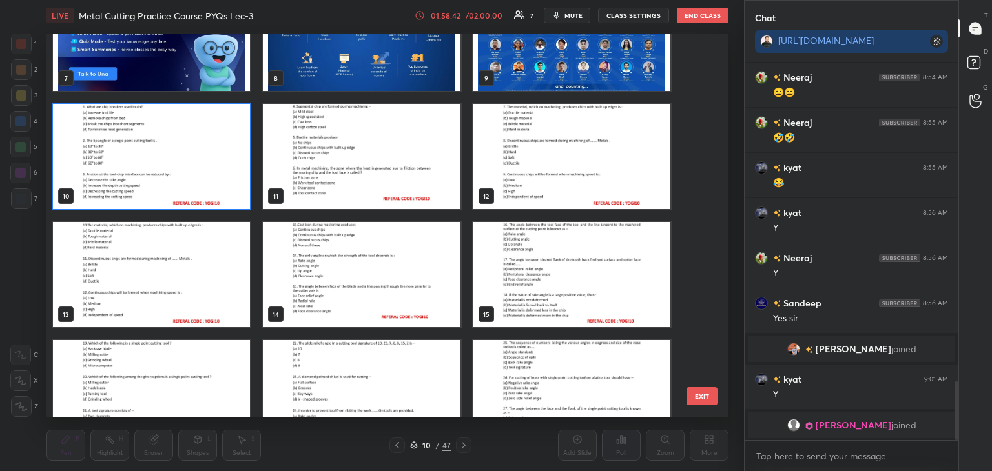
click at [173, 171] on img "grid" at bounding box center [151, 156] width 197 height 105
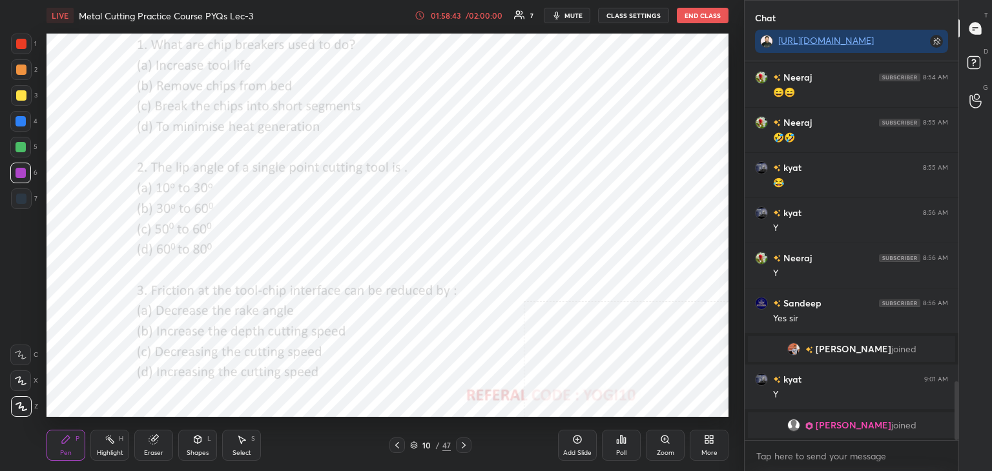
click at [174, 173] on img "grid" at bounding box center [151, 156] width 197 height 105
click at [468, 445] on icon at bounding box center [464, 445] width 10 height 10
click at [463, 442] on icon at bounding box center [464, 445] width 10 height 10
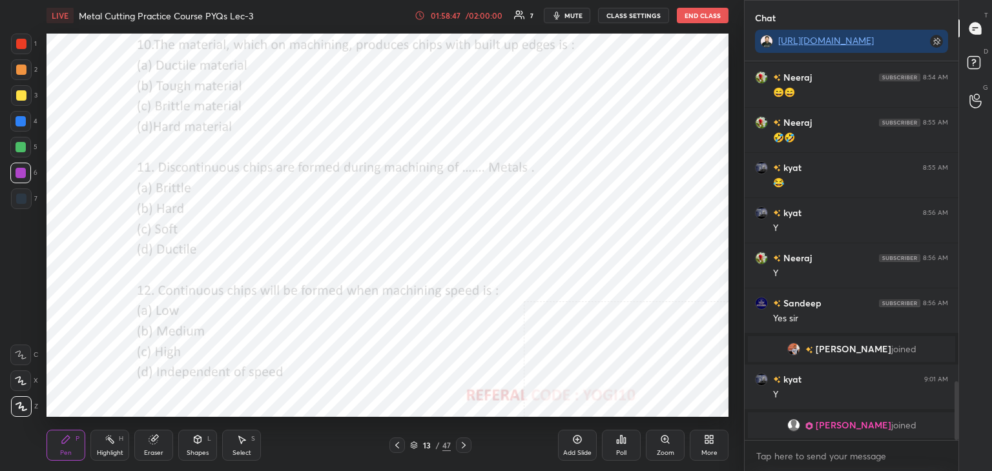
click at [462, 443] on icon at bounding box center [464, 445] width 10 height 10
click at [462, 442] on icon at bounding box center [464, 445] width 10 height 10
click at [462, 441] on icon at bounding box center [464, 445] width 10 height 10
click at [460, 442] on icon at bounding box center [464, 445] width 10 height 10
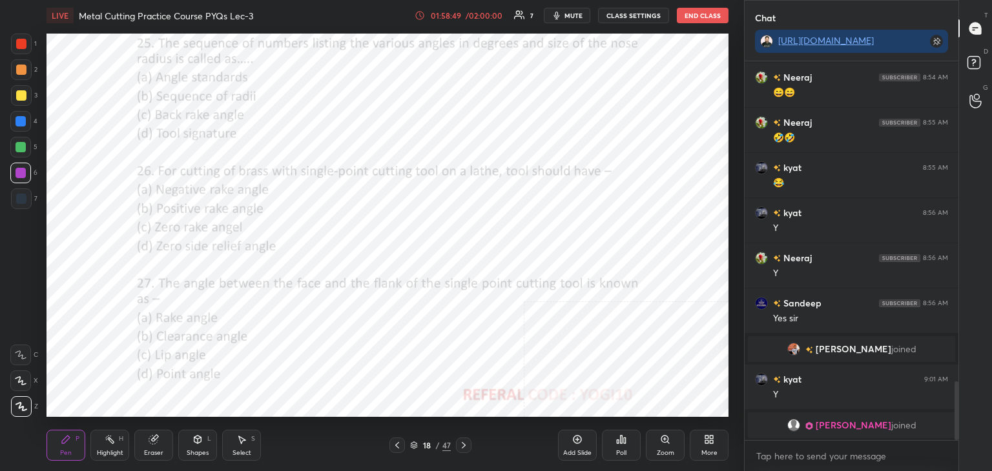
click at [460, 442] on icon at bounding box center [464, 445] width 10 height 10
click at [459, 442] on icon at bounding box center [464, 445] width 10 height 10
click at [457, 442] on div at bounding box center [464, 446] width 16 height 16
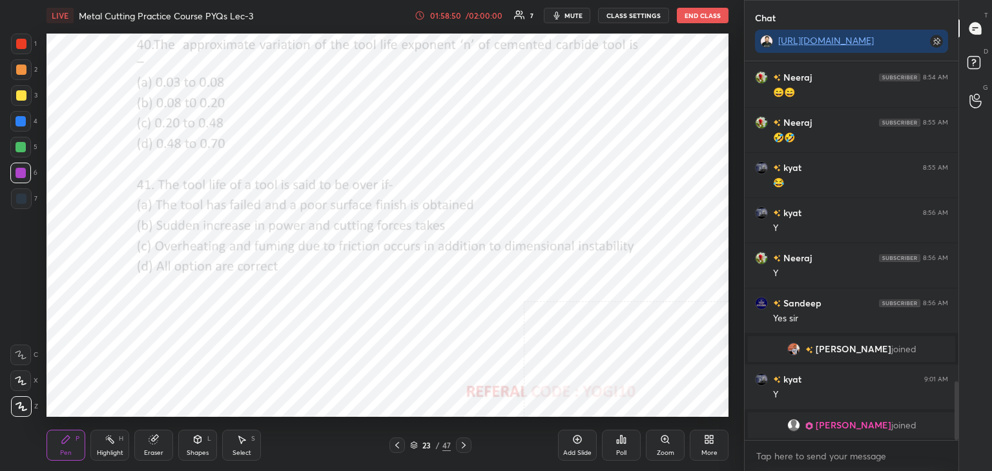
click at [459, 444] on icon at bounding box center [464, 445] width 10 height 10
click at [459, 443] on icon at bounding box center [464, 445] width 10 height 10
click at [460, 444] on icon at bounding box center [464, 445] width 10 height 10
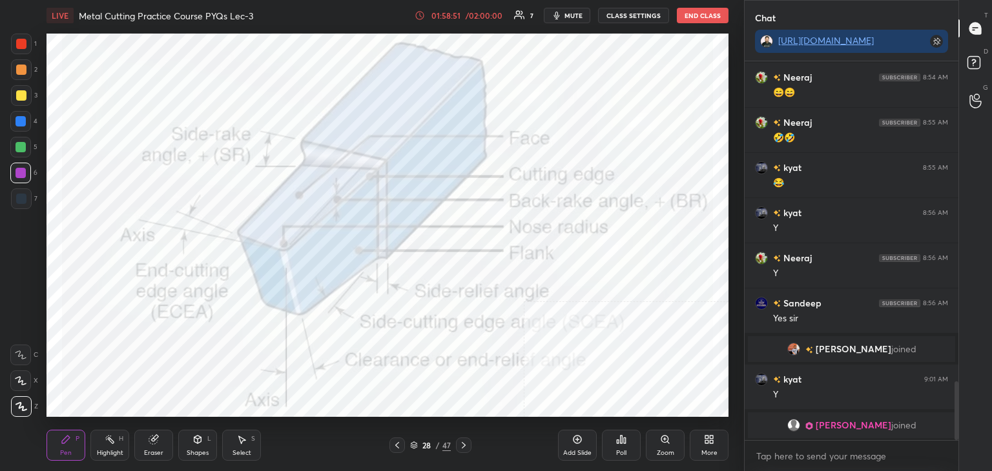
click at [460, 442] on icon at bounding box center [464, 445] width 10 height 10
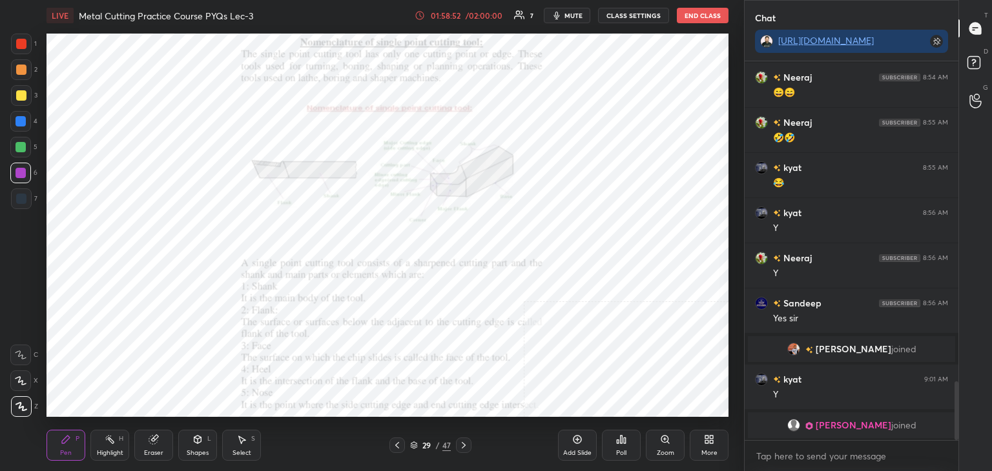
click at [460, 444] on icon at bounding box center [464, 445] width 10 height 10
click at [462, 444] on icon at bounding box center [464, 445] width 10 height 10
click at [460, 444] on icon at bounding box center [464, 445] width 10 height 10
click at [461, 444] on icon at bounding box center [464, 445] width 10 height 10
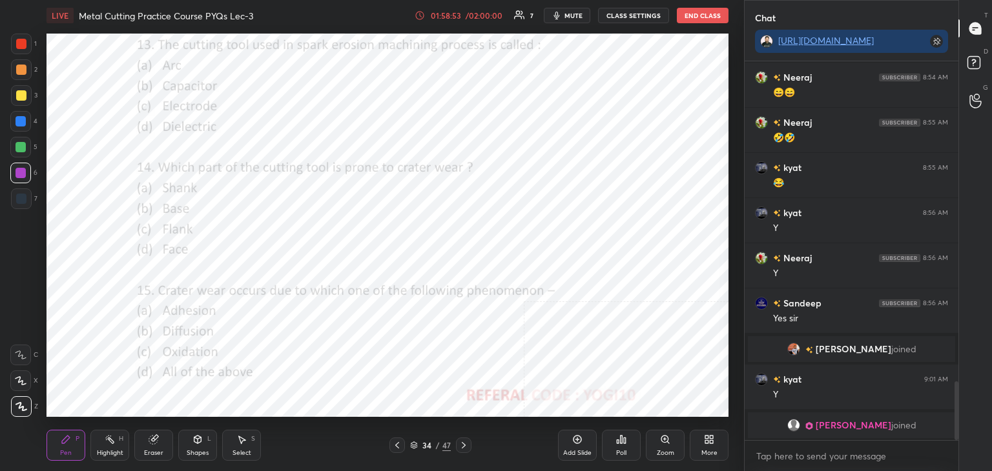
click at [462, 445] on icon at bounding box center [464, 445] width 10 height 10
click at [460, 445] on icon at bounding box center [464, 445] width 10 height 10
click at [459, 445] on icon at bounding box center [464, 445] width 10 height 10
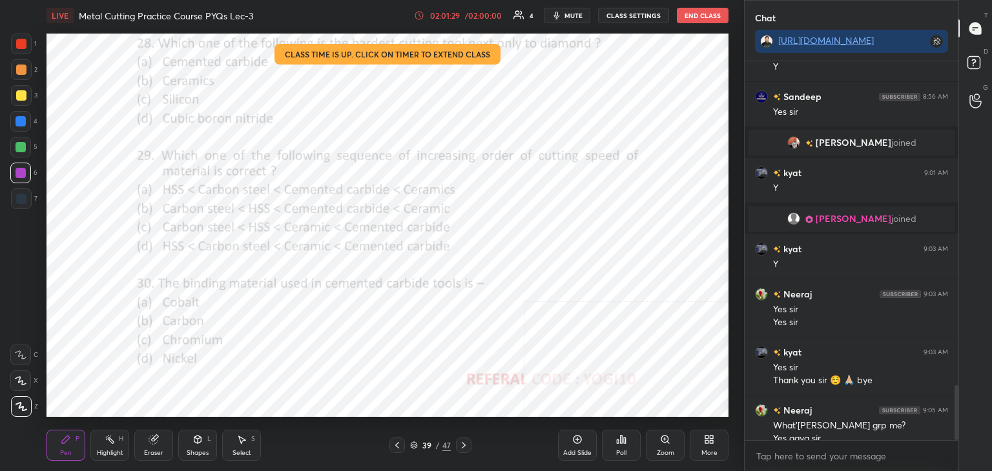
scroll to position [2264, 0]
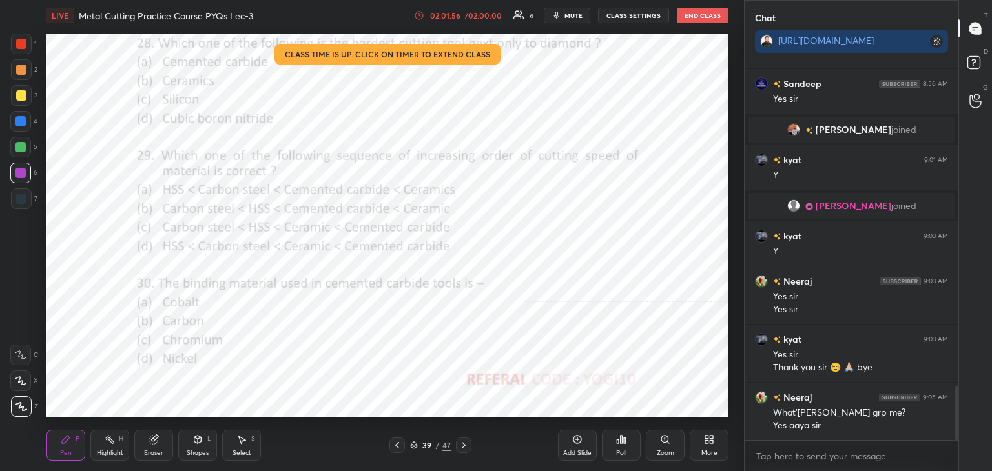
drag, startPoint x: 413, startPoint y: 447, endPoint x: 420, endPoint y: 429, distance: 18.6
click at [413, 446] on icon at bounding box center [414, 446] width 8 height 8
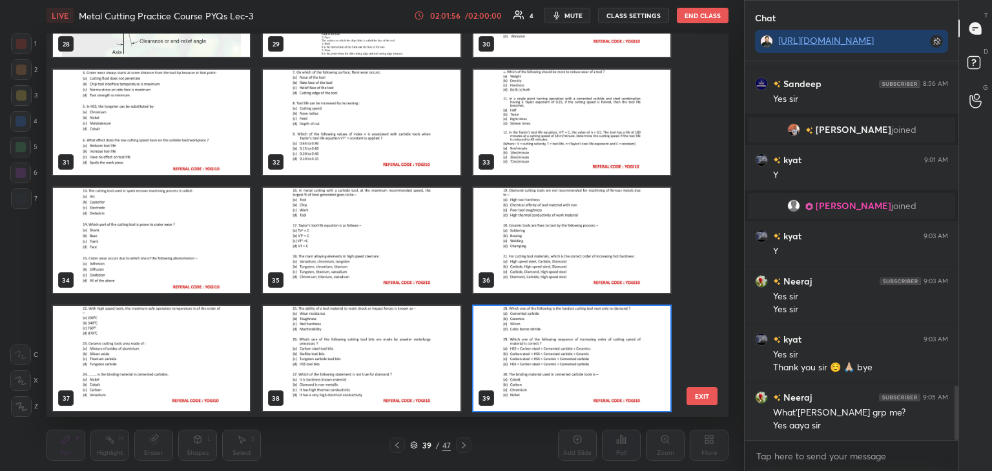
scroll to position [380, 676]
drag, startPoint x: 698, startPoint y: 279, endPoint x: 705, endPoint y: 203, distance: 76.5
click at [702, 260] on div "25 26 27 28 29 30 31 32 33 34 35 36 37 38 39" at bounding box center [376, 226] width 659 height 384
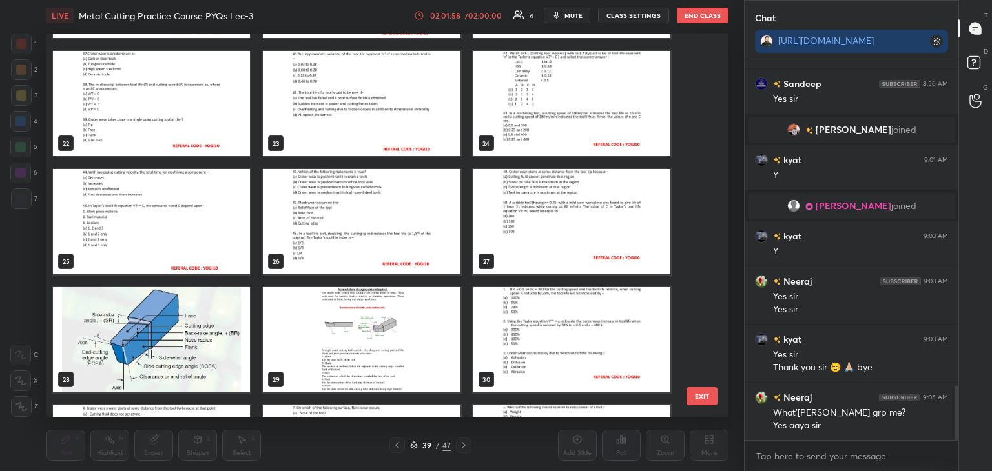
drag, startPoint x: 707, startPoint y: 160, endPoint x: 706, endPoint y: 65, distance: 95.6
click at [700, 61] on div "16 17 18 19 20 21 22 23 24 25 26 27 28 29 30 31 32 33" at bounding box center [376, 226] width 659 height 384
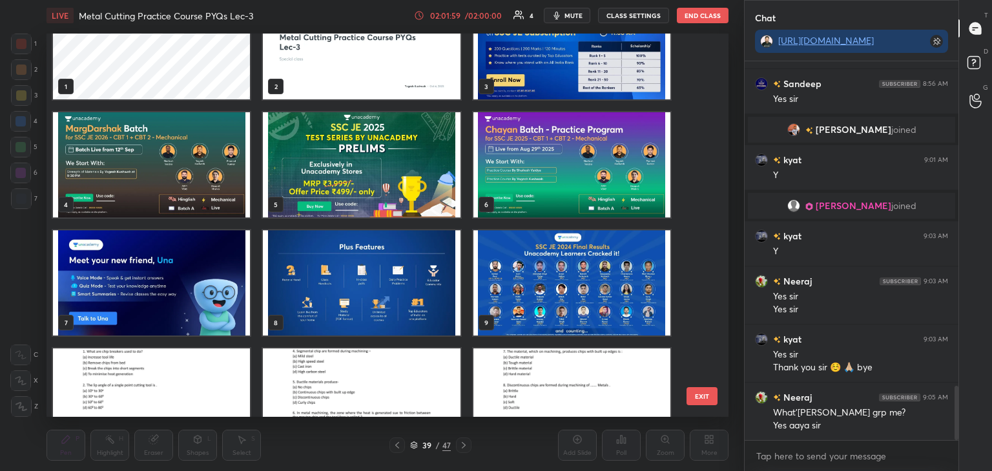
scroll to position [0, 0]
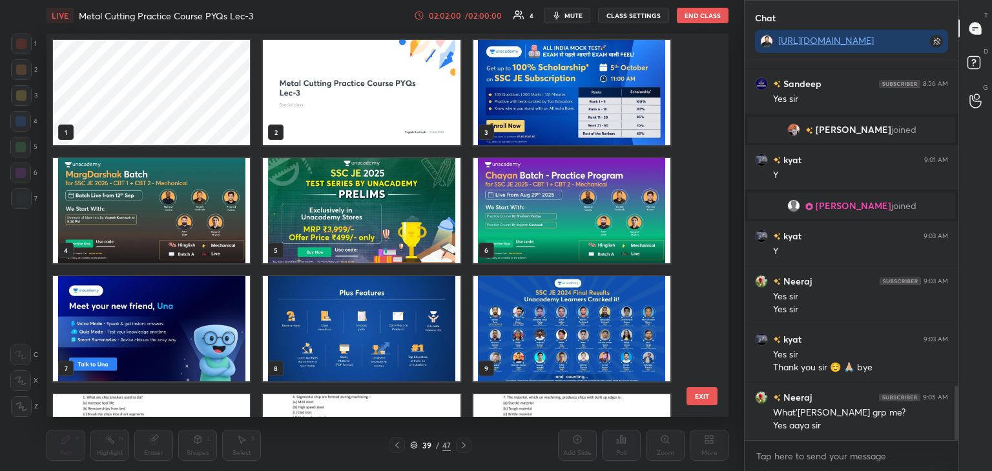
click at [367, 112] on img "grid" at bounding box center [361, 92] width 197 height 105
click at [370, 114] on img "grid" at bounding box center [361, 92] width 197 height 105
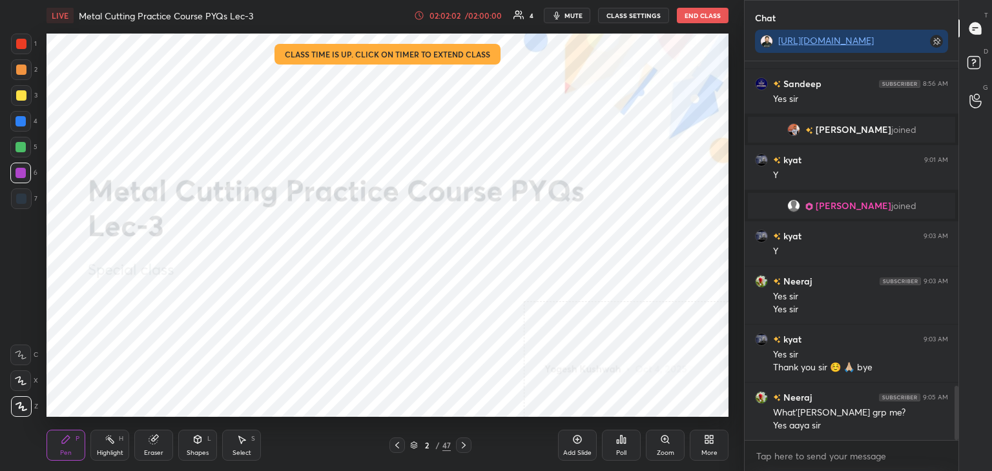
click at [23, 72] on div at bounding box center [21, 70] width 10 height 10
click at [191, 440] on div "Shapes L" at bounding box center [197, 445] width 39 height 31
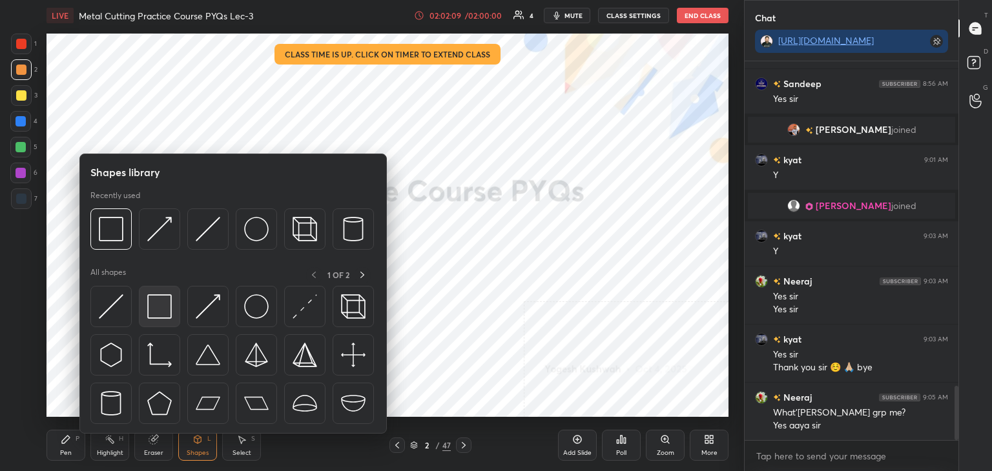
click at [166, 294] on div at bounding box center [159, 306] width 41 height 41
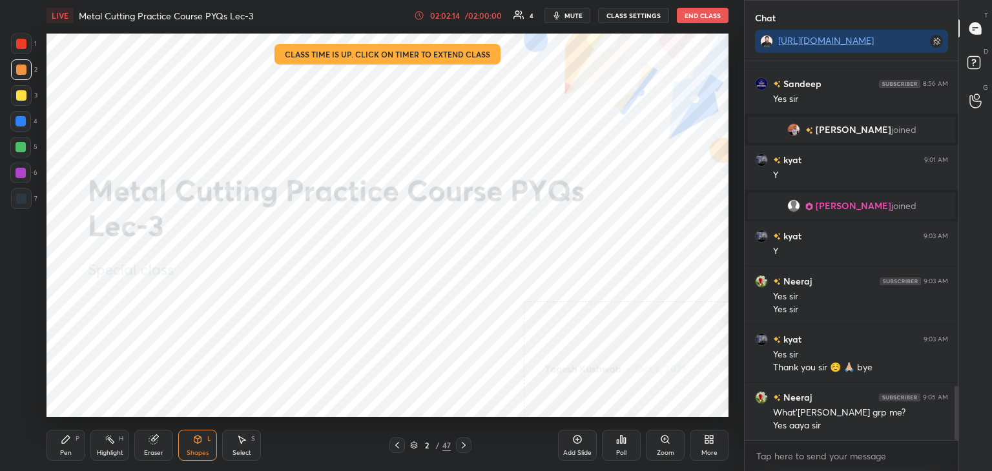
click at [699, 17] on button "End Class" at bounding box center [703, 16] width 52 height 16
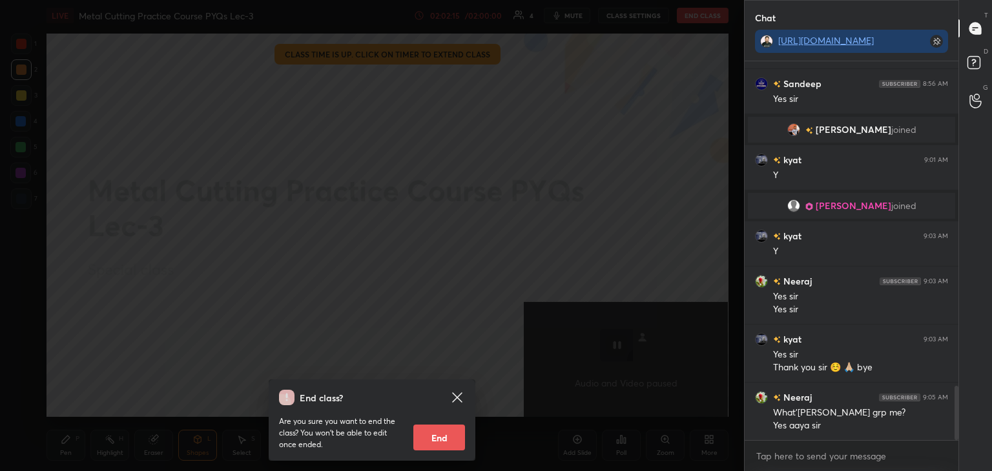
click at [431, 437] on button "End" at bounding box center [439, 438] width 52 height 26
type textarea "x"
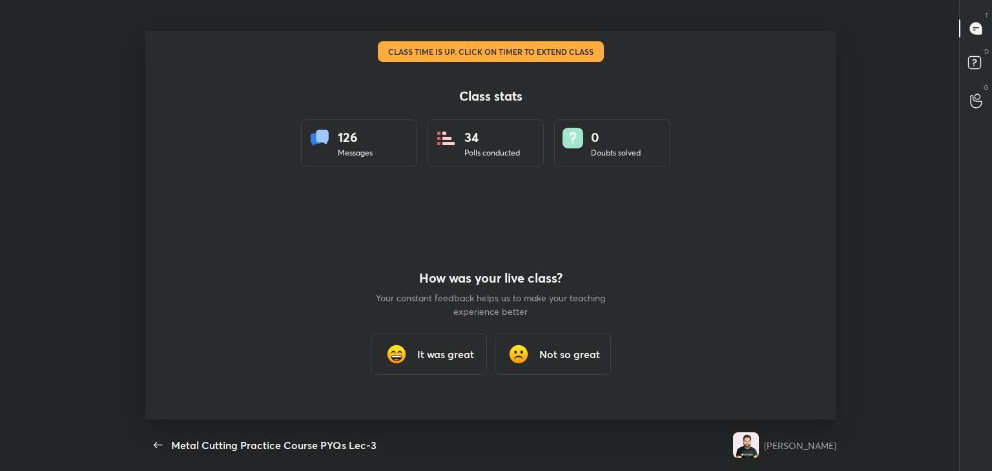
drag, startPoint x: 446, startPoint y: 349, endPoint x: 444, endPoint y: 329, distance: 20.8
click at [445, 351] on h3 "It was great" at bounding box center [445, 355] width 57 height 16
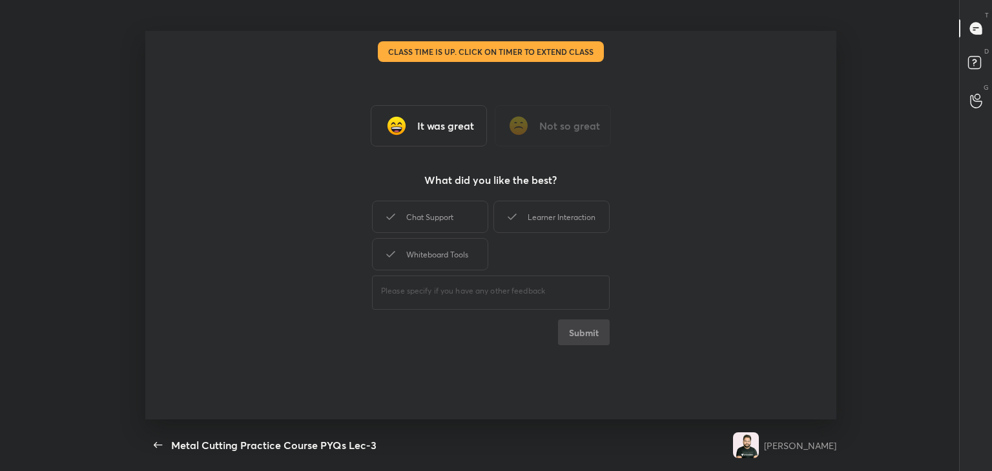
click at [450, 243] on div "Whiteboard Tools" at bounding box center [430, 254] width 116 height 32
click at [459, 212] on div "Chat Support" at bounding box center [430, 217] width 116 height 32
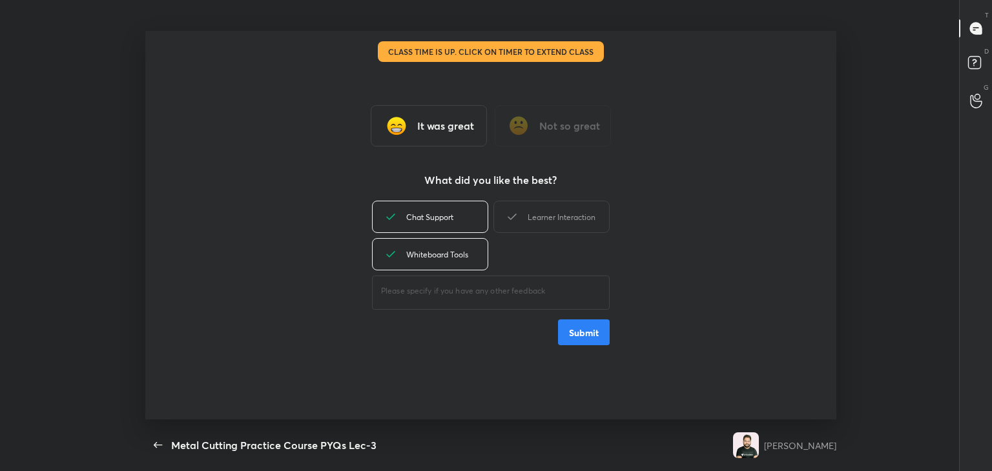
drag, startPoint x: 536, startPoint y: 217, endPoint x: 543, endPoint y: 252, distance: 35.6
click at [535, 218] on div "Learner Interaction" at bounding box center [551, 217] width 116 height 32
drag, startPoint x: 563, startPoint y: 336, endPoint x: 538, endPoint y: 300, distance: 43.7
click at [561, 337] on button "Submit" at bounding box center [584, 333] width 52 height 26
